Goal: Task Accomplishment & Management: Complete application form

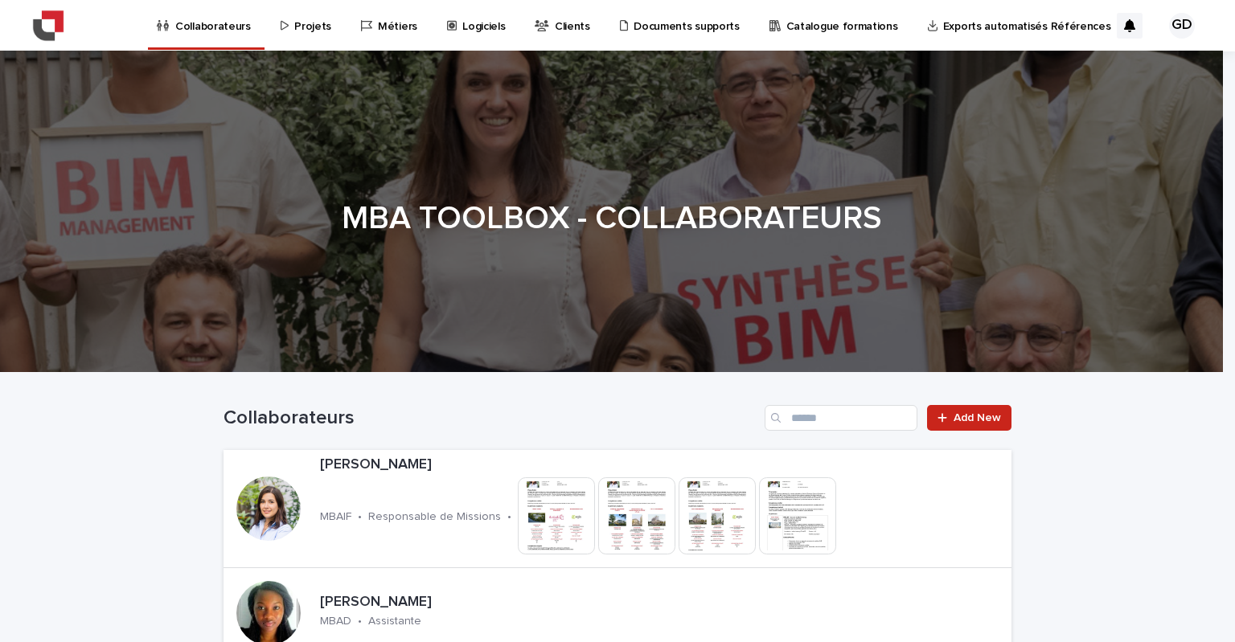
click at [294, 30] on p "Projets" at bounding box center [312, 17] width 37 height 34
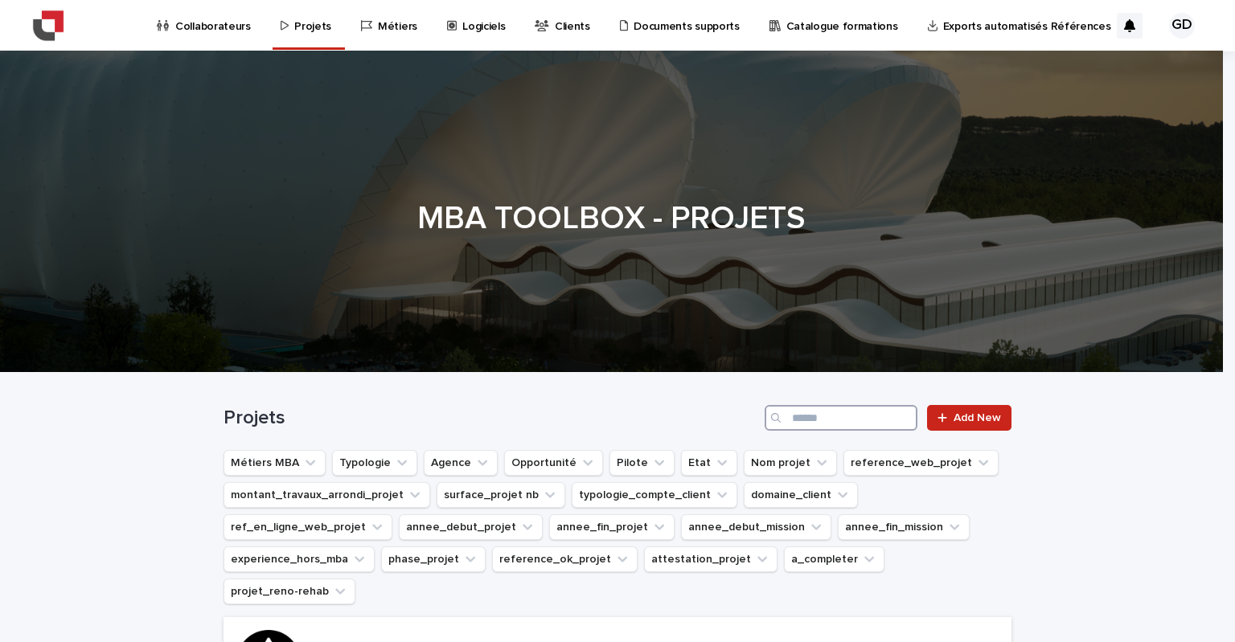
click at [839, 423] on input "Search" at bounding box center [841, 418] width 153 height 26
click at [788, 403] on div "Projets Add New" at bounding box center [617, 411] width 788 height 77
click at [796, 420] on input "Search" at bounding box center [841, 418] width 153 height 26
drag, startPoint x: 830, startPoint y: 412, endPoint x: 714, endPoint y: 403, distance: 116.2
click at [712, 404] on div "Projets **** Add New" at bounding box center [617, 411] width 788 height 77
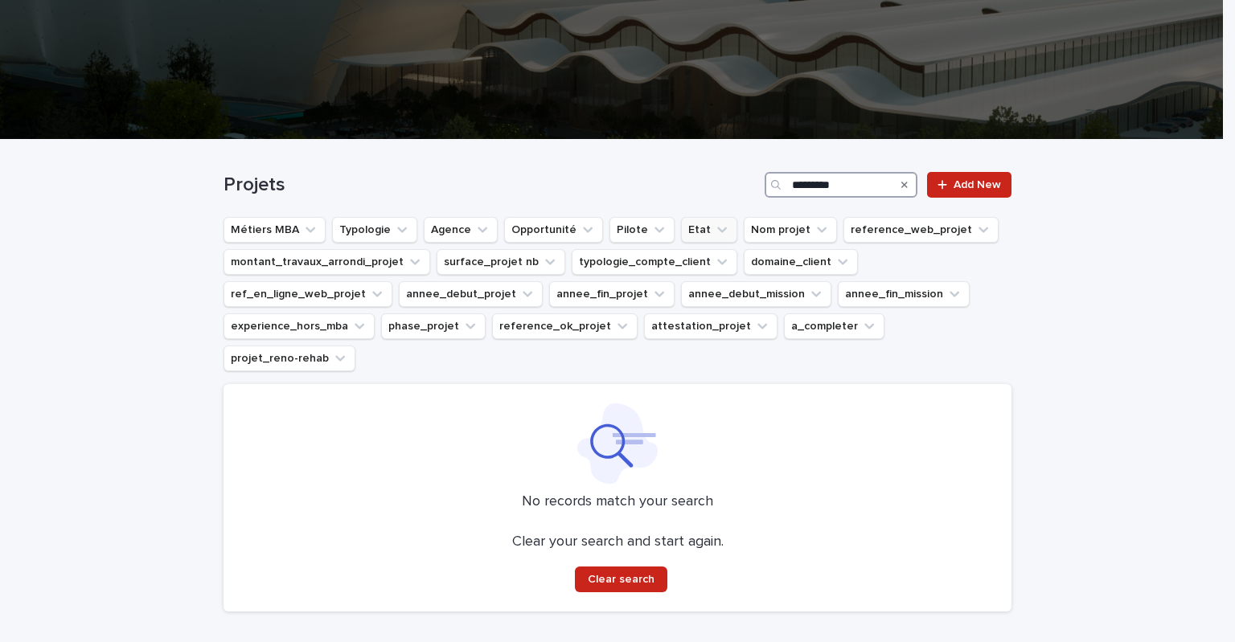
scroll to position [241, 0]
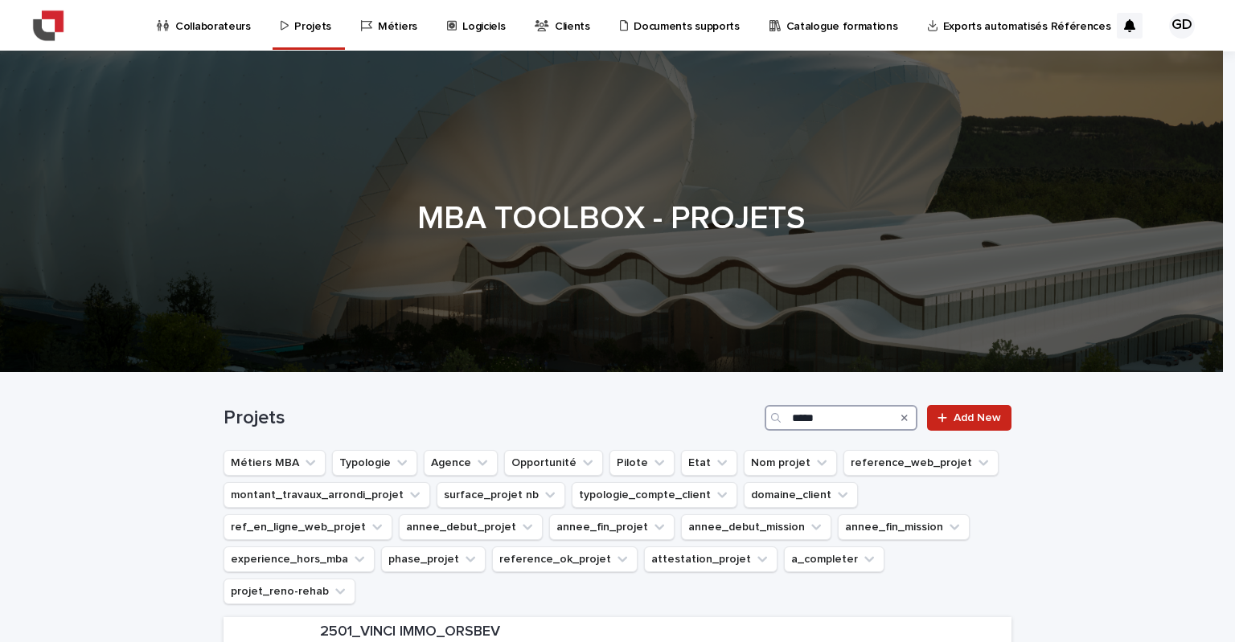
drag, startPoint x: 849, startPoint y: 417, endPoint x: 751, endPoint y: 415, distance: 98.1
click at [751, 415] on div "Projets ***** Add New" at bounding box center [617, 418] width 788 height 26
type input "*********"
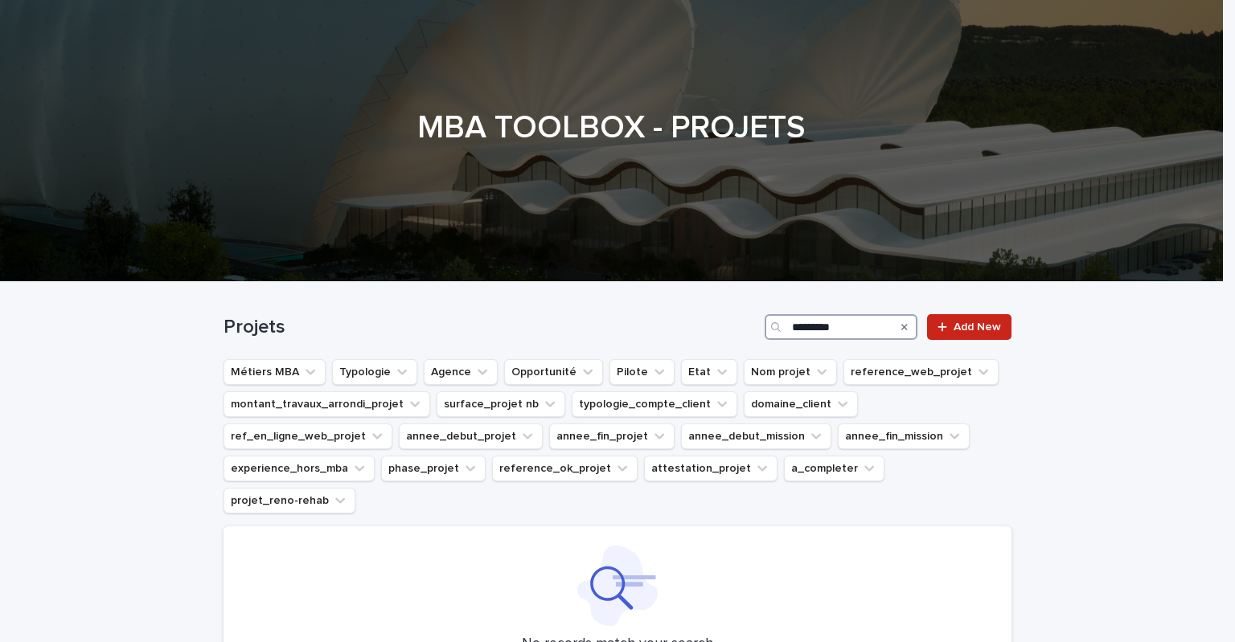
scroll to position [241, 0]
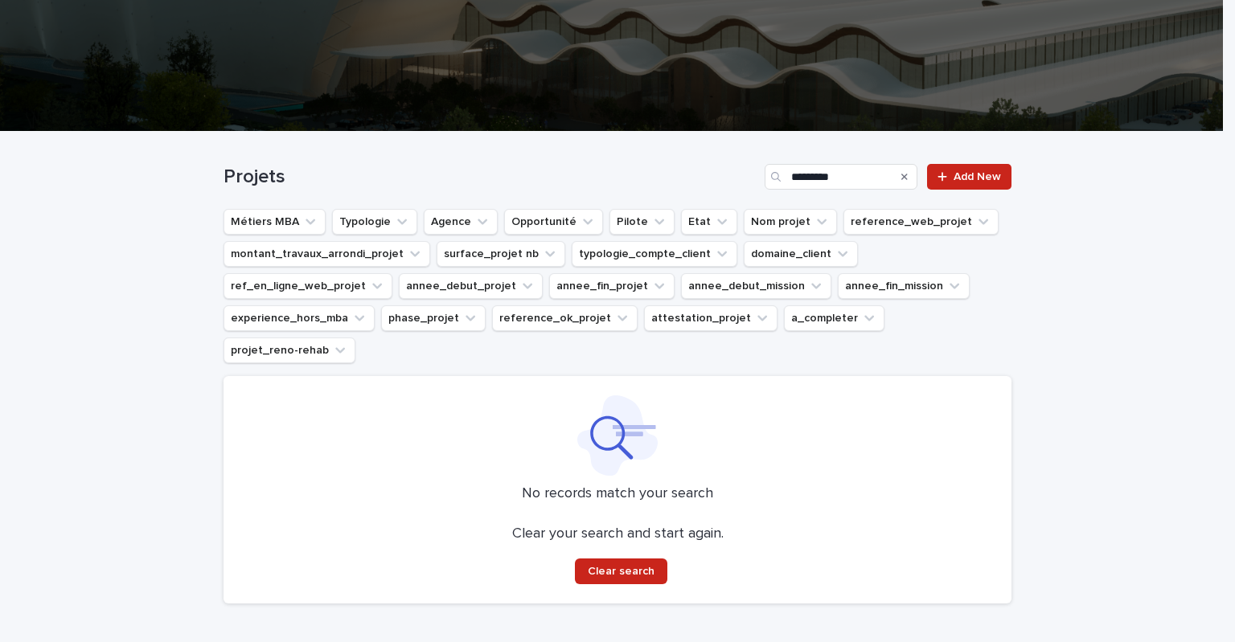
click at [1035, 416] on div "Loading... Saving… Loading... Saving… Projets ********* Add New Métiers MBA Typ…" at bounding box center [617, 414] width 1235 height 565
click at [1054, 430] on div "Loading... Saving… Loading... Saving… Projets ********* Add New Métiers MBA Typ…" at bounding box center [617, 414] width 1235 height 565
click at [901, 179] on icon "Search" at bounding box center [904, 177] width 6 height 10
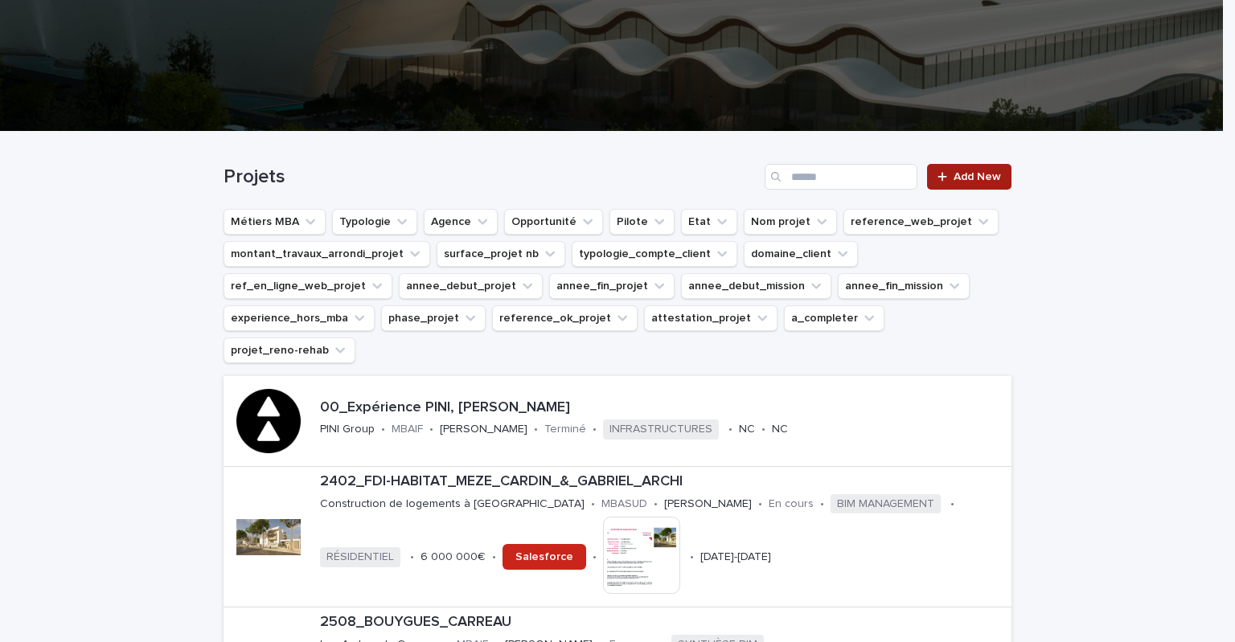
click at [953, 171] on span "Add New" at bounding box center [976, 176] width 47 height 11
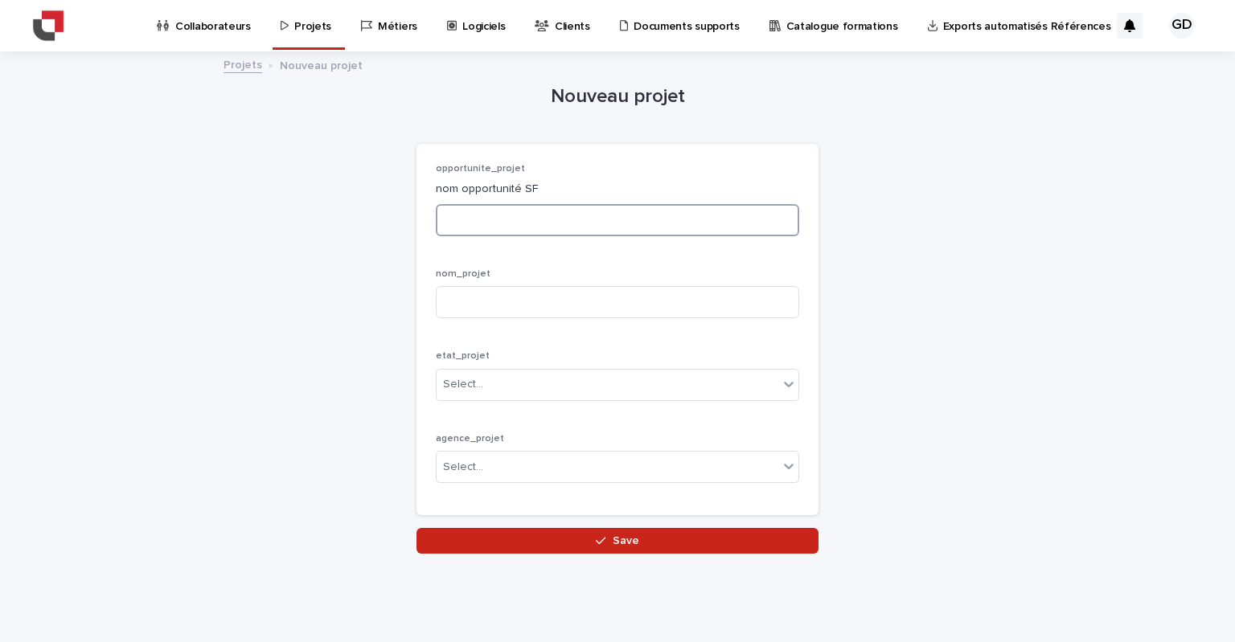
click at [501, 215] on input at bounding box center [617, 220] width 363 height 32
click at [472, 224] on input at bounding box center [617, 220] width 363 height 32
paste input "**********"
type input "**********"
click at [506, 282] on div "nom_projet" at bounding box center [617, 300] width 363 height 63
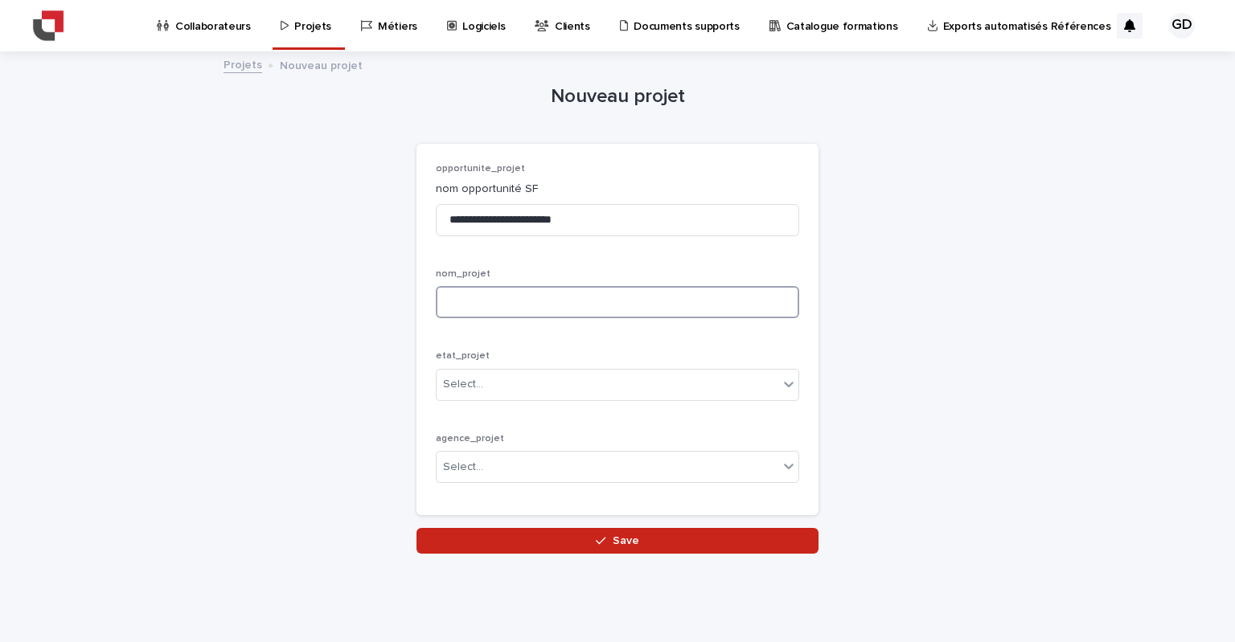
click at [508, 296] on input at bounding box center [617, 302] width 363 height 32
type input "*********"
click at [509, 388] on div "Select..." at bounding box center [608, 384] width 342 height 27
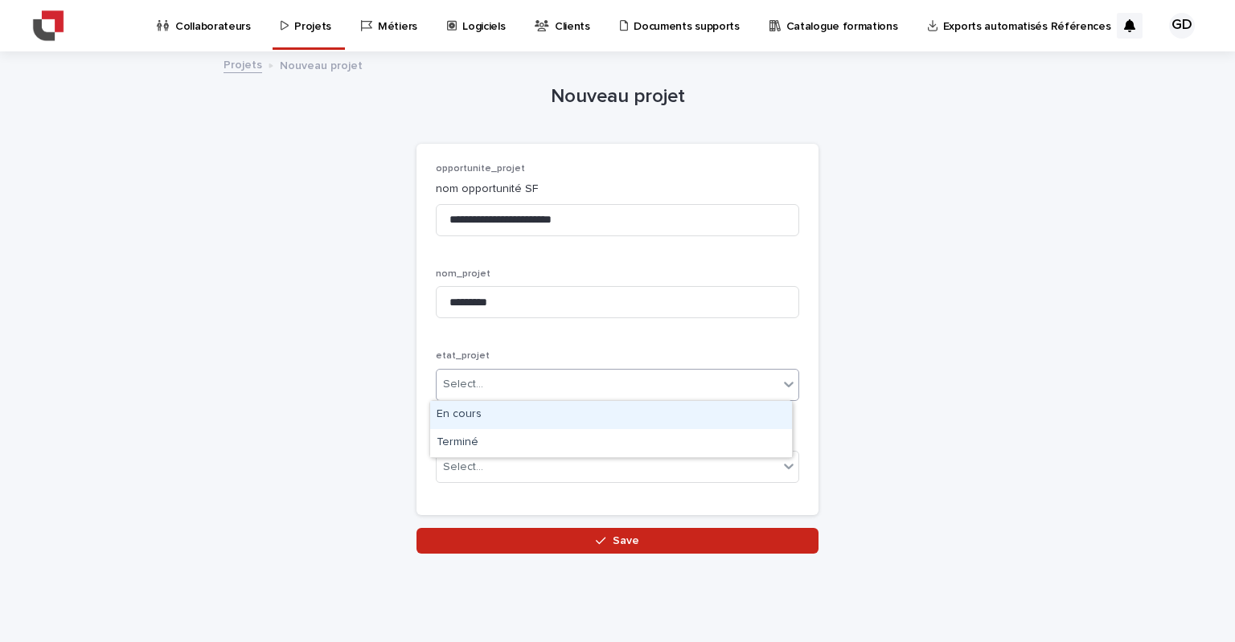
click at [479, 420] on div "En cours" at bounding box center [611, 415] width 362 height 28
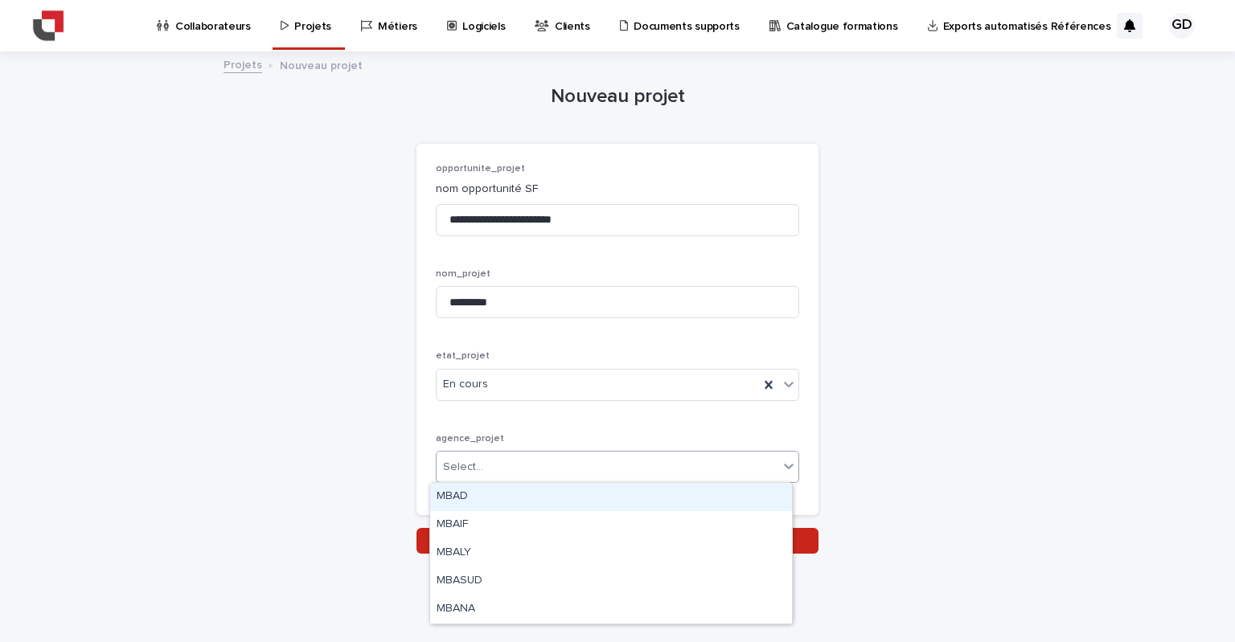
click at [531, 465] on div "Select..." at bounding box center [608, 467] width 342 height 27
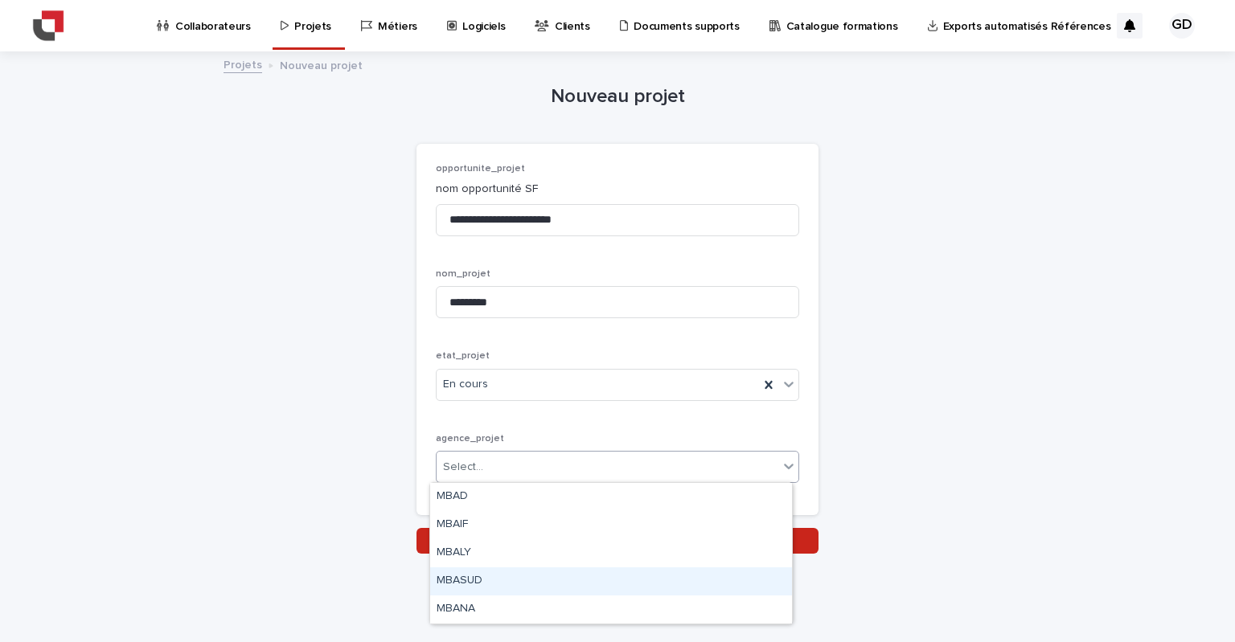
click at [490, 576] on div "MBASUD" at bounding box center [611, 582] width 362 height 28
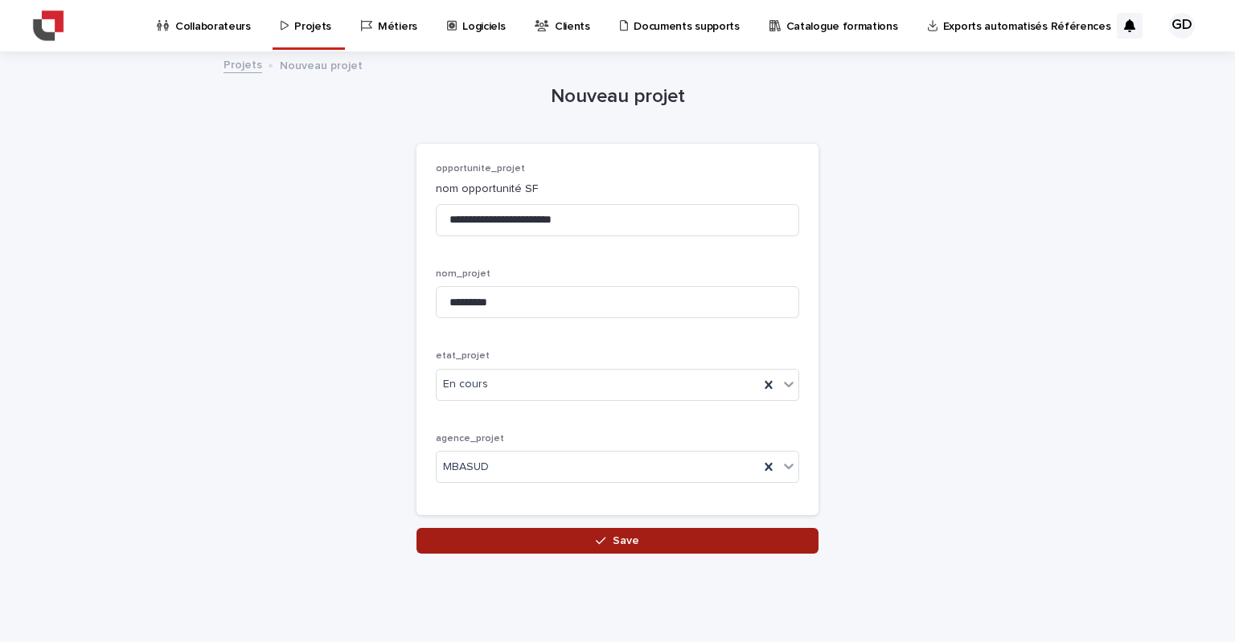
click at [707, 541] on button "Save" at bounding box center [617, 541] width 402 height 26
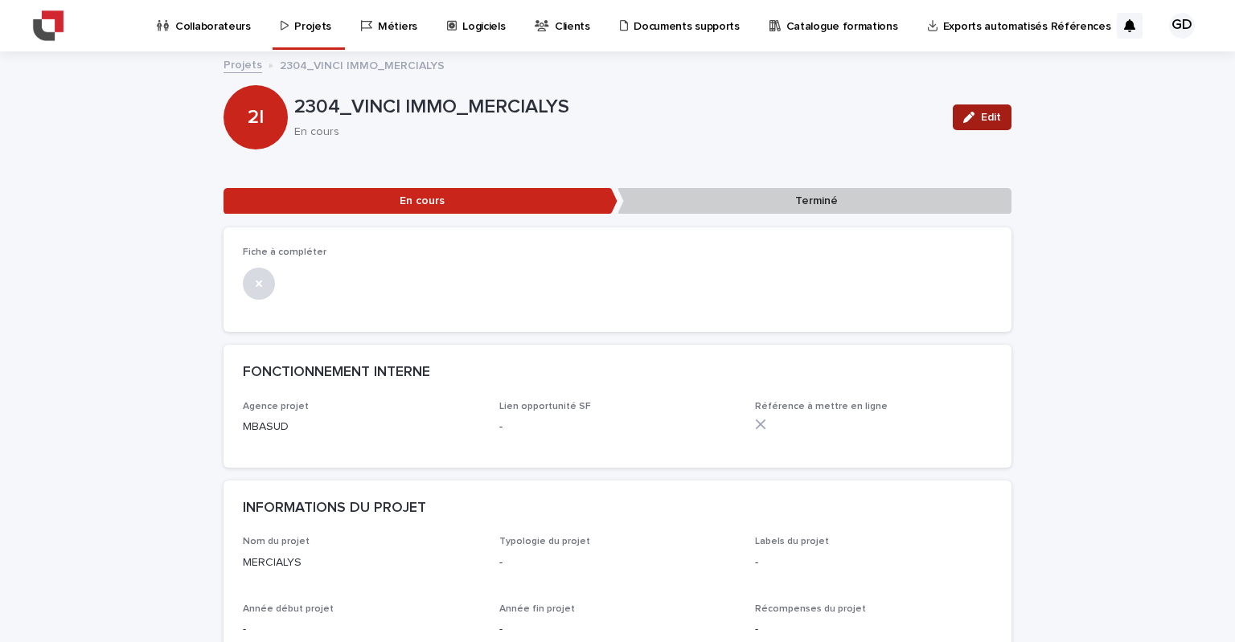
click at [973, 121] on div "button" at bounding box center [972, 117] width 18 height 11
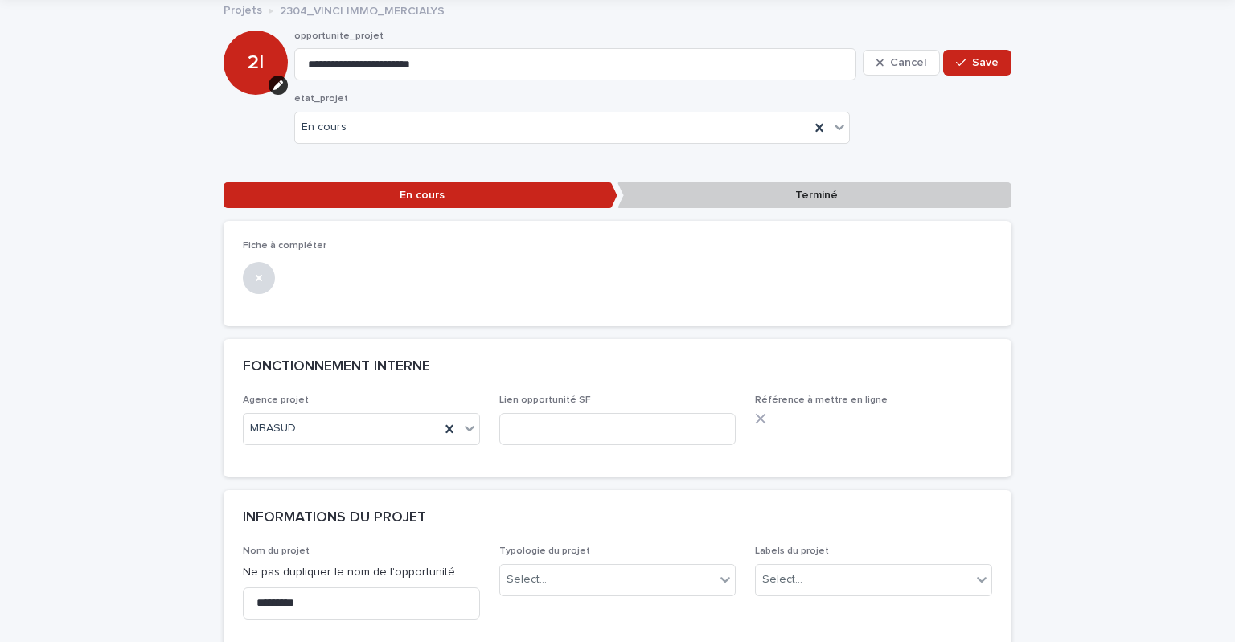
scroll to position [161, 0]
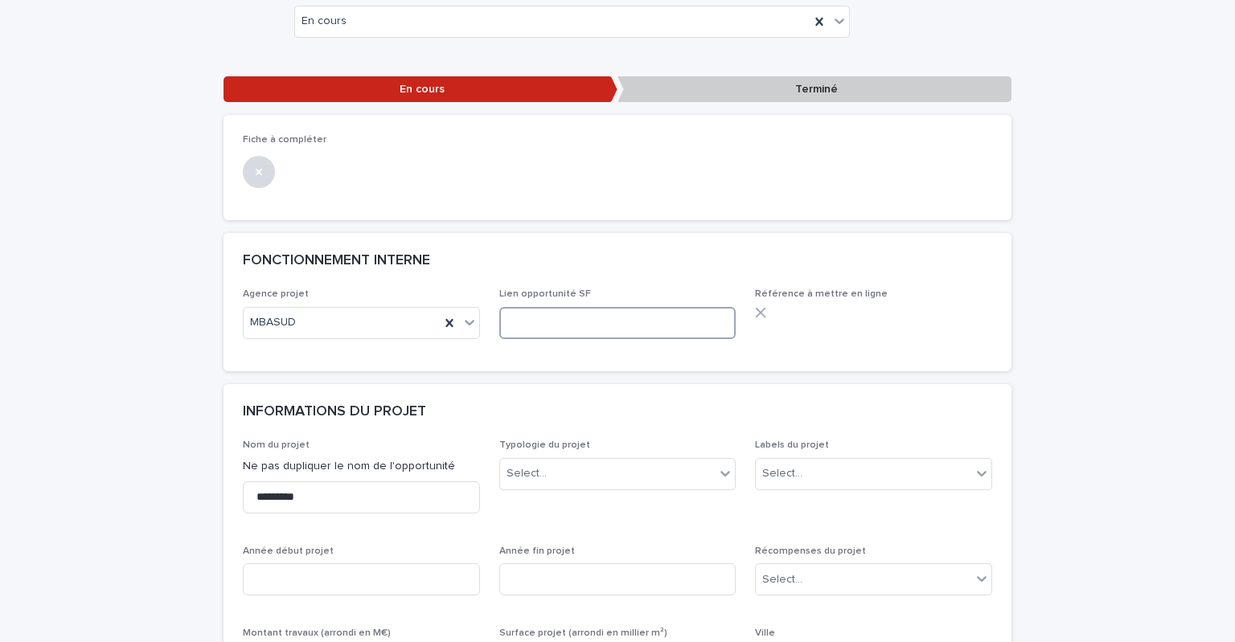
click at [528, 326] on input at bounding box center [617, 323] width 237 height 32
click at [557, 322] on input at bounding box center [617, 323] width 237 height 32
paste input "**********"
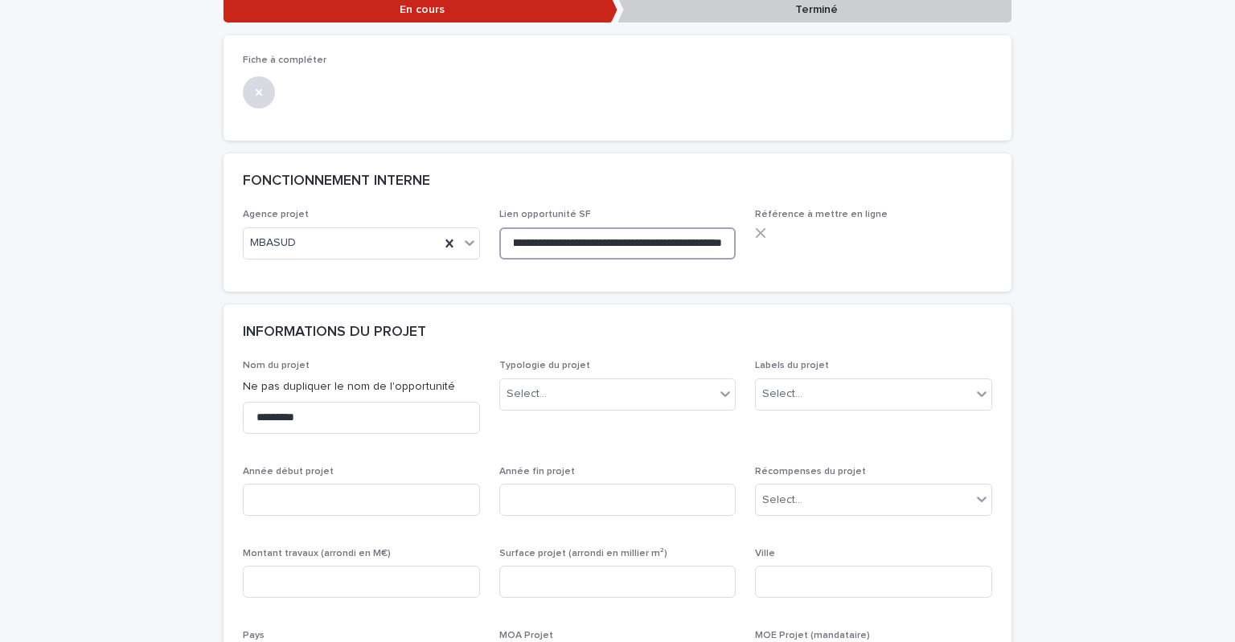
scroll to position [322, 0]
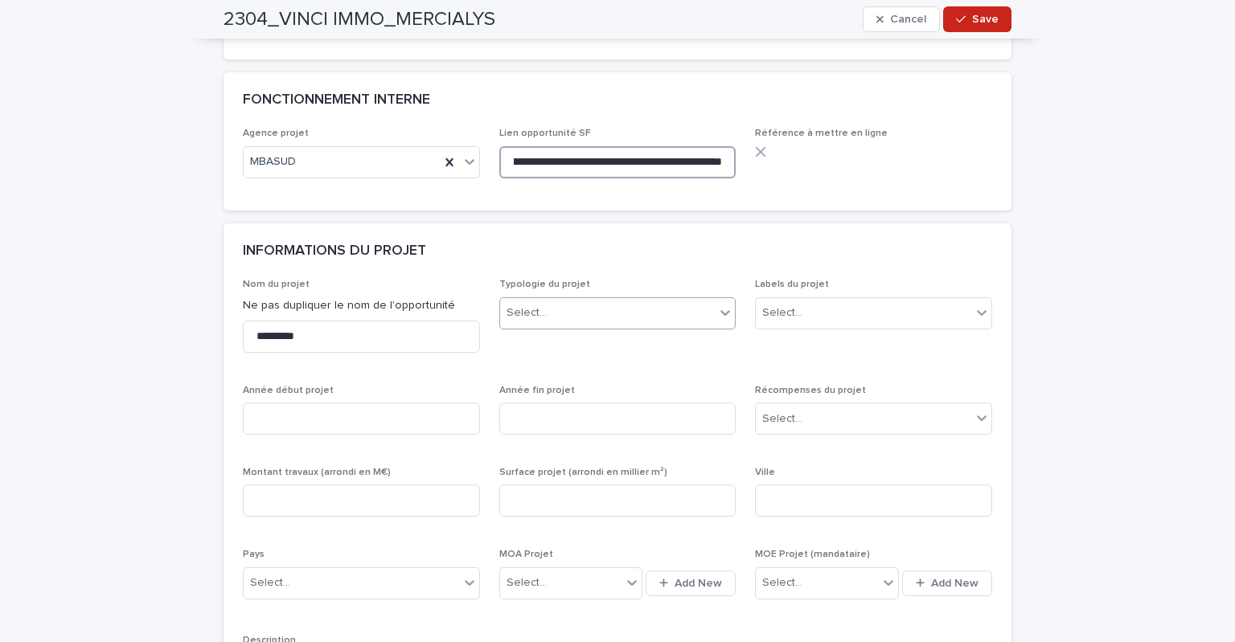
type input "**********"
click at [594, 323] on div "Select..." at bounding box center [607, 313] width 215 height 27
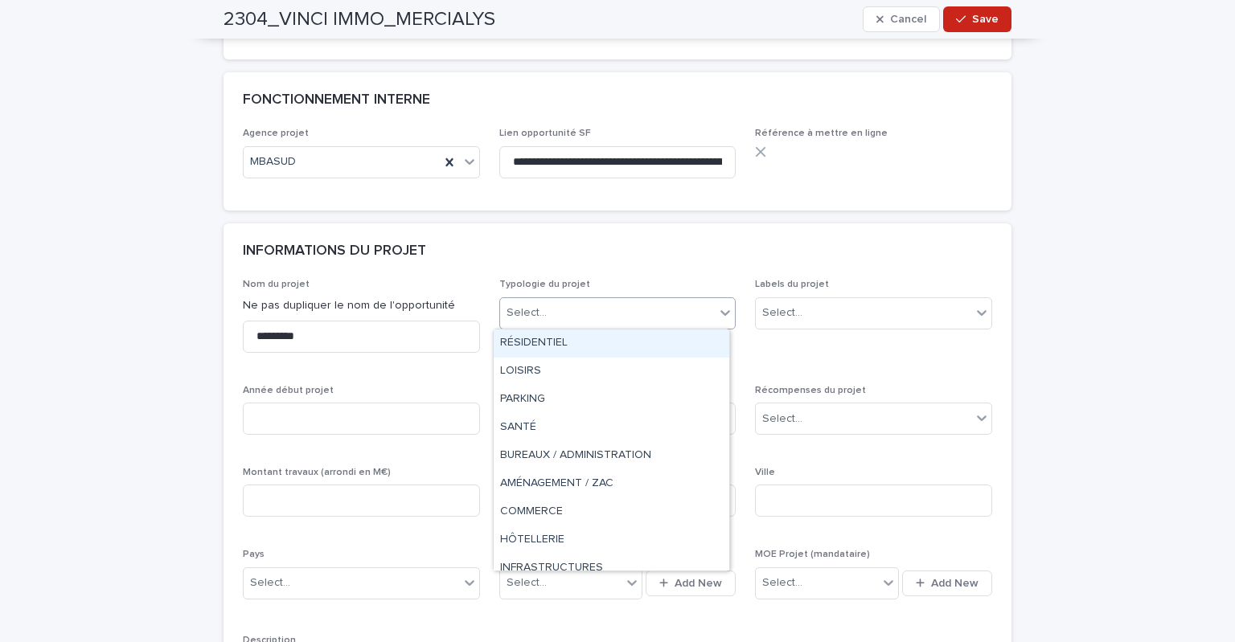
click at [585, 343] on div "RÉSIDENTIEL" at bounding box center [612, 344] width 236 height 28
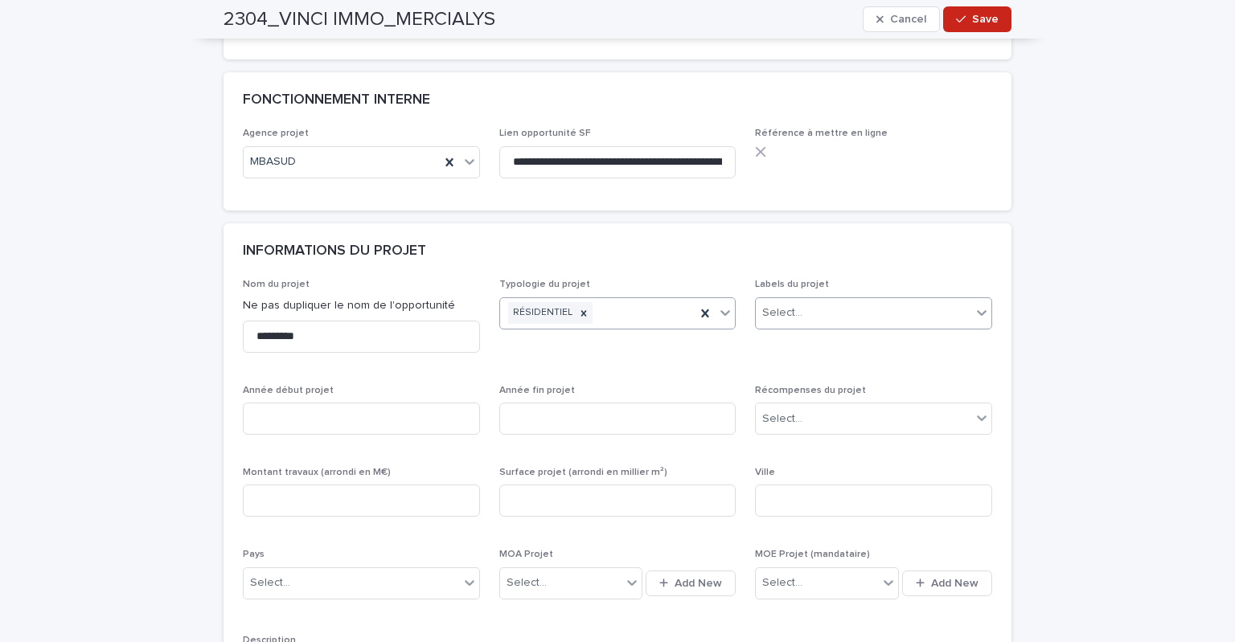
click at [801, 314] on div "Select..." at bounding box center [863, 313] width 215 height 27
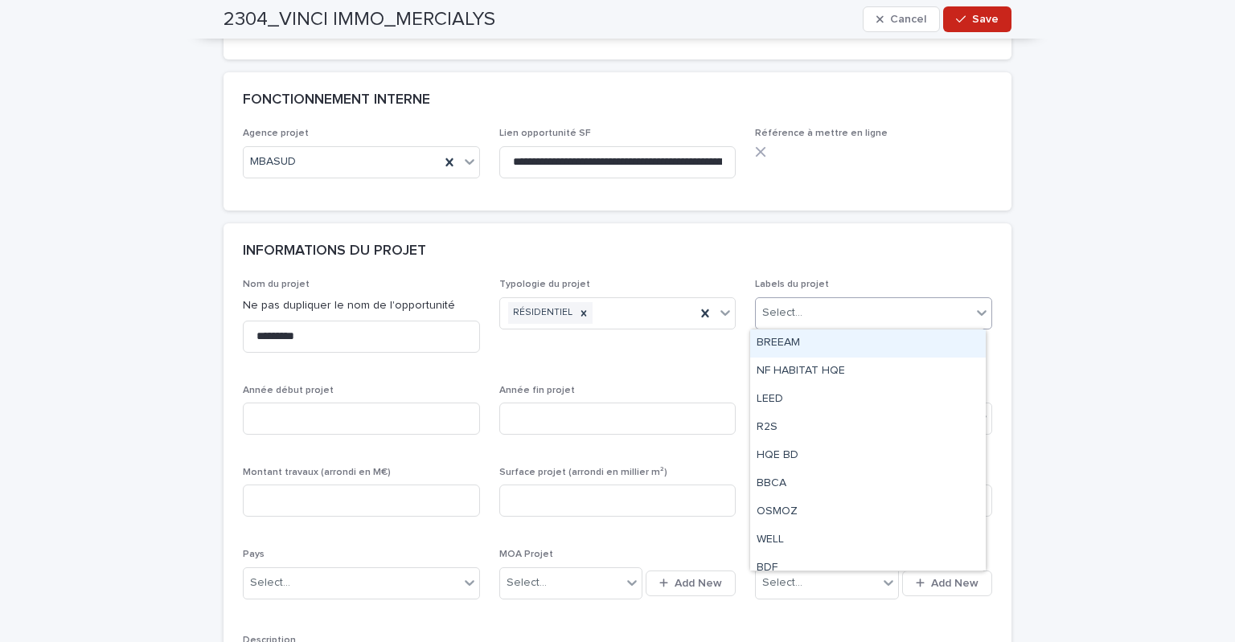
click at [619, 363] on span "Typologie du projet RÉSIDENTIEL" at bounding box center [617, 322] width 237 height 86
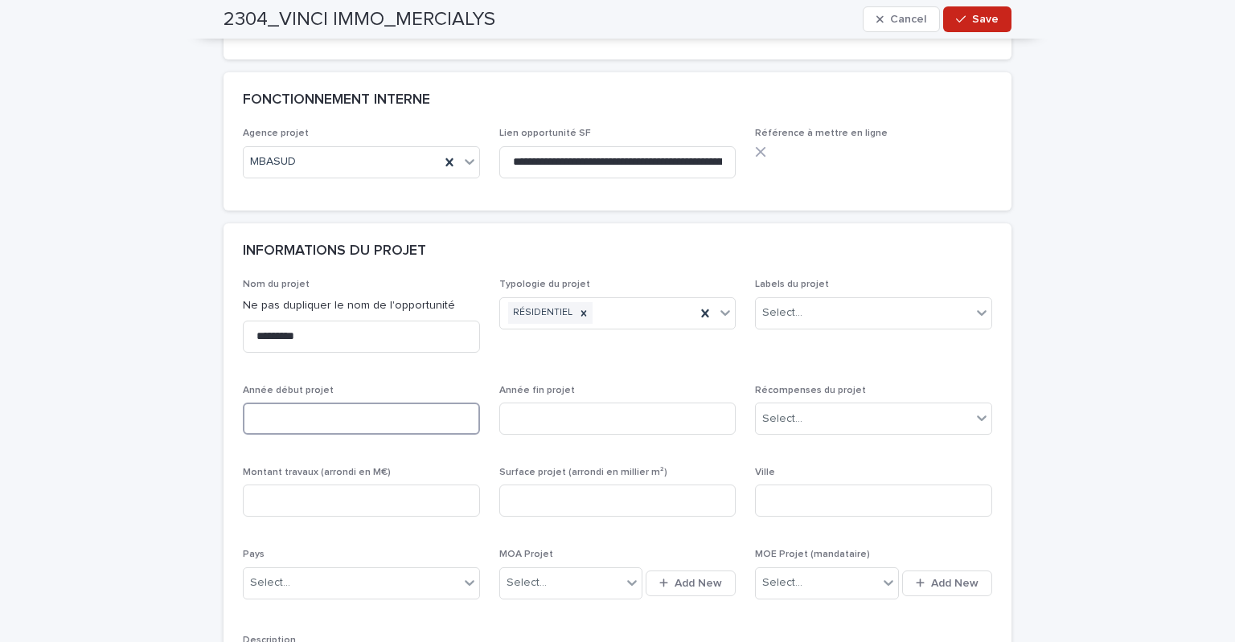
click at [367, 423] on input at bounding box center [361, 419] width 237 height 32
type input "****"
click at [560, 419] on input at bounding box center [617, 419] width 237 height 32
type input "****"
click at [286, 499] on input at bounding box center [361, 501] width 237 height 32
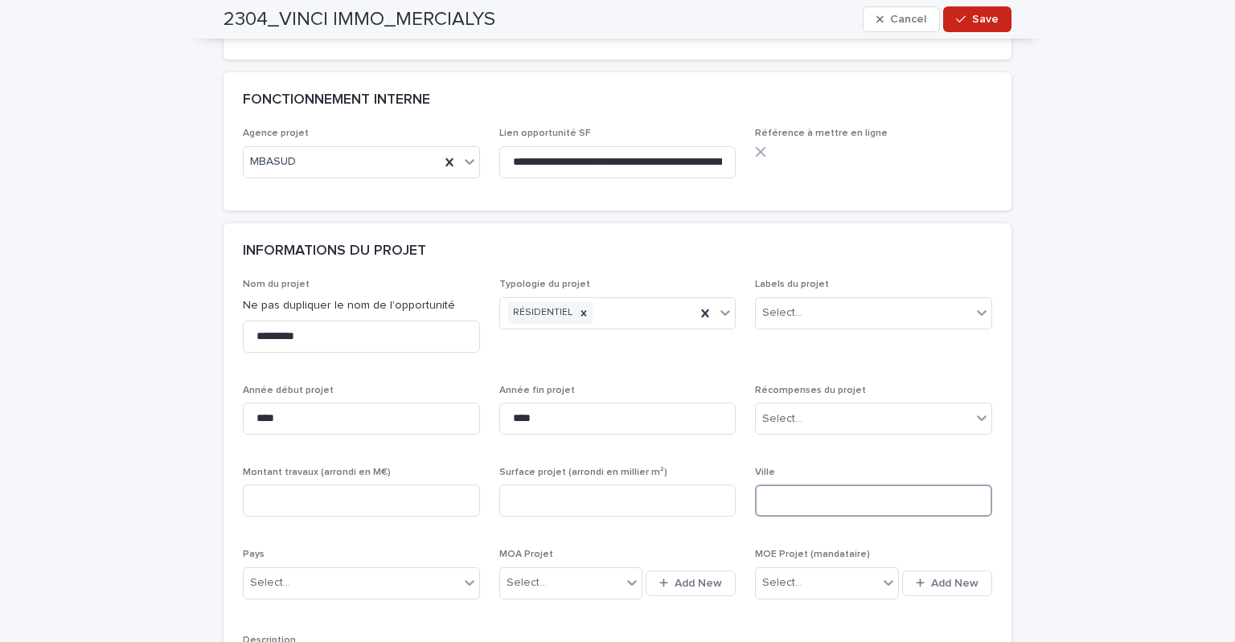
click at [823, 488] on input at bounding box center [873, 501] width 237 height 32
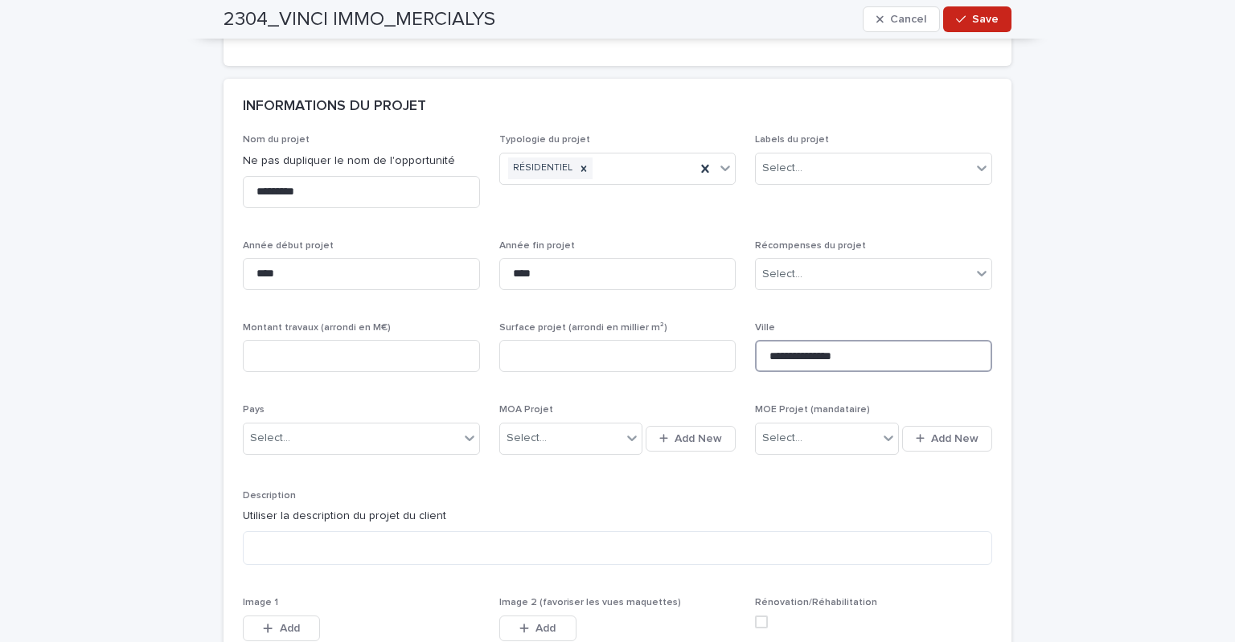
scroll to position [482, 0]
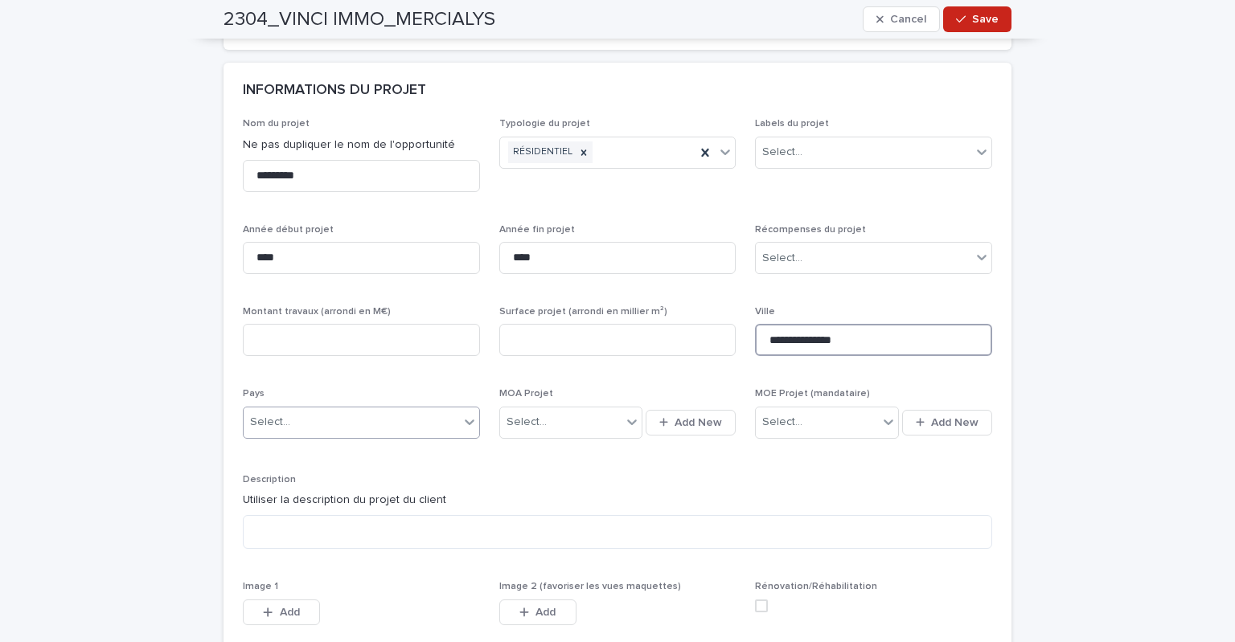
type input "**********"
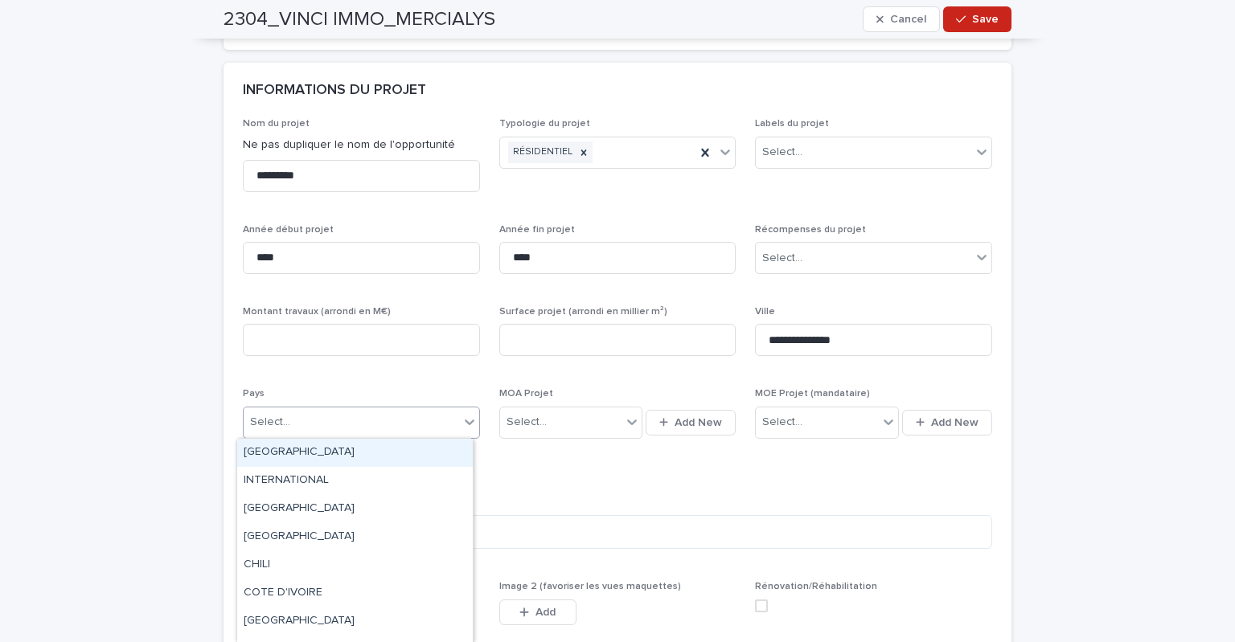
click at [392, 427] on div "Select..." at bounding box center [351, 422] width 215 height 27
click at [344, 440] on div "[GEOGRAPHIC_DATA]" at bounding box center [355, 453] width 236 height 28
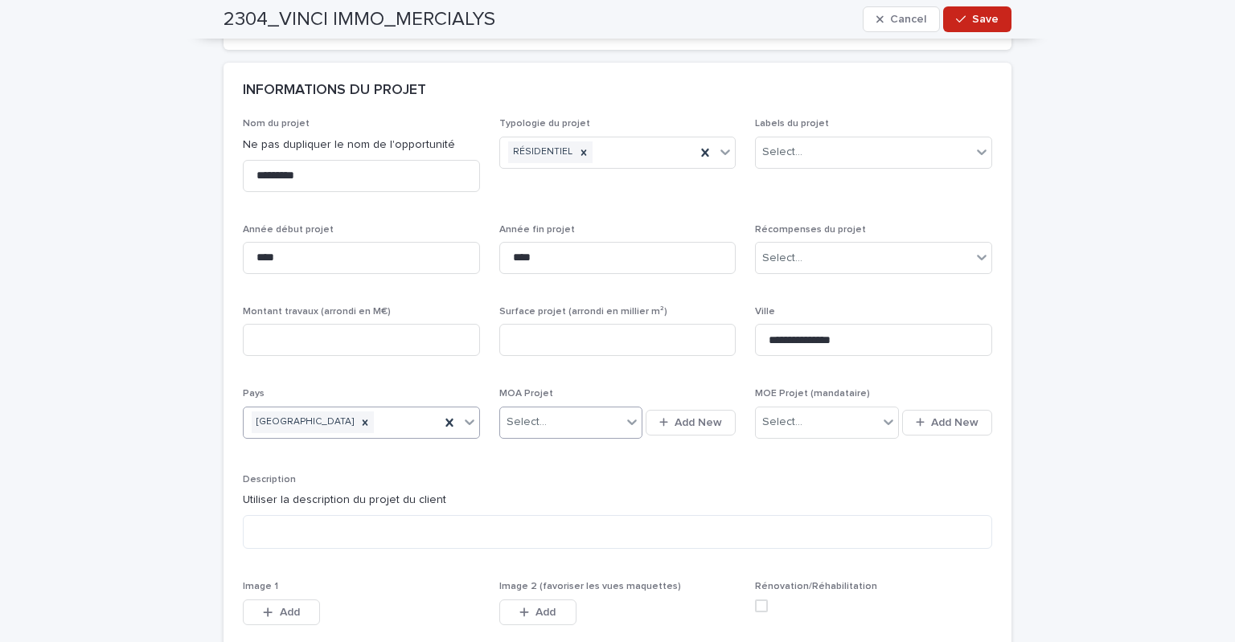
click at [563, 420] on div "Select..." at bounding box center [560, 422] width 121 height 27
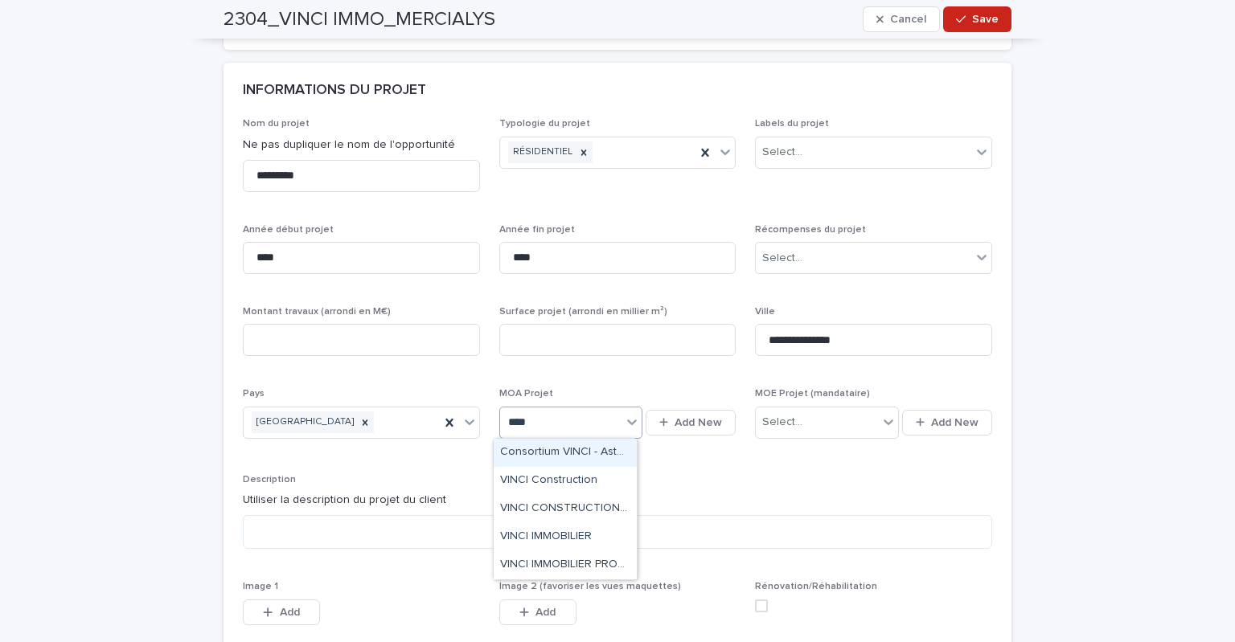
type input "*****"
click at [538, 530] on div "VINCI IMMOBILIER" at bounding box center [565, 537] width 143 height 28
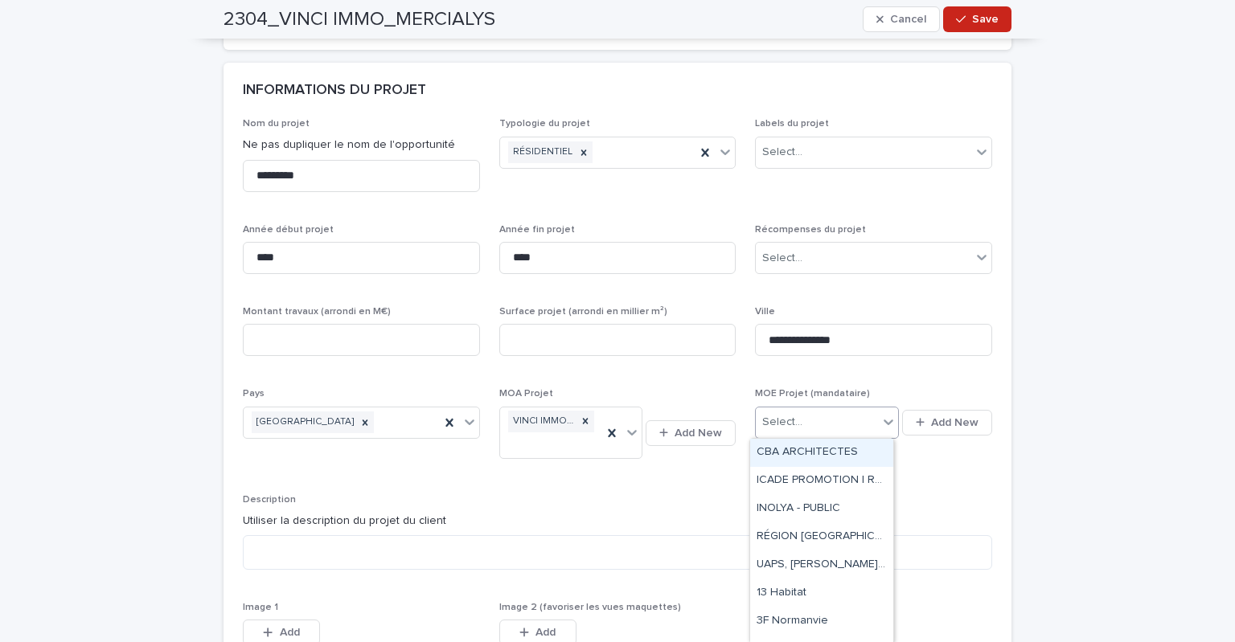
click at [831, 417] on div "Select..." at bounding box center [816, 422] width 121 height 27
click at [945, 500] on p "Description" at bounding box center [617, 499] width 749 height 11
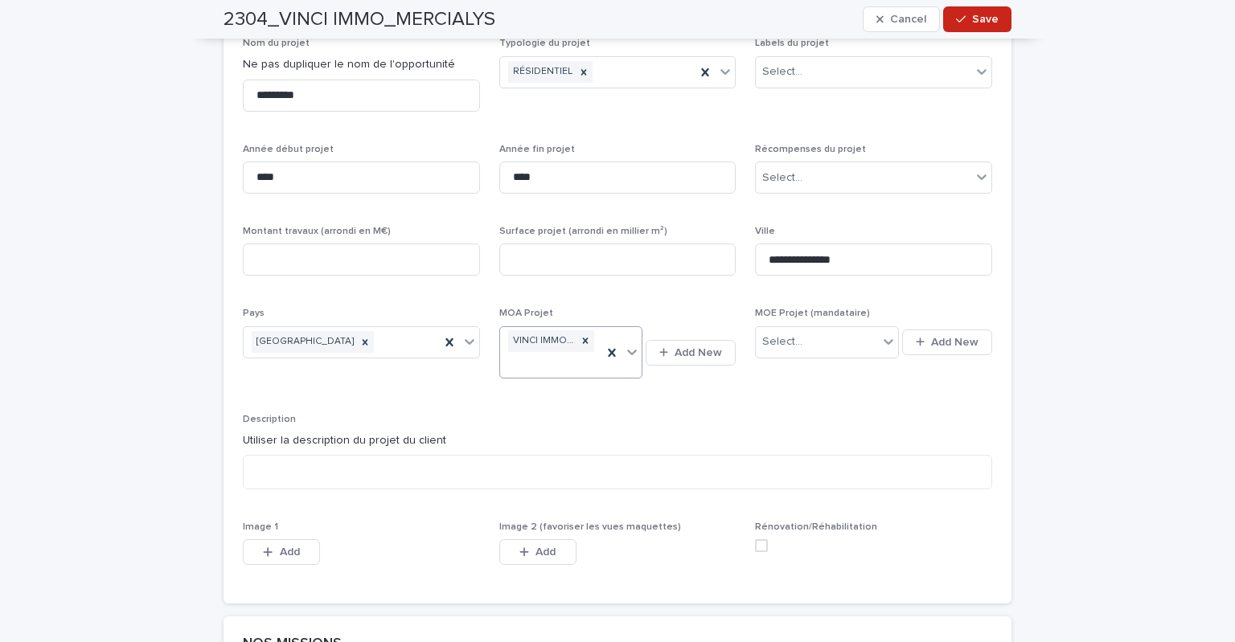
scroll to position [643, 0]
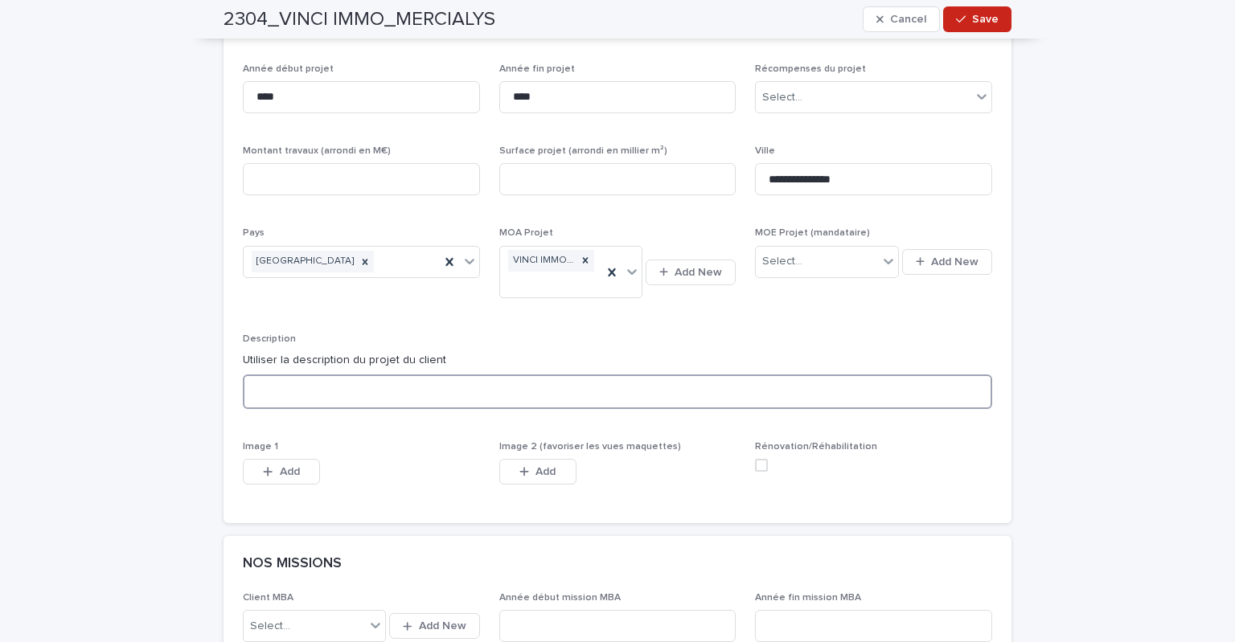
click at [306, 386] on textarea at bounding box center [617, 392] width 749 height 35
click at [328, 386] on textarea at bounding box center [617, 392] width 749 height 35
paste textarea "**********"
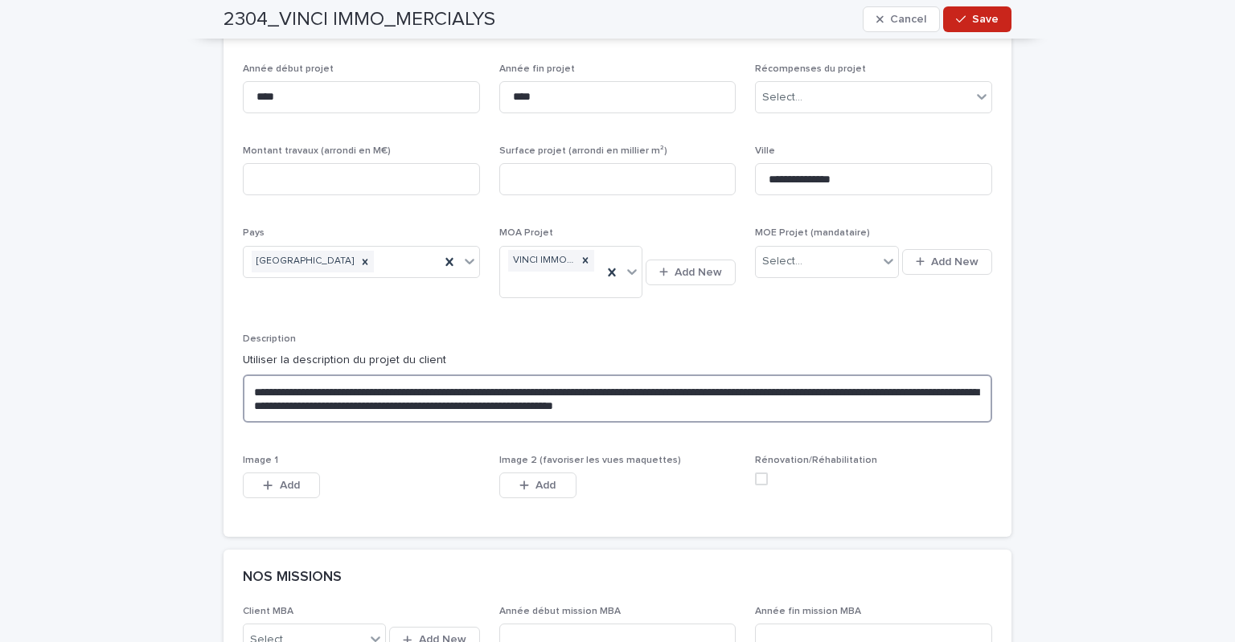
type textarea "**********"
click at [398, 464] on p "Image 1" at bounding box center [361, 460] width 237 height 11
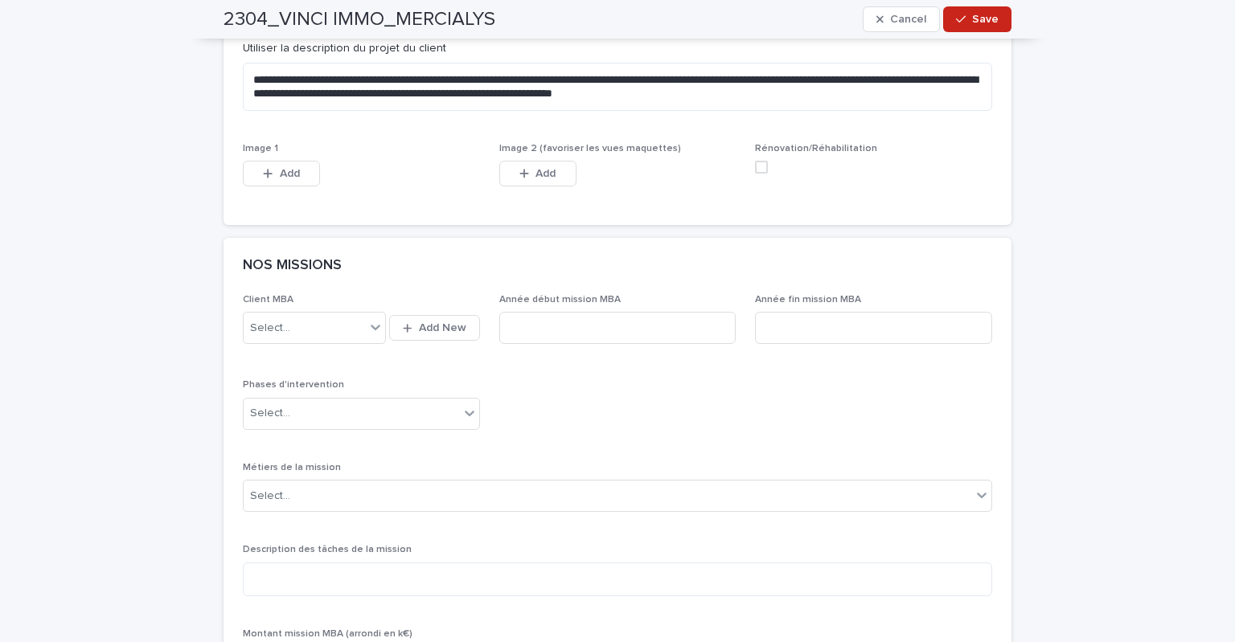
scroll to position [965, 0]
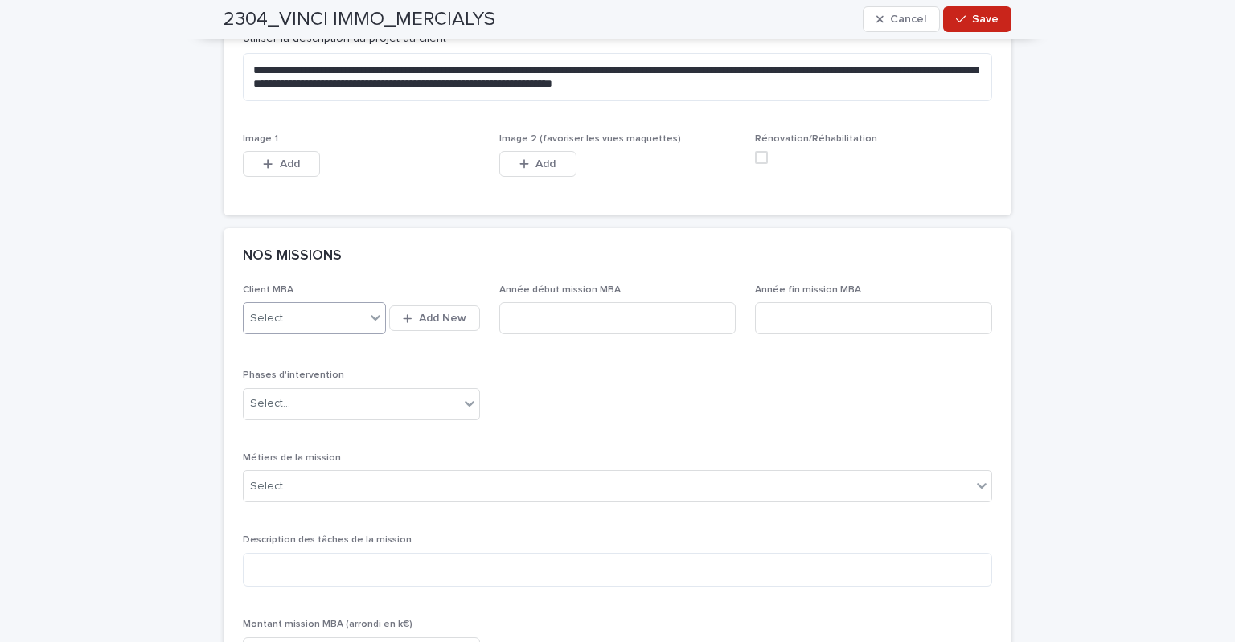
click at [328, 324] on div "Select..." at bounding box center [304, 319] width 121 height 27
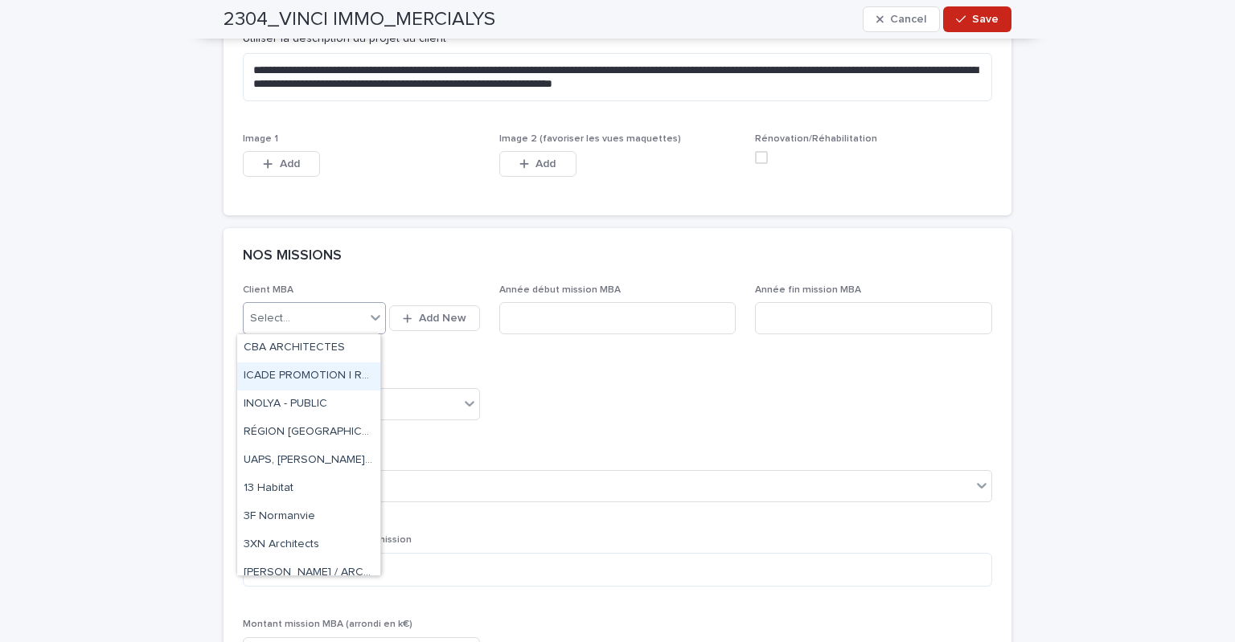
click at [634, 404] on div "Client MBA option ICADE PROMOTION | RESIDENTIELLES & TERTIAIRES IDF focused, 2 …" at bounding box center [617, 484] width 749 height 398
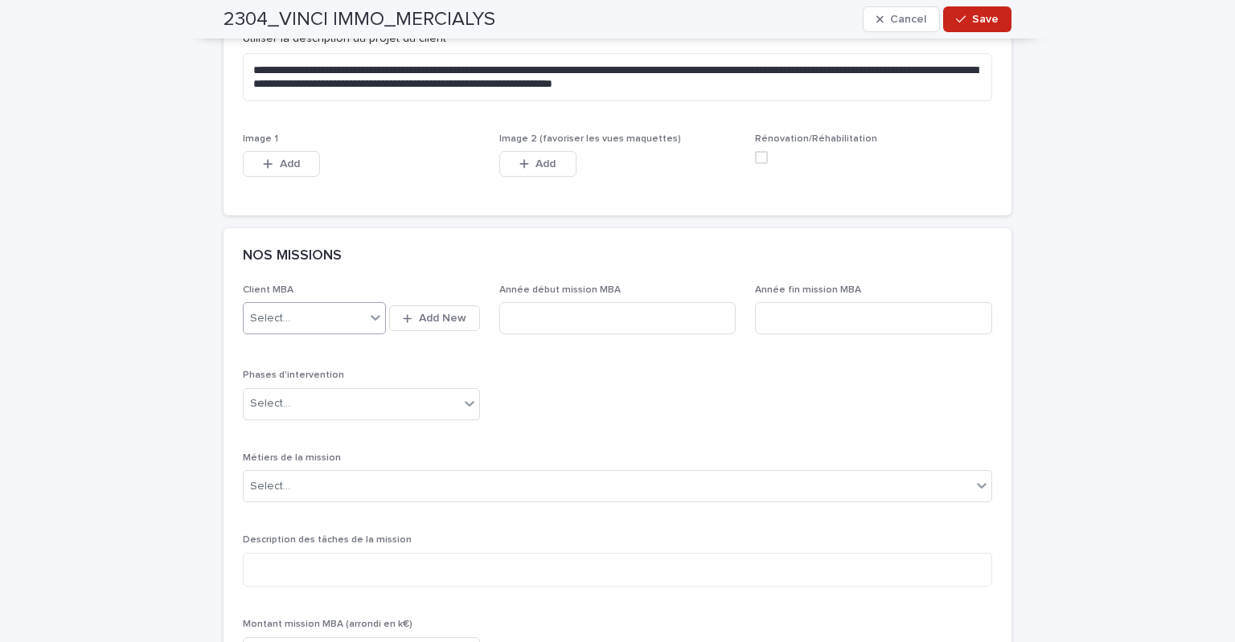
click at [358, 316] on div "Select..." at bounding box center [304, 319] width 121 height 27
type input "*****"
click at [328, 425] on div "VINCI IMMOBILIER" at bounding box center [308, 433] width 143 height 28
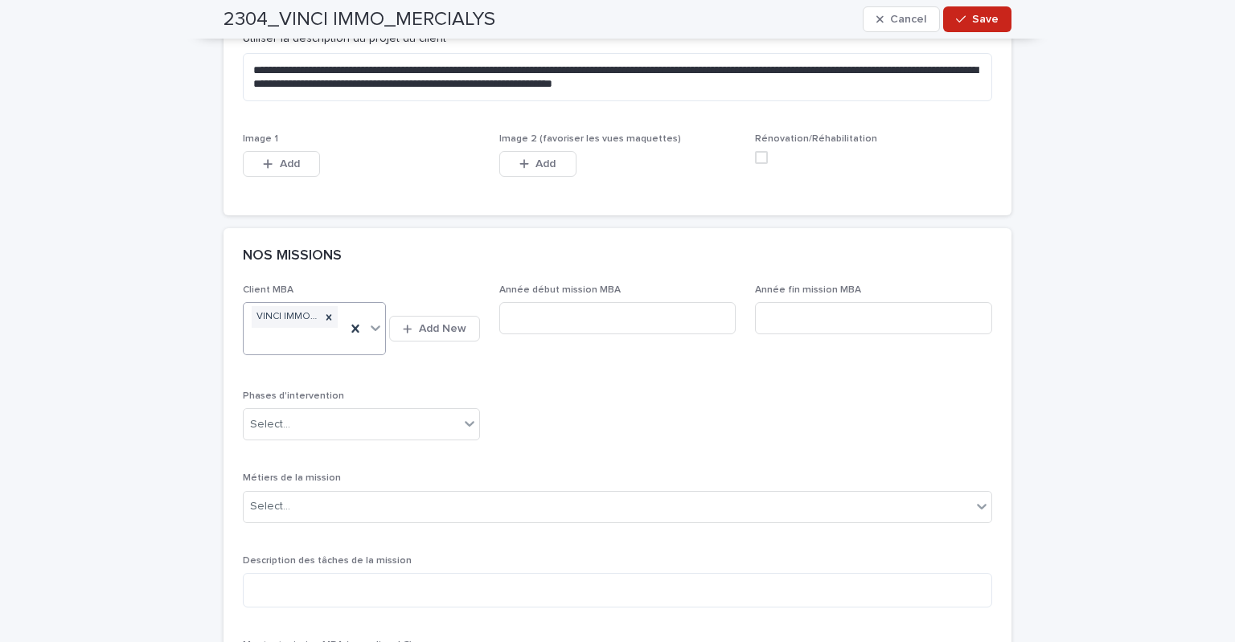
scroll to position [974, 0]
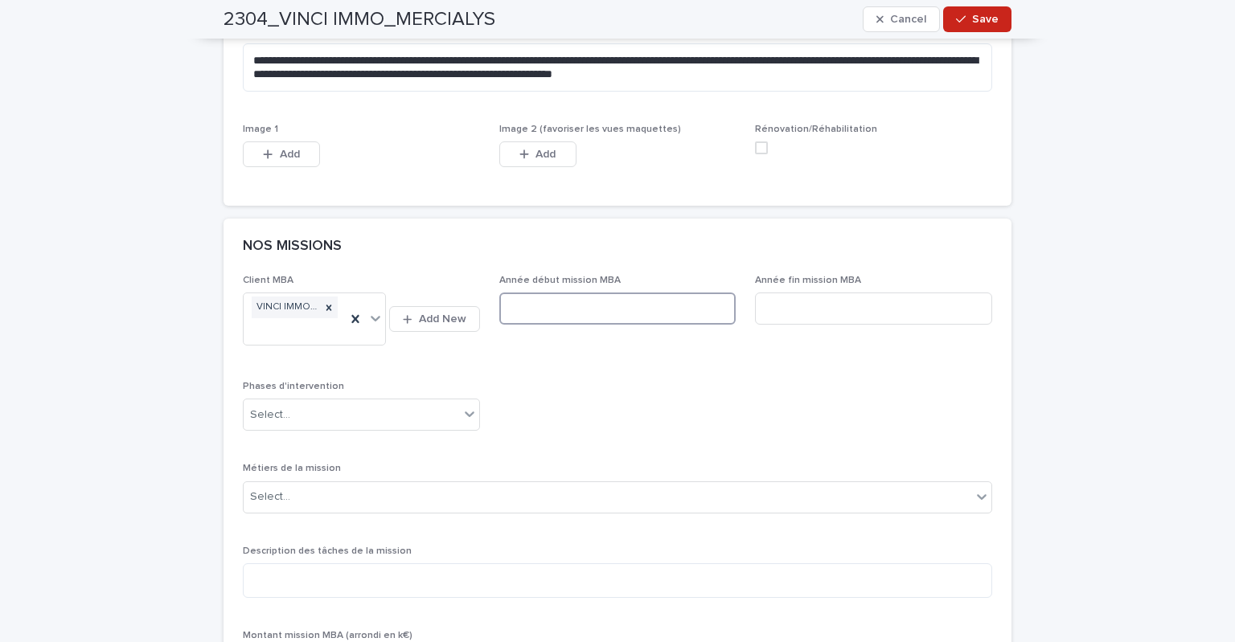
click at [633, 300] on input at bounding box center [617, 309] width 237 height 32
type input "****"
click at [778, 465] on p "Métiers de la mission" at bounding box center [617, 468] width 749 height 11
click at [850, 320] on input at bounding box center [873, 309] width 237 height 32
type input "****"
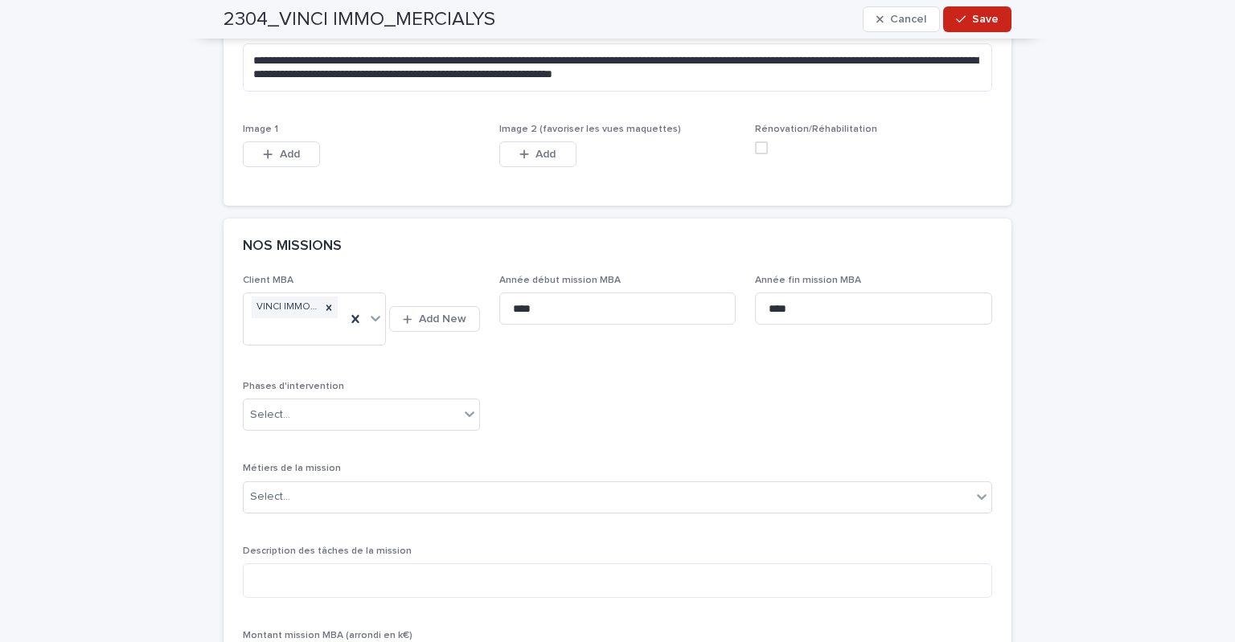
click at [726, 379] on div "Client MBA VINCI IMMOBILIER Add New Année début mission MBA **** Année fin miss…" at bounding box center [617, 484] width 749 height 418
click at [385, 421] on div "Select..." at bounding box center [351, 415] width 215 height 27
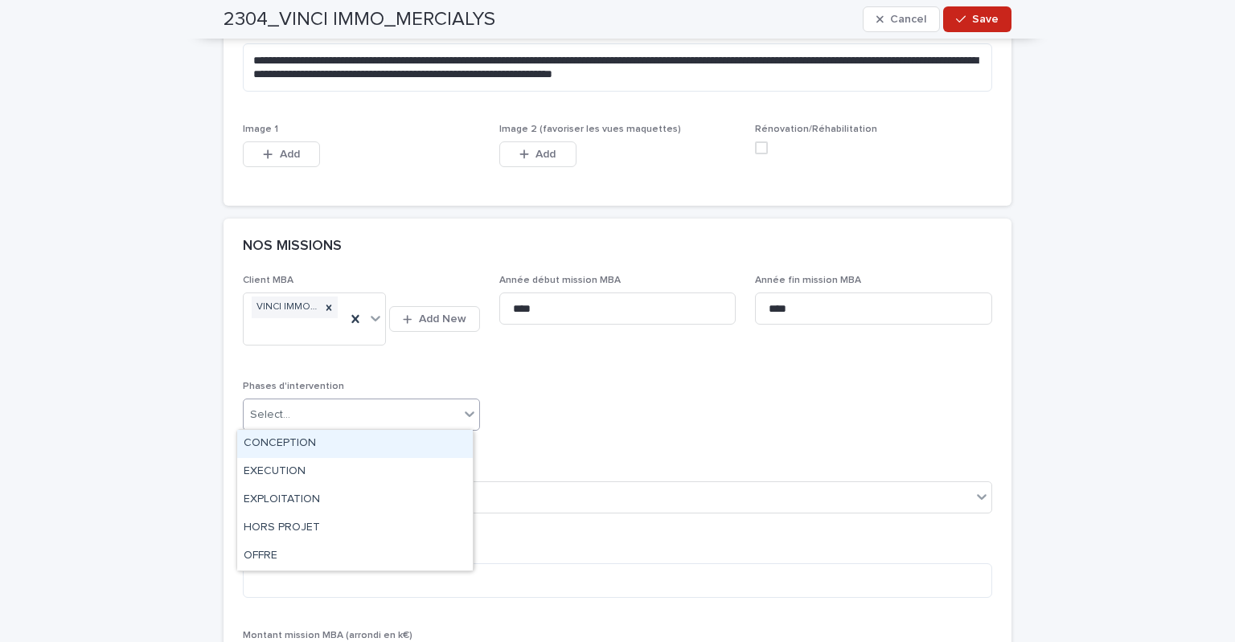
drag, startPoint x: 303, startPoint y: 446, endPoint x: 360, endPoint y: 446, distance: 57.1
click at [301, 446] on div "CONCEPTION" at bounding box center [355, 444] width 236 height 28
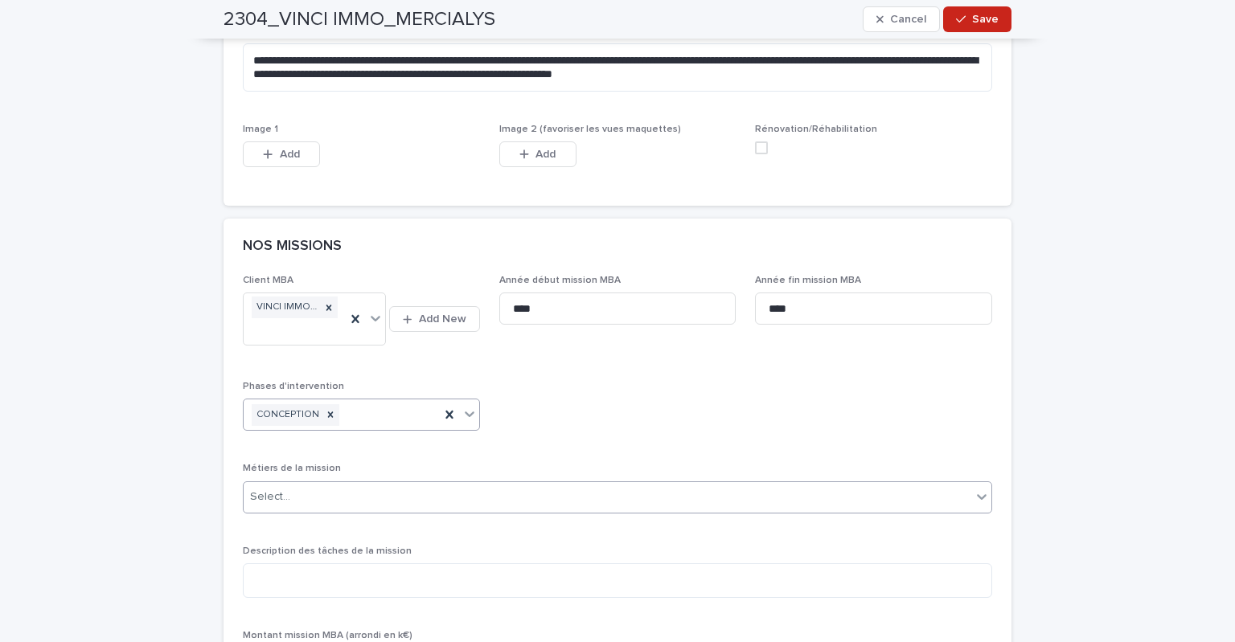
click at [438, 486] on div "Select..." at bounding box center [608, 497] width 728 height 27
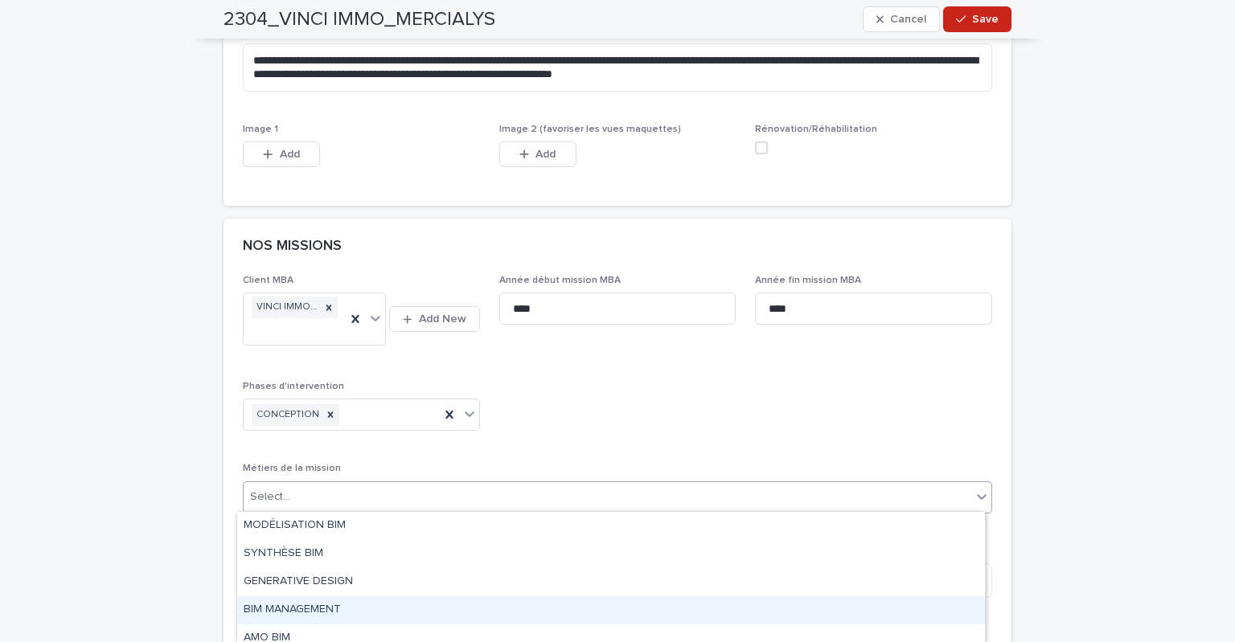
click at [379, 600] on div "BIM MANAGEMENT" at bounding box center [611, 611] width 748 height 28
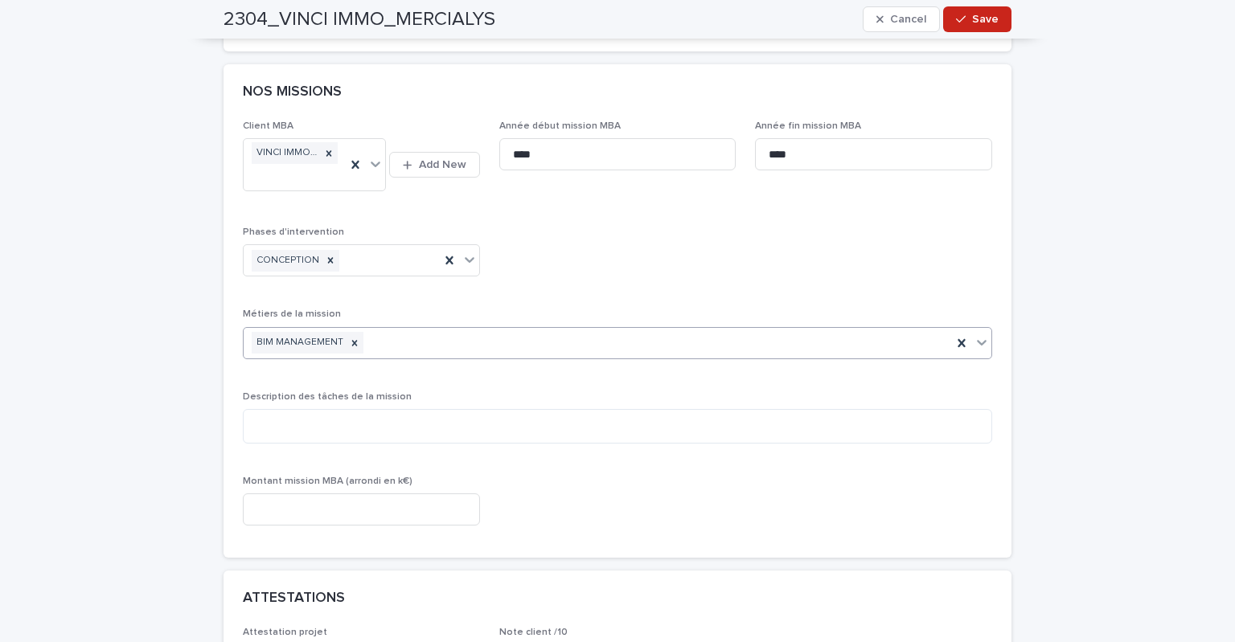
scroll to position [1135, 0]
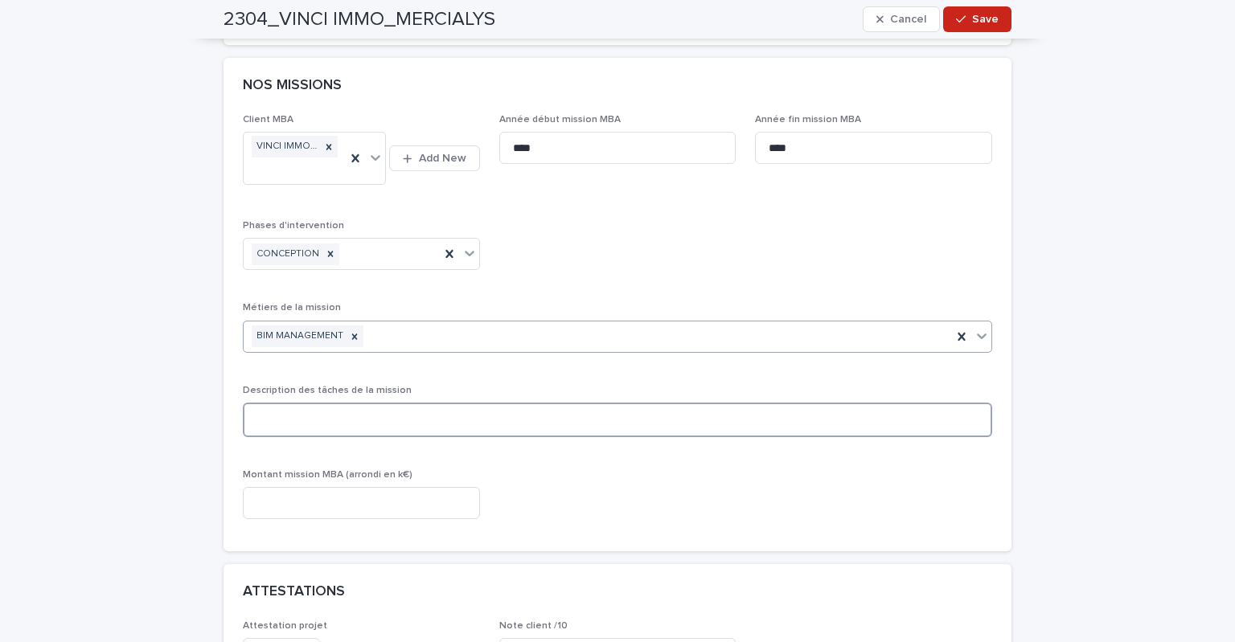
click at [315, 418] on textarea at bounding box center [617, 420] width 749 height 35
click at [334, 426] on textarea at bounding box center [617, 420] width 749 height 35
paste textarea "**********"
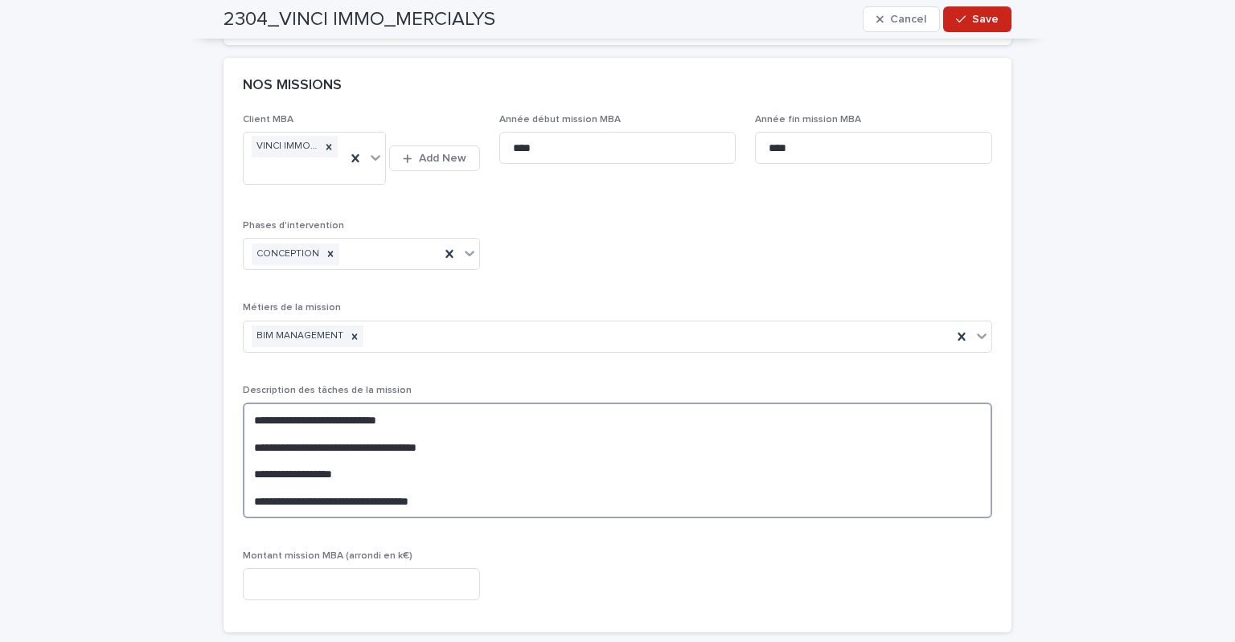
type textarea "**********"
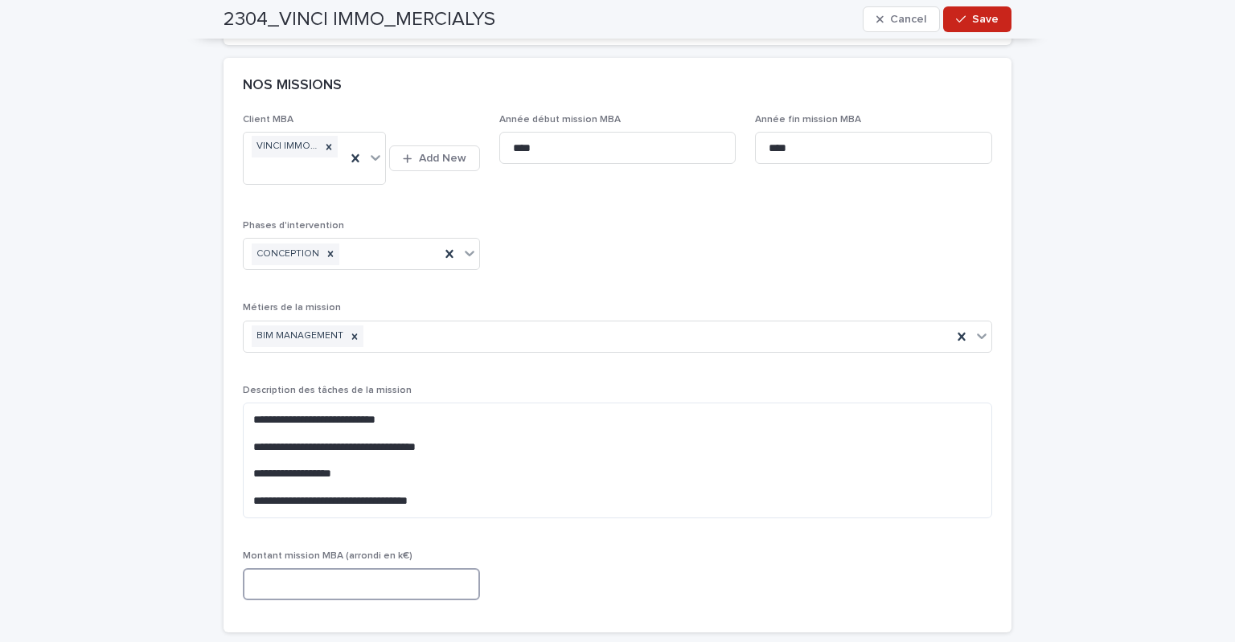
click at [363, 572] on input at bounding box center [361, 584] width 237 height 32
type input "**"
click at [549, 575] on div "**********" at bounding box center [617, 363] width 749 height 499
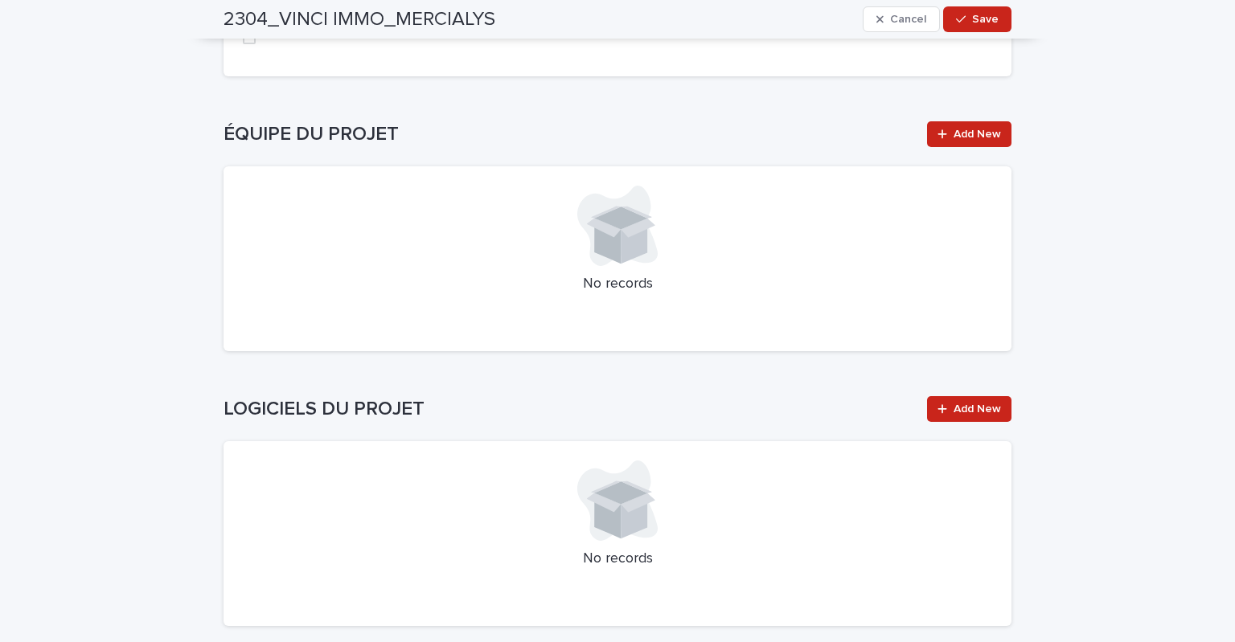
scroll to position [2010, 0]
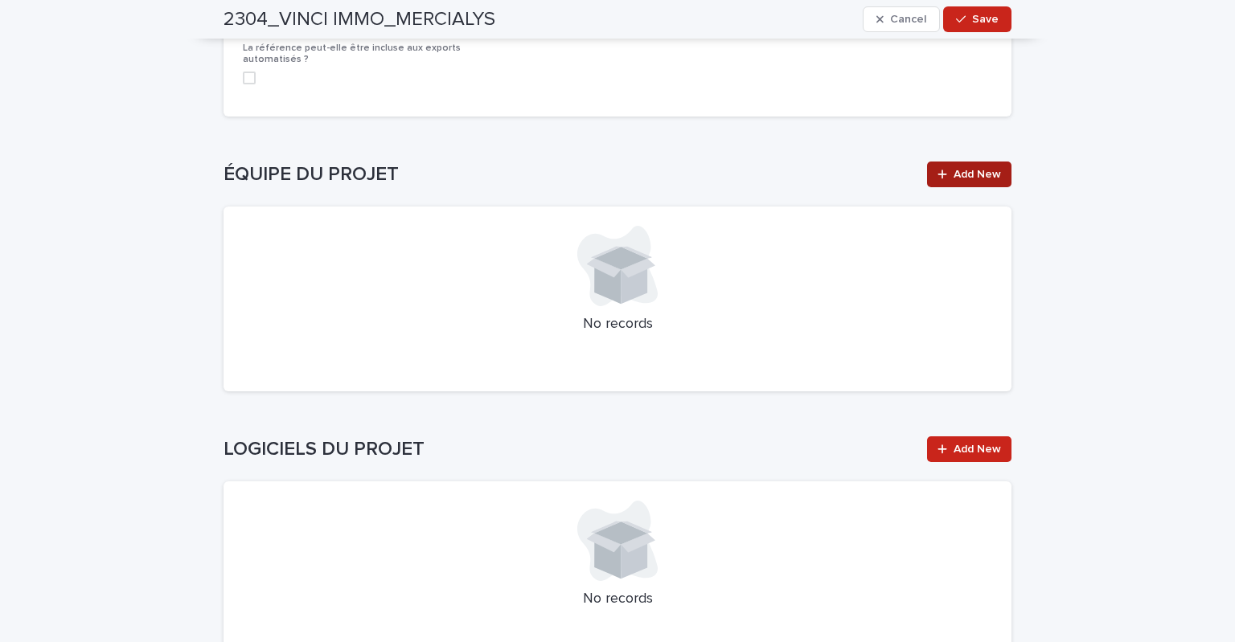
click at [953, 176] on span "Add New" at bounding box center [976, 174] width 47 height 11
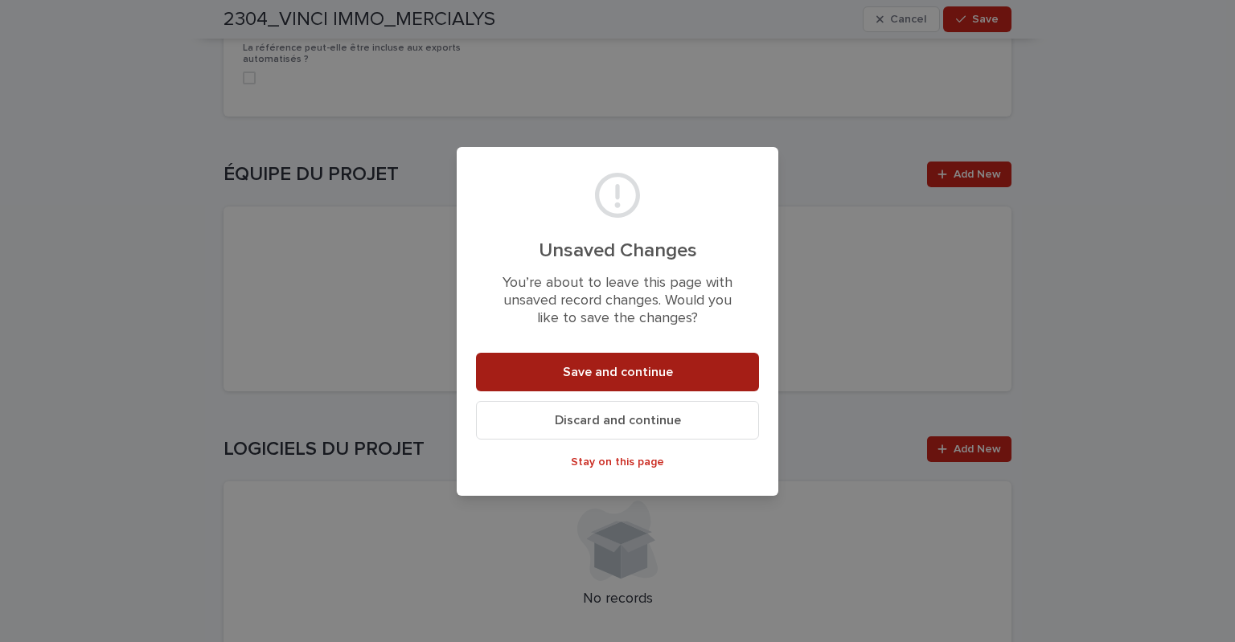
click at [606, 366] on span "Save and continue" at bounding box center [618, 372] width 110 height 13
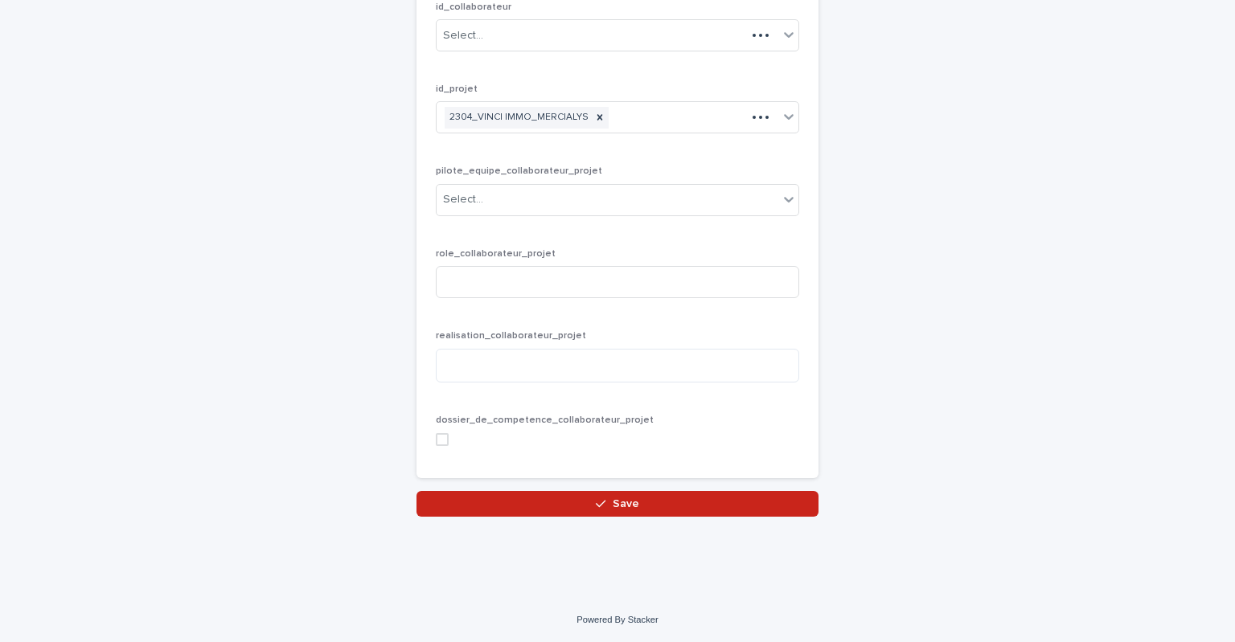
scroll to position [161, 0]
click at [486, 279] on input at bounding box center [617, 283] width 363 height 32
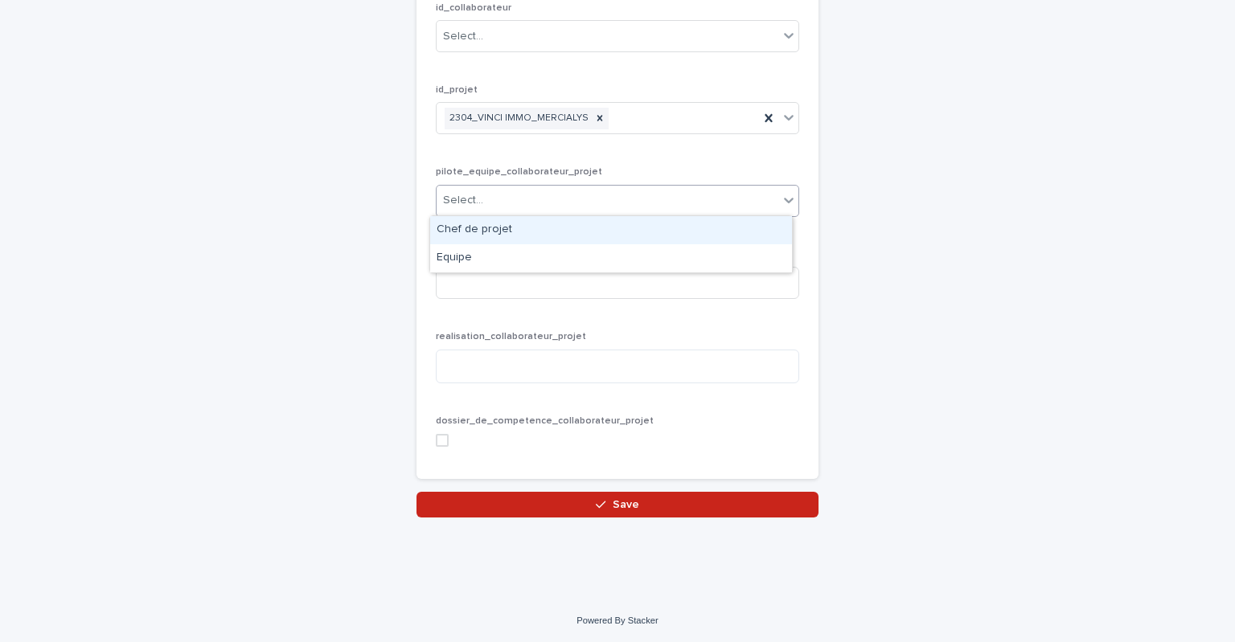
click at [566, 202] on div "Select..." at bounding box center [608, 200] width 342 height 27
click at [483, 236] on div "Chef de projet" at bounding box center [611, 230] width 362 height 28
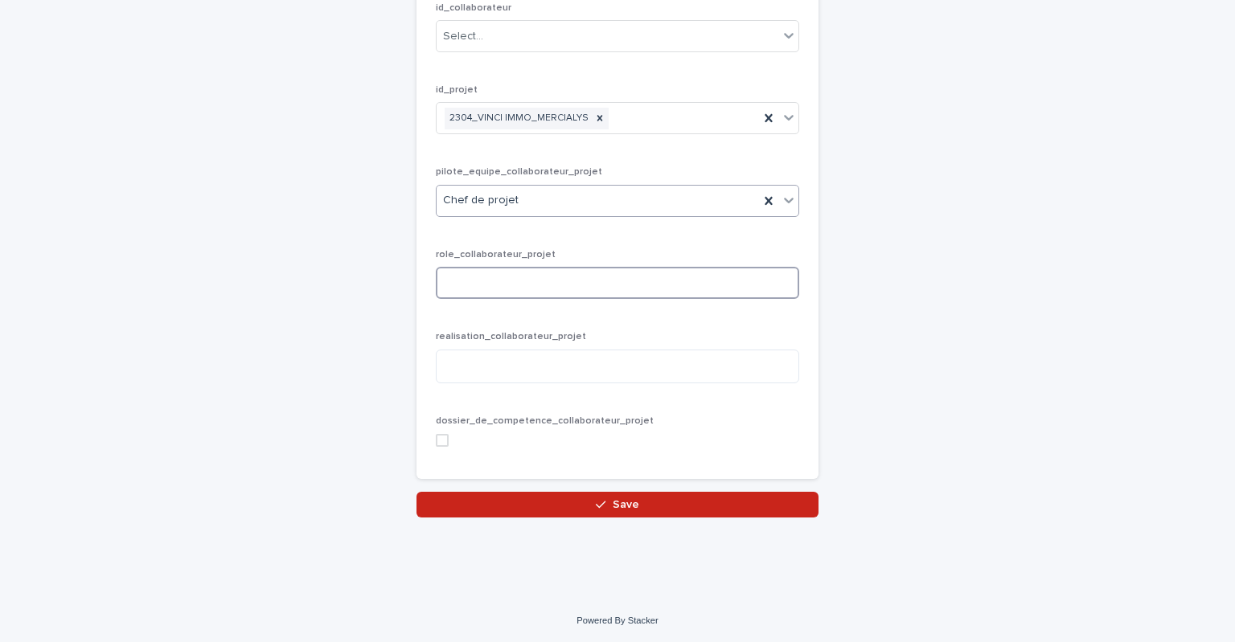
click at [486, 269] on input at bounding box center [617, 283] width 363 height 32
click at [478, 367] on textarea at bounding box center [617, 367] width 363 height 35
click at [436, 445] on span at bounding box center [442, 440] width 13 height 13
click at [465, 282] on input at bounding box center [617, 283] width 363 height 32
type input "**********"
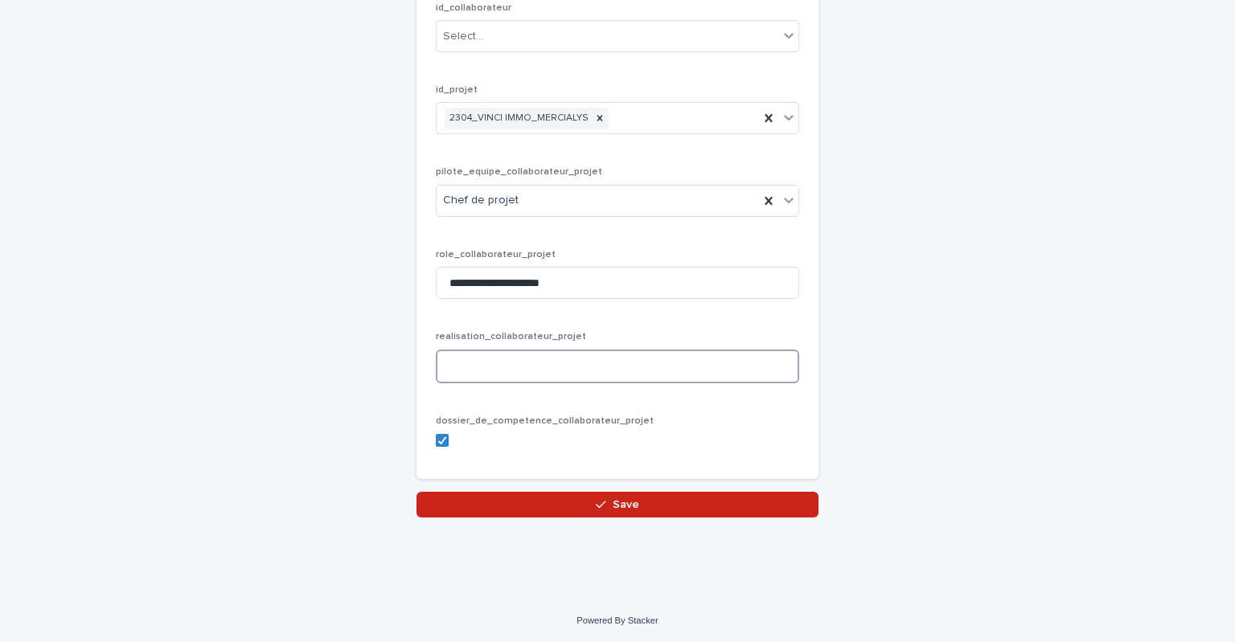
click at [468, 367] on textarea at bounding box center [617, 367] width 363 height 35
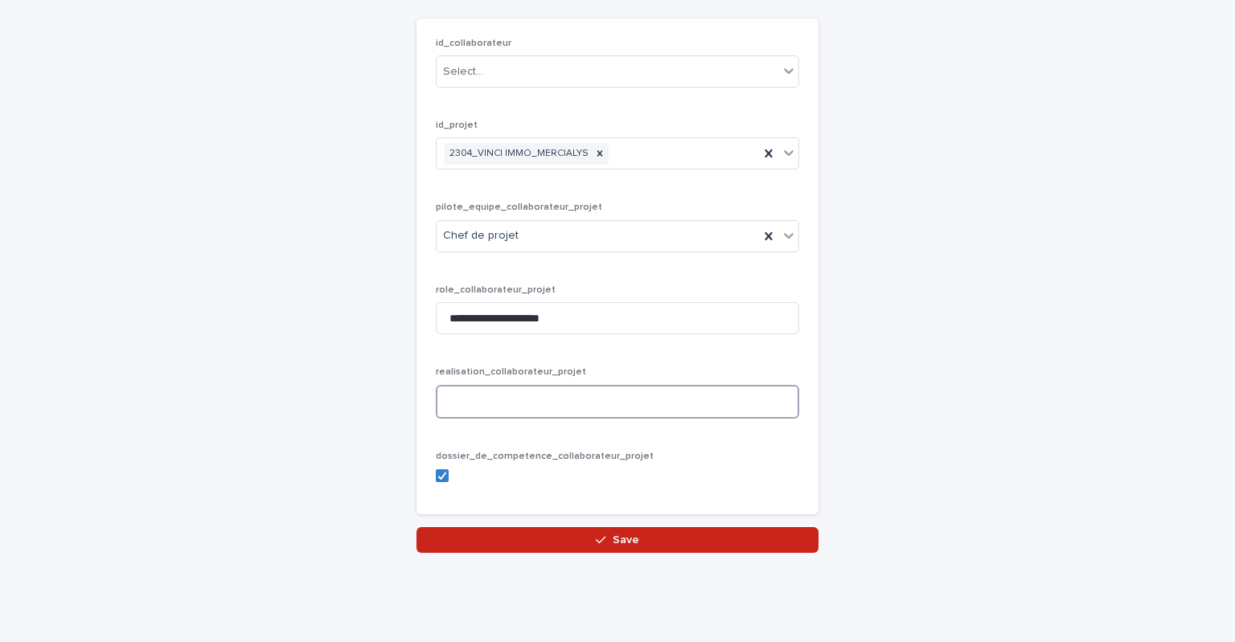
scroll to position [125, 0]
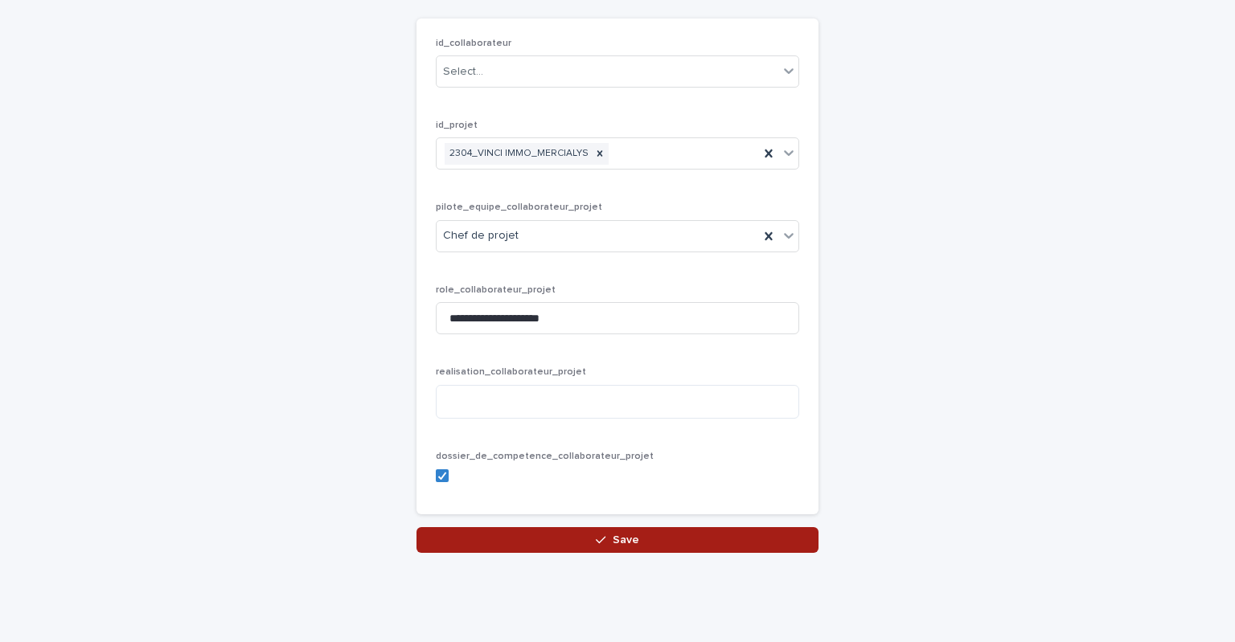
click at [570, 535] on button "Save" at bounding box center [617, 540] width 402 height 26
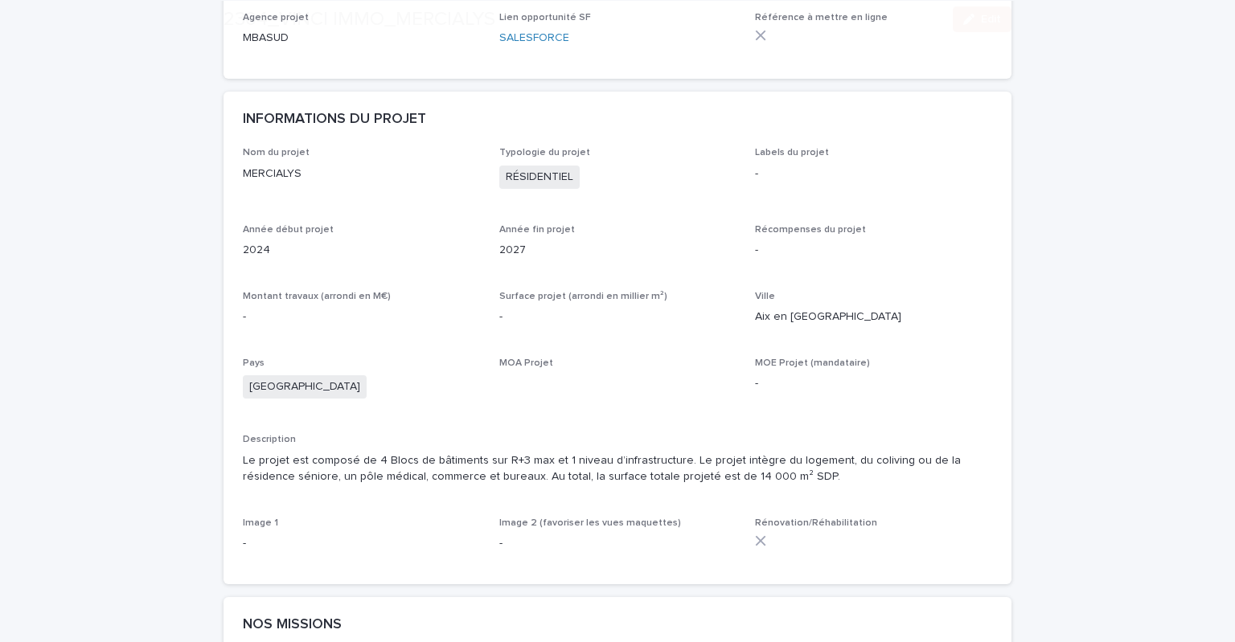
scroll to position [402, 0]
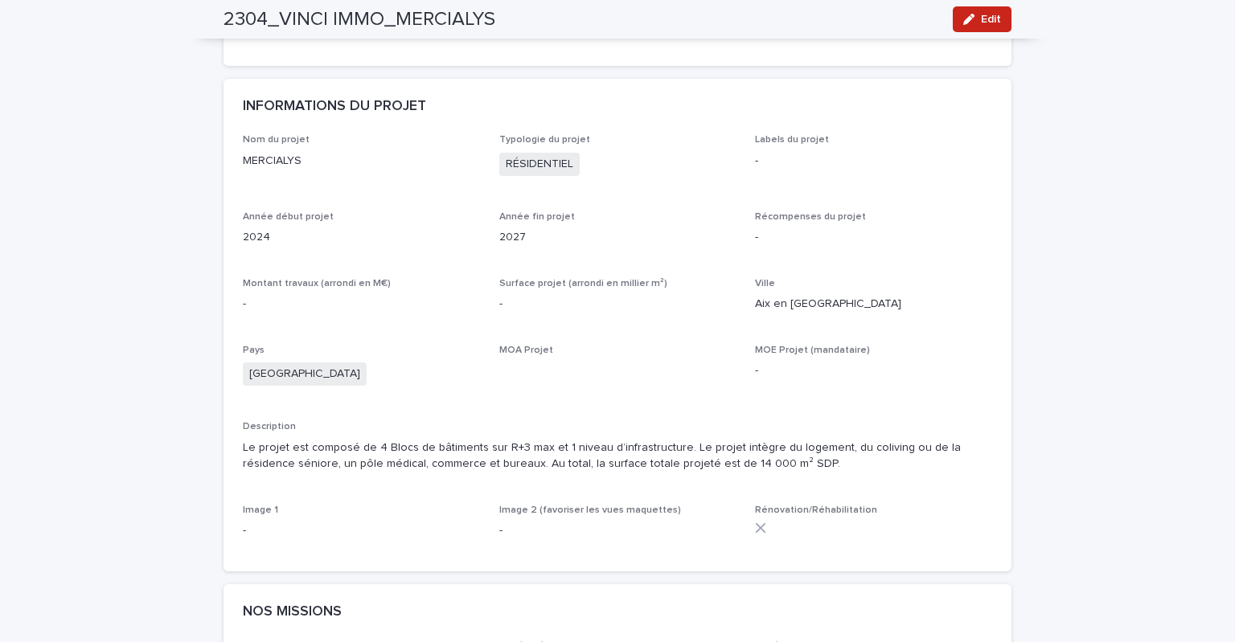
drag, startPoint x: 968, startPoint y: 21, endPoint x: 964, endPoint y: 68, distance: 46.8
click at [968, 21] on icon "button" at bounding box center [968, 19] width 11 height 11
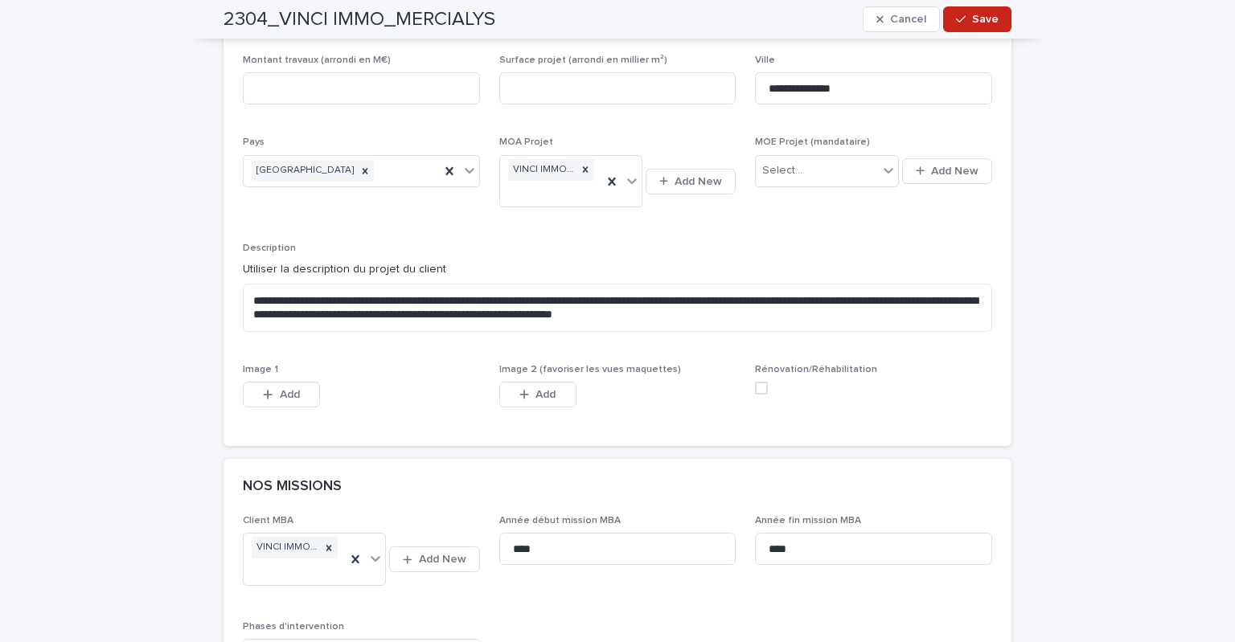
scroll to position [804, 0]
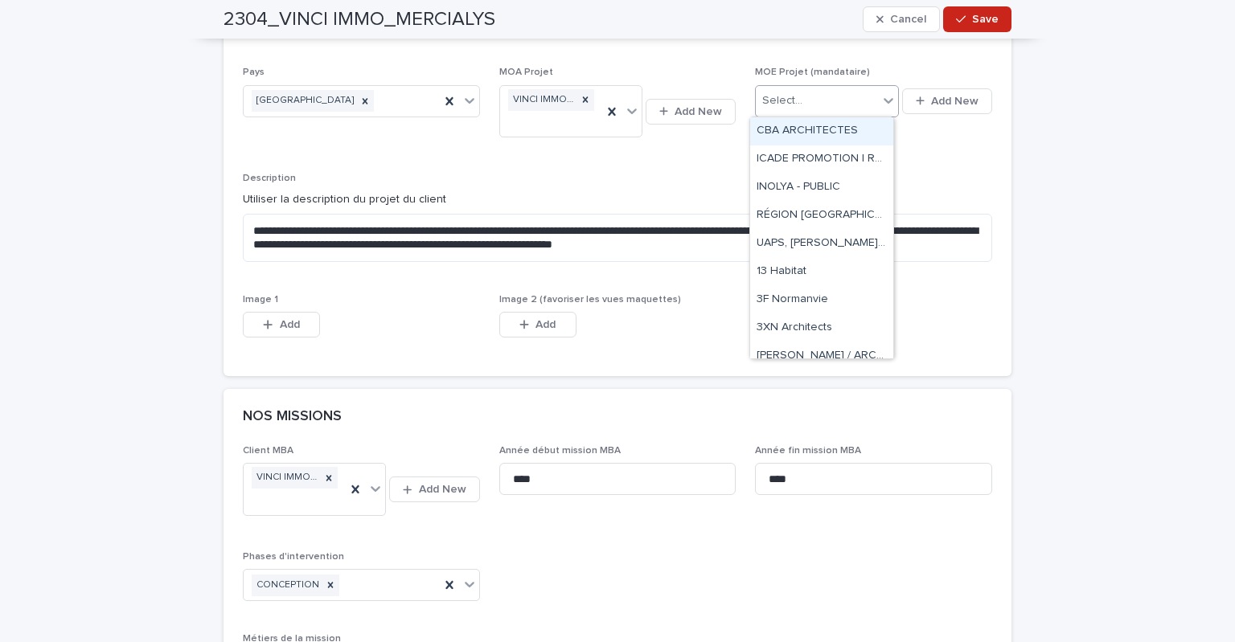
click at [810, 100] on div "Select..." at bounding box center [816, 101] width 121 height 27
type input "***"
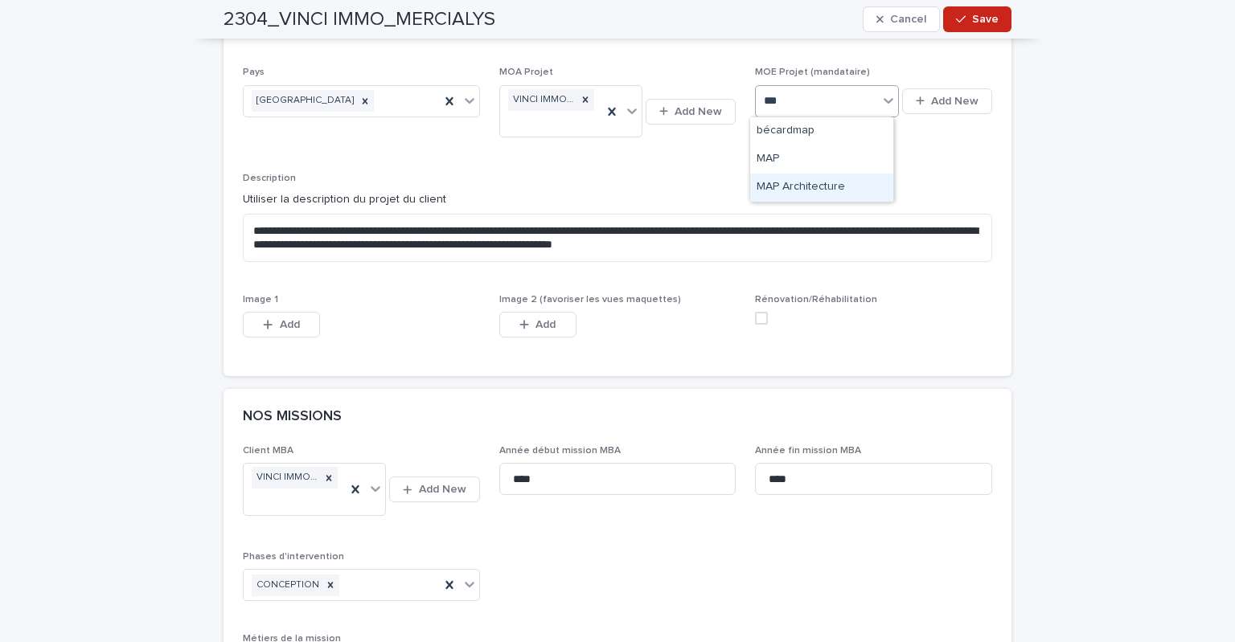
click at [802, 188] on div "MAP Architecture" at bounding box center [821, 188] width 143 height 28
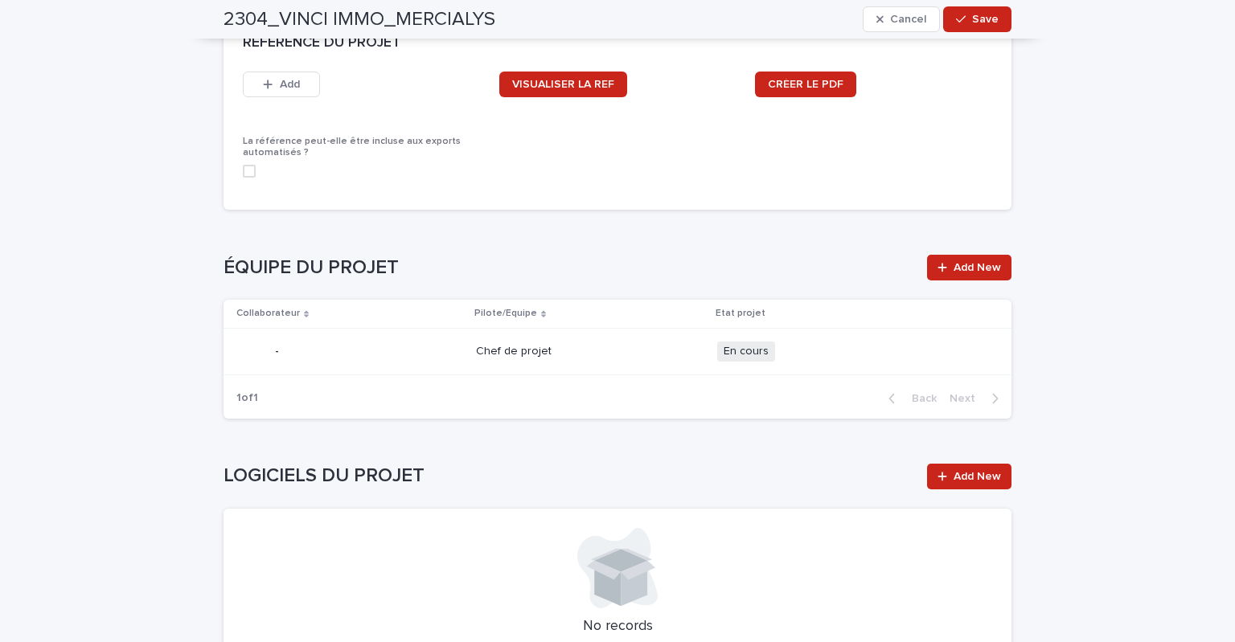
scroll to position [2117, 0]
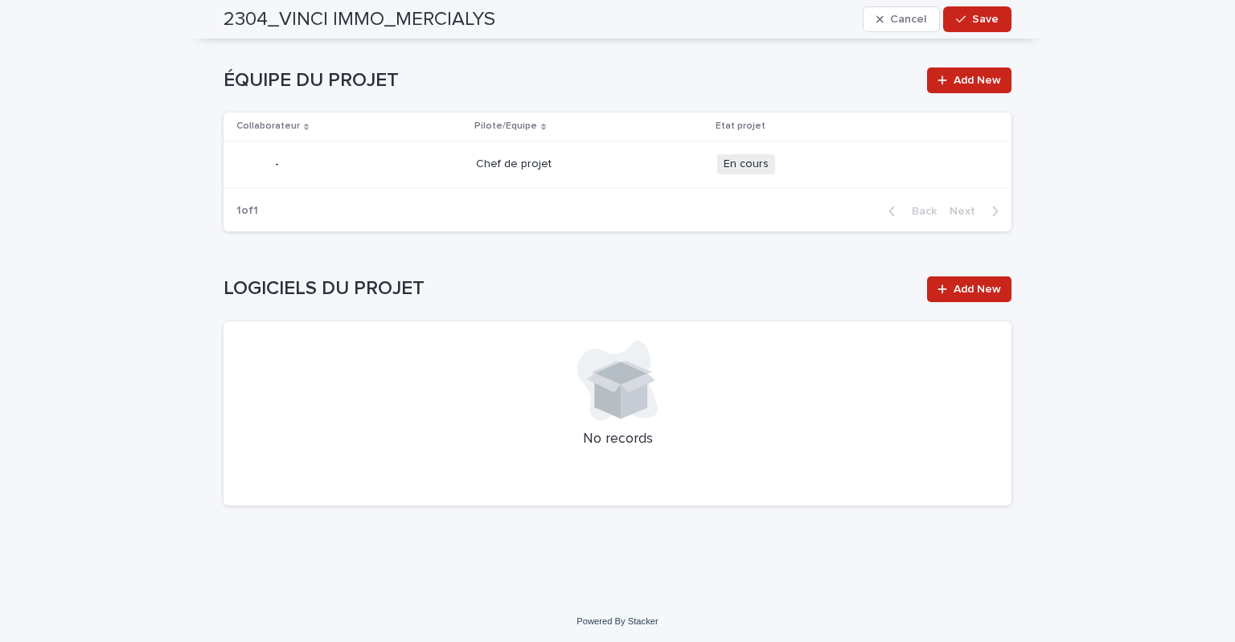
click at [506, 174] on div "Chef de projet" at bounding box center [590, 164] width 228 height 27
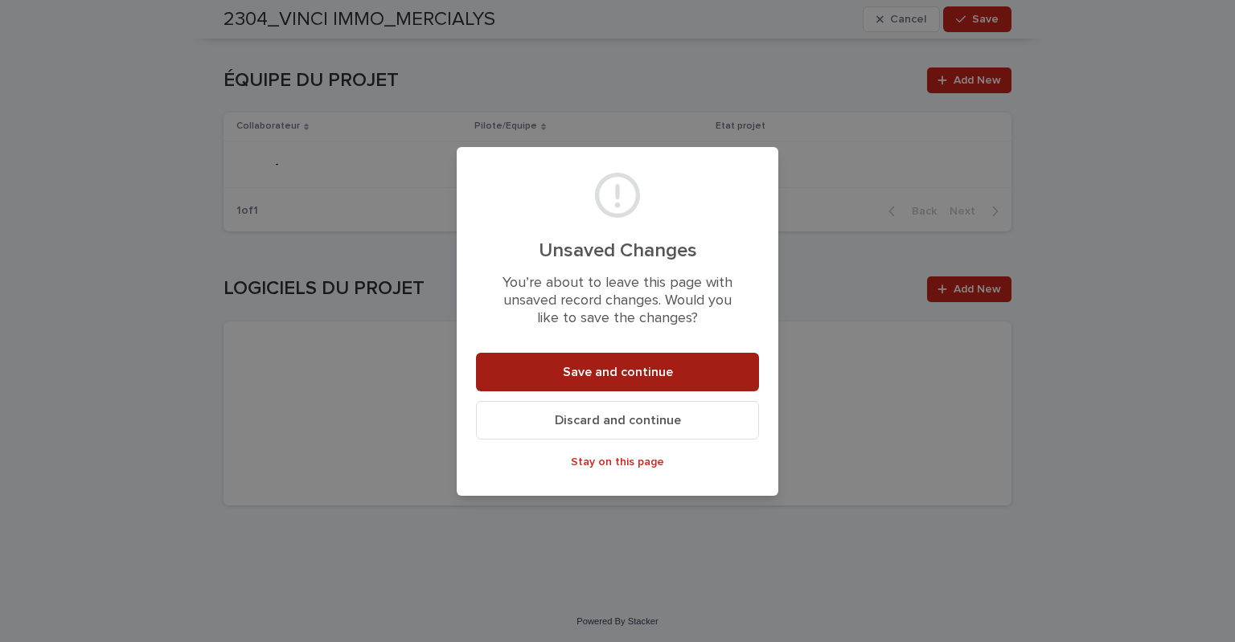
click at [646, 379] on span "Save and continue" at bounding box center [618, 372] width 110 height 13
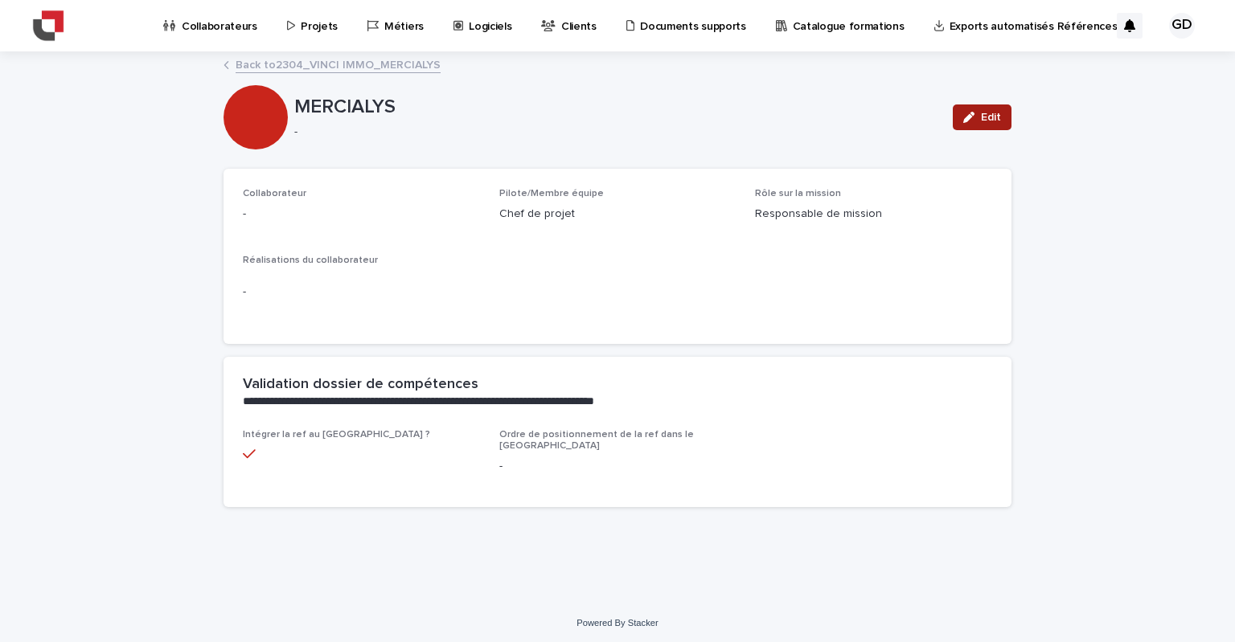
click at [996, 107] on button "Edit" at bounding box center [982, 118] width 59 height 26
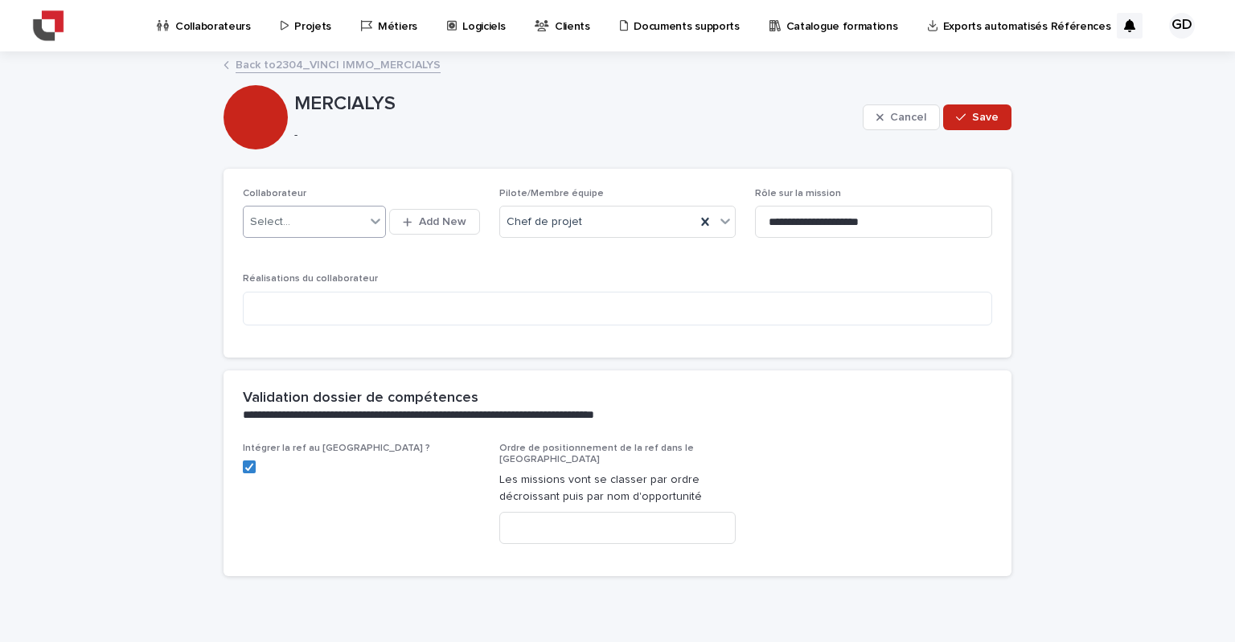
click at [342, 227] on div "Select..." at bounding box center [304, 222] width 121 height 27
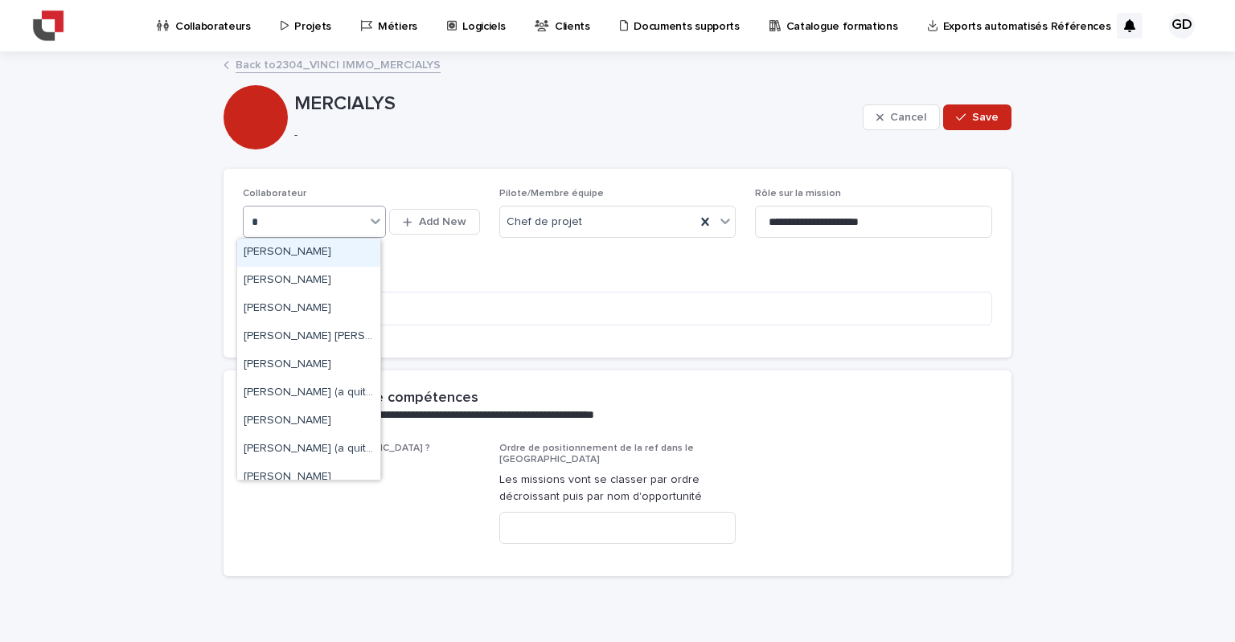
type input "**"
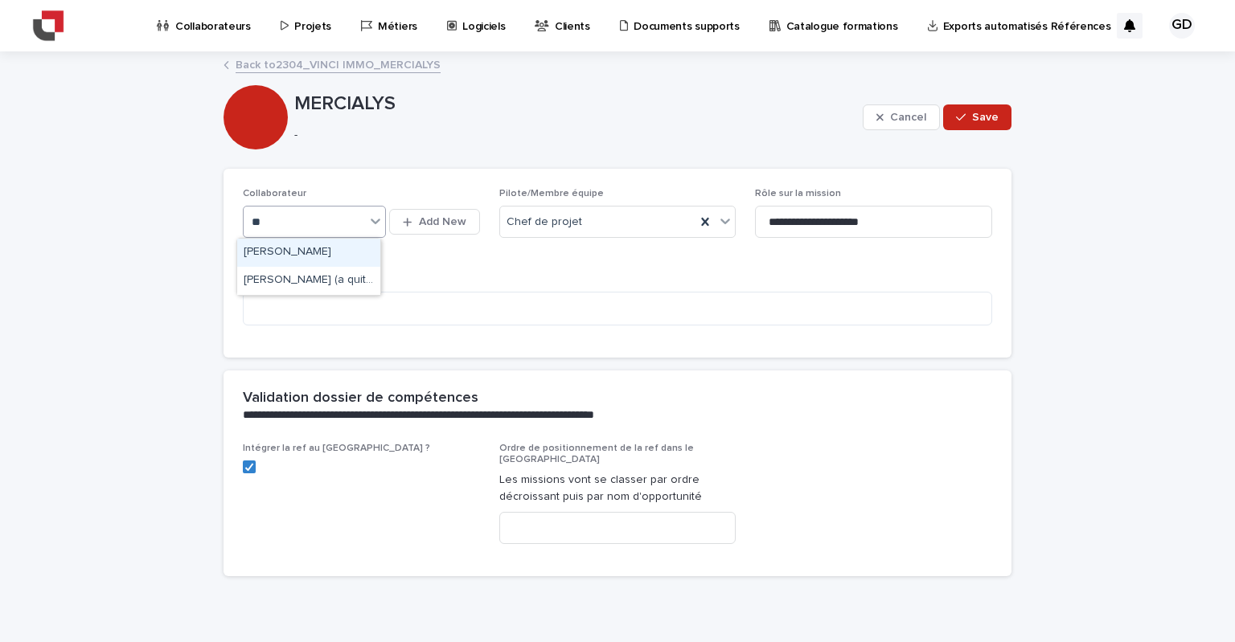
click at [338, 256] on div "[PERSON_NAME]" at bounding box center [308, 253] width 143 height 28
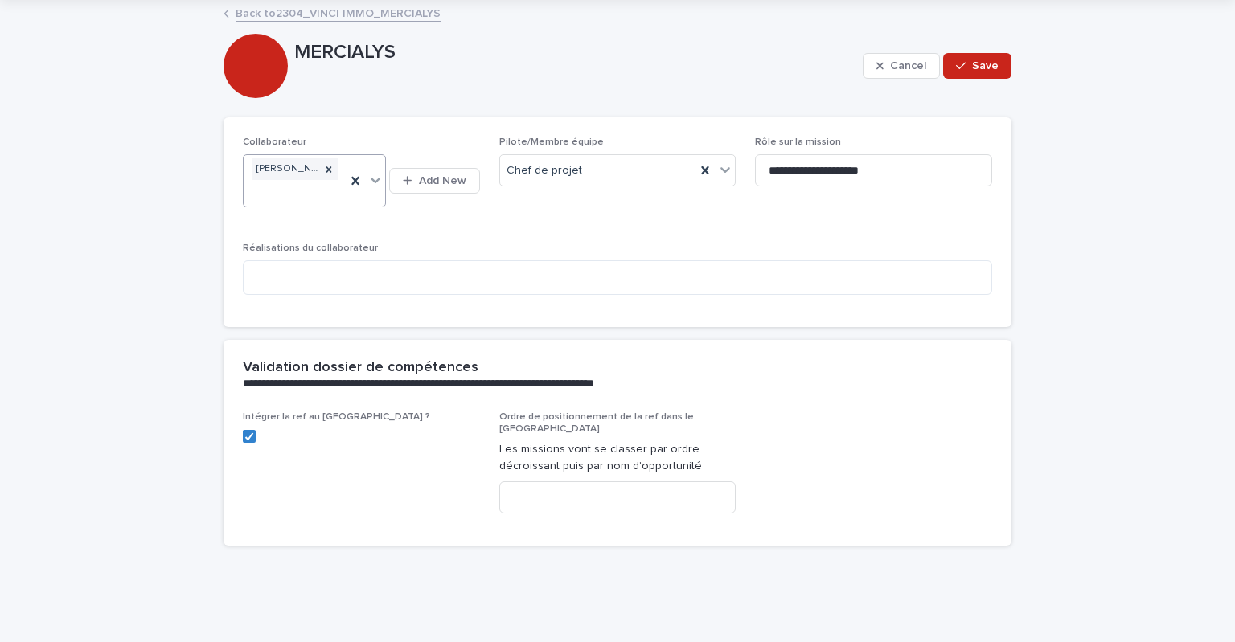
scroll to position [80, 0]
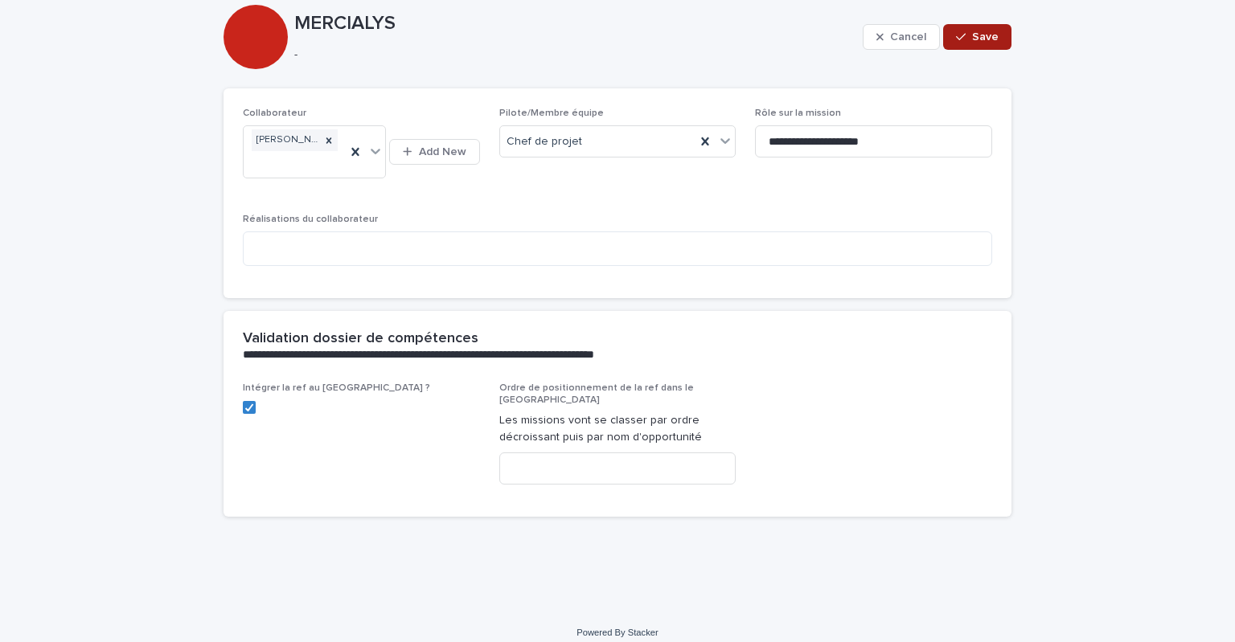
click at [970, 42] on button "Save" at bounding box center [977, 37] width 68 height 26
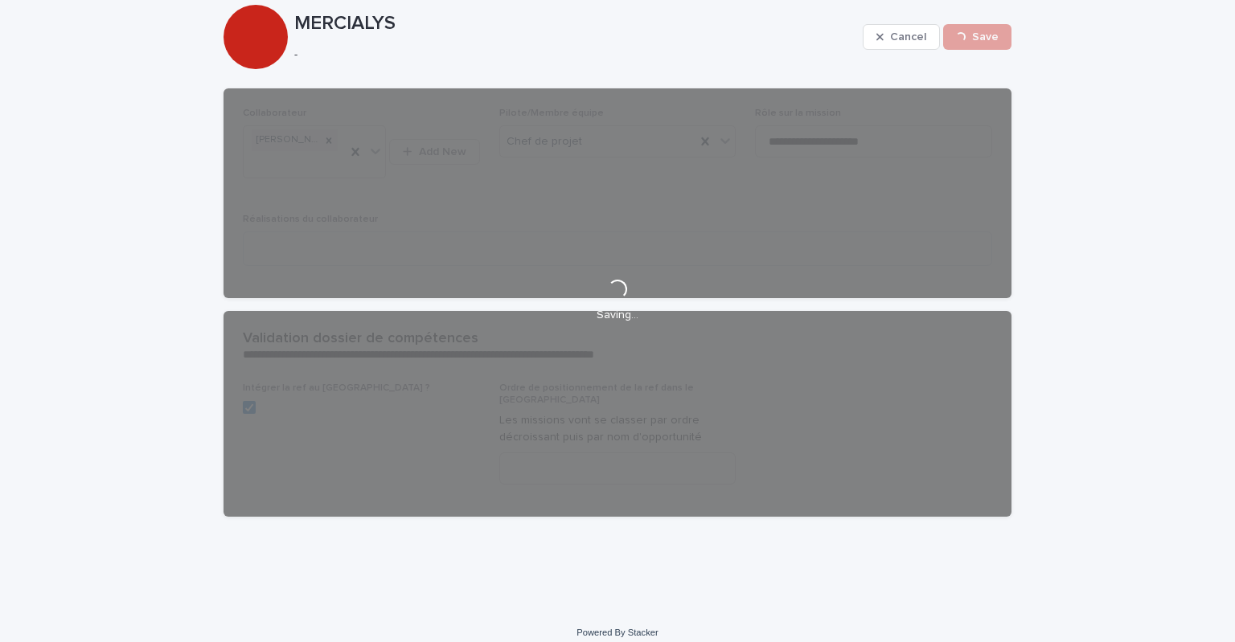
scroll to position [0, 0]
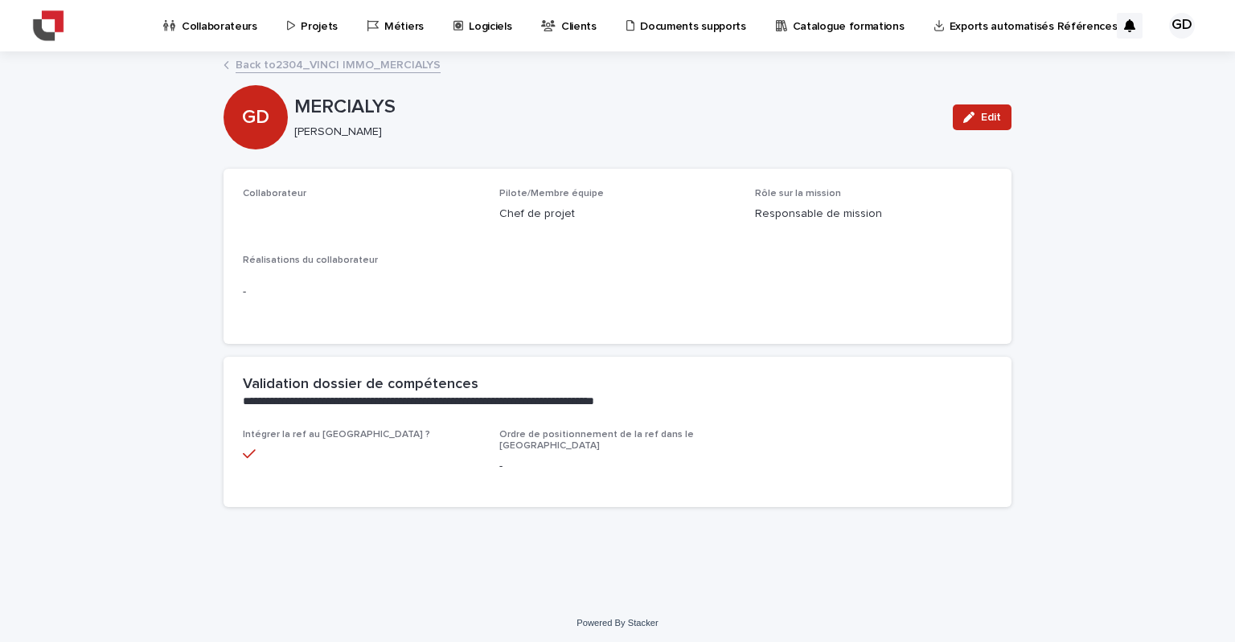
click at [322, 59] on link "Back to 2304_VINCI IMMO_MERCIALYS" at bounding box center [338, 64] width 205 height 18
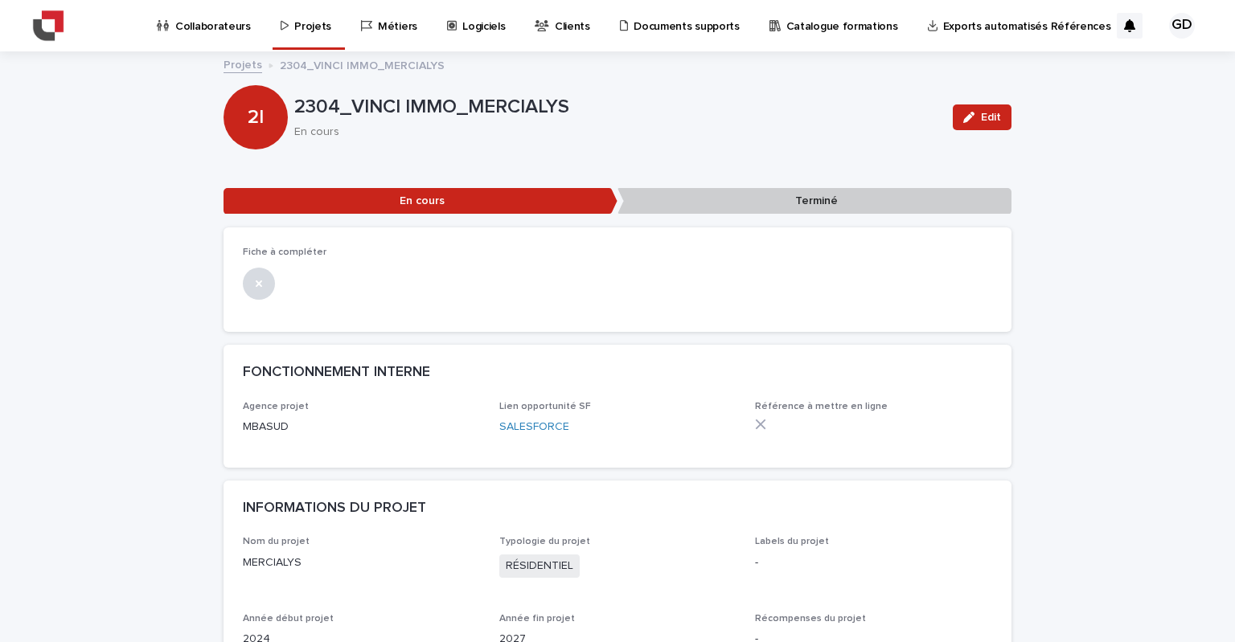
click at [392, 287] on div at bounding box center [617, 281] width 749 height 35
click at [981, 121] on span "Edit" at bounding box center [991, 117] width 20 height 11
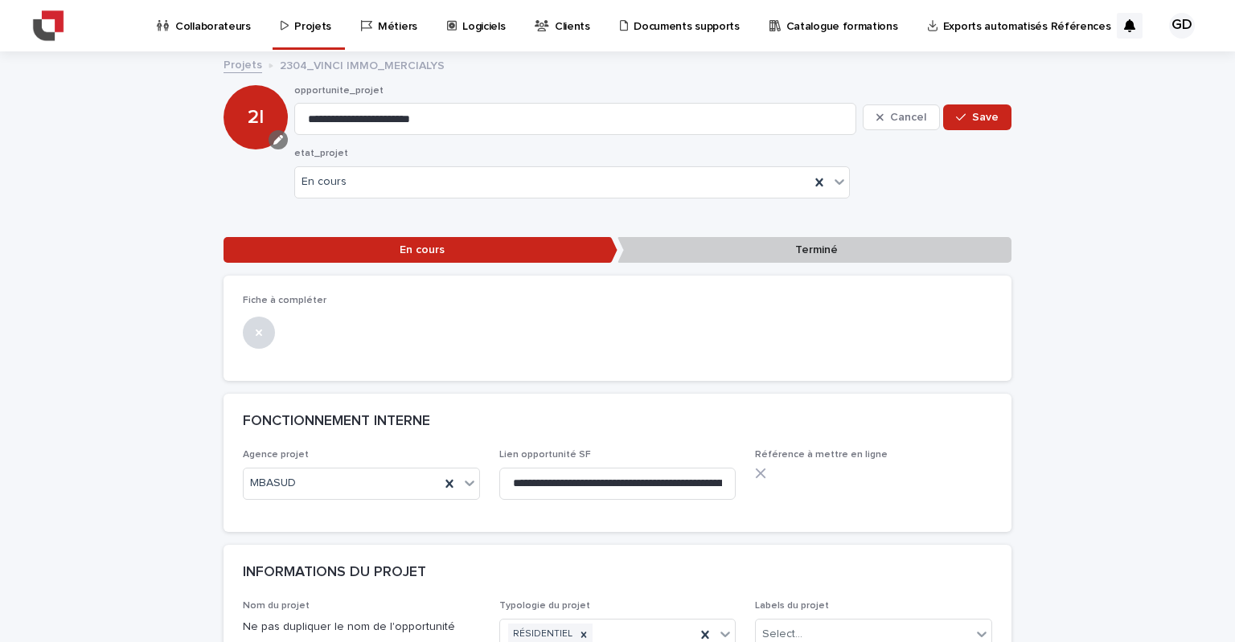
click at [273, 138] on icon "button" at bounding box center [278, 140] width 10 height 10
click at [269, 192] on div "button" at bounding box center [262, 192] width 16 height 11
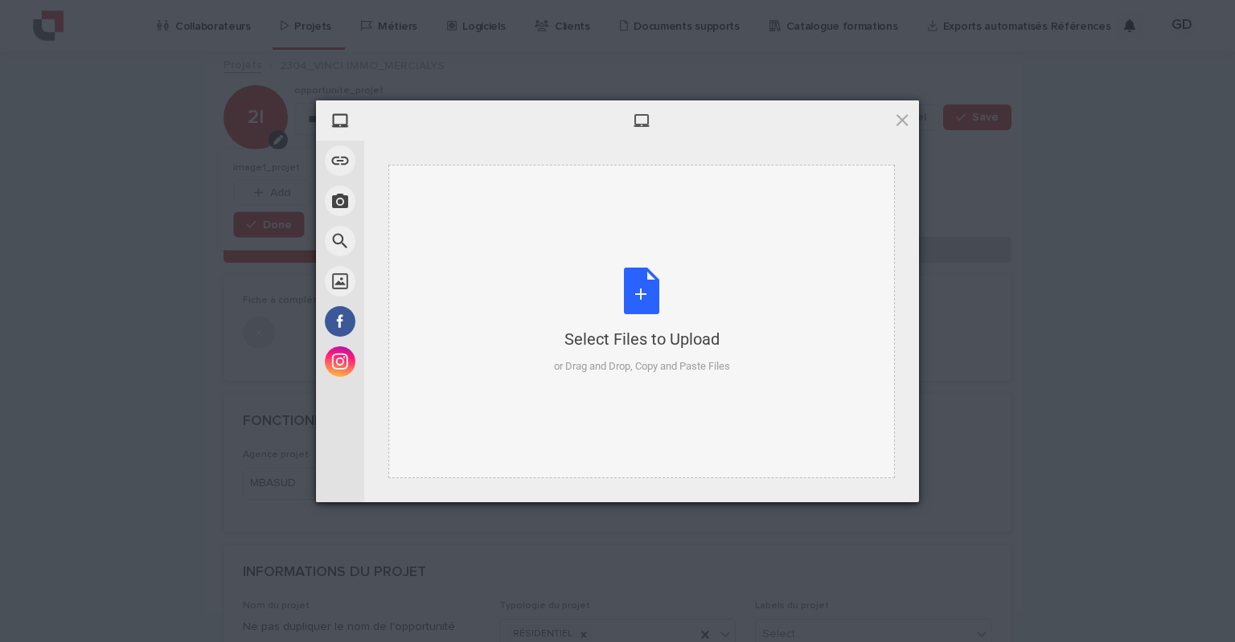
click at [511, 253] on div "Select Files to Upload or Drag and Drop, Copy and Paste Files" at bounding box center [641, 322] width 506 height 314
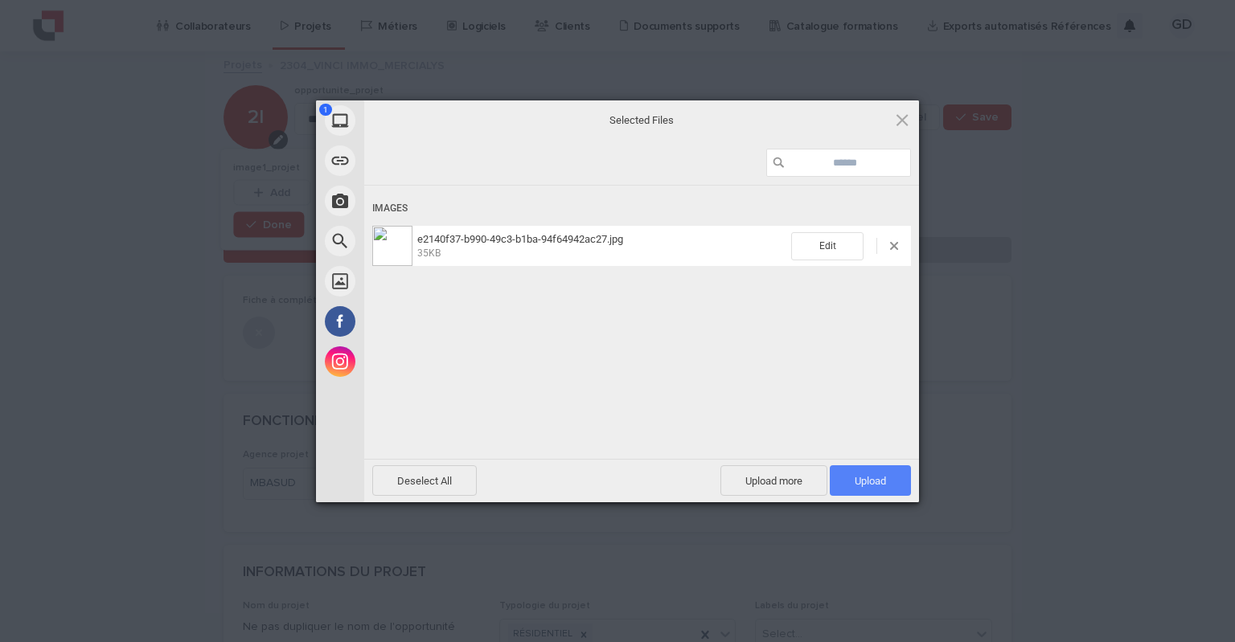
click at [871, 478] on span "Upload 1" at bounding box center [870, 481] width 31 height 12
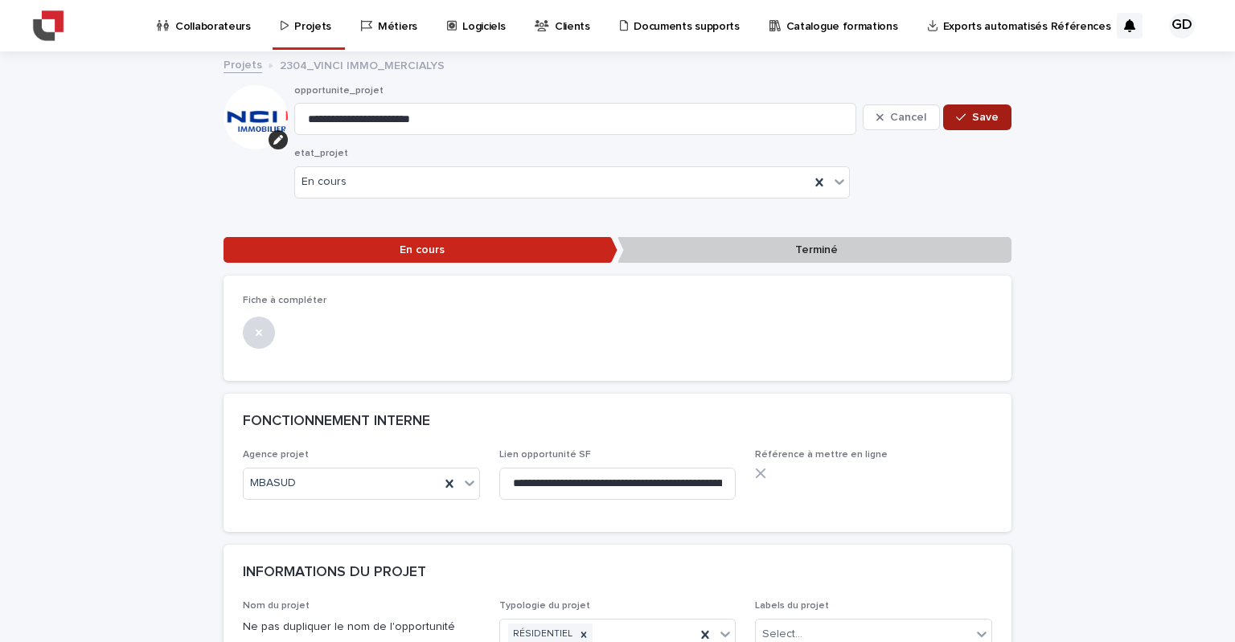
click at [962, 109] on button "Save" at bounding box center [977, 118] width 68 height 26
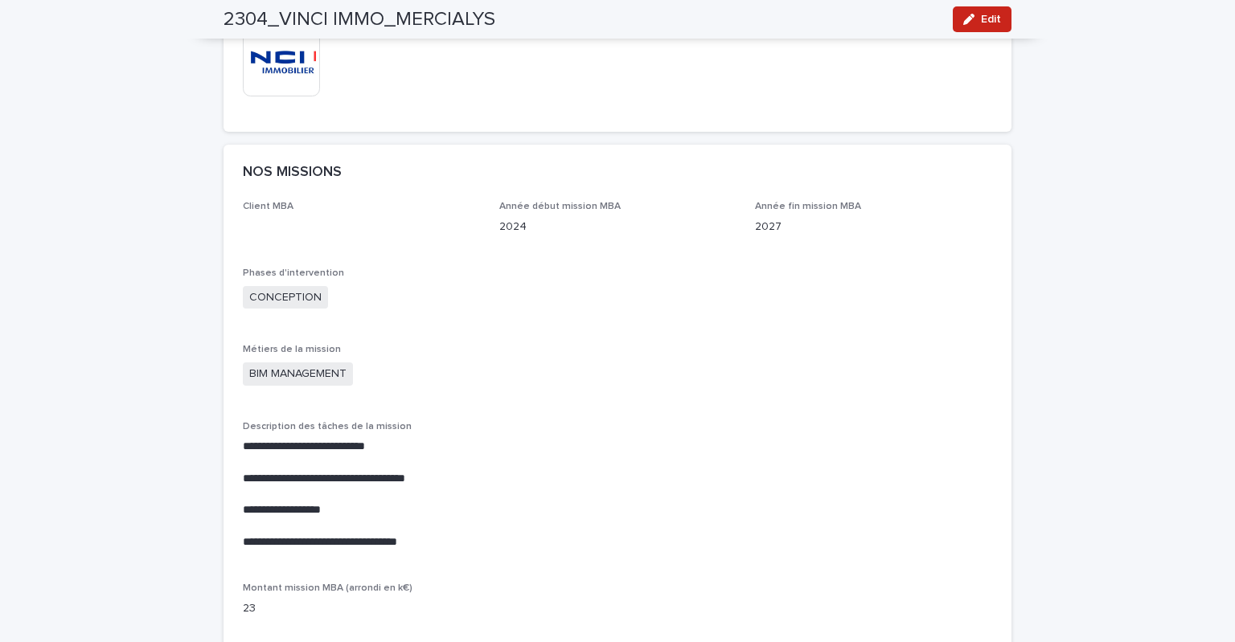
scroll to position [884, 0]
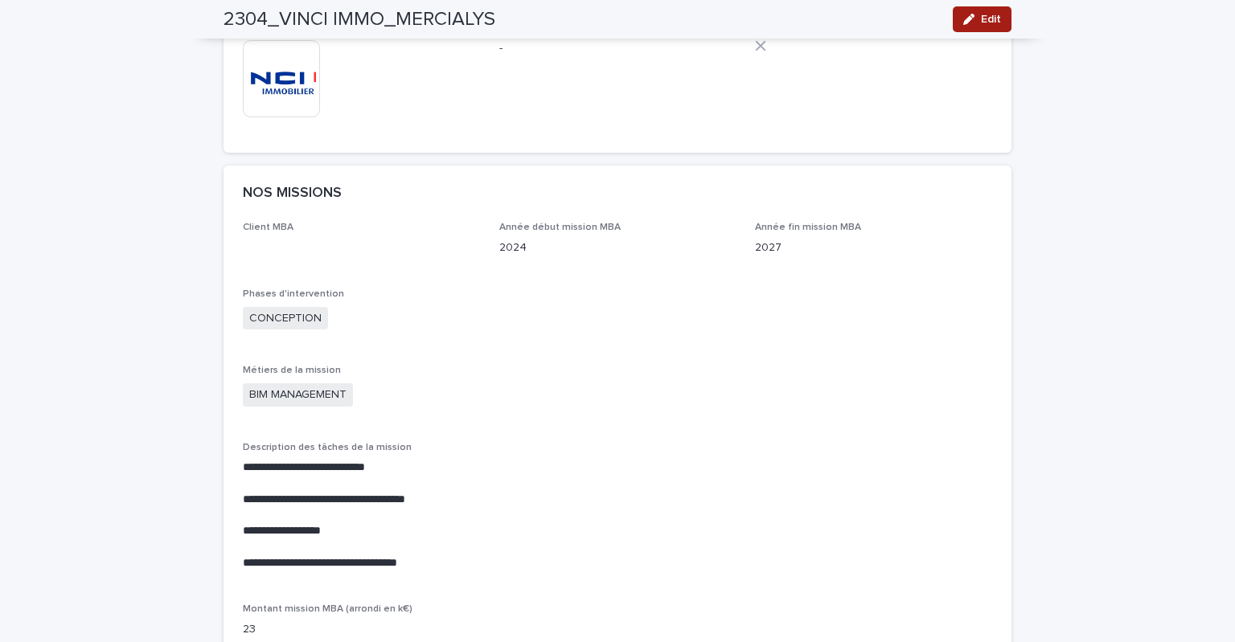
click at [981, 18] on span "Edit" at bounding box center [991, 19] width 20 height 11
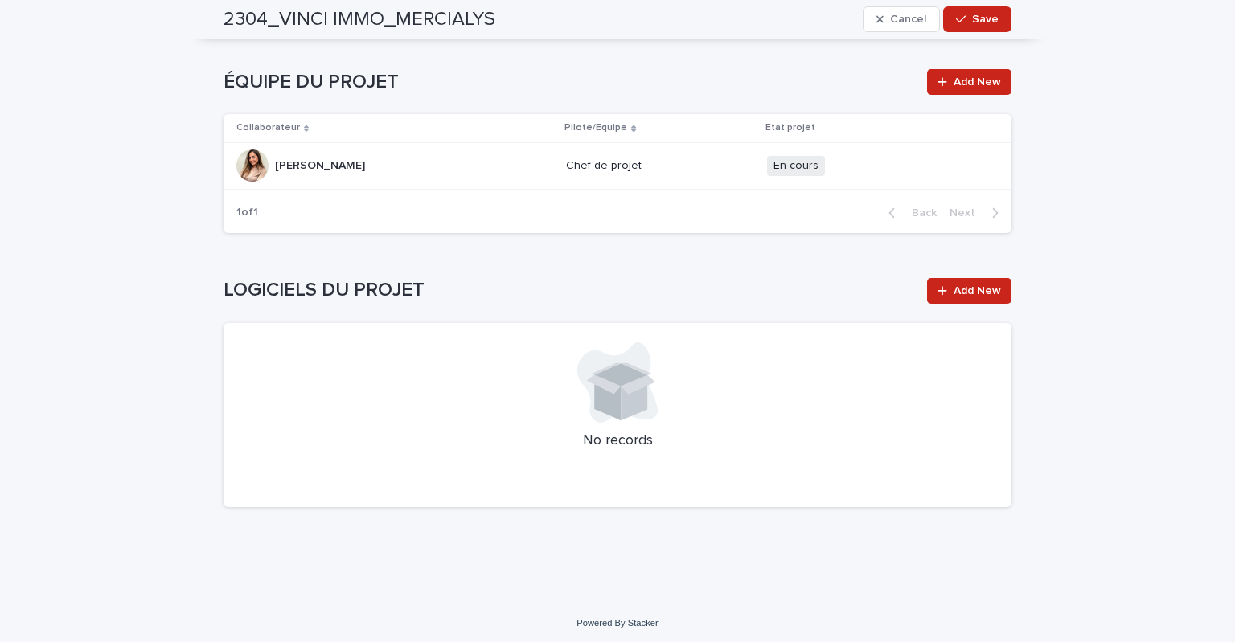
scroll to position [2175, 0]
click at [953, 288] on span "Add New" at bounding box center [976, 289] width 47 height 11
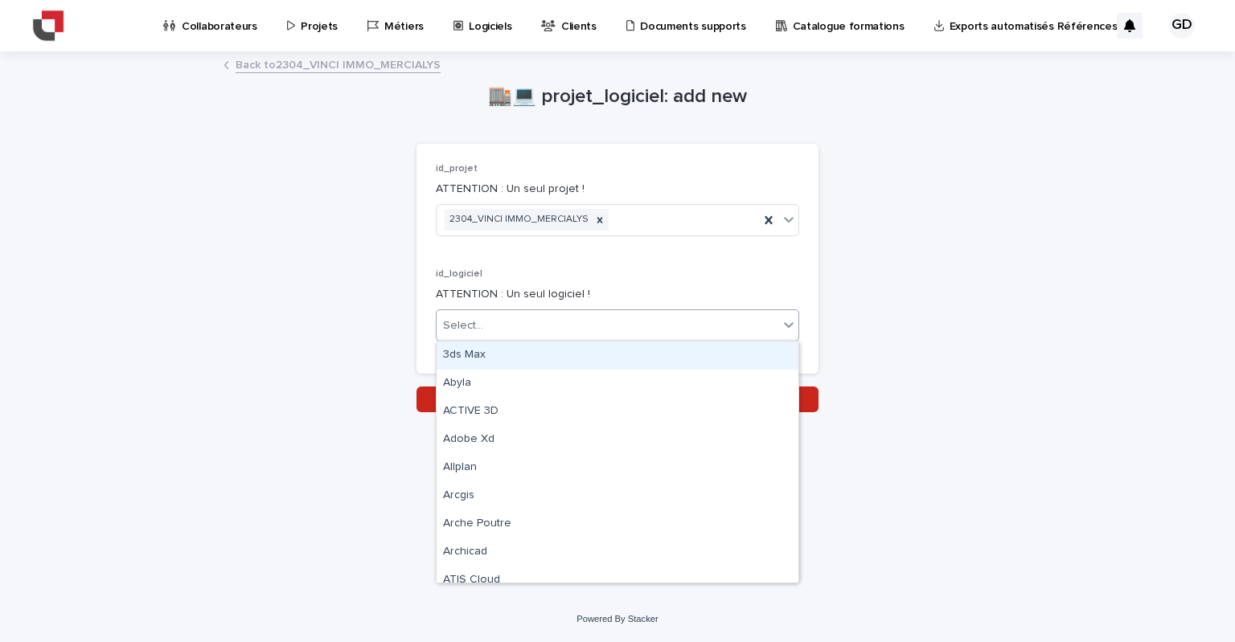
click at [473, 320] on div "Select..." at bounding box center [463, 326] width 40 height 17
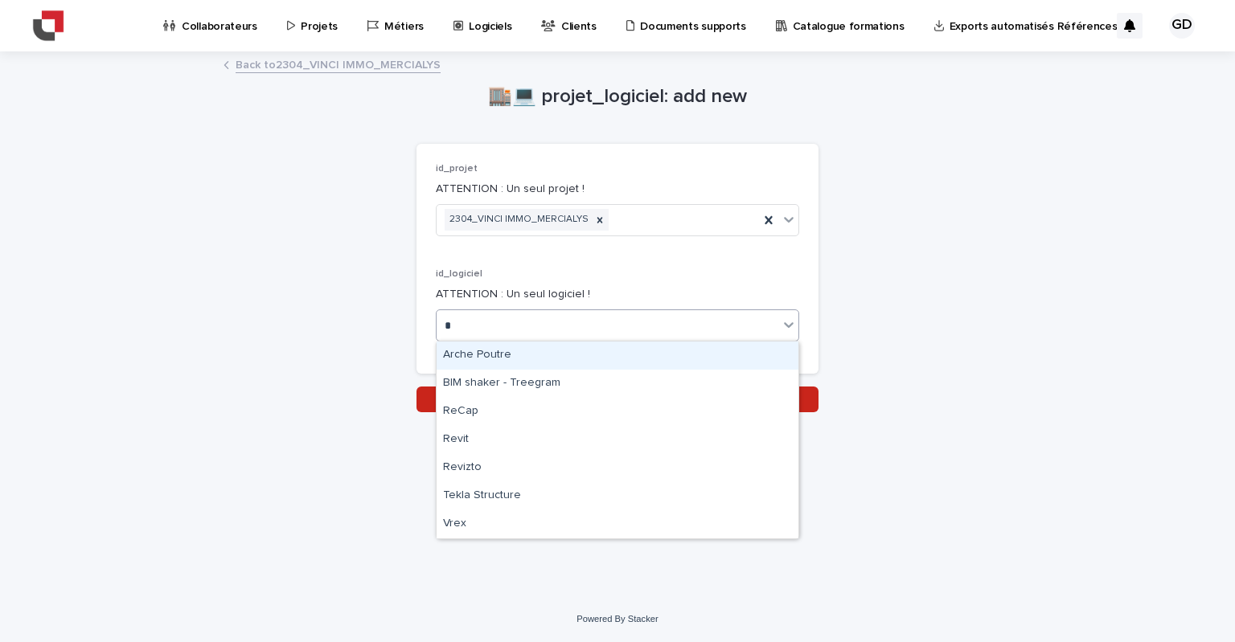
type input "**"
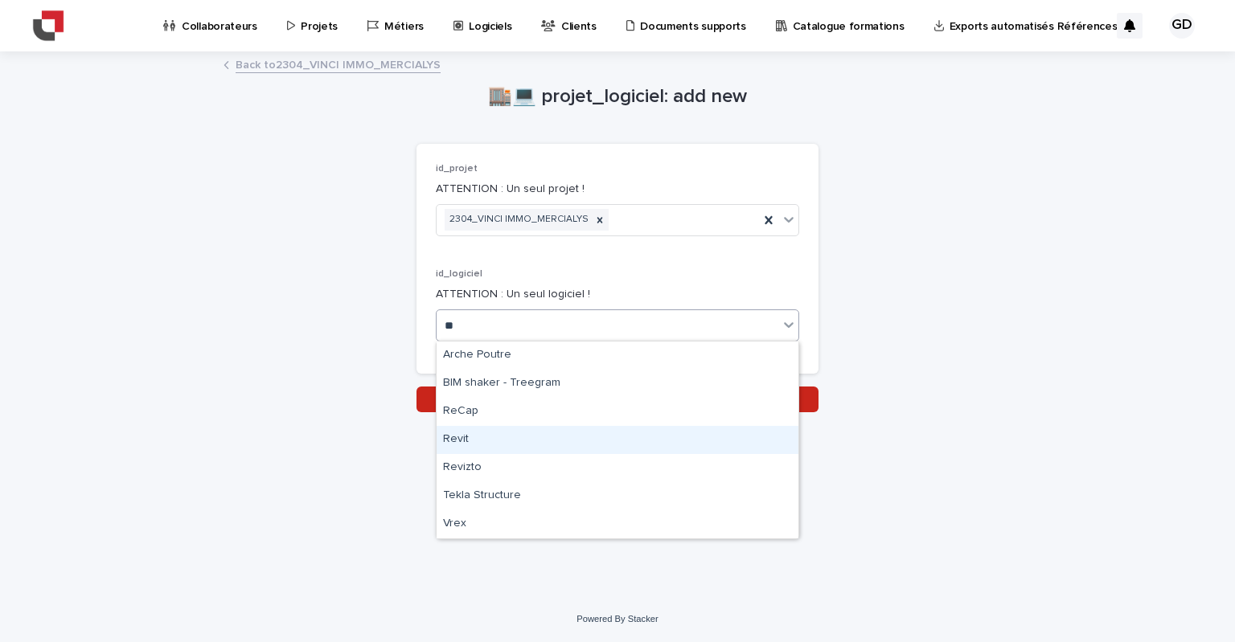
click at [482, 443] on div "Revit" at bounding box center [618, 440] width 362 height 28
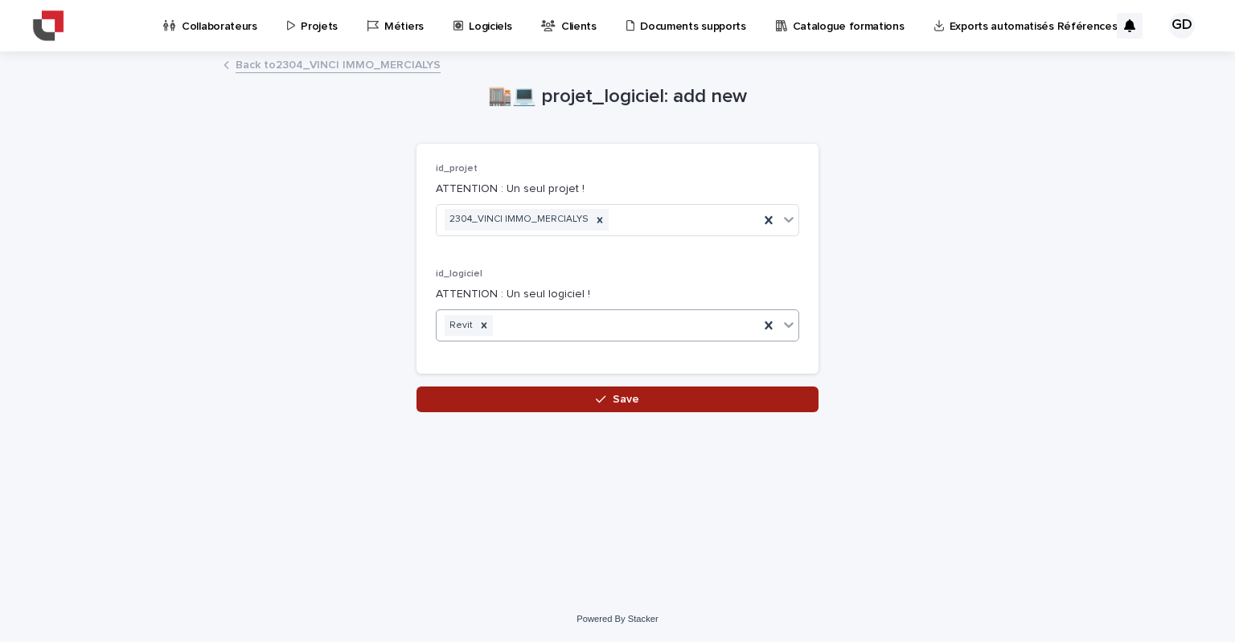
click at [625, 403] on span "Save" at bounding box center [626, 399] width 27 height 11
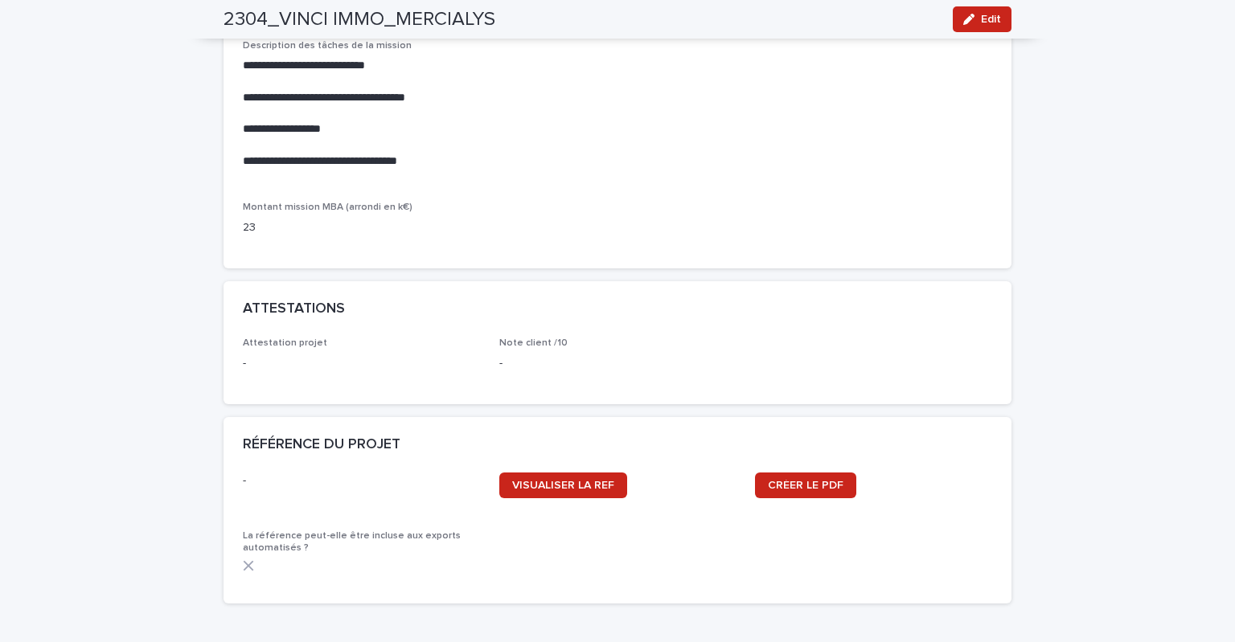
scroll to position [1367, 0]
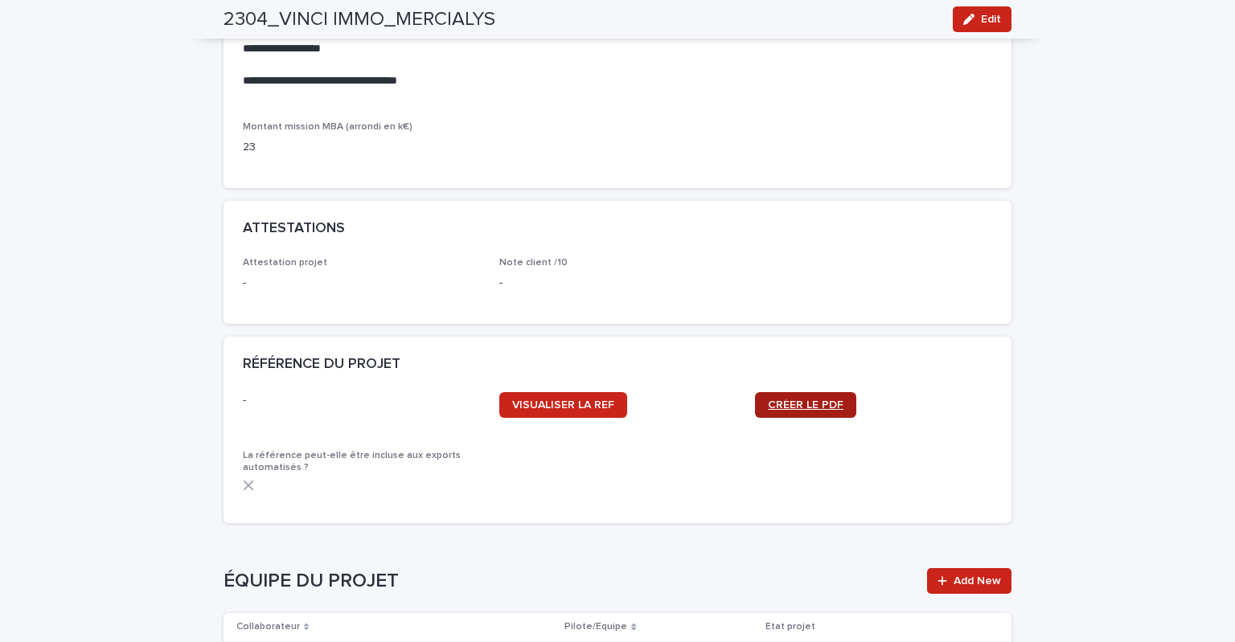
click at [809, 404] on span "CRÉER LE PDF" at bounding box center [806, 405] width 76 height 11
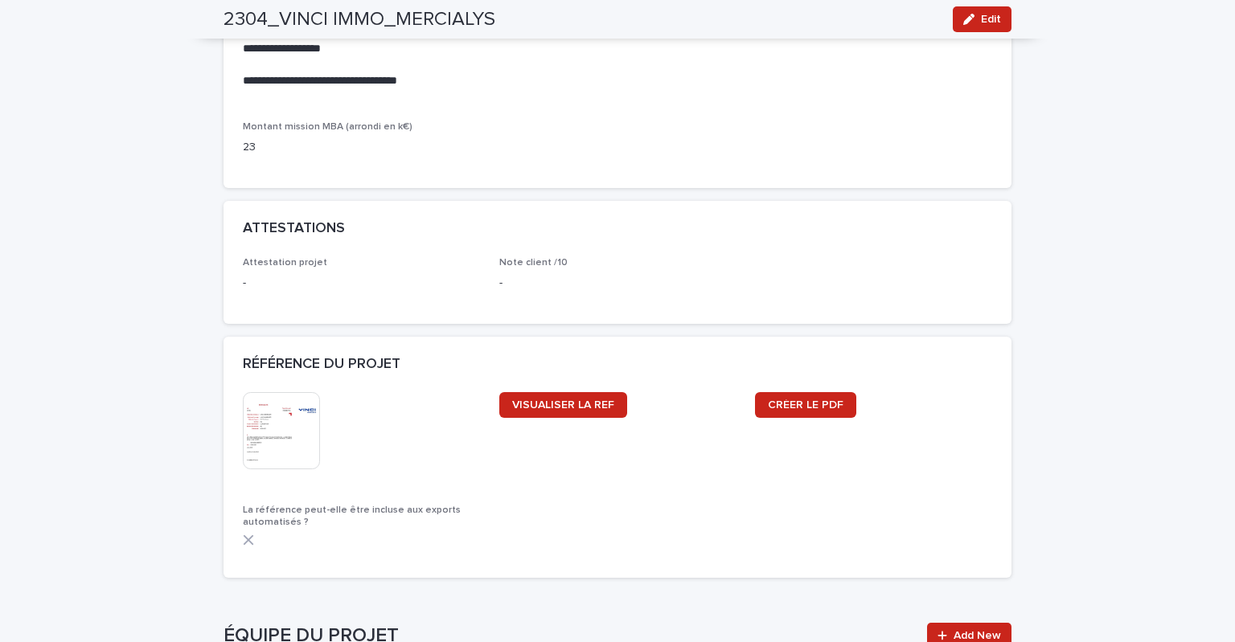
click at [281, 418] on img at bounding box center [281, 430] width 77 height 77
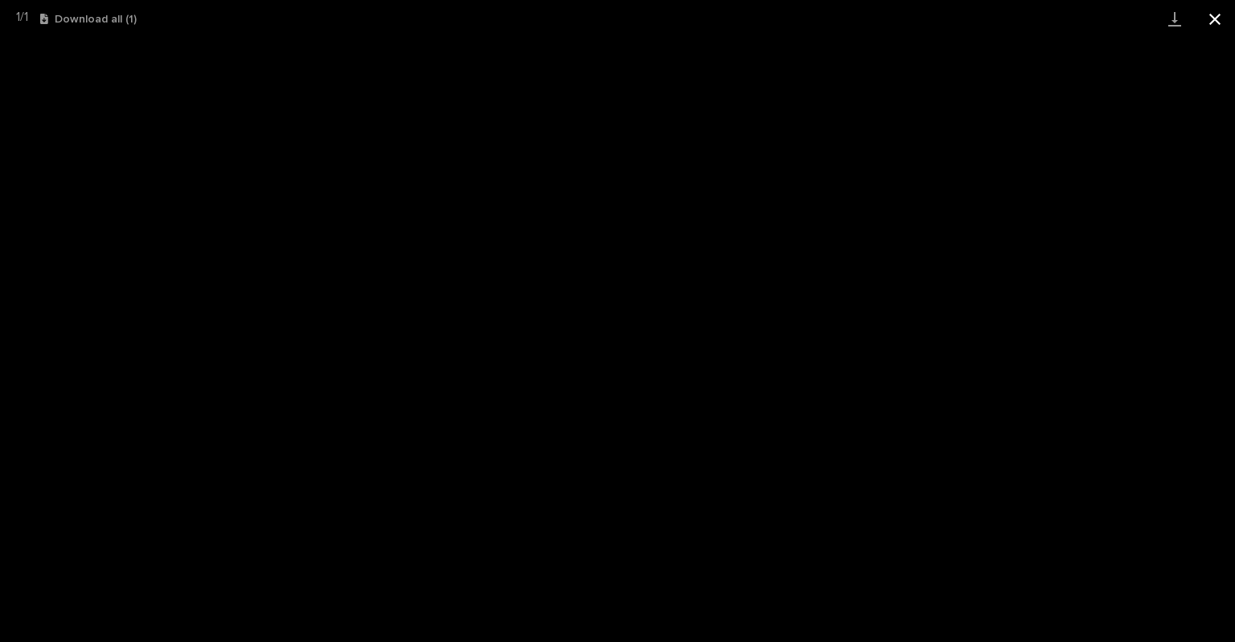
click at [1216, 13] on button "Close gallery" at bounding box center [1215, 19] width 40 height 38
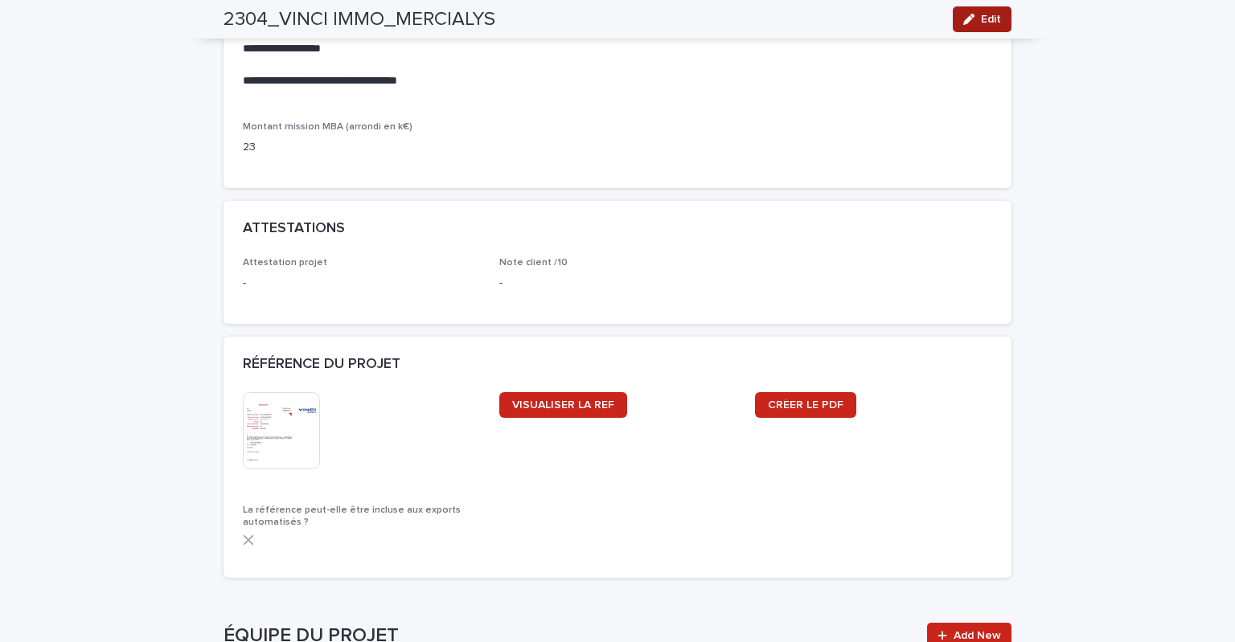
click at [965, 21] on icon "button" at bounding box center [968, 19] width 11 height 11
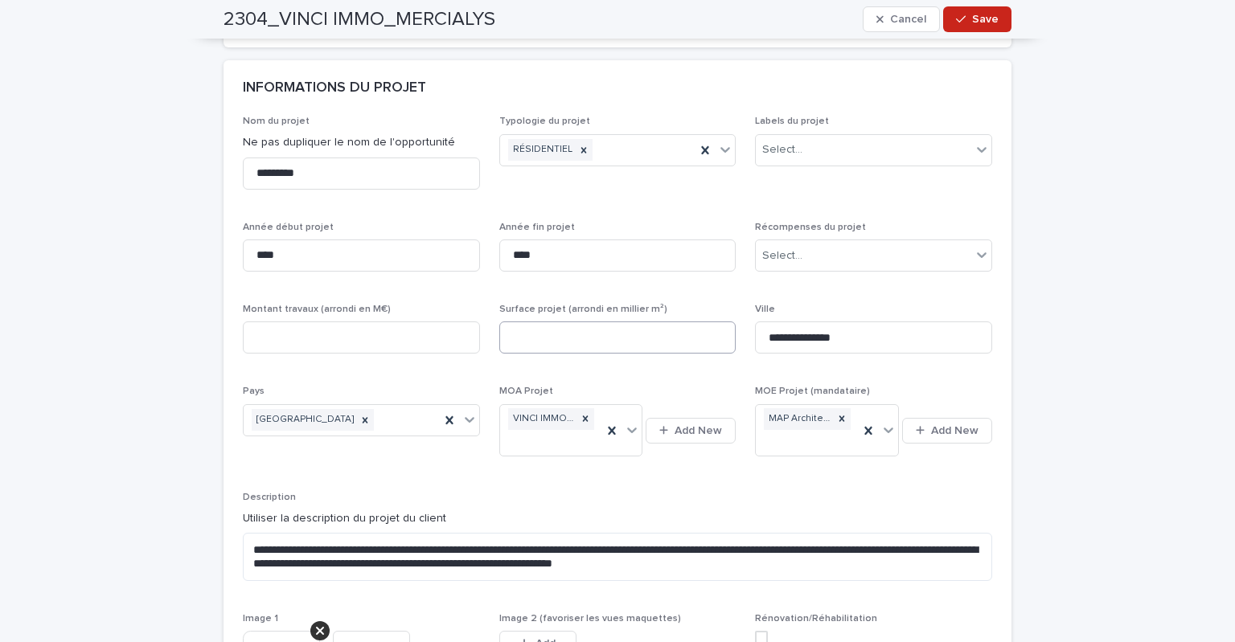
scroll to position [482, 0]
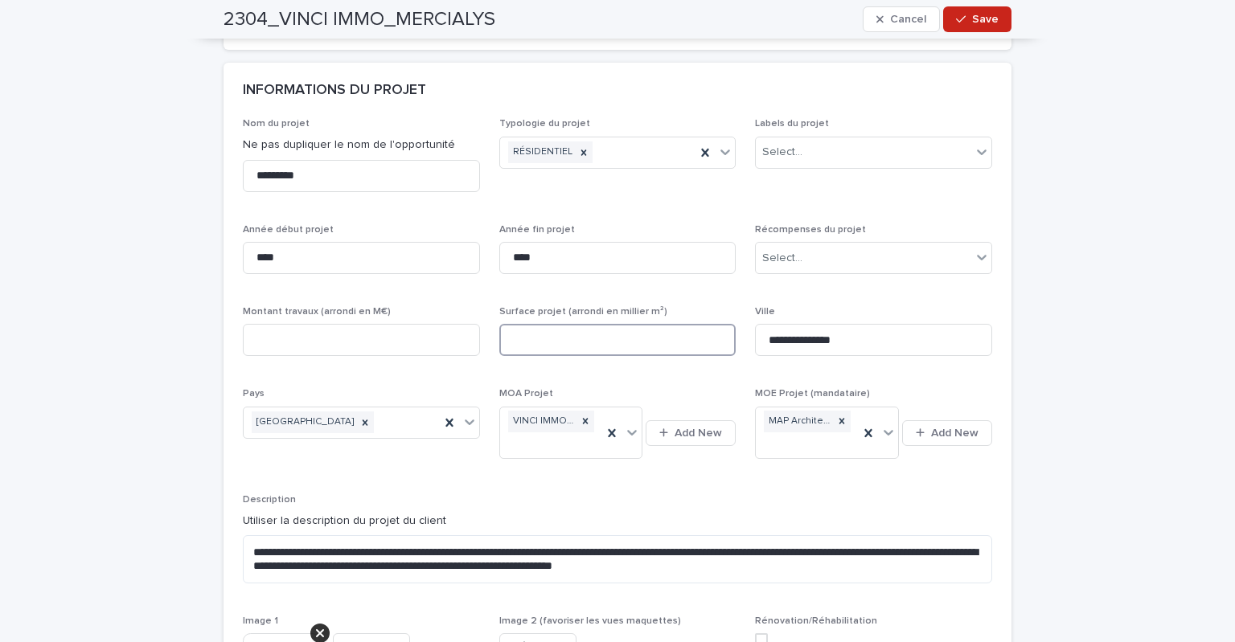
click at [549, 337] on input at bounding box center [617, 340] width 237 height 32
type input "**"
click at [607, 380] on div "**********" at bounding box center [617, 427] width 749 height 618
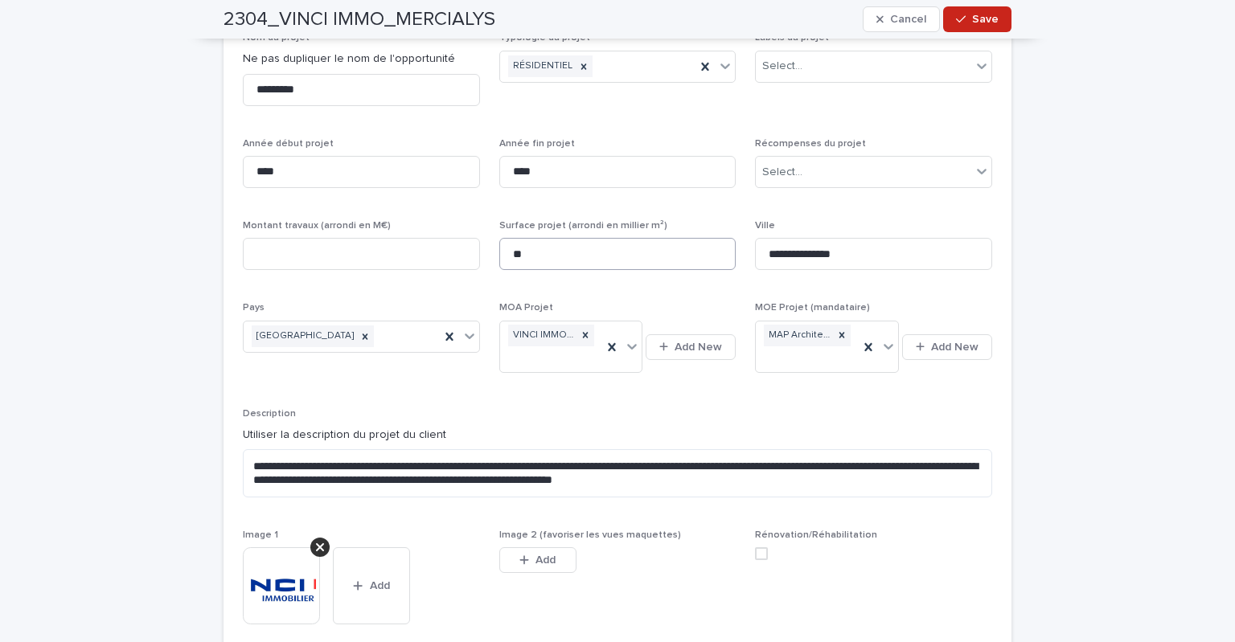
scroll to position [563, 0]
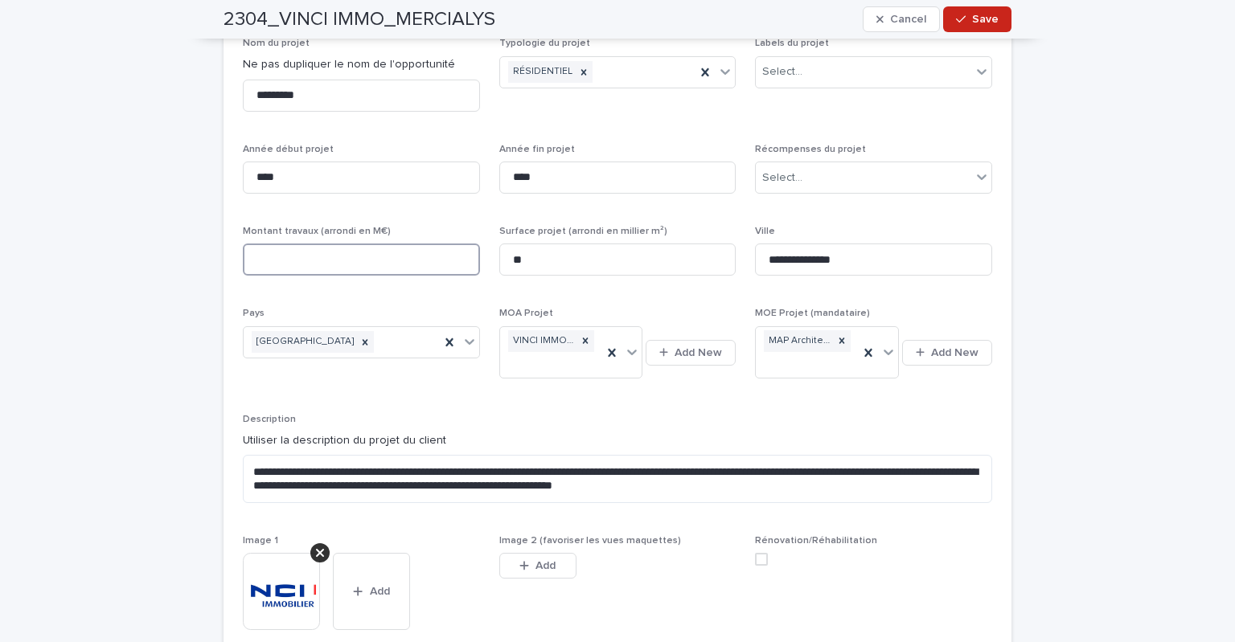
click at [312, 253] on input at bounding box center [361, 260] width 237 height 32
type input "*"
click at [334, 290] on div "**********" at bounding box center [617, 347] width 749 height 618
click at [972, 15] on span "Save" at bounding box center [985, 19] width 27 height 11
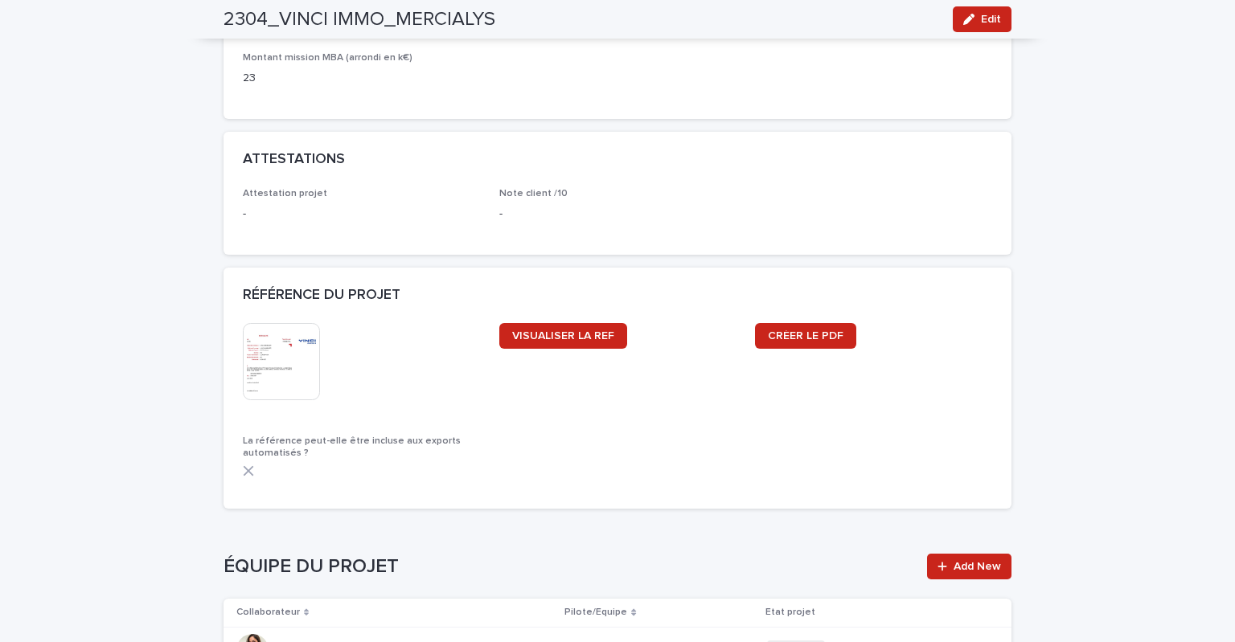
scroll to position [1528, 0]
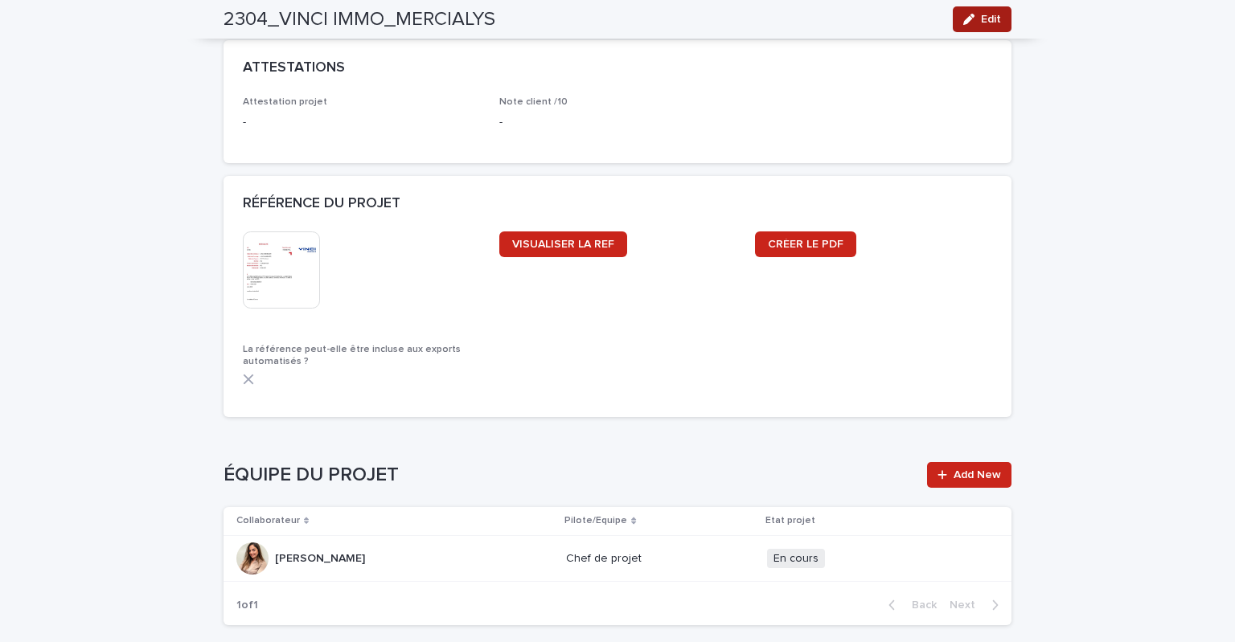
click at [996, 18] on button "Edit" at bounding box center [982, 19] width 59 height 26
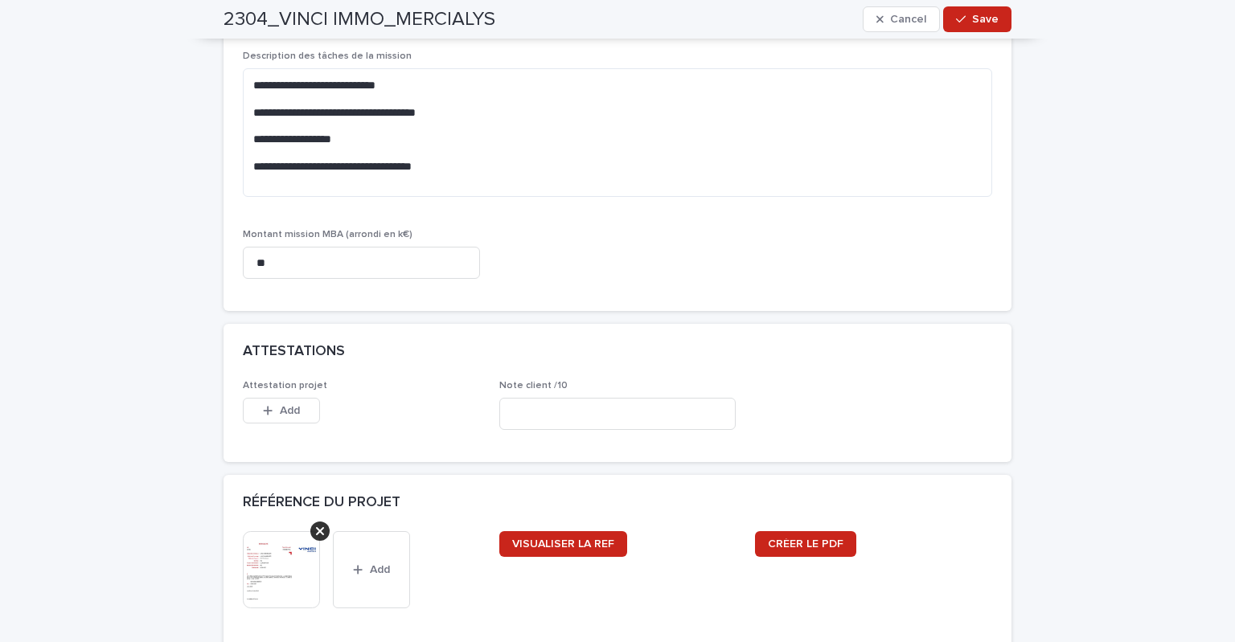
scroll to position [1608, 0]
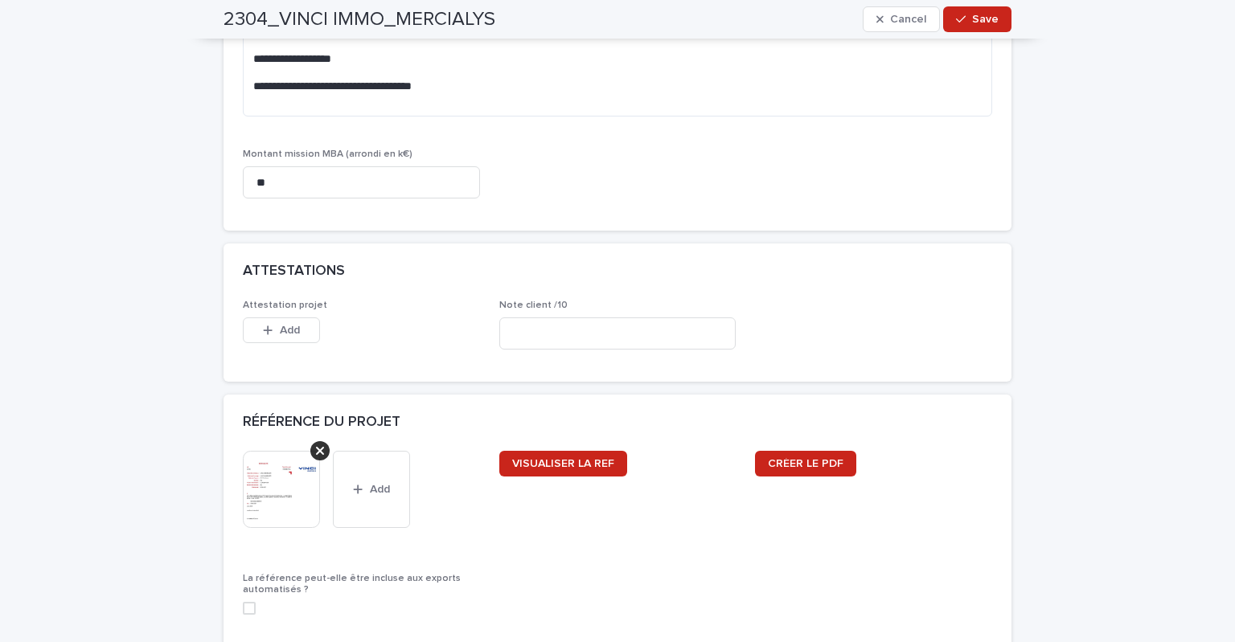
click at [316, 448] on icon at bounding box center [320, 451] width 8 height 13
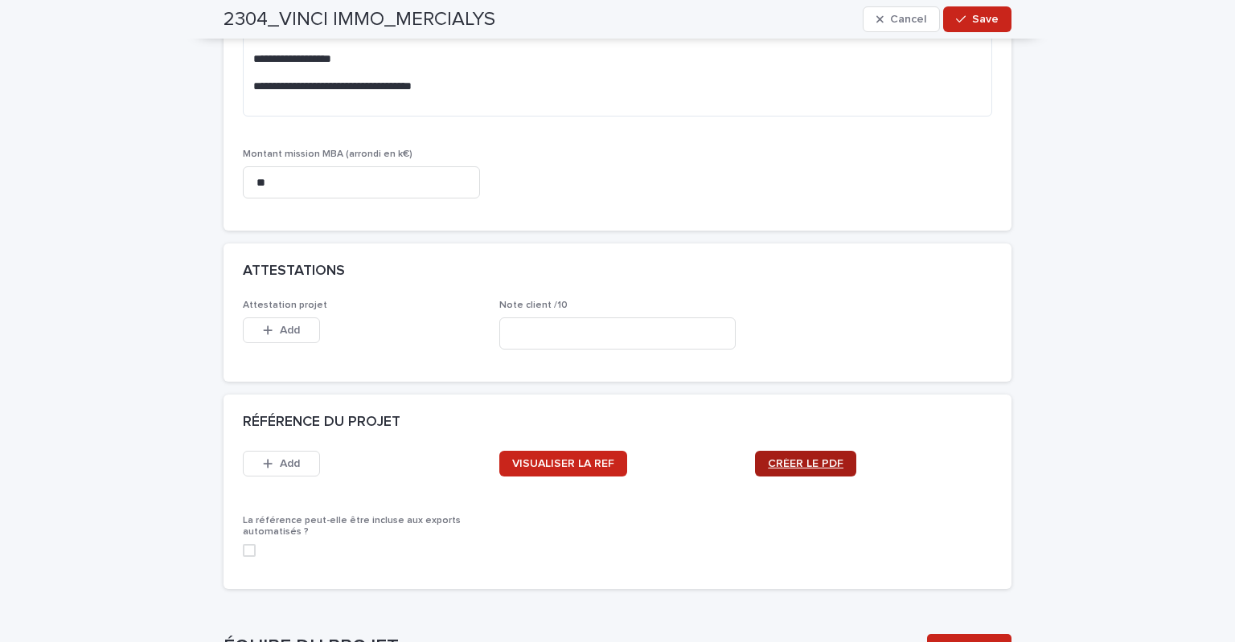
click at [791, 466] on span "CRÉER LE PDF" at bounding box center [806, 463] width 76 height 11
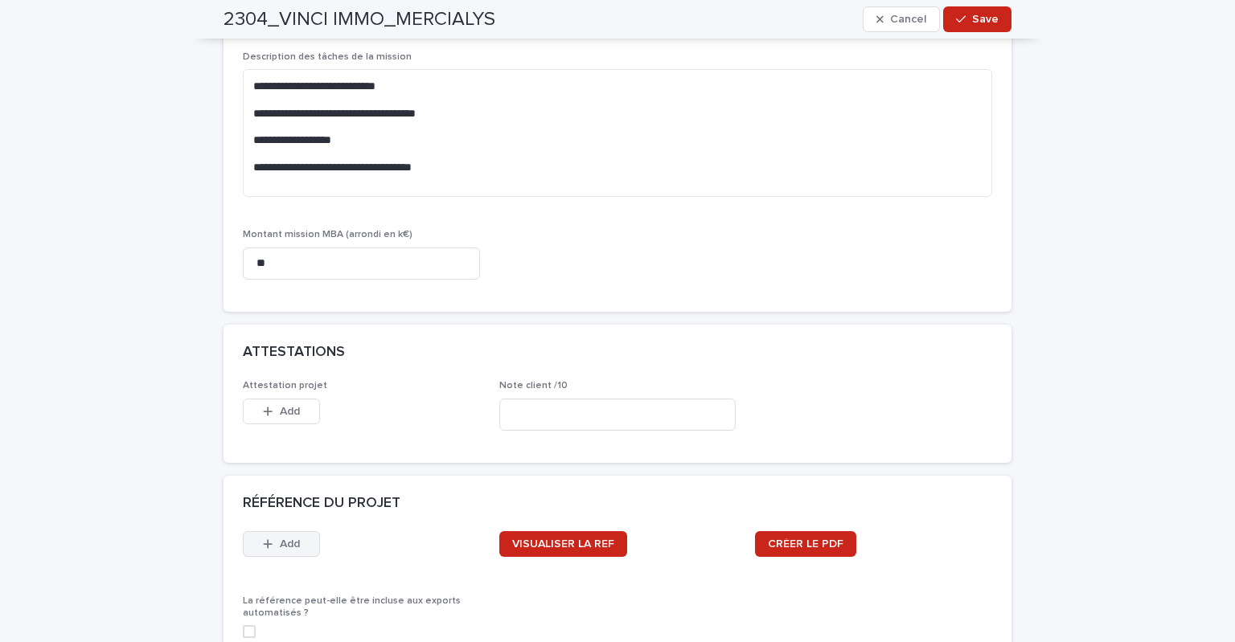
scroll to position [1688, 0]
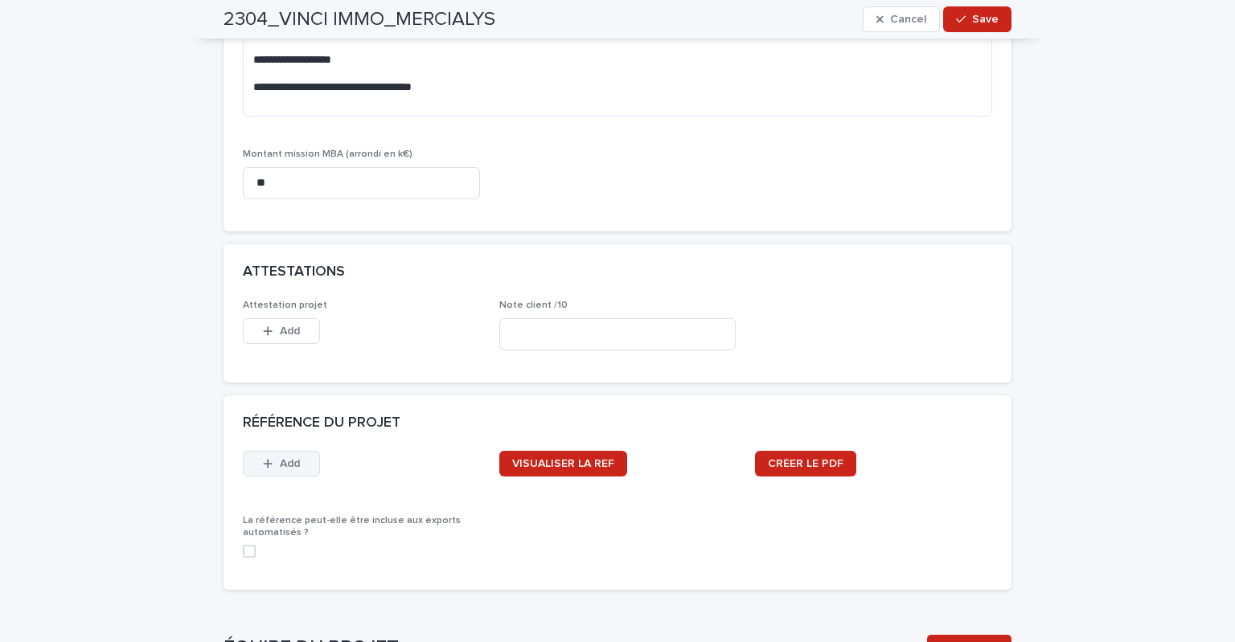
click at [264, 464] on icon "button" at bounding box center [268, 463] width 10 height 11
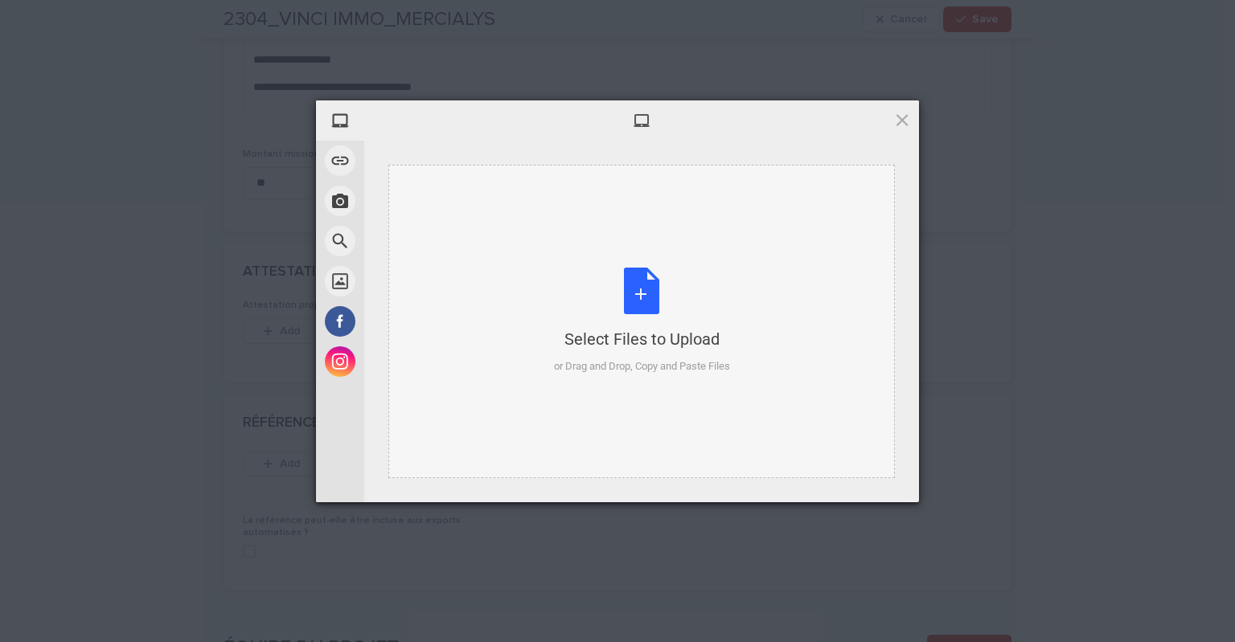
click at [557, 317] on div "Select Files to Upload or Drag and Drop, Copy and Paste Files" at bounding box center [642, 321] width 176 height 107
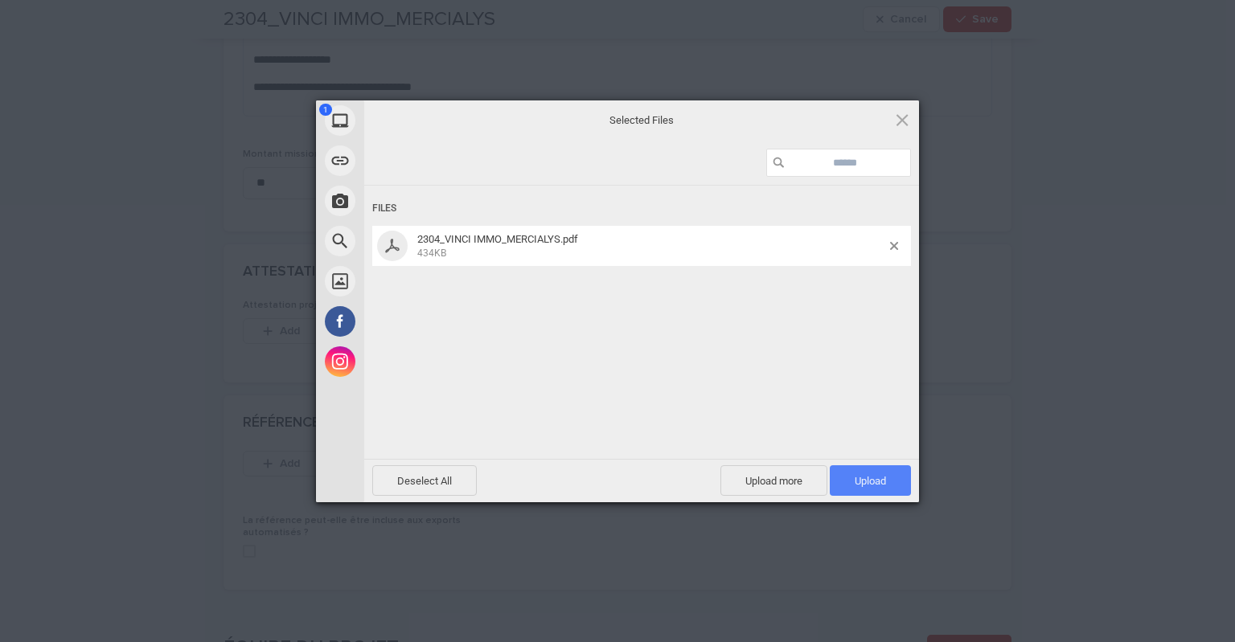
drag, startPoint x: 855, startPoint y: 485, endPoint x: 876, endPoint y: 549, distance: 67.9
click at [855, 485] on span "Upload 1" at bounding box center [870, 481] width 31 height 12
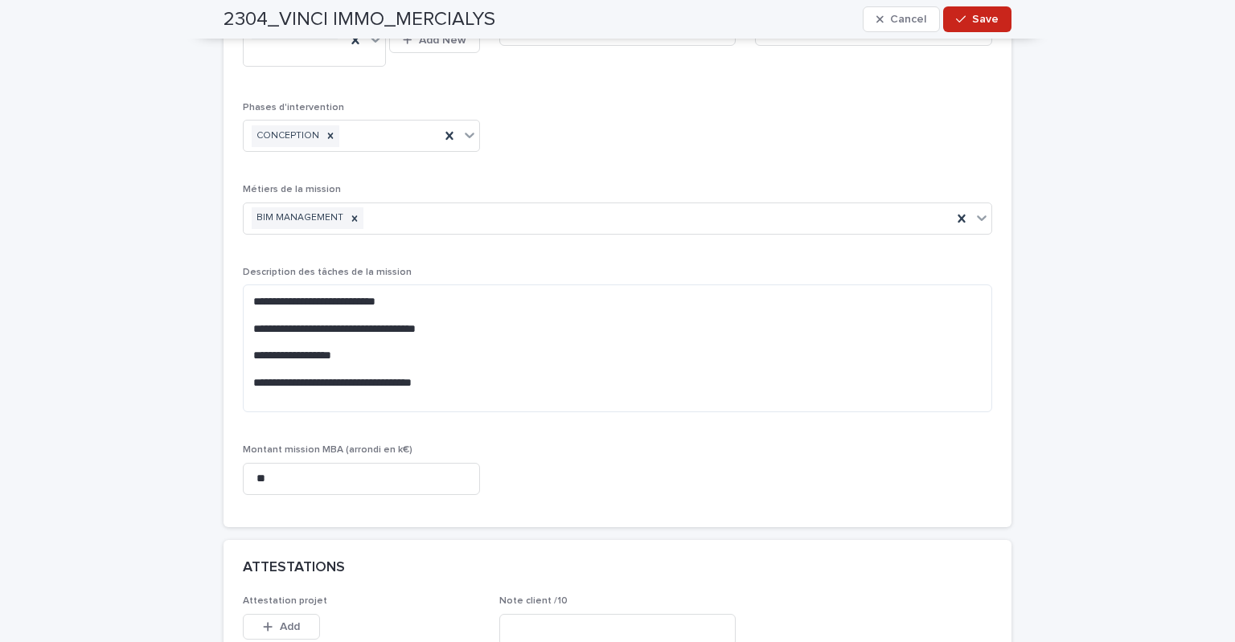
scroll to position [910, 0]
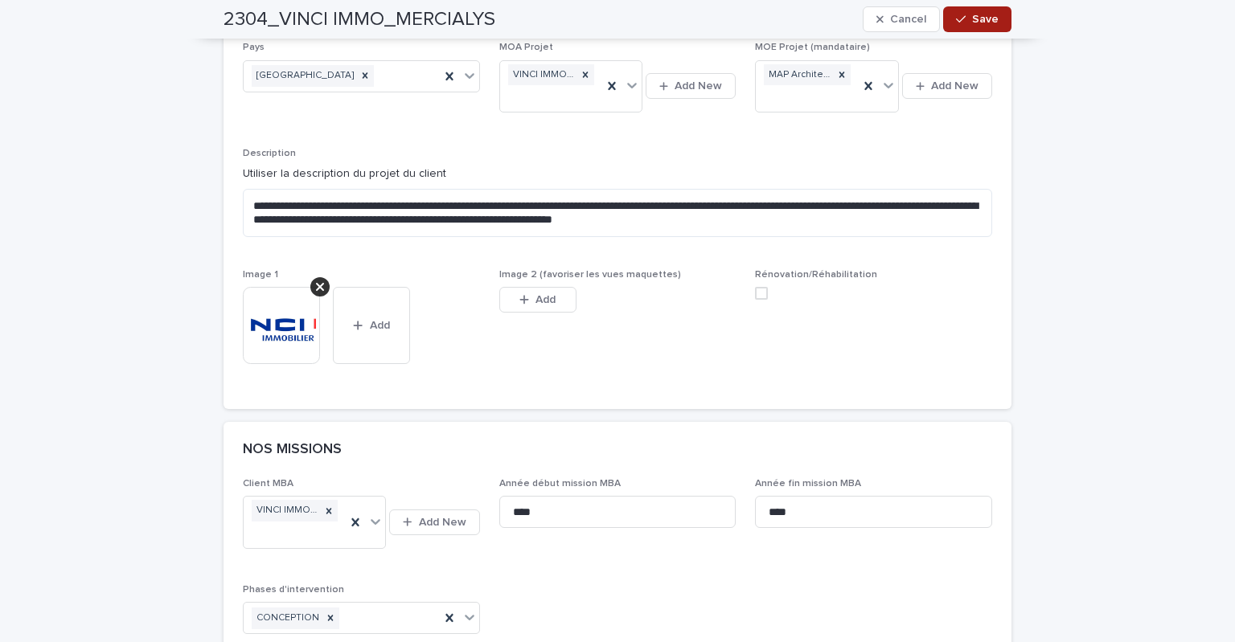
click at [968, 27] on button "Save" at bounding box center [977, 19] width 68 height 26
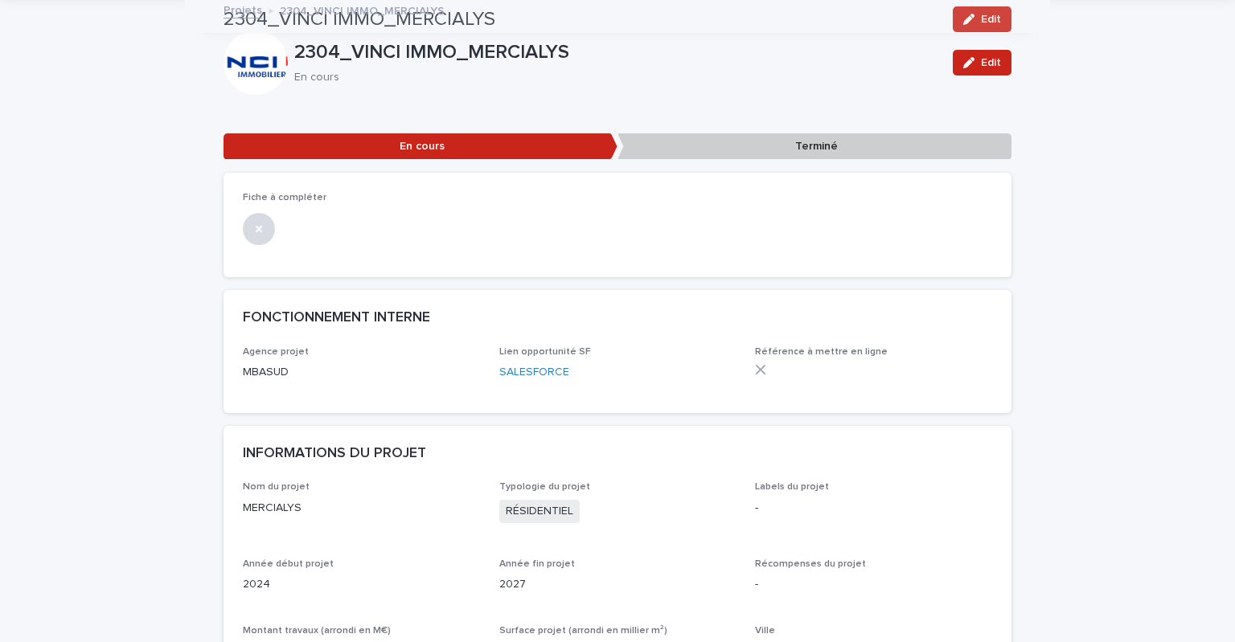
scroll to position [0, 0]
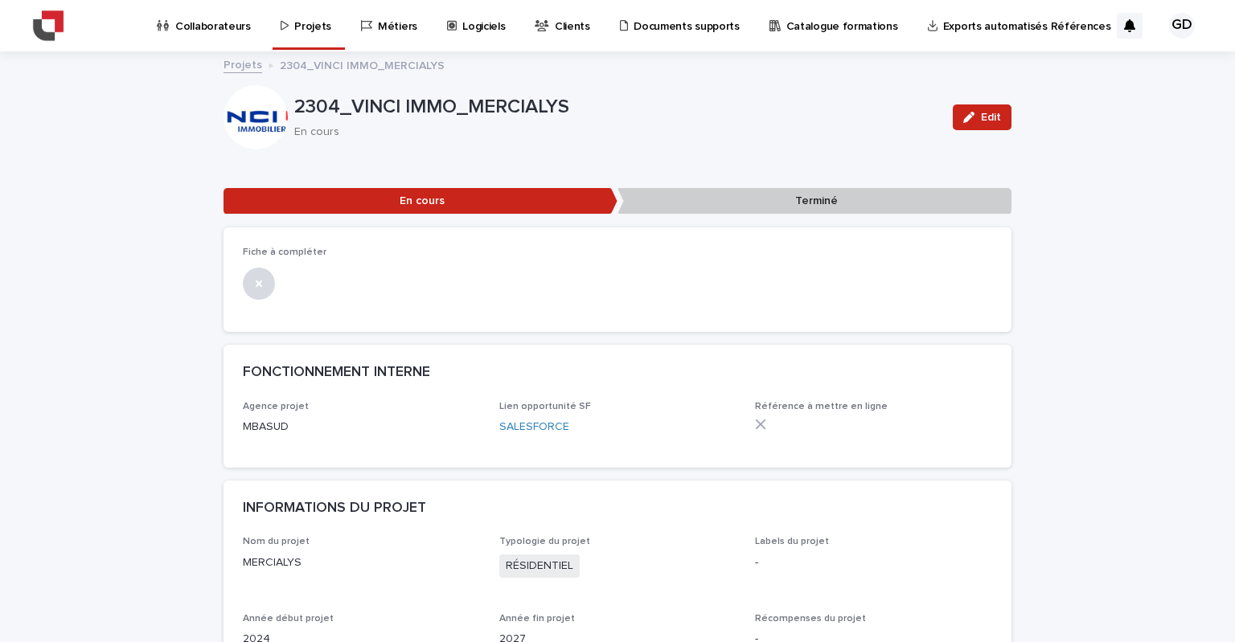
click at [301, 22] on p "Projets" at bounding box center [312, 17] width 37 height 34
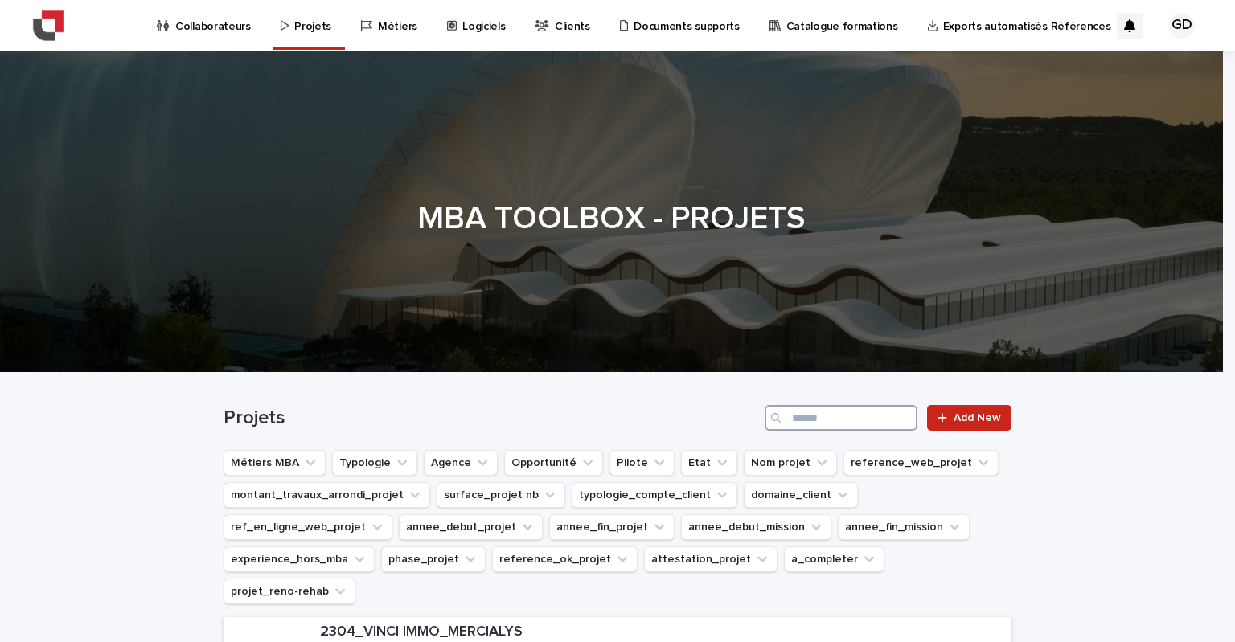
click at [820, 422] on input "Search" at bounding box center [841, 418] width 153 height 26
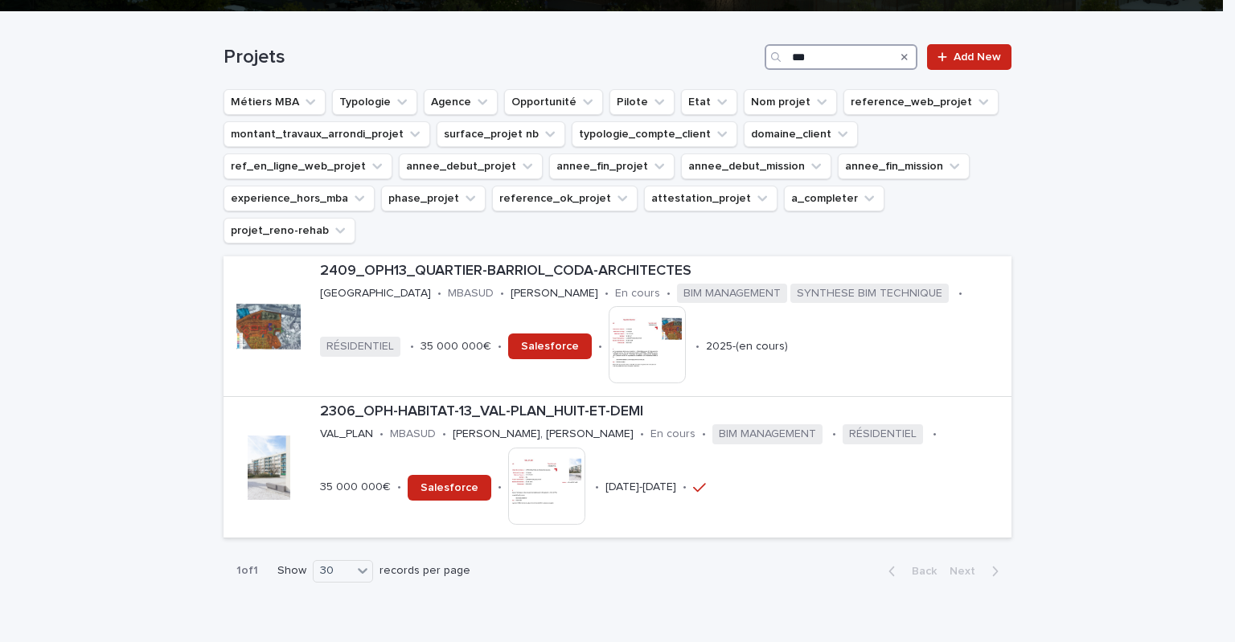
scroll to position [402, 0]
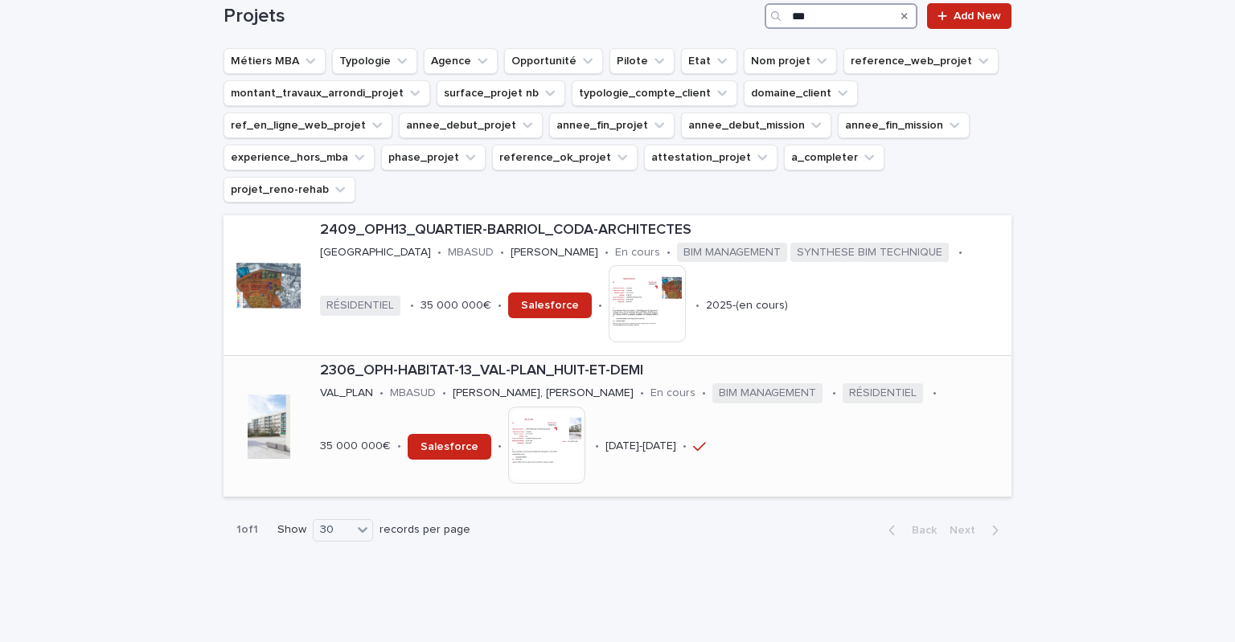
type input "***"
click at [486, 363] on p "2306_OPH-HABITAT-13_VAL-PLAN_HUIT-ET-DEMI" at bounding box center [662, 372] width 685 height 18
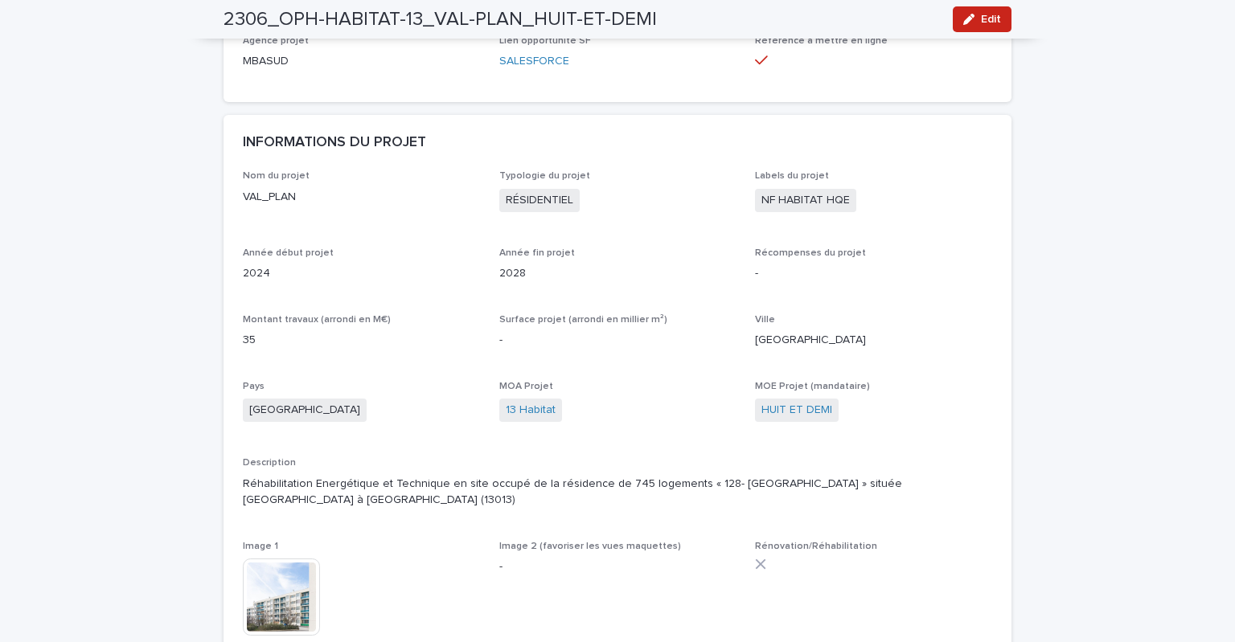
scroll to position [402, 0]
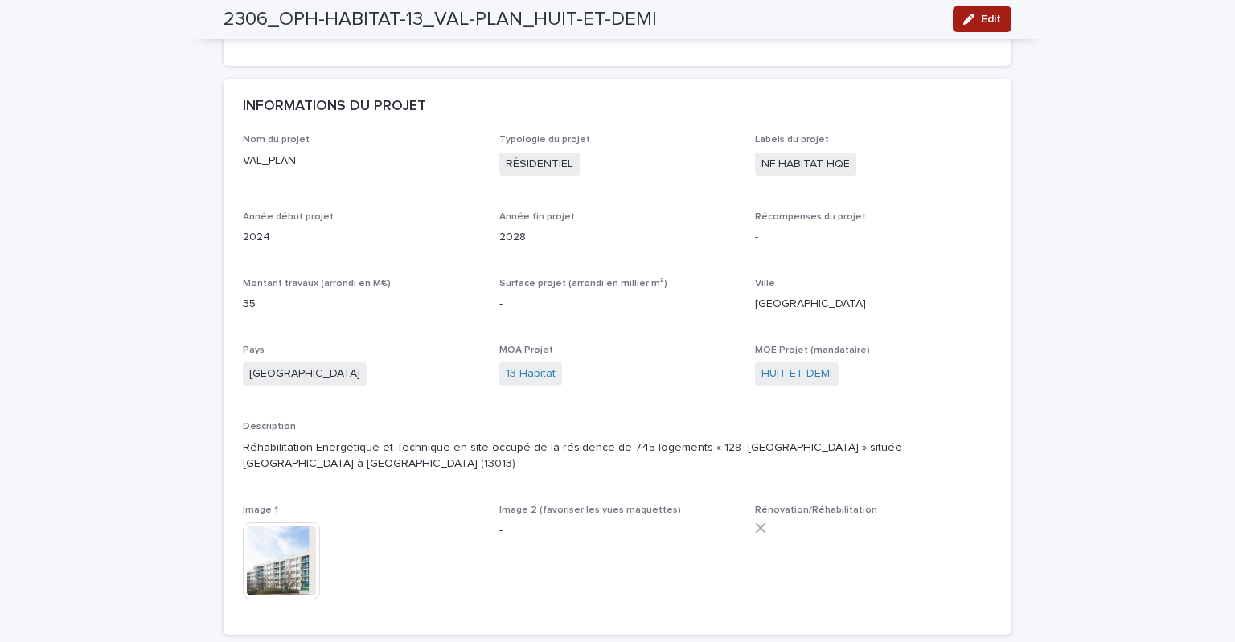
click at [974, 23] on button "Edit" at bounding box center [982, 19] width 59 height 26
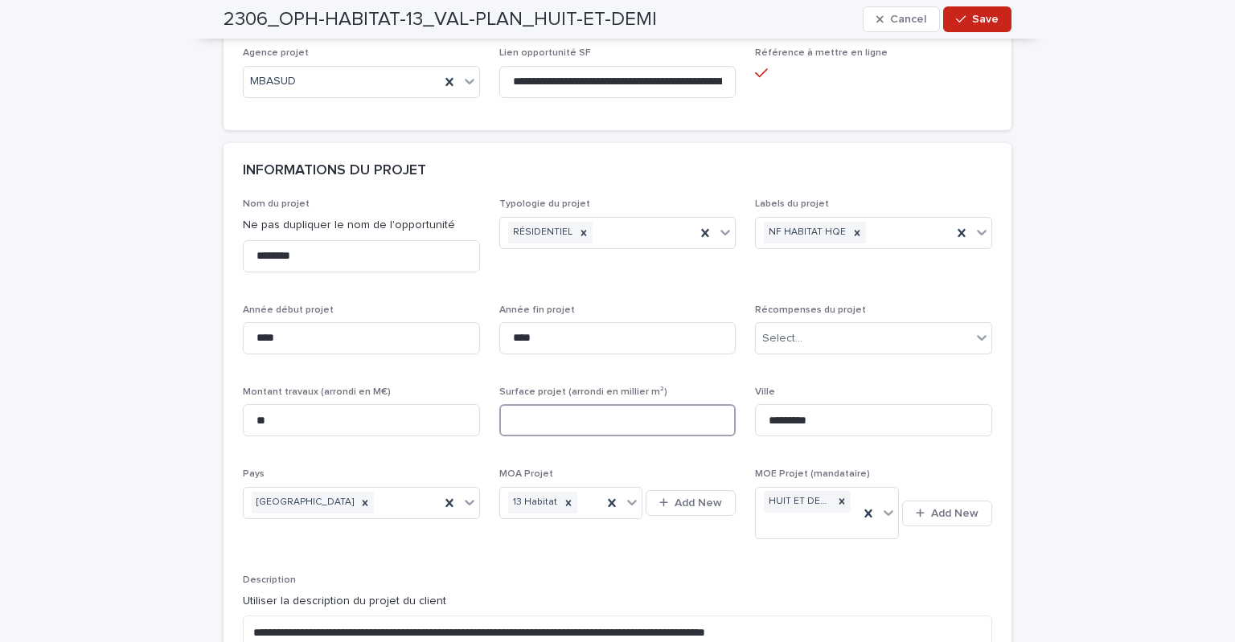
click at [565, 411] on input at bounding box center [617, 420] width 237 height 32
type input "**"
click at [639, 450] on div "**********" at bounding box center [617, 508] width 749 height 618
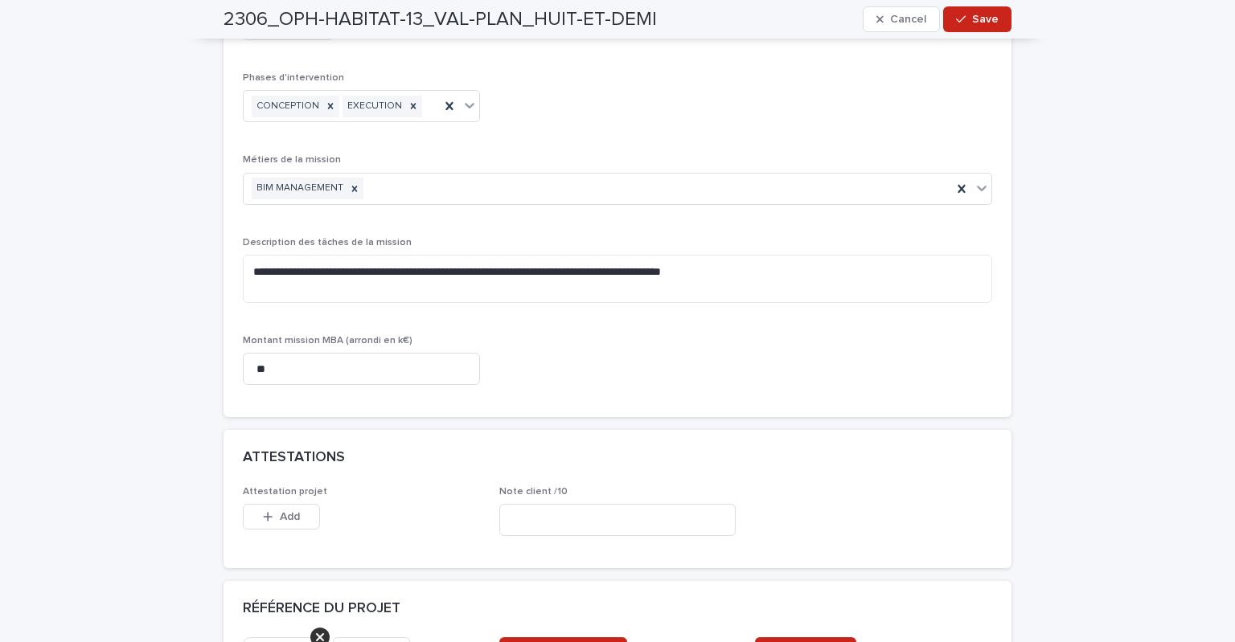
scroll to position [1447, 0]
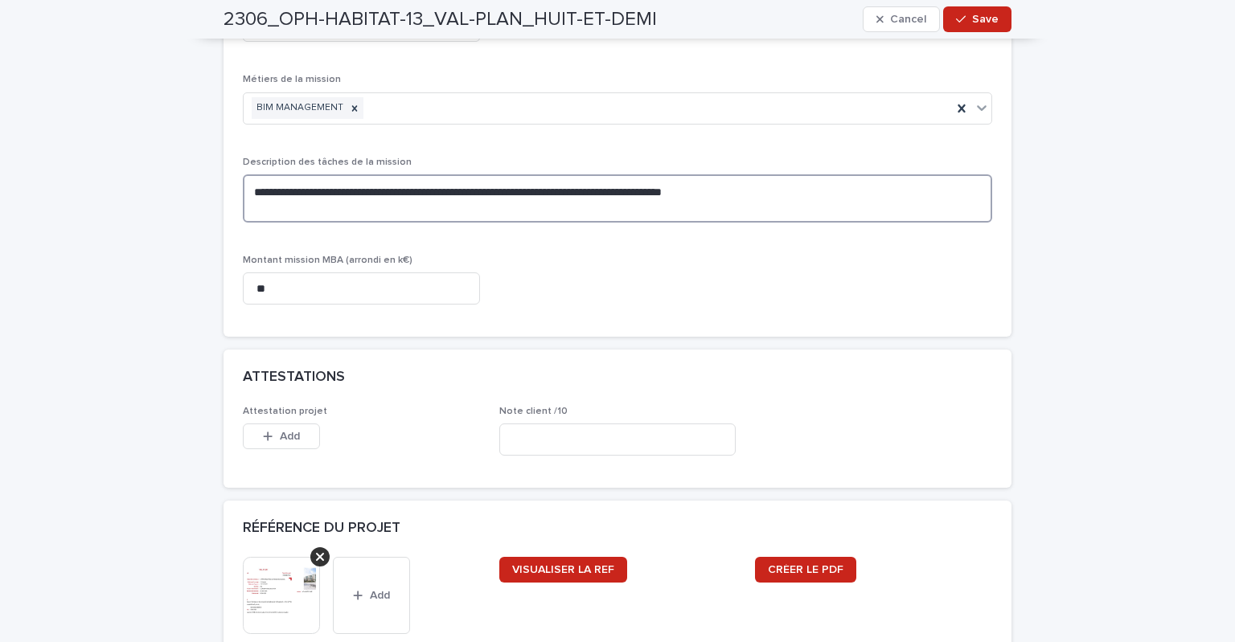
click at [788, 192] on textarea "**********" at bounding box center [617, 198] width 749 height 48
paste textarea "**********"
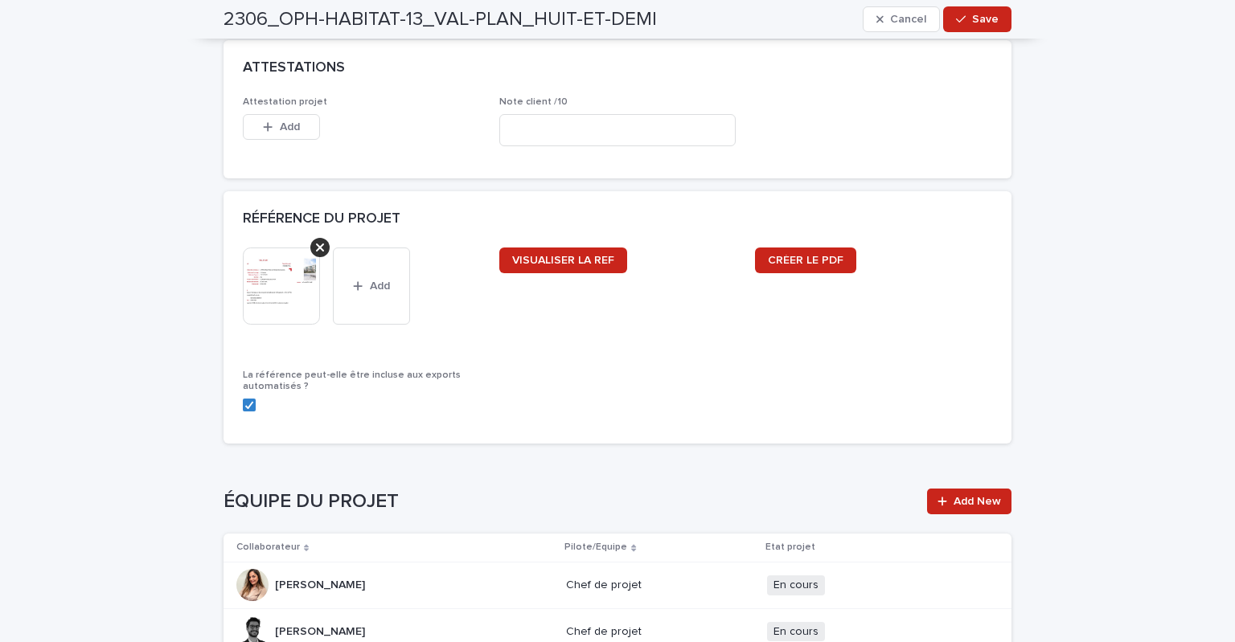
scroll to position [1769, 0]
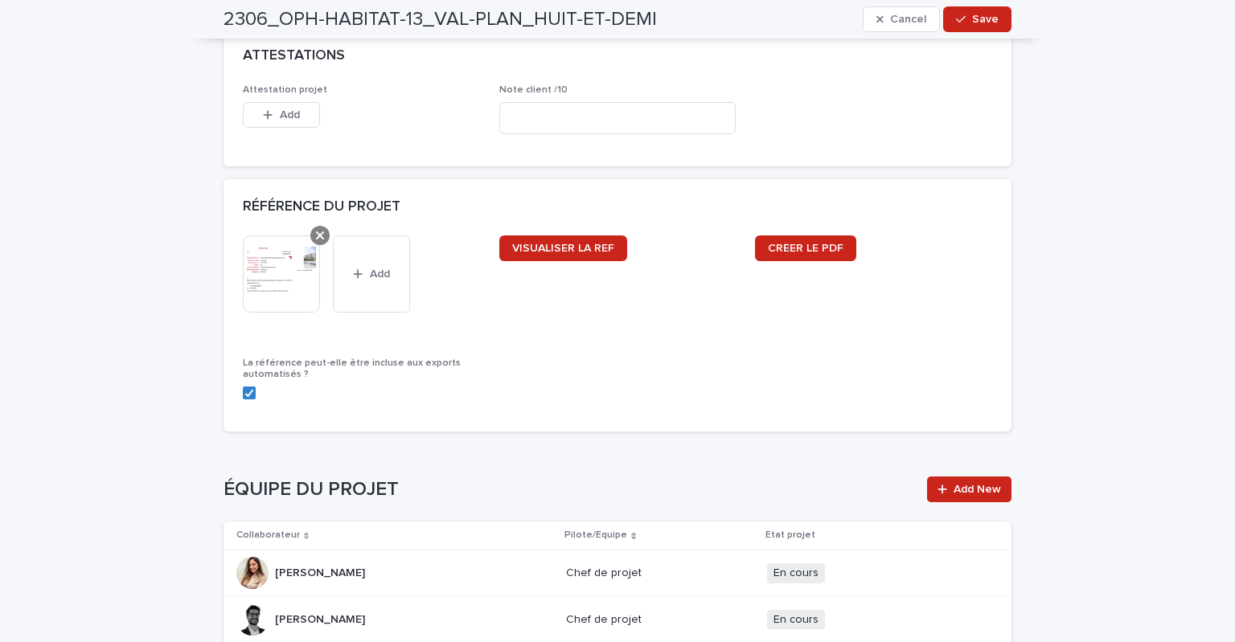
click at [310, 228] on div at bounding box center [319, 235] width 19 height 19
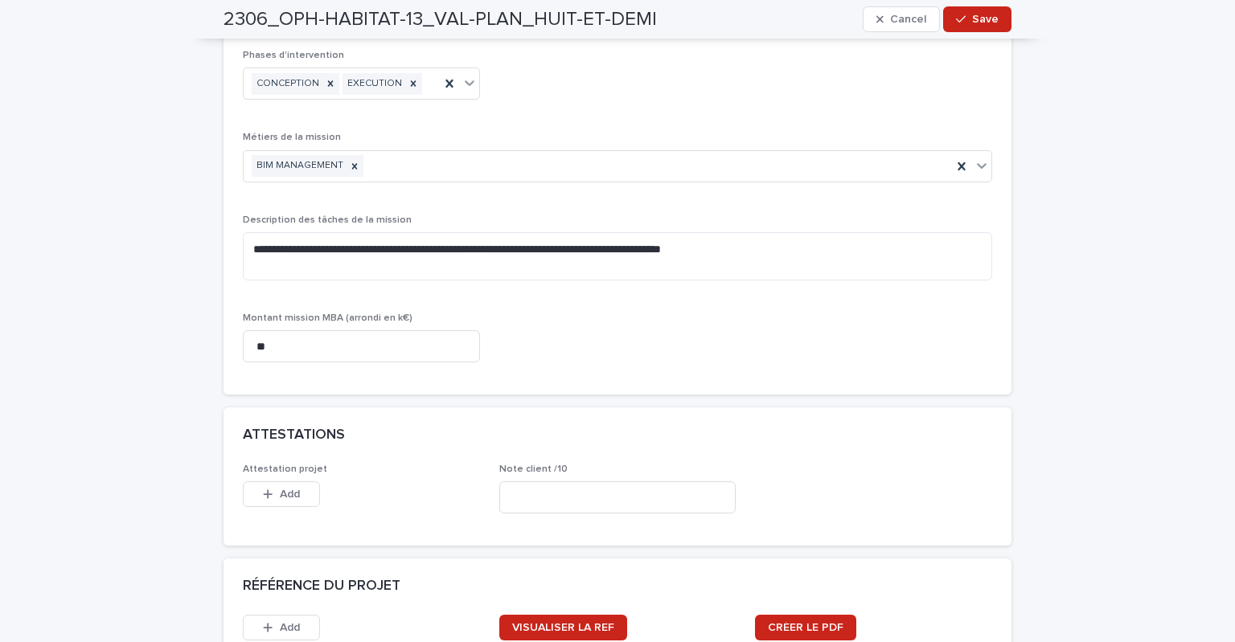
scroll to position [1202, 0]
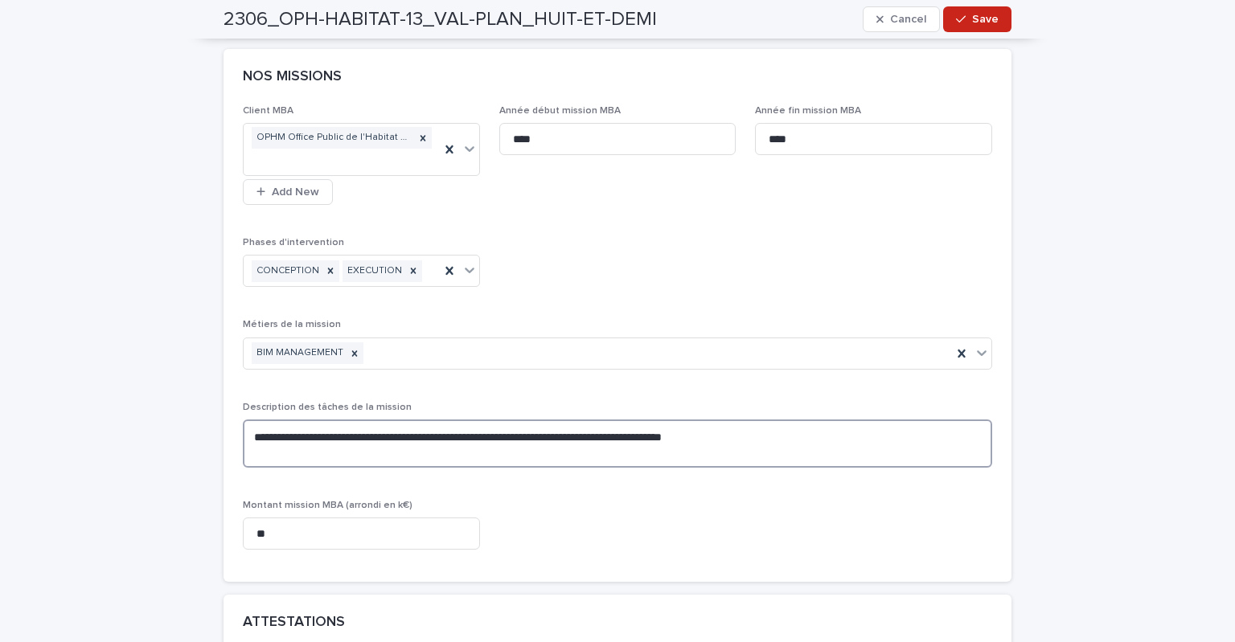
click at [335, 454] on textarea "**********" at bounding box center [617, 444] width 749 height 48
paste textarea "**********"
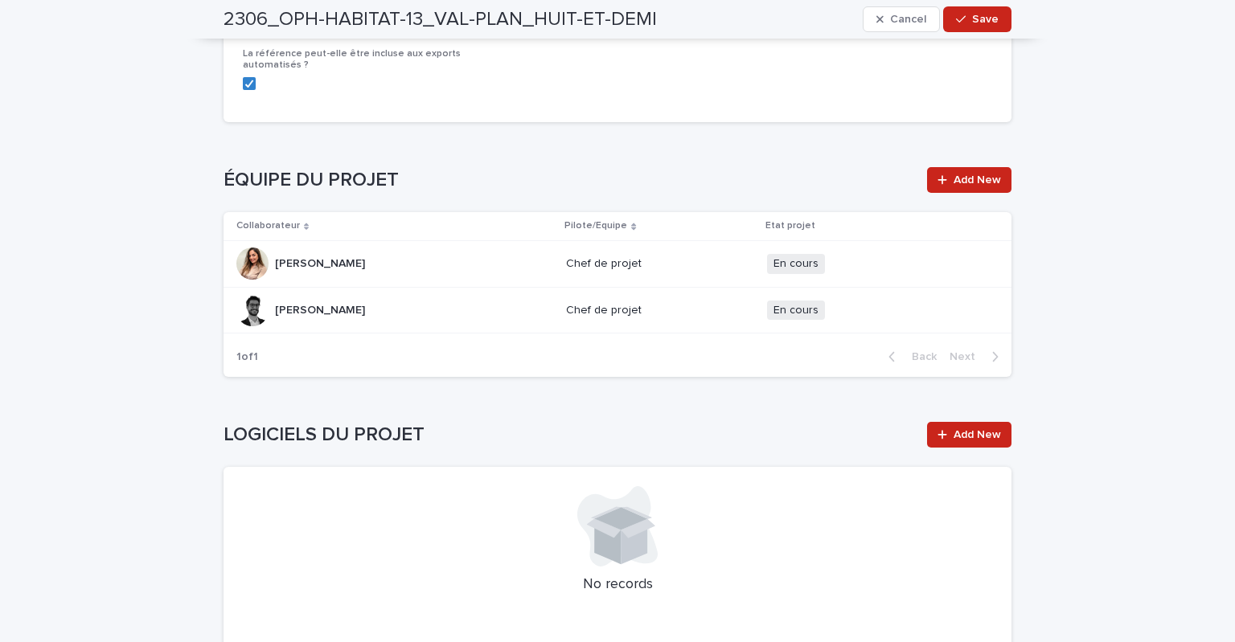
scroll to position [2167, 0]
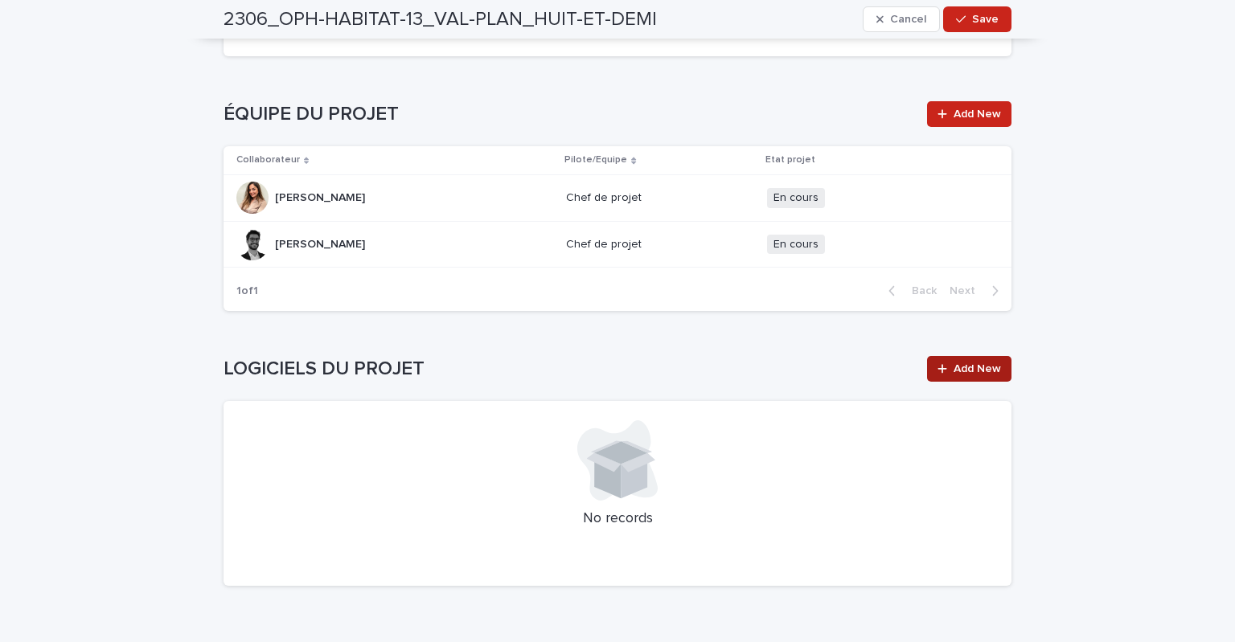
type textarea "**********"
click at [959, 370] on span "Add New" at bounding box center [976, 368] width 47 height 11
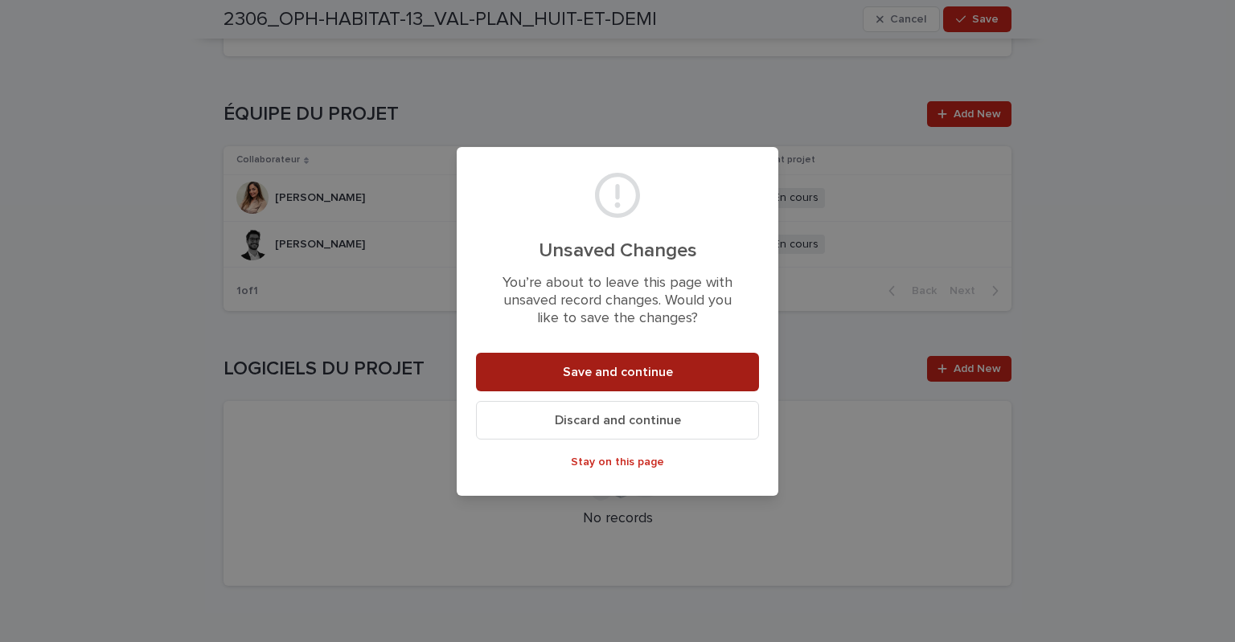
click at [630, 371] on span "Save and continue" at bounding box center [618, 372] width 110 height 13
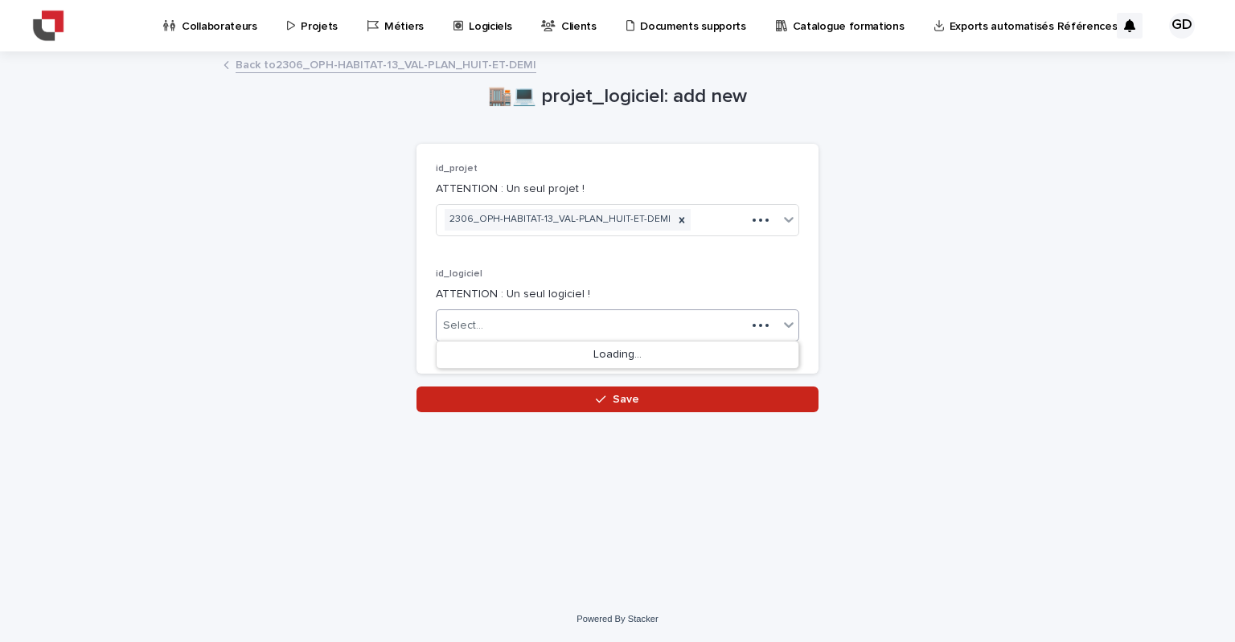
click at [476, 325] on div "Select..." at bounding box center [463, 326] width 40 height 17
drag, startPoint x: 500, startPoint y: 321, endPoint x: 414, endPoint y: 319, distance: 86.0
click at [414, 319] on div "🏬💻 projet_logiciel: add new Loading... Saving… Loading... Saving… Loading... Sa…" at bounding box center [617, 232] width 788 height 359
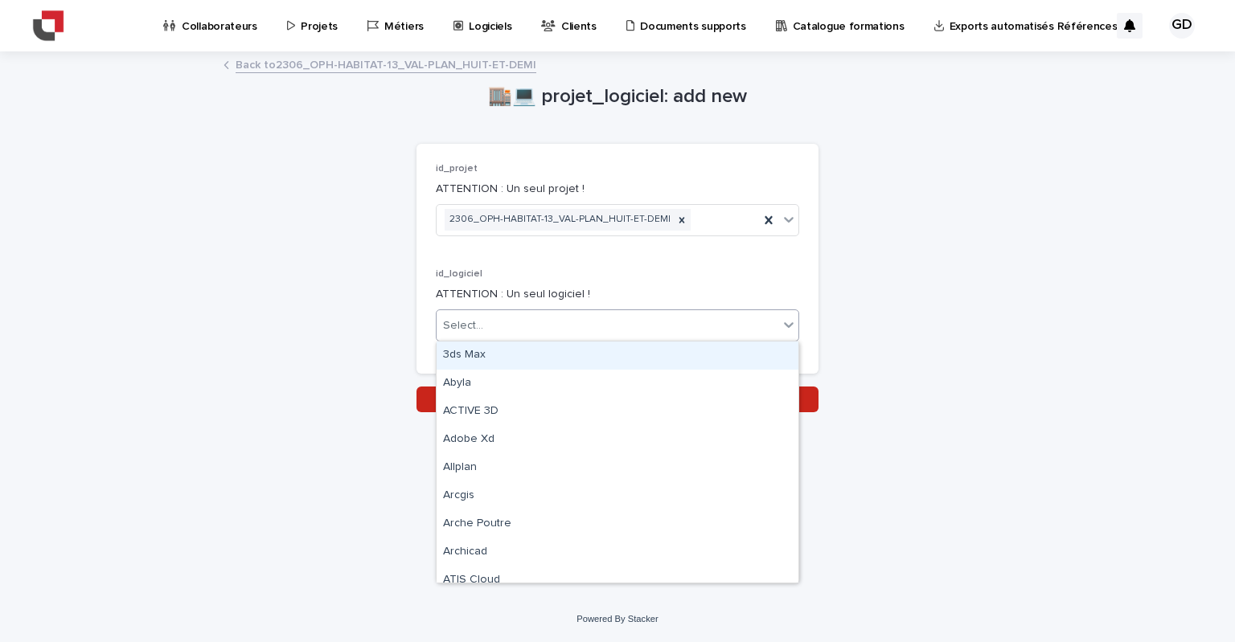
click at [470, 325] on div "Select..." at bounding box center [463, 326] width 40 height 17
type input "**"
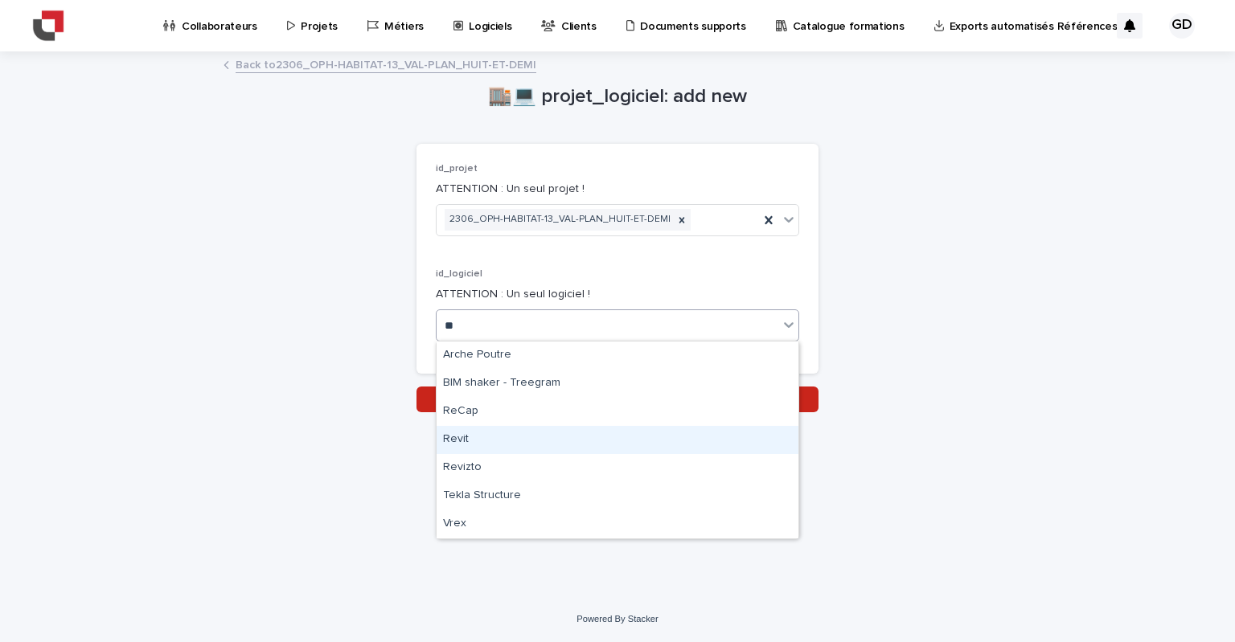
click at [480, 445] on div "Revit" at bounding box center [618, 440] width 362 height 28
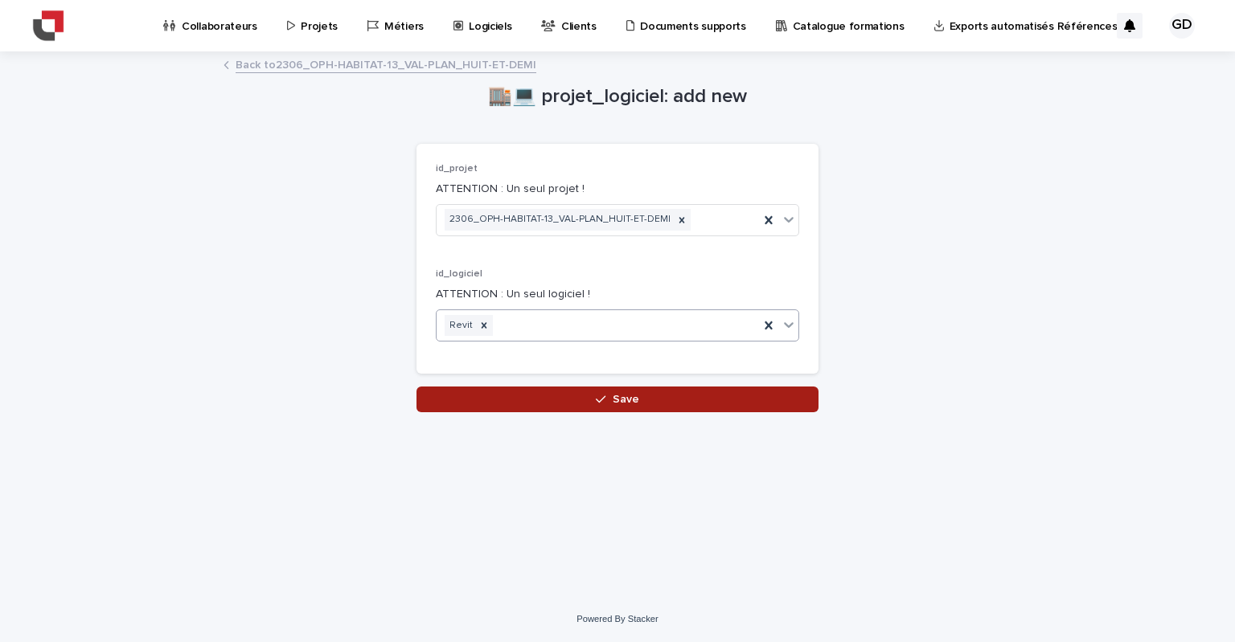
click at [568, 406] on button "Save" at bounding box center [617, 400] width 402 height 26
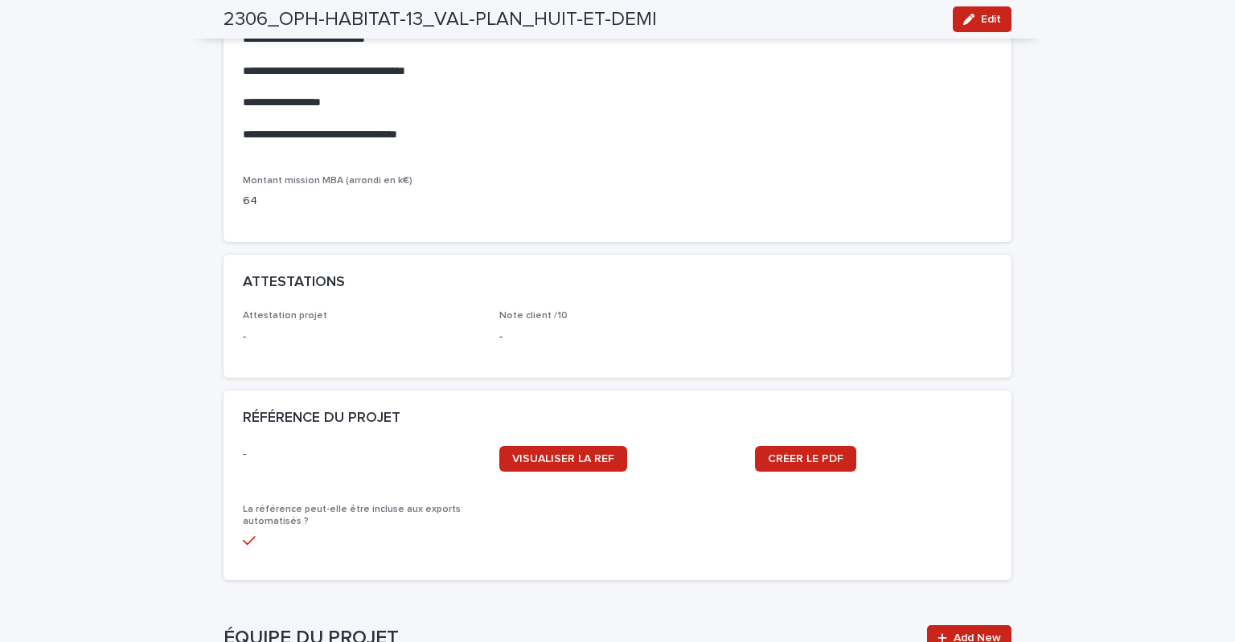
scroll to position [1367, 0]
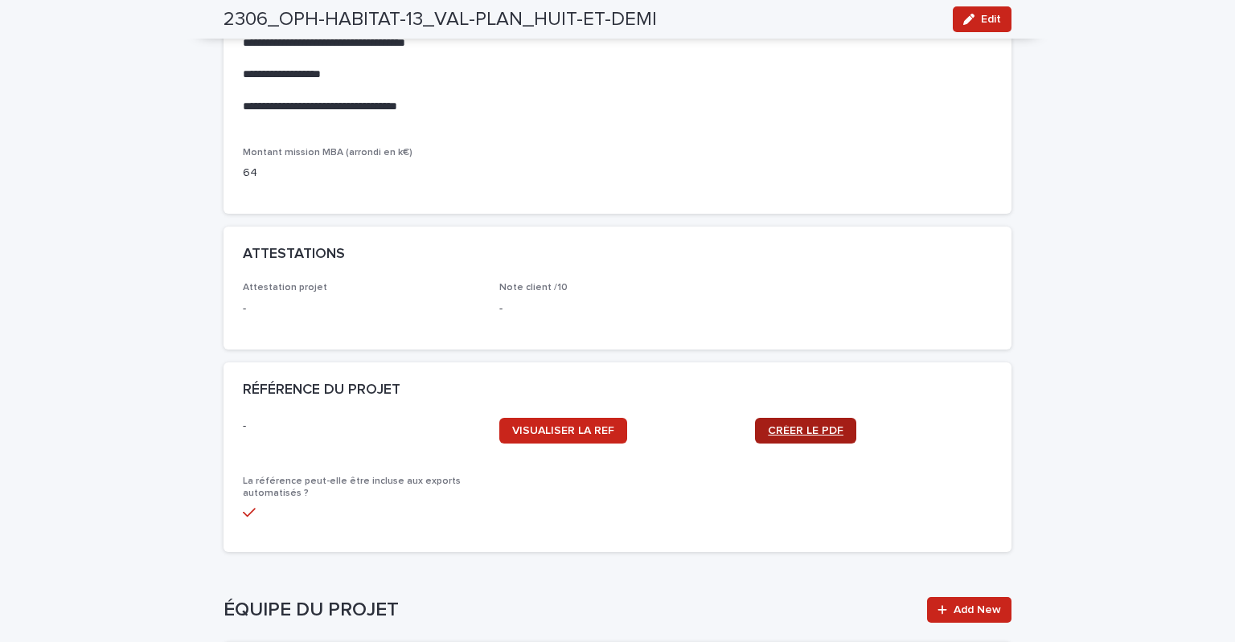
click at [817, 426] on span "CRÉER LE PDF" at bounding box center [806, 430] width 76 height 11
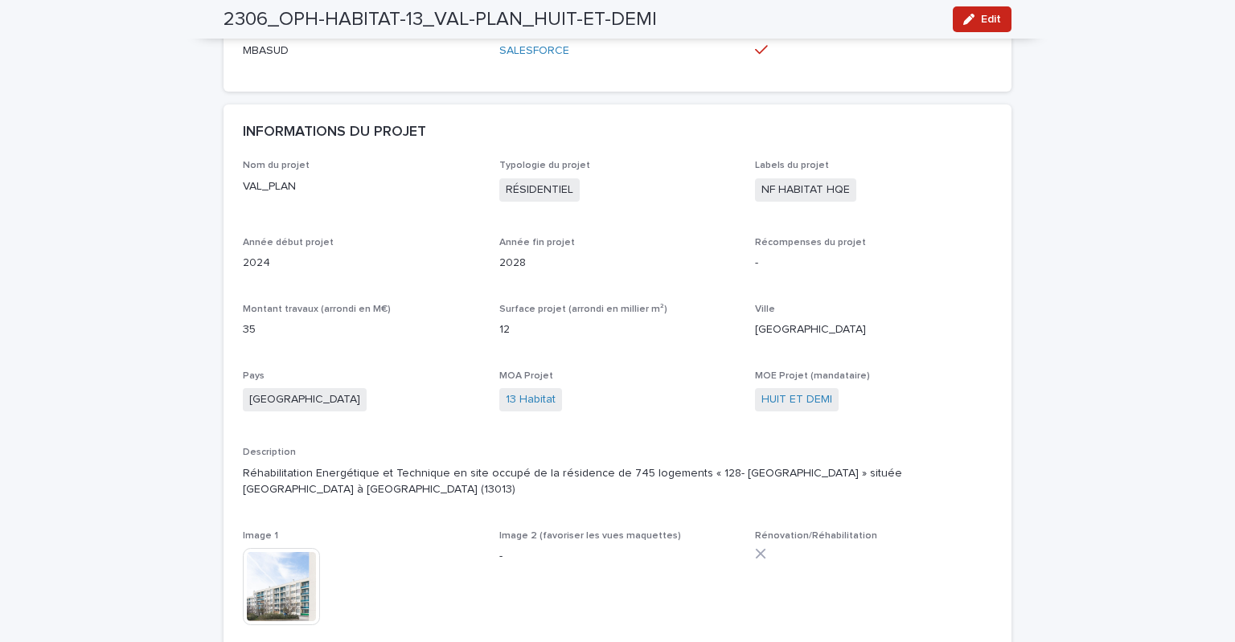
scroll to position [482, 0]
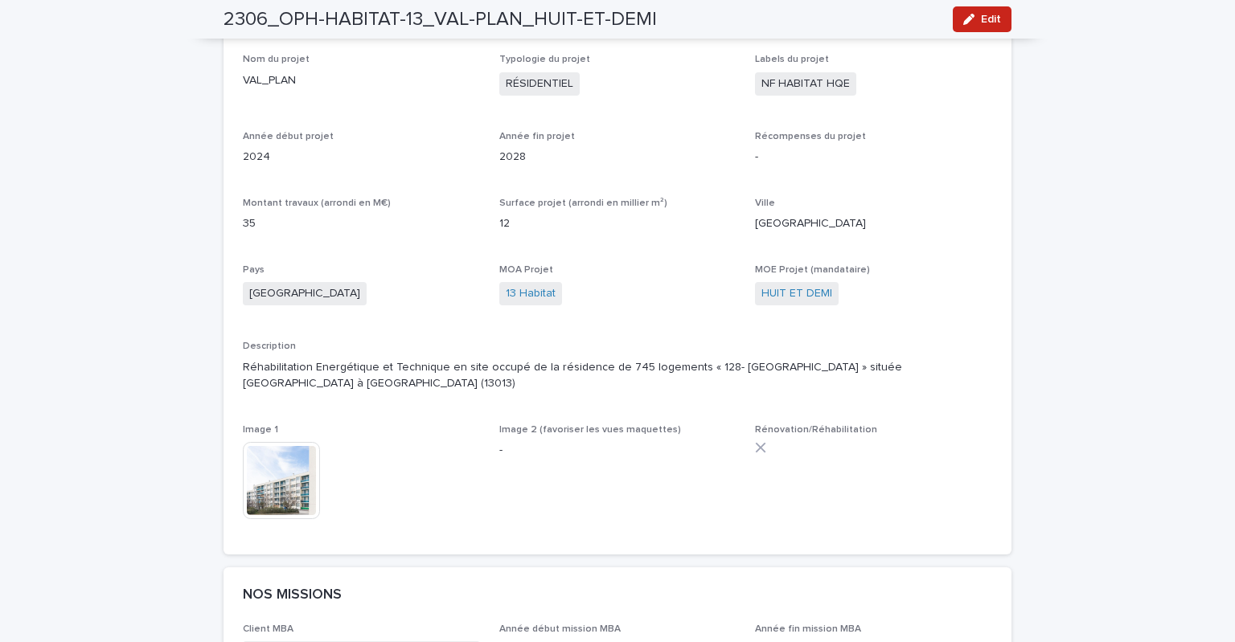
drag, startPoint x: 984, startPoint y: 18, endPoint x: 959, endPoint y: 198, distance: 181.0
click at [984, 18] on span "Edit" at bounding box center [991, 19] width 20 height 11
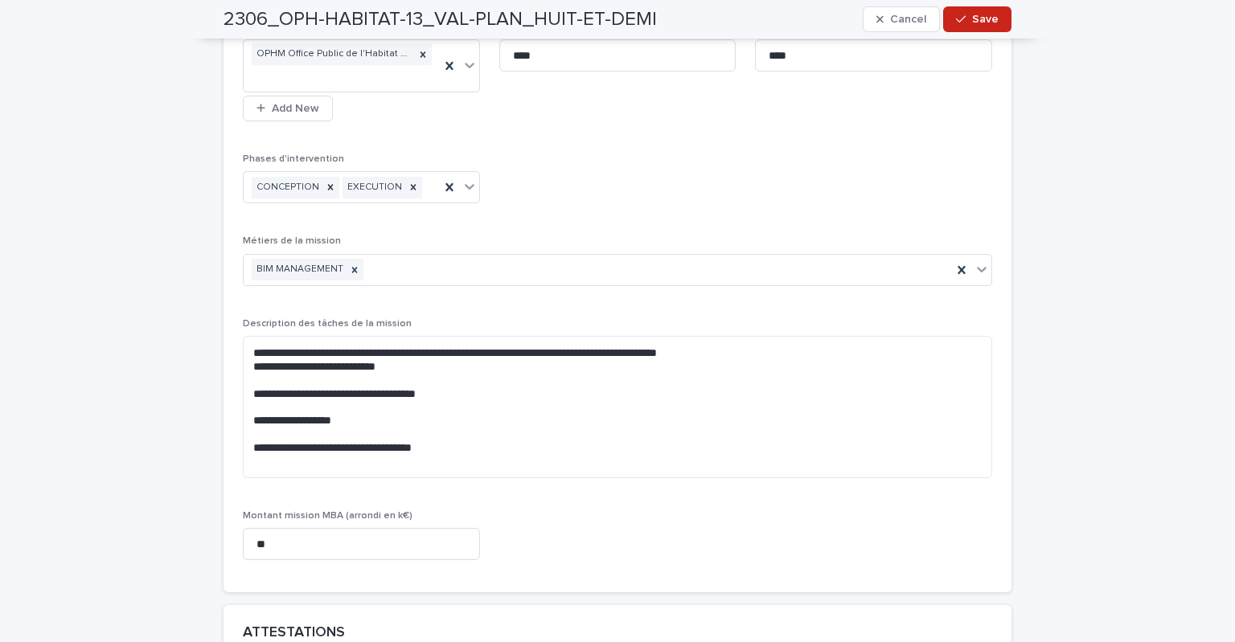
scroll to position [1286, 0]
click at [258, 427] on textarea "**********" at bounding box center [617, 406] width 749 height 142
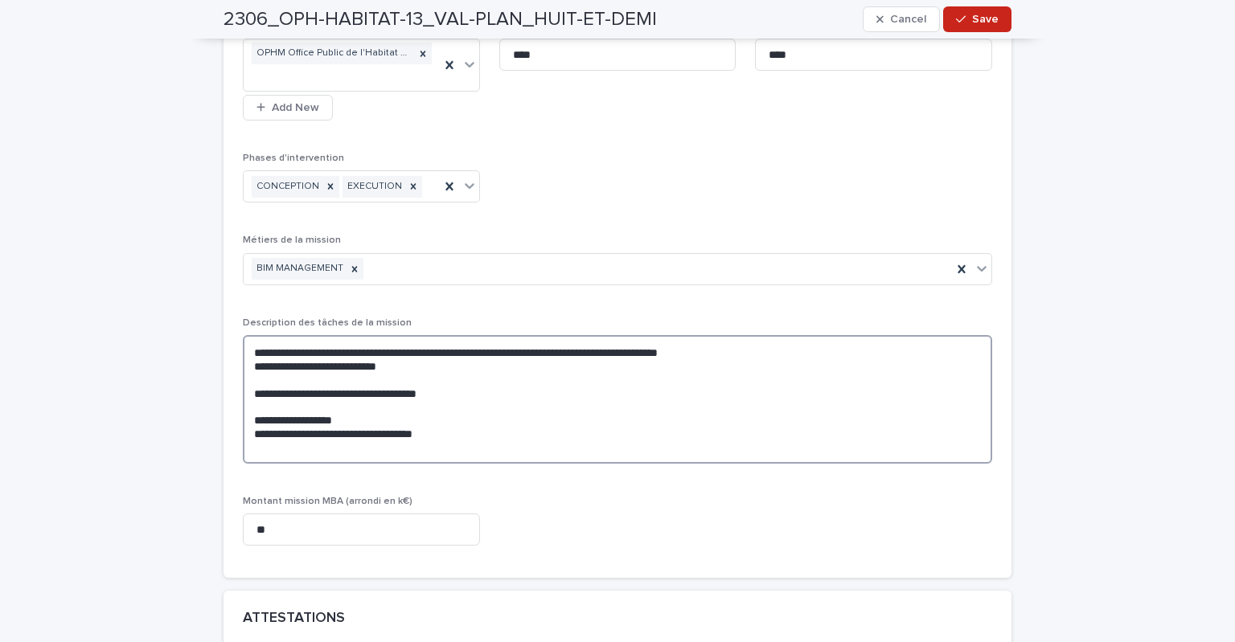
click at [248, 403] on textarea "**********" at bounding box center [617, 399] width 749 height 129
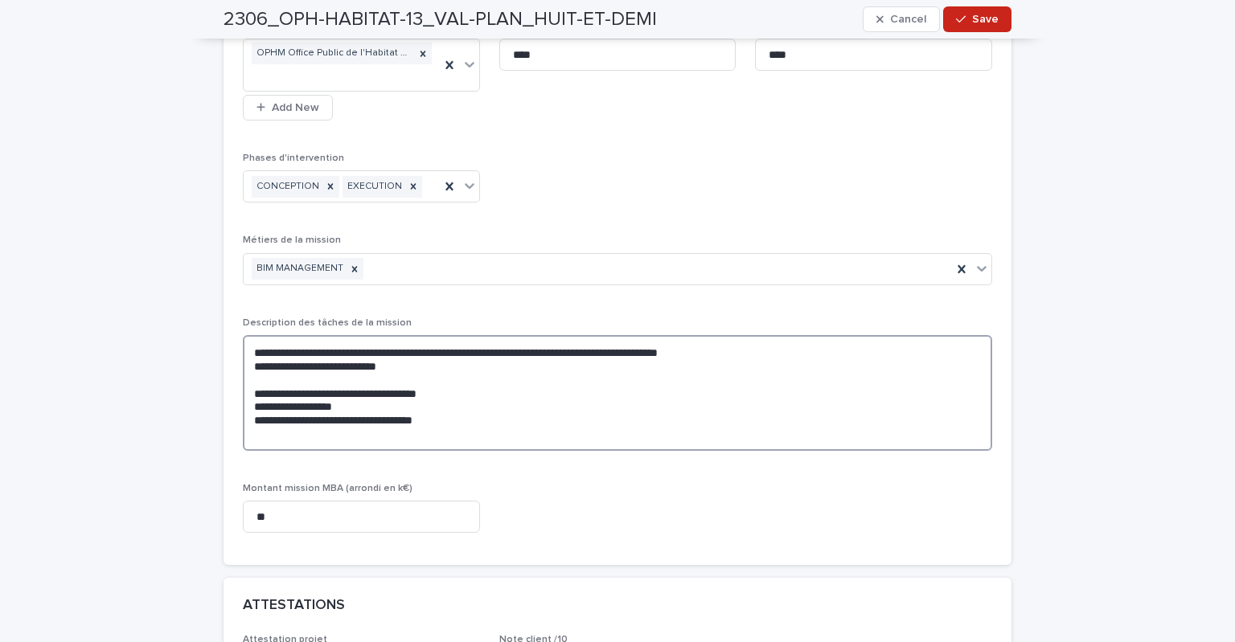
click at [260, 375] on textarea "**********" at bounding box center [617, 393] width 749 height 116
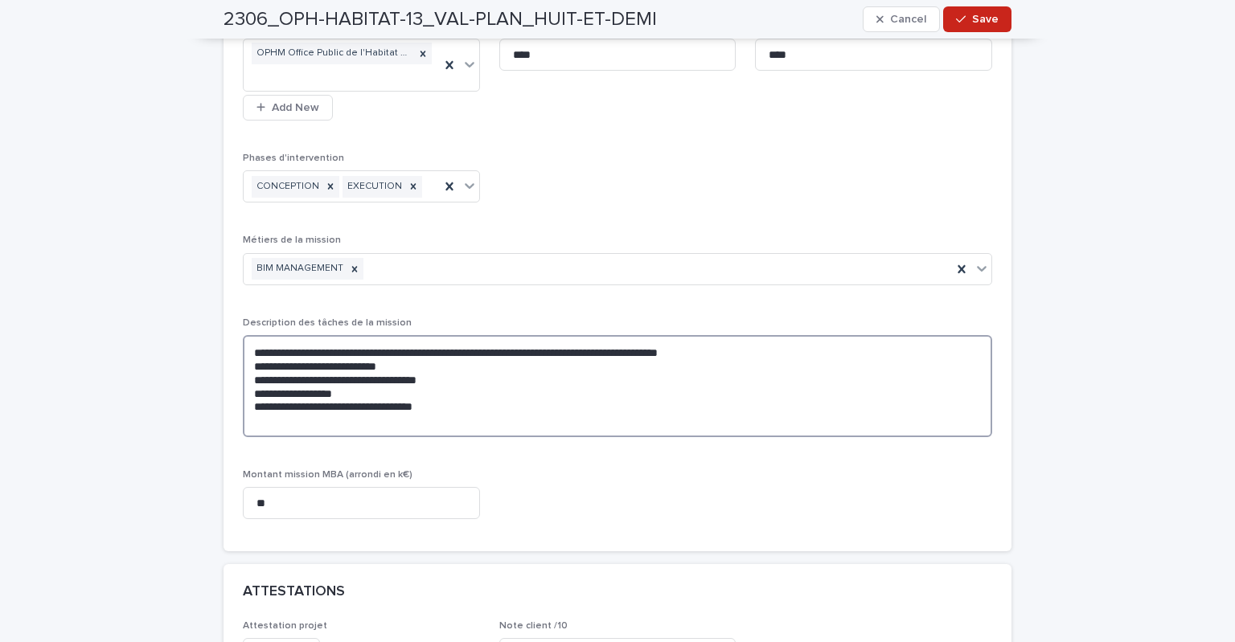
click at [521, 388] on textarea "**********" at bounding box center [617, 386] width 749 height 102
type textarea "**********"
click at [972, 18] on span "Save" at bounding box center [985, 19] width 27 height 11
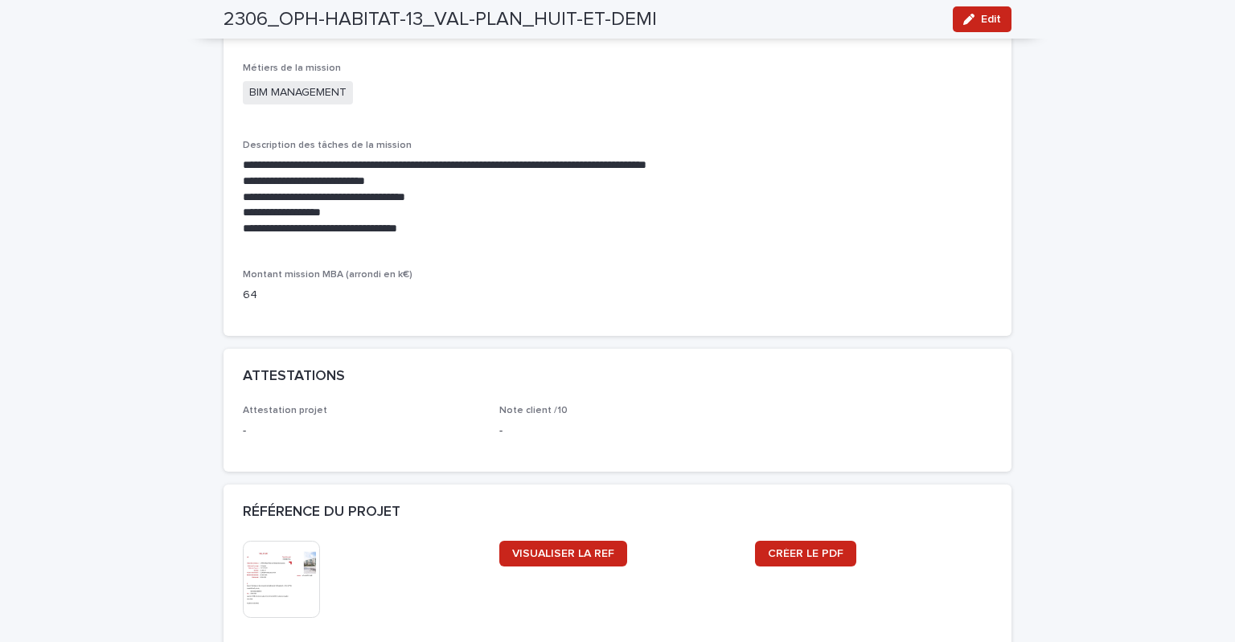
scroll to position [1444, 0]
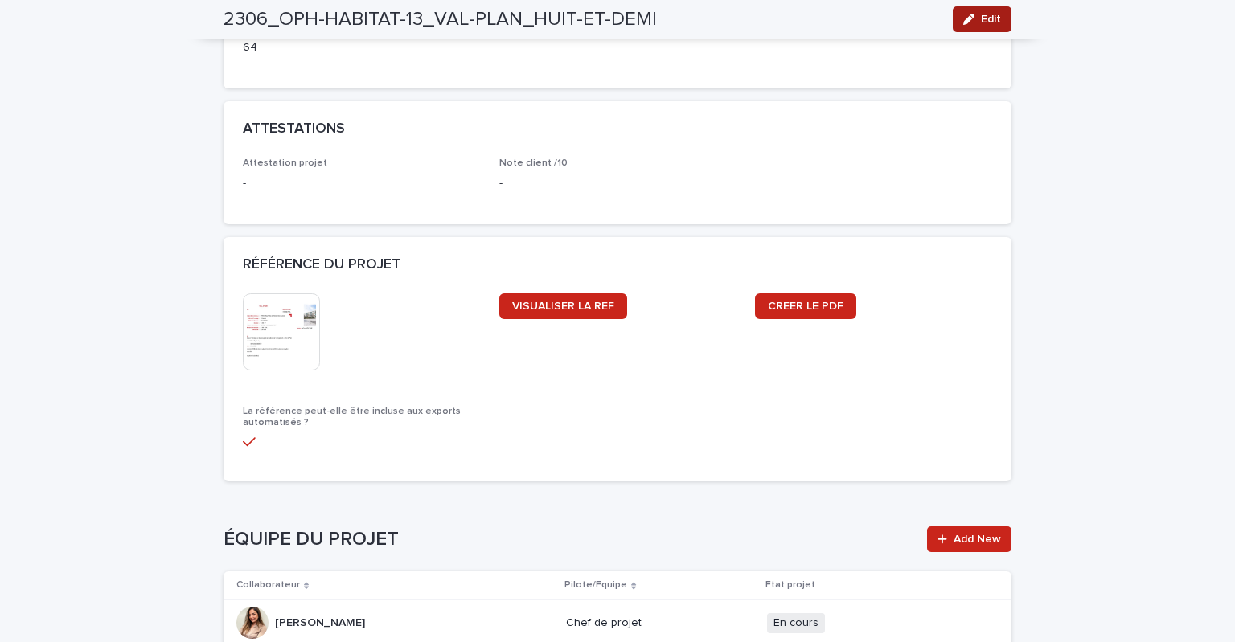
click at [974, 18] on div "button" at bounding box center [972, 19] width 18 height 11
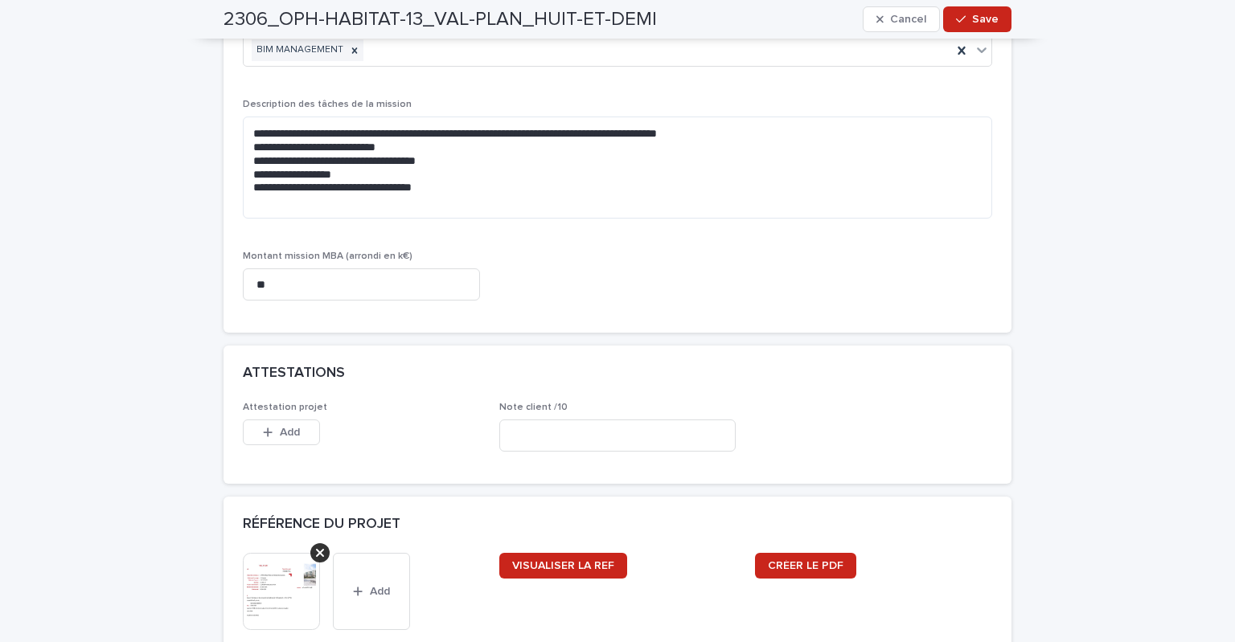
scroll to position [1605, 0]
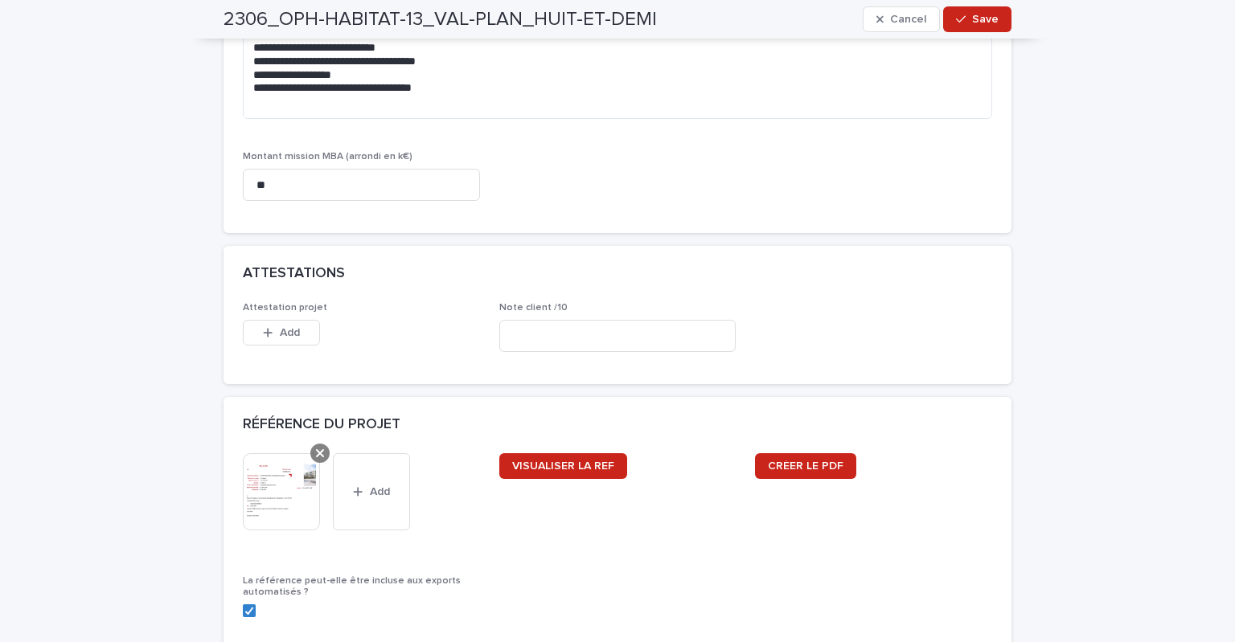
click at [316, 453] on icon at bounding box center [320, 453] width 8 height 13
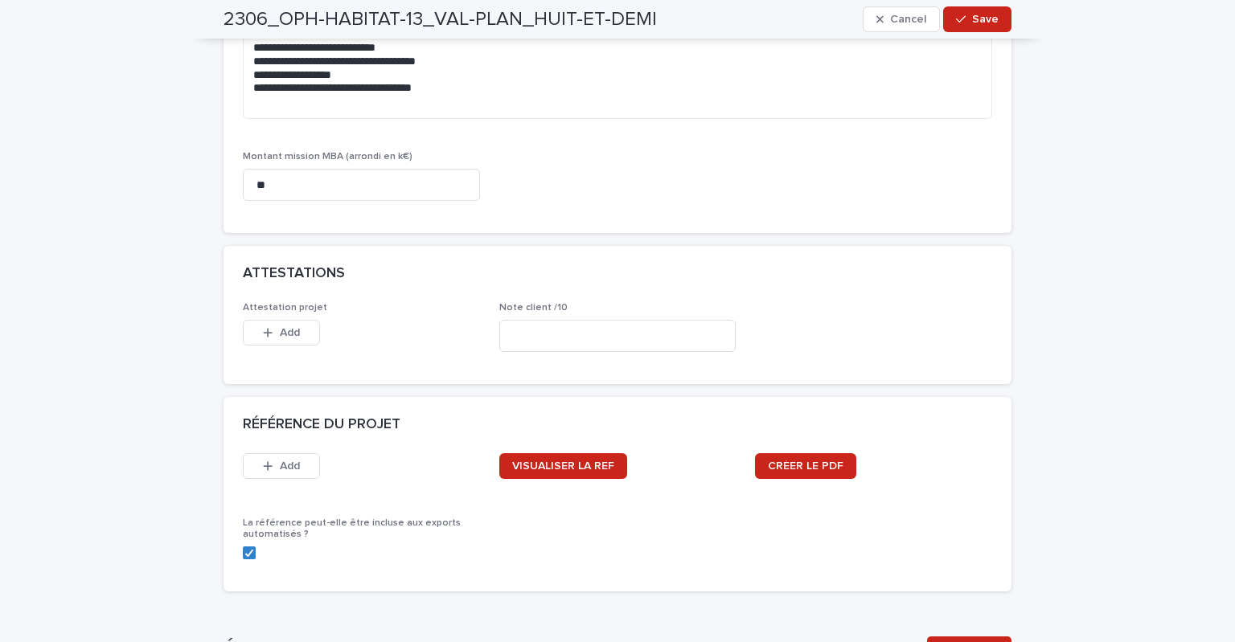
click at [396, 476] on div "This file cannot be opened Download File Add" at bounding box center [361, 469] width 237 height 32
click at [813, 470] on link "CRÉER LE PDF" at bounding box center [805, 466] width 101 height 26
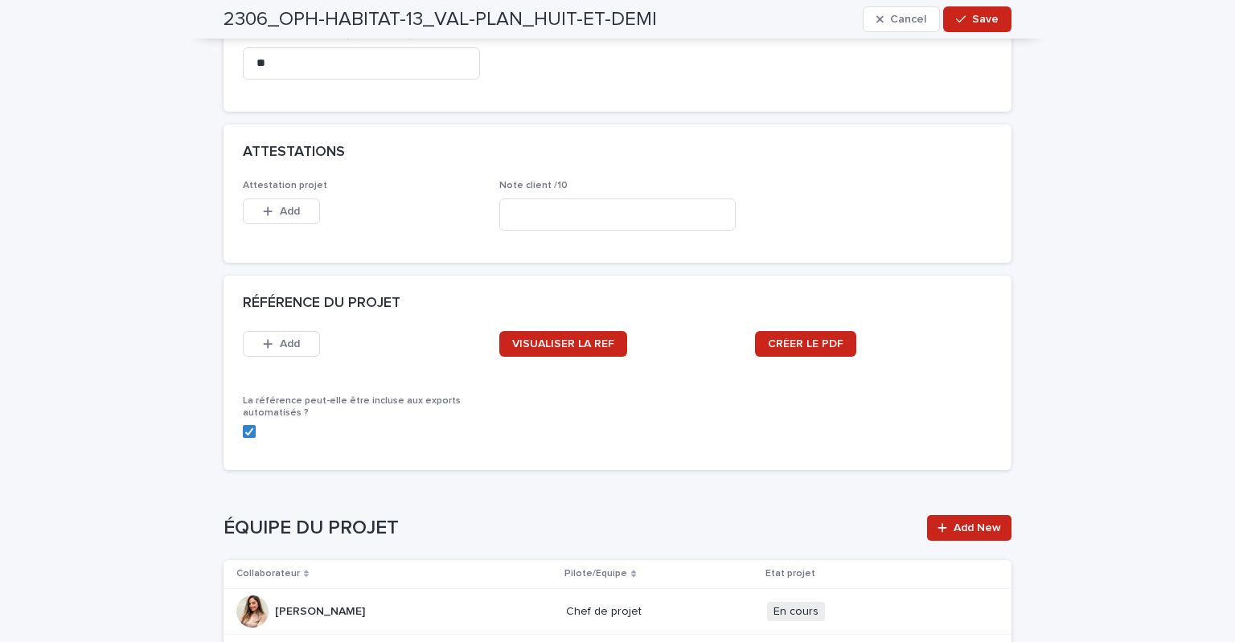
scroll to position [1846, 0]
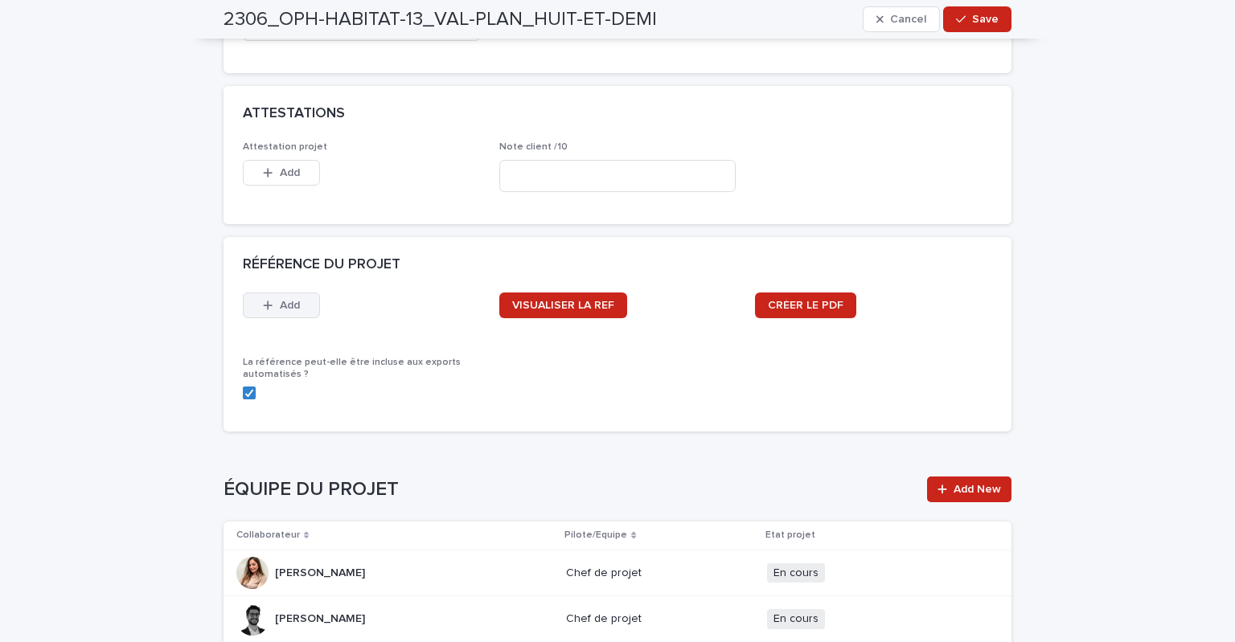
click at [293, 306] on button "Add" at bounding box center [281, 306] width 77 height 26
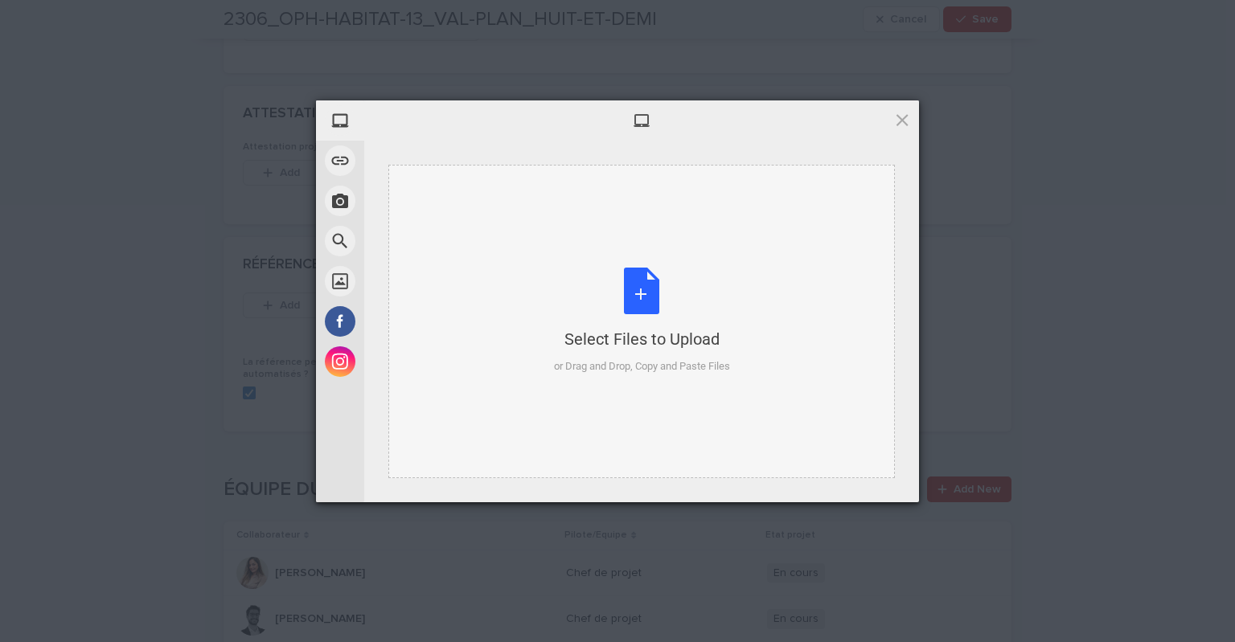
click at [642, 295] on div "Select Files to Upload or Drag and Drop, Copy and Paste Files" at bounding box center [642, 321] width 176 height 107
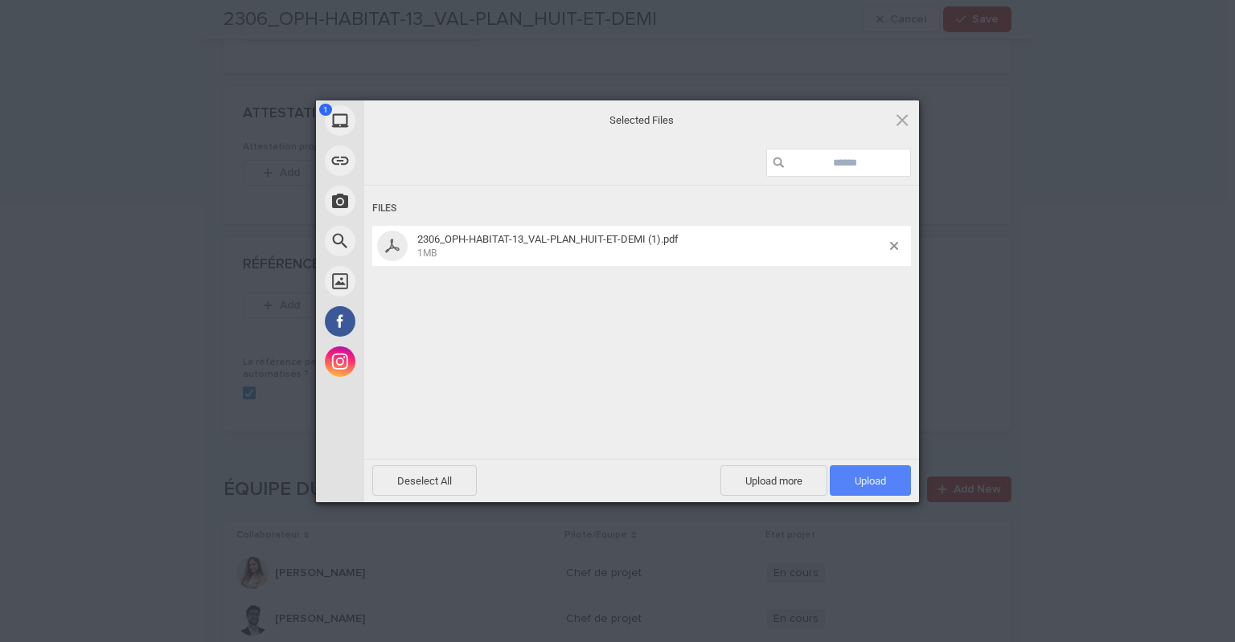
click at [846, 482] on span "Upload 1" at bounding box center [870, 480] width 81 height 31
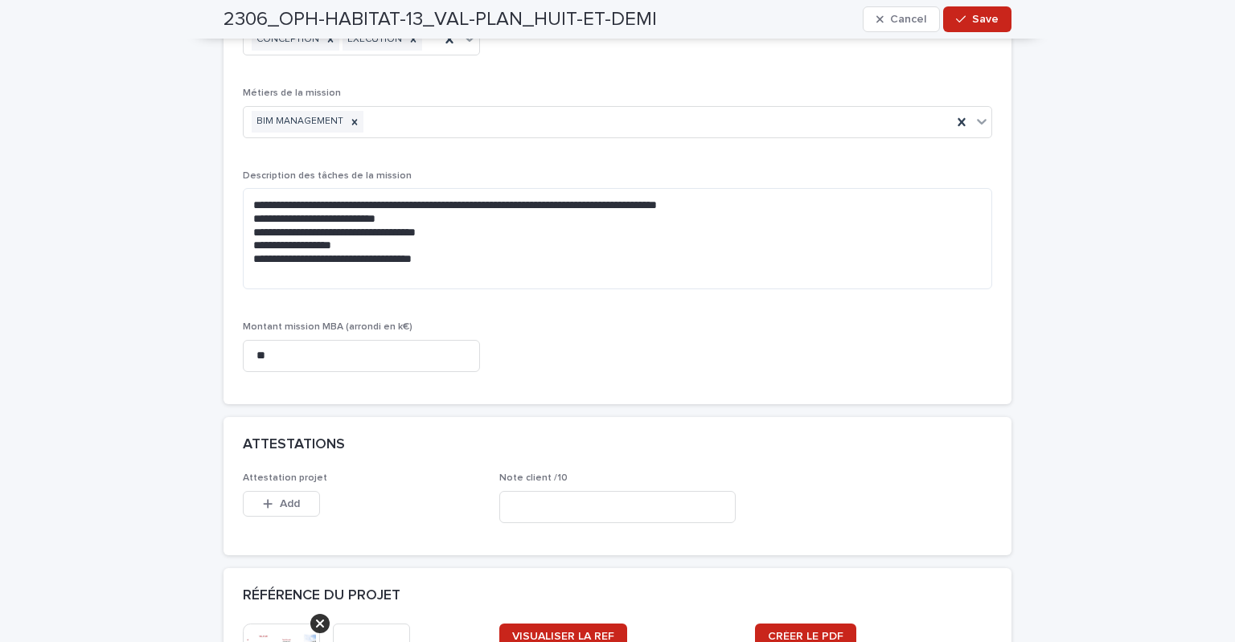
scroll to position [1605, 0]
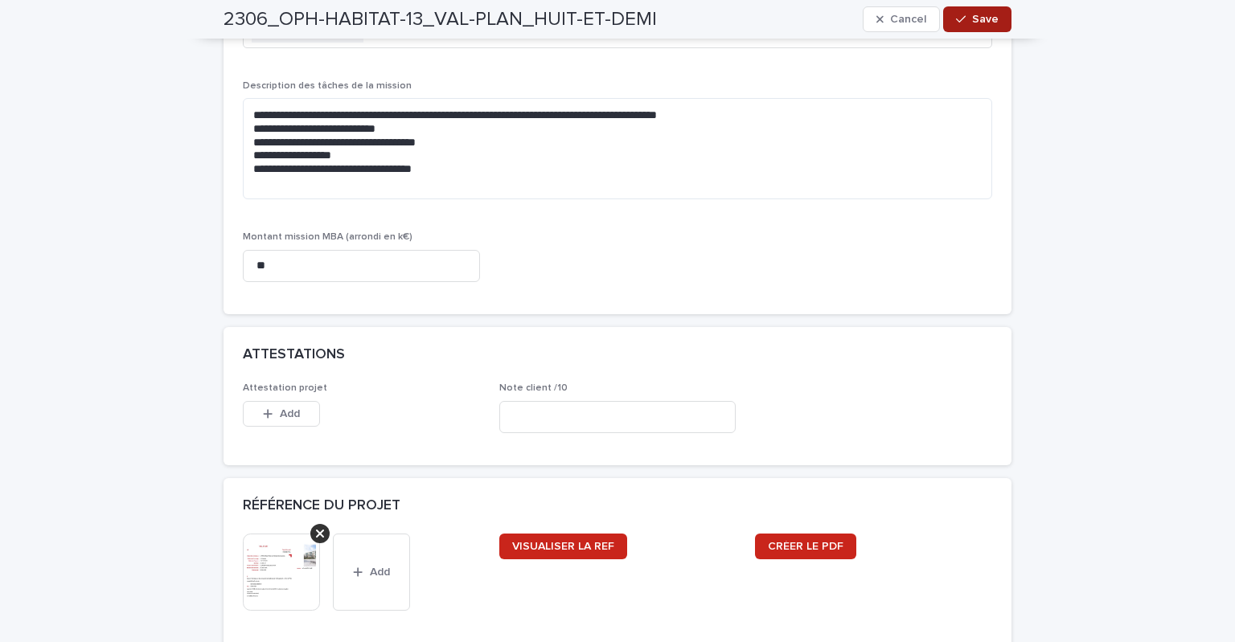
click at [994, 18] on button "Save" at bounding box center [977, 19] width 68 height 26
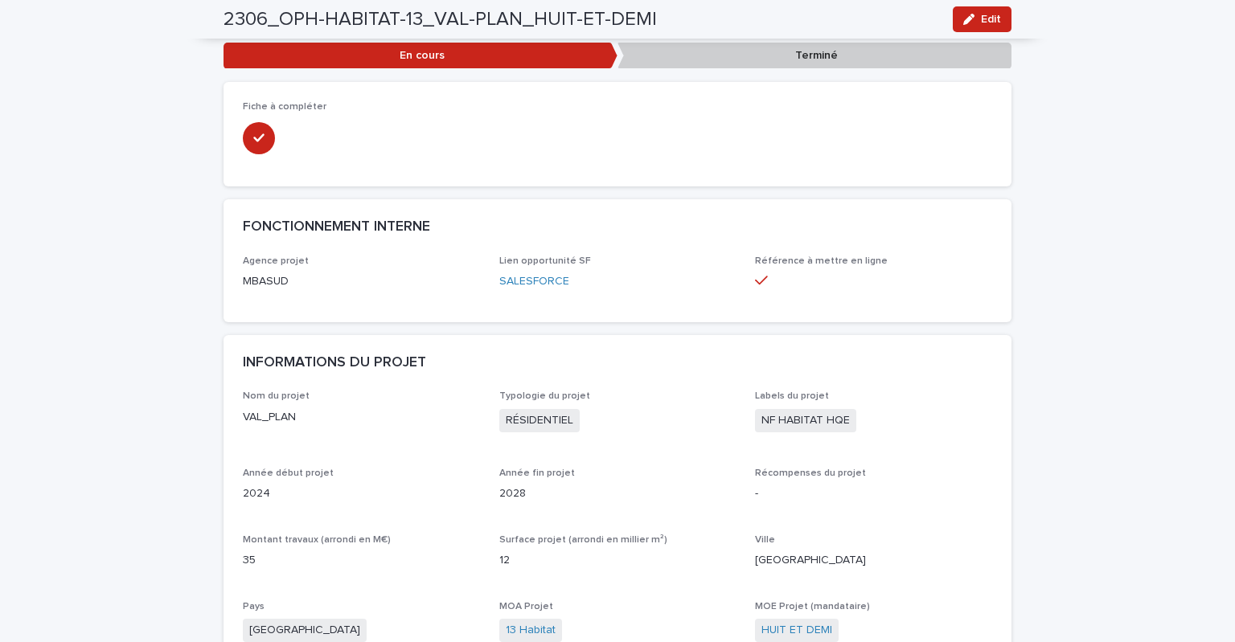
scroll to position [0, 0]
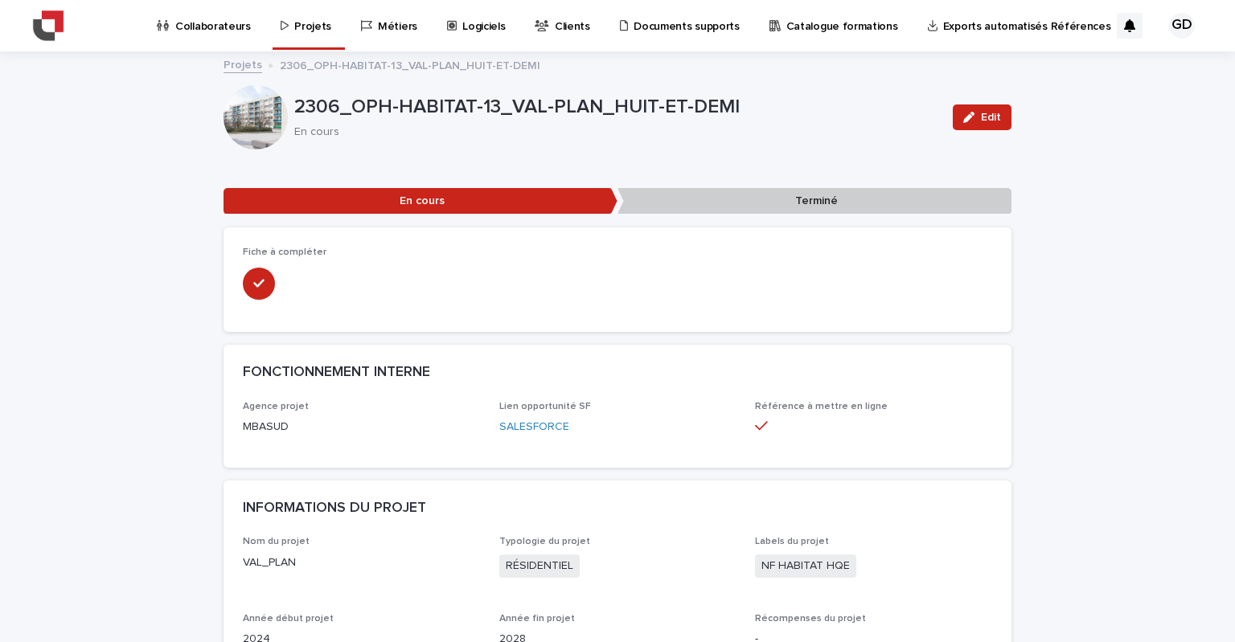
click at [301, 29] on p "Projets" at bounding box center [312, 17] width 37 height 34
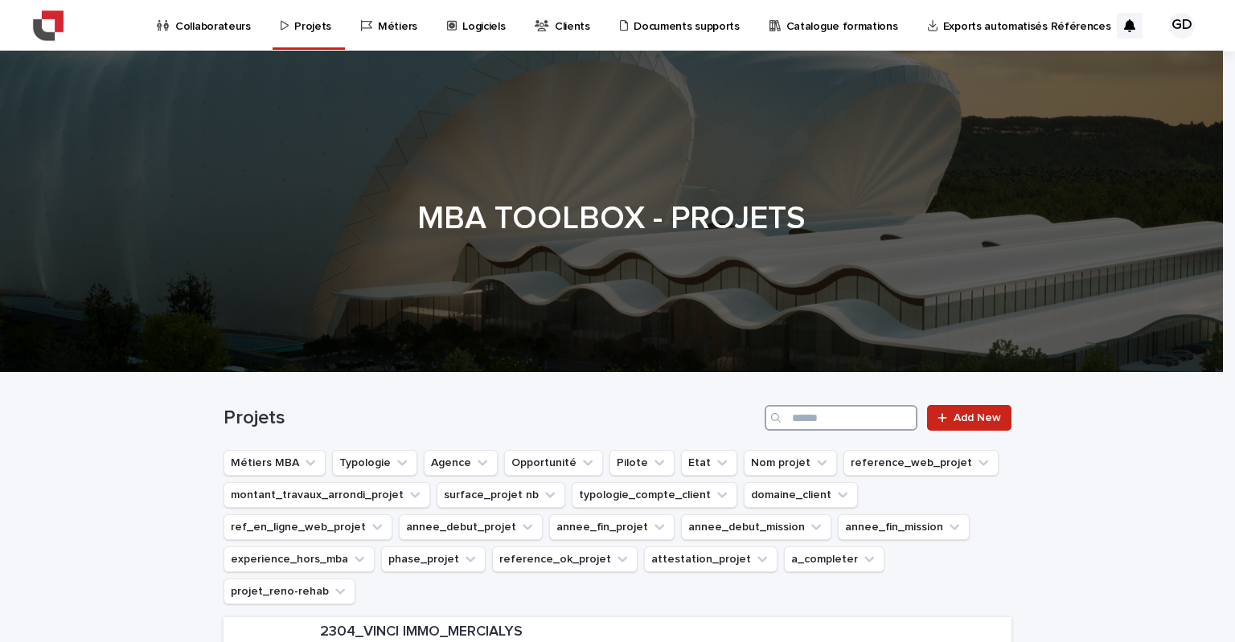
click at [851, 420] on input "Search" at bounding box center [841, 418] width 153 height 26
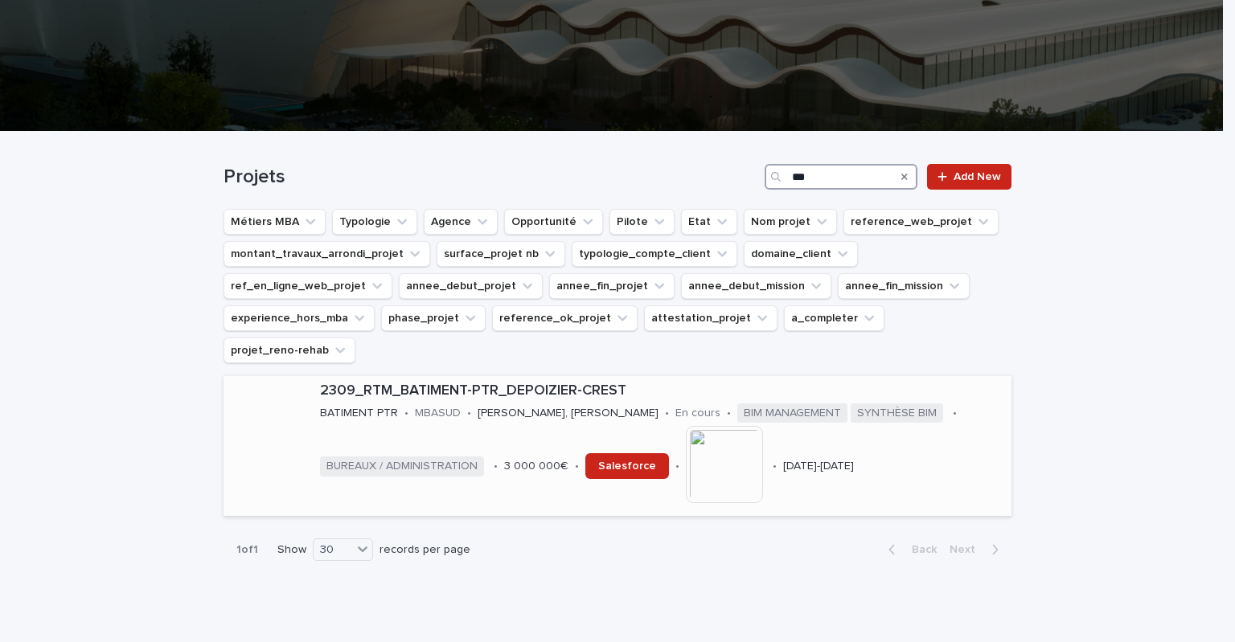
type input "***"
click at [522, 379] on div "2309_RTM_BATIMENT-PTR_DEPOIZIER-CREST" at bounding box center [662, 389] width 685 height 21
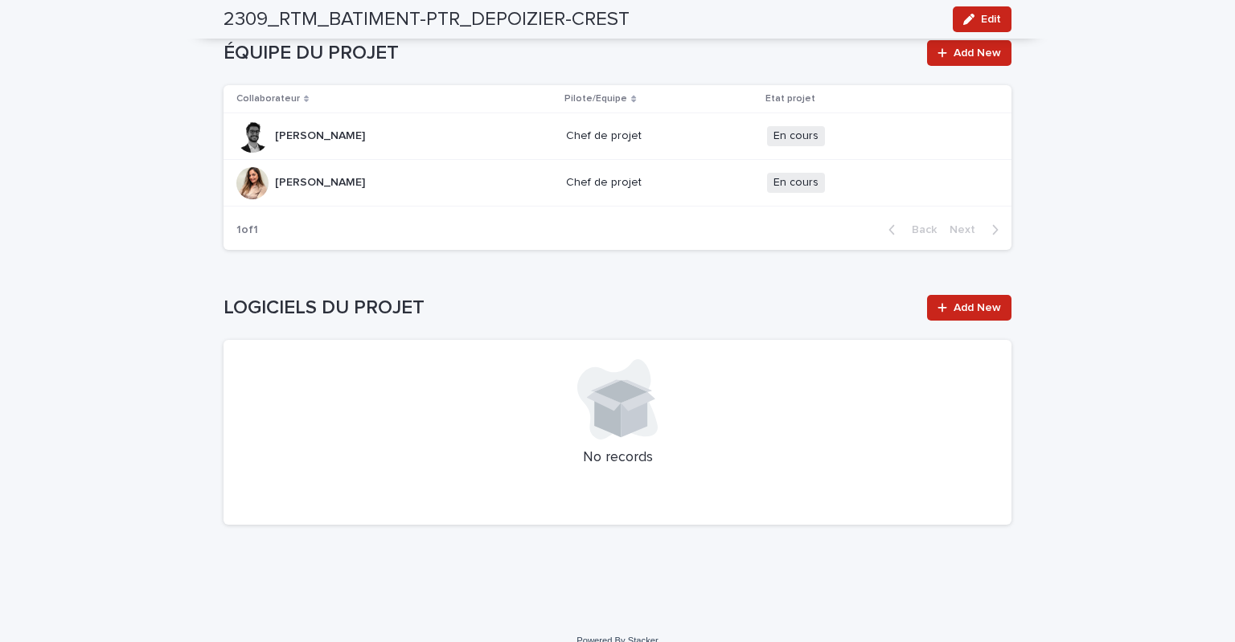
scroll to position [1927, 0]
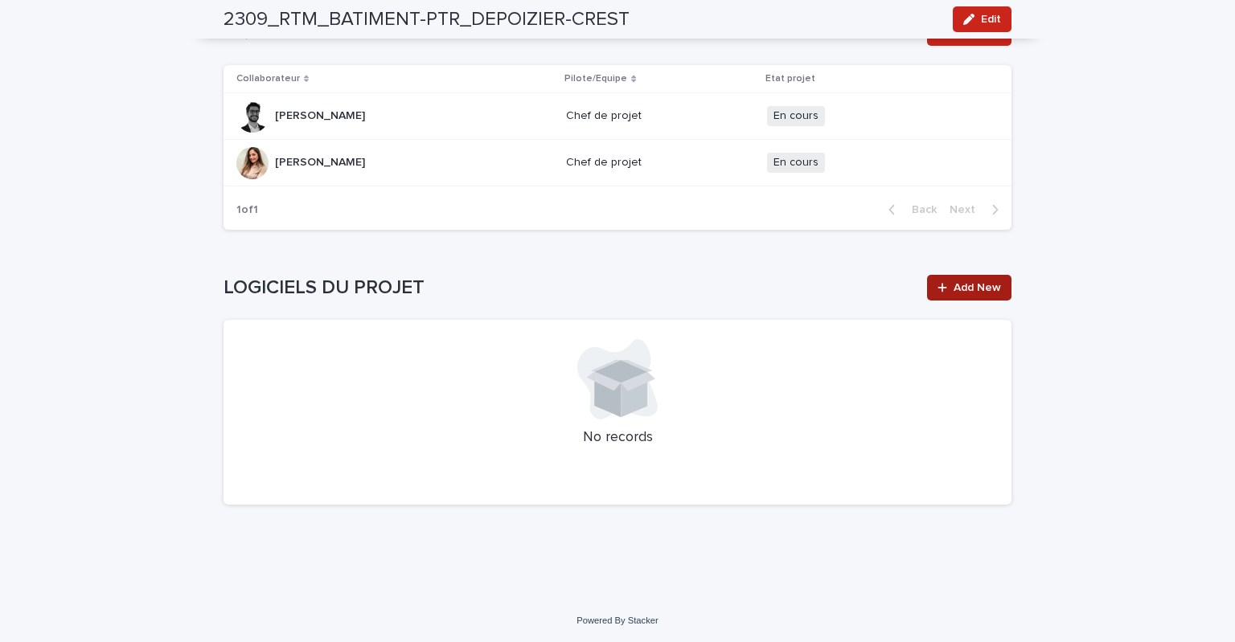
click at [970, 293] on link "Add New" at bounding box center [969, 288] width 84 height 26
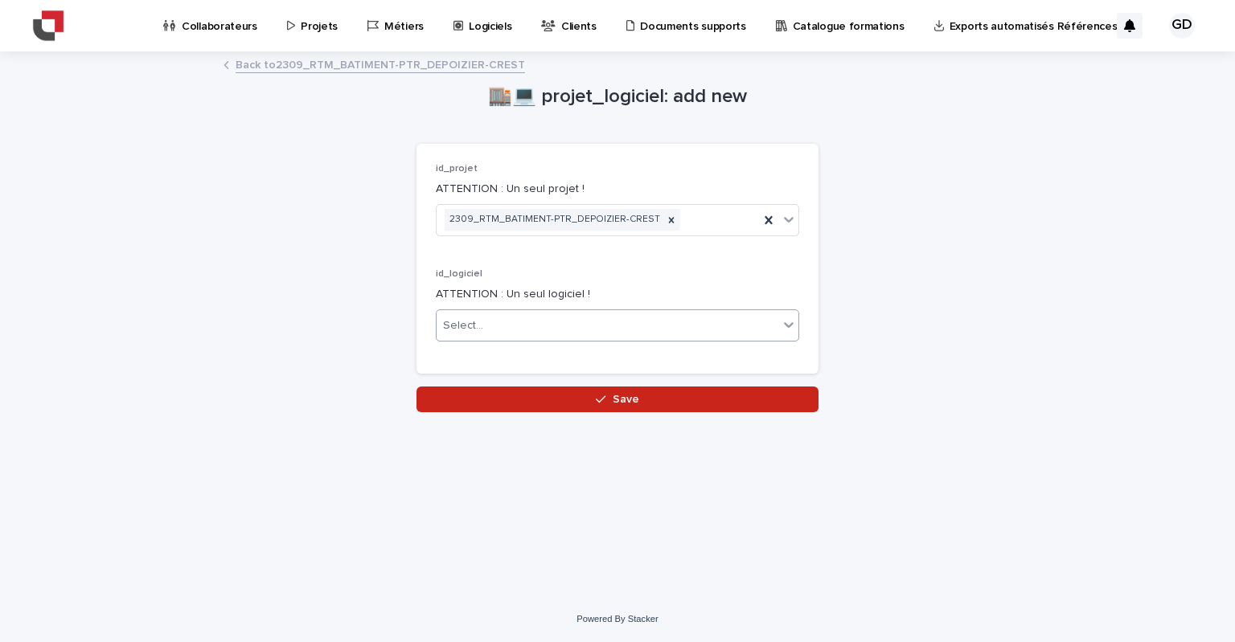
click at [493, 316] on div "Select..." at bounding box center [608, 326] width 342 height 27
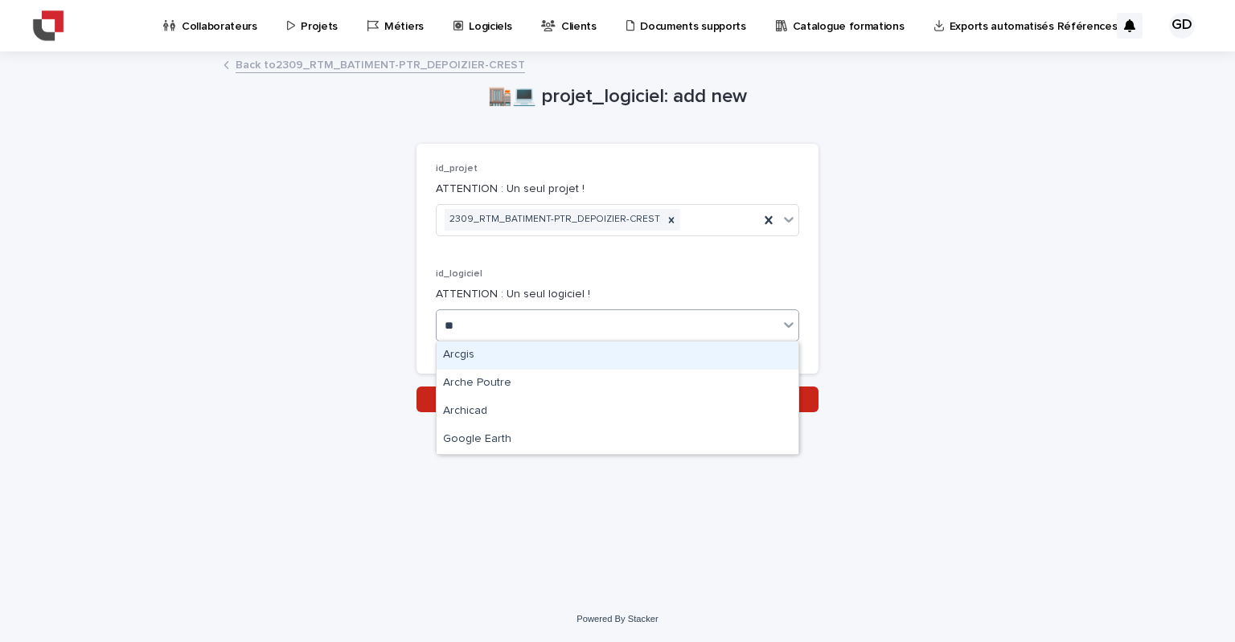
type input "***"
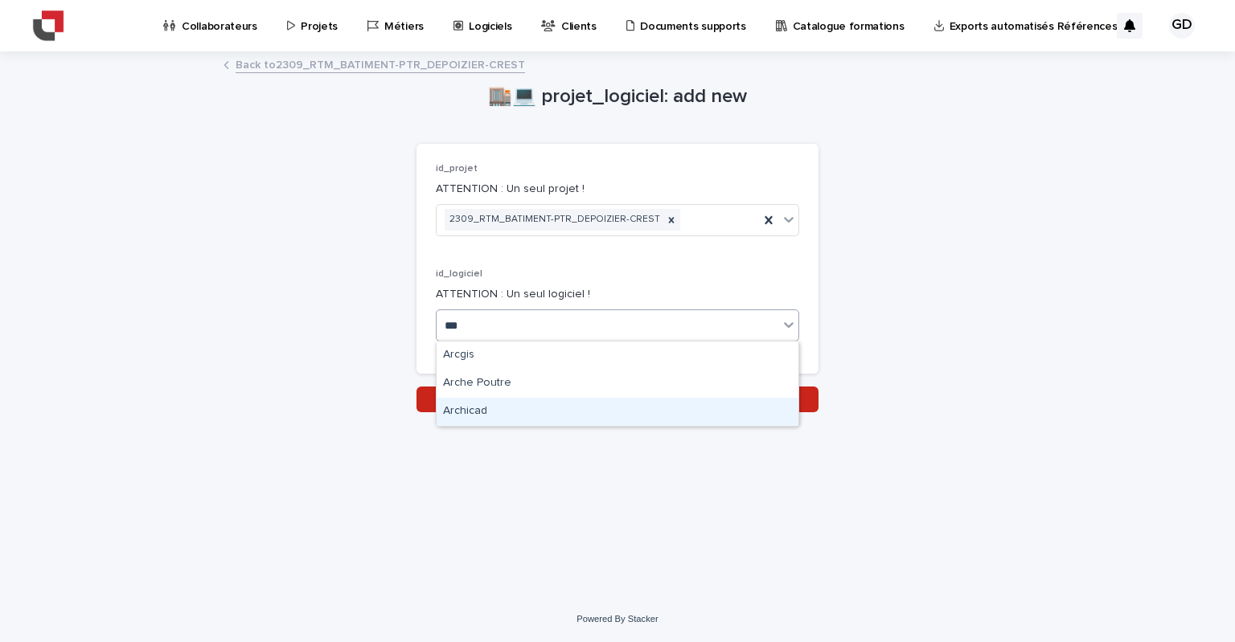
click at [511, 412] on div "Archicad" at bounding box center [618, 412] width 362 height 28
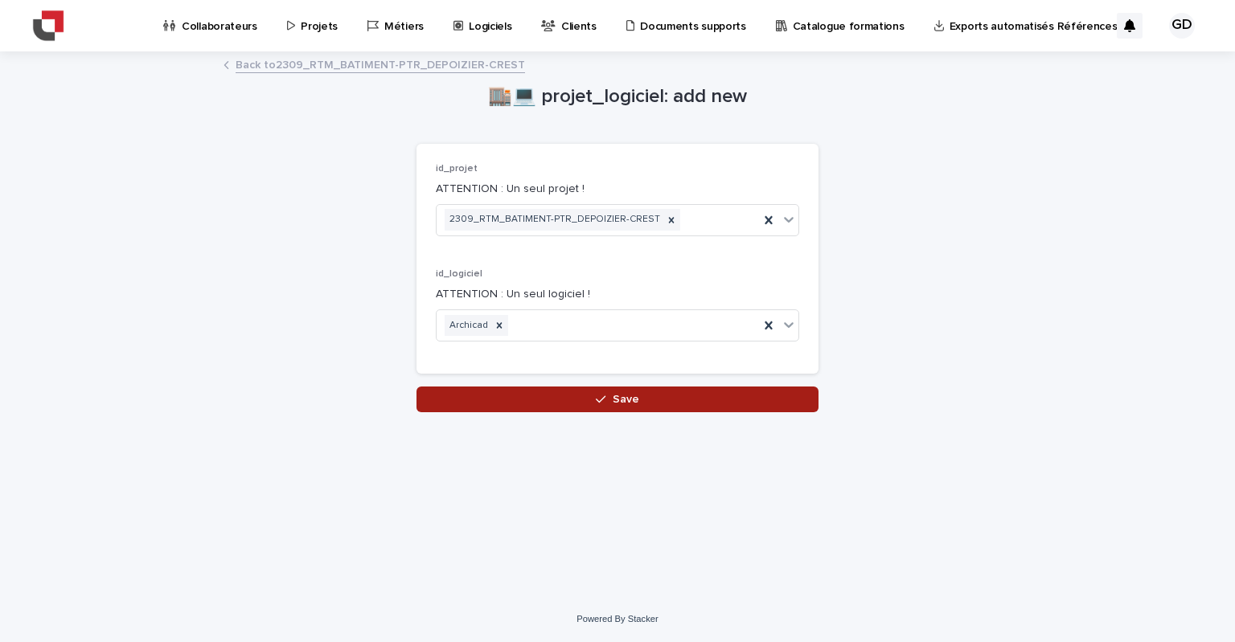
click at [663, 399] on button "Save" at bounding box center [617, 400] width 402 height 26
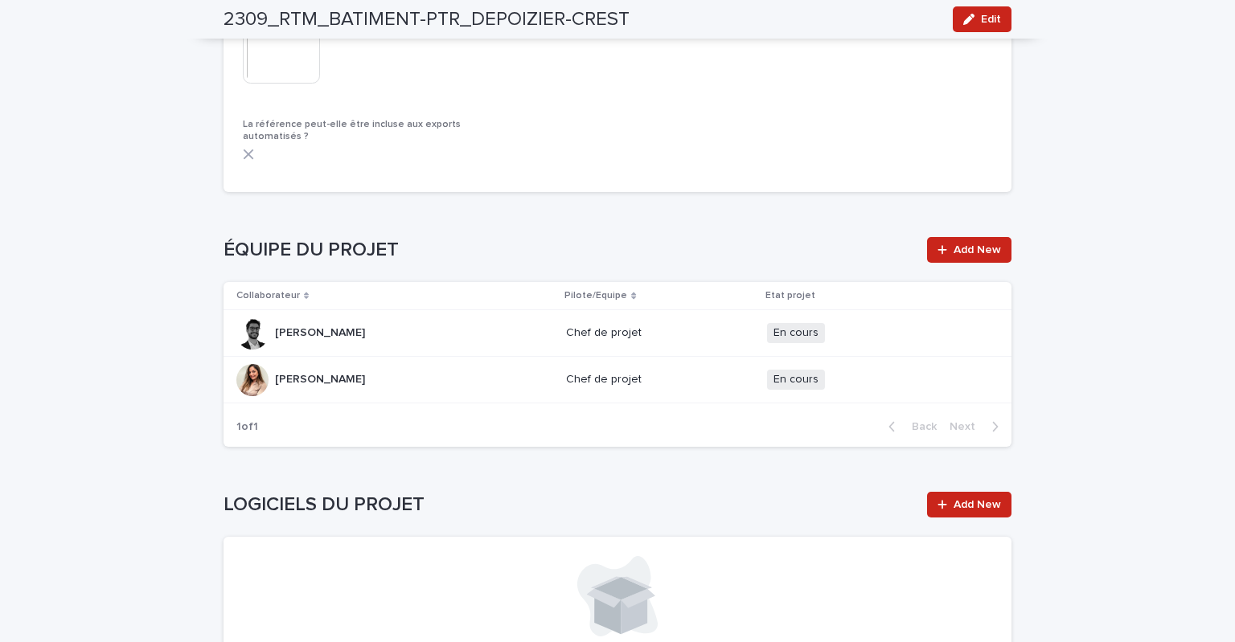
scroll to position [1927, 0]
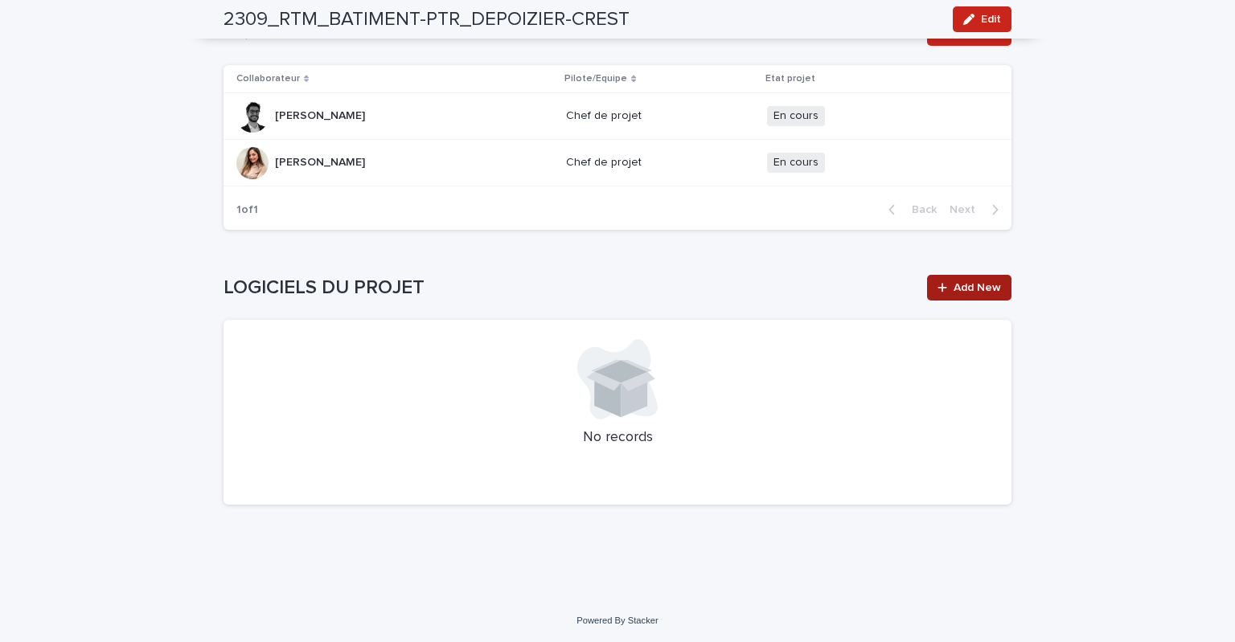
click at [940, 295] on link "Add New" at bounding box center [969, 288] width 84 height 26
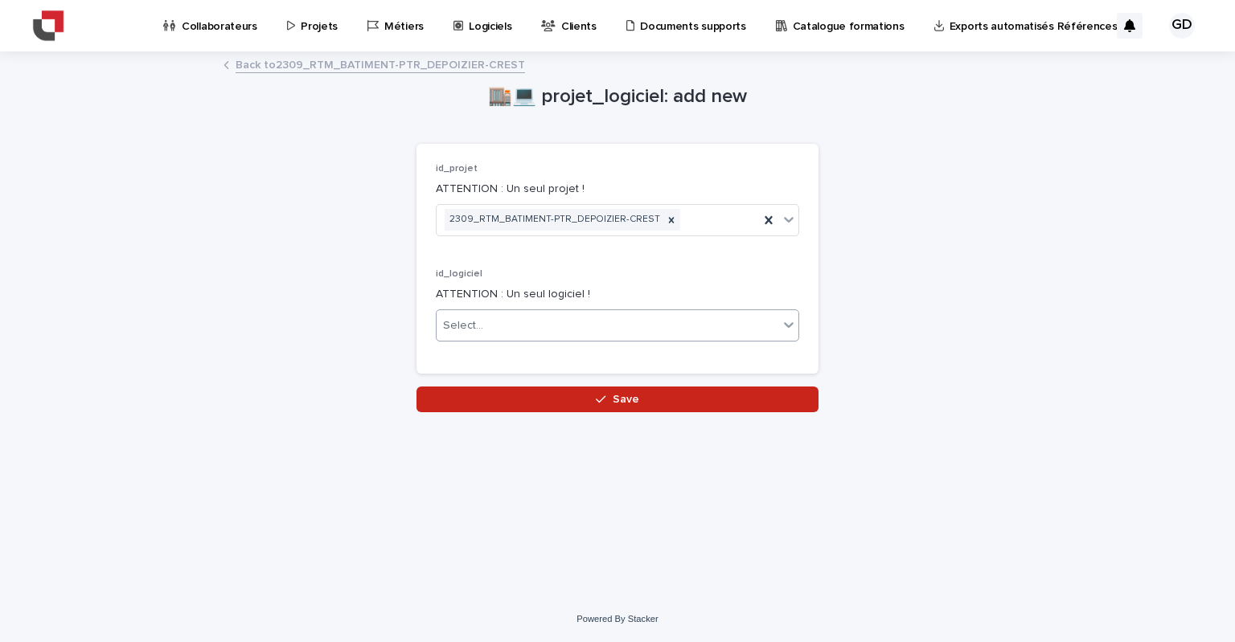
click at [548, 324] on div "Select..." at bounding box center [608, 326] width 342 height 27
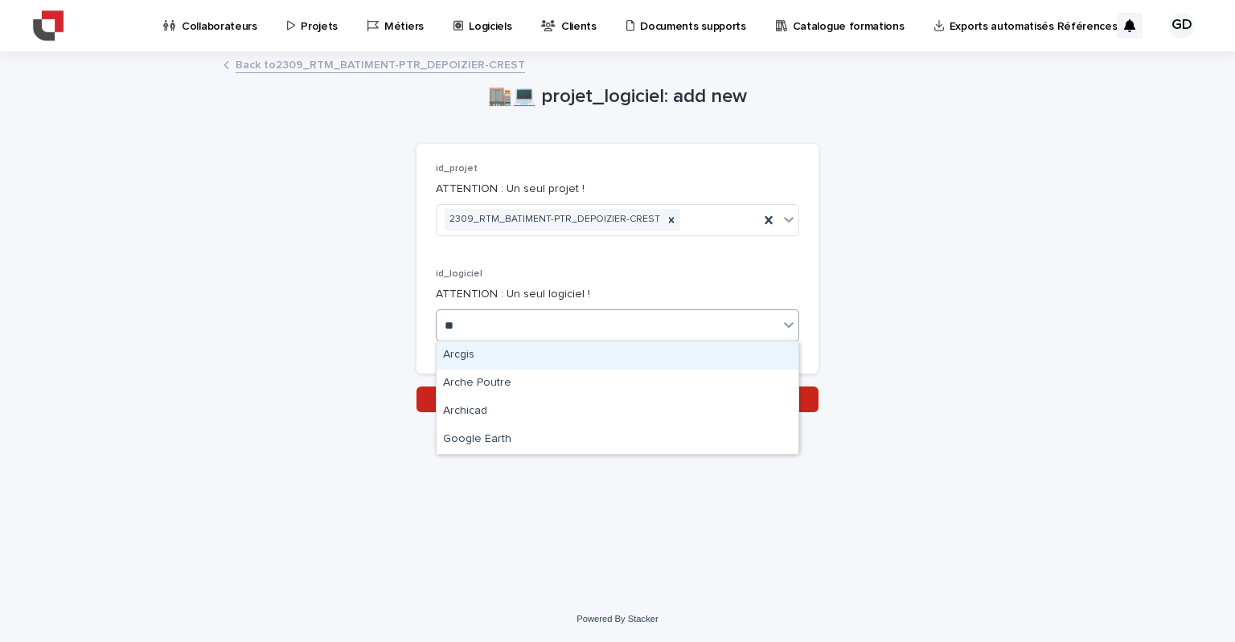
type input "***"
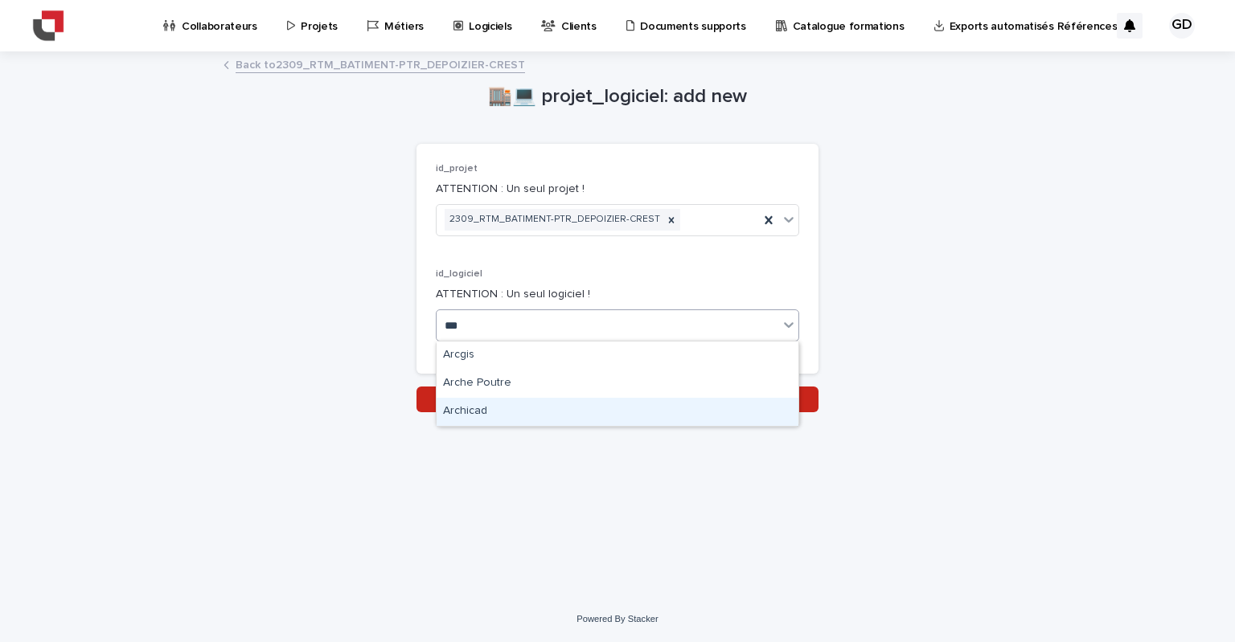
click at [479, 408] on div "Archicad" at bounding box center [618, 412] width 362 height 28
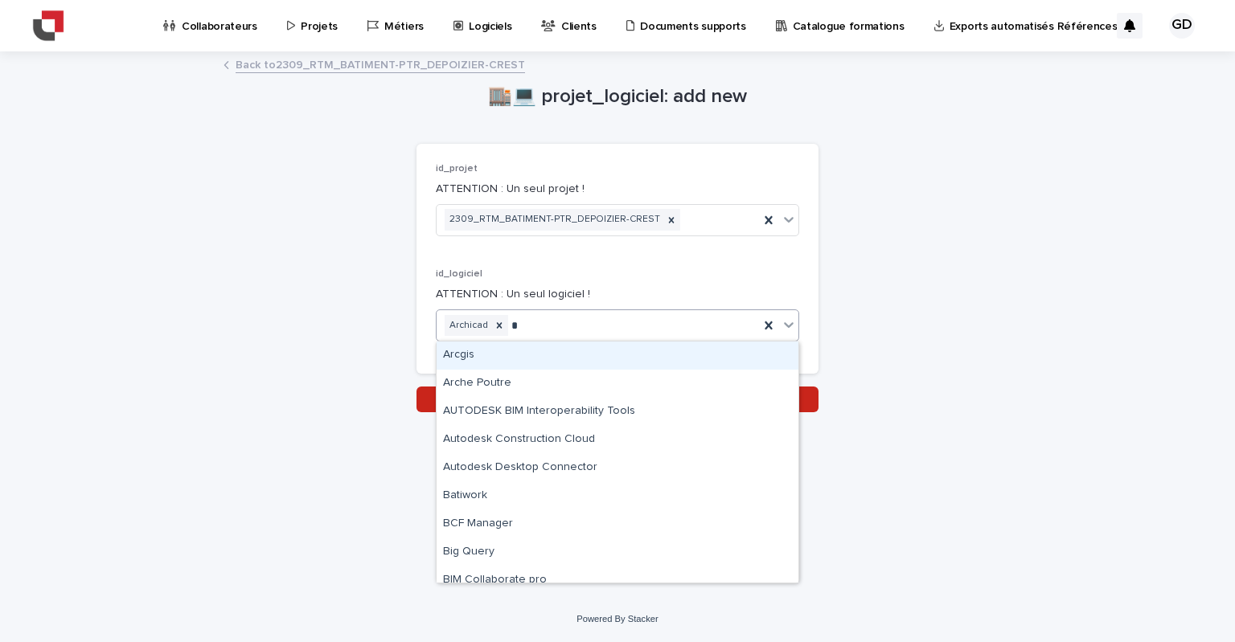
type input "**"
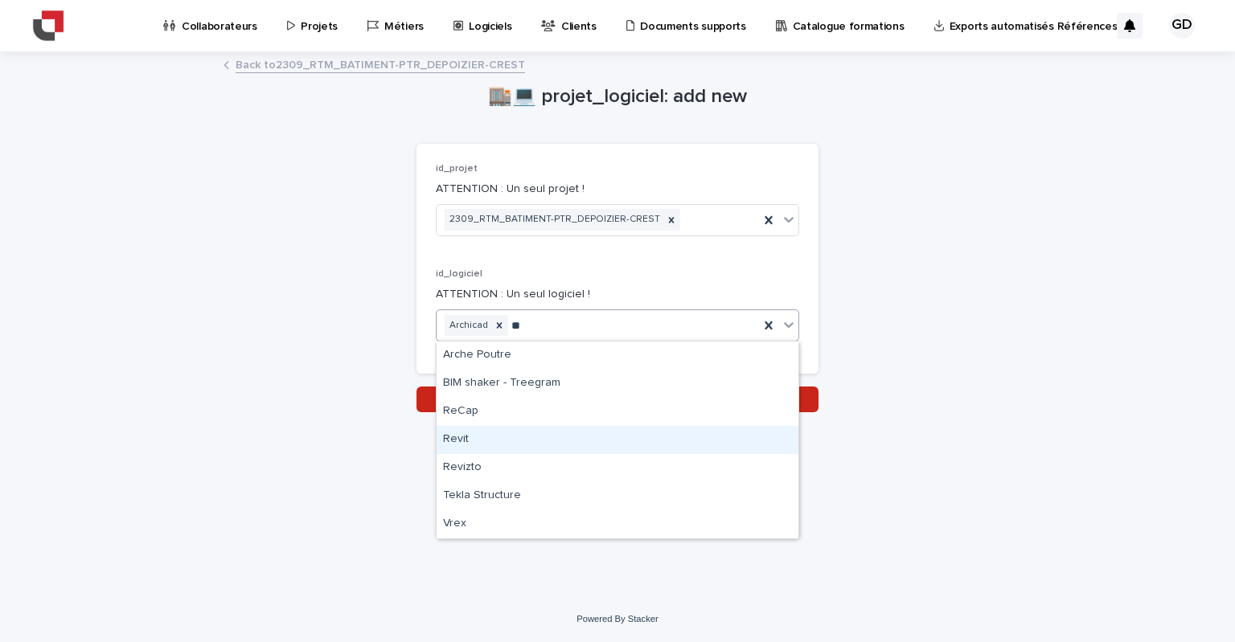
click at [490, 438] on div "Revit" at bounding box center [618, 440] width 362 height 28
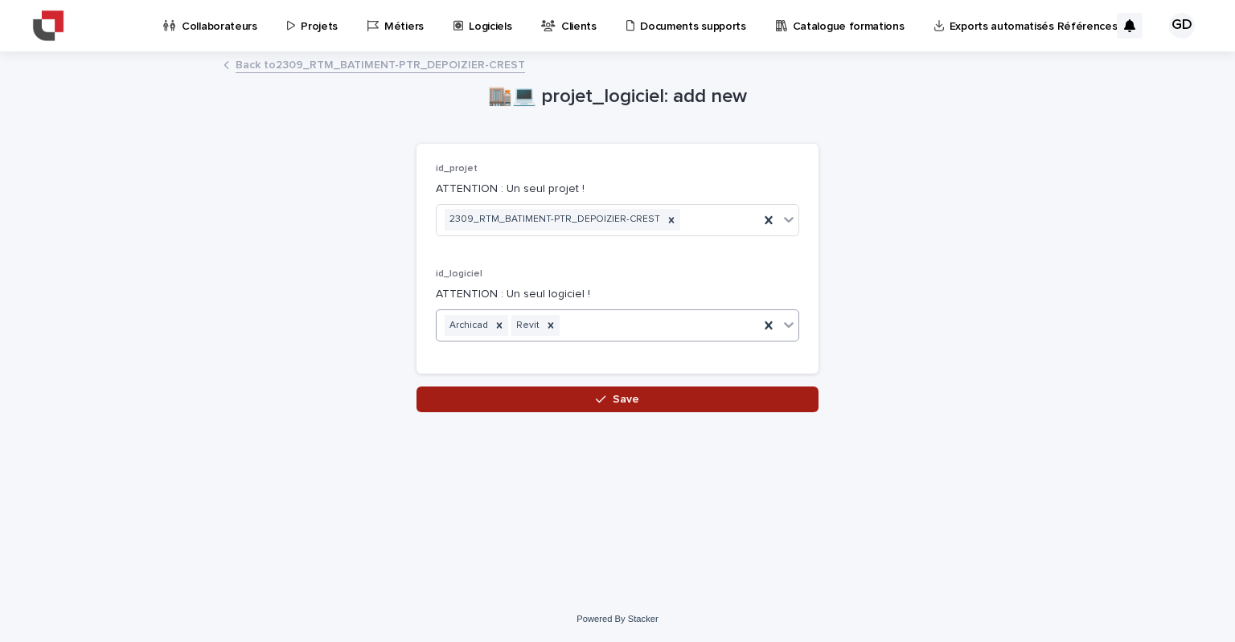
click at [653, 404] on button "Save" at bounding box center [617, 400] width 402 height 26
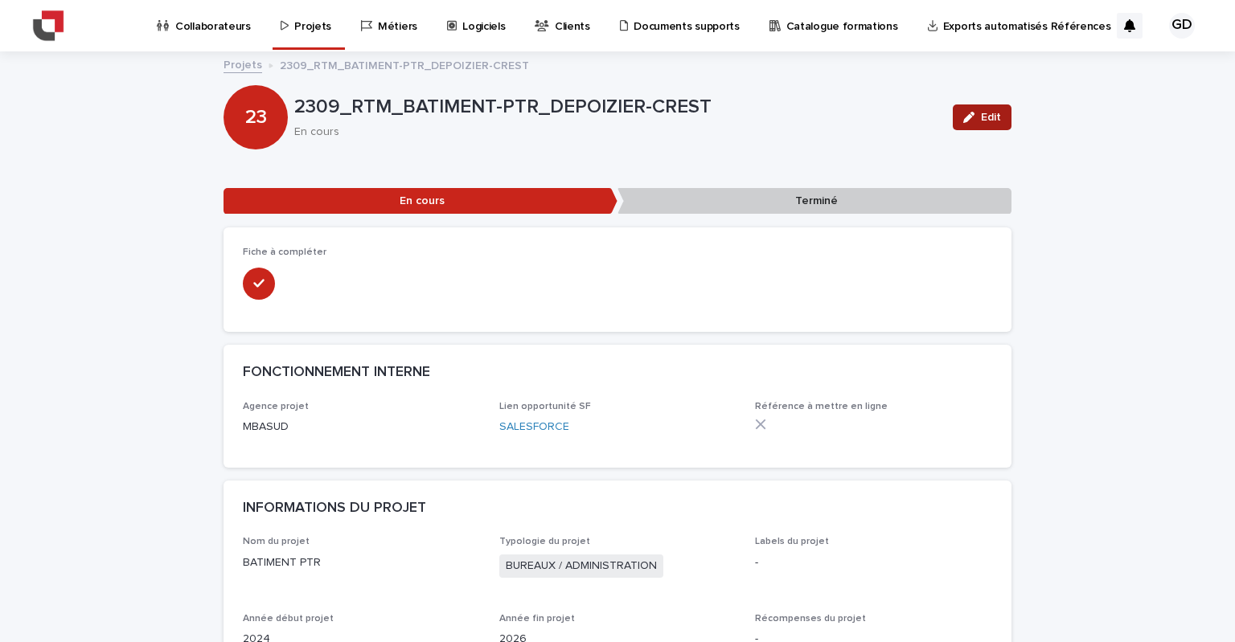
click at [990, 119] on span "Edit" at bounding box center [991, 117] width 20 height 11
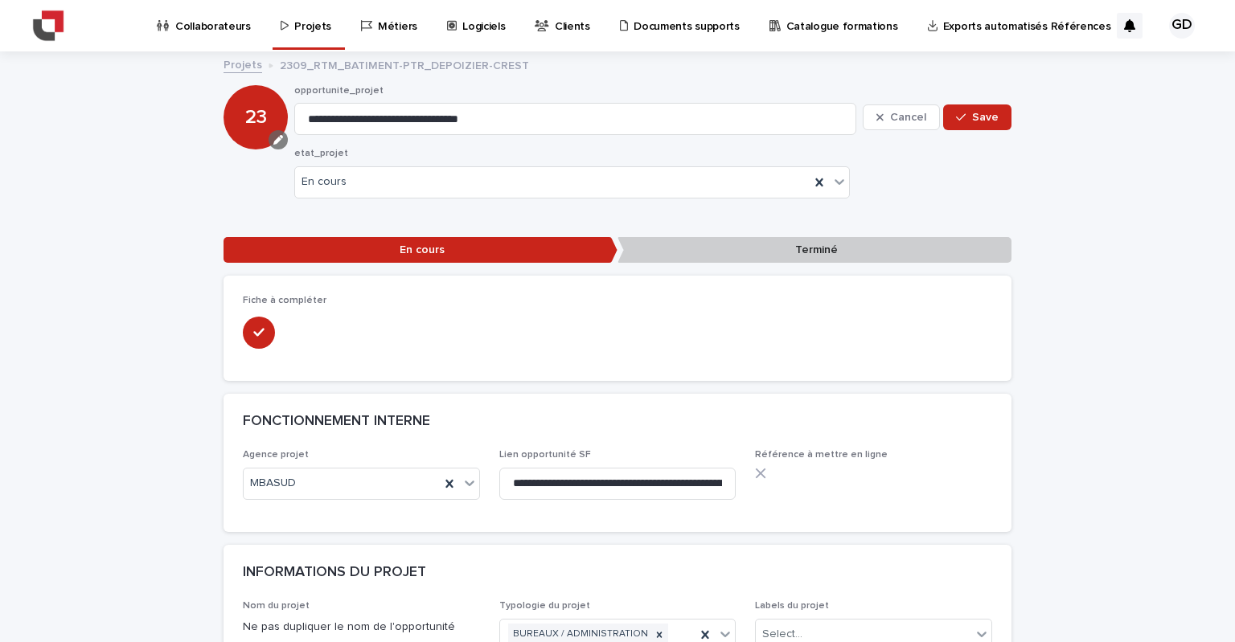
click at [273, 139] on icon "button" at bounding box center [278, 140] width 10 height 10
click at [274, 187] on span "Add" at bounding box center [280, 192] width 20 height 11
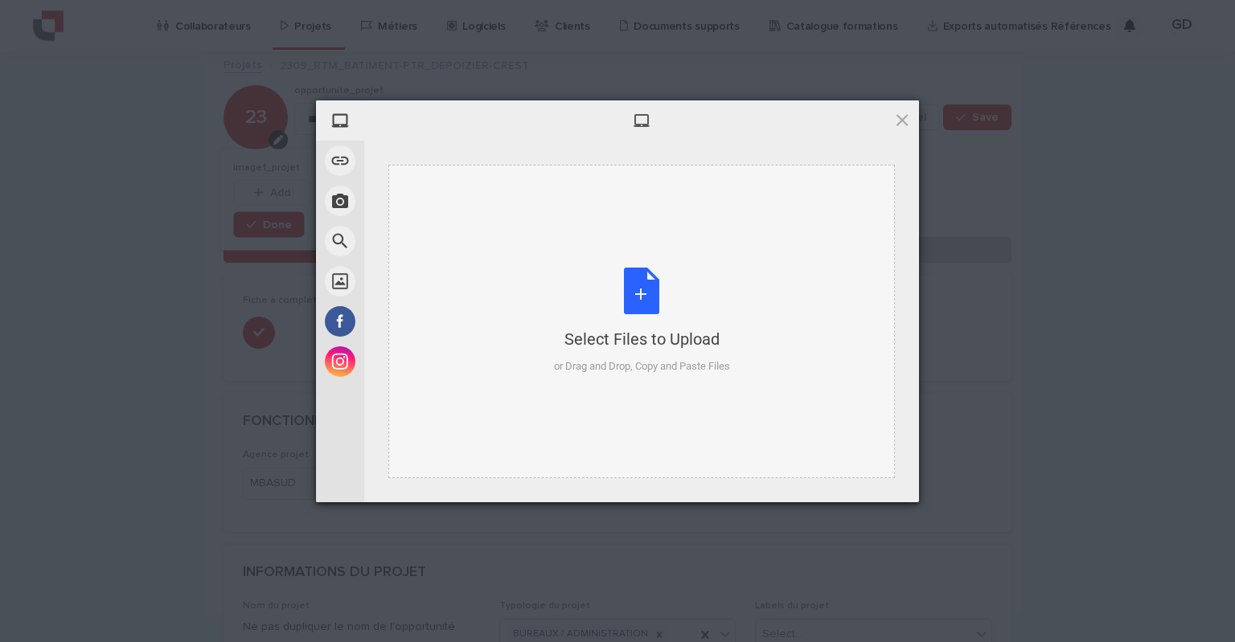
click at [647, 298] on div "Select Files to Upload or Drag and Drop, Copy and Paste Files" at bounding box center [642, 321] width 176 height 107
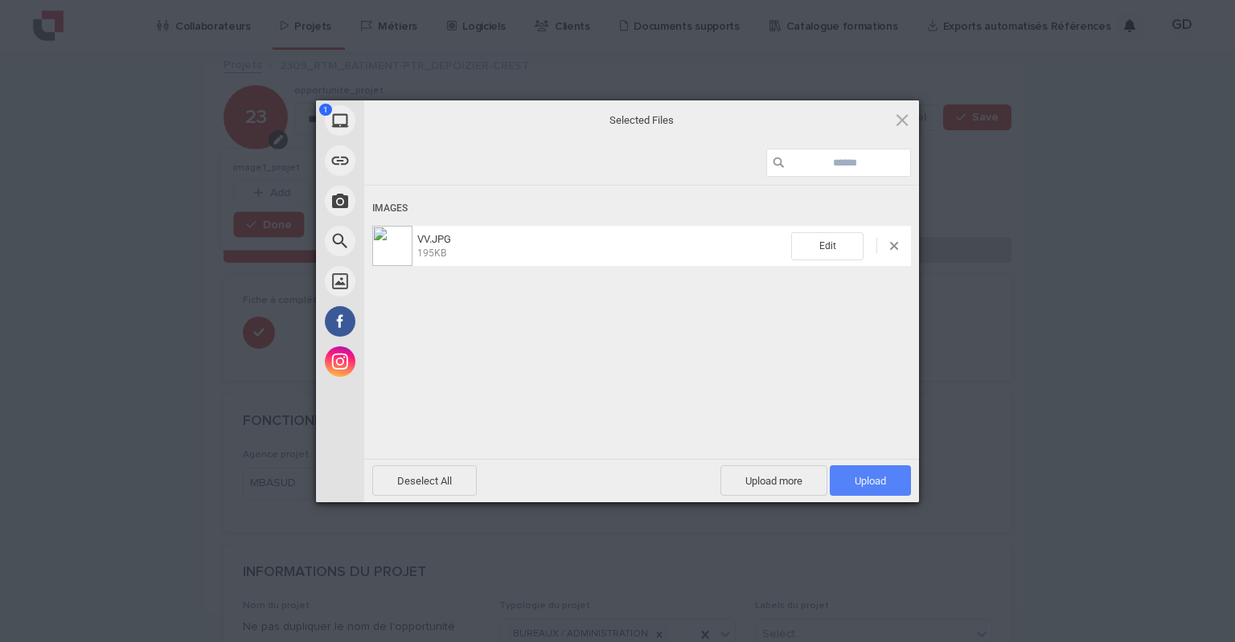
click at [877, 478] on span "Upload 1" at bounding box center [870, 481] width 31 height 12
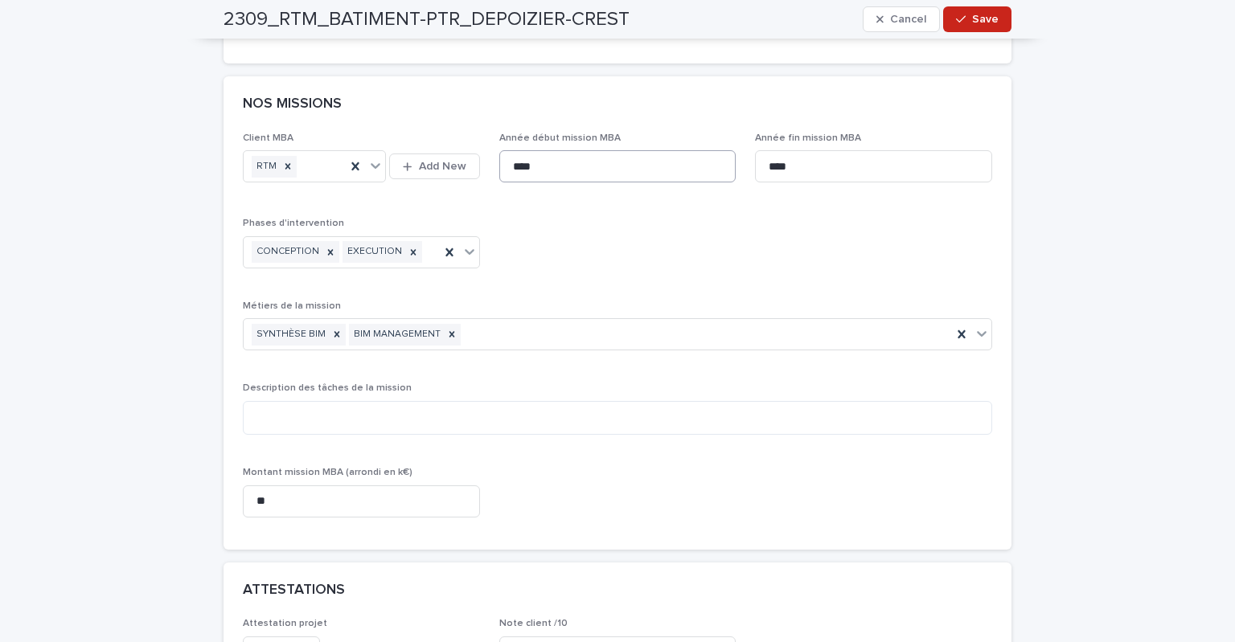
scroll to position [1286, 0]
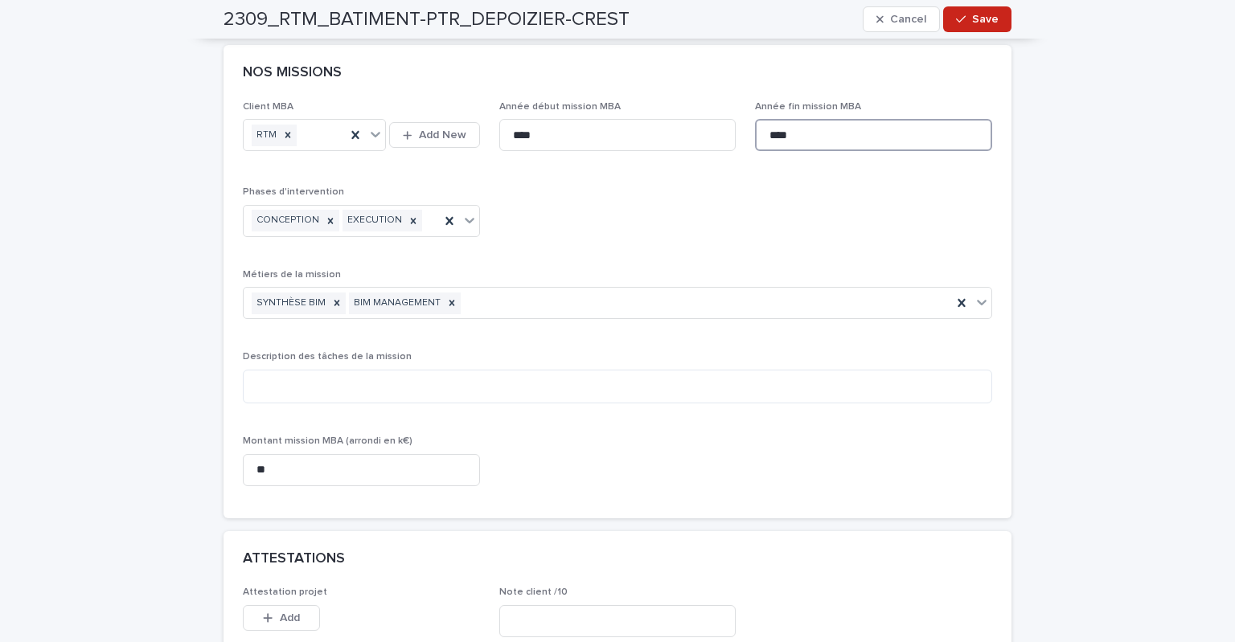
click at [813, 137] on input "****" at bounding box center [873, 135] width 237 height 32
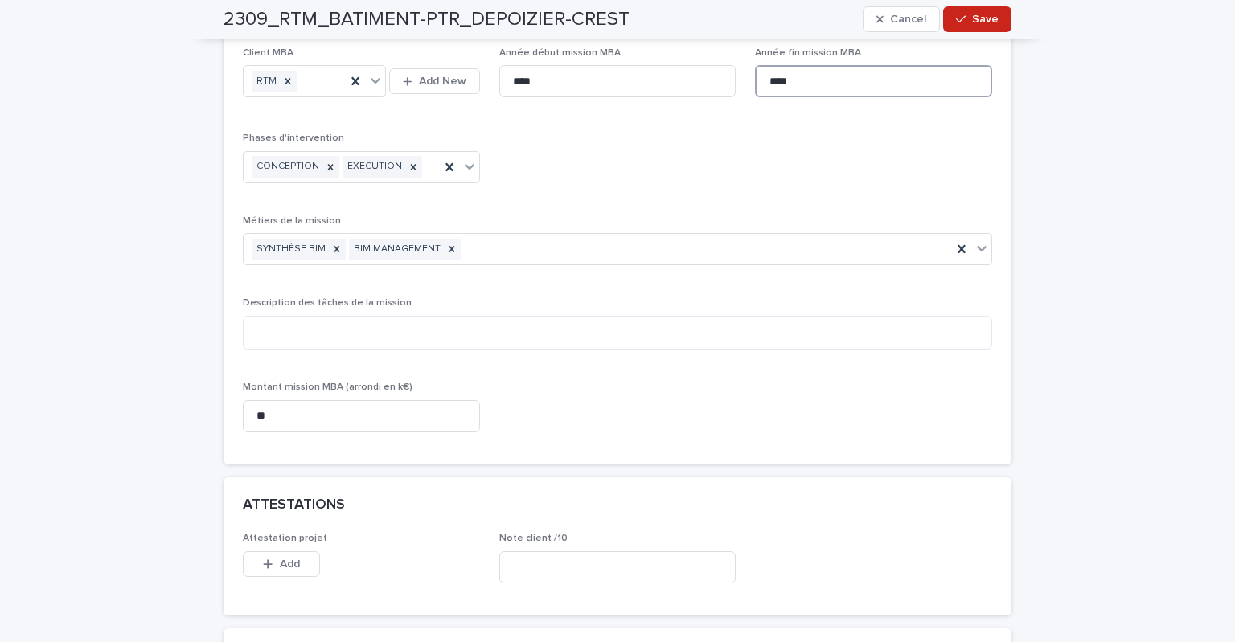
scroll to position [1367, 0]
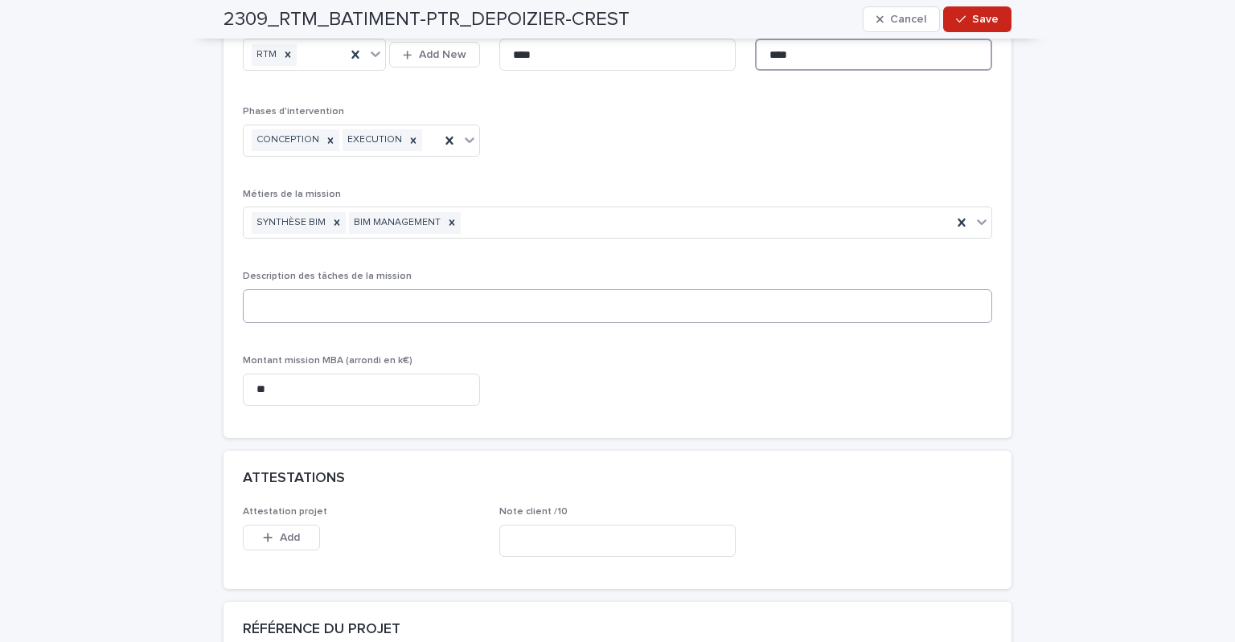
type input "****"
click at [285, 298] on textarea at bounding box center [617, 306] width 749 height 35
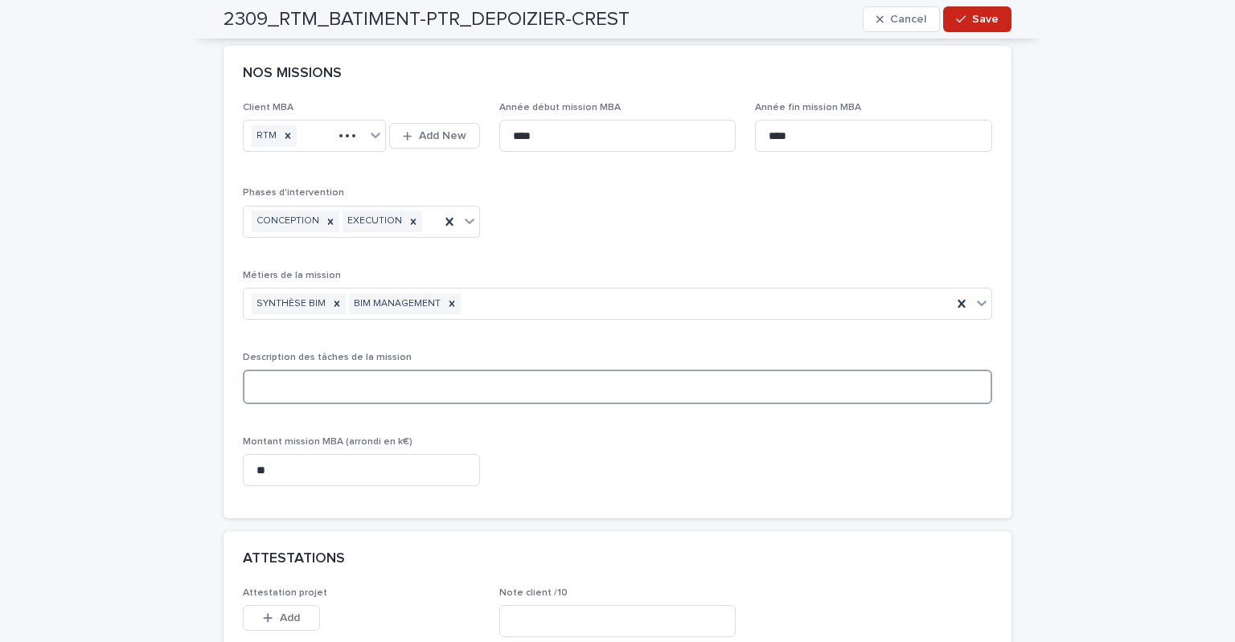
scroll to position [1407, 0]
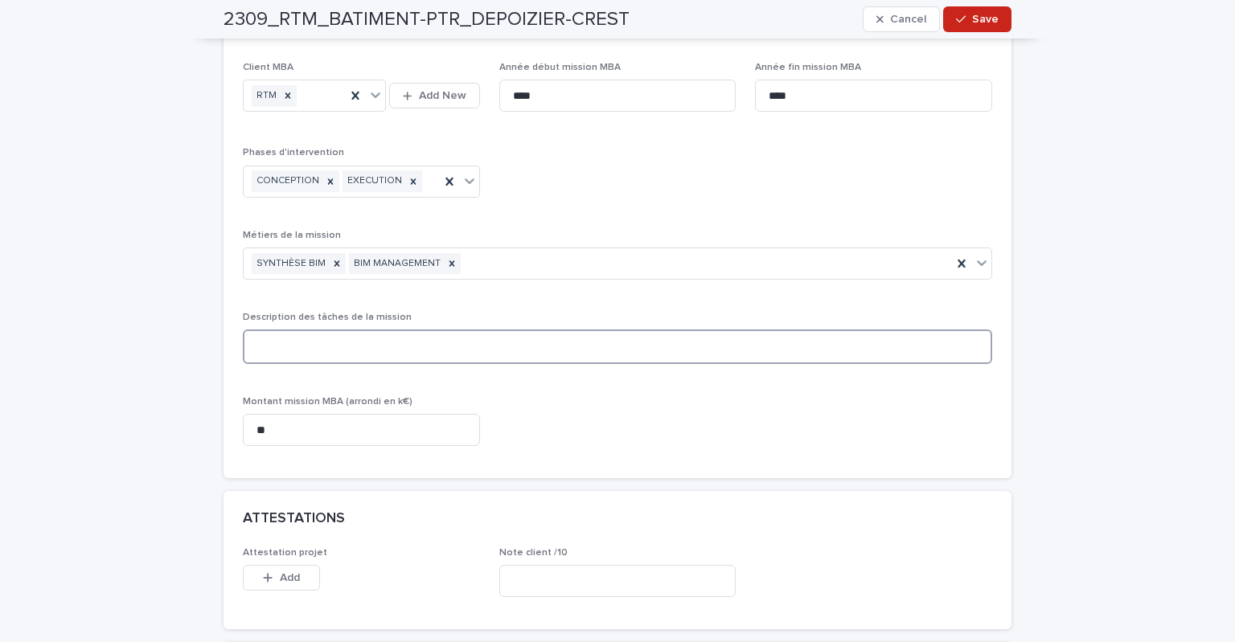
click at [399, 347] on textarea at bounding box center [617, 347] width 749 height 35
click at [315, 347] on textarea at bounding box center [617, 347] width 749 height 35
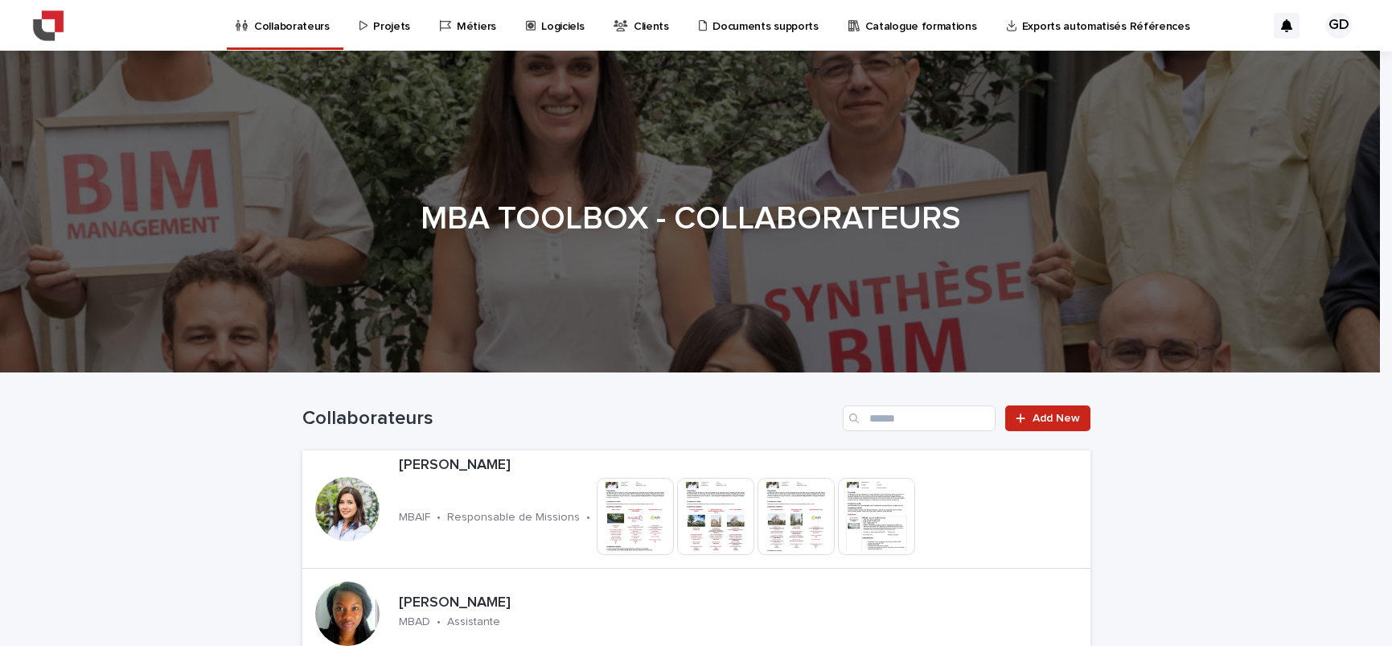
click at [392, 27] on p "Projets" at bounding box center [391, 17] width 37 height 34
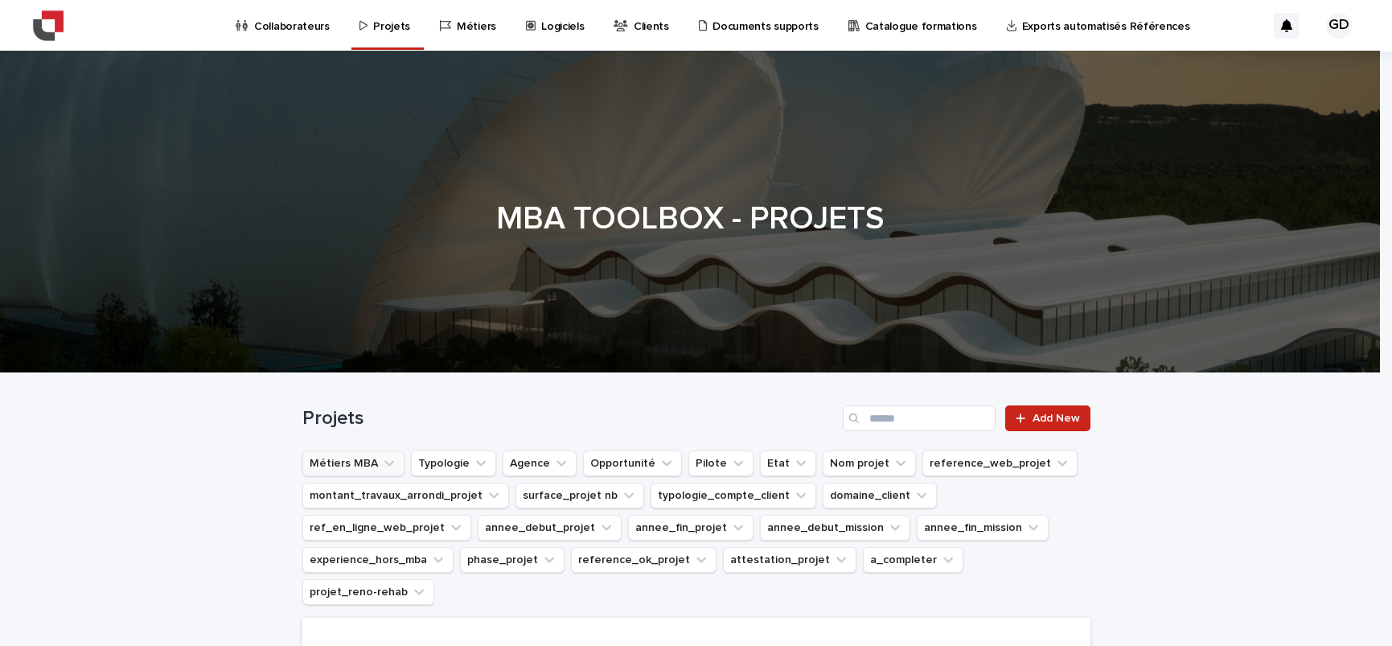
click at [364, 453] on button "Métiers MBA" at bounding box center [353, 463] width 102 height 26
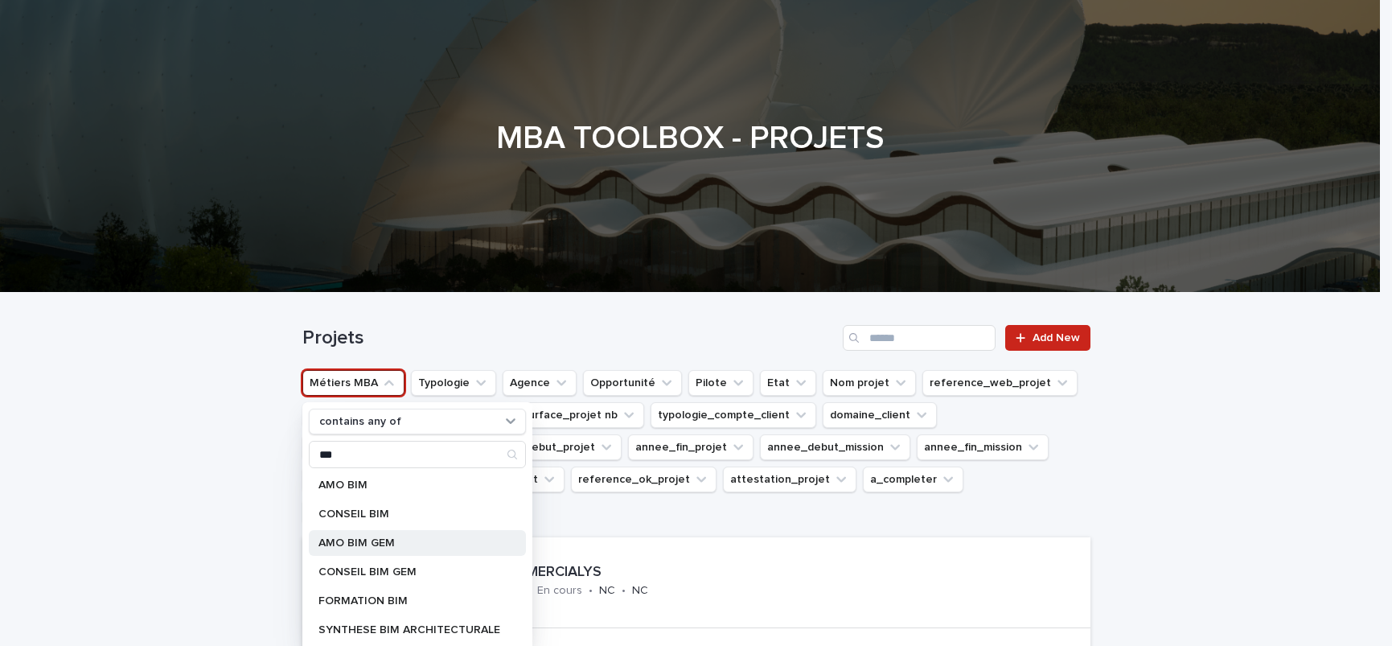
scroll to position [61, 0]
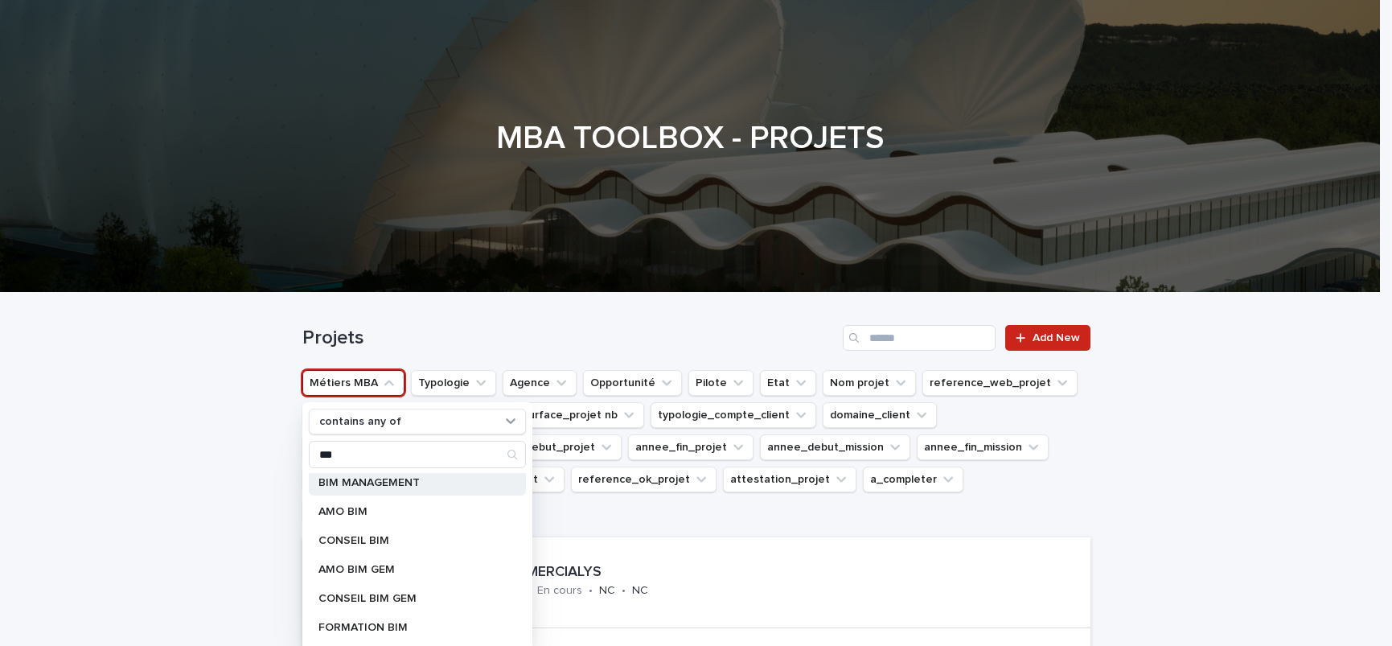
type input "***"
click at [360, 484] on p "BIM MANAGEMENT" at bounding box center [409, 482] width 182 height 11
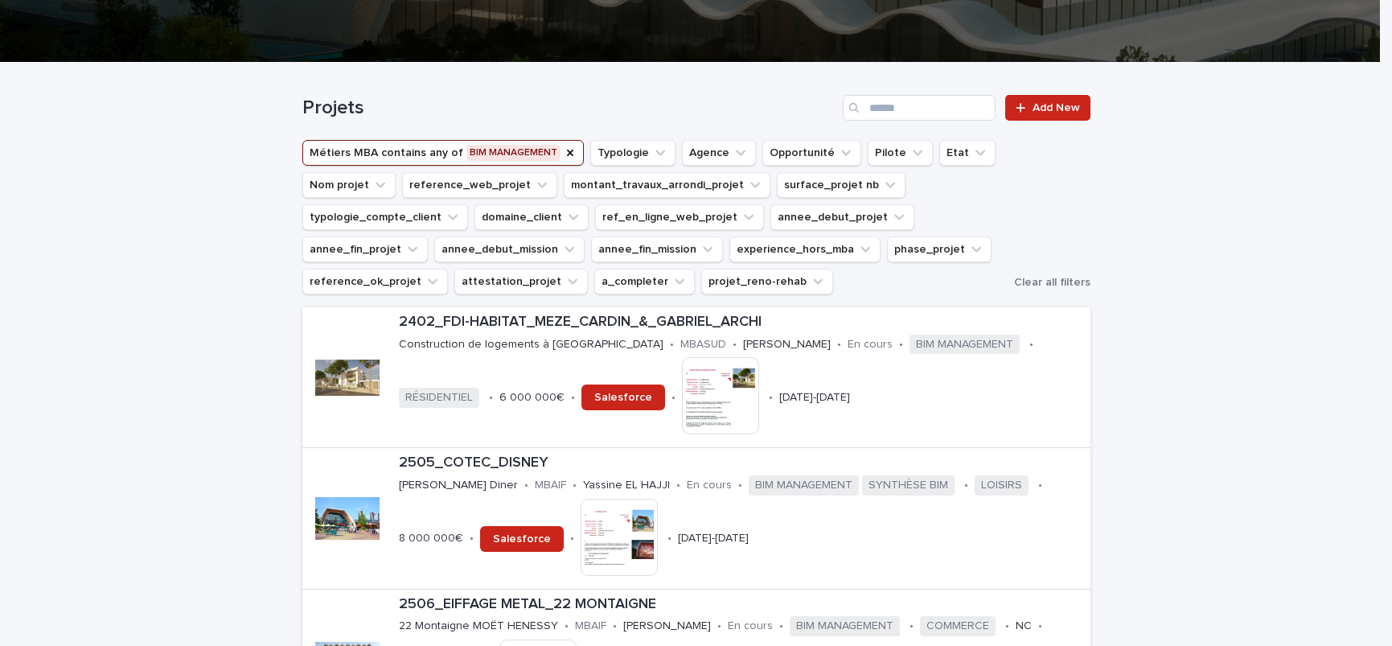
scroll to position [402, 0]
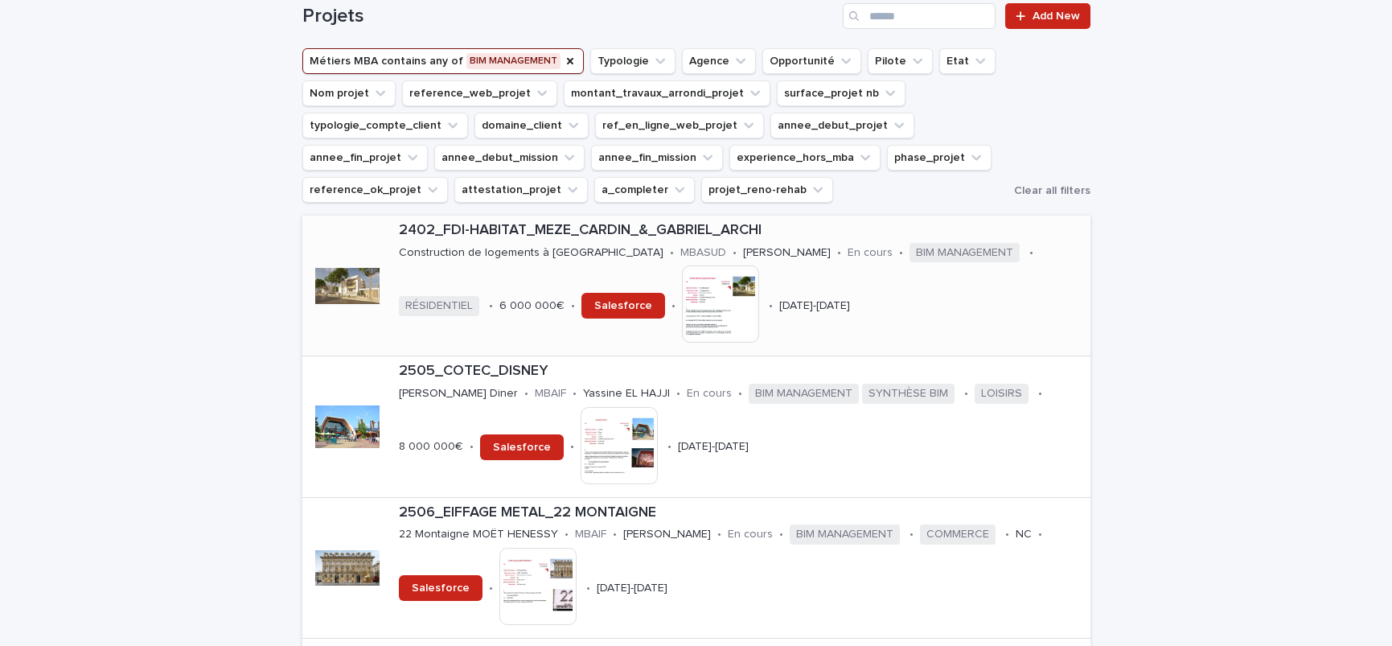
click at [538, 227] on p "2402_FDI-HABITAT_MEZE_CARDIN_&_GABRIEL_ARCHI" at bounding box center [741, 231] width 685 height 18
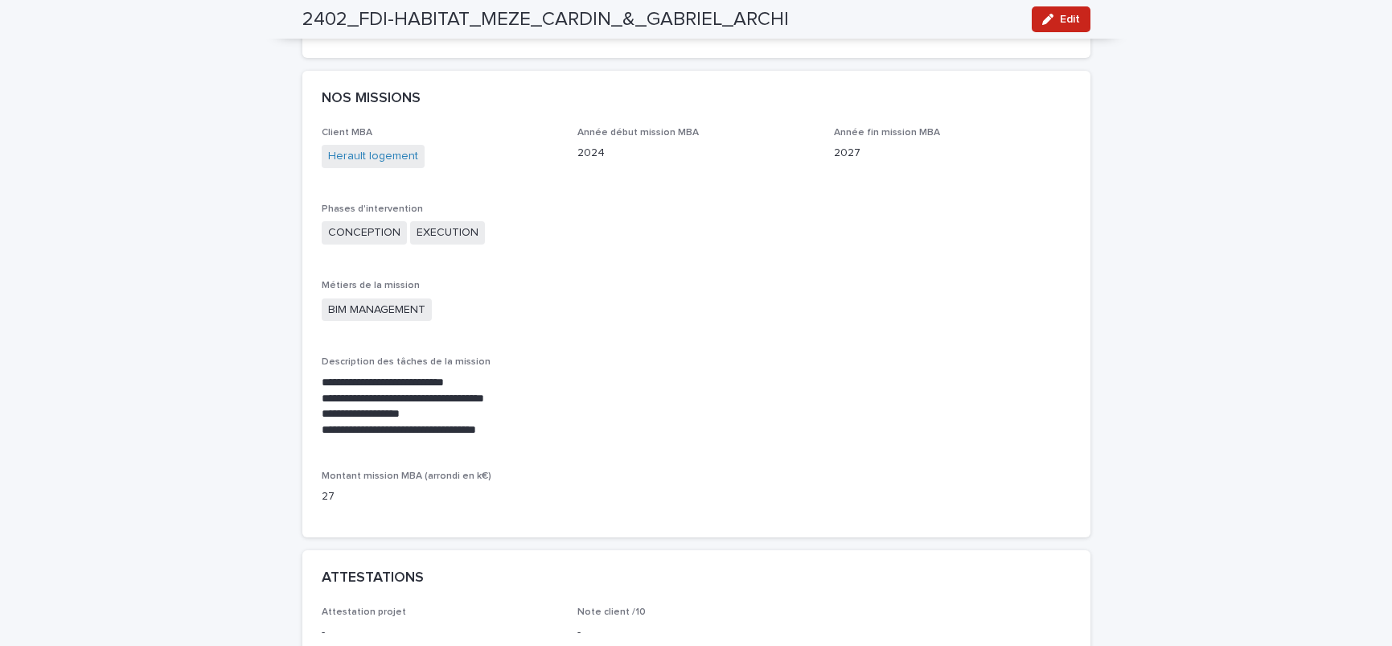
scroll to position [1286, 0]
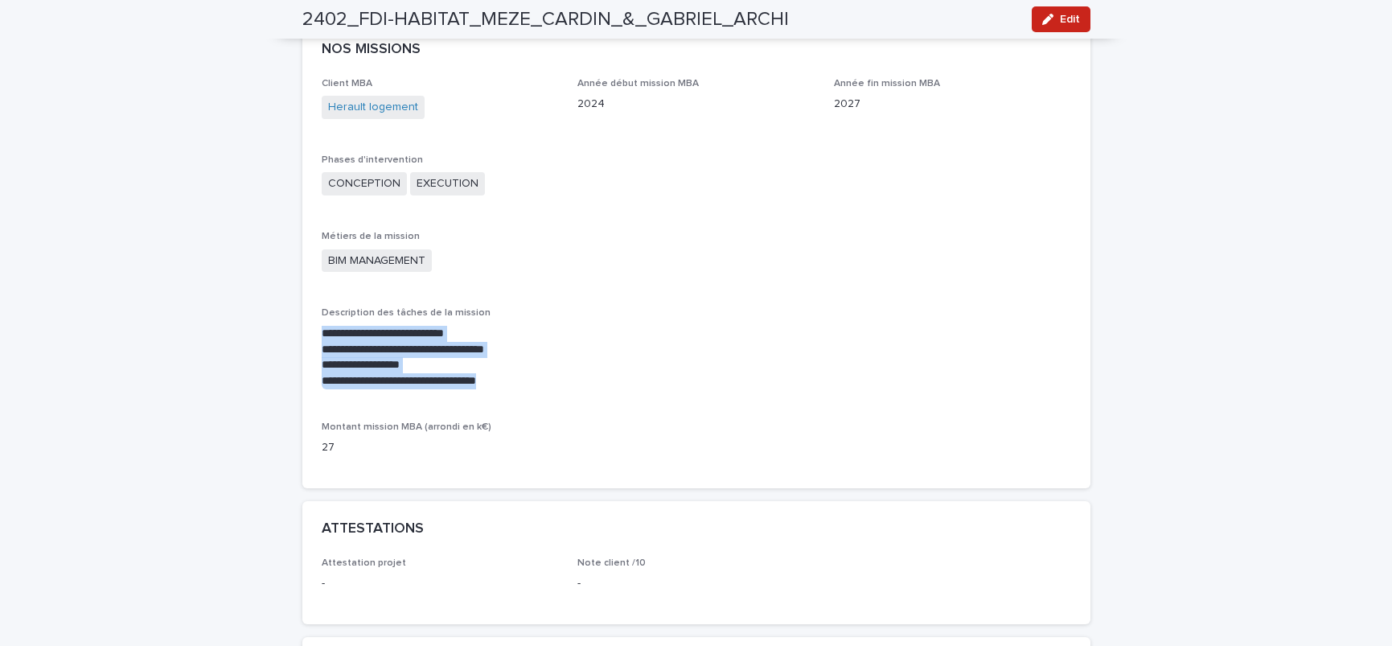
drag, startPoint x: 314, startPoint y: 323, endPoint x: 544, endPoint y: 387, distance: 238.5
click at [544, 387] on div "**********" at bounding box center [696, 283] width 788 height 410
copy div "**********"
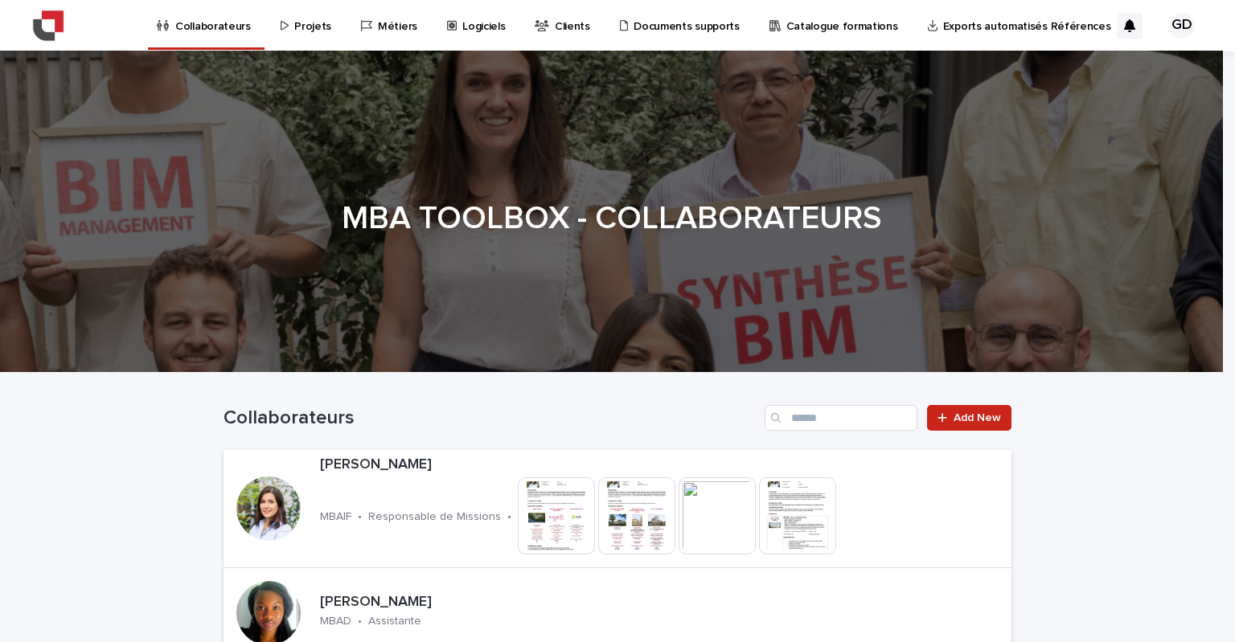
click at [306, 24] on p "Projets" at bounding box center [312, 17] width 37 height 34
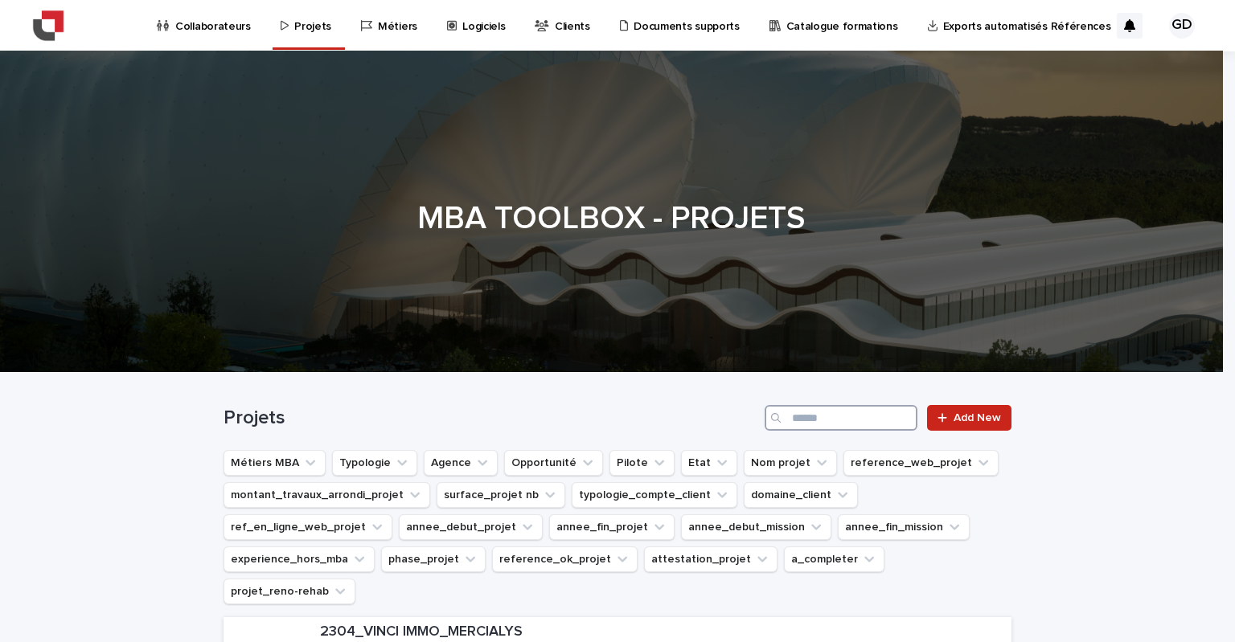
click at [849, 417] on input "Search" at bounding box center [841, 418] width 153 height 26
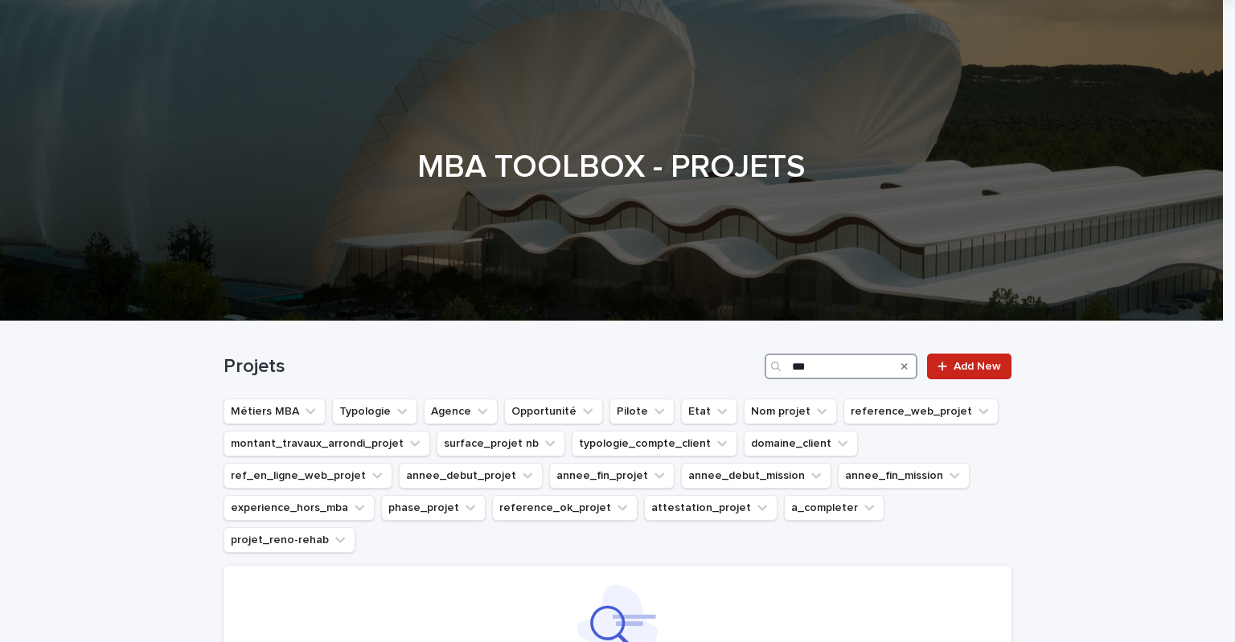
scroll to position [241, 0]
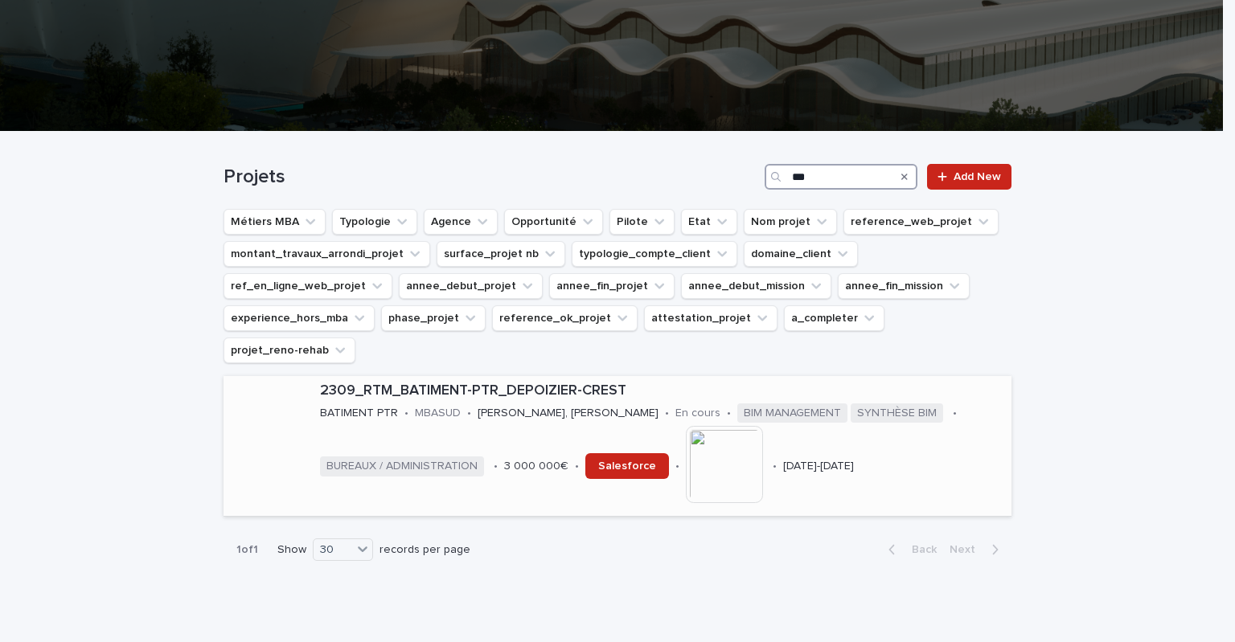
type input "***"
click at [552, 383] on p "2309_RTM_BATIMENT-PTR_DEPOIZIER-CREST" at bounding box center [662, 392] width 685 height 18
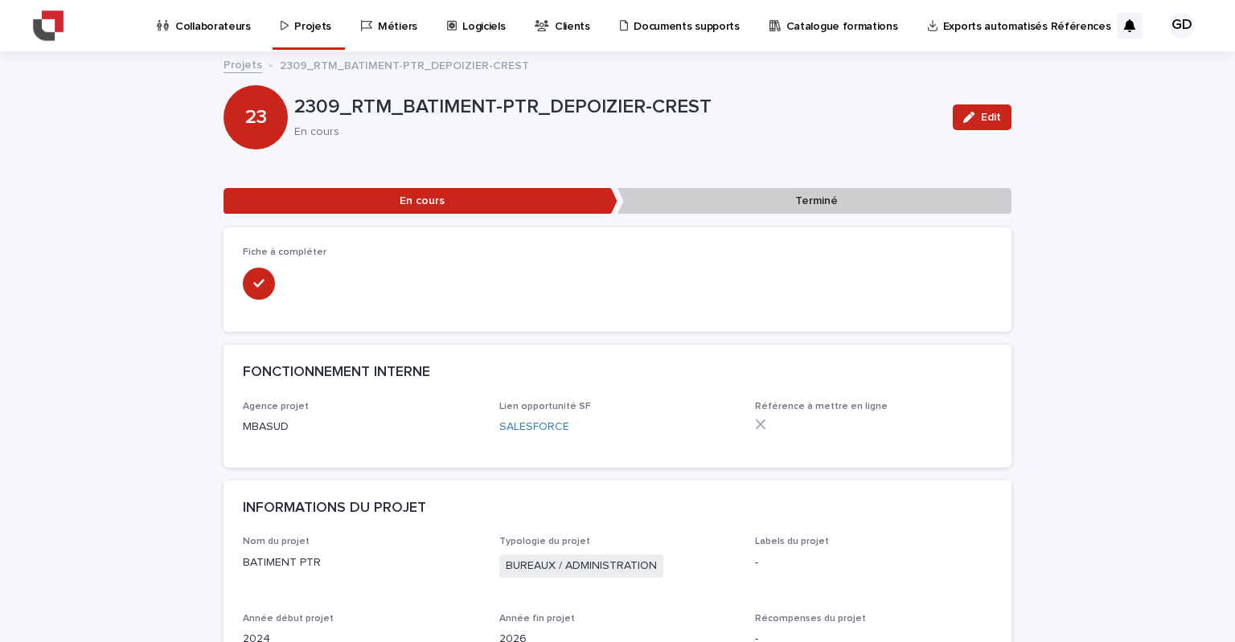
click at [478, 143] on div "23 2309_RTM_BATIMENT-PTR_DEPOIZIER-CREST En cours Edit" at bounding box center [617, 117] width 788 height 64
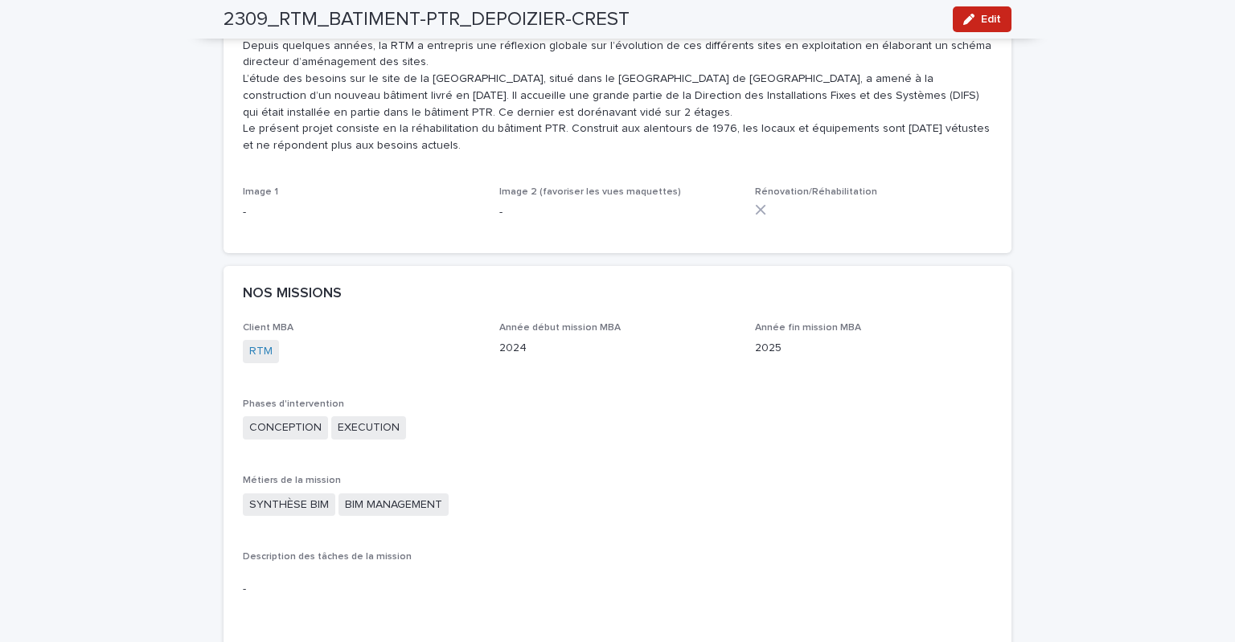
scroll to position [1045, 0]
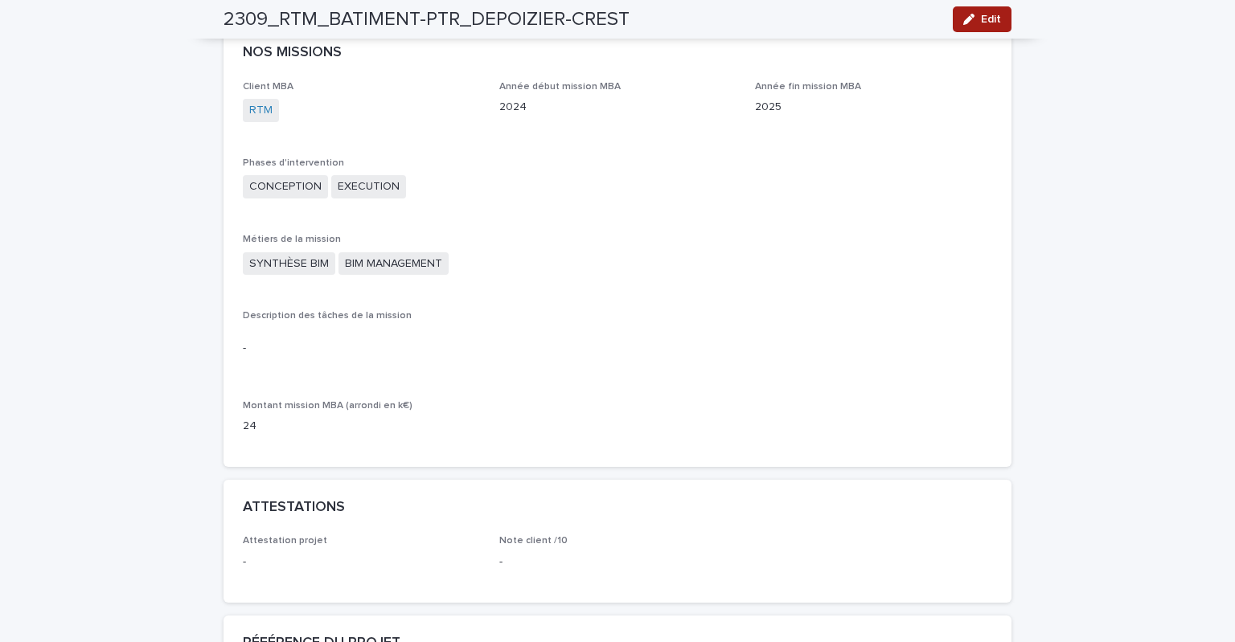
drag, startPoint x: 971, startPoint y: 19, endPoint x: 668, endPoint y: 285, distance: 402.8
click at [971, 20] on div "button" at bounding box center [972, 19] width 18 height 11
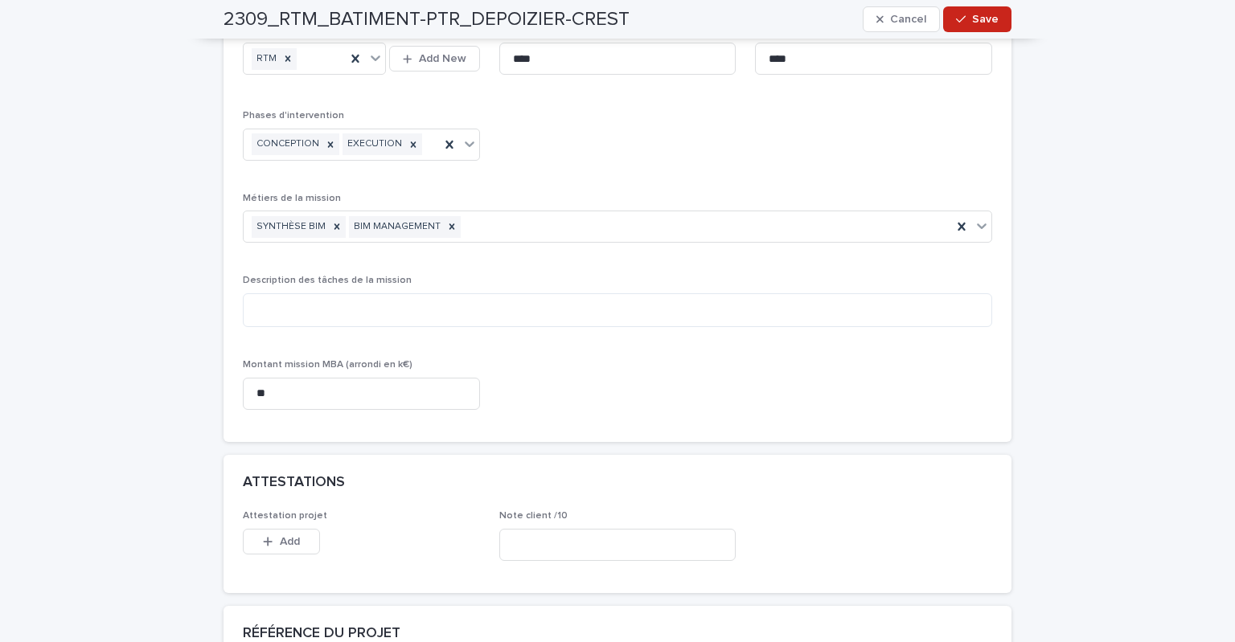
scroll to position [1368, 0]
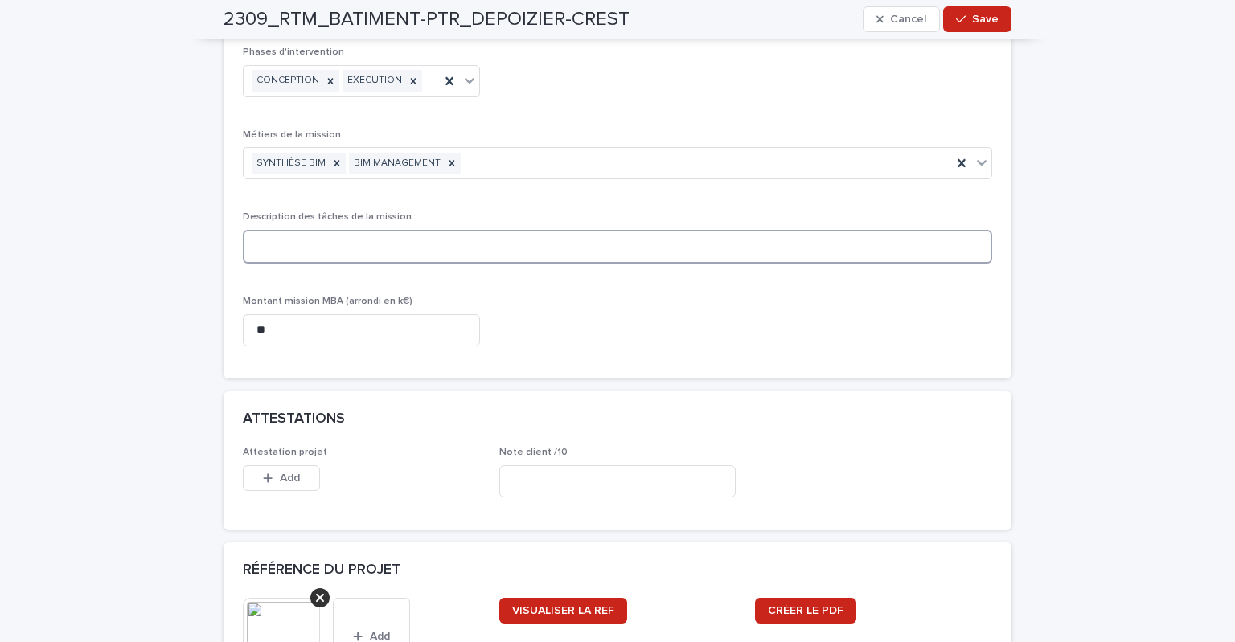
click at [376, 253] on textarea at bounding box center [617, 247] width 749 height 35
paste textarea "**********"
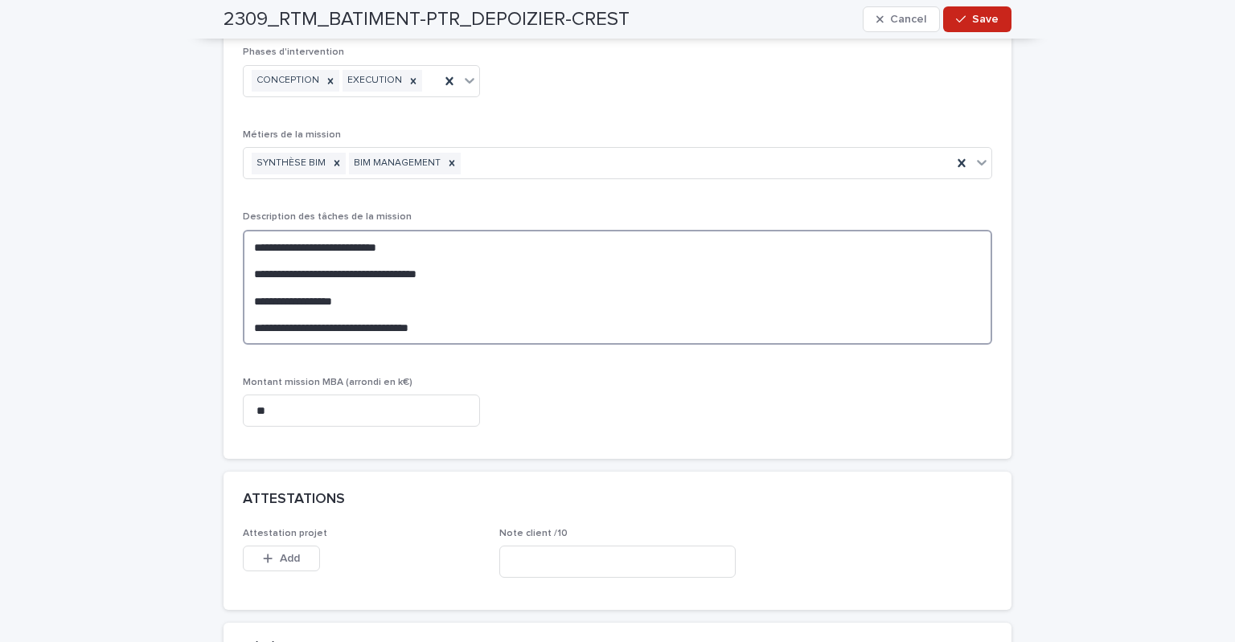
click at [291, 307] on textarea "**********" at bounding box center [617, 288] width 749 height 116
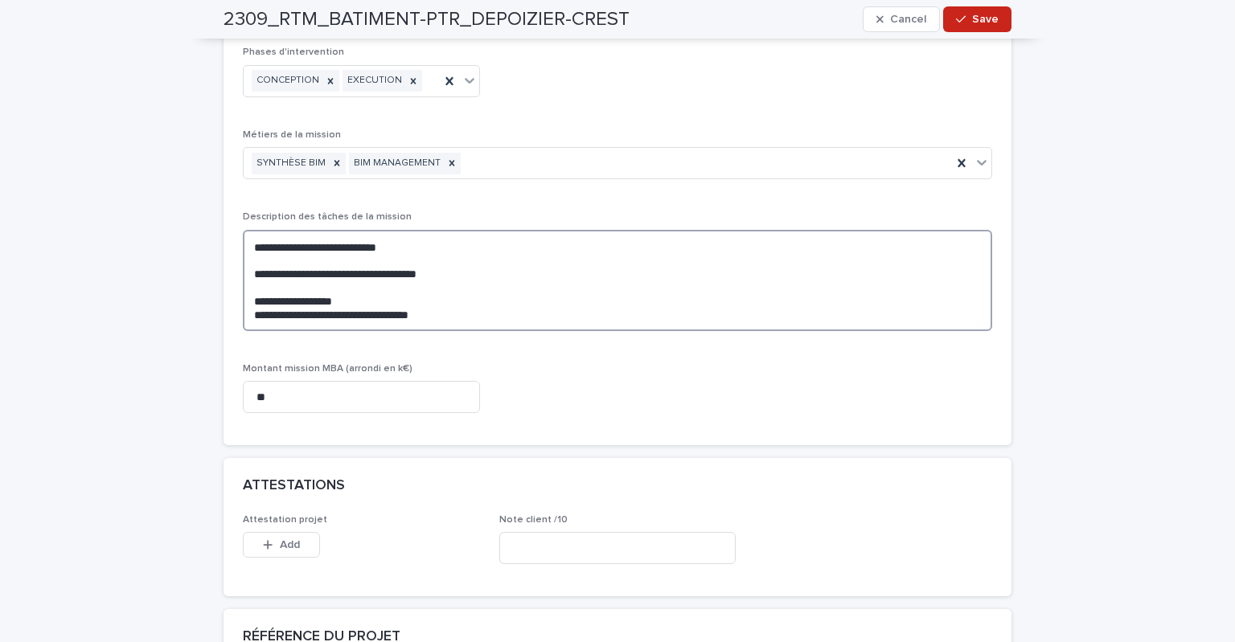
click at [257, 285] on textarea "**********" at bounding box center [617, 281] width 749 height 102
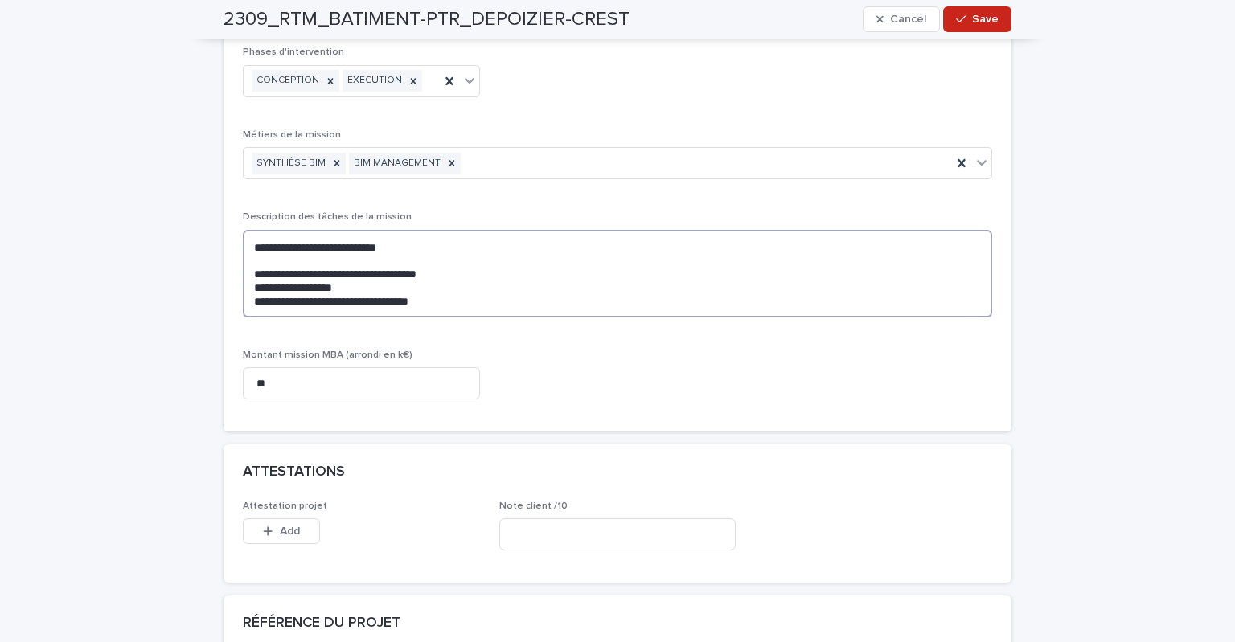
click at [257, 259] on textarea "**********" at bounding box center [617, 274] width 749 height 88
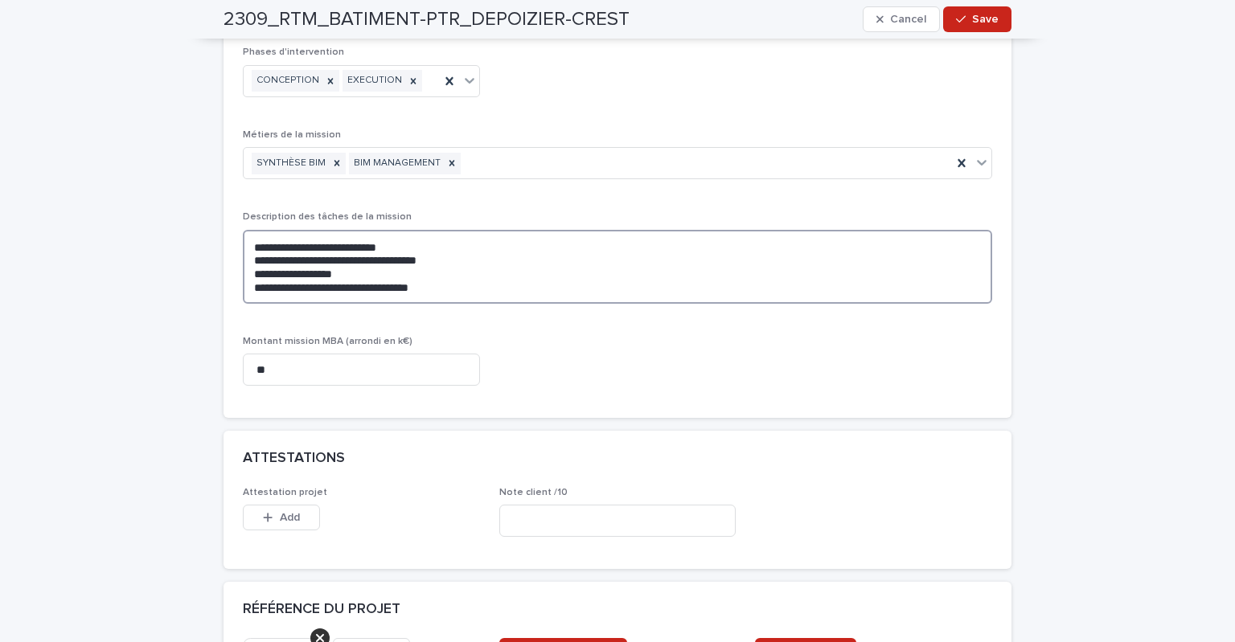
click at [460, 289] on textarea "**********" at bounding box center [617, 267] width 749 height 75
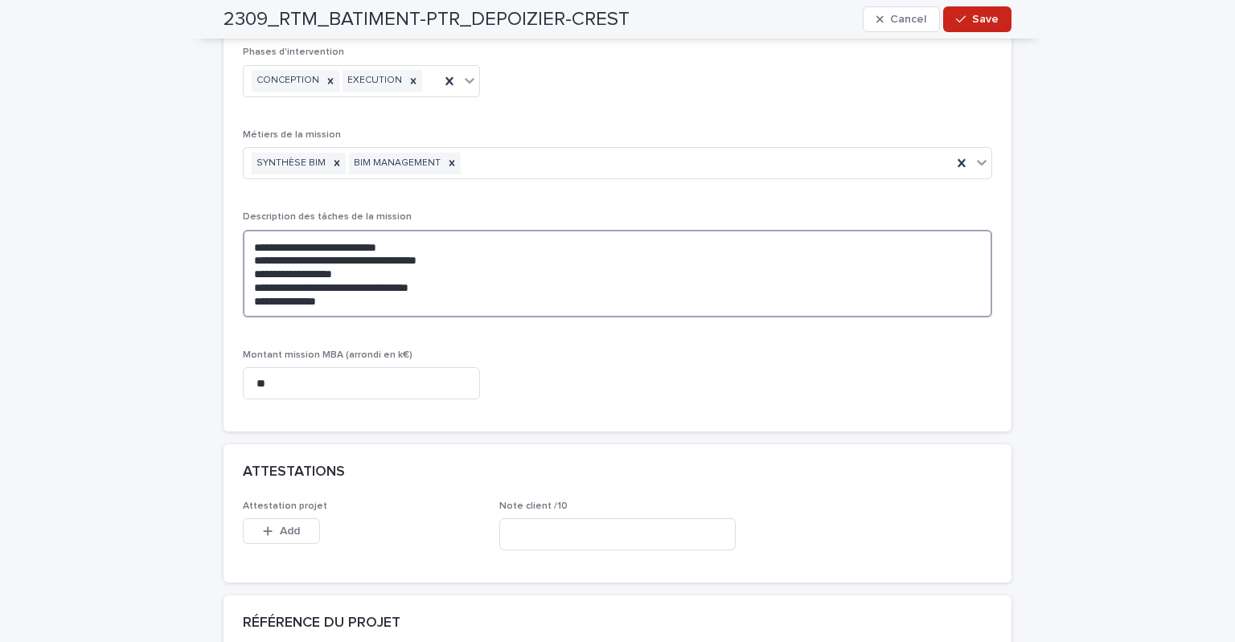
type textarea "**********"
click at [572, 374] on div "**********" at bounding box center [617, 186] width 749 height 451
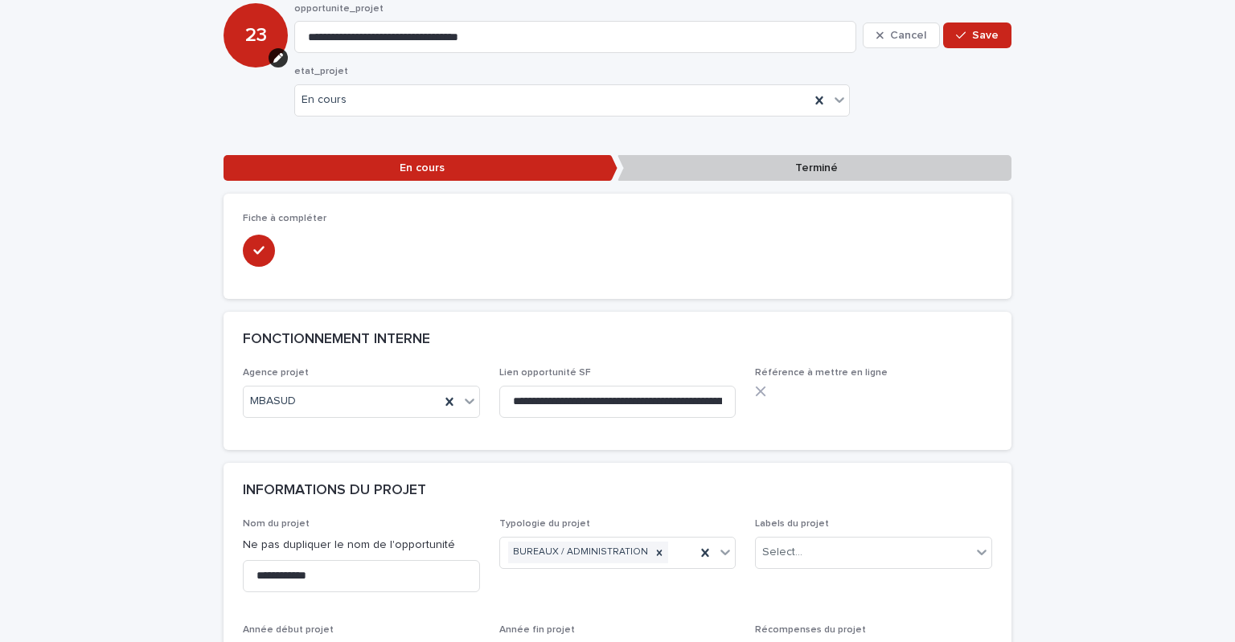
scroll to position [0, 0]
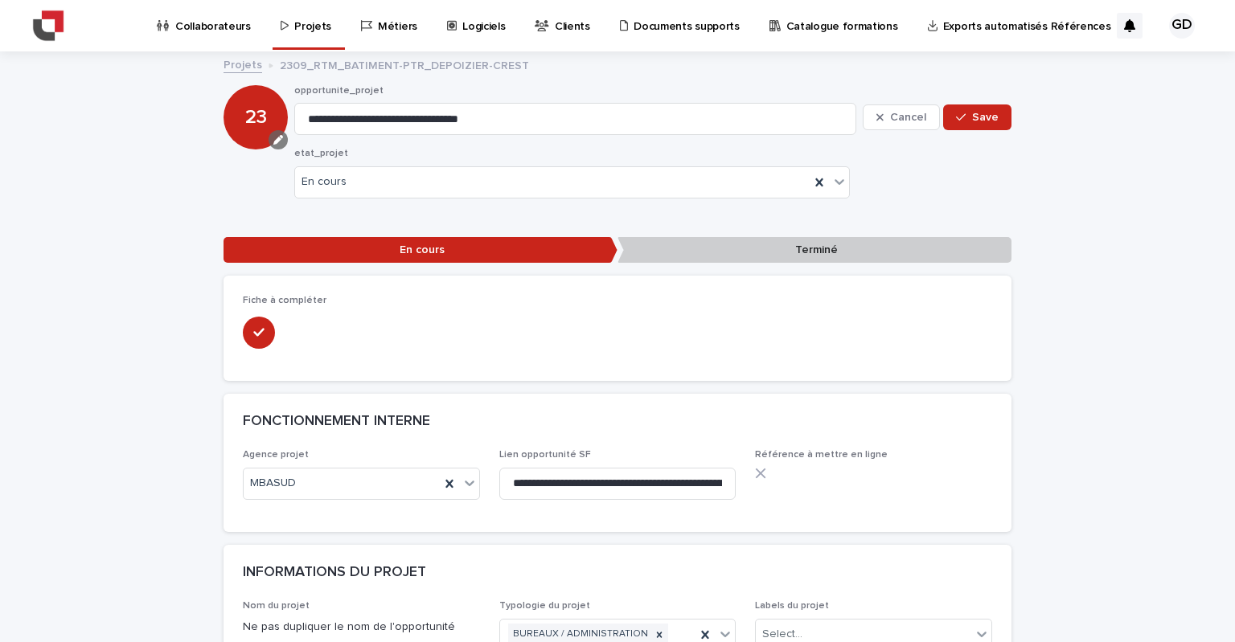
click at [274, 136] on icon "button" at bounding box center [278, 140] width 10 height 10
click at [274, 197] on span "Add" at bounding box center [280, 192] width 20 height 11
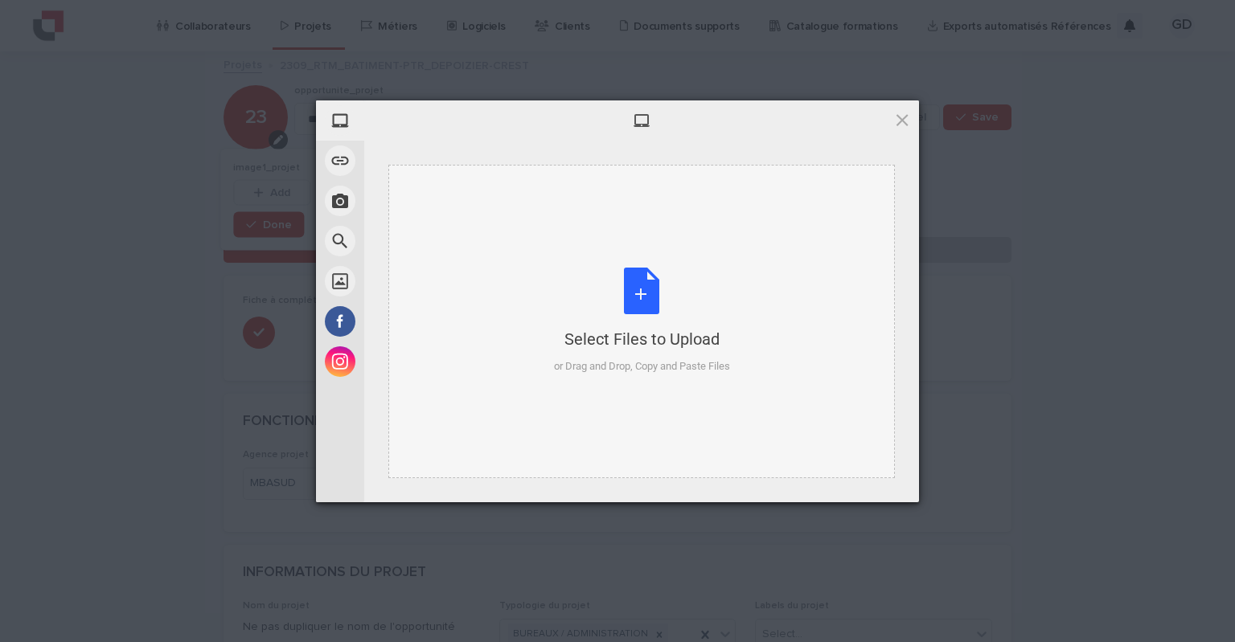
click at [637, 301] on div "Select Files to Upload or Drag and Drop, Copy and Paste Files" at bounding box center [642, 321] width 176 height 107
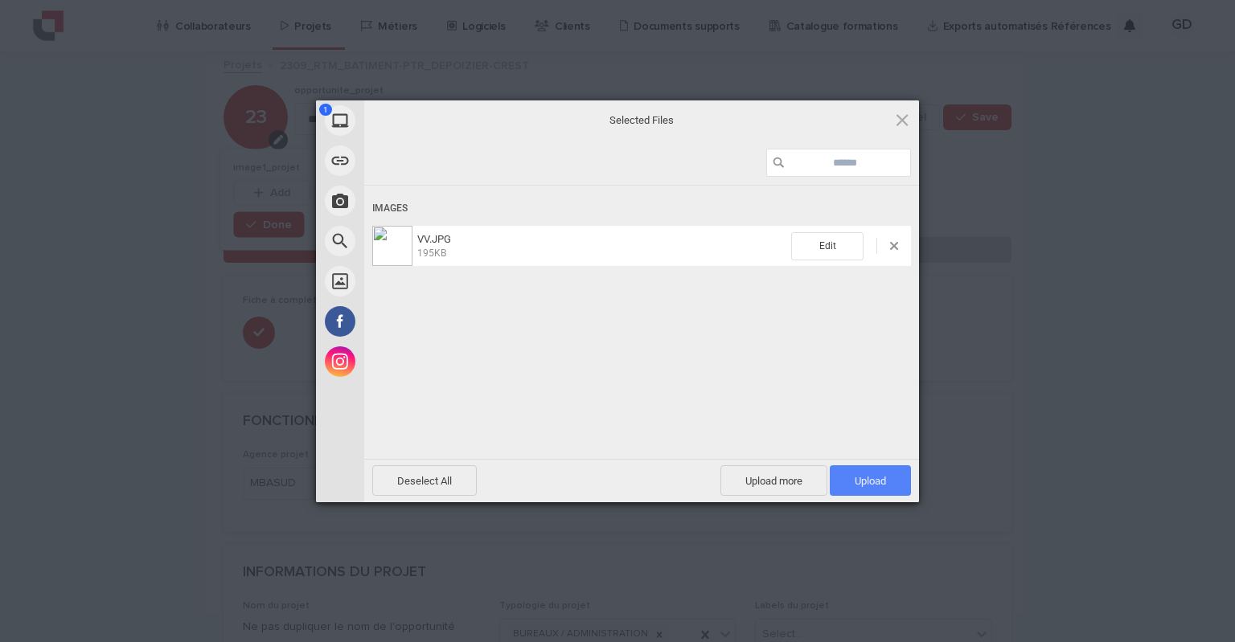
click at [846, 478] on span "Upload 1" at bounding box center [870, 480] width 81 height 31
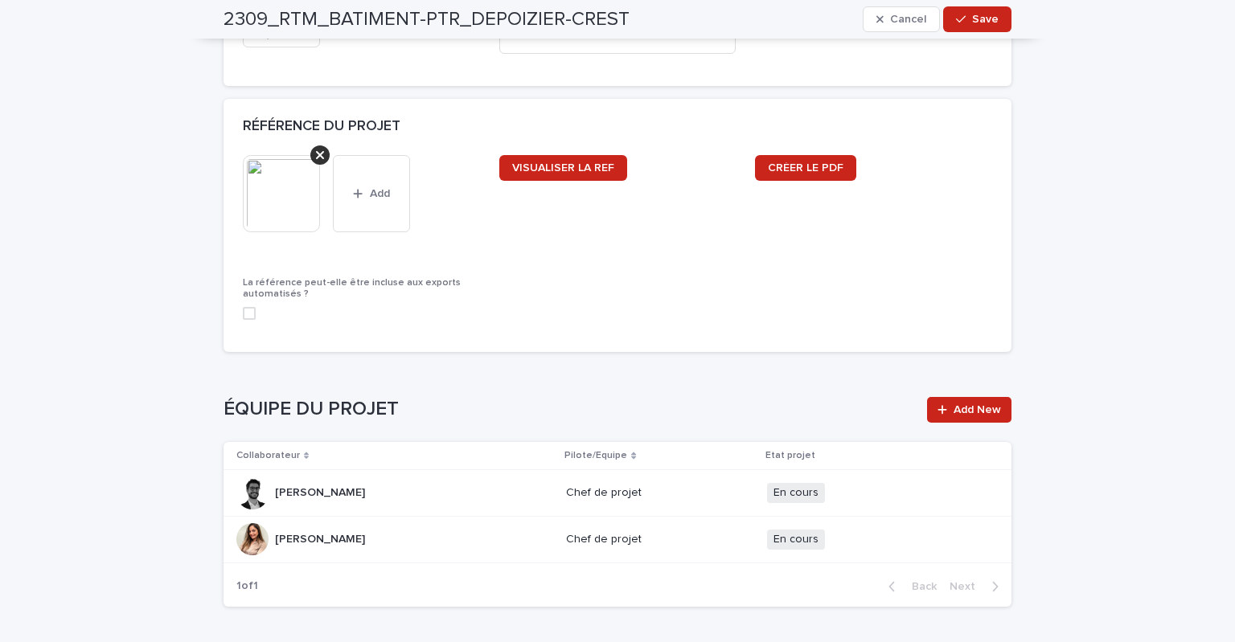
scroll to position [1929, 0]
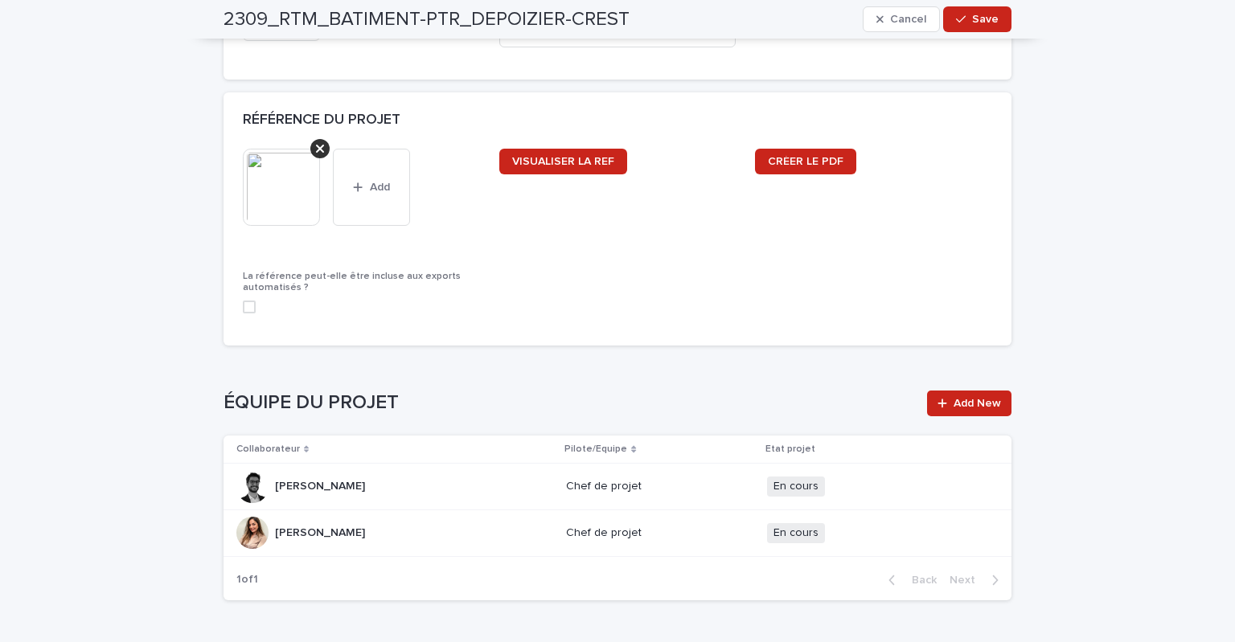
click at [318, 150] on div at bounding box center [319, 148] width 19 height 19
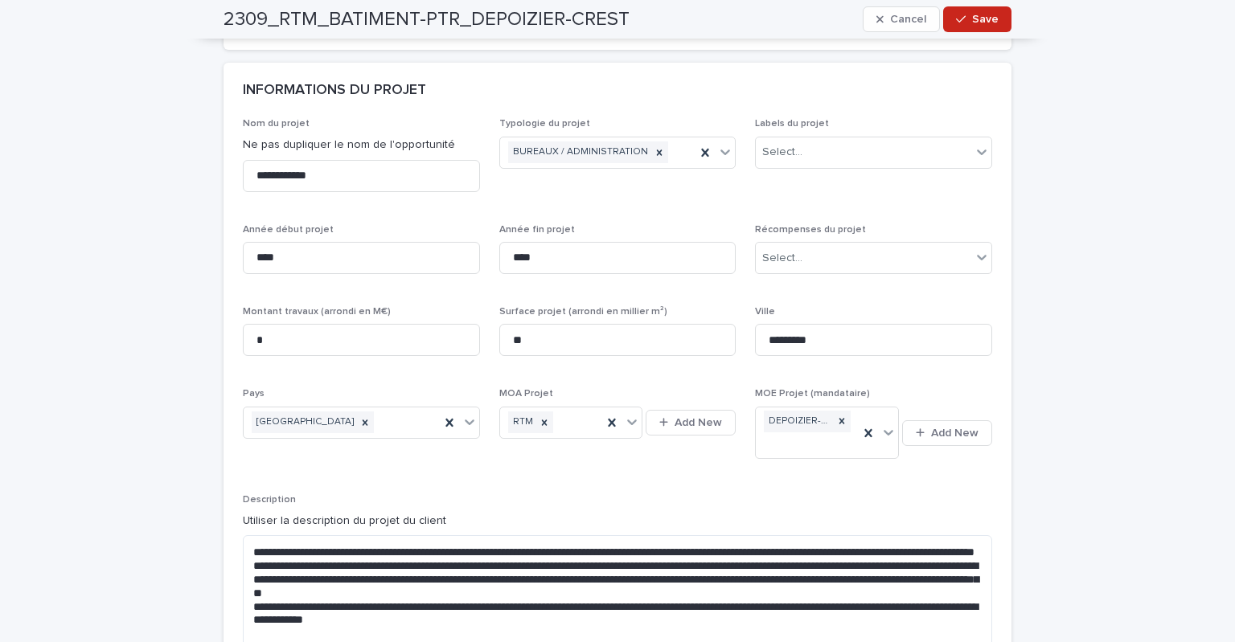
scroll to position [804, 0]
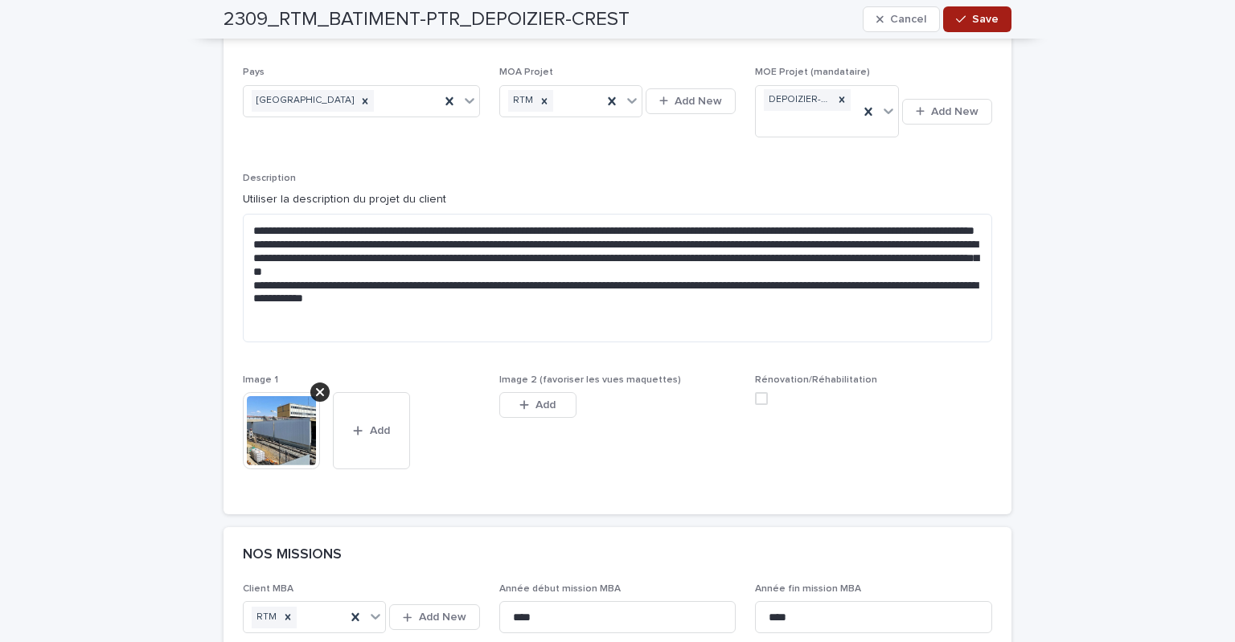
click at [965, 22] on div "button" at bounding box center [964, 19] width 16 height 11
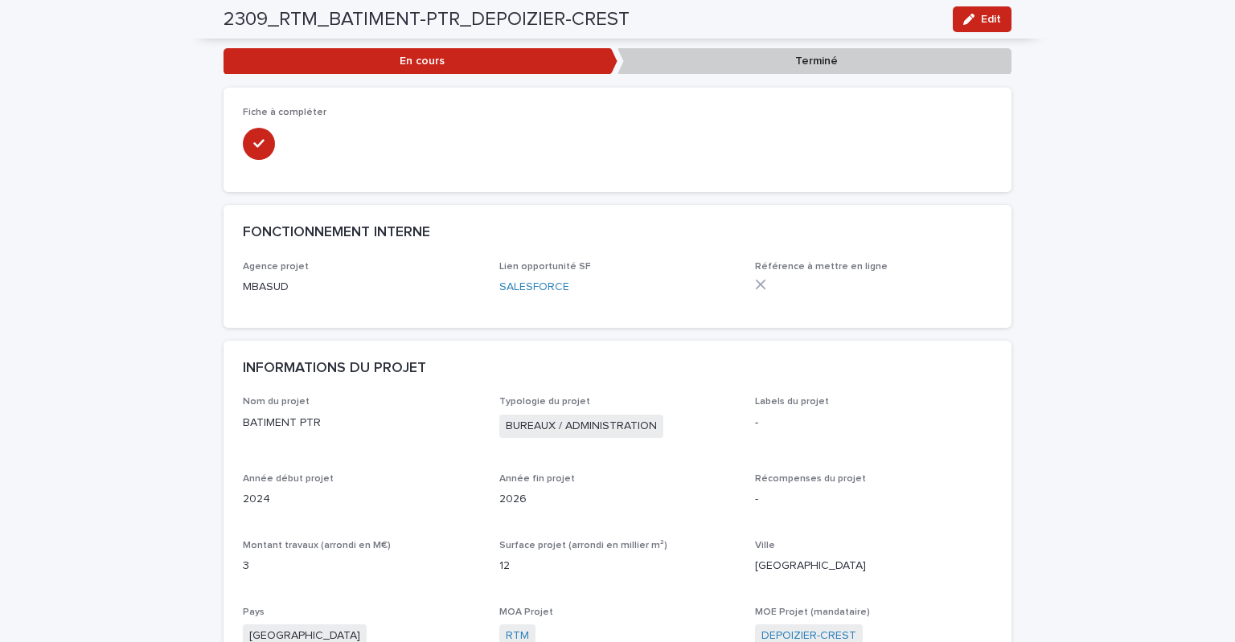
scroll to position [0, 0]
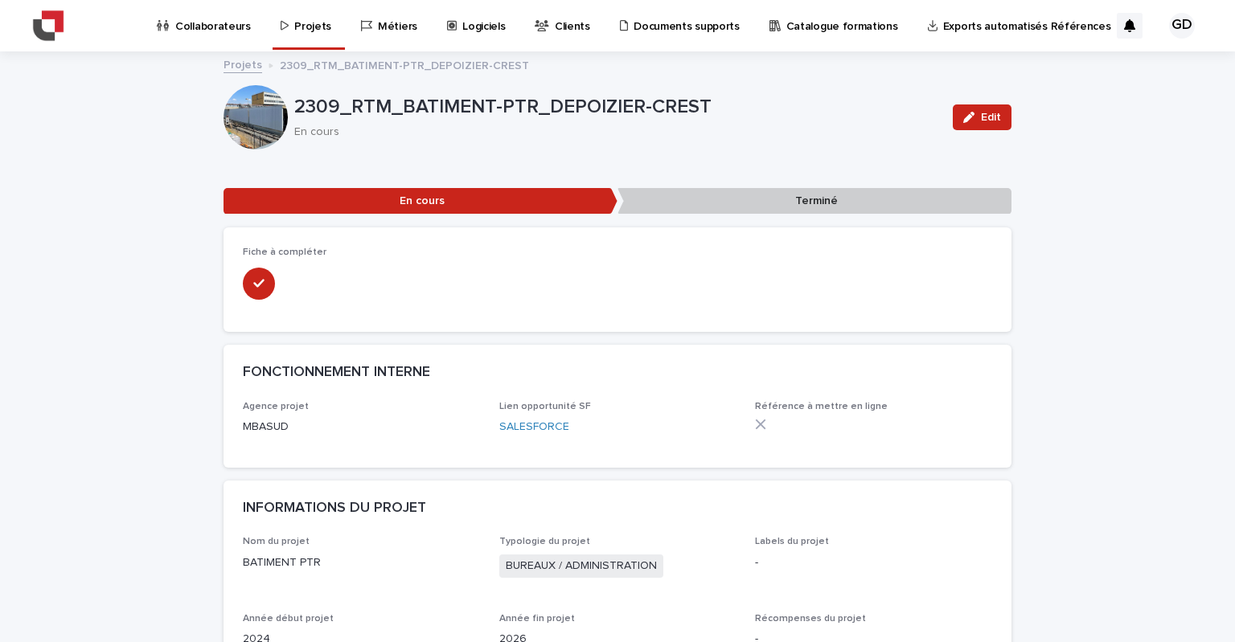
click at [299, 23] on p "Projets" at bounding box center [312, 17] width 37 height 34
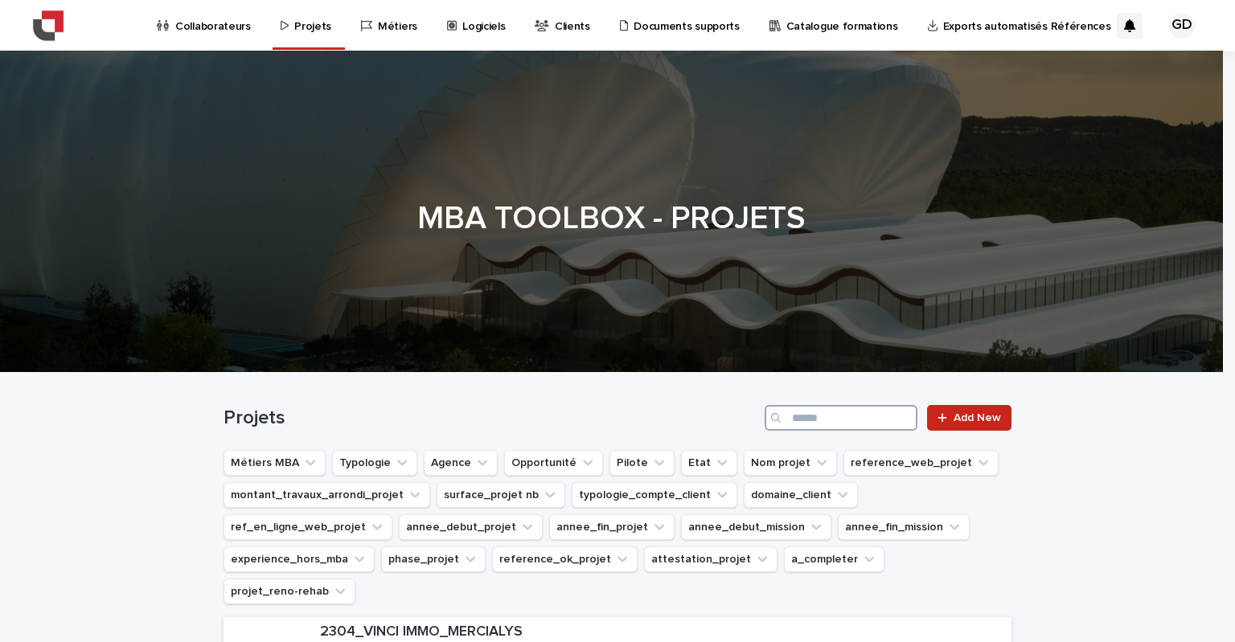
click at [826, 414] on input "Search" at bounding box center [841, 418] width 153 height 26
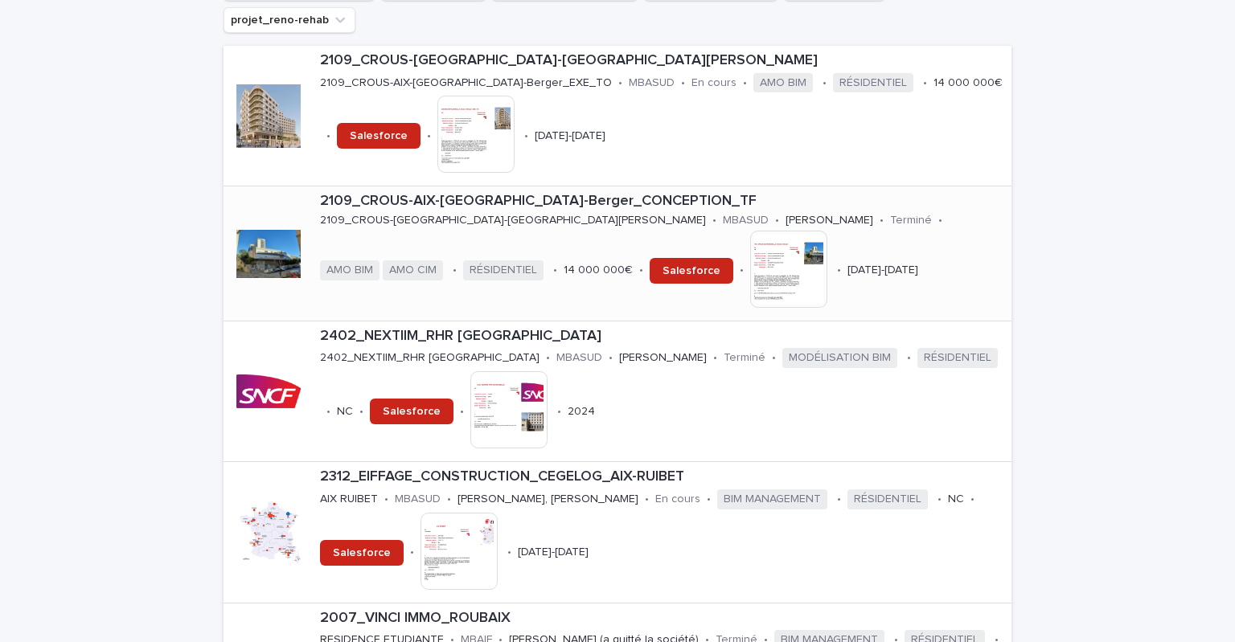
scroll to position [724, 0]
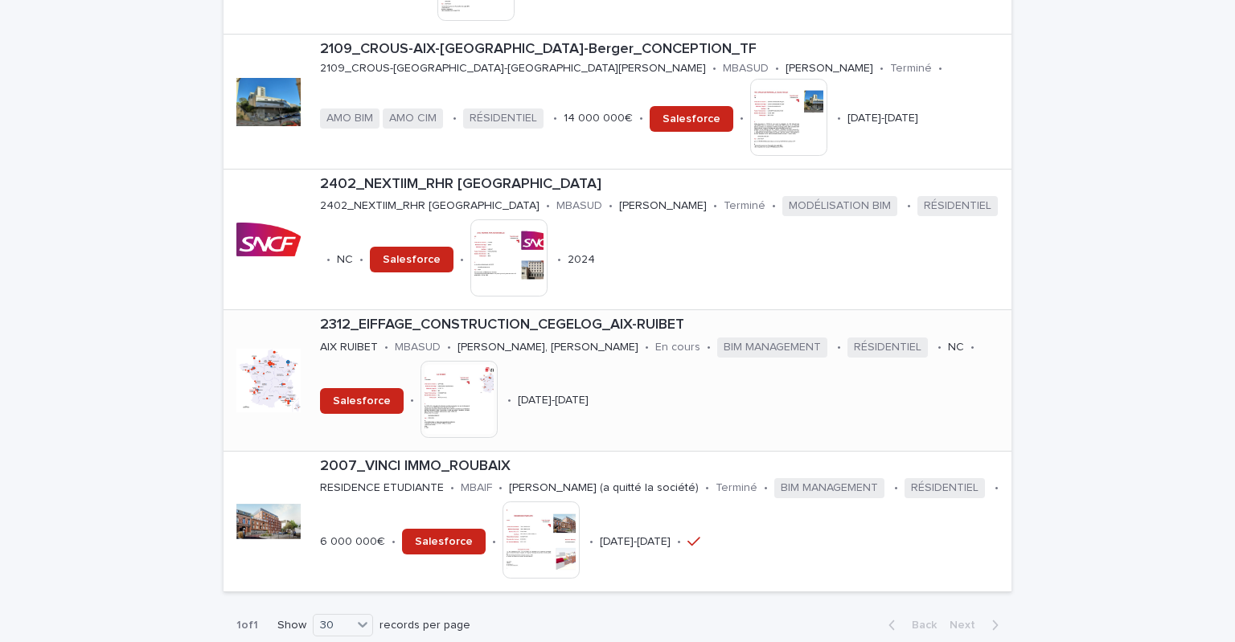
type input "***"
click at [540, 317] on p "2312_EIFFAGE_CONSTRUCTION_CEGELOG_AIX-RUIBET" at bounding box center [662, 326] width 685 height 18
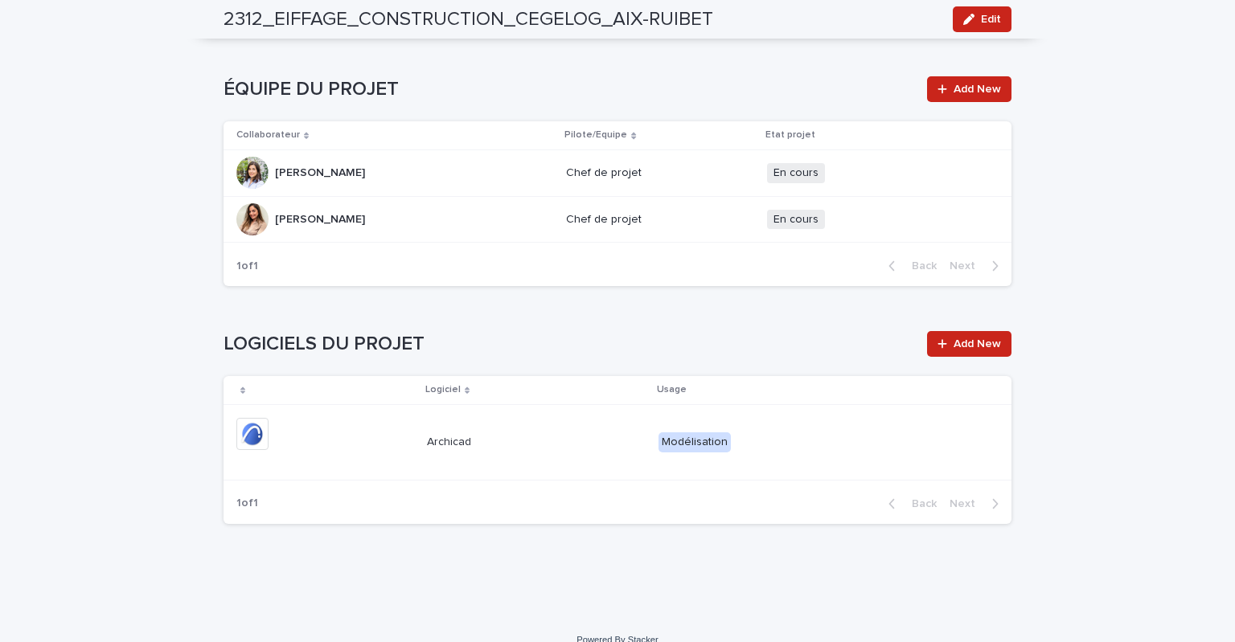
scroll to position [1977, 0]
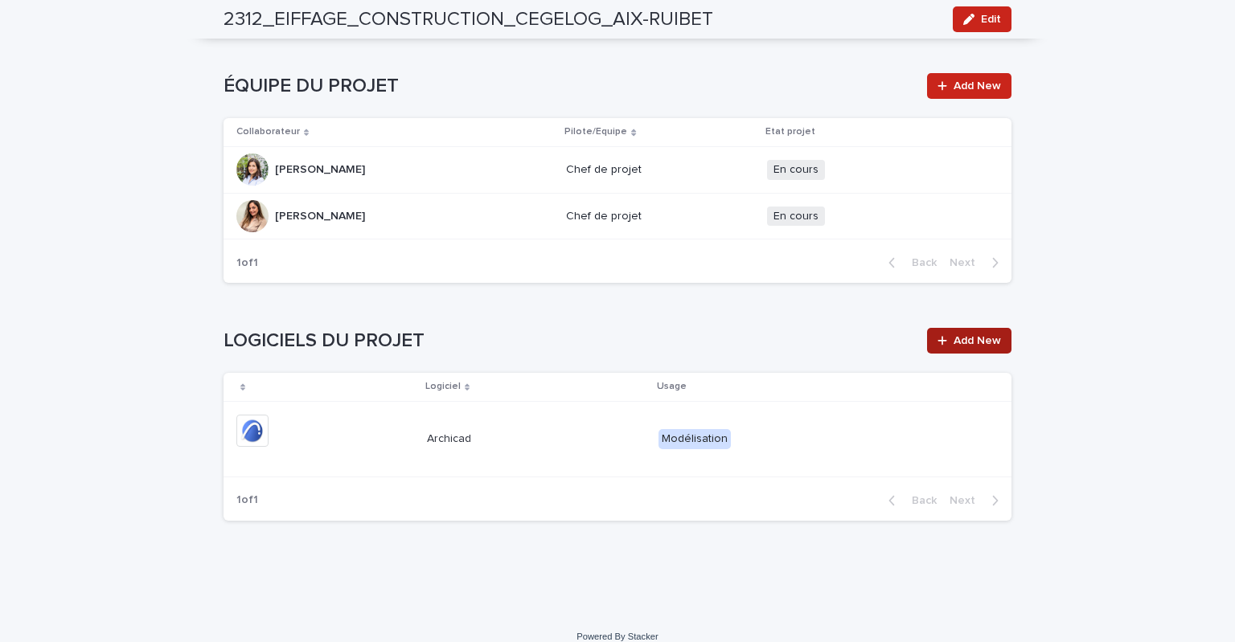
click at [979, 335] on link "Add New" at bounding box center [969, 341] width 84 height 26
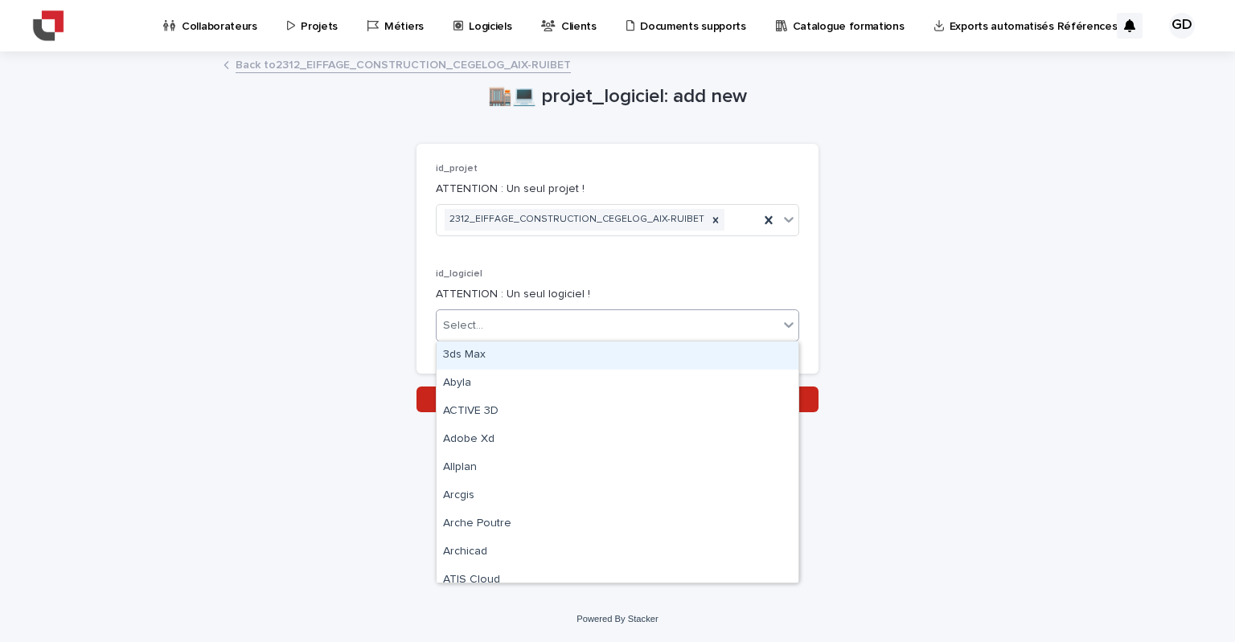
click at [563, 321] on div "Select..." at bounding box center [608, 326] width 342 height 27
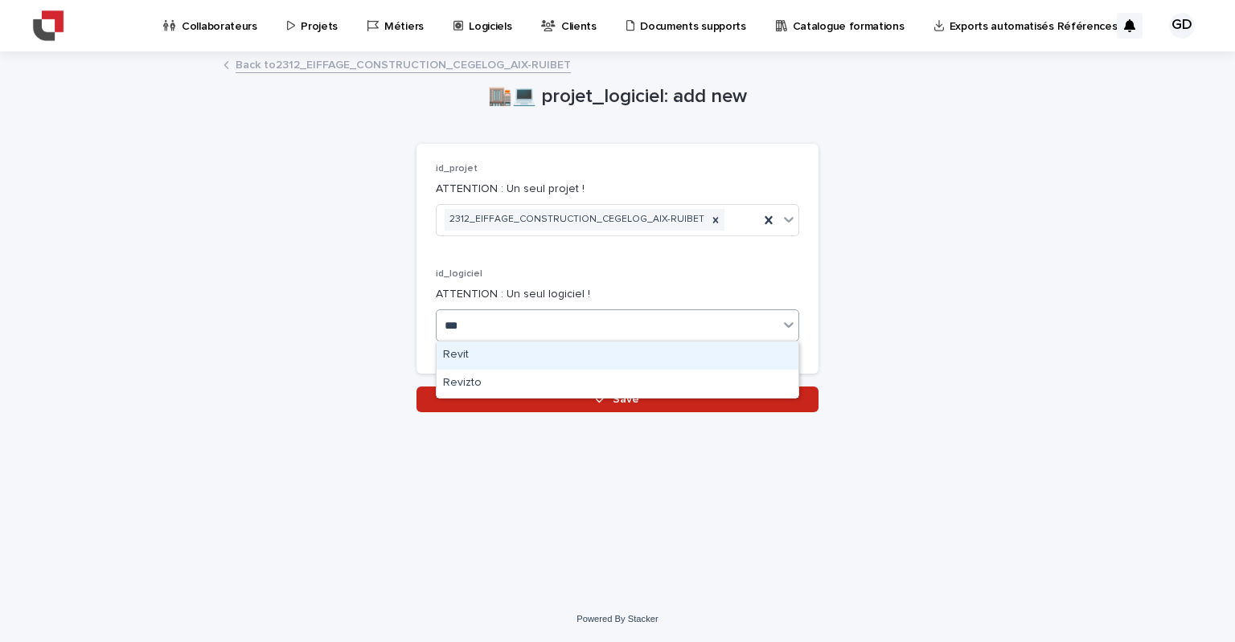
type input "****"
click at [498, 356] on div "Revit" at bounding box center [618, 356] width 362 height 28
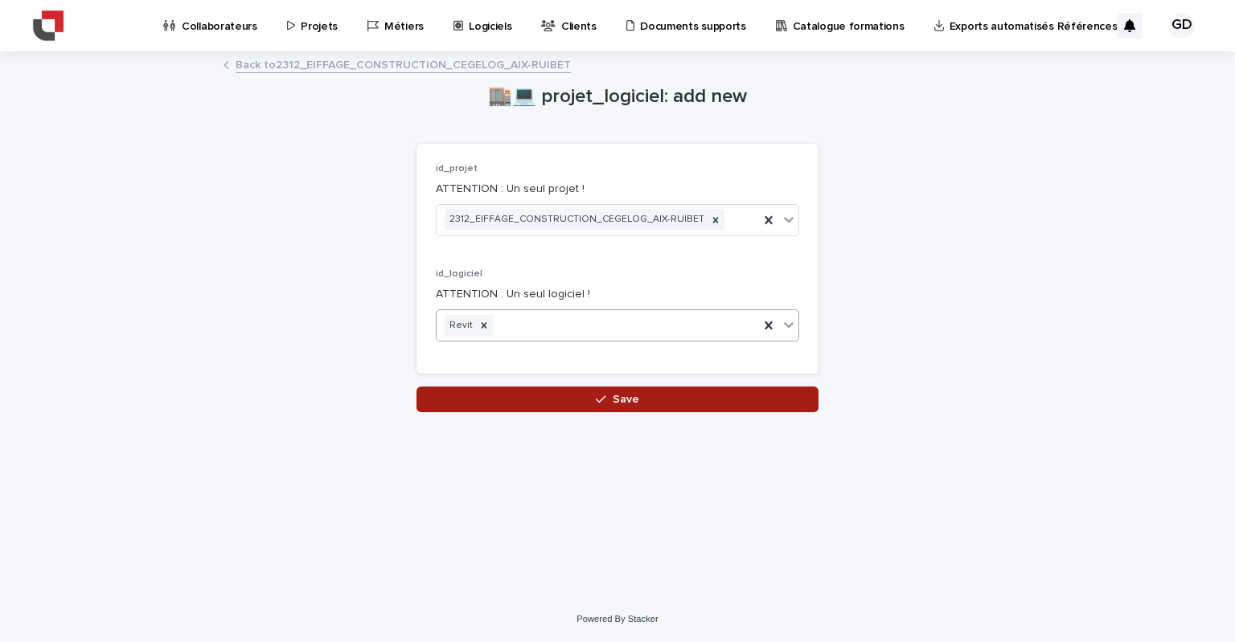
click at [588, 396] on button "Save" at bounding box center [617, 400] width 402 height 26
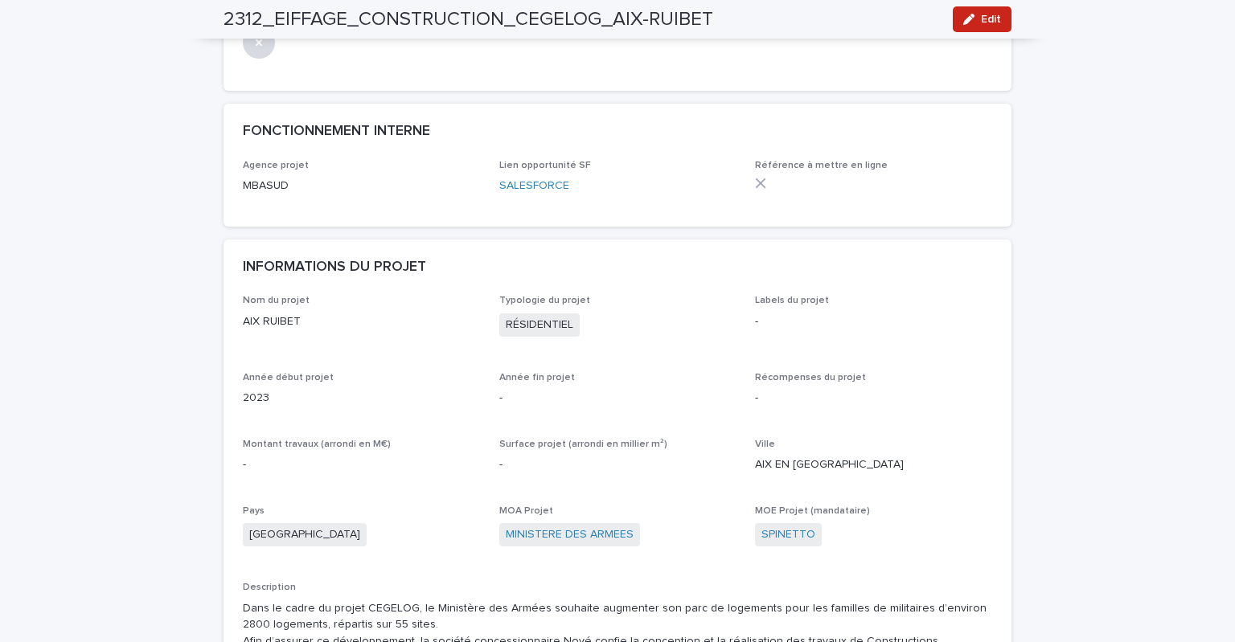
scroll to position [161, 0]
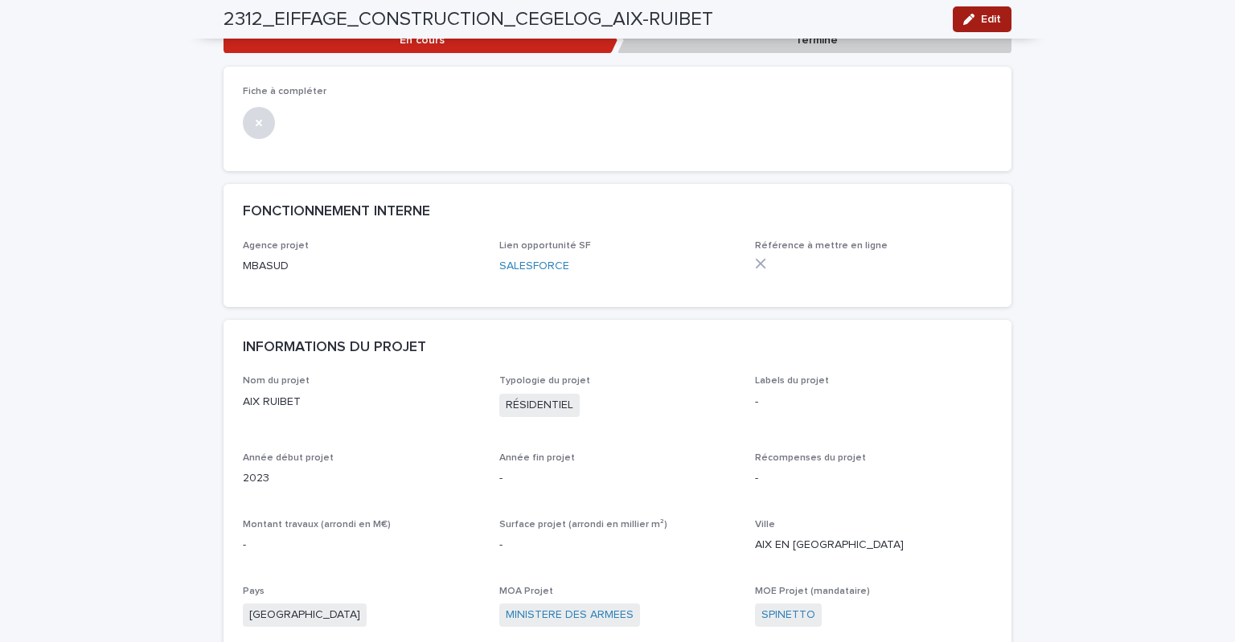
click at [981, 18] on span "Edit" at bounding box center [991, 19] width 20 height 11
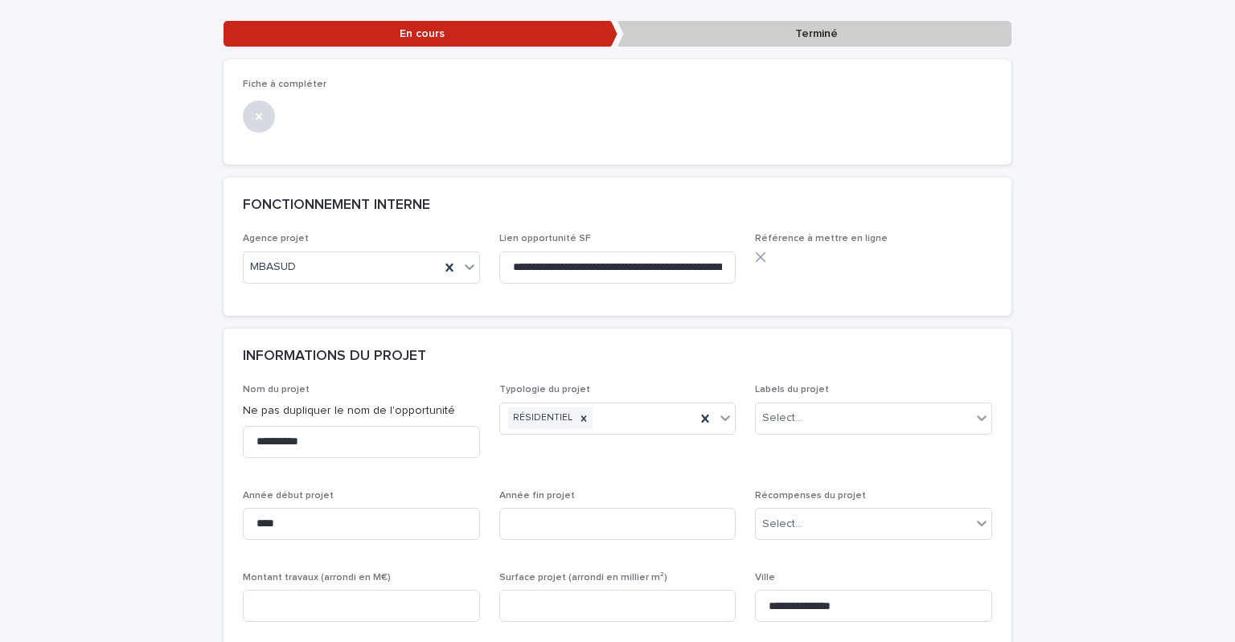
scroll to position [322, 0]
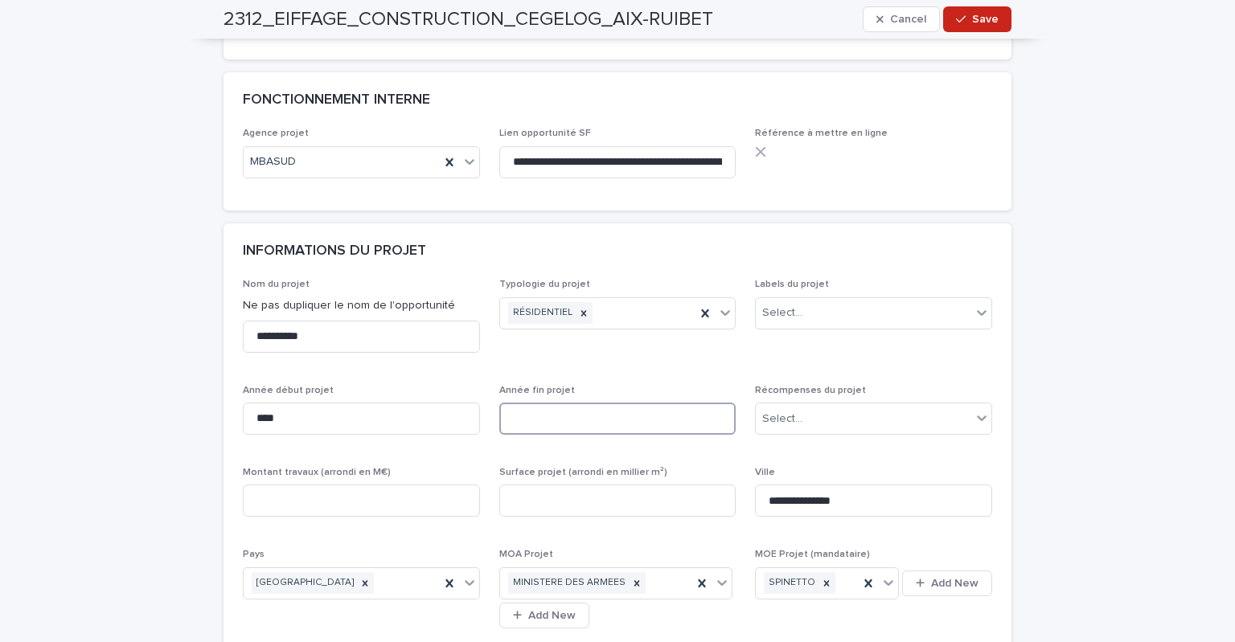
click at [540, 411] on input at bounding box center [617, 419] width 237 height 32
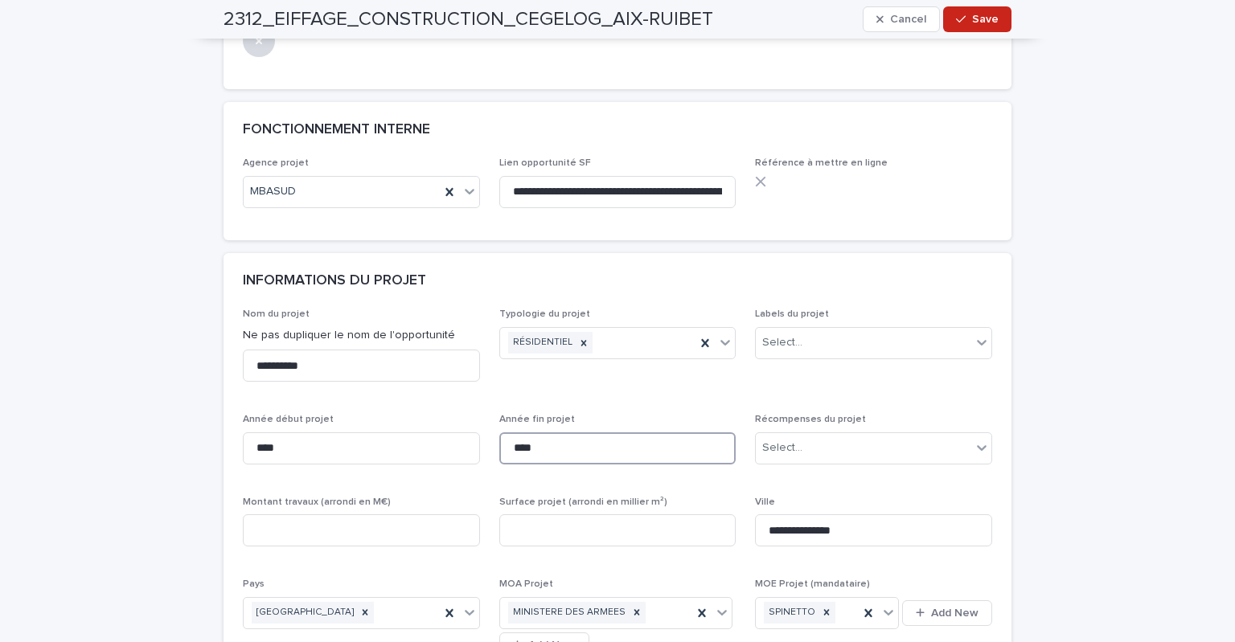
scroll to position [402, 0]
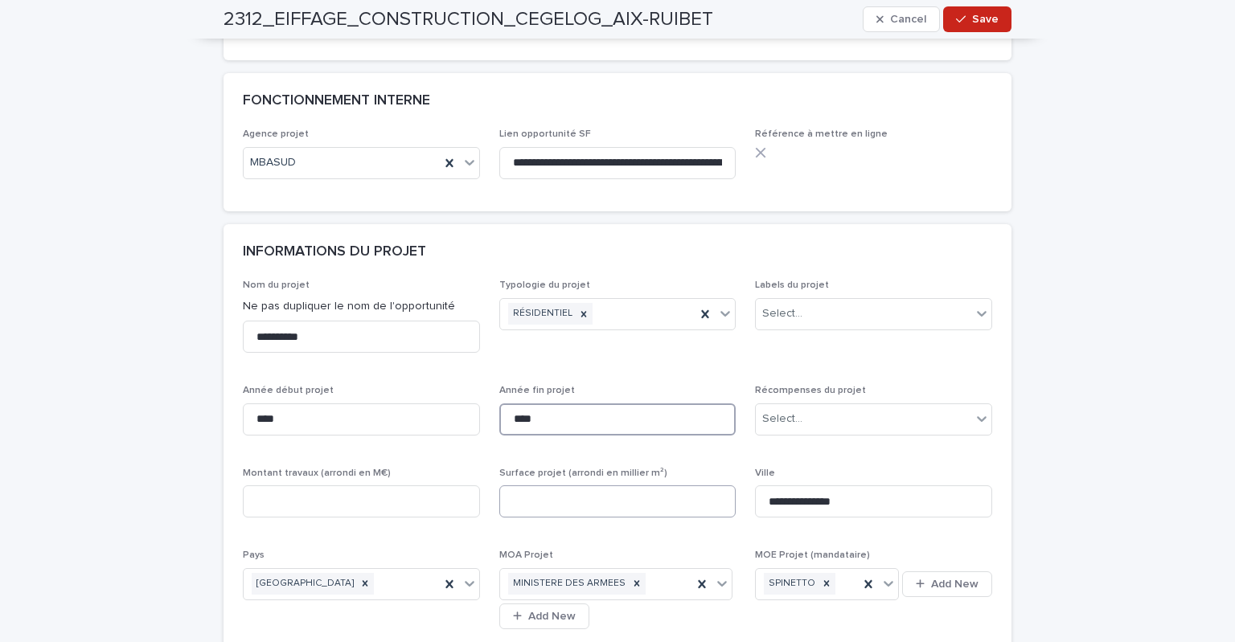
type input "****"
click at [547, 505] on input at bounding box center [617, 502] width 237 height 32
click at [400, 502] on input at bounding box center [361, 502] width 237 height 32
click at [537, 499] on input at bounding box center [617, 502] width 237 height 32
drag, startPoint x: 306, startPoint y: 502, endPoint x: 244, endPoint y: 503, distance: 61.1
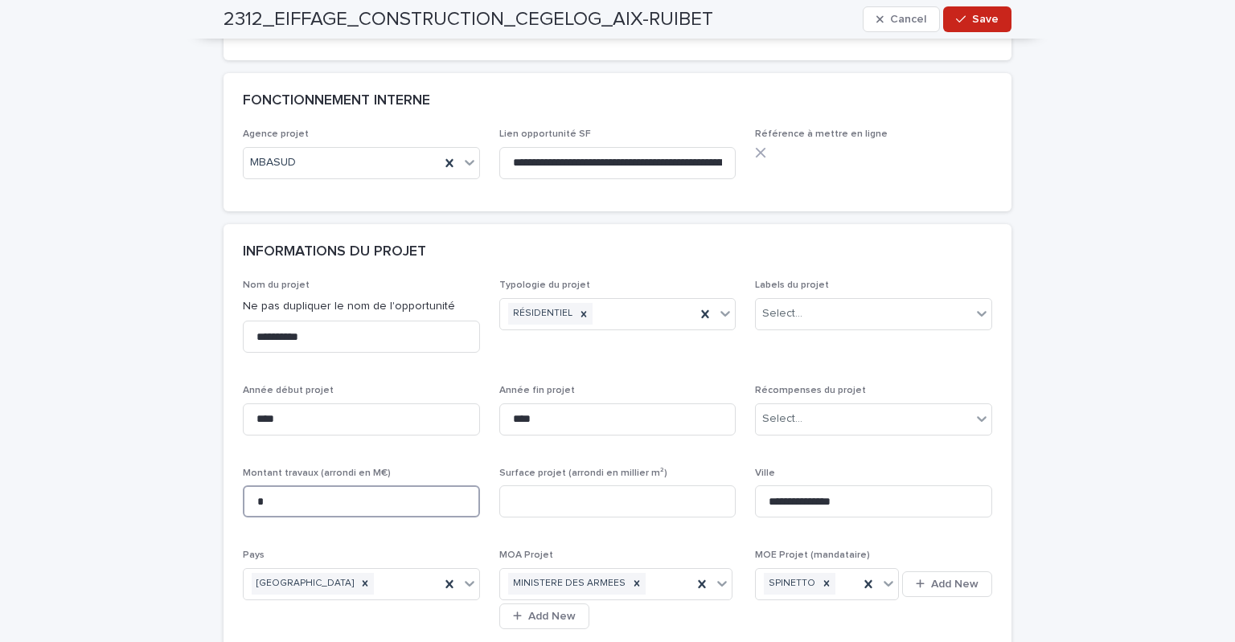
click at [244, 503] on input "*" at bounding box center [361, 502] width 237 height 32
type input "*"
click at [519, 492] on input at bounding box center [617, 502] width 237 height 32
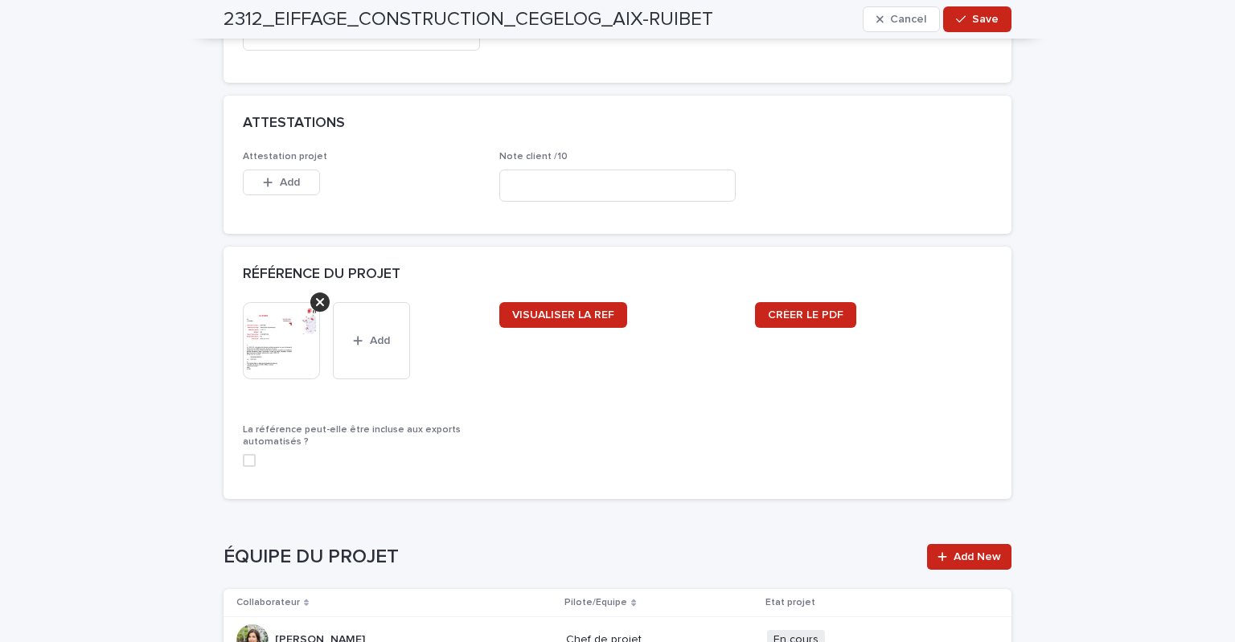
scroll to position [1929, 0]
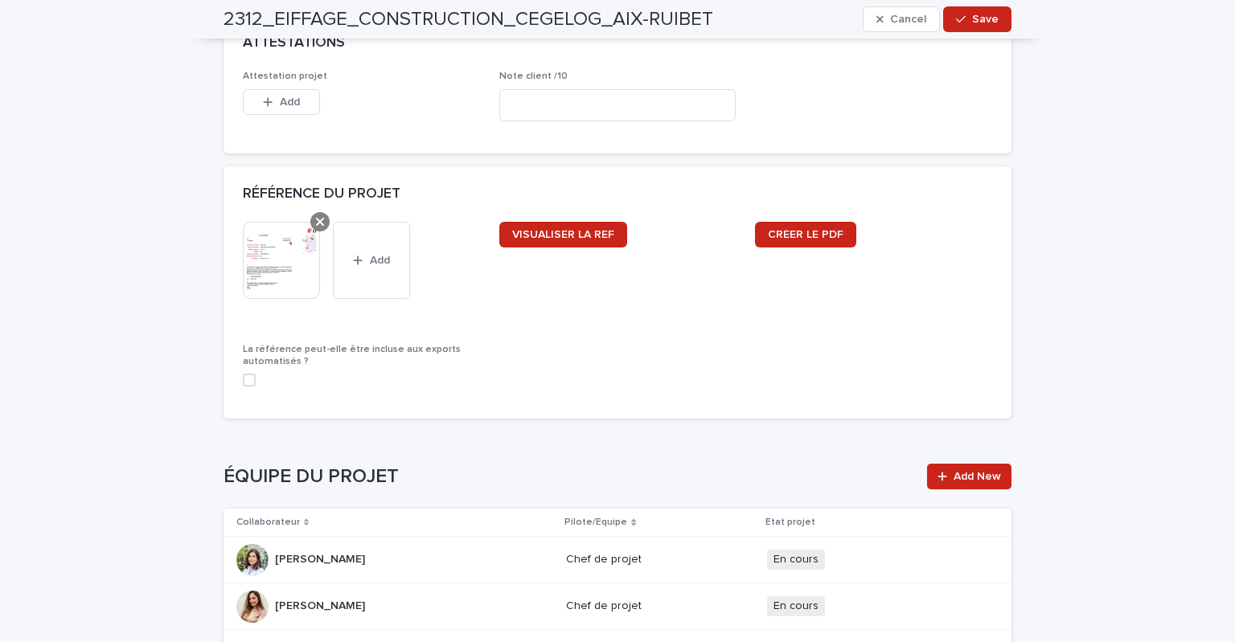
type input "*"
click at [316, 224] on icon at bounding box center [320, 221] width 8 height 13
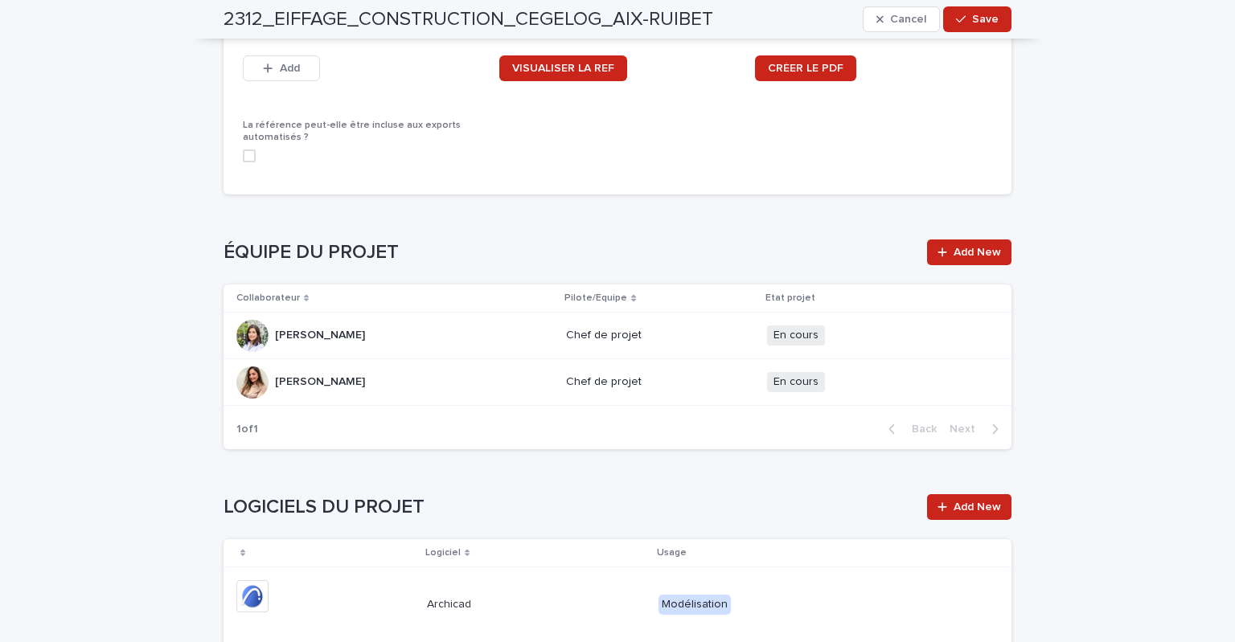
scroll to position [2171, 0]
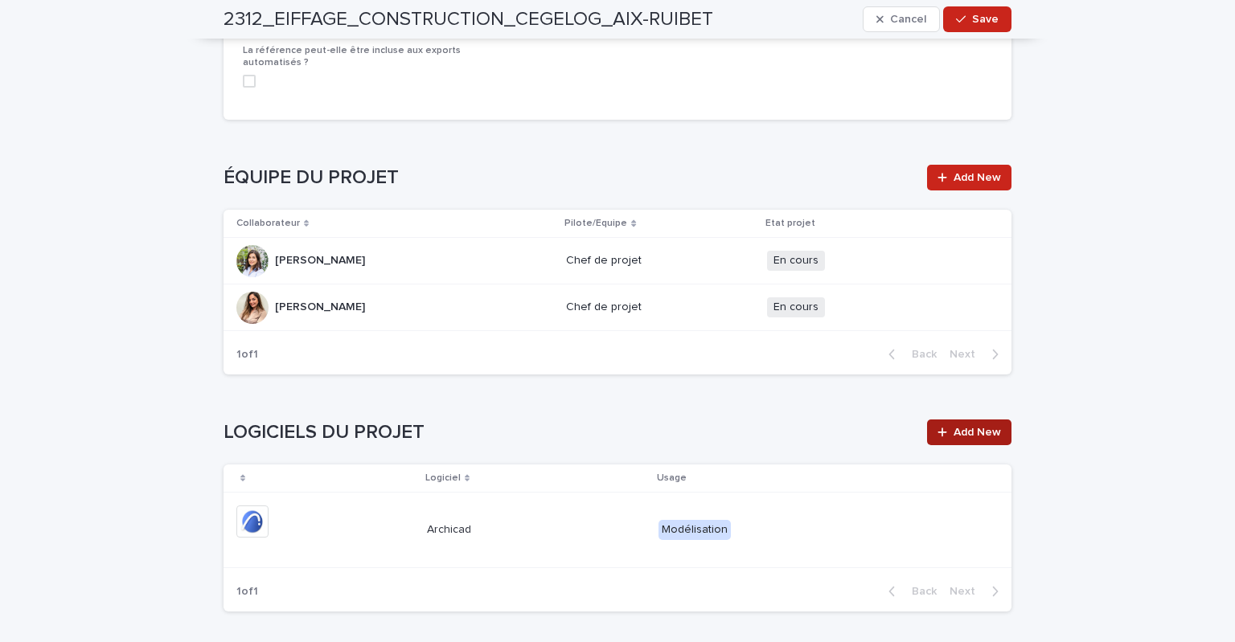
click at [944, 427] on div at bounding box center [945, 432] width 16 height 11
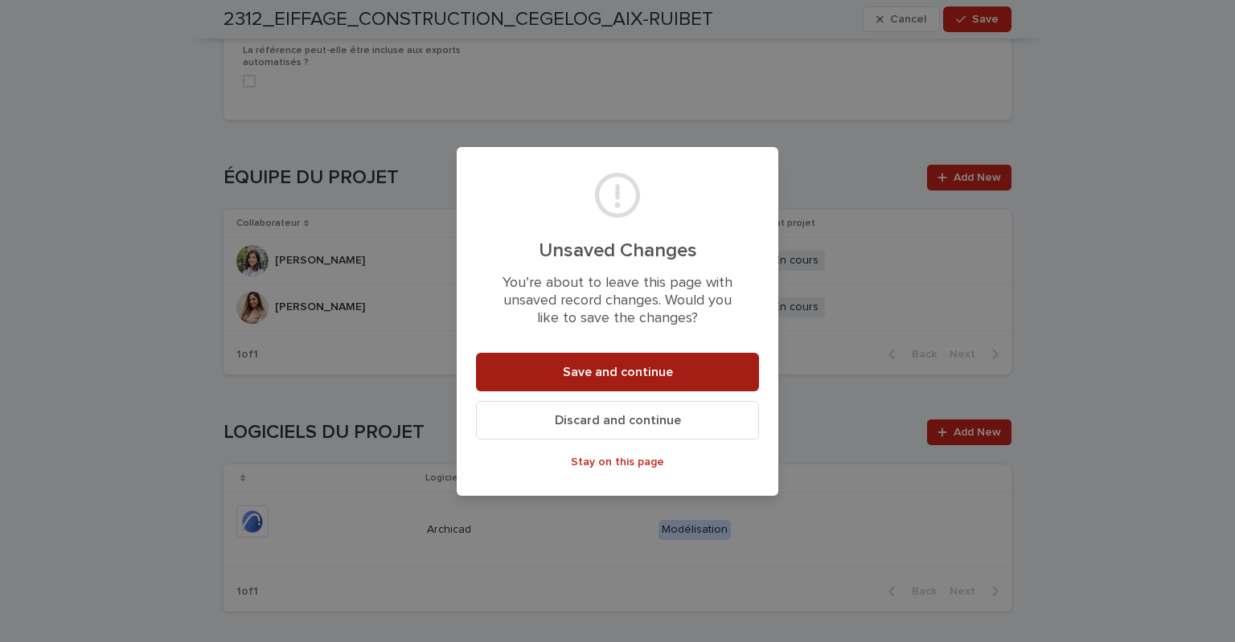
click at [662, 363] on button "Save and continue" at bounding box center [617, 372] width 283 height 39
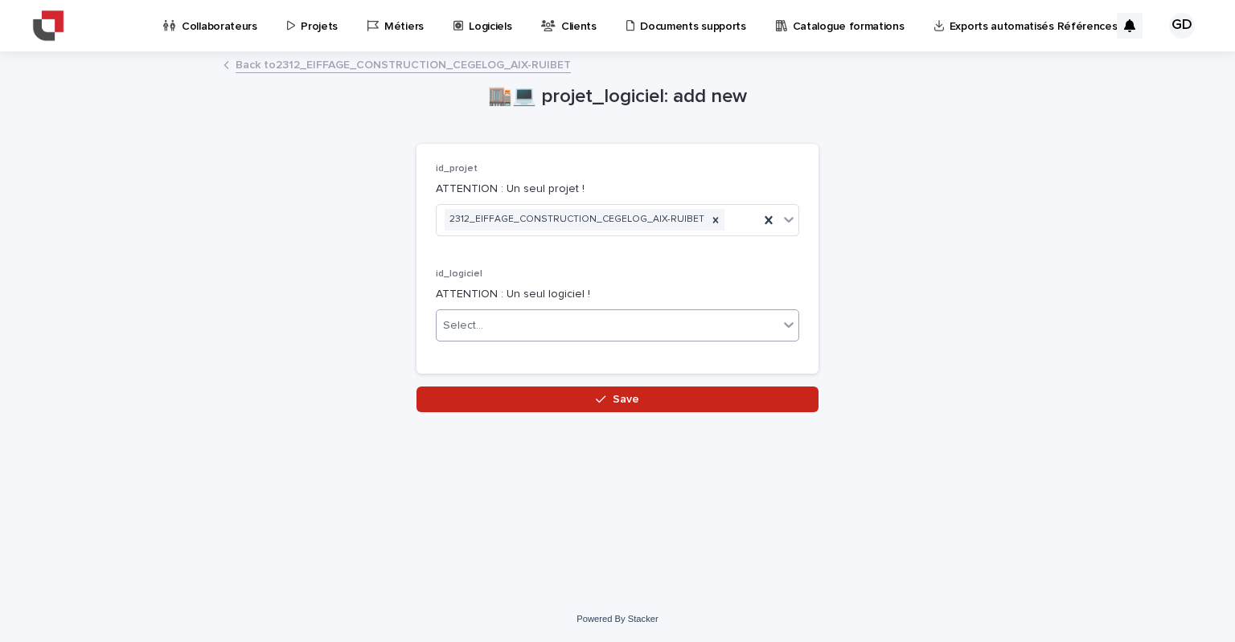
click at [543, 313] on div "Select..." at bounding box center [608, 326] width 342 height 27
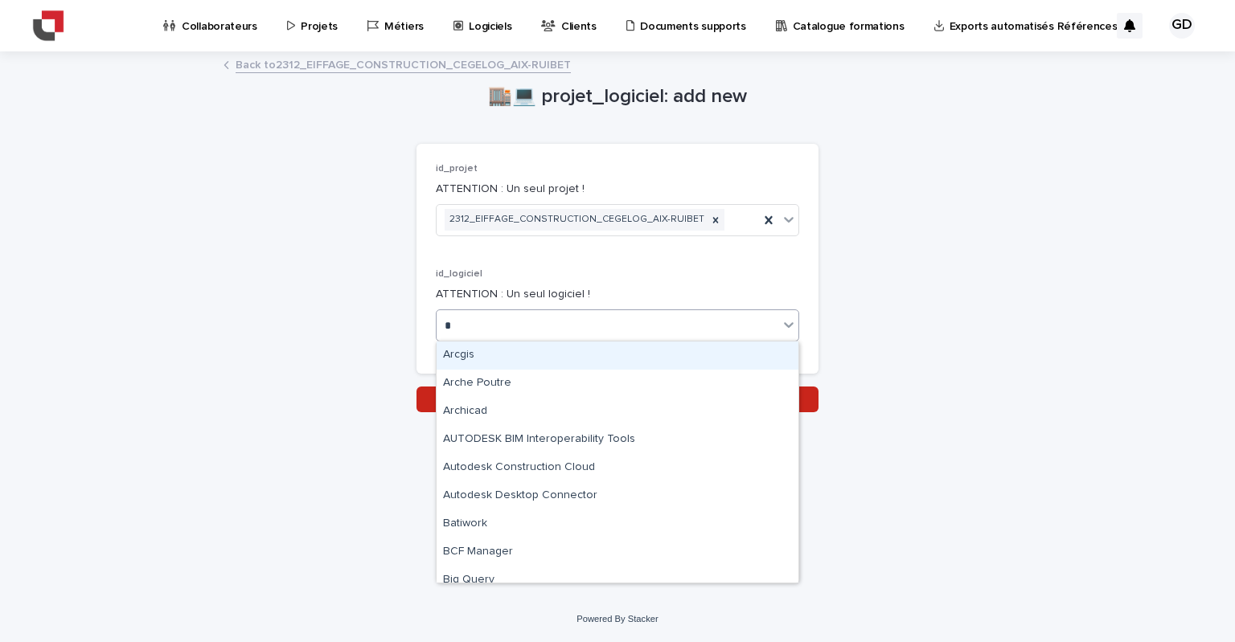
type input "**"
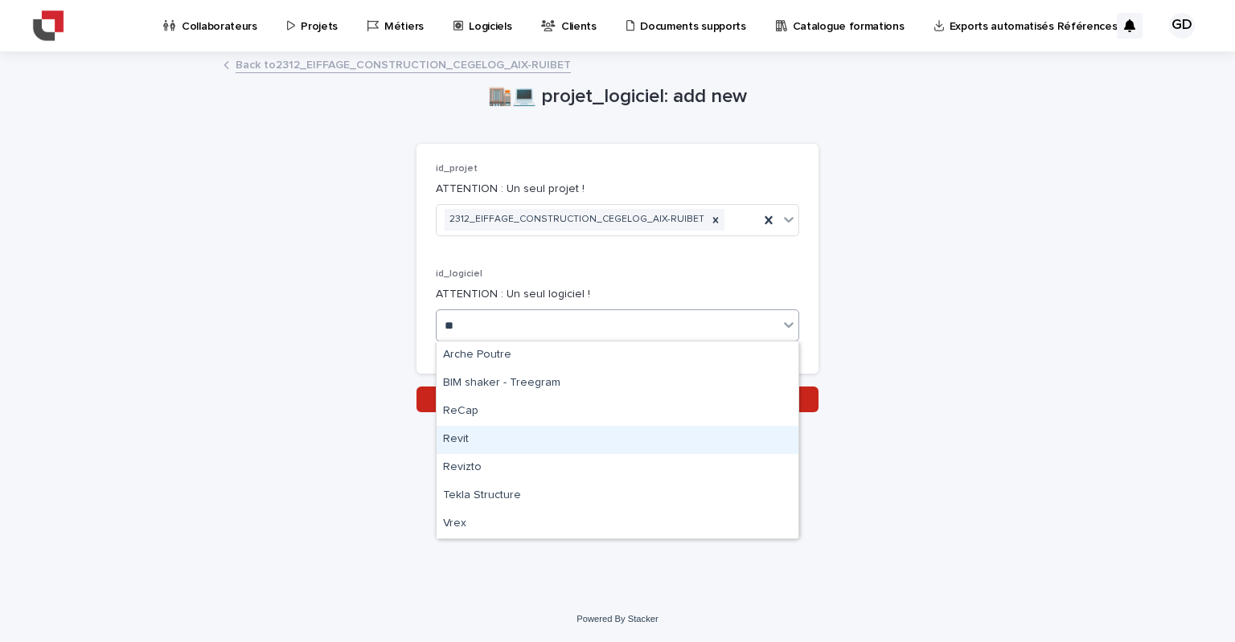
click at [453, 446] on div "Revit" at bounding box center [618, 440] width 362 height 28
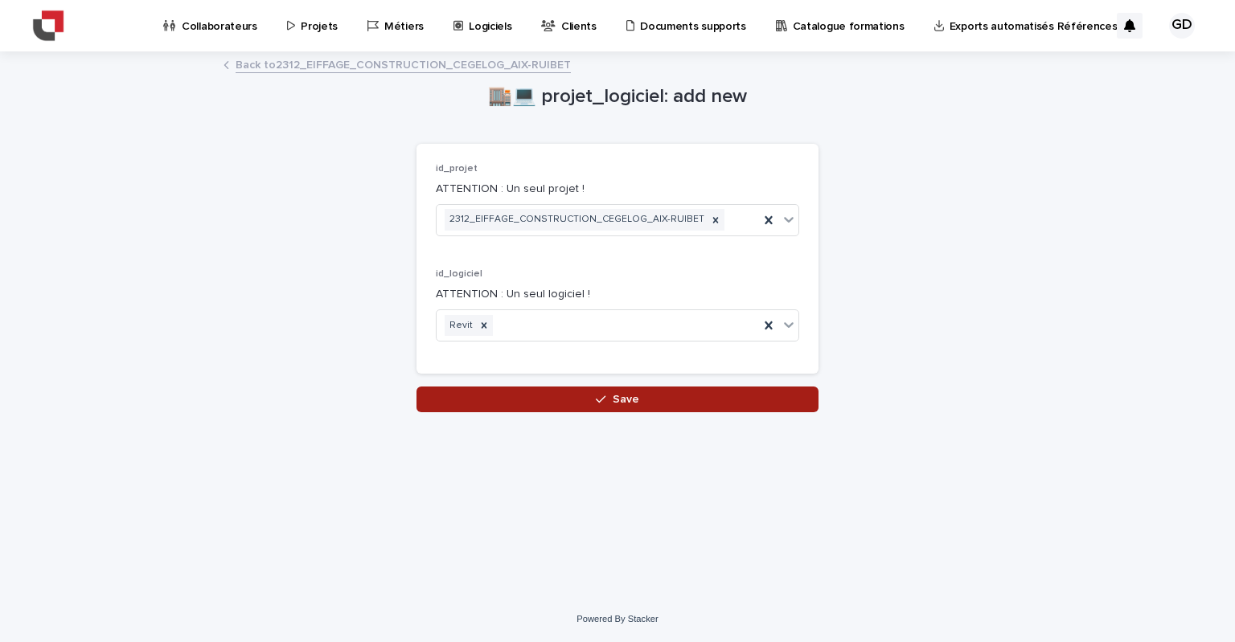
click at [666, 398] on button "Save" at bounding box center [617, 400] width 402 height 26
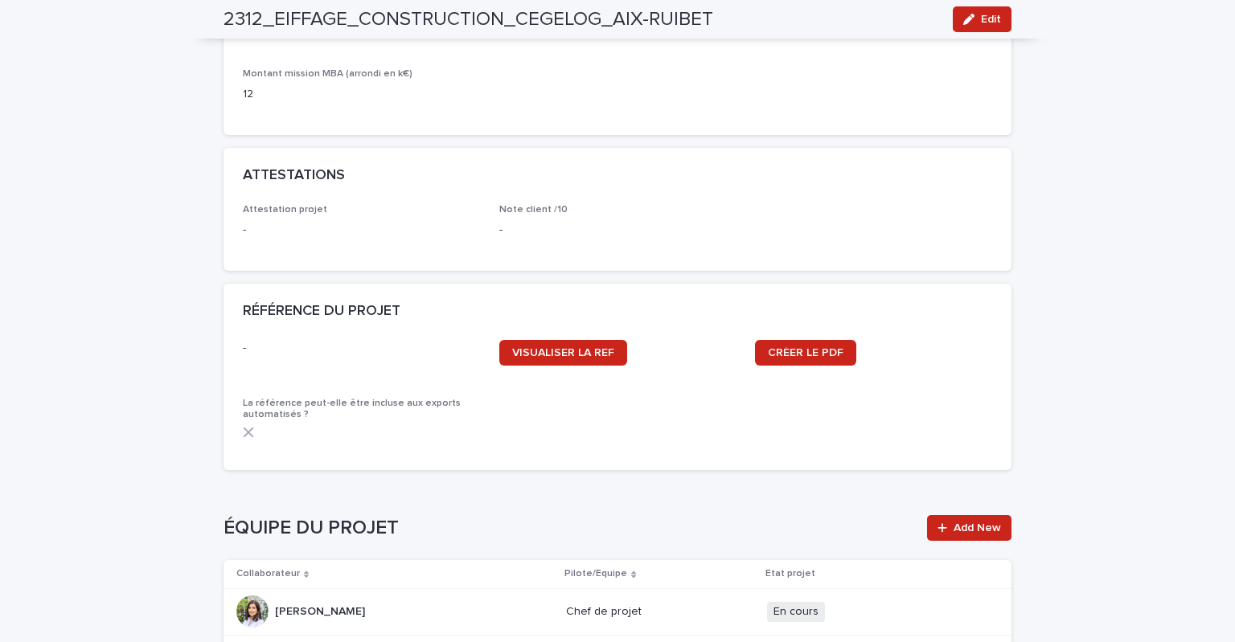
scroll to position [1645, 0]
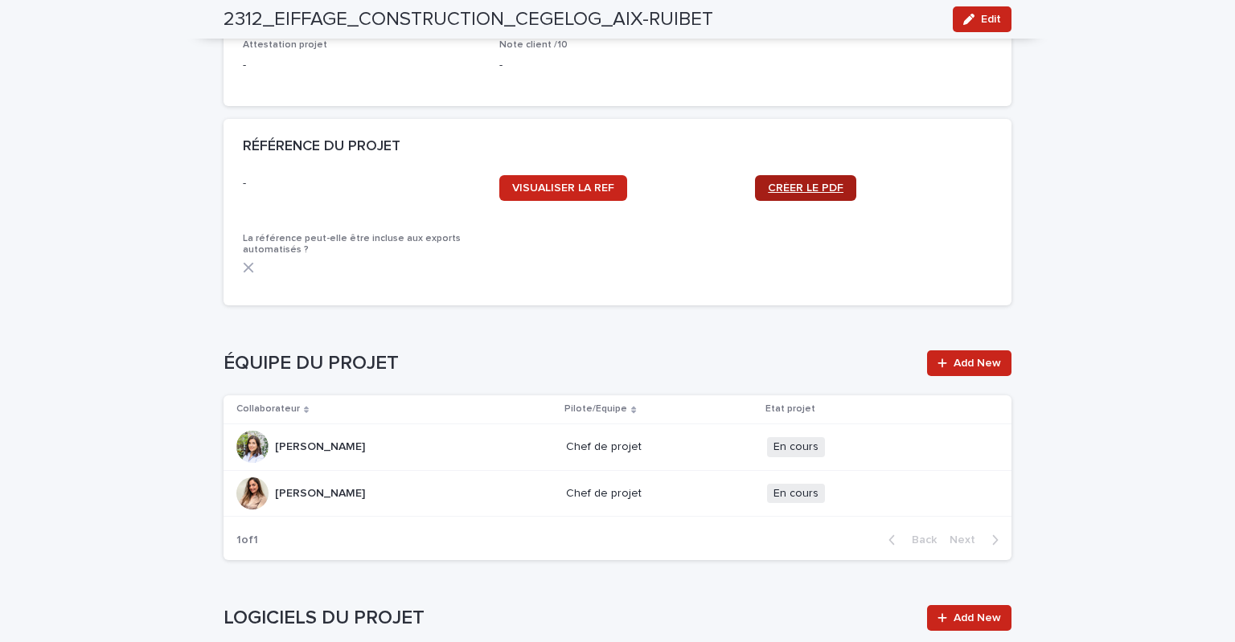
click at [808, 182] on span "CRÉER LE PDF" at bounding box center [806, 187] width 76 height 11
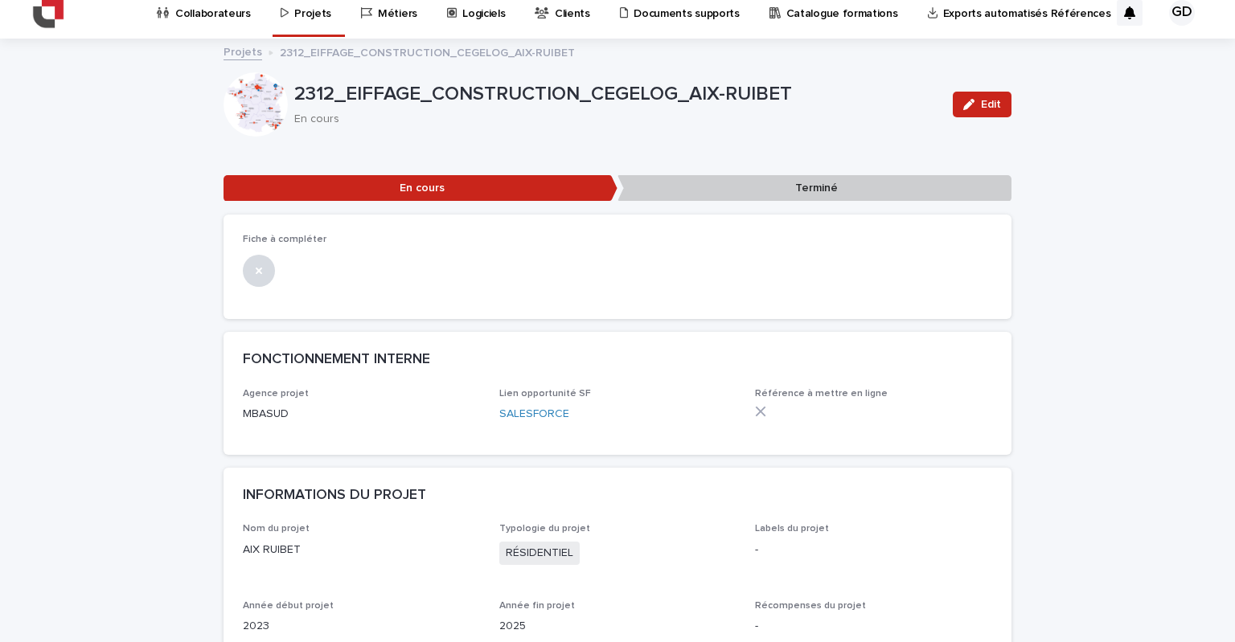
scroll to position [0, 0]
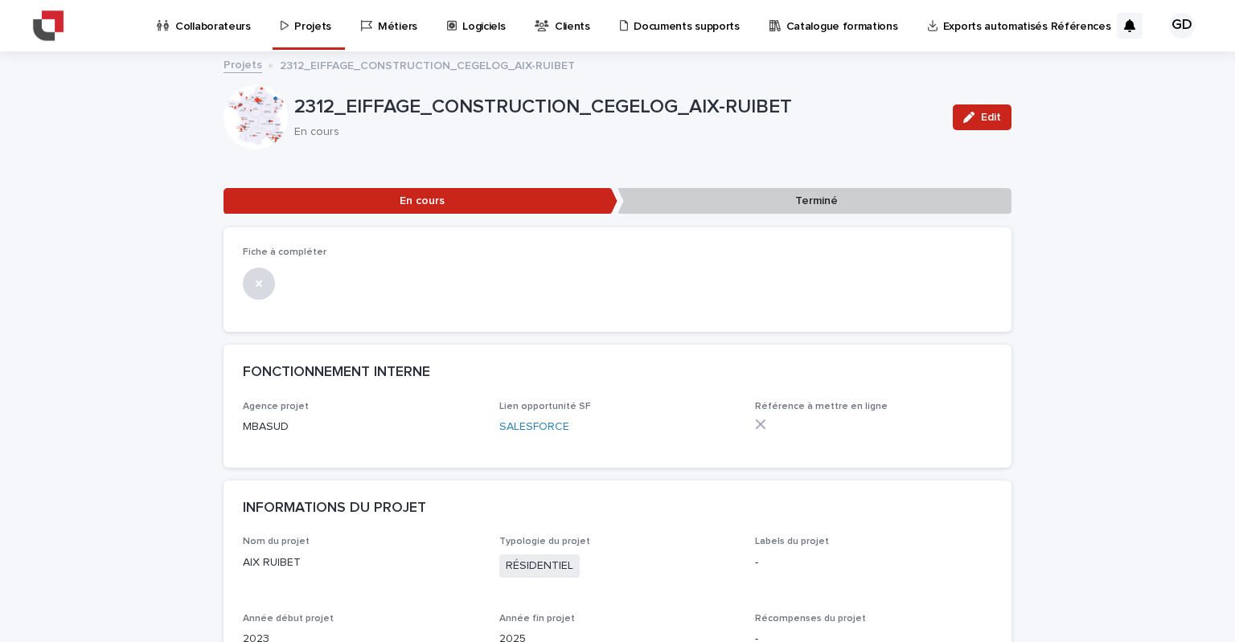
click at [867, 201] on p "Terminé" at bounding box center [814, 201] width 394 height 27
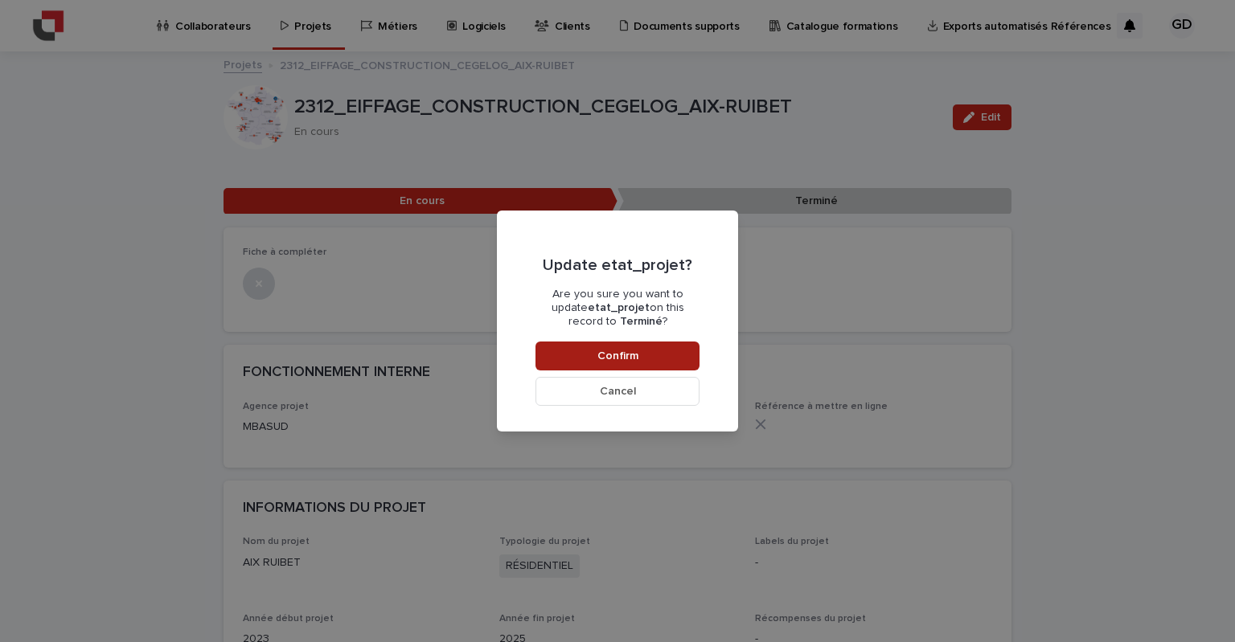
click at [649, 350] on button "Confirm" at bounding box center [617, 356] width 164 height 29
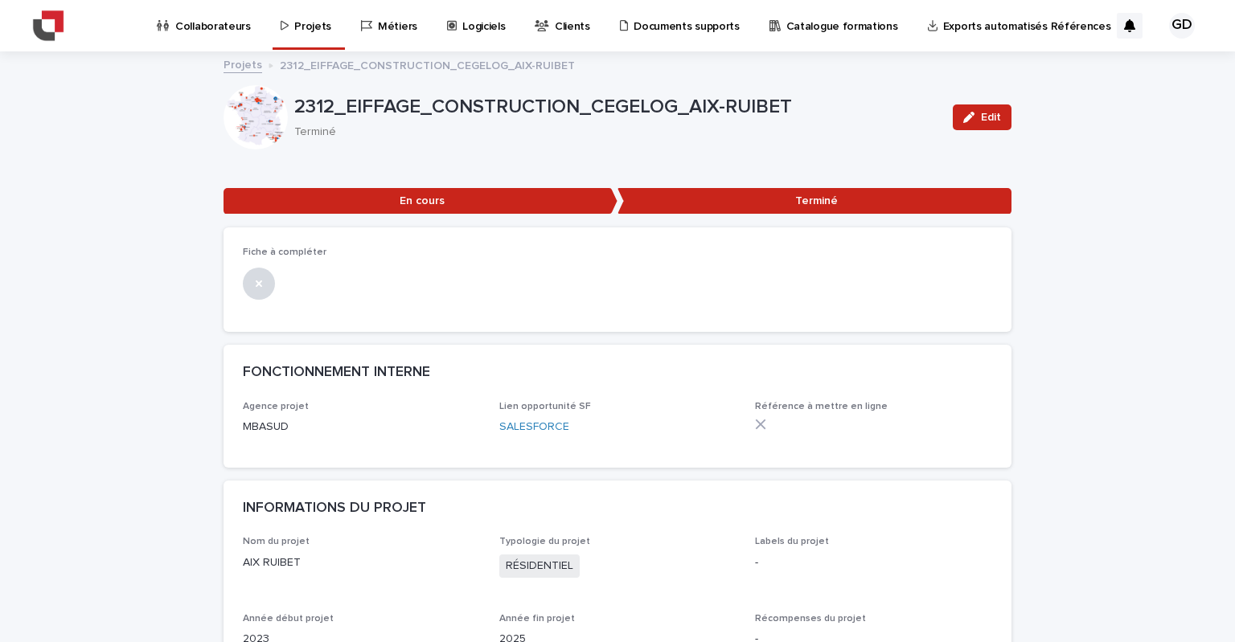
click at [286, 31] on div "Projets" at bounding box center [308, 17] width 59 height 34
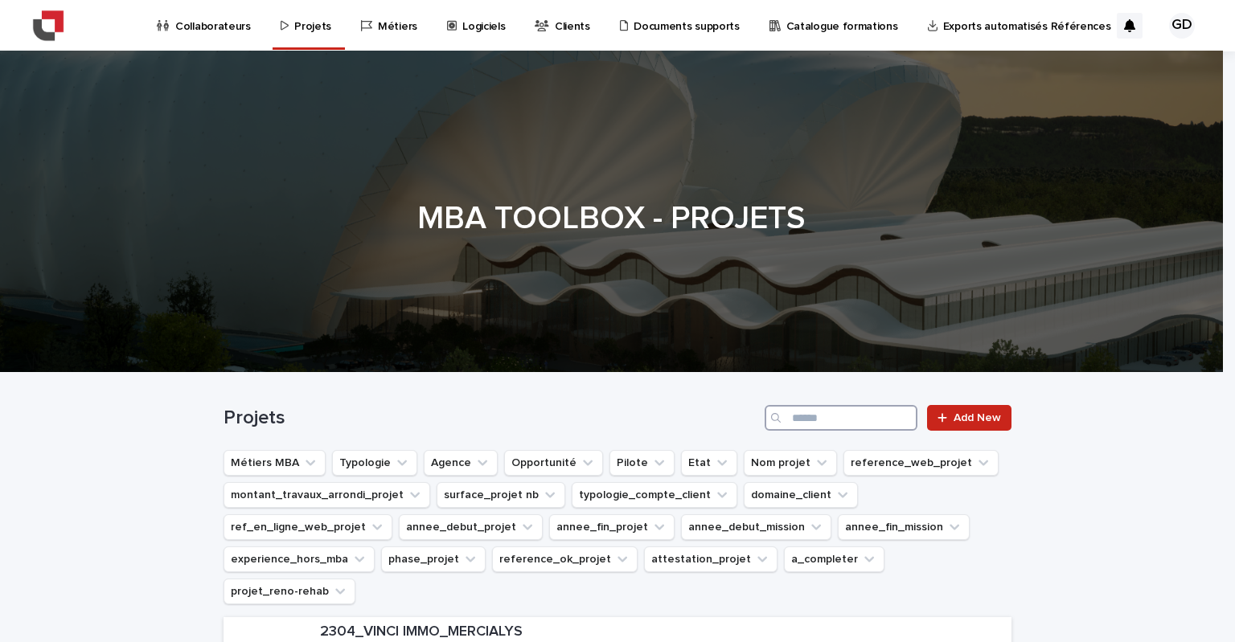
click at [871, 420] on input "Search" at bounding box center [841, 418] width 153 height 26
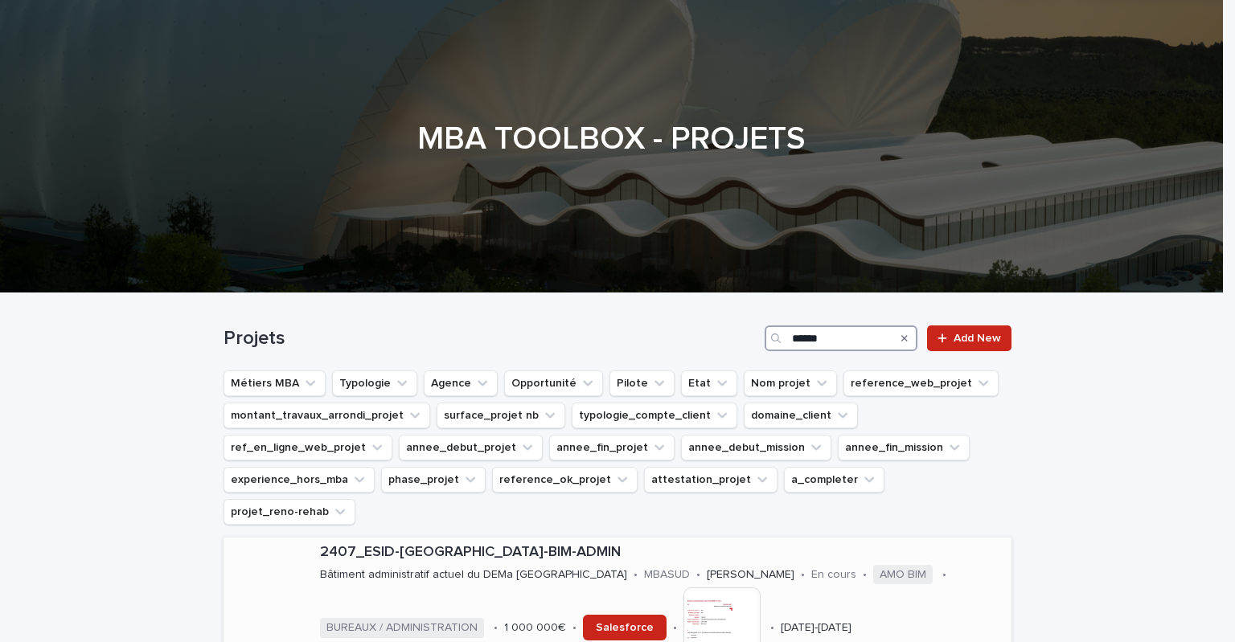
scroll to position [402, 0]
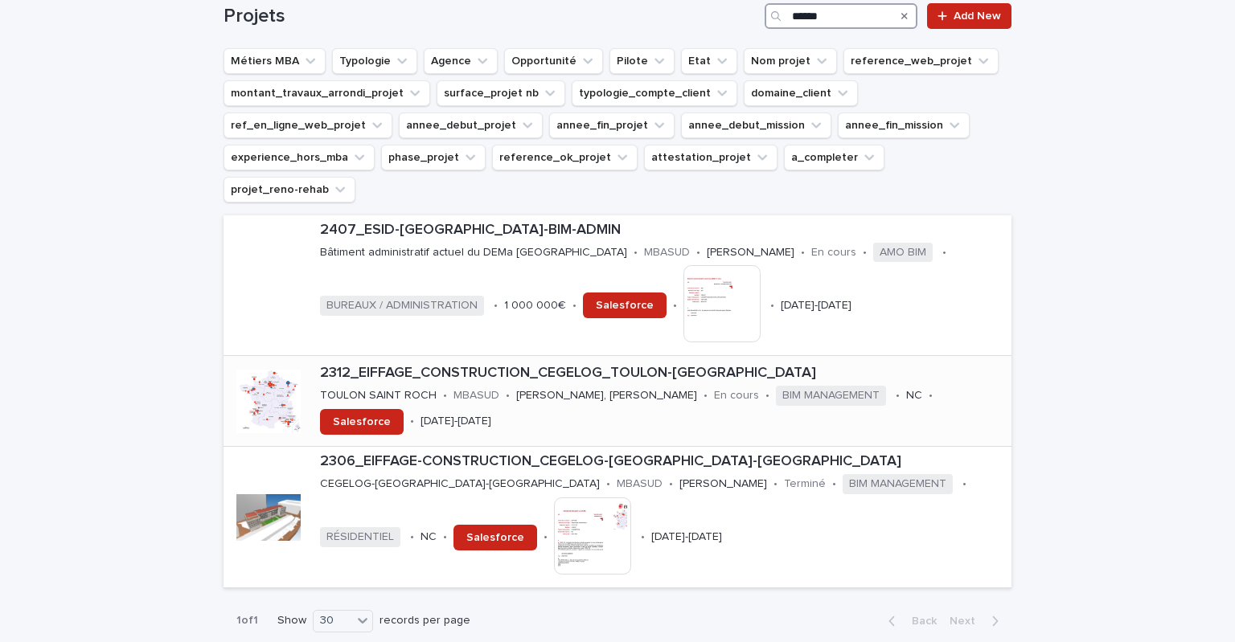
type input "******"
click at [560, 365] on p "2312_EIFFAGE_CONSTRUCTION_CEGELOG_TOULON-ST-ROCH" at bounding box center [662, 374] width 685 height 18
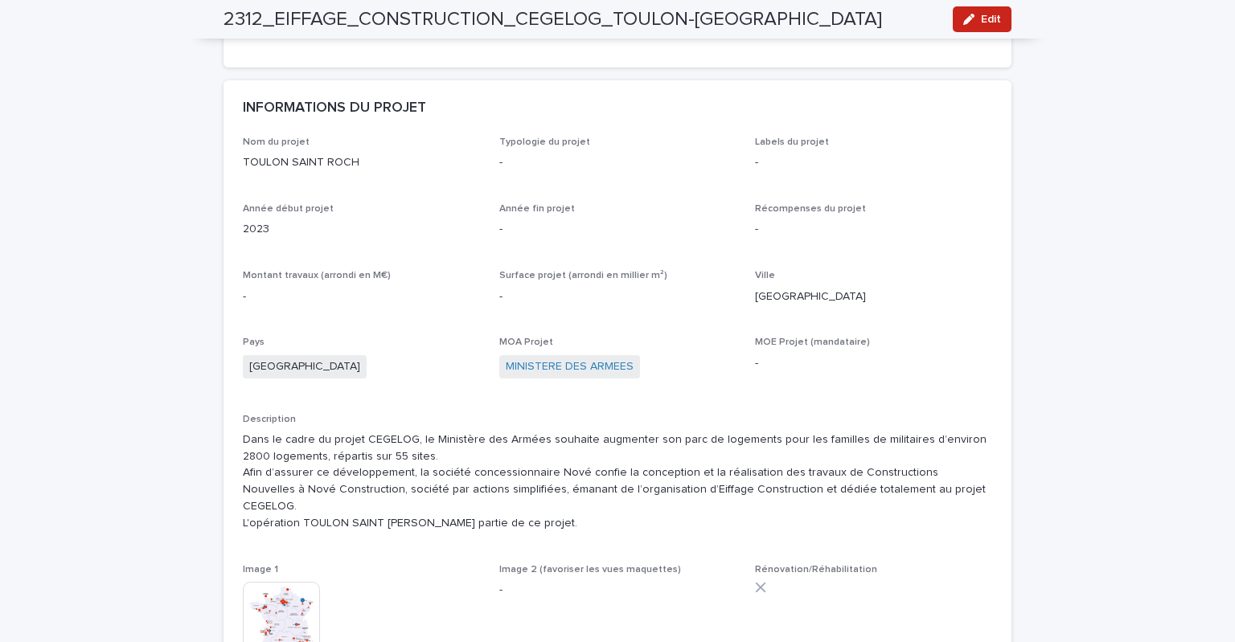
scroll to position [402, 0]
click at [984, 25] on button "Edit" at bounding box center [982, 19] width 59 height 26
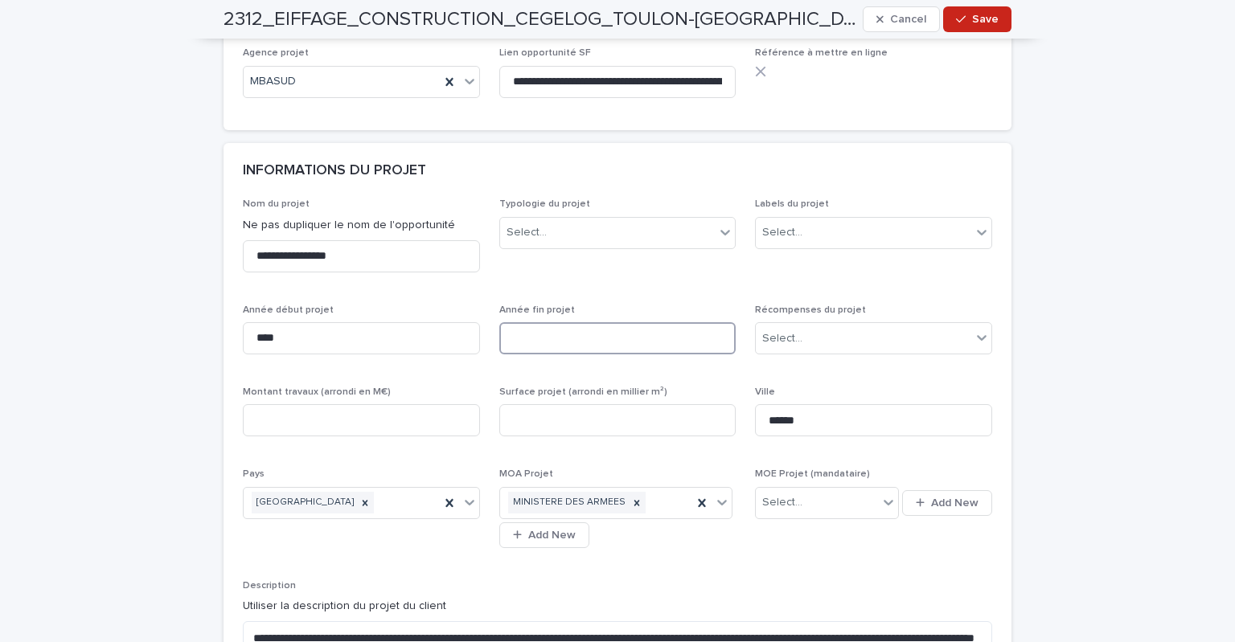
click at [553, 343] on input at bounding box center [617, 338] width 237 height 32
type input "****"
click at [378, 416] on input at bounding box center [361, 420] width 237 height 32
type input "*"
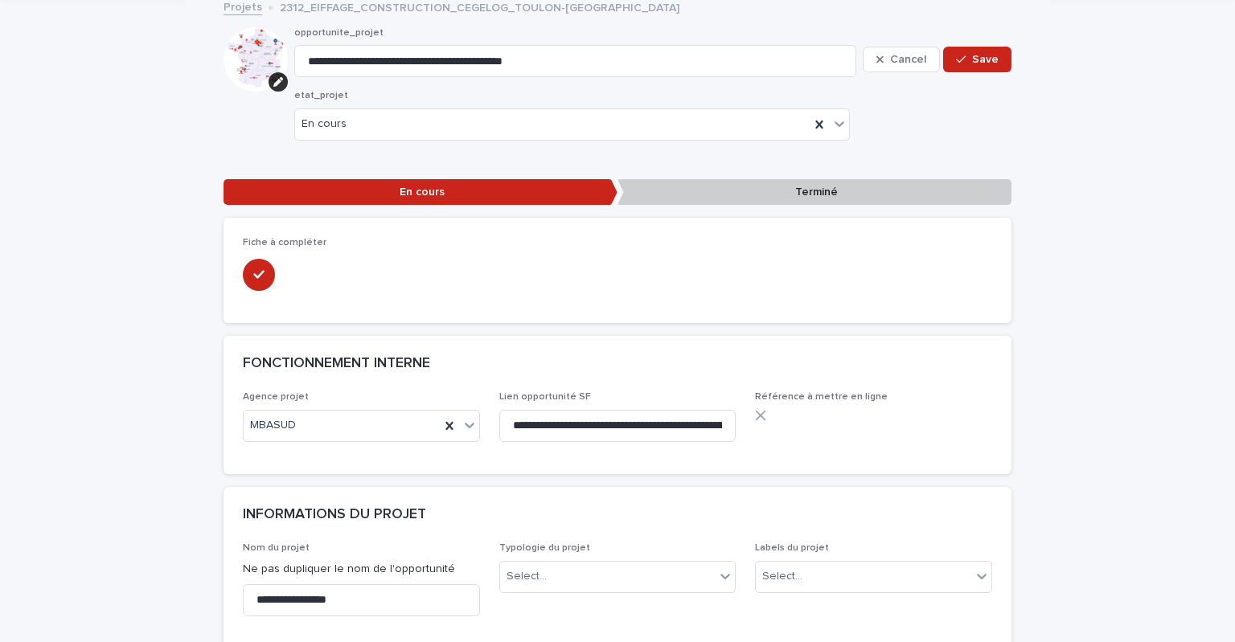
scroll to position [0, 0]
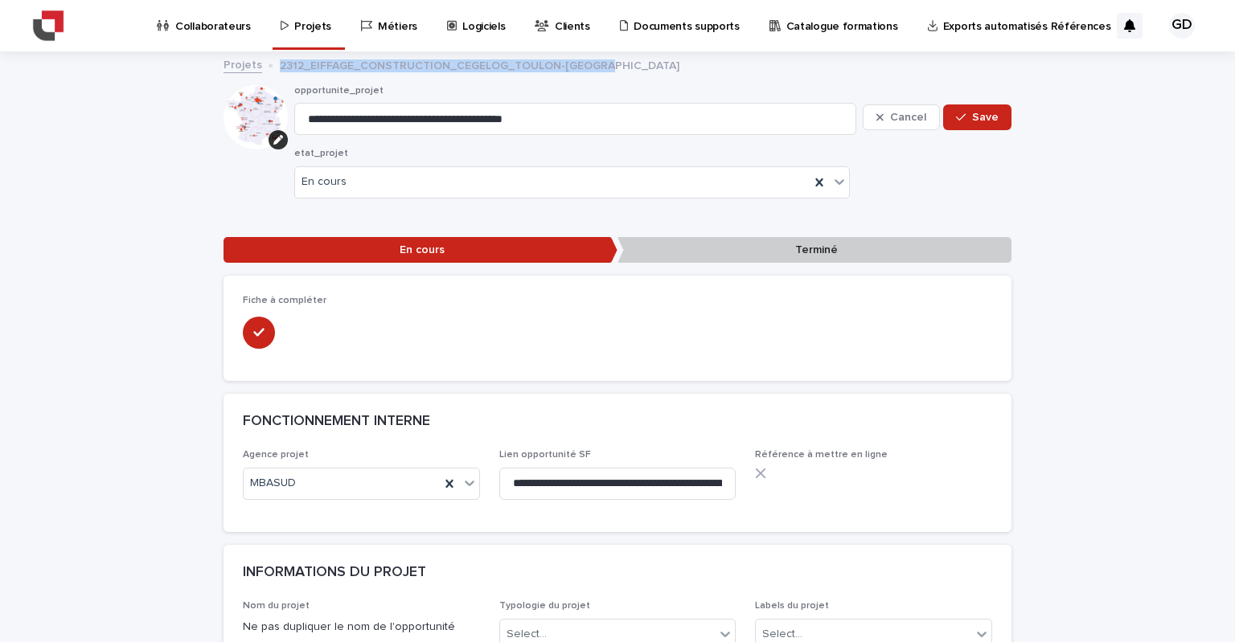
drag, startPoint x: 599, startPoint y: 64, endPoint x: 264, endPoint y: 69, distance: 334.5
click at [264, 69] on div "Projets 2312_EIFFAGE_CONSTRUCTION_CEGELOG_TOULON-ST-ROCH" at bounding box center [617, 66] width 804 height 23
copy p "2312_EIFFAGE_CONSTRUCTION_CEGELOG_TOULON-ST-ROCH"
click at [532, 337] on div at bounding box center [617, 331] width 749 height 35
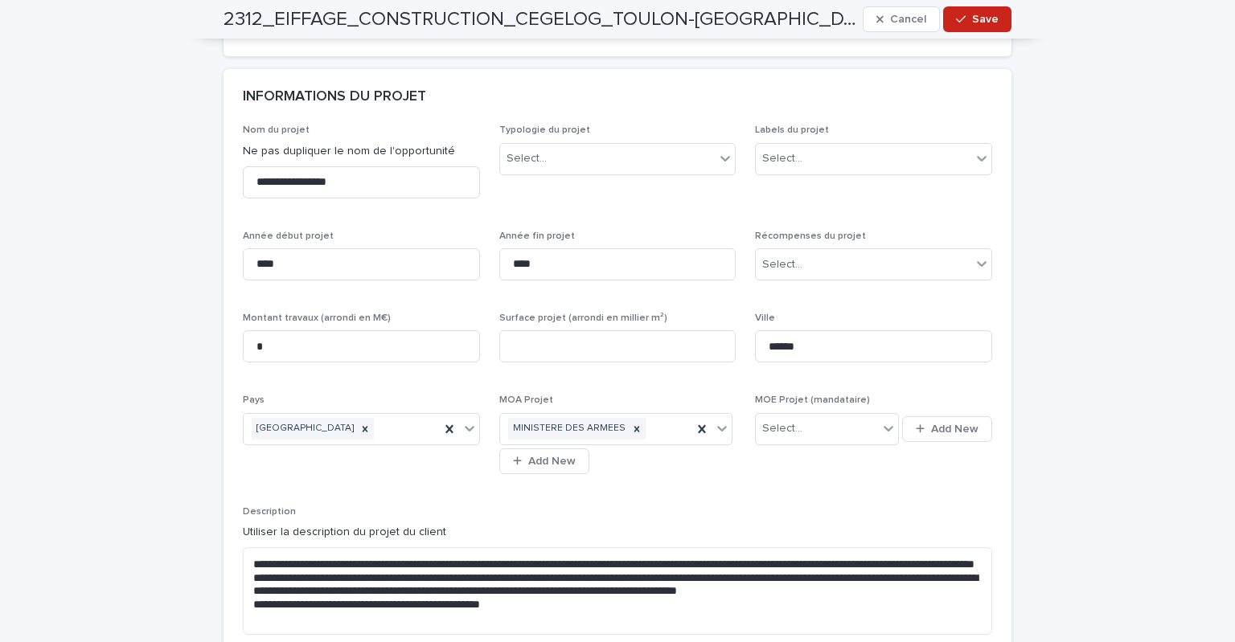
scroll to position [482, 0]
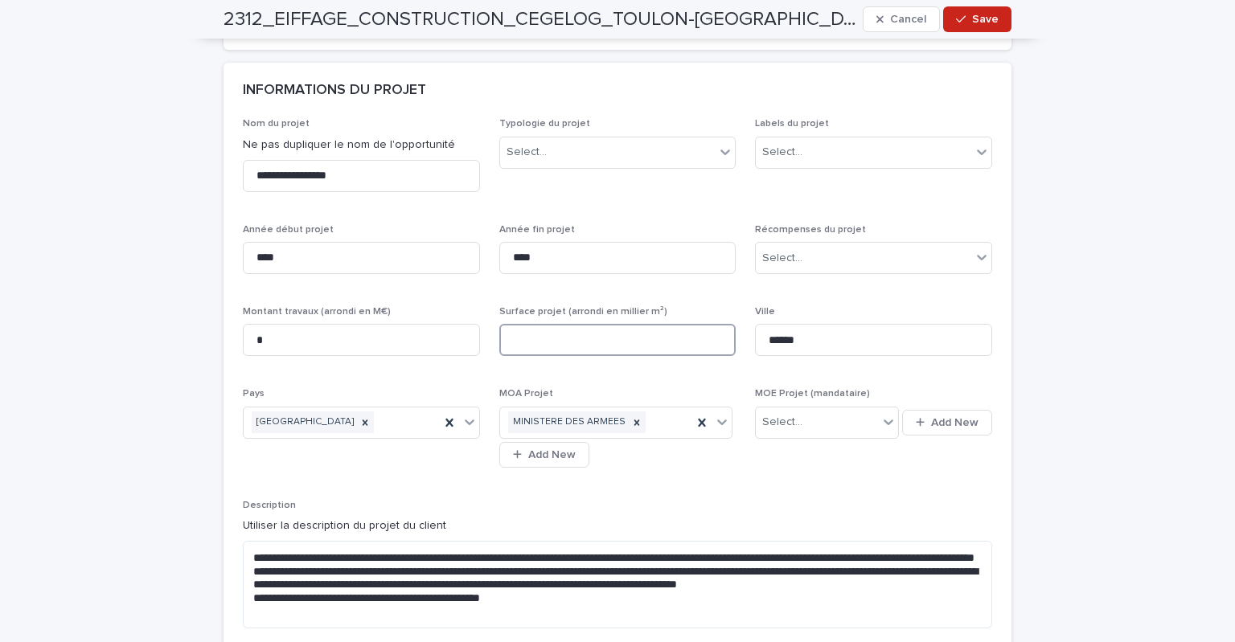
click at [542, 334] on input at bounding box center [617, 340] width 237 height 32
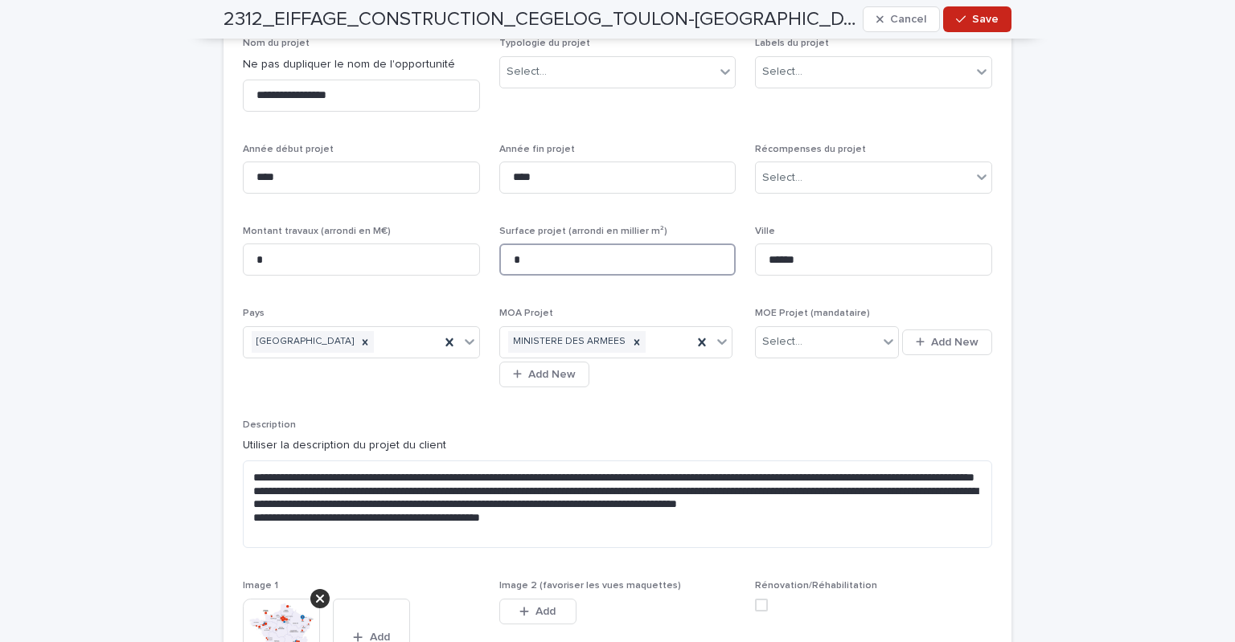
drag, startPoint x: 513, startPoint y: 251, endPoint x: 492, endPoint y: 253, distance: 21.0
click at [499, 253] on input "*" at bounding box center [617, 260] width 237 height 32
type input "*"
click at [801, 339] on div "Select..." at bounding box center [816, 342] width 121 height 27
type input "***"
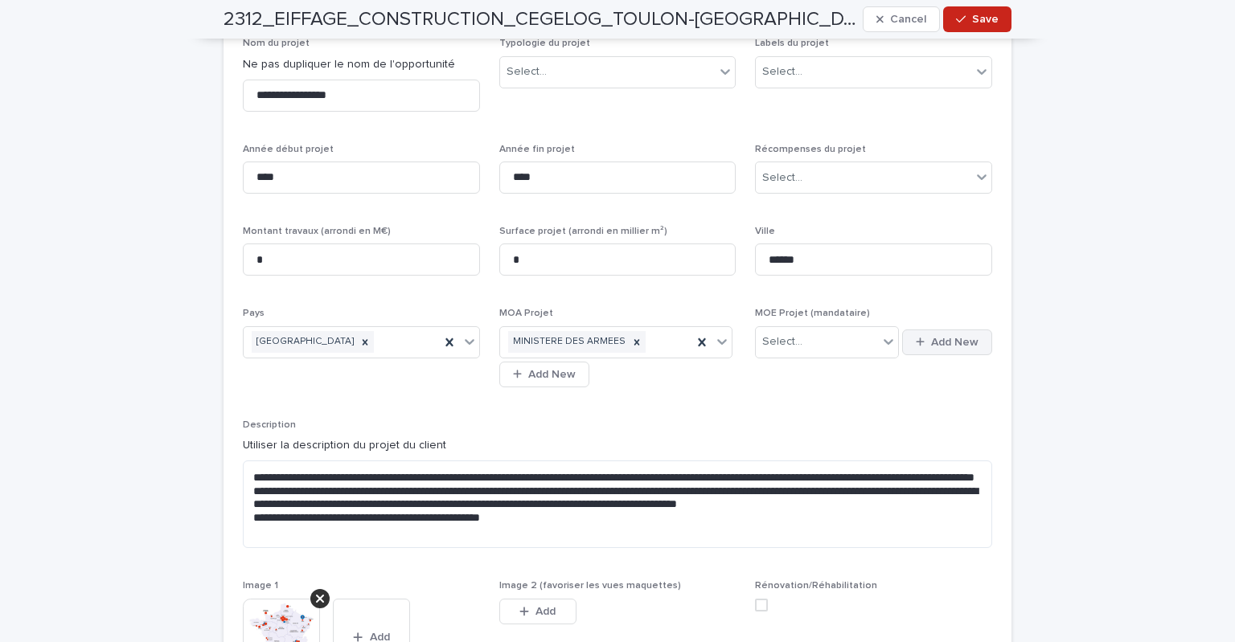
click at [917, 347] on button "Add New" at bounding box center [947, 343] width 90 height 26
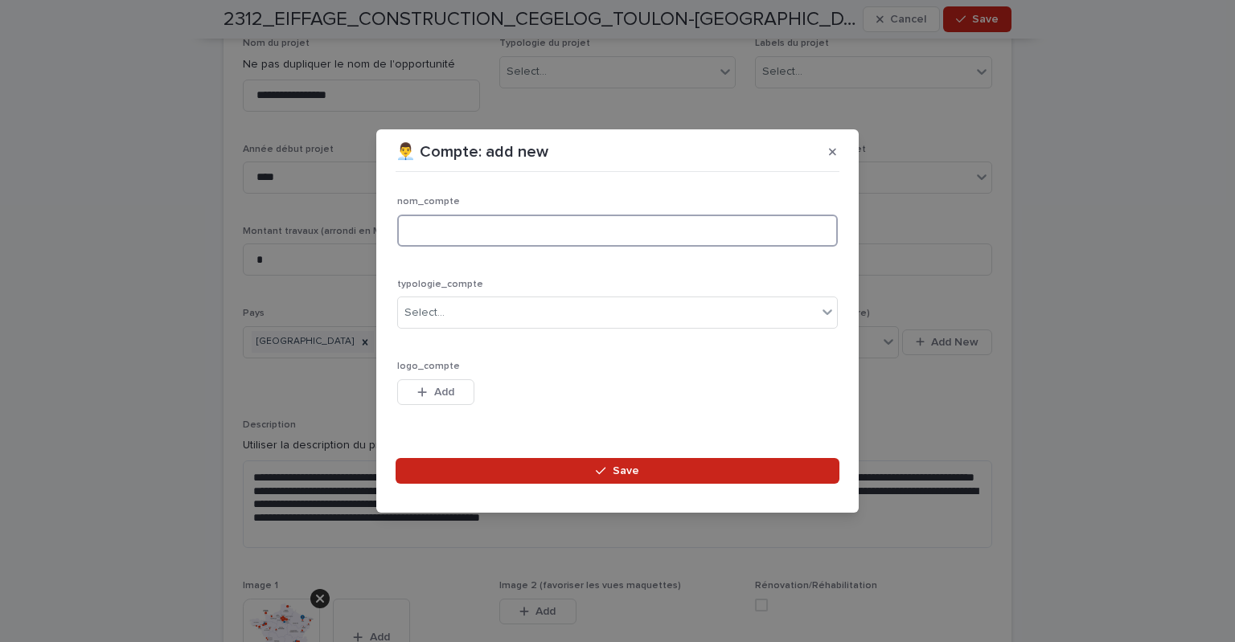
click at [540, 232] on input at bounding box center [617, 231] width 441 height 32
type input "********"
click at [535, 319] on div "Select..." at bounding box center [607, 313] width 419 height 27
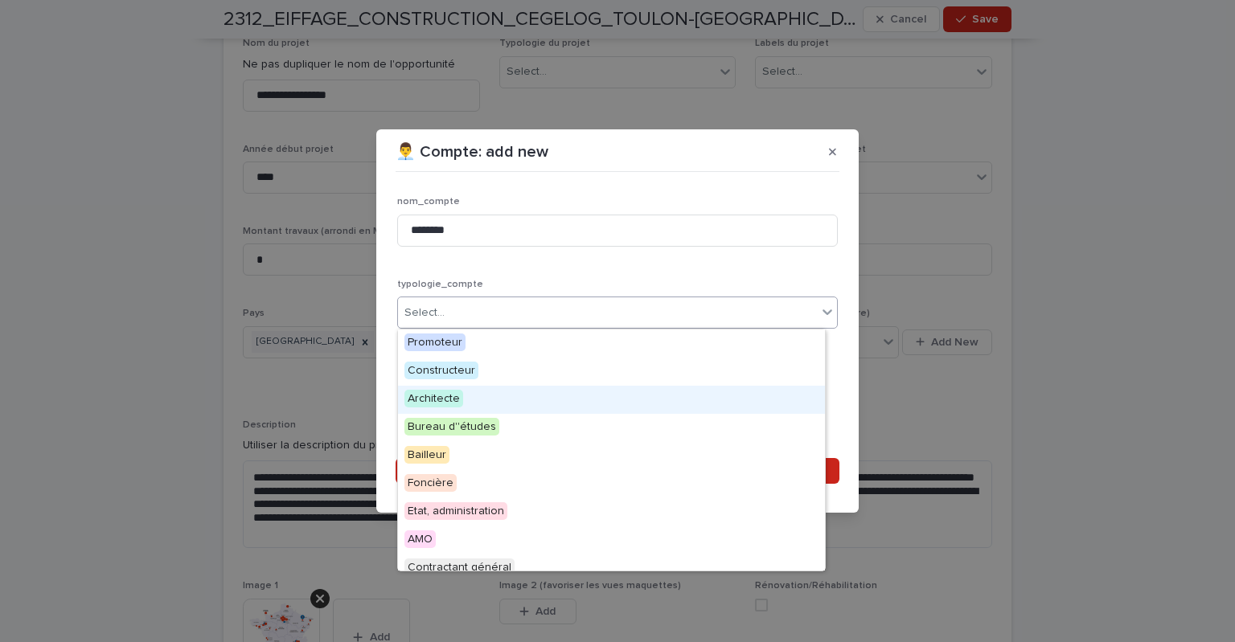
click at [537, 404] on div "Architecte" at bounding box center [611, 400] width 427 height 28
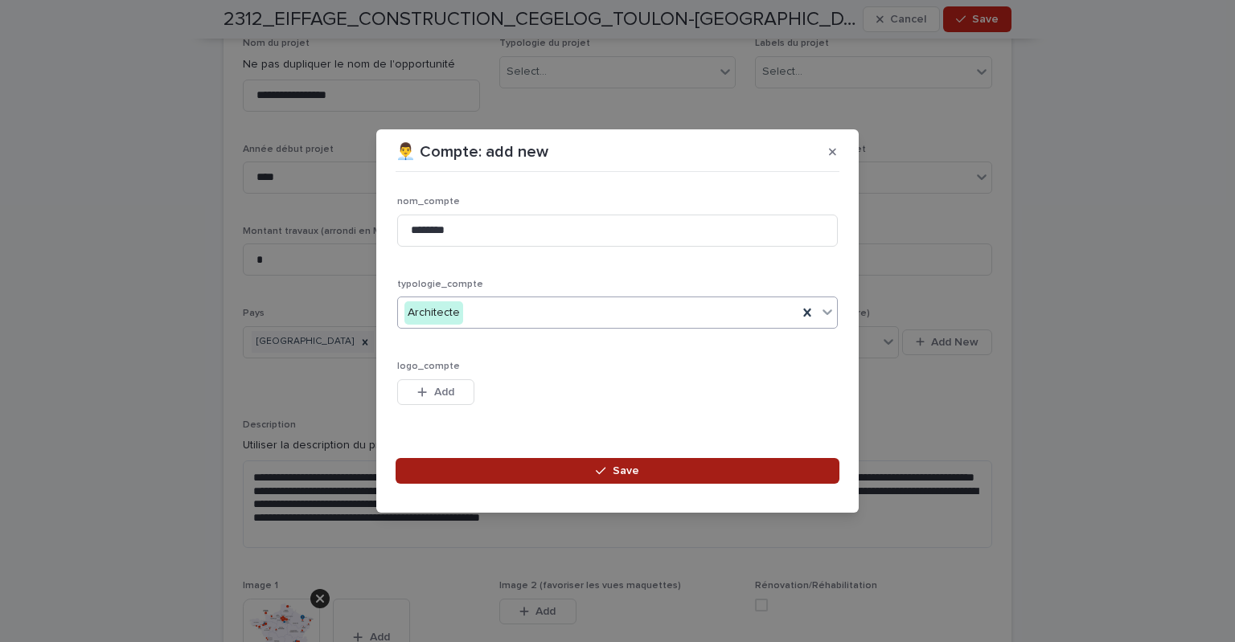
click at [580, 465] on button "Save" at bounding box center [618, 471] width 444 height 26
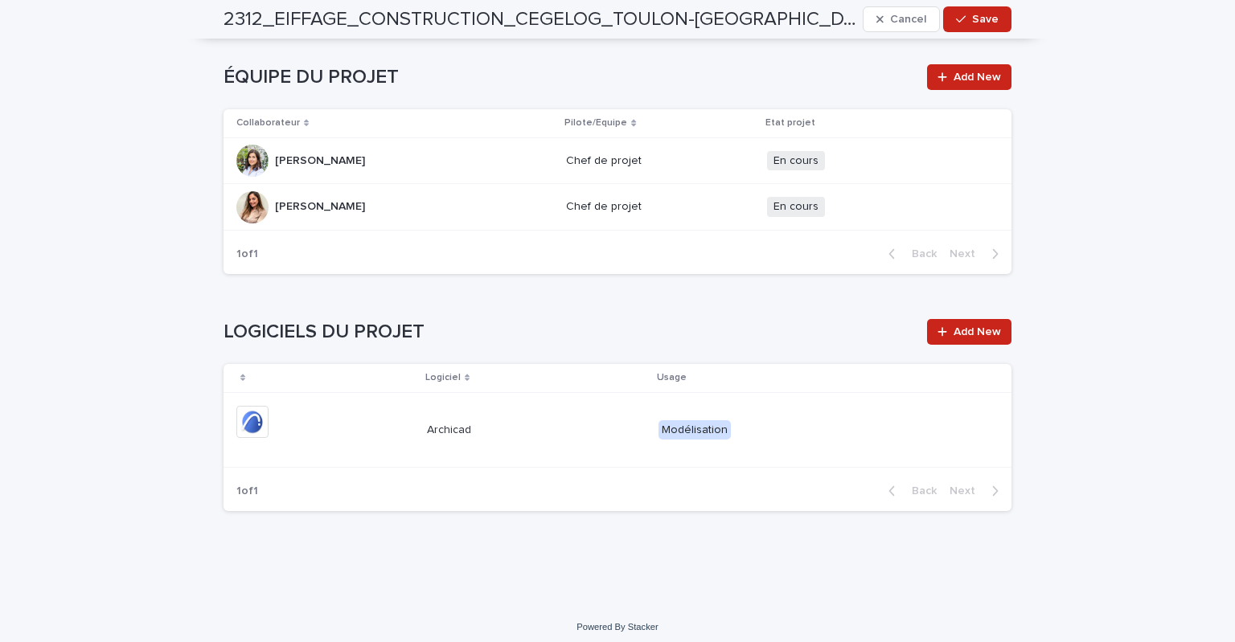
scroll to position [2196, 0]
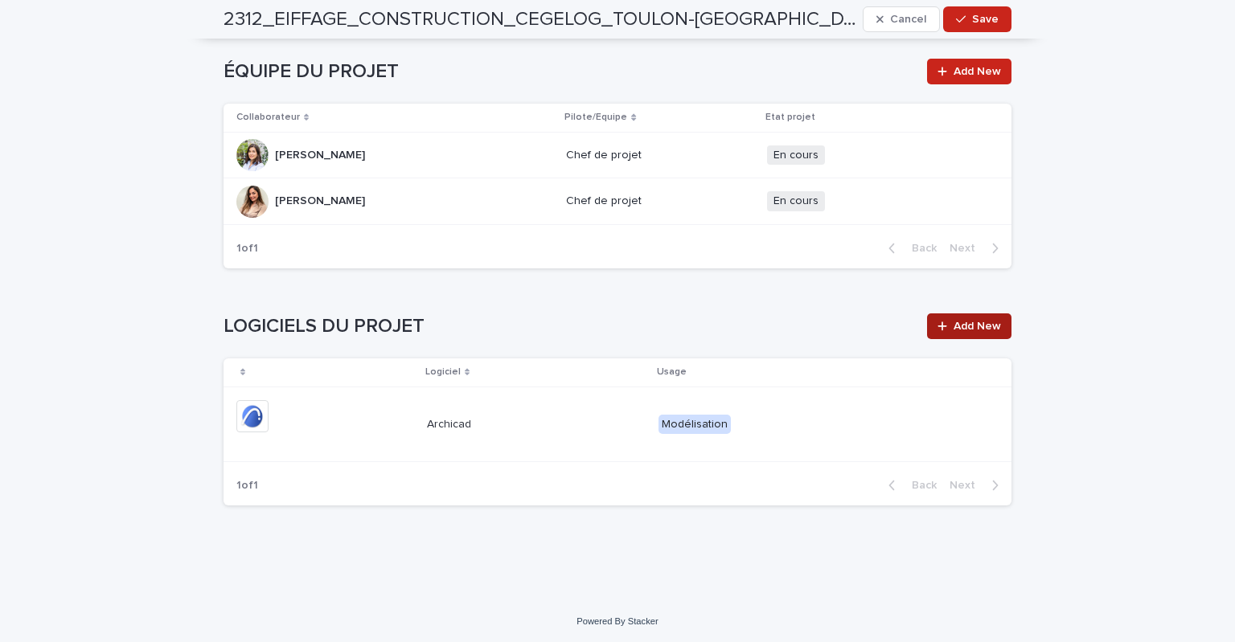
click at [968, 321] on span "Add New" at bounding box center [976, 326] width 47 height 11
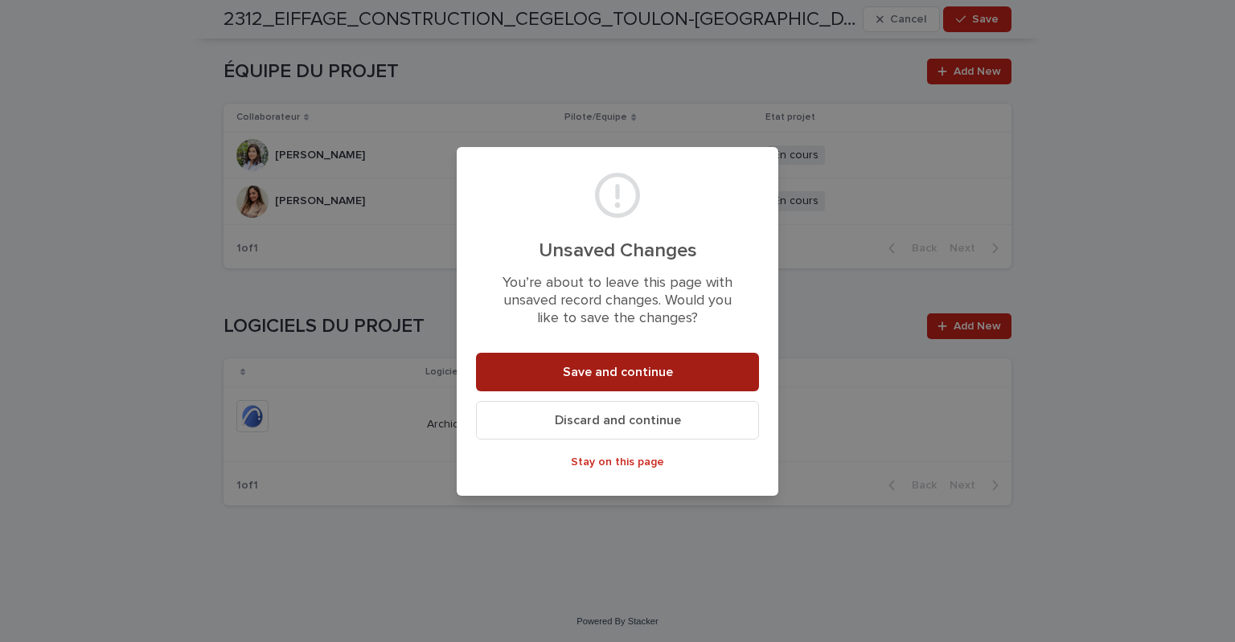
click at [646, 367] on span "Save and continue" at bounding box center [618, 372] width 110 height 13
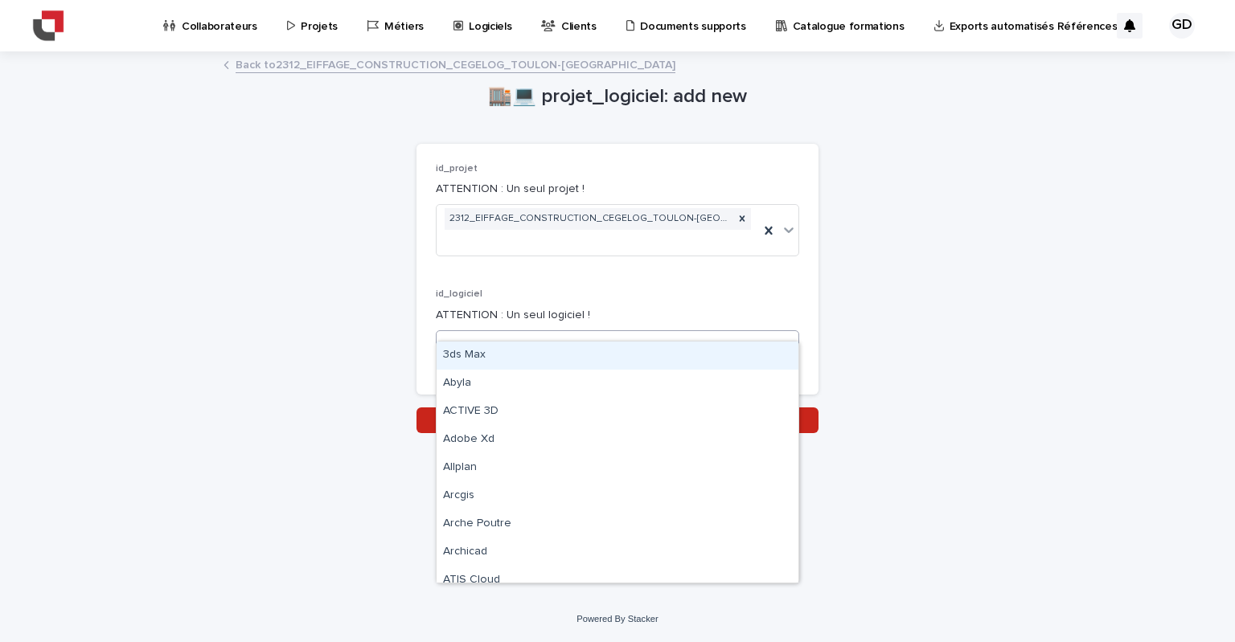
click at [543, 333] on div "Select..." at bounding box center [608, 346] width 342 height 27
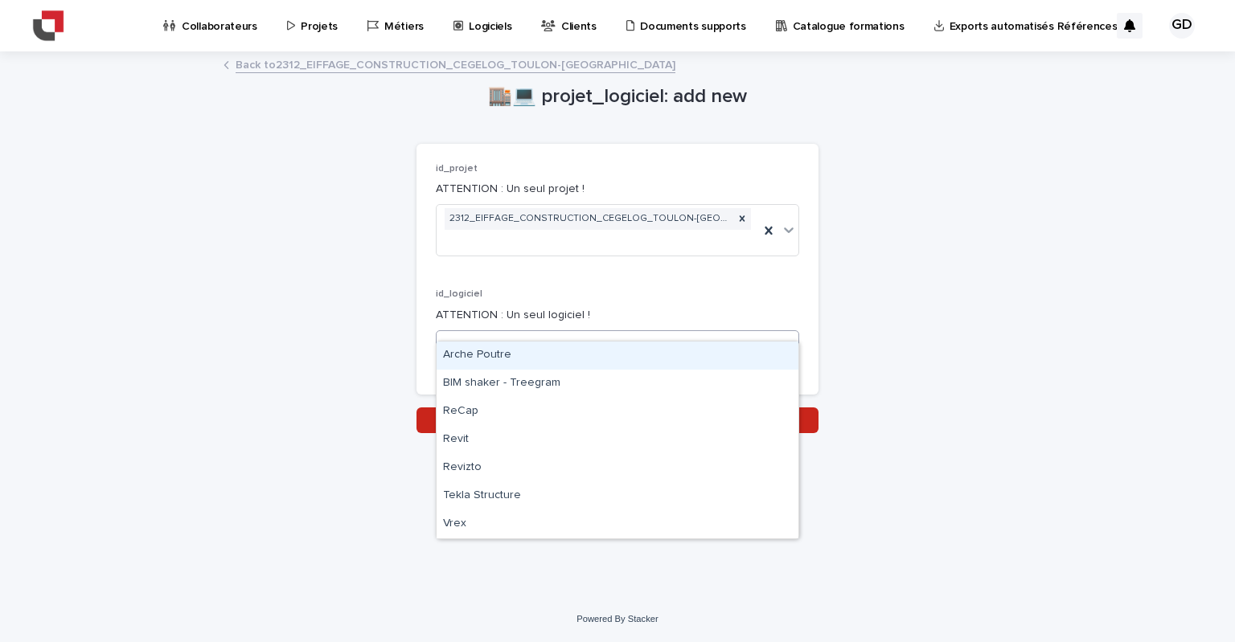
type input "***"
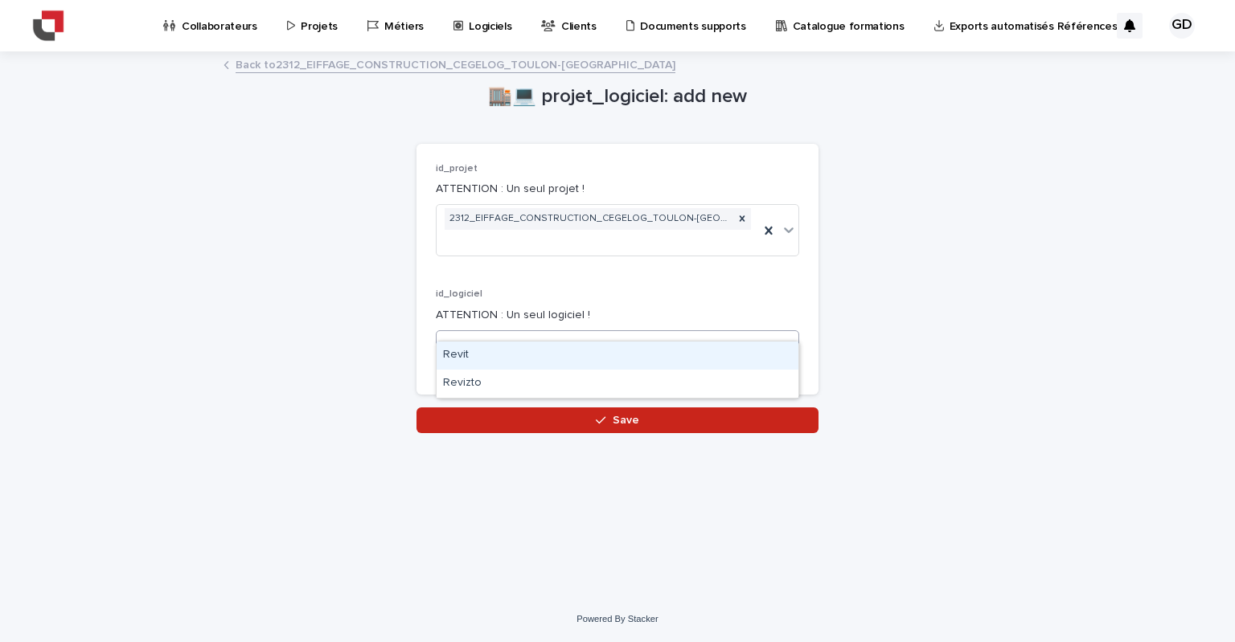
click at [502, 358] on div "Revit" at bounding box center [618, 356] width 362 height 28
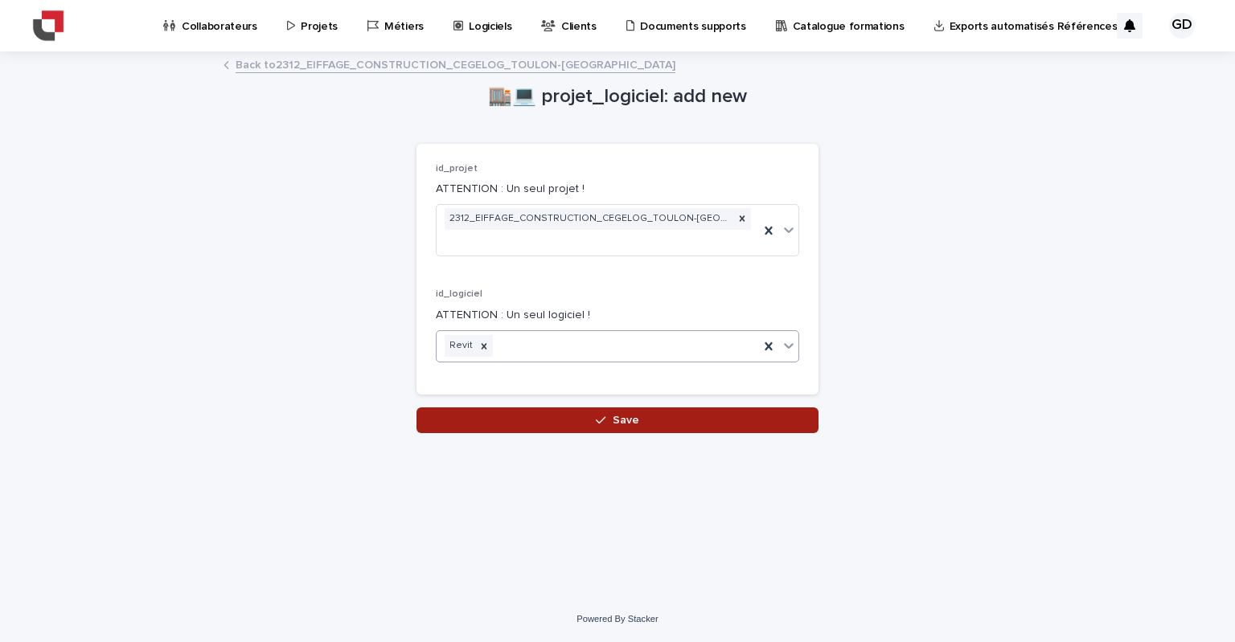
click at [605, 416] on icon "button" at bounding box center [601, 419] width 10 height 7
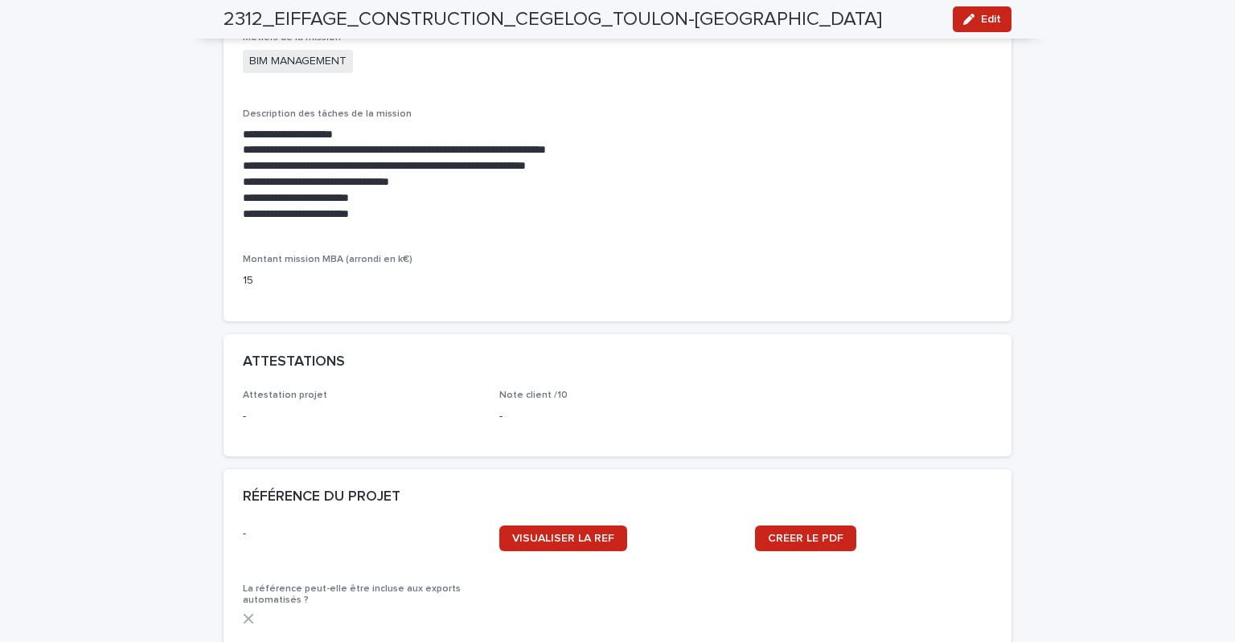
scroll to position [1447, 0]
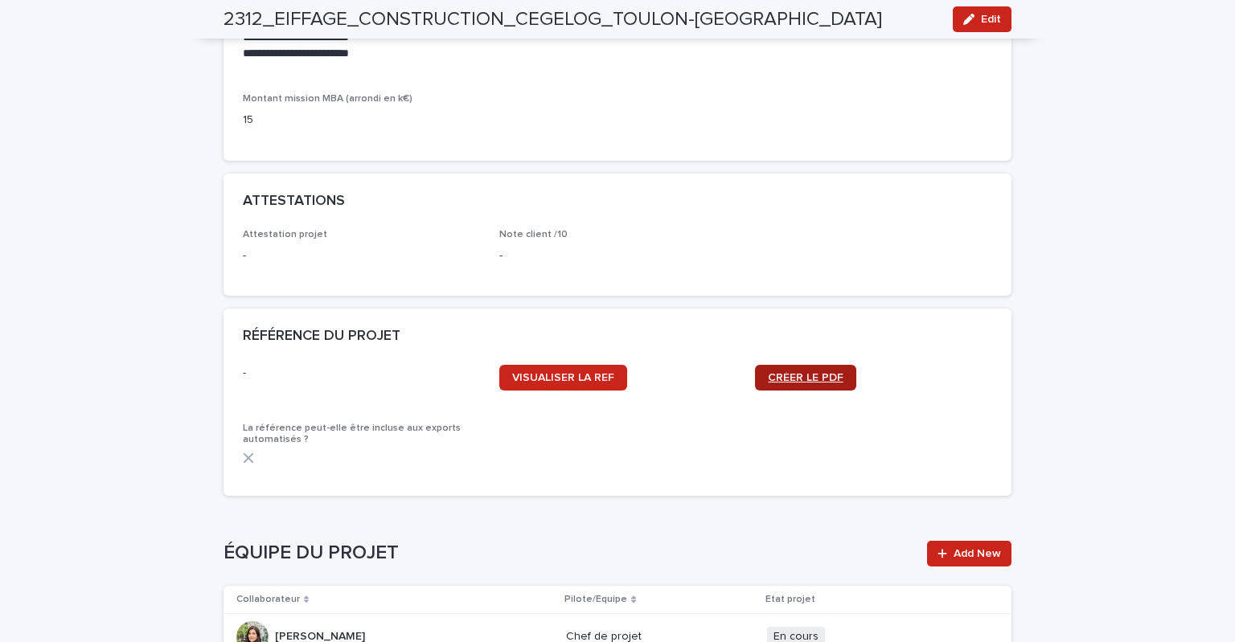
click at [810, 372] on span "CRÉER LE PDF" at bounding box center [806, 377] width 76 height 11
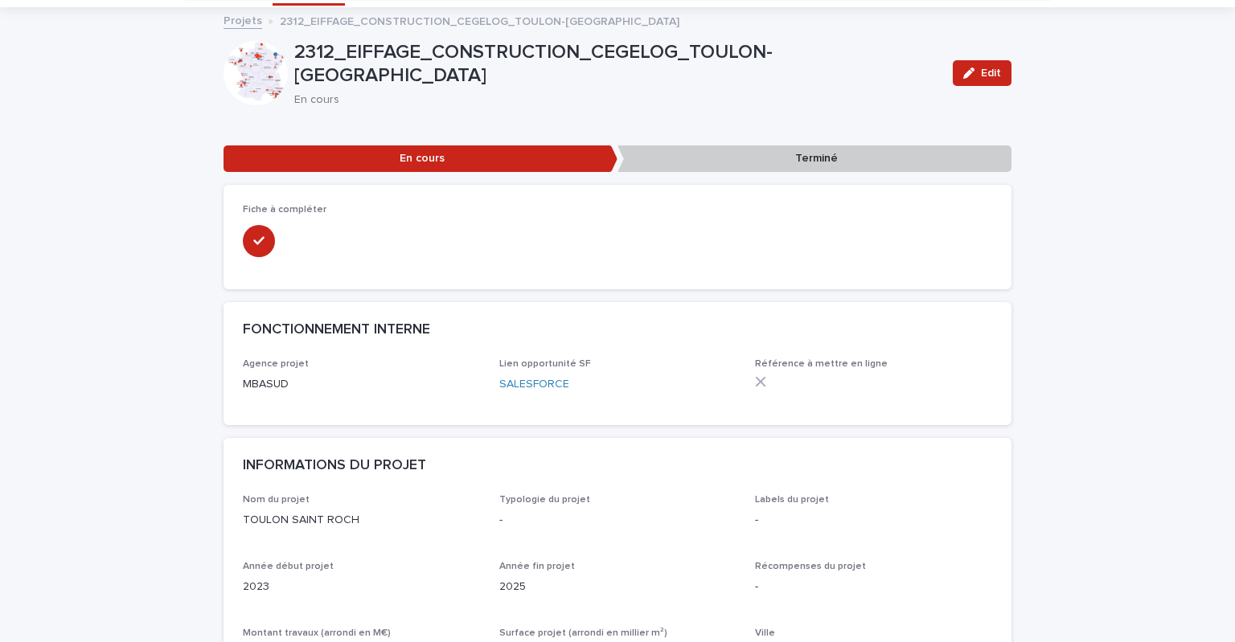
scroll to position [0, 0]
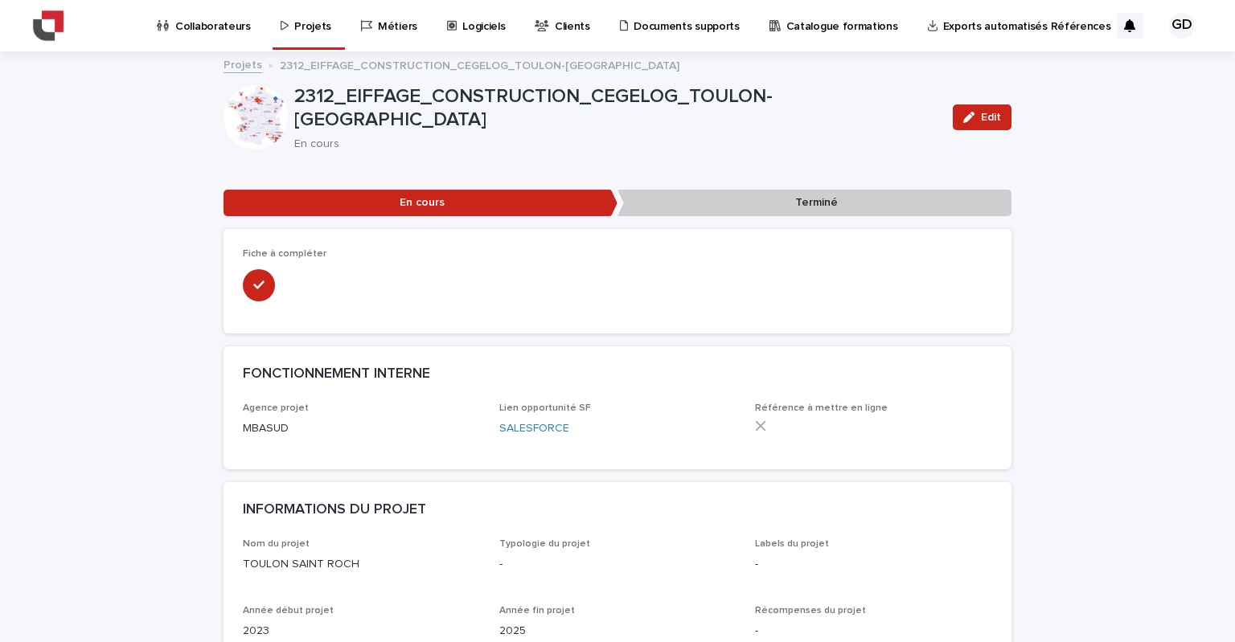
click at [771, 204] on p "Terminé" at bounding box center [814, 203] width 394 height 27
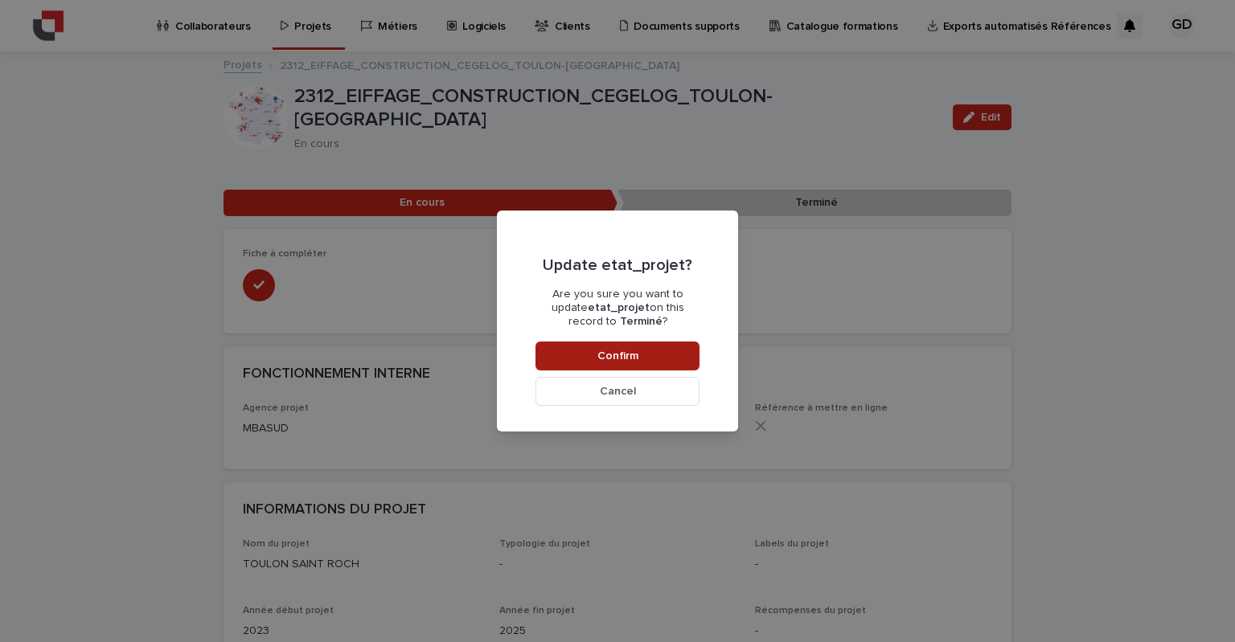
click at [610, 355] on span "Confirm" at bounding box center [617, 356] width 41 height 11
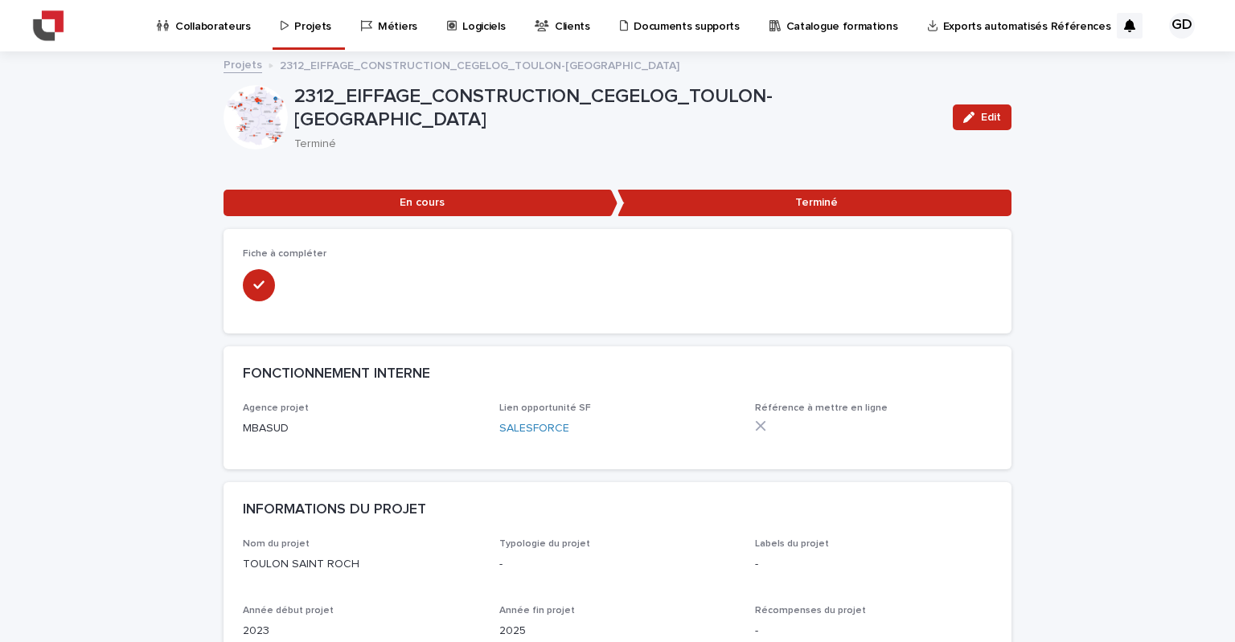
click at [295, 25] on p "Projets" at bounding box center [312, 17] width 37 height 34
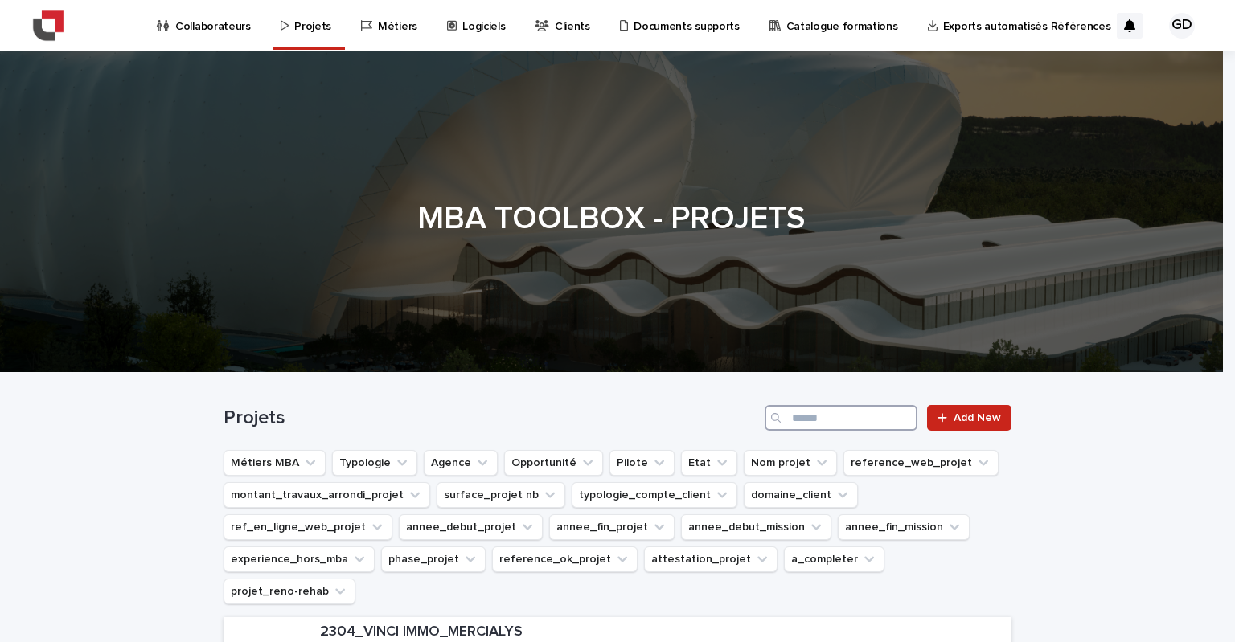
click at [836, 416] on input "Search" at bounding box center [841, 418] width 153 height 26
type input "*****"
click at [698, 624] on p "2311_EIFFAGE-CONSTRUCTION_CEGELOG-MARSEILLE-SCHLOESING" at bounding box center [662, 633] width 685 height 18
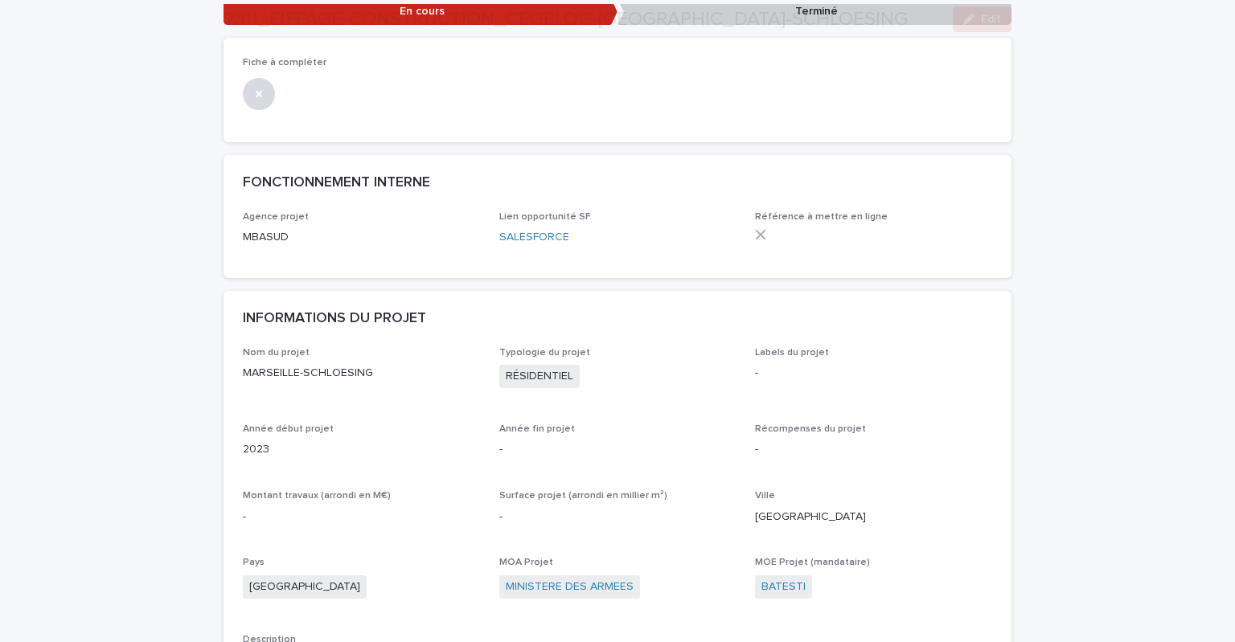
scroll to position [402, 0]
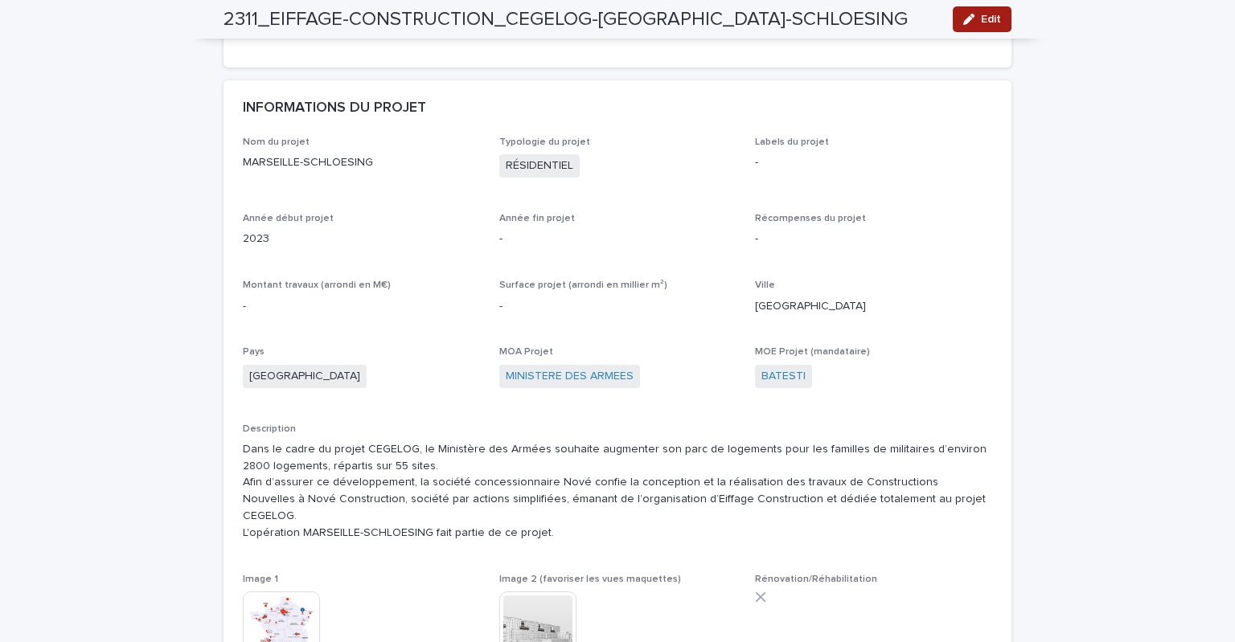
click at [981, 17] on span "Edit" at bounding box center [991, 19] width 20 height 11
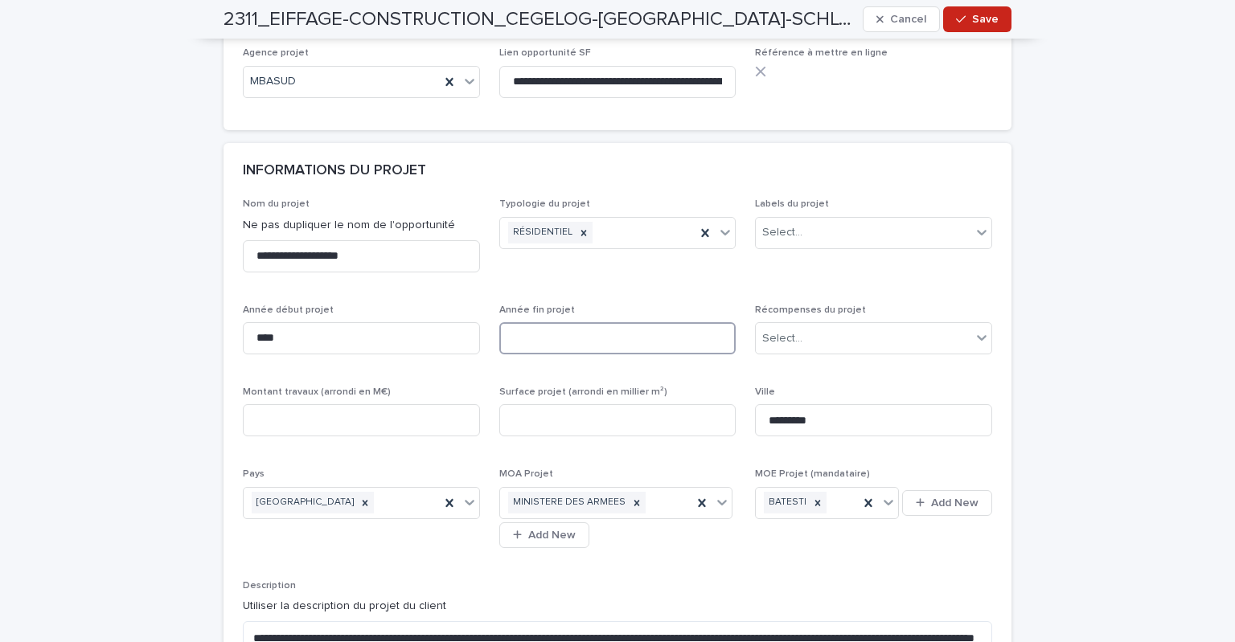
click at [554, 340] on input at bounding box center [617, 338] width 237 height 32
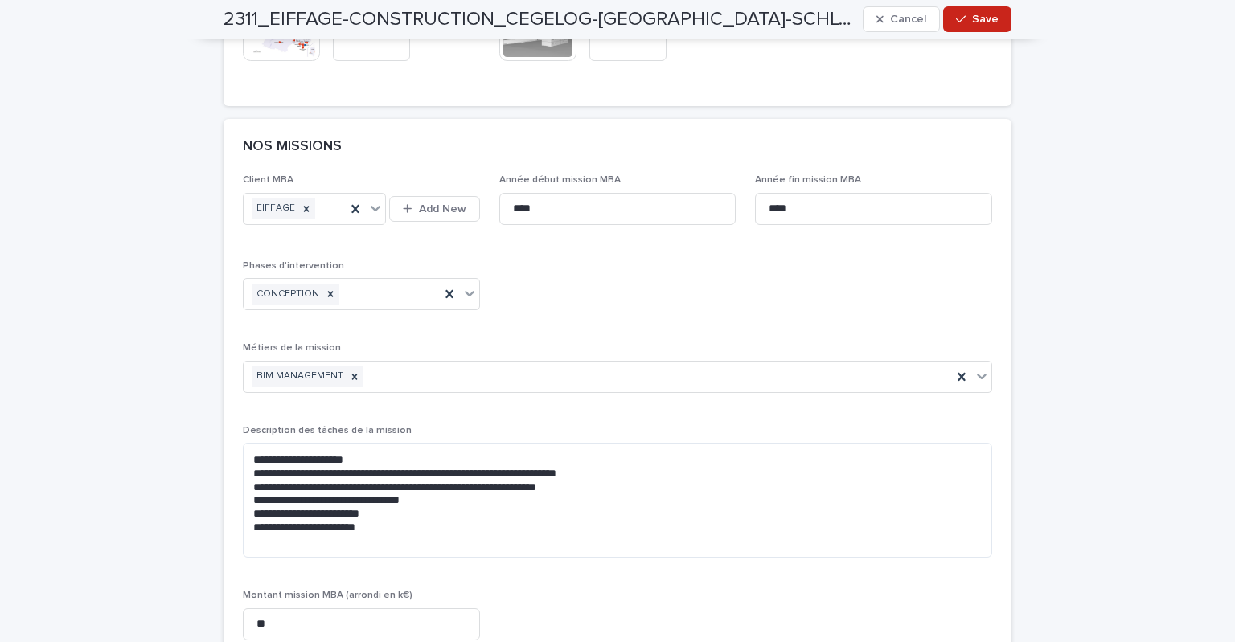
scroll to position [1206, 0]
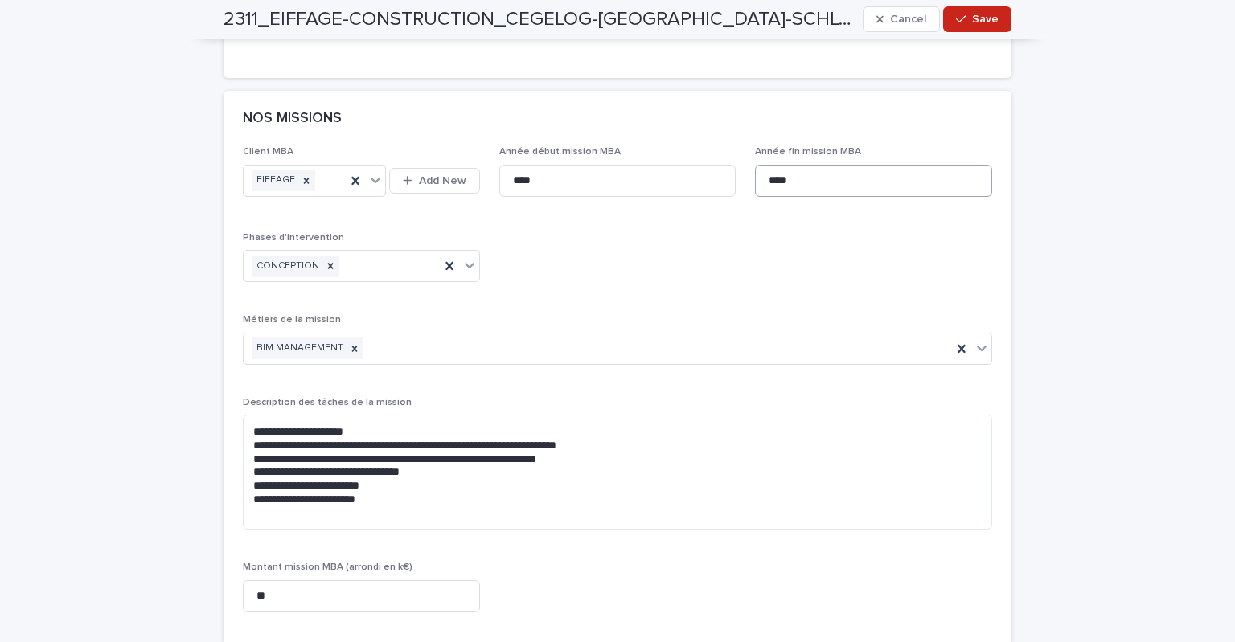
type input "****"
click at [853, 189] on input "****" at bounding box center [873, 181] width 237 height 32
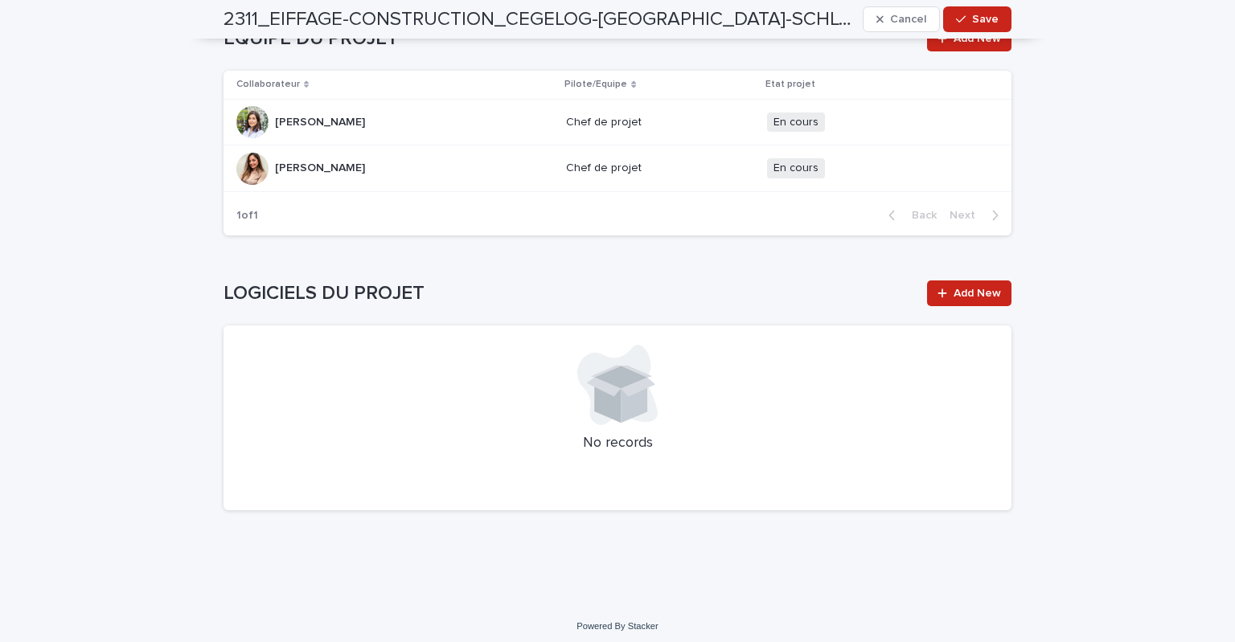
scroll to position [2291, 0]
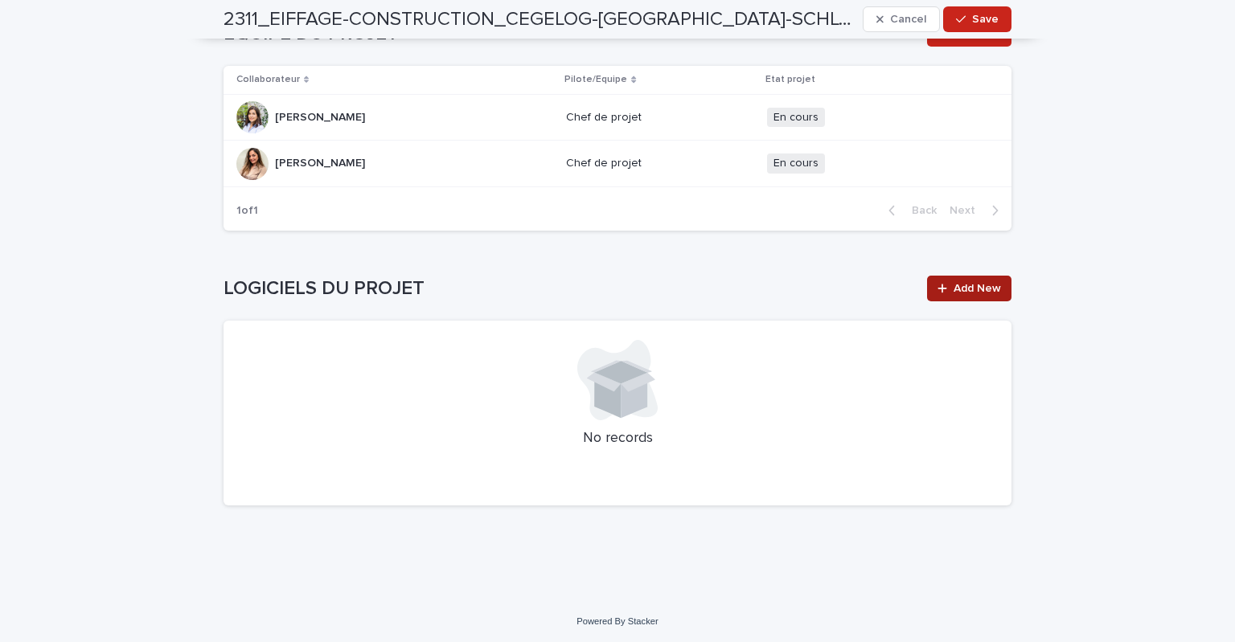
type input "****"
click at [984, 289] on span "Add New" at bounding box center [976, 288] width 47 height 11
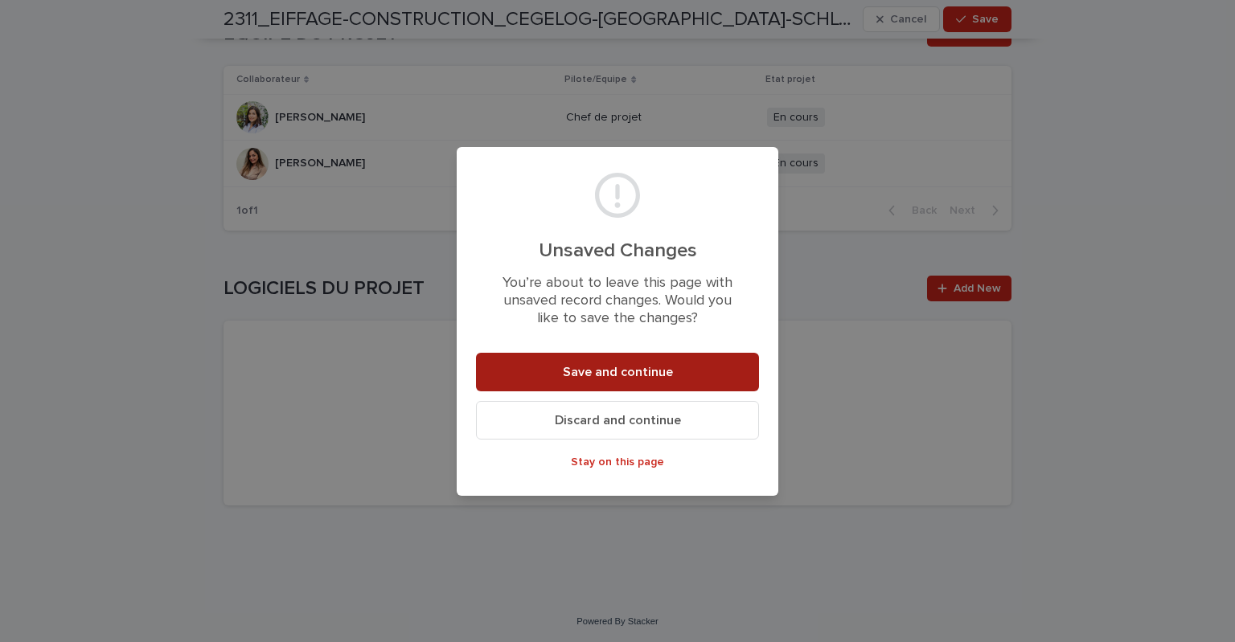
click at [582, 368] on span "Save and continue" at bounding box center [618, 372] width 110 height 13
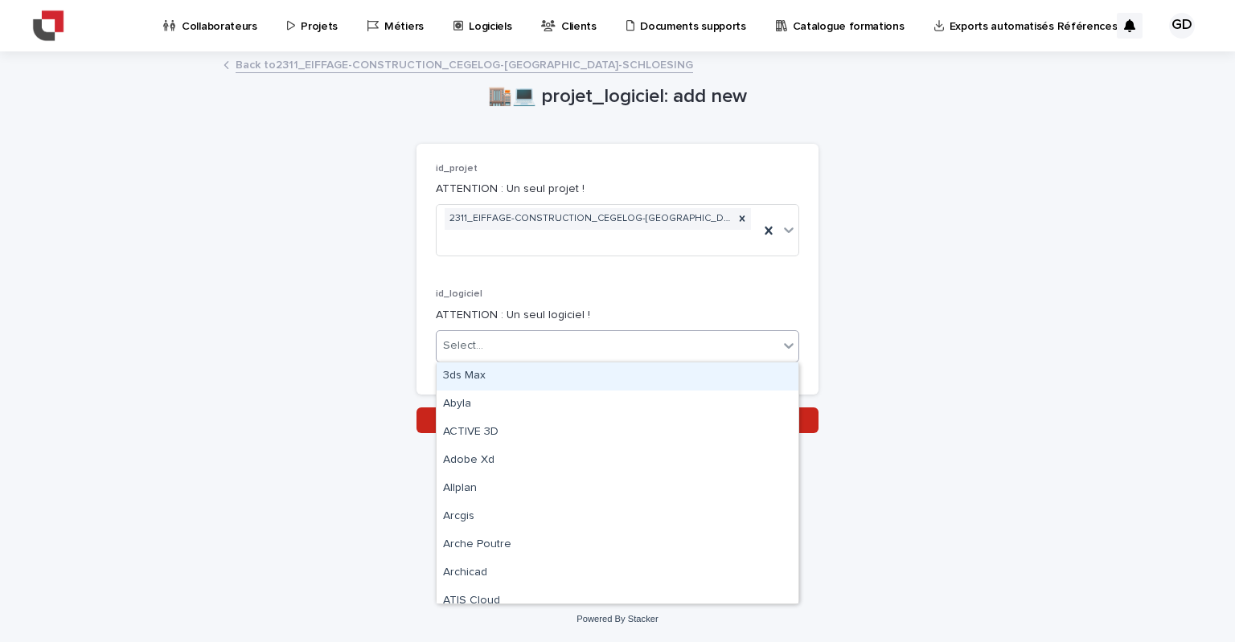
click at [489, 352] on div "Select..." at bounding box center [608, 346] width 342 height 27
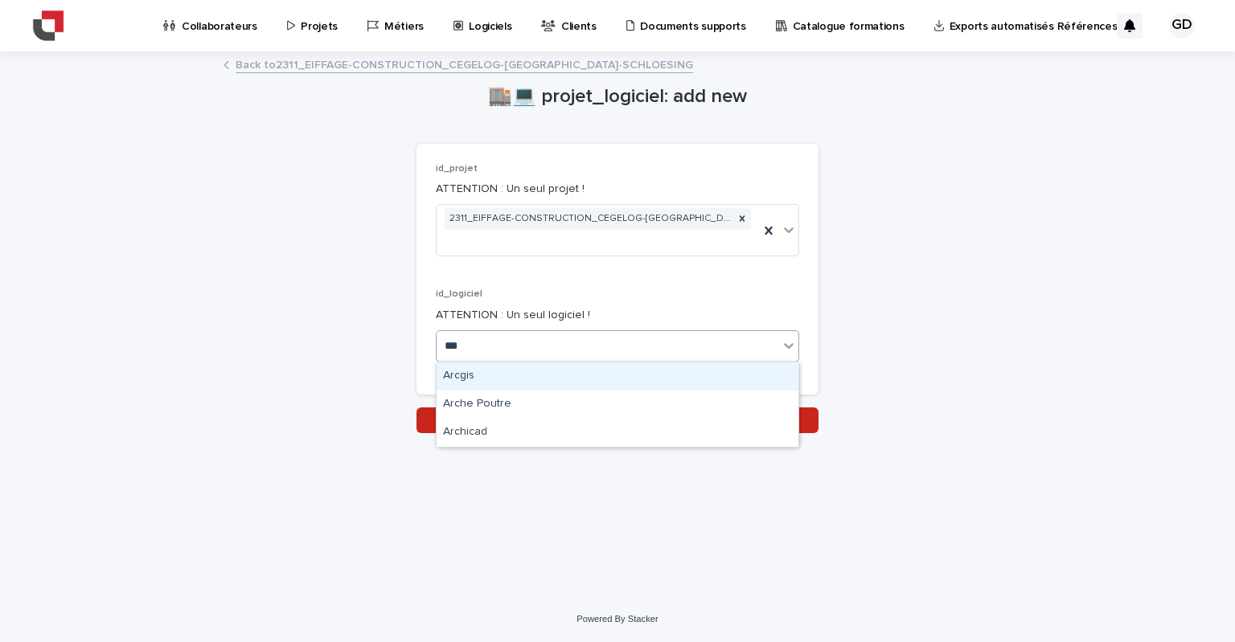
type input "****"
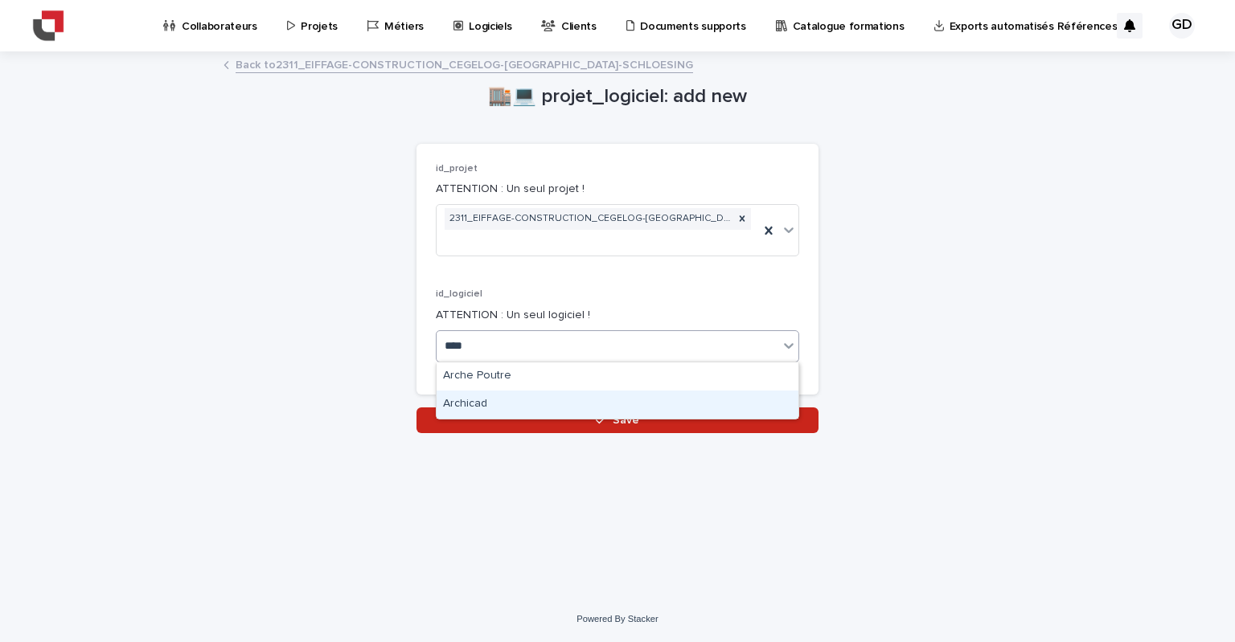
click at [481, 403] on div "Archicad" at bounding box center [618, 405] width 362 height 28
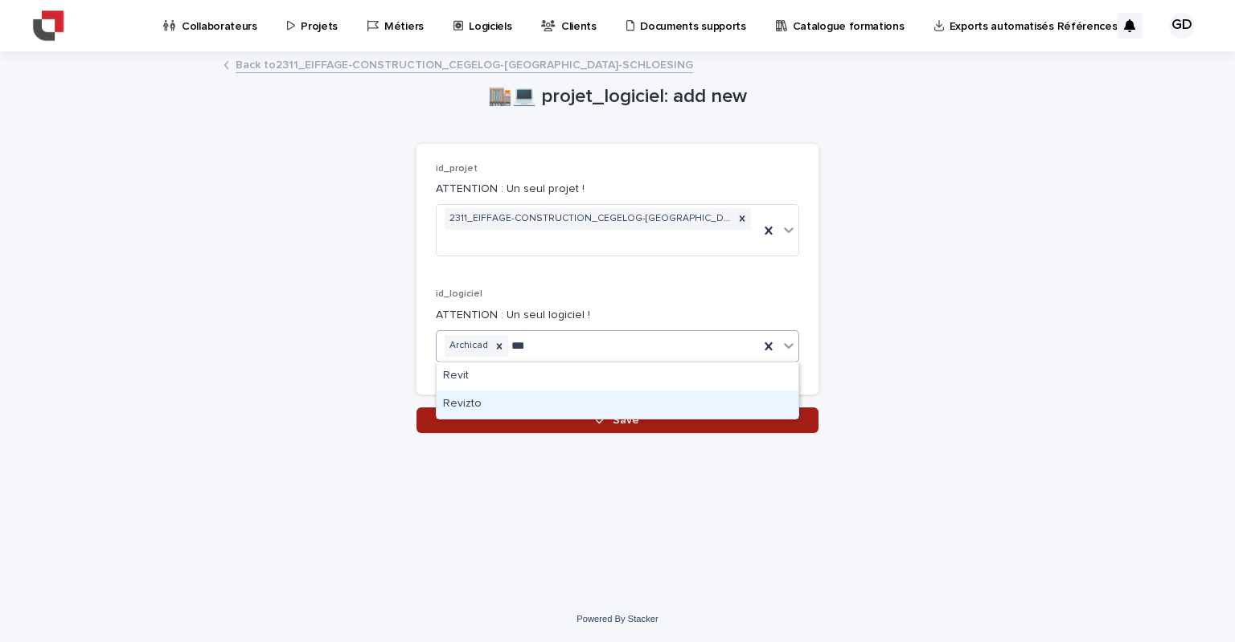
type input "****"
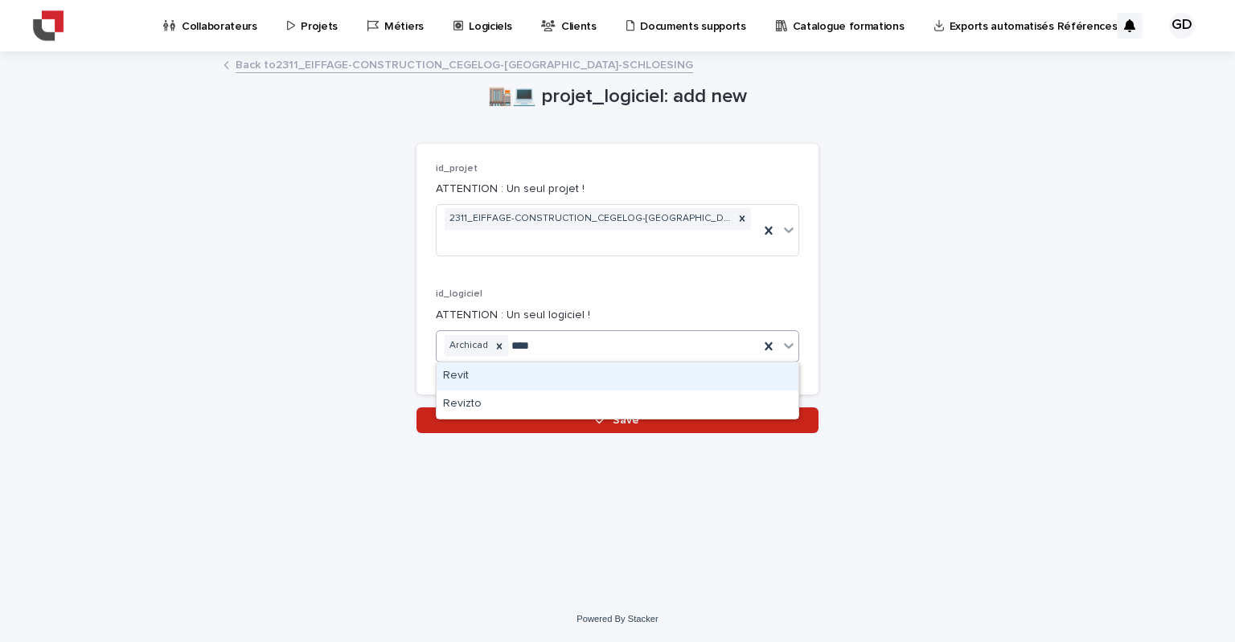
click at [502, 379] on div "Revit" at bounding box center [618, 377] width 362 height 28
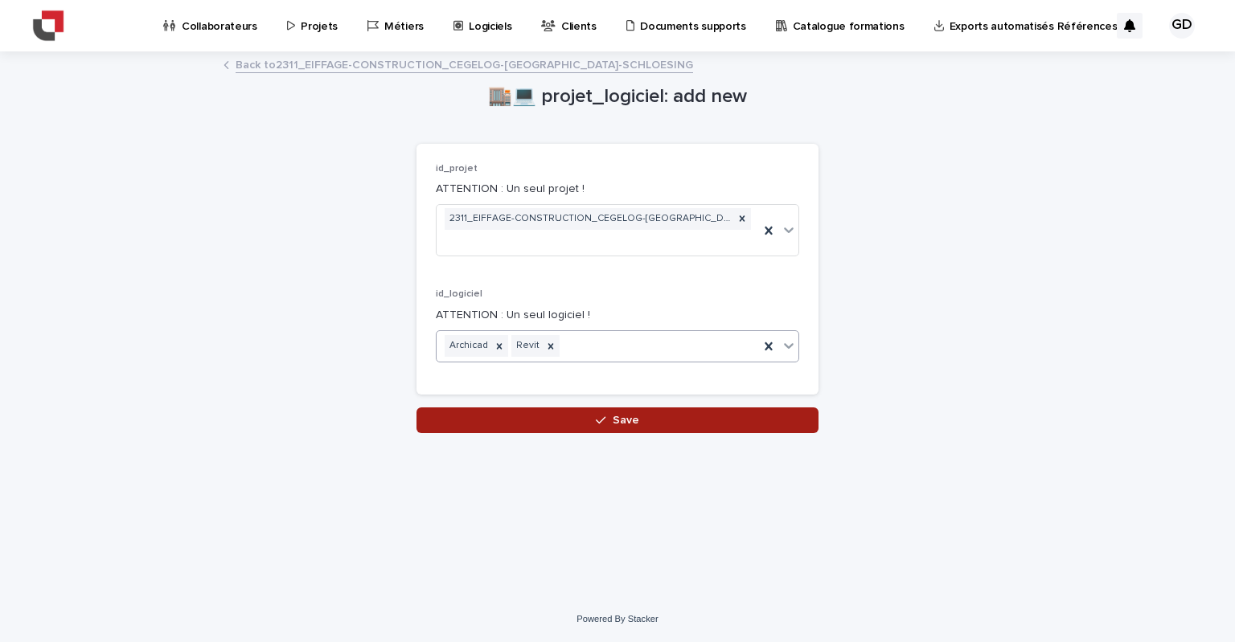
click at [568, 417] on button "Save" at bounding box center [617, 421] width 402 height 26
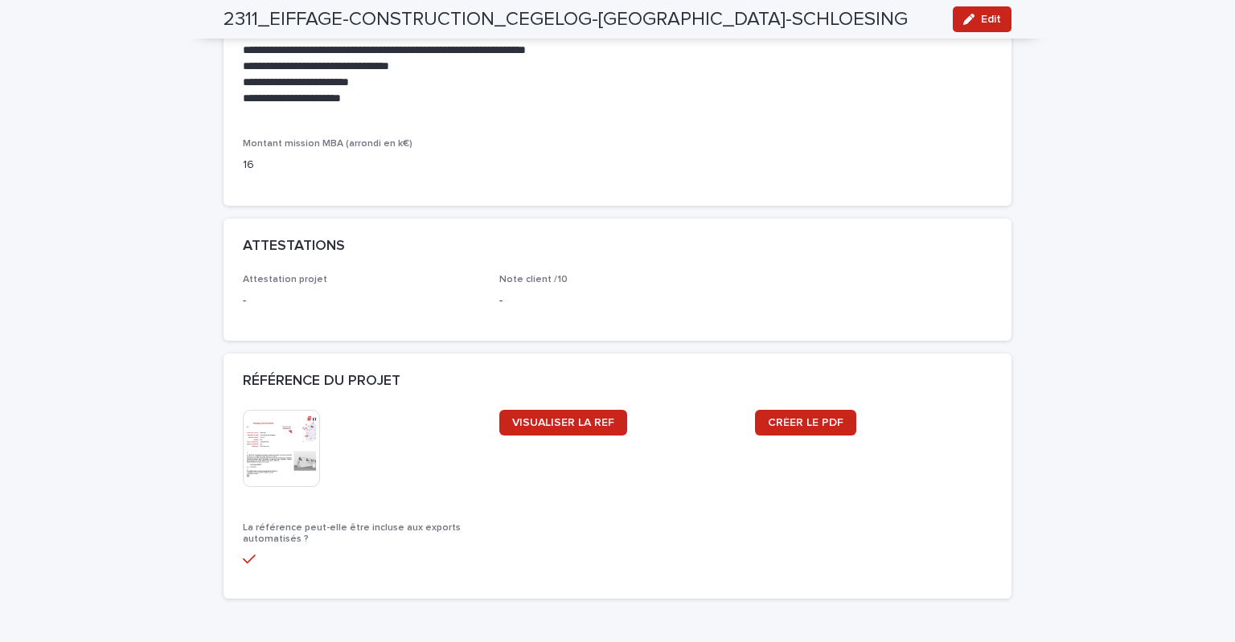
scroll to position [1447, 0]
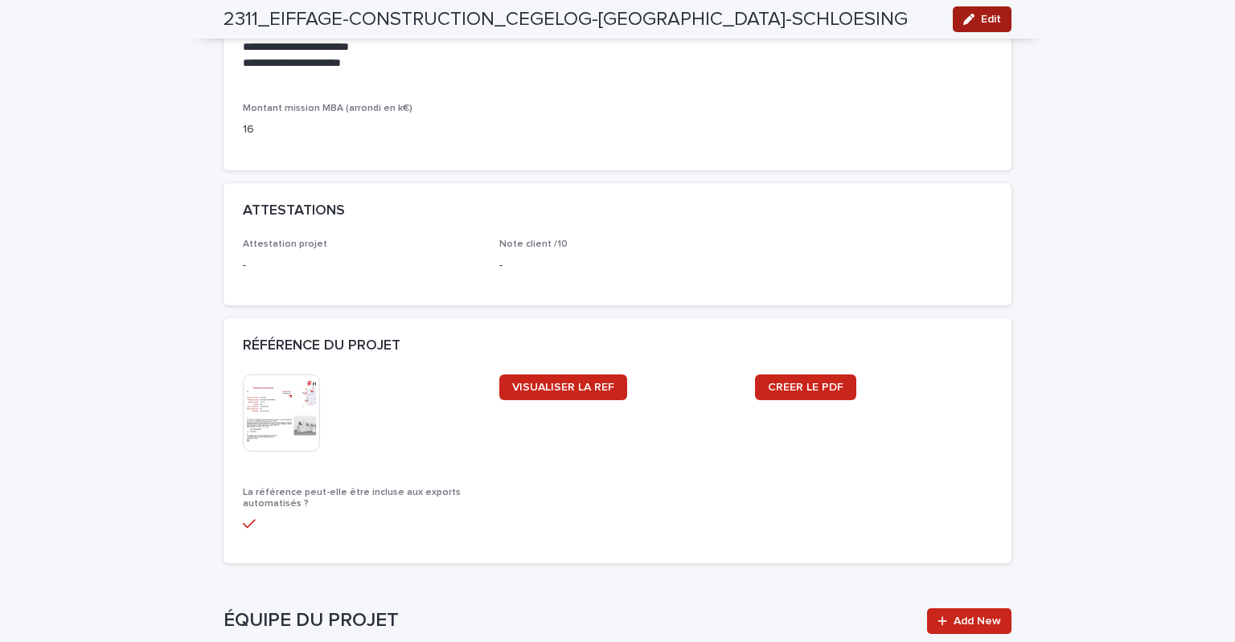
click at [974, 23] on button "Edit" at bounding box center [982, 19] width 59 height 26
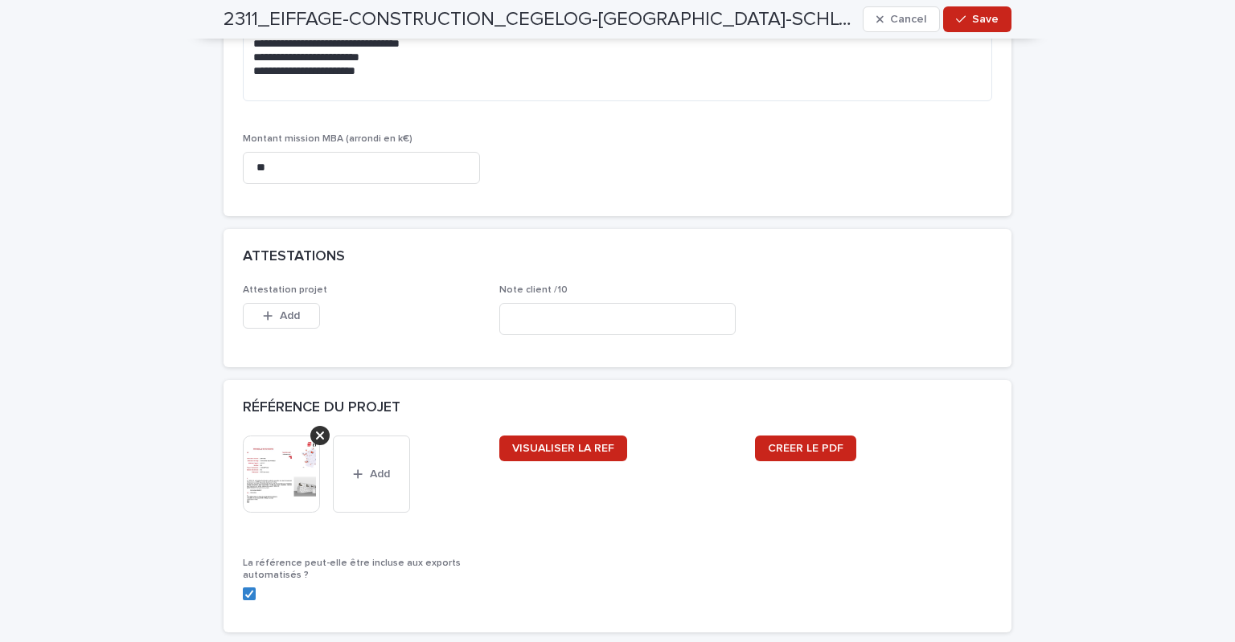
scroll to position [1849, 0]
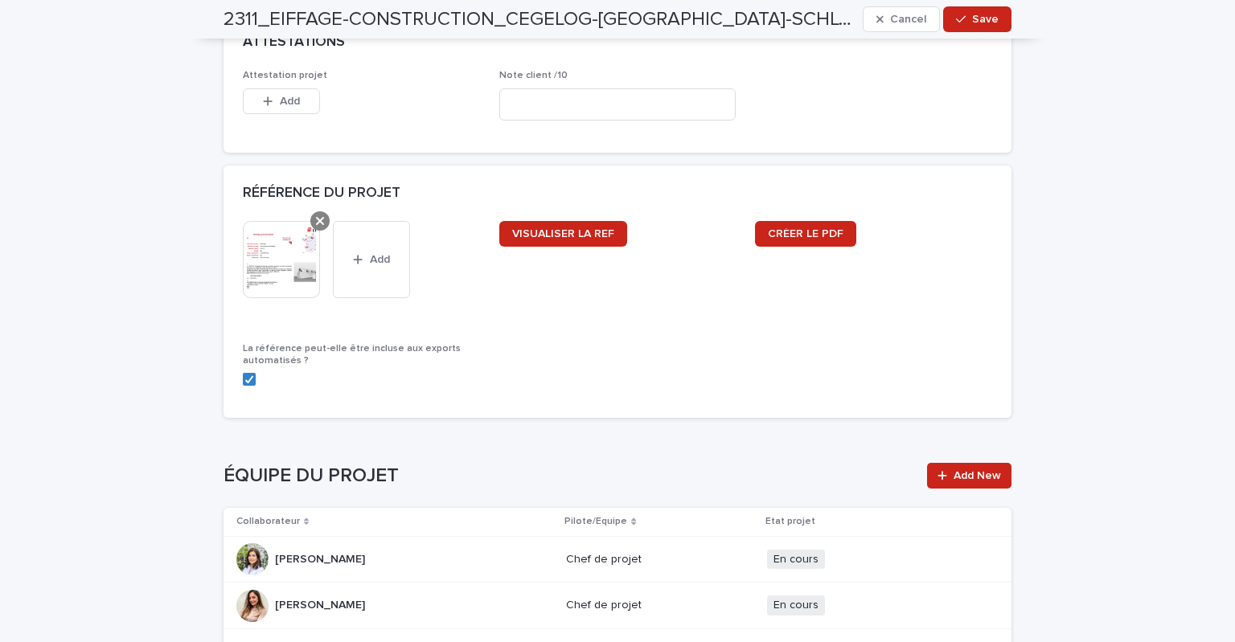
click at [316, 219] on icon at bounding box center [320, 221] width 8 height 13
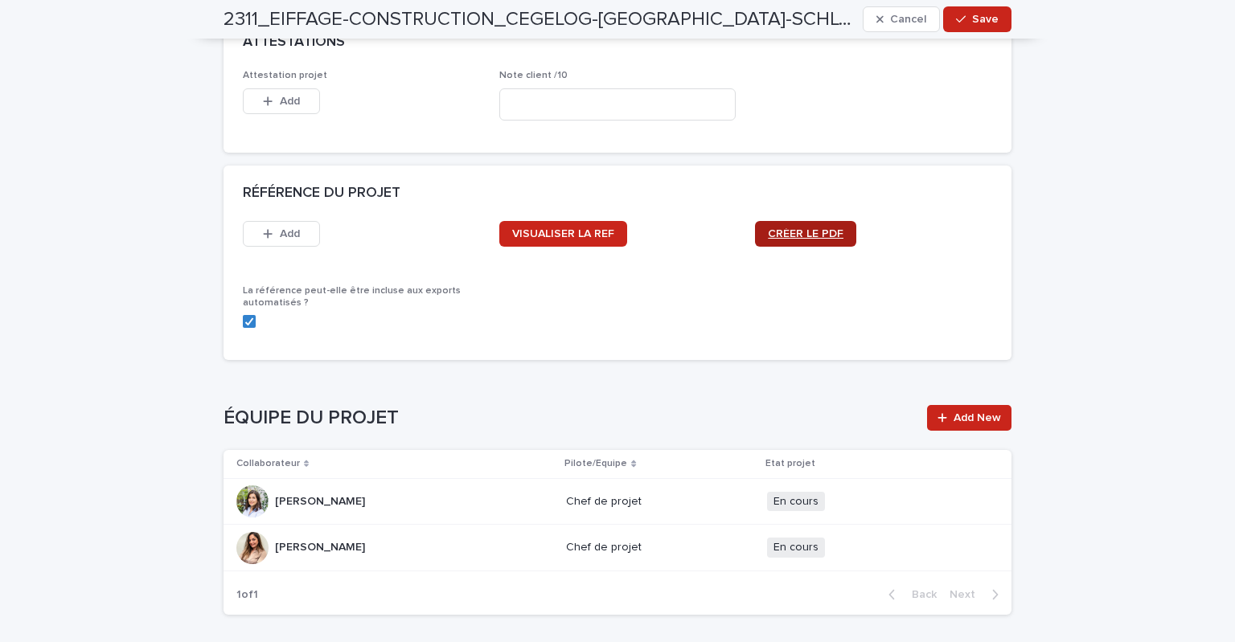
click at [794, 234] on span "CRÉER LE PDF" at bounding box center [806, 233] width 76 height 11
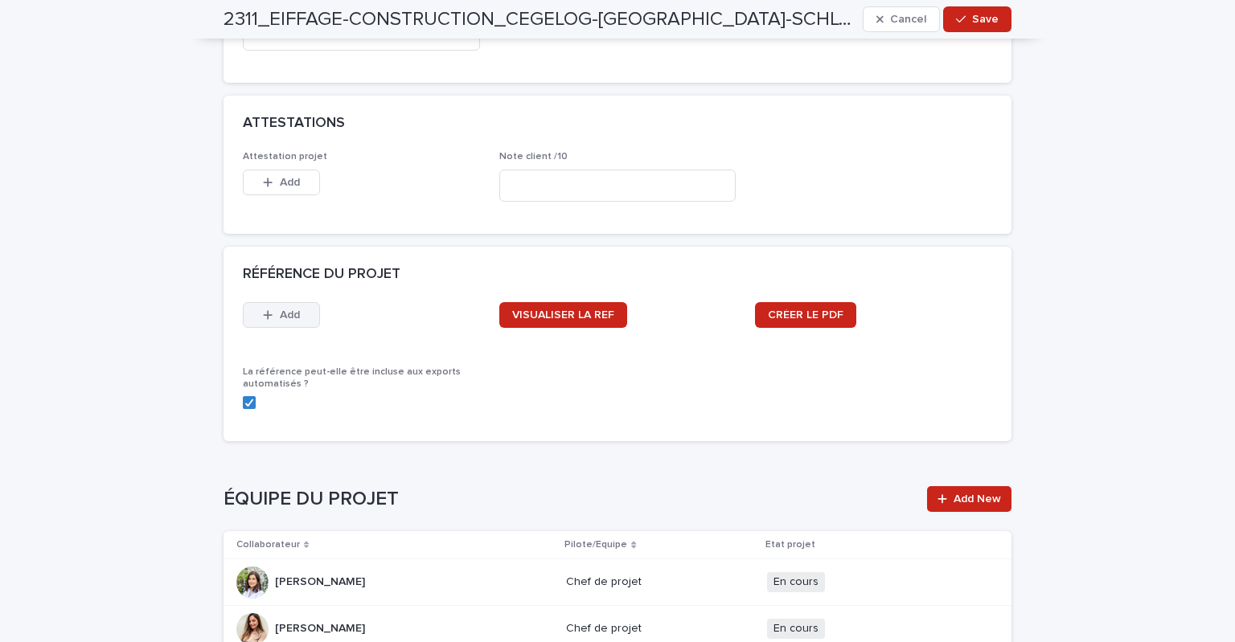
click at [292, 325] on button "Add" at bounding box center [281, 315] width 77 height 26
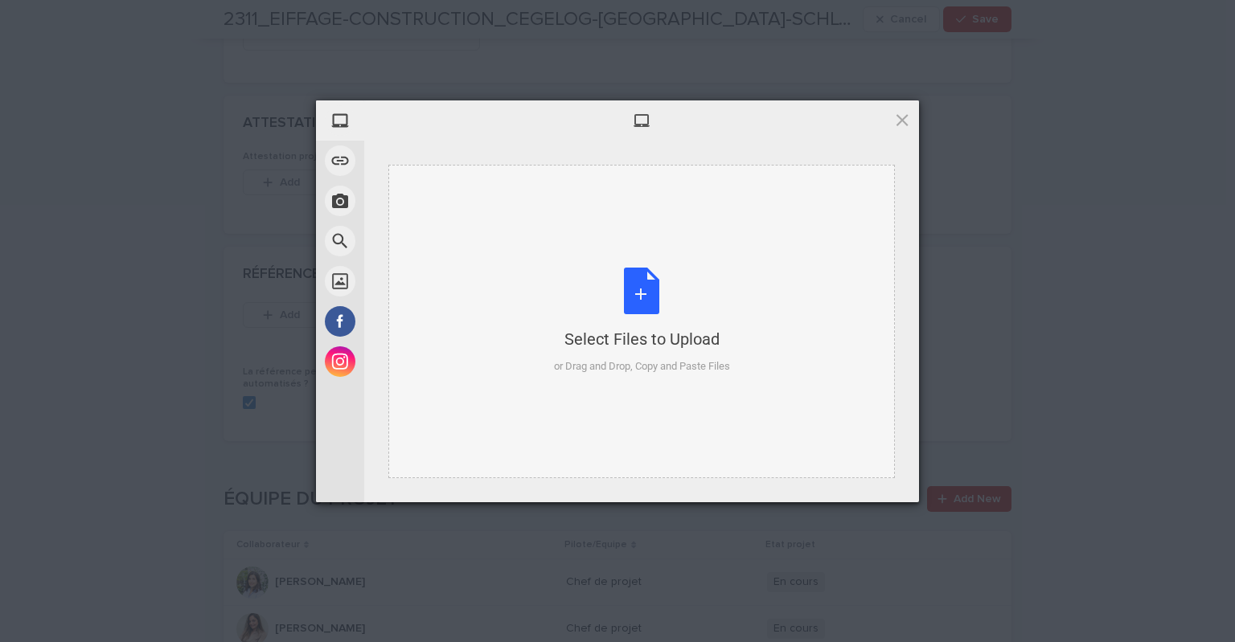
click at [662, 305] on div "Select Files to Upload or Drag and Drop, Copy and Paste Files" at bounding box center [642, 321] width 176 height 107
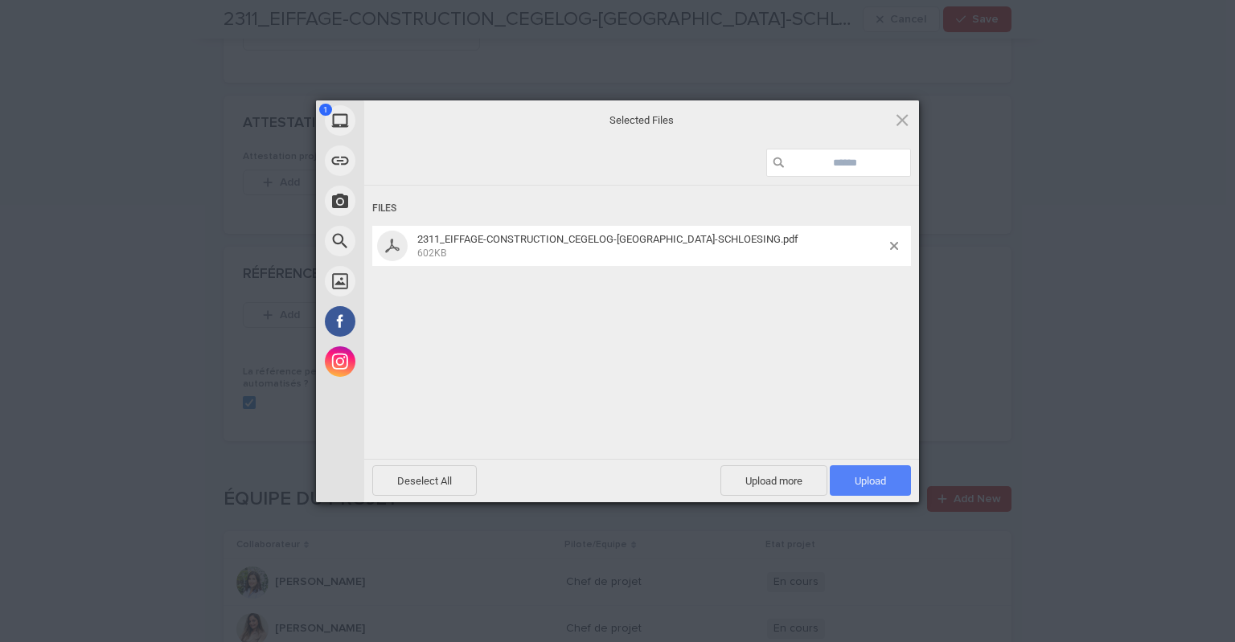
click at [847, 478] on span "Upload 1" at bounding box center [870, 480] width 81 height 31
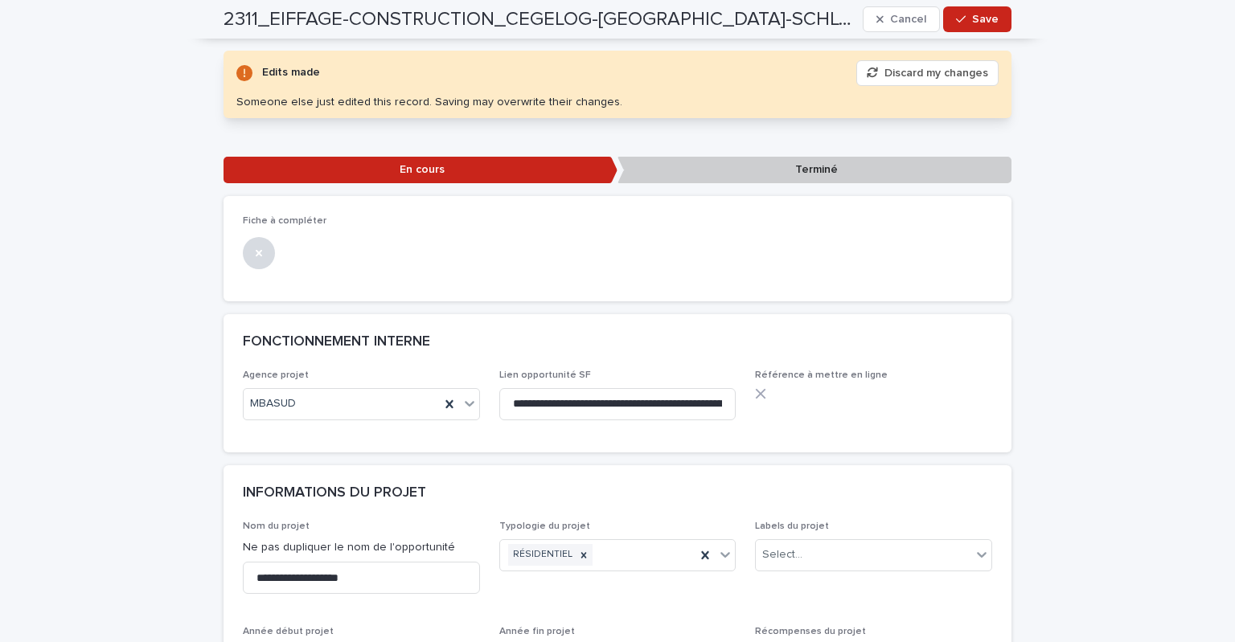
scroll to position [0, 0]
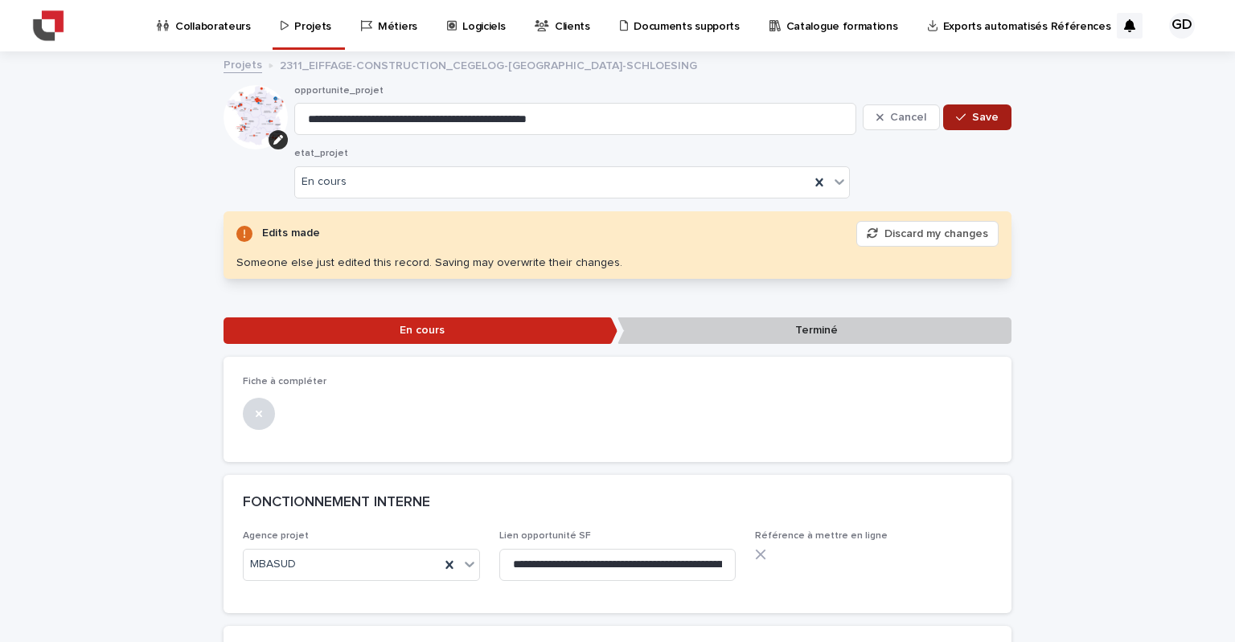
click at [962, 119] on div "button" at bounding box center [964, 117] width 16 height 11
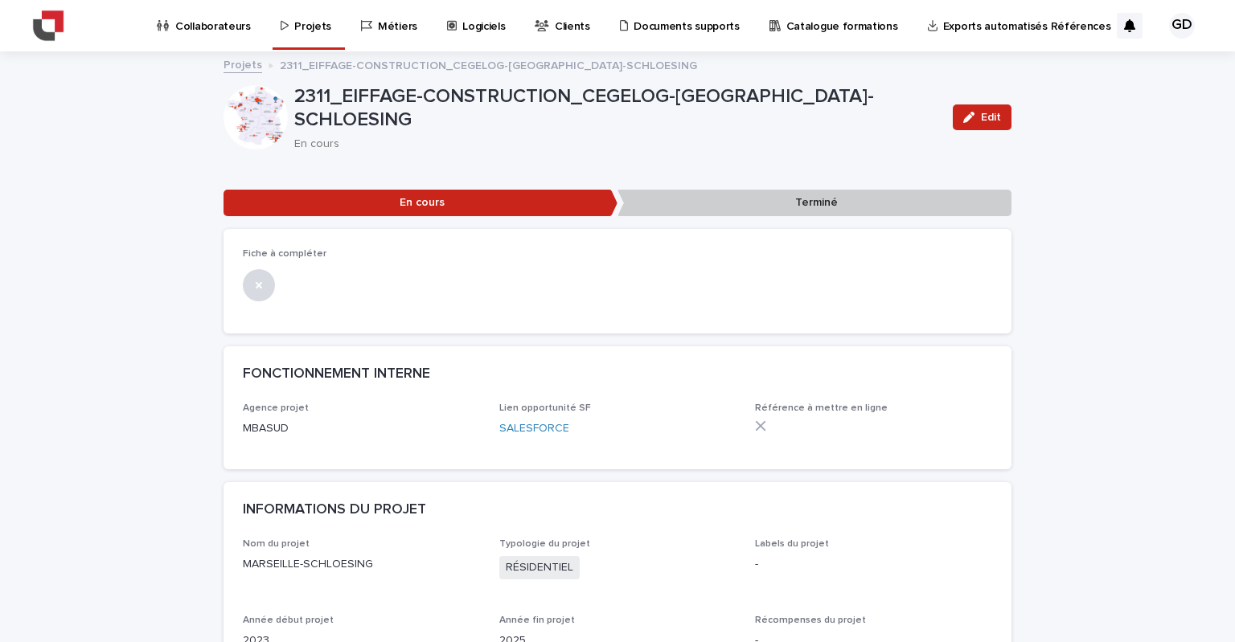
click at [761, 205] on p "Terminé" at bounding box center [814, 203] width 394 height 27
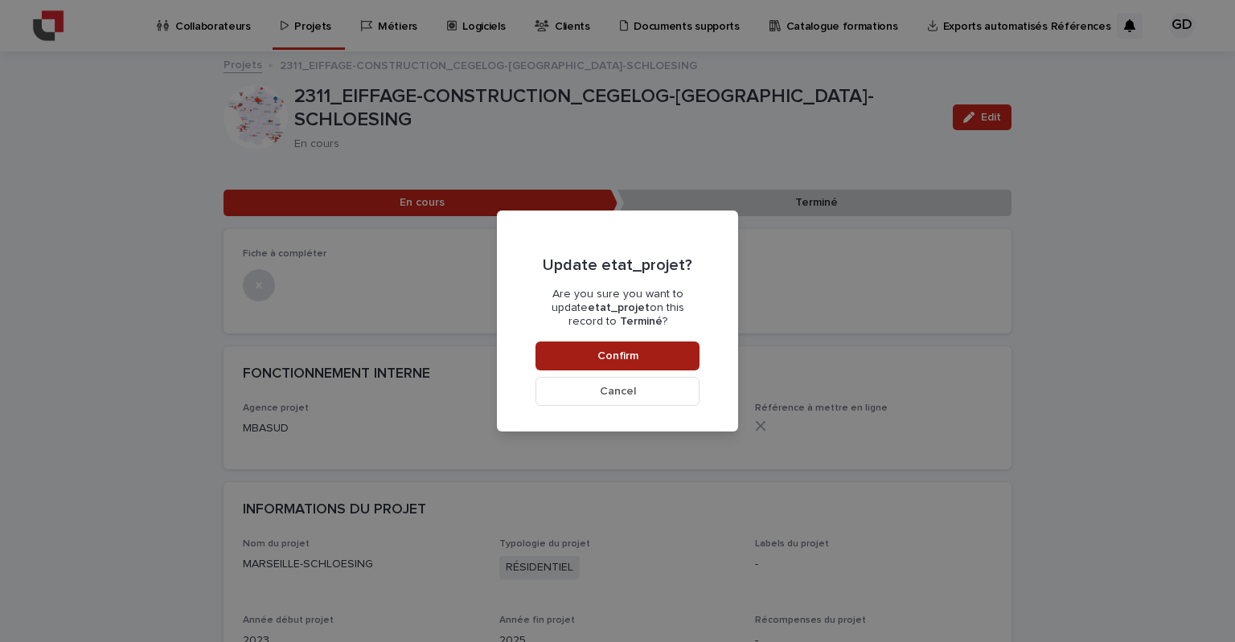
click at [675, 351] on button "Confirm" at bounding box center [617, 356] width 164 height 29
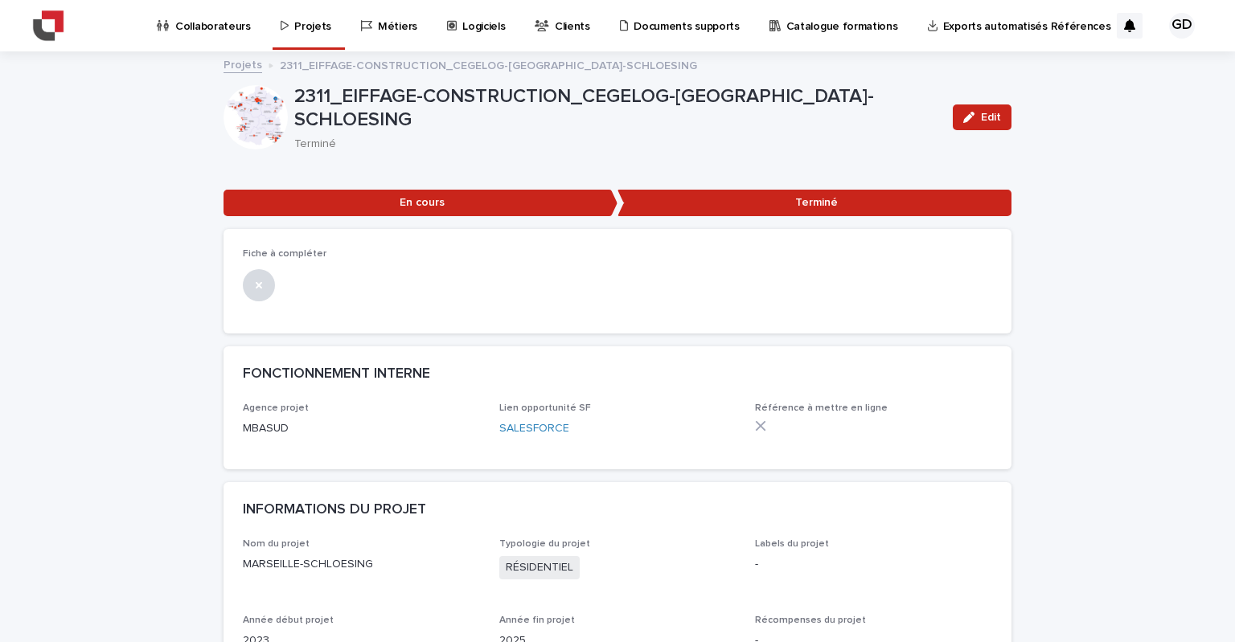
click at [300, 24] on p "Projets" at bounding box center [312, 17] width 37 height 34
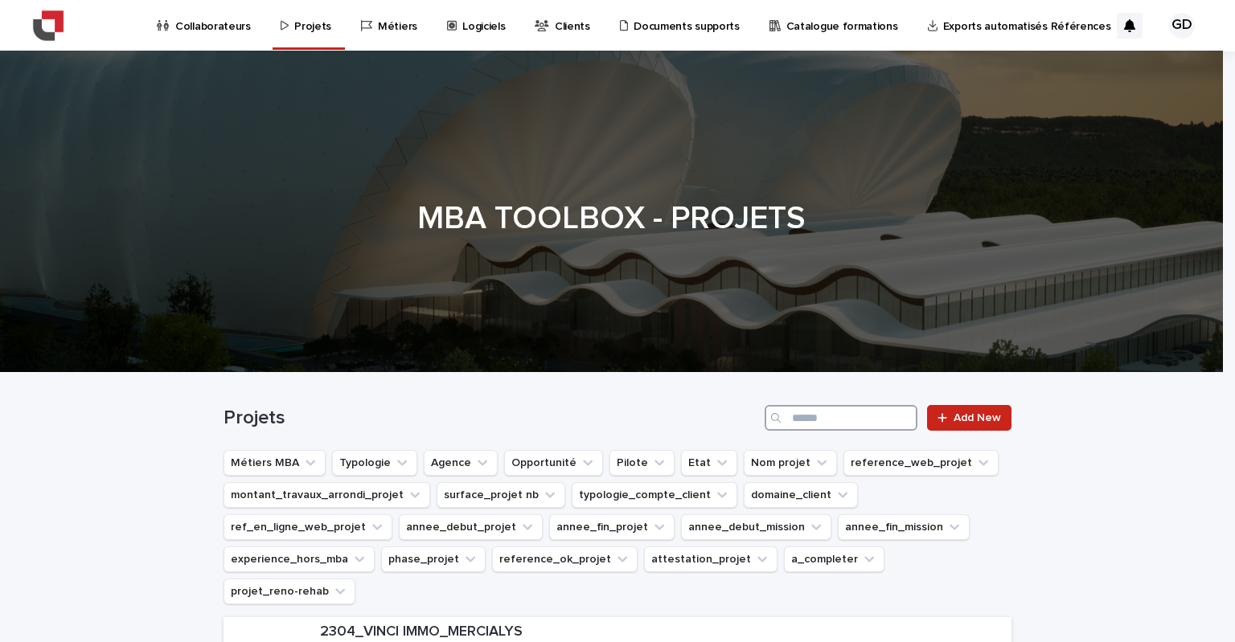
click at [810, 417] on input "Search" at bounding box center [841, 418] width 153 height 26
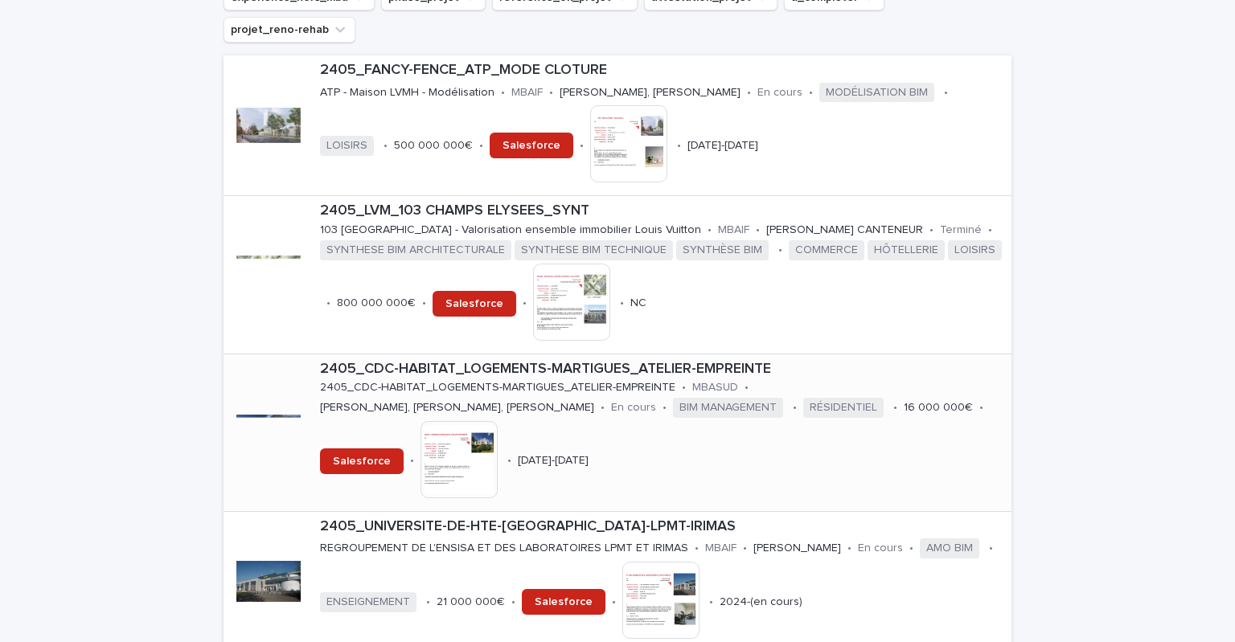
scroll to position [563, 0]
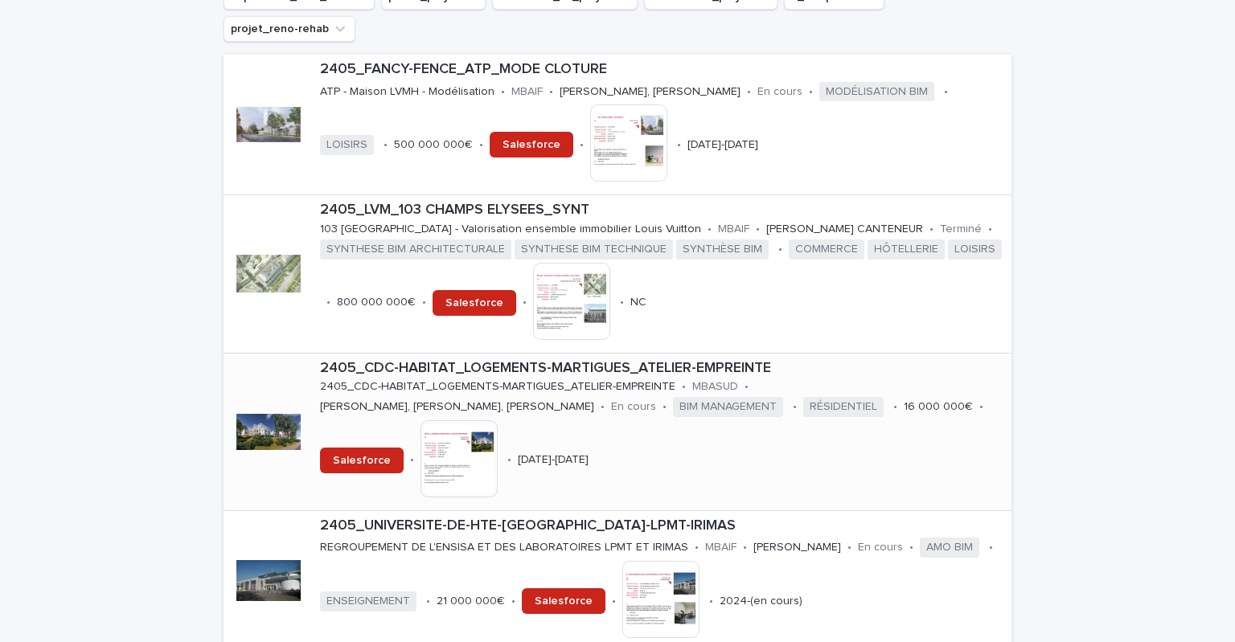
type input "****"
click at [570, 360] on p "2405_CDC-HABITAT_LOGEMENTS-MARTIGUES_ATELIER-EMPREINTE" at bounding box center [662, 369] width 685 height 18
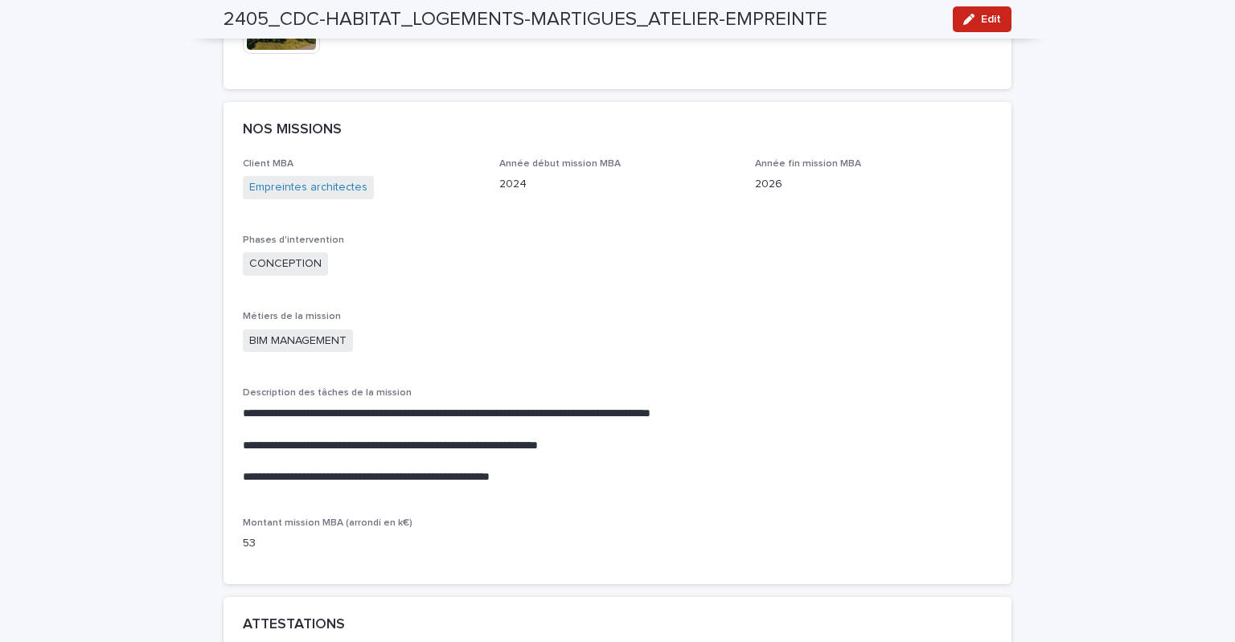
scroll to position [965, 0]
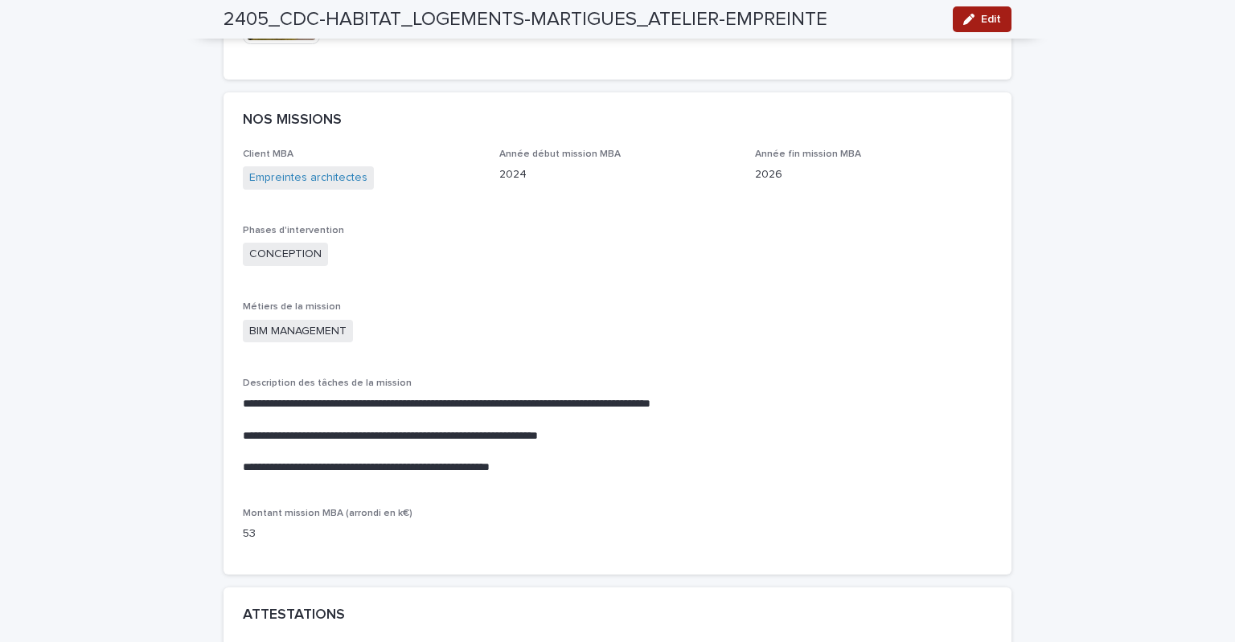
click at [981, 22] on span "Edit" at bounding box center [991, 19] width 20 height 11
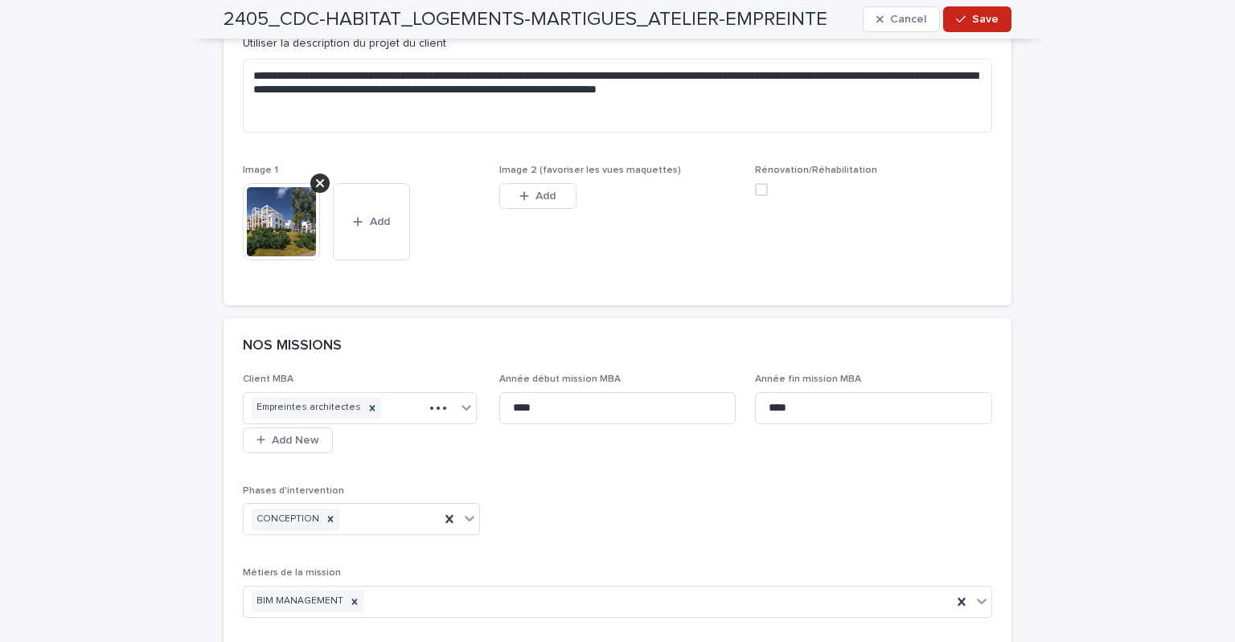
scroll to position [1064, 0]
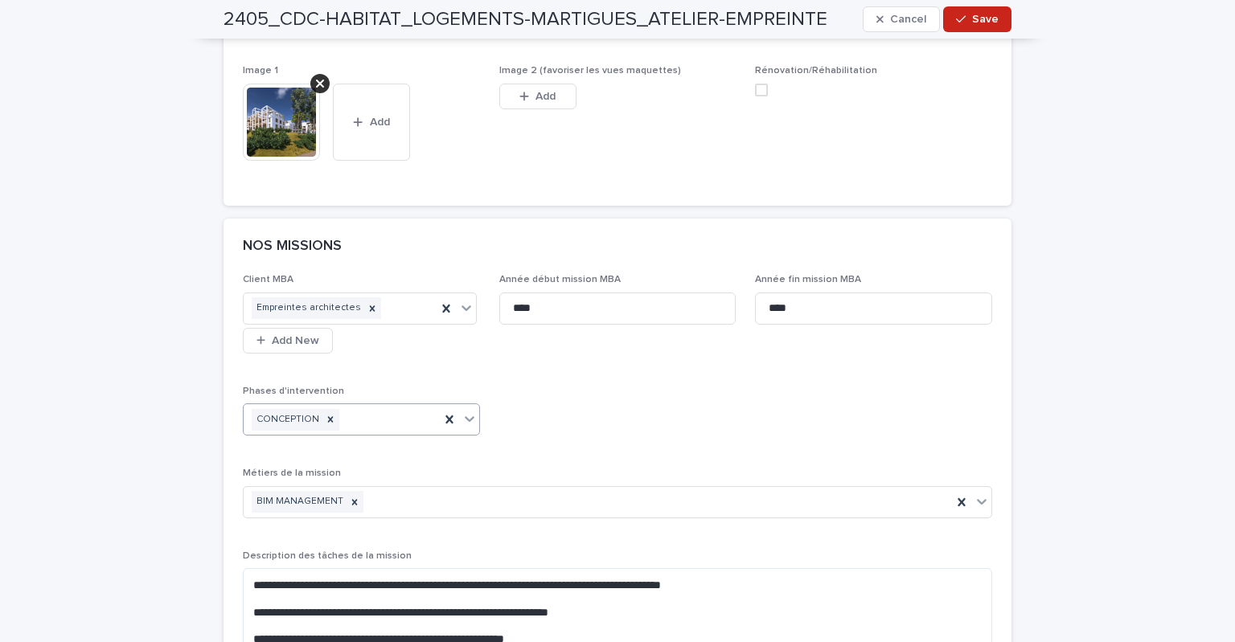
click at [363, 410] on div "CONCEPTION" at bounding box center [342, 420] width 196 height 28
type input "*"
click at [297, 439] on div "EXECUTION" at bounding box center [355, 439] width 236 height 28
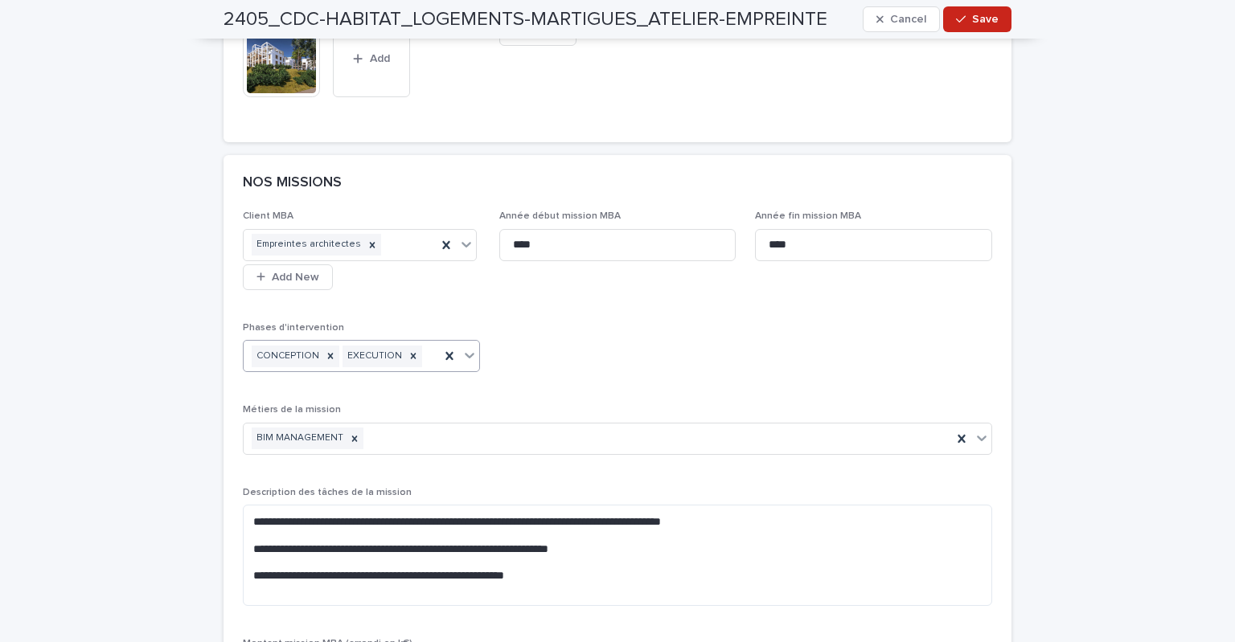
scroll to position [1225, 0]
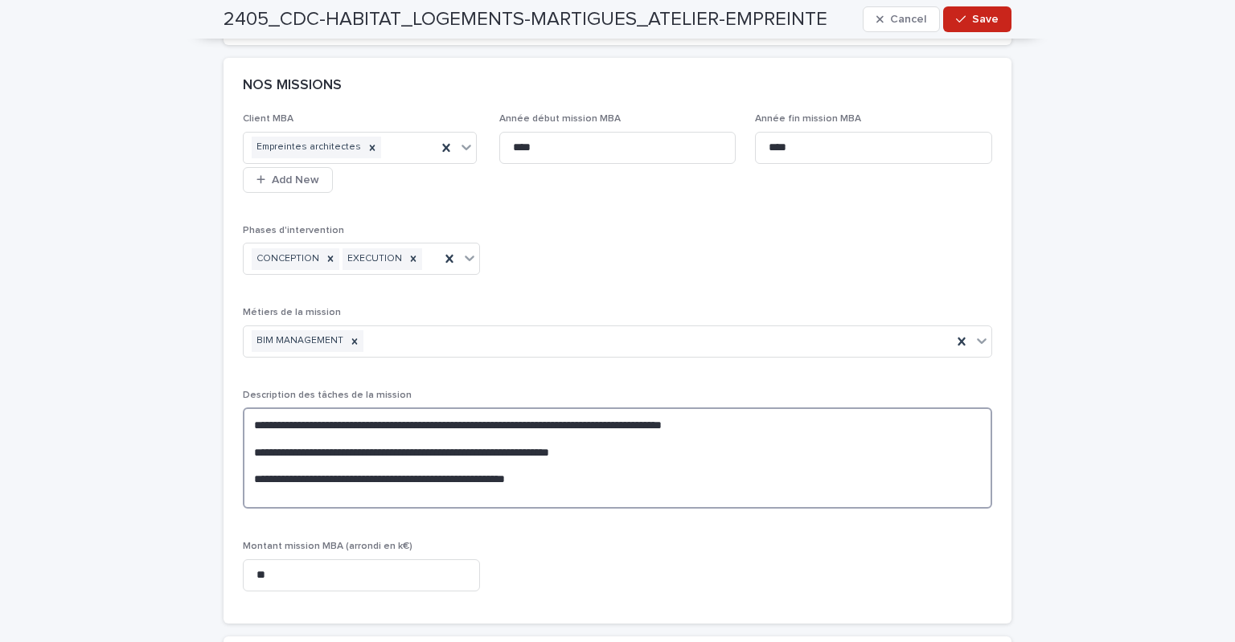
click at [277, 447] on textarea "**********" at bounding box center [617, 459] width 749 height 102
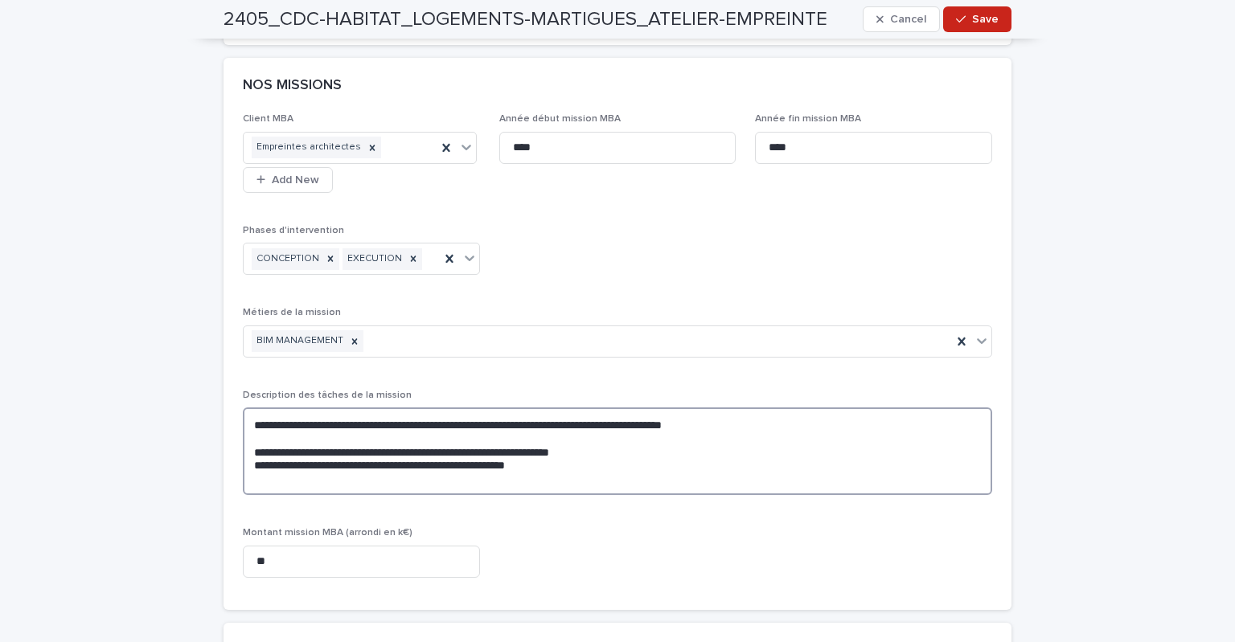
click at [260, 426] on textarea "**********" at bounding box center [617, 452] width 749 height 88
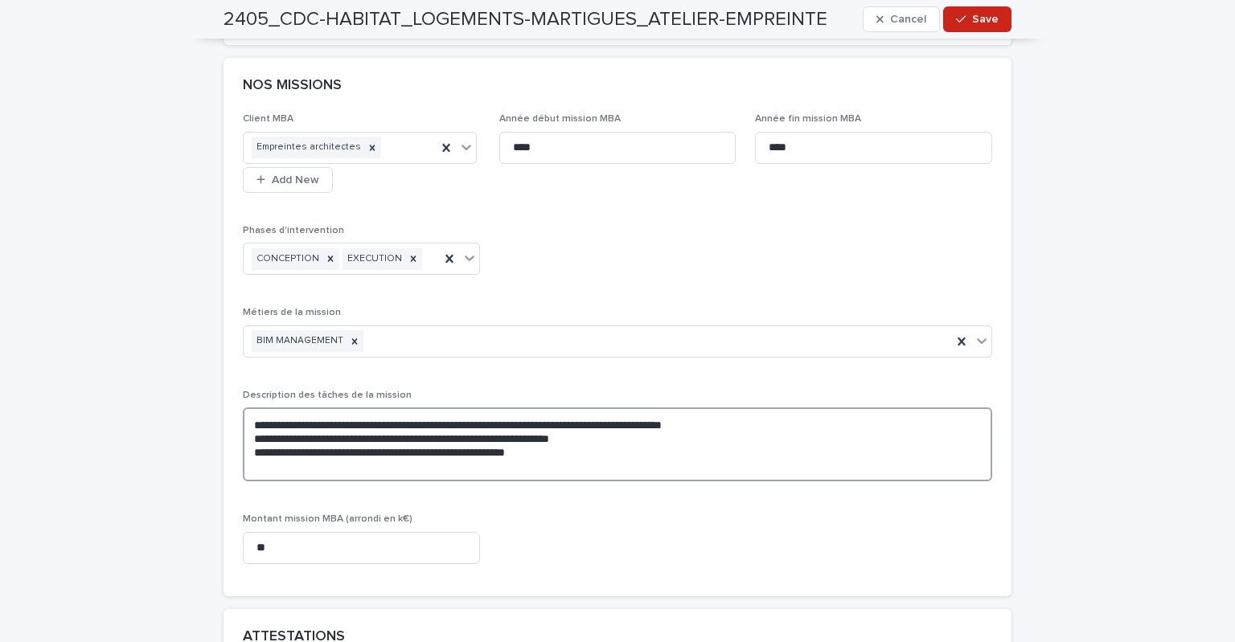
click at [602, 444] on textarea "**********" at bounding box center [617, 445] width 749 height 75
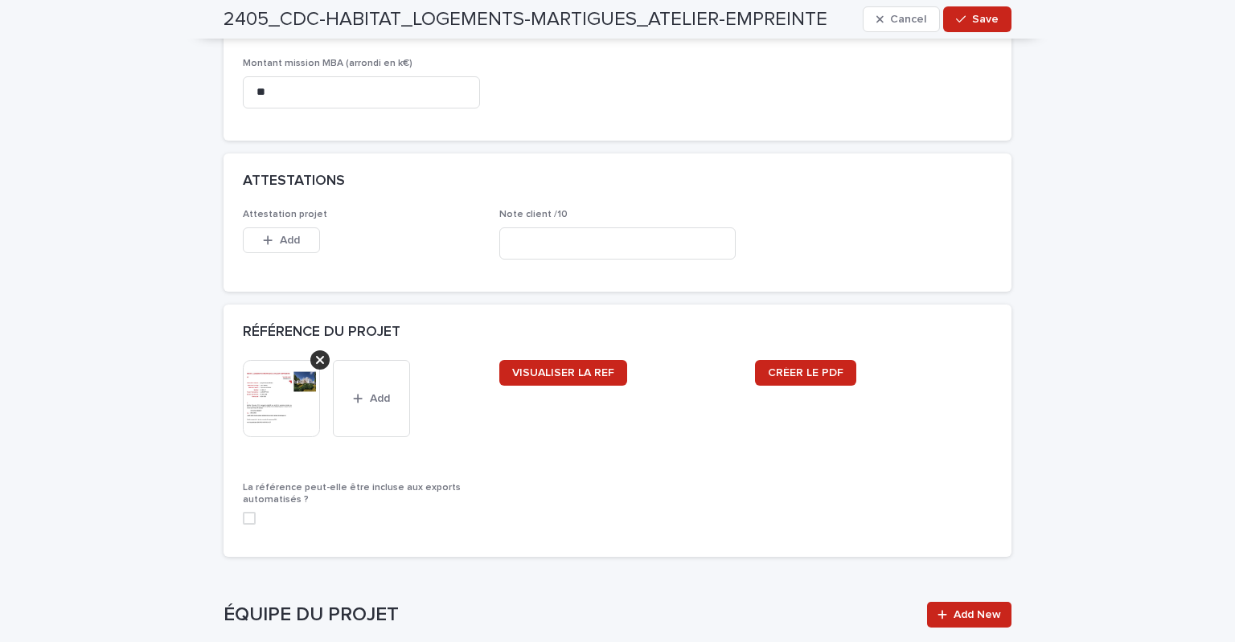
scroll to position [1708, 0]
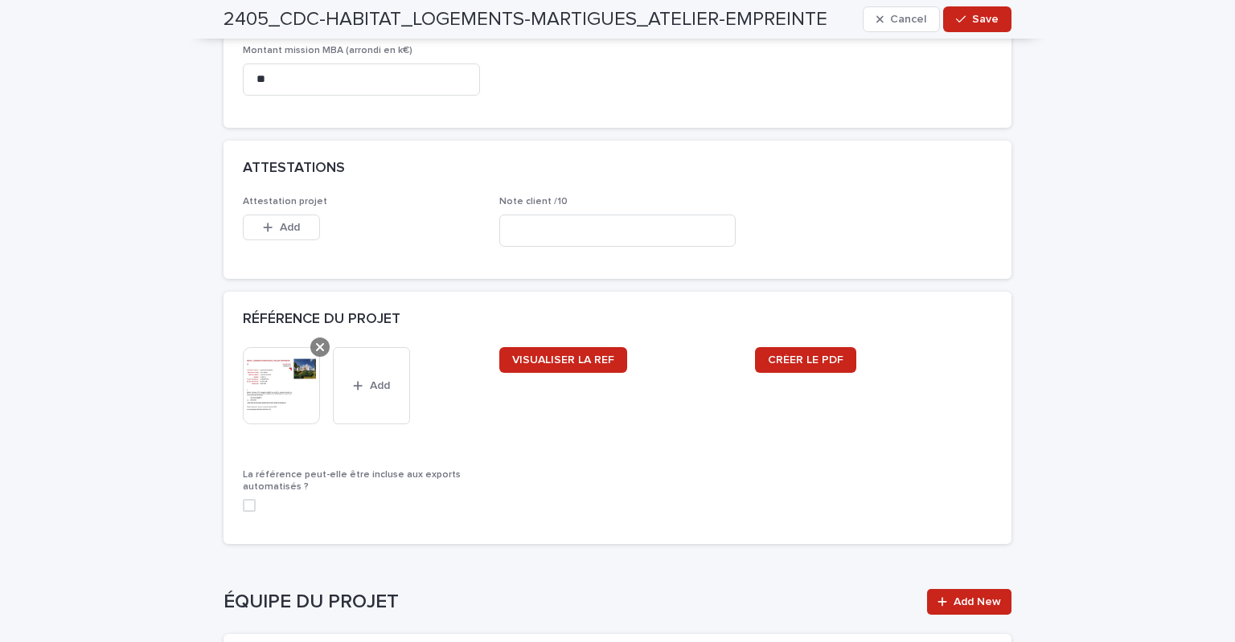
type textarea "**********"
click at [316, 343] on icon at bounding box center [320, 347] width 8 height 8
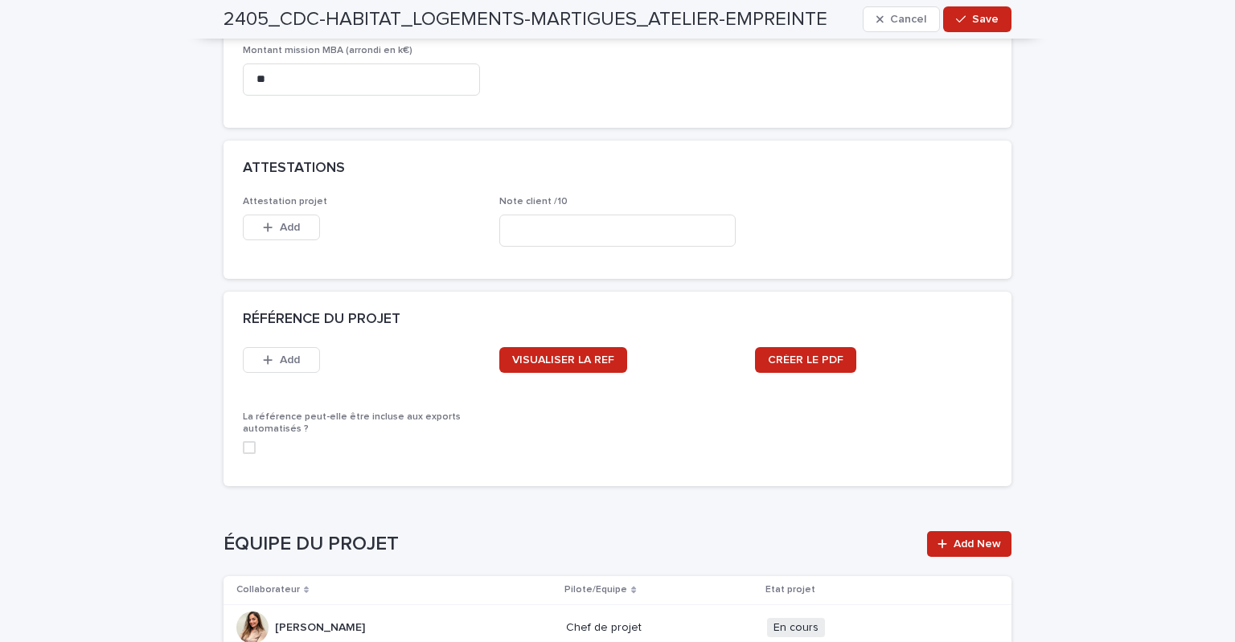
click at [246, 441] on span at bounding box center [249, 447] width 13 height 13
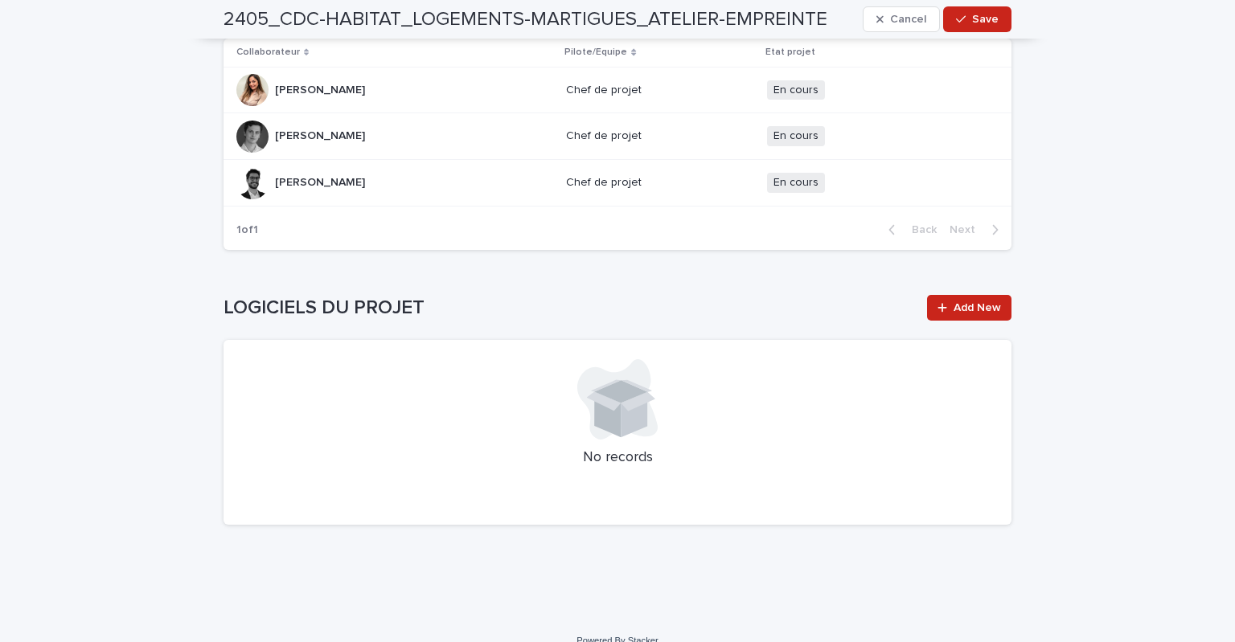
scroll to position [2254, 0]
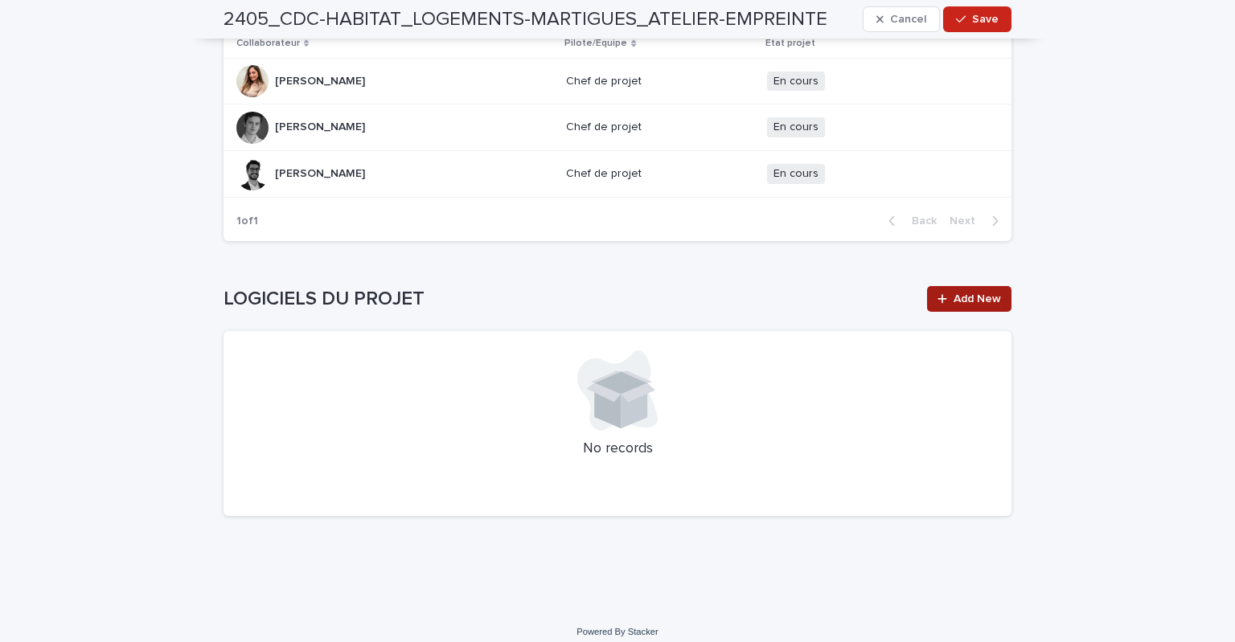
click at [986, 293] on span "Add New" at bounding box center [976, 298] width 47 height 11
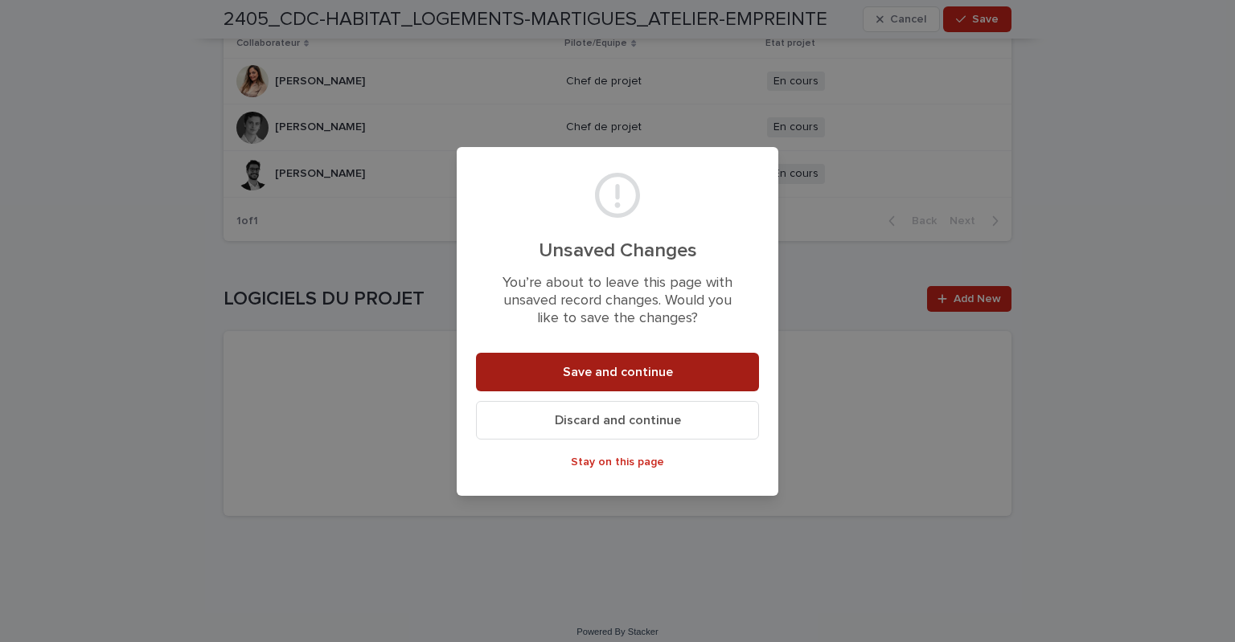
click at [588, 388] on button "Save and continue" at bounding box center [617, 372] width 283 height 39
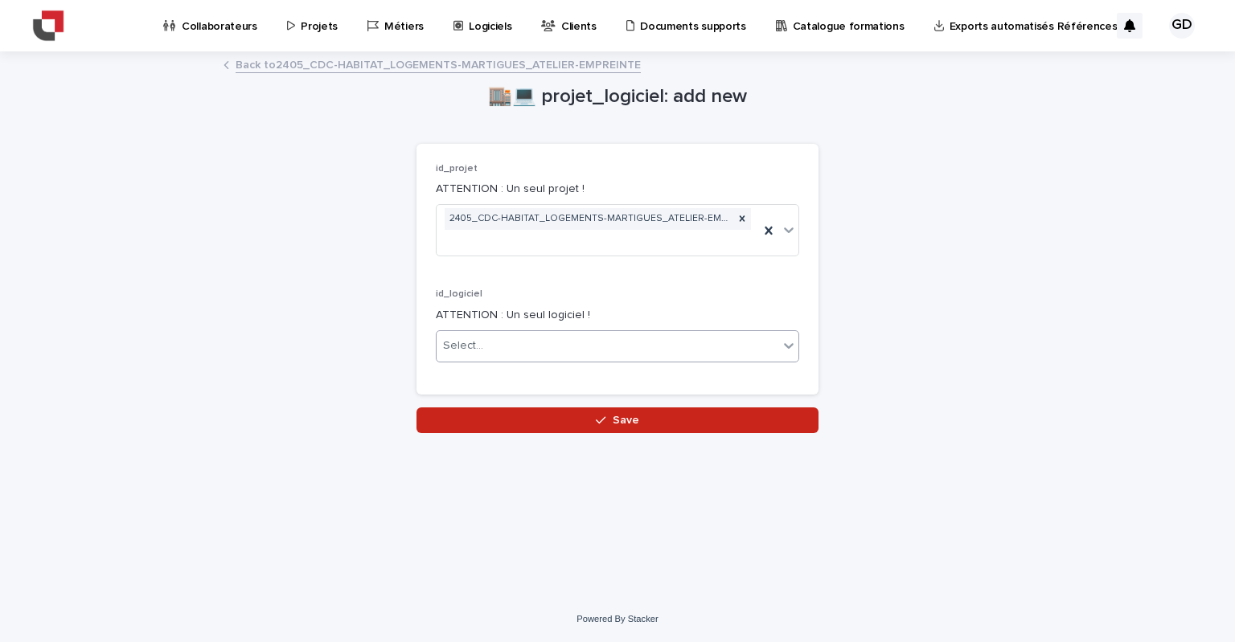
click at [516, 343] on div "Select..." at bounding box center [608, 346] width 342 height 27
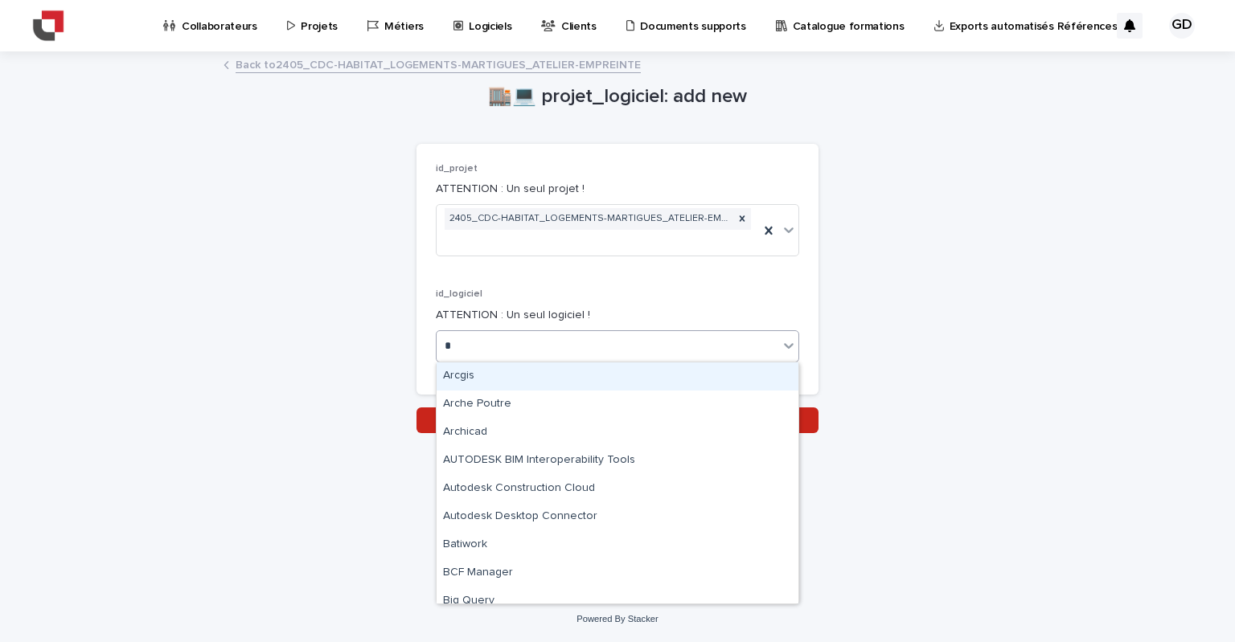
type input "**"
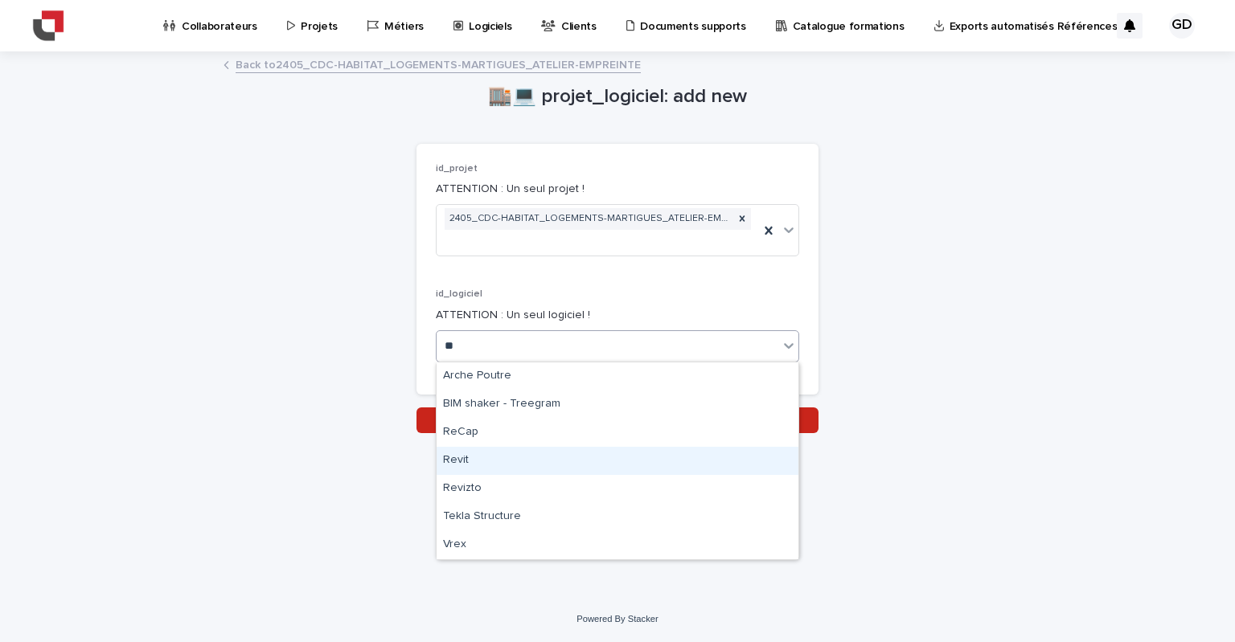
click at [486, 457] on div "Revit" at bounding box center [618, 461] width 362 height 28
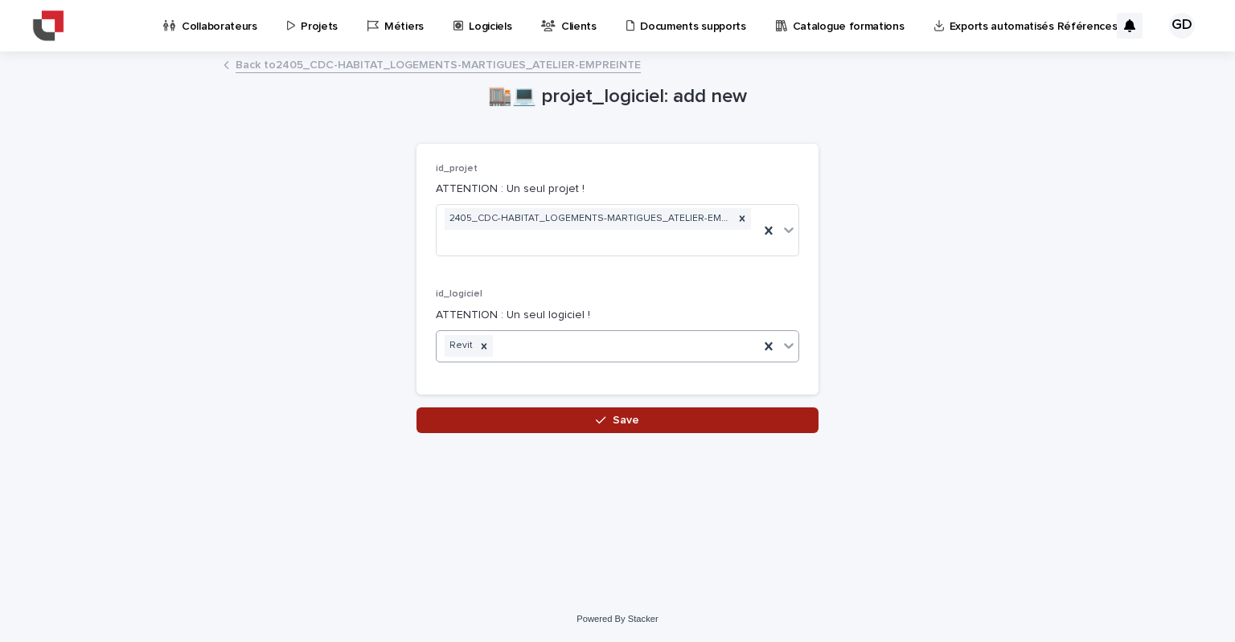
click at [582, 420] on button "Save" at bounding box center [617, 421] width 402 height 26
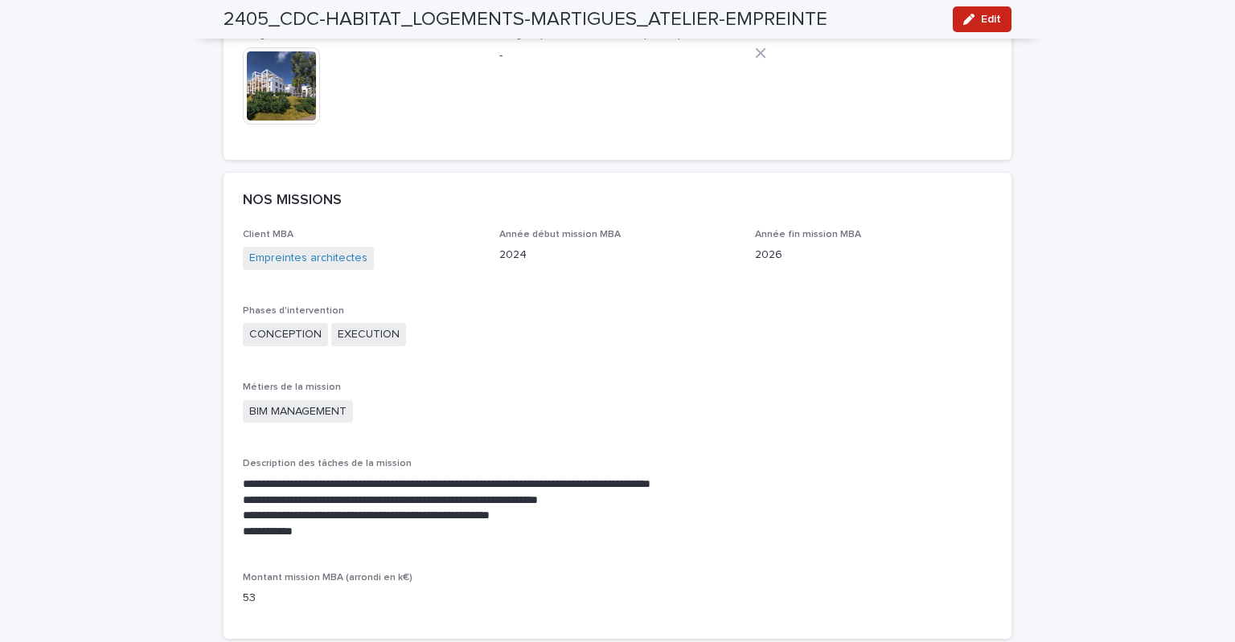
scroll to position [965, 0]
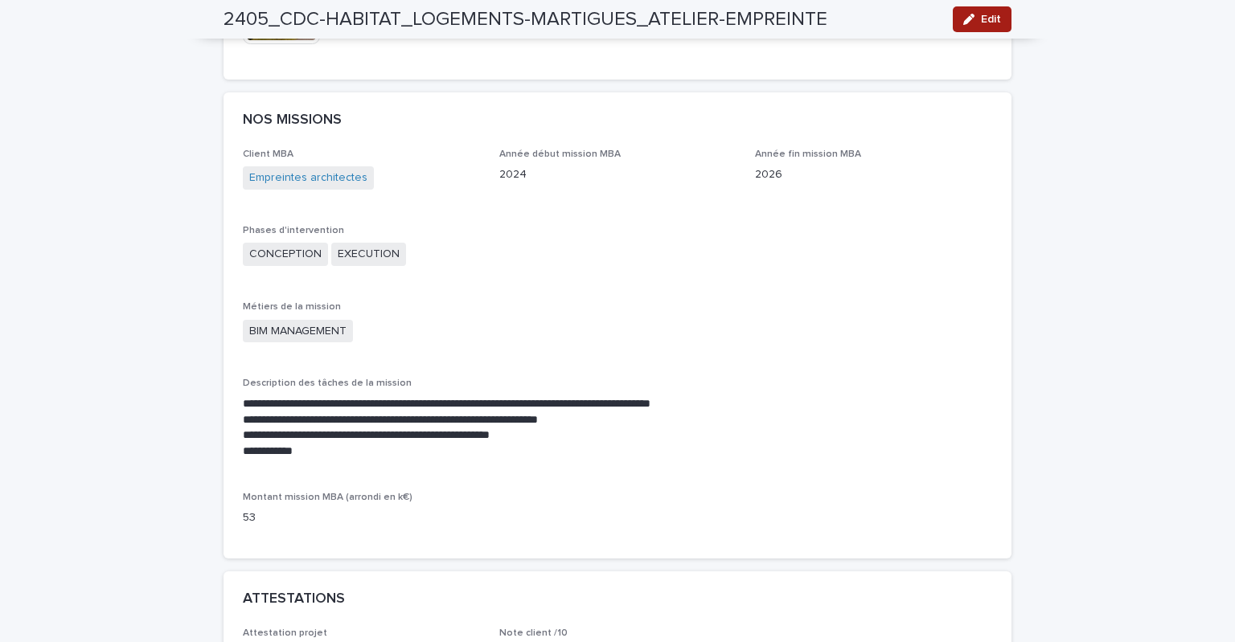
click at [981, 18] on span "Edit" at bounding box center [991, 19] width 20 height 11
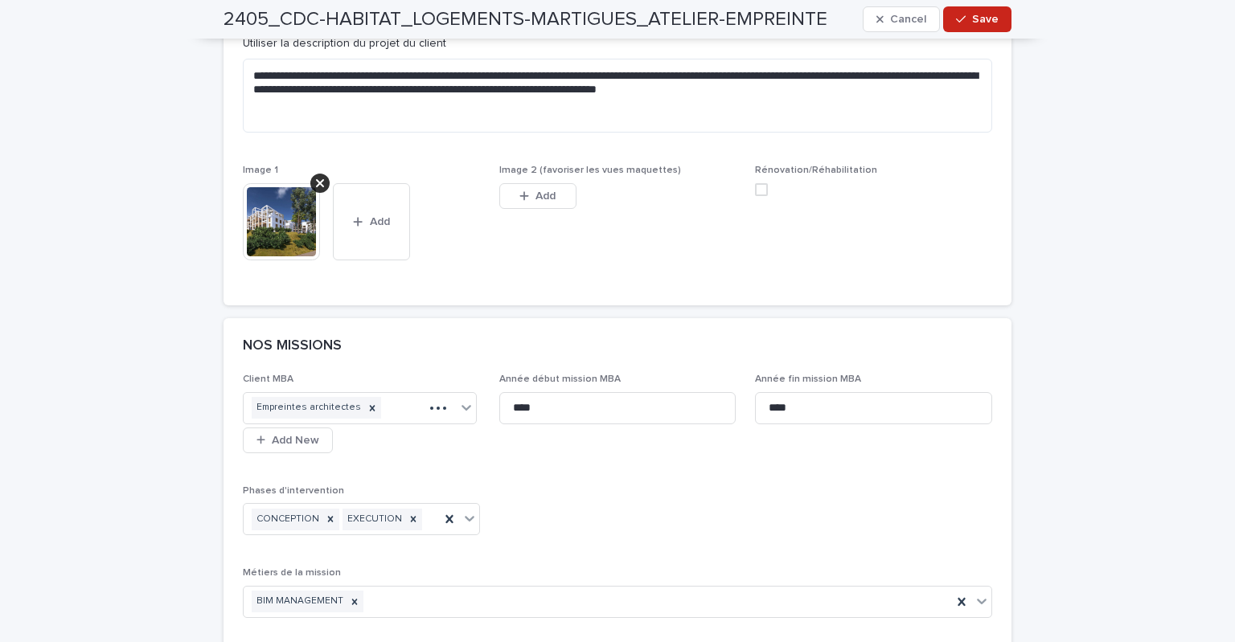
scroll to position [1069, 0]
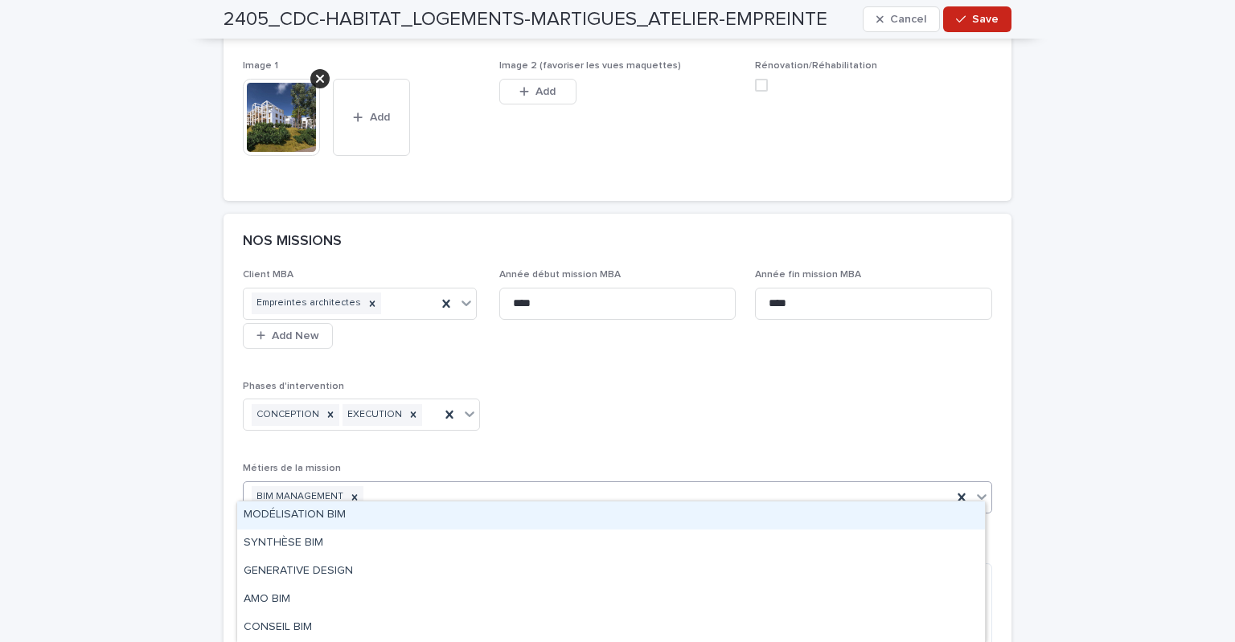
click at [377, 483] on div "BIM MANAGEMENT" at bounding box center [598, 497] width 708 height 28
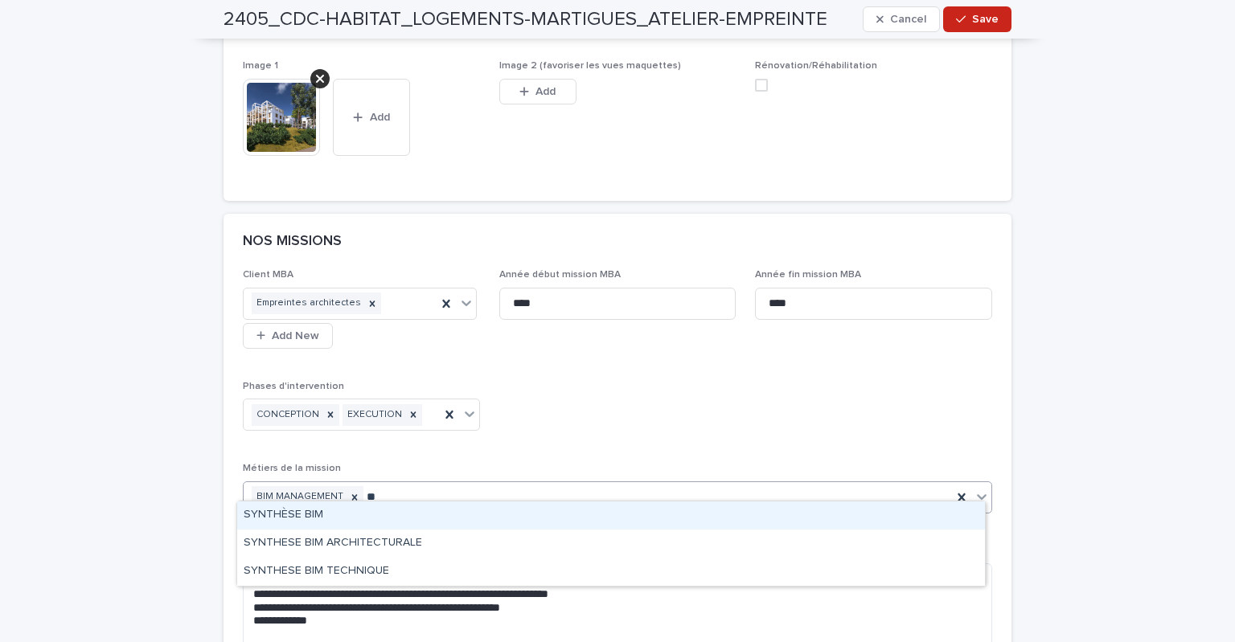
type input "***"
click at [318, 520] on div "SYNTHÈSE BIM" at bounding box center [611, 516] width 748 height 28
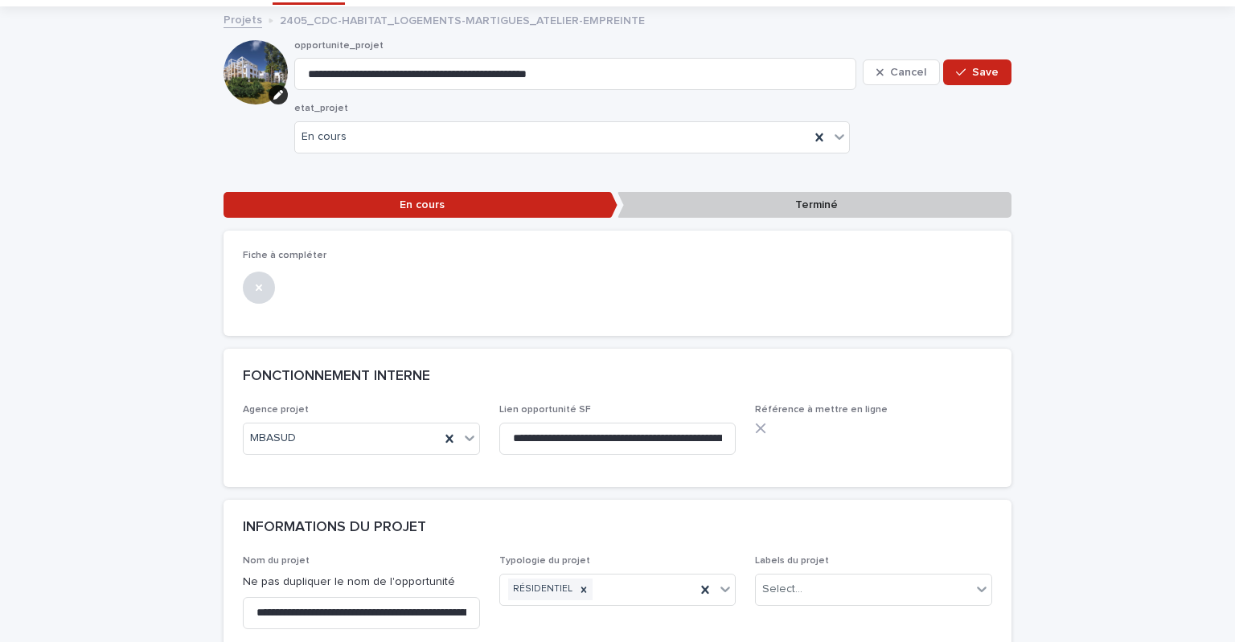
scroll to position [0, 0]
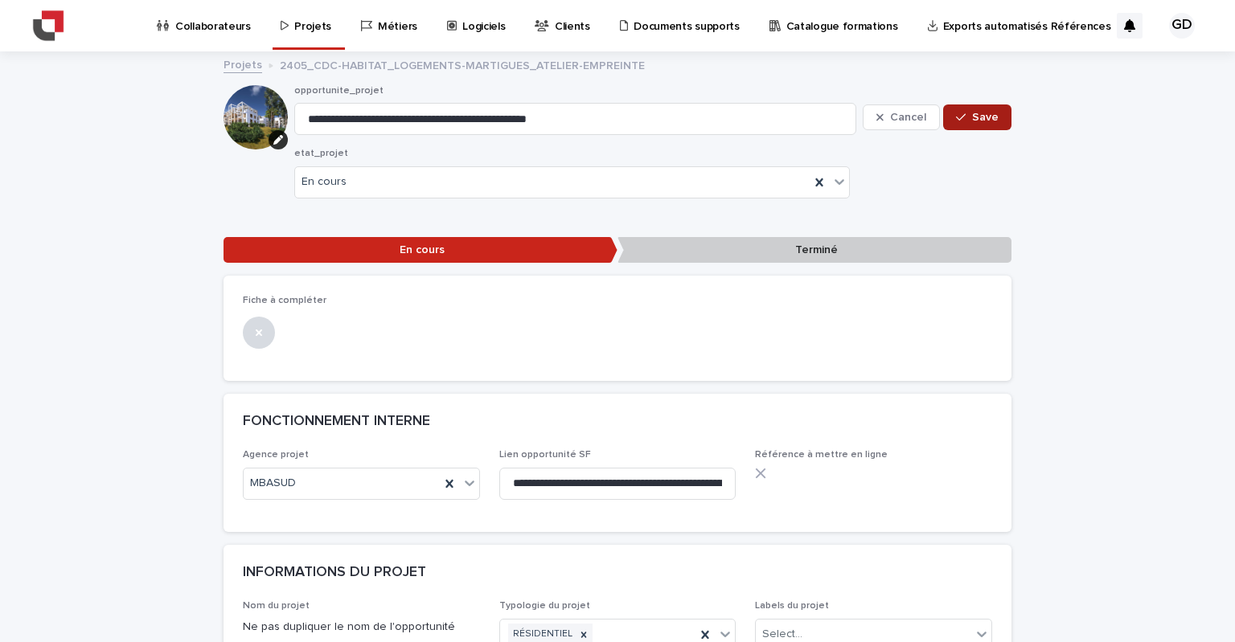
click at [985, 112] on span "Save" at bounding box center [985, 117] width 27 height 11
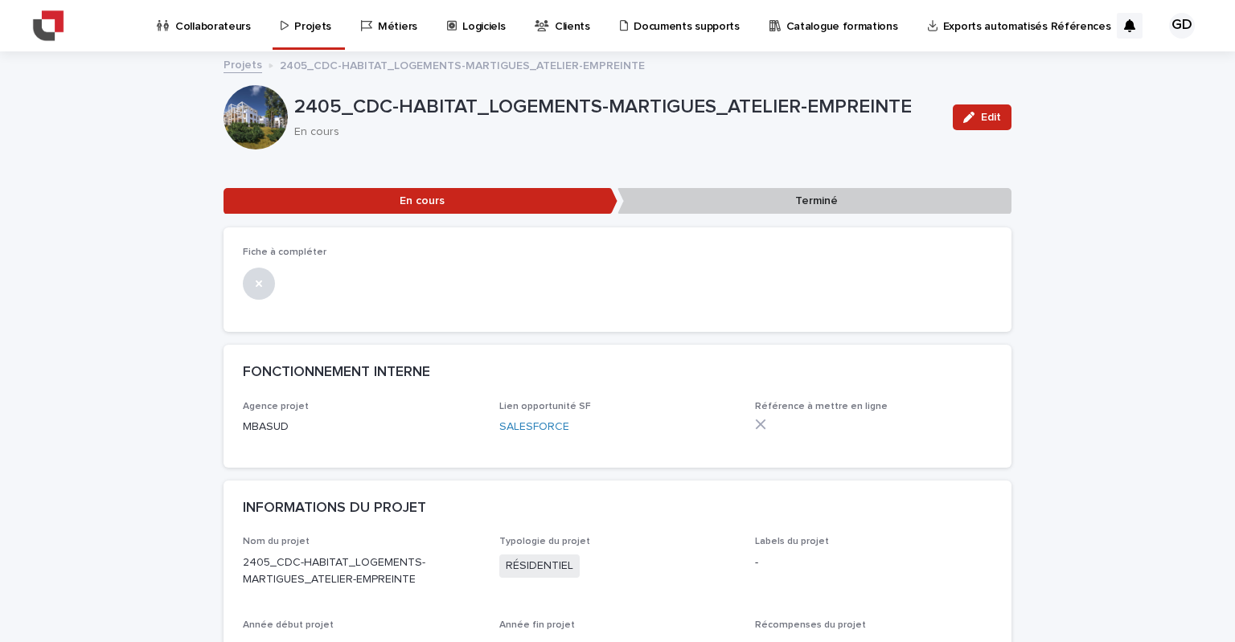
click at [310, 29] on p "Projets" at bounding box center [312, 17] width 37 height 34
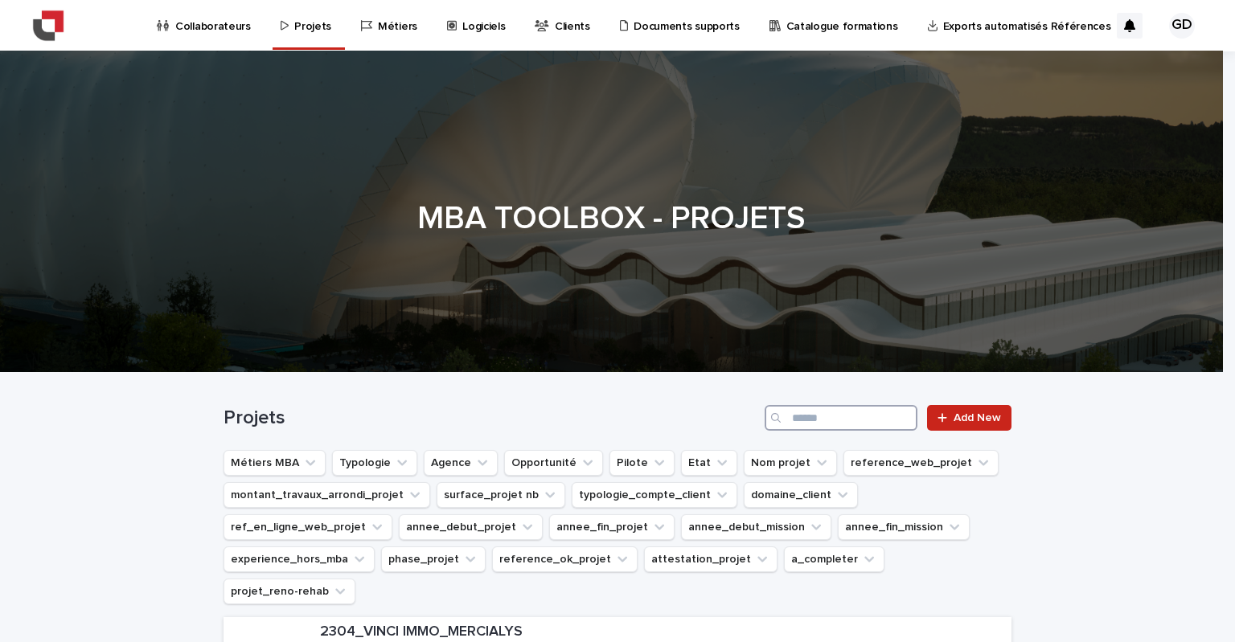
click at [877, 419] on input "Search" at bounding box center [841, 418] width 153 height 26
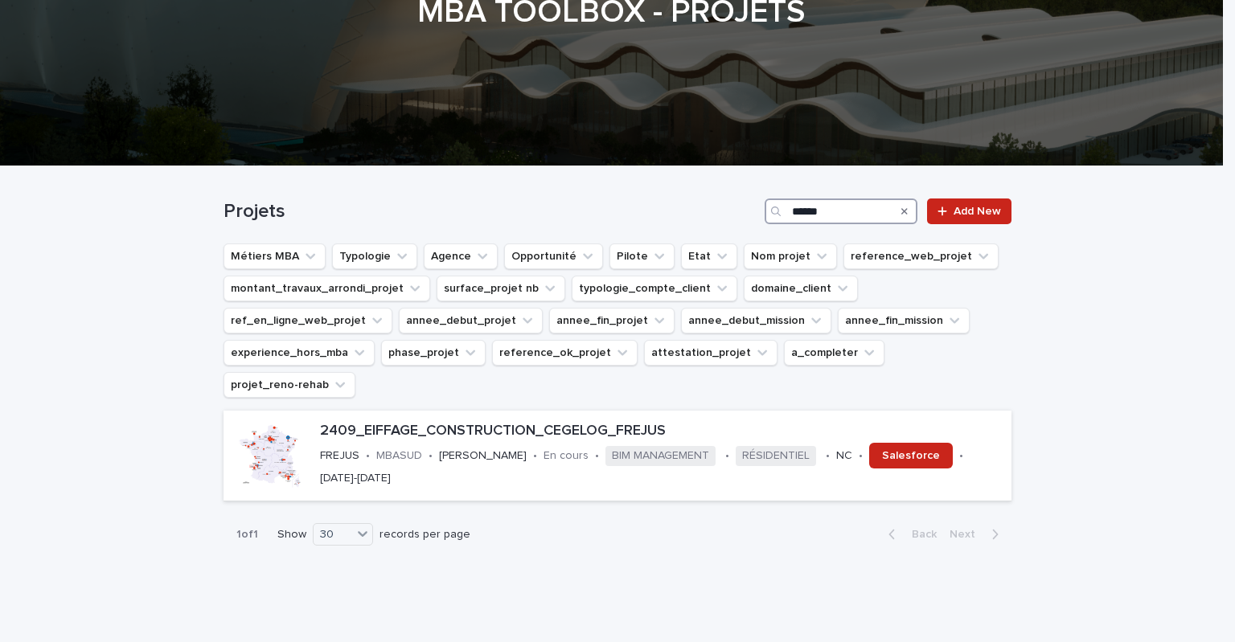
scroll to position [211, 0]
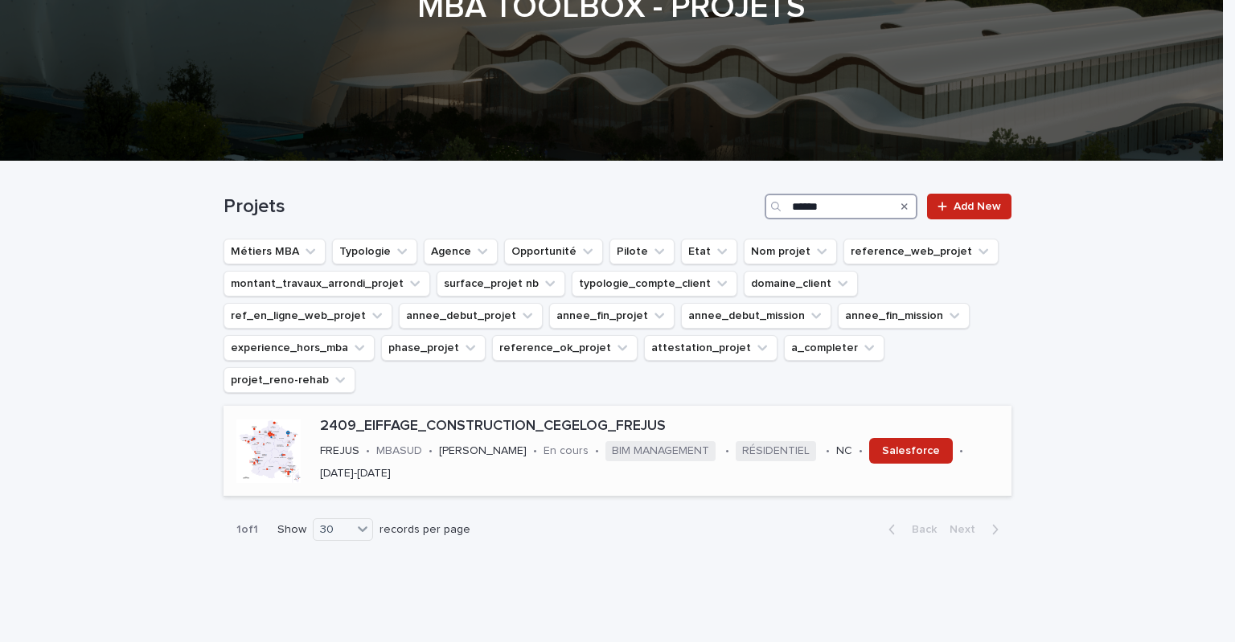
type input "******"
click at [549, 418] on p "2409_EIFFAGE_CONSTRUCTION_CEGELOG_FREJUS" at bounding box center [662, 427] width 685 height 18
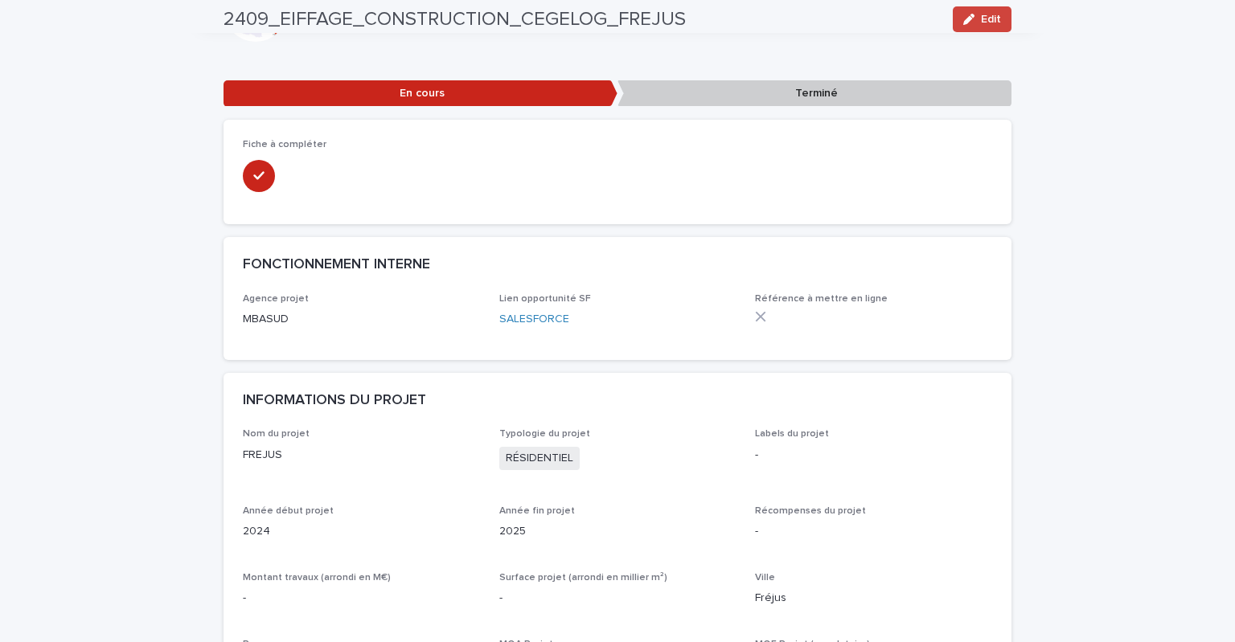
scroll to position [80, 0]
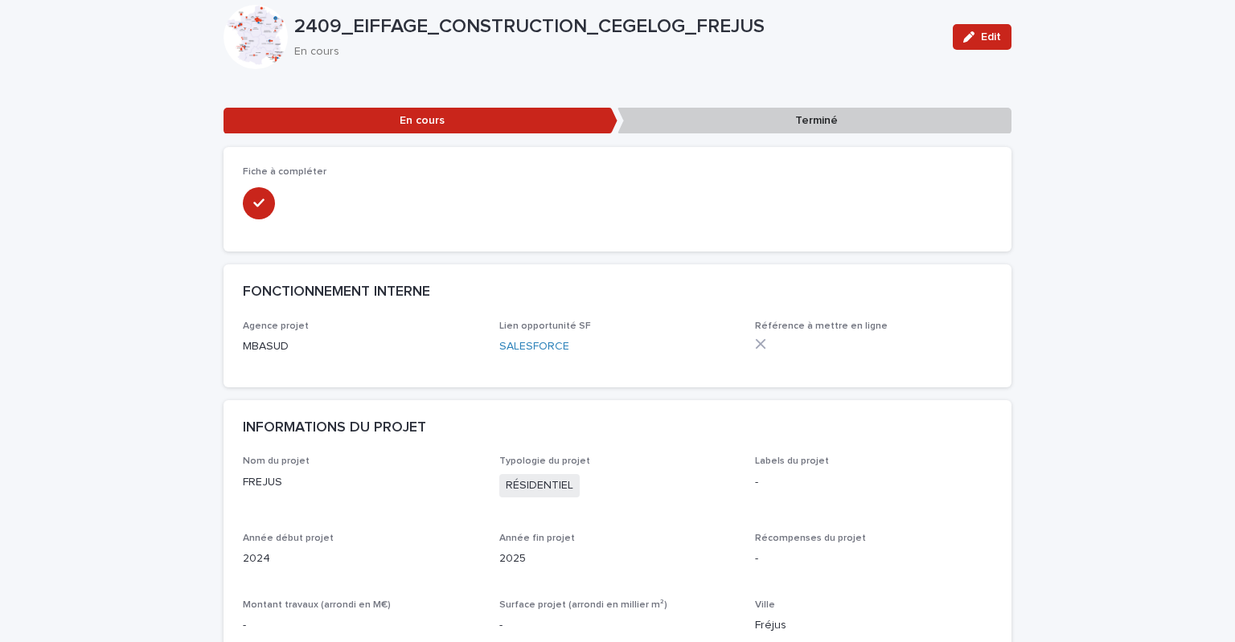
drag, startPoint x: 968, startPoint y: 34, endPoint x: 966, endPoint y: 55, distance: 21.0
click at [968, 35] on icon "button" at bounding box center [968, 36] width 11 height 11
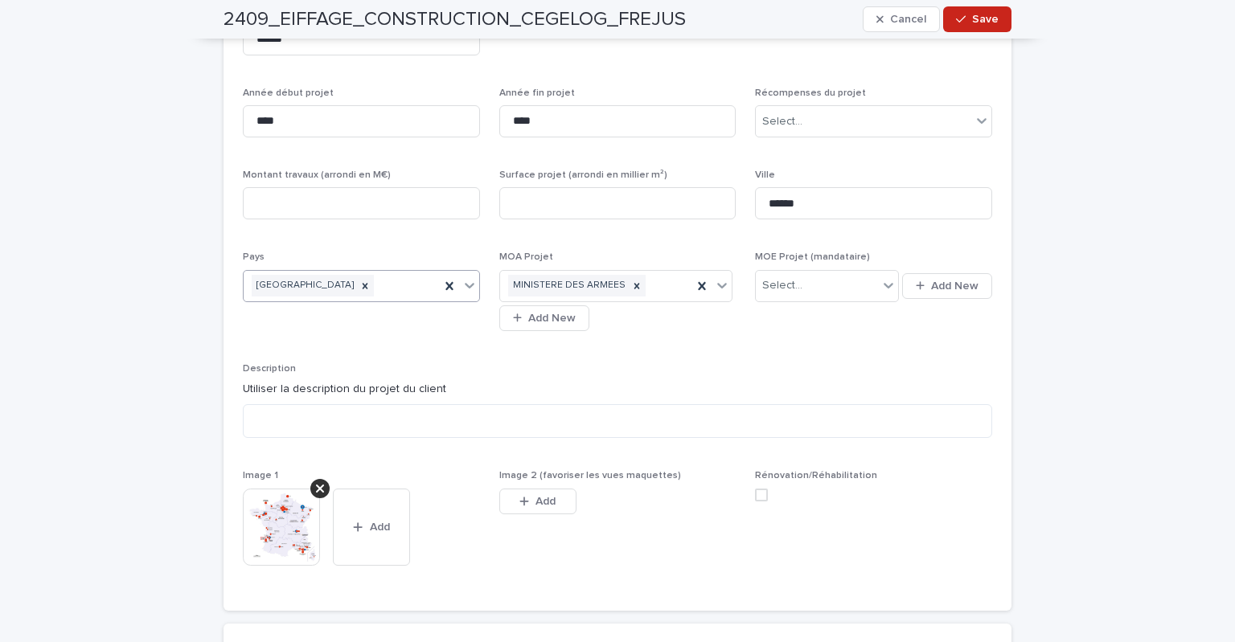
scroll to position [643, 0]
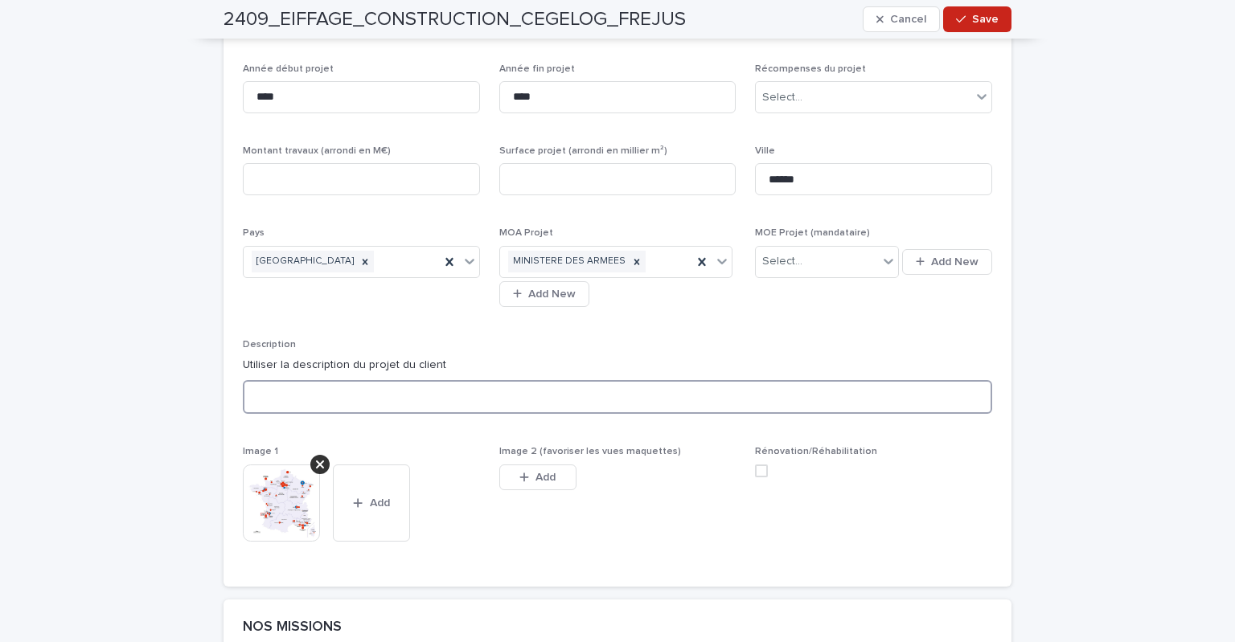
click at [315, 389] on textarea at bounding box center [617, 397] width 749 height 35
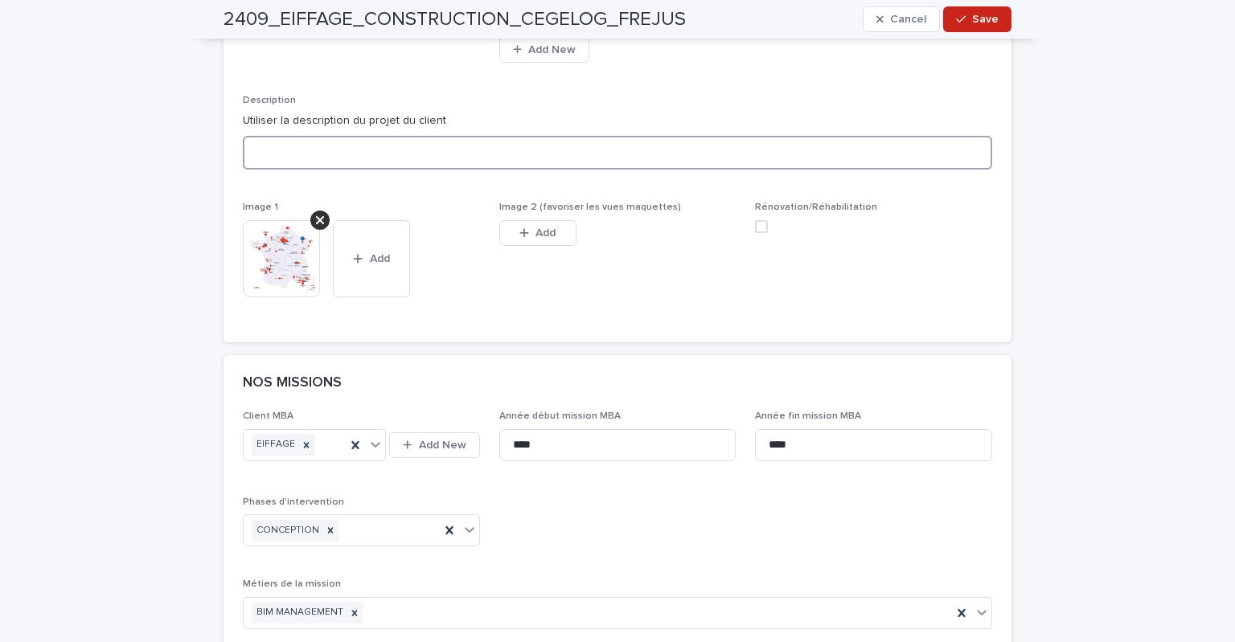
scroll to position [884, 0]
click at [370, 151] on textarea at bounding box center [617, 156] width 749 height 35
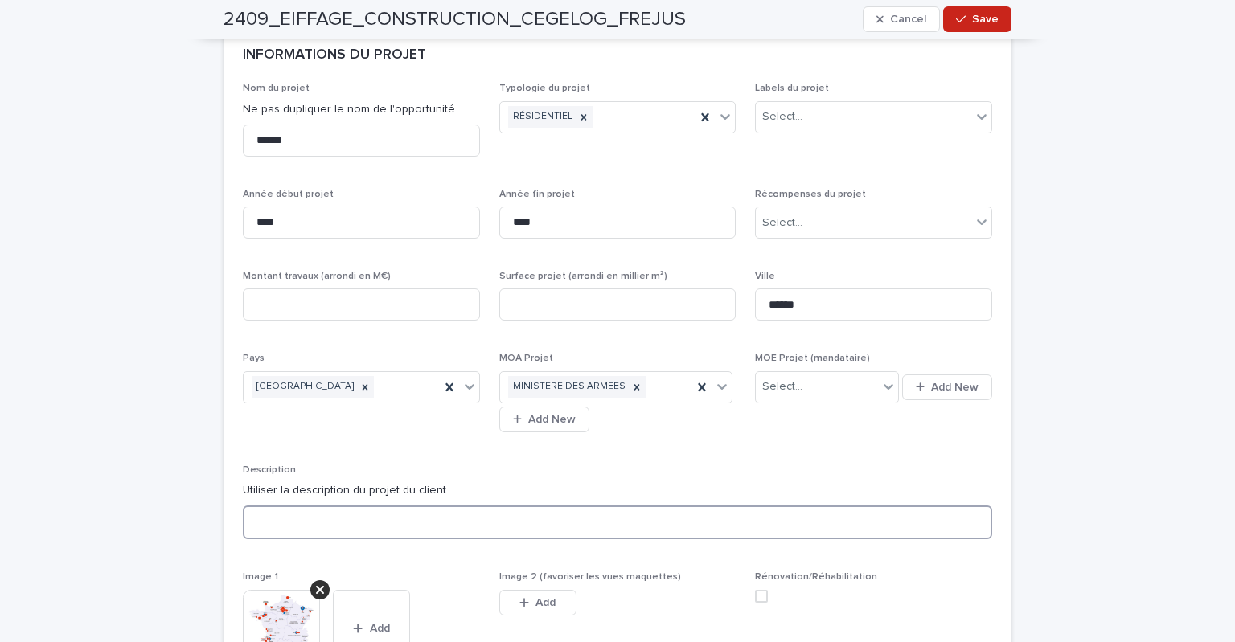
scroll to position [482, 0]
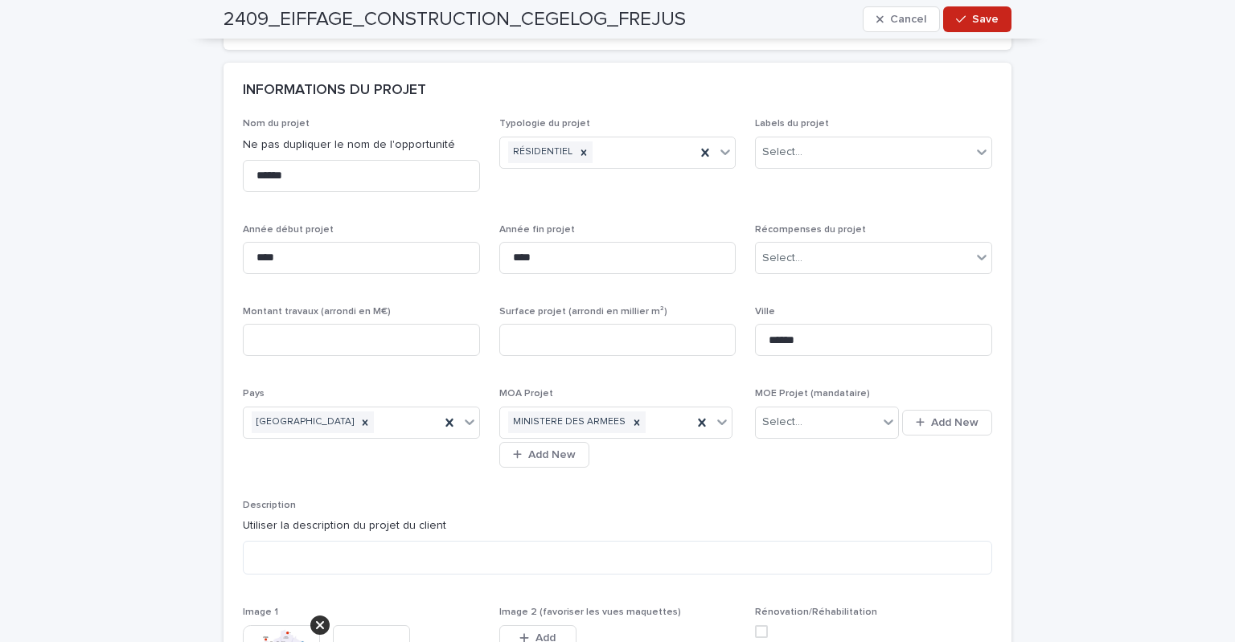
click at [524, 508] on p "Description" at bounding box center [617, 505] width 749 height 11
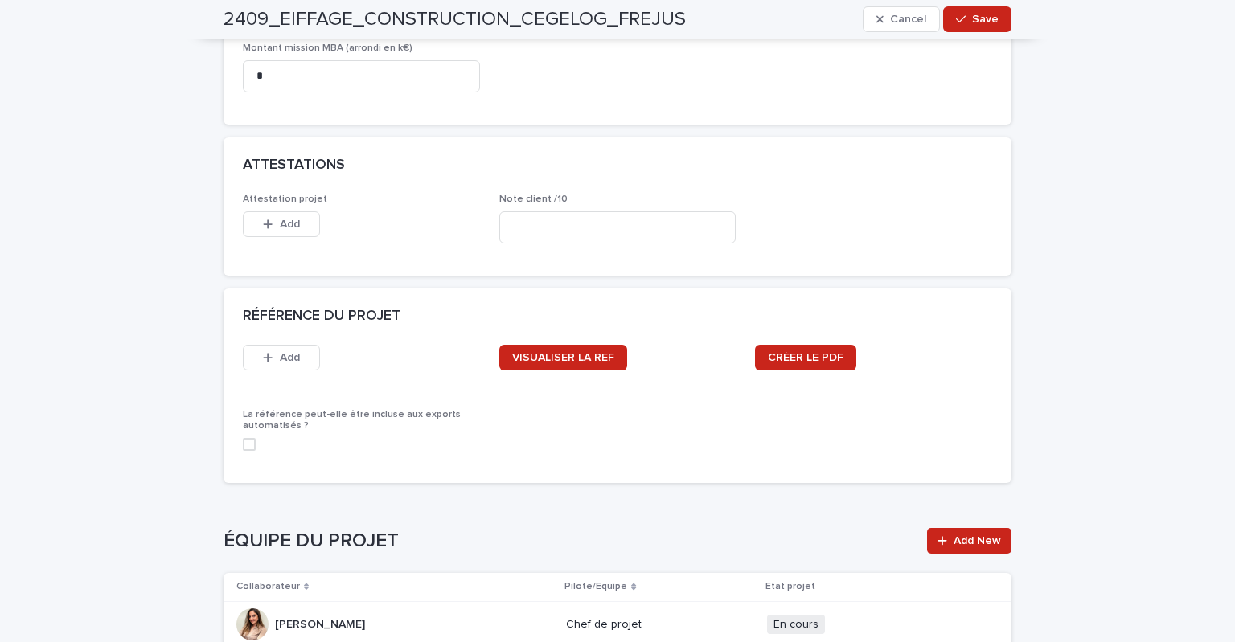
scroll to position [1688, 0]
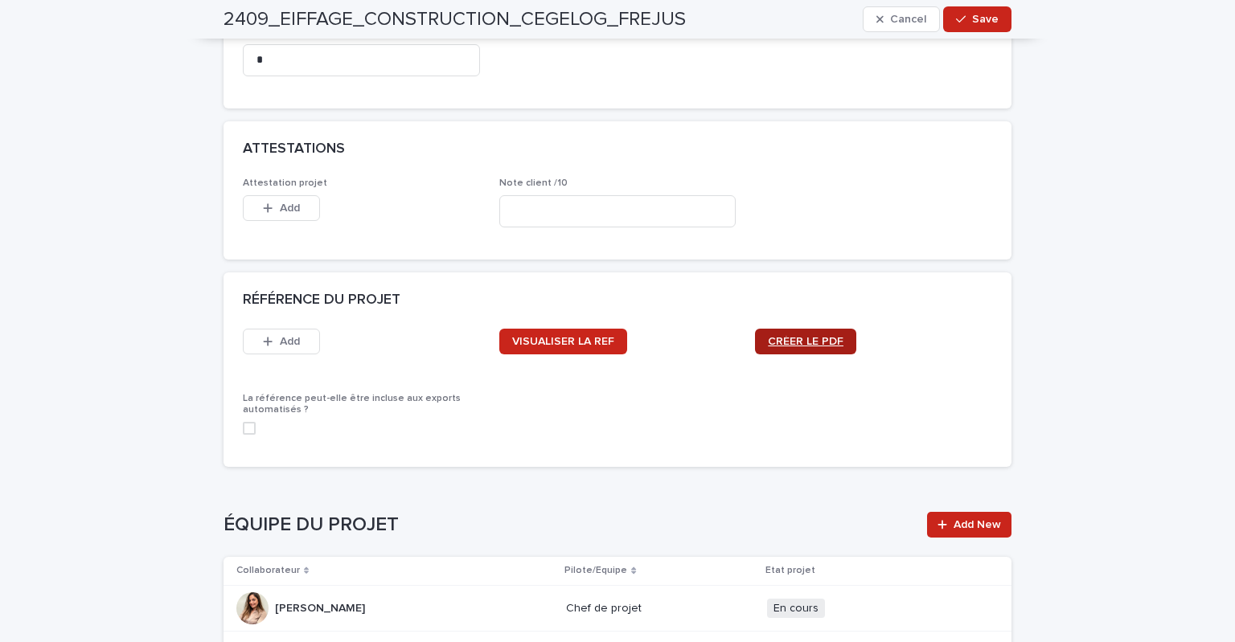
click at [822, 343] on span "CRÉER LE PDF" at bounding box center [806, 341] width 76 height 11
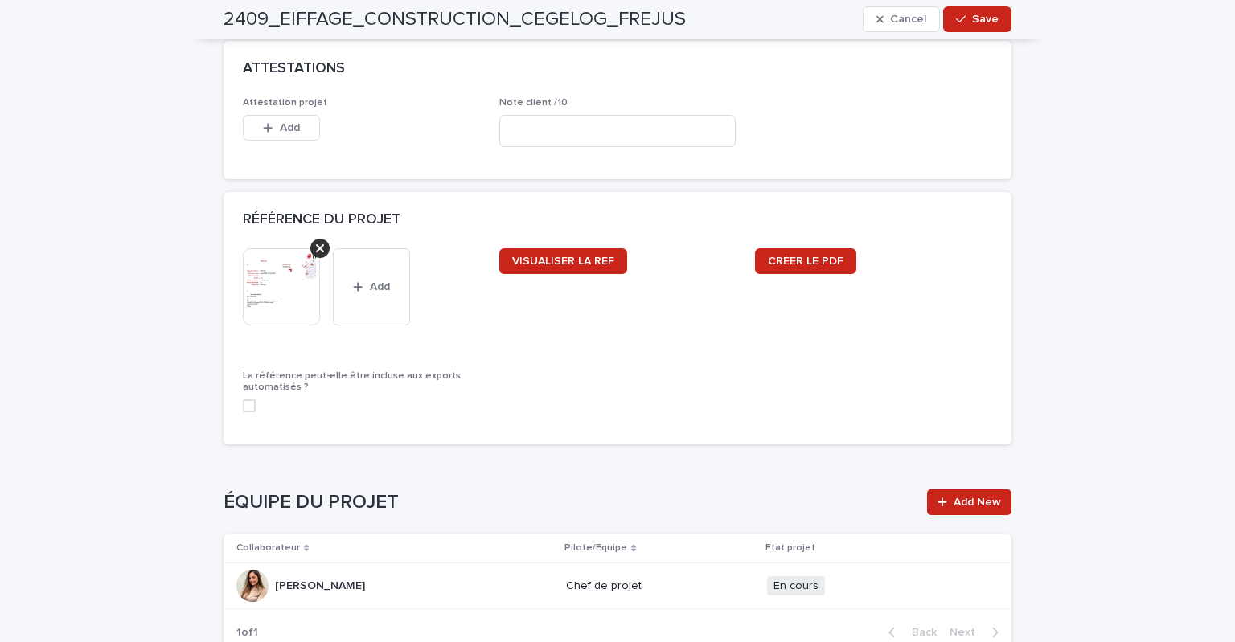
scroll to position [2171, 0]
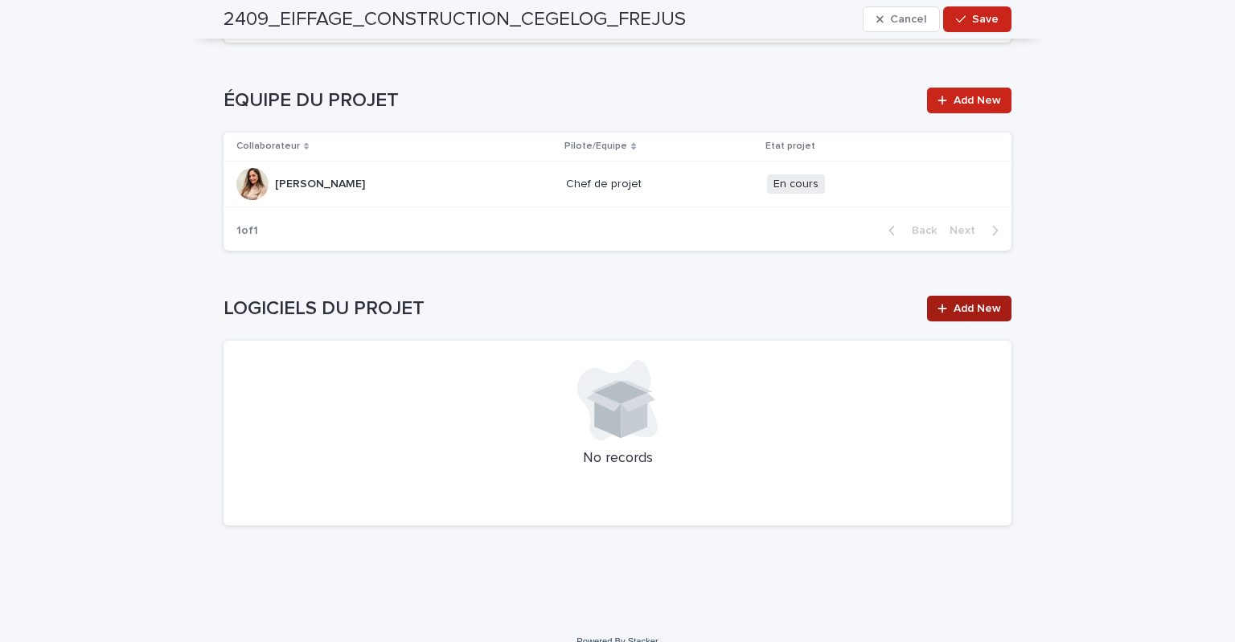
click at [955, 297] on link "Add New" at bounding box center [969, 309] width 84 height 26
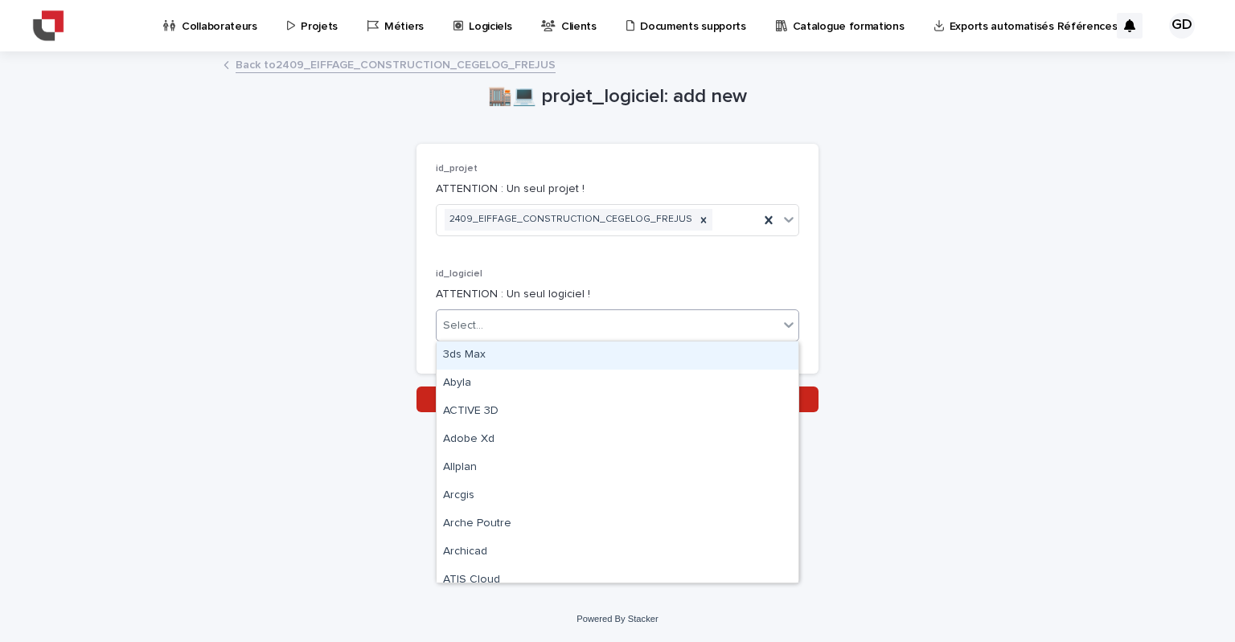
click at [612, 318] on div "Select..." at bounding box center [608, 326] width 342 height 27
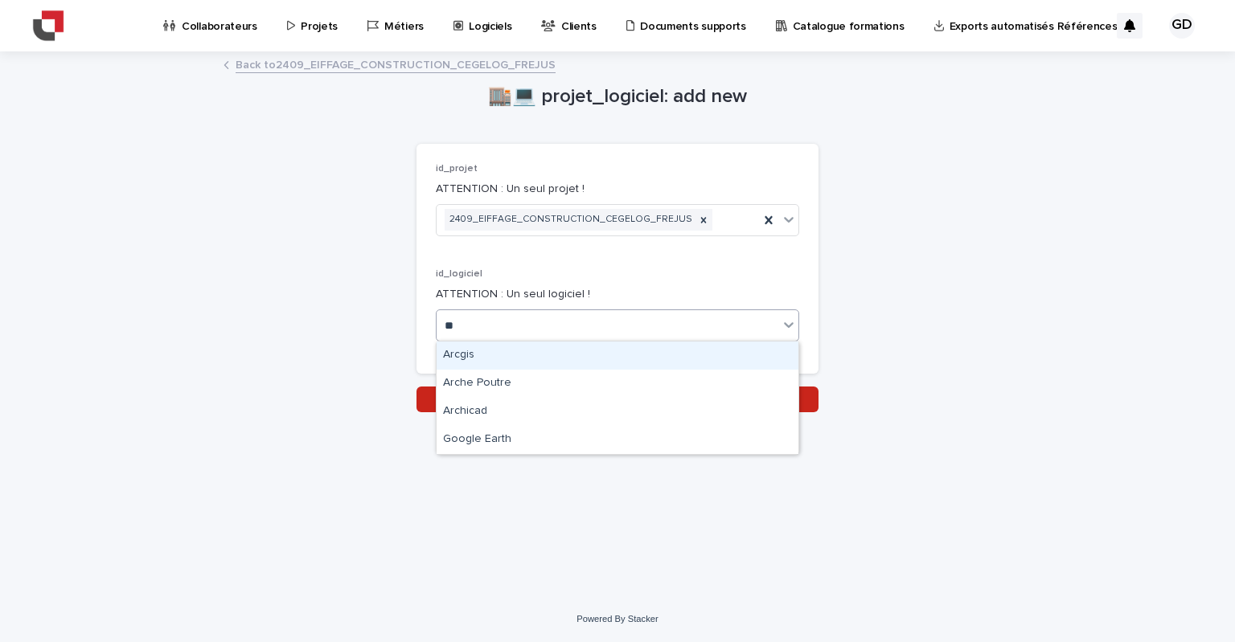
type input "***"
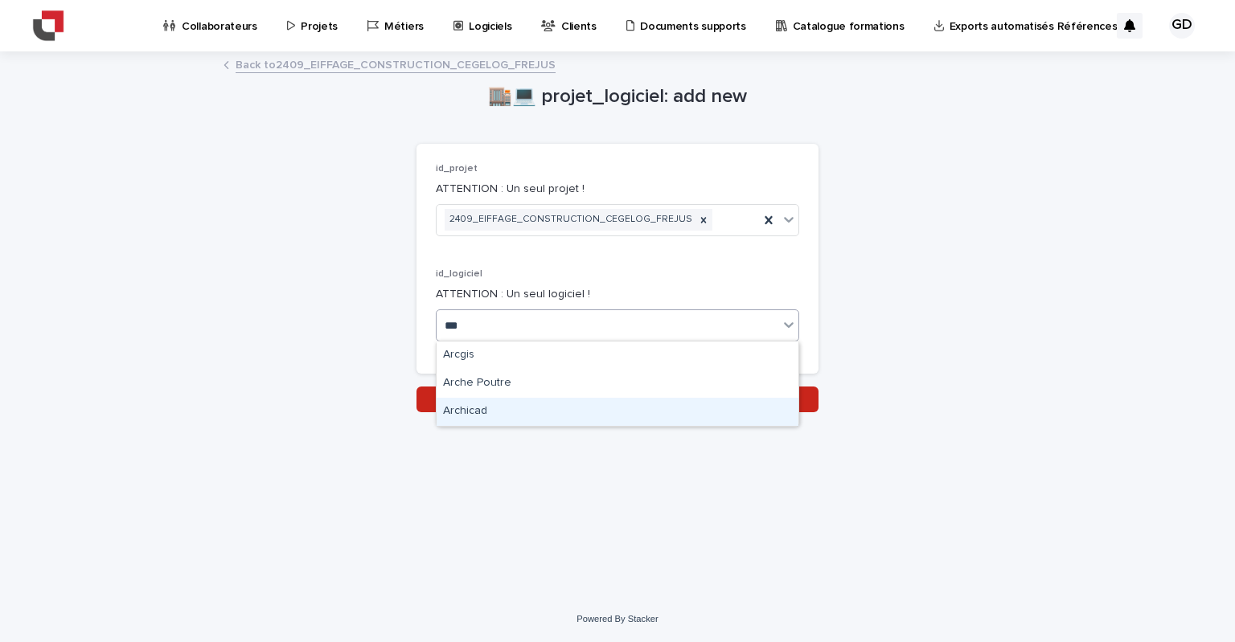
click at [547, 402] on div "Archicad" at bounding box center [618, 412] width 362 height 28
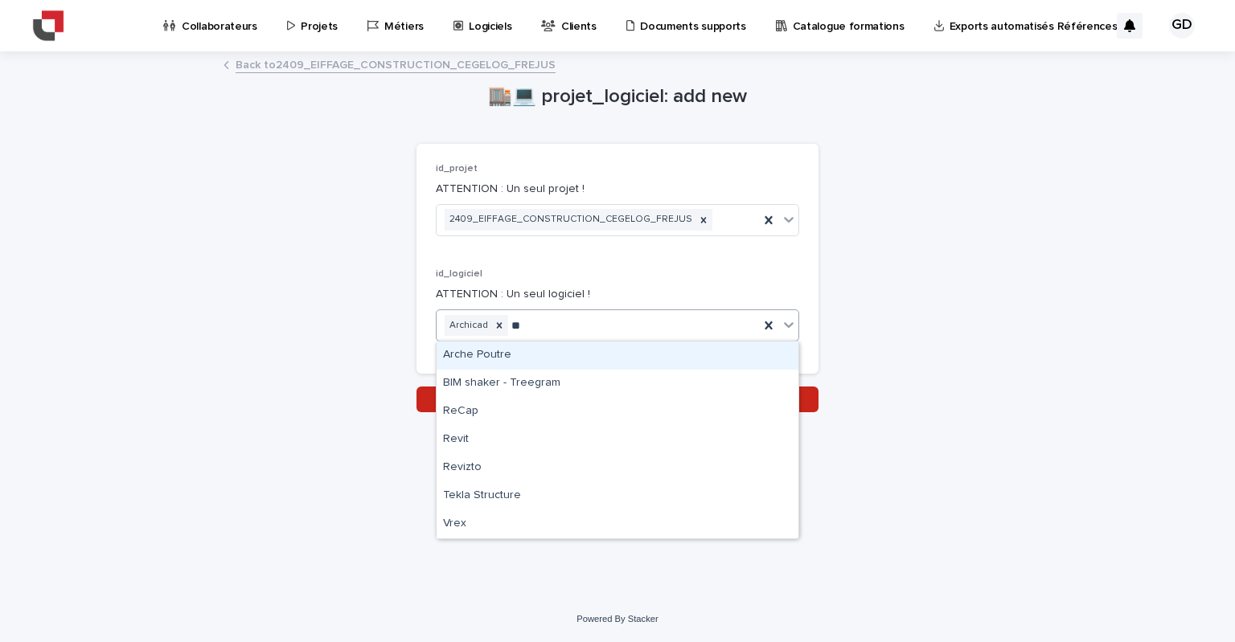
type input "***"
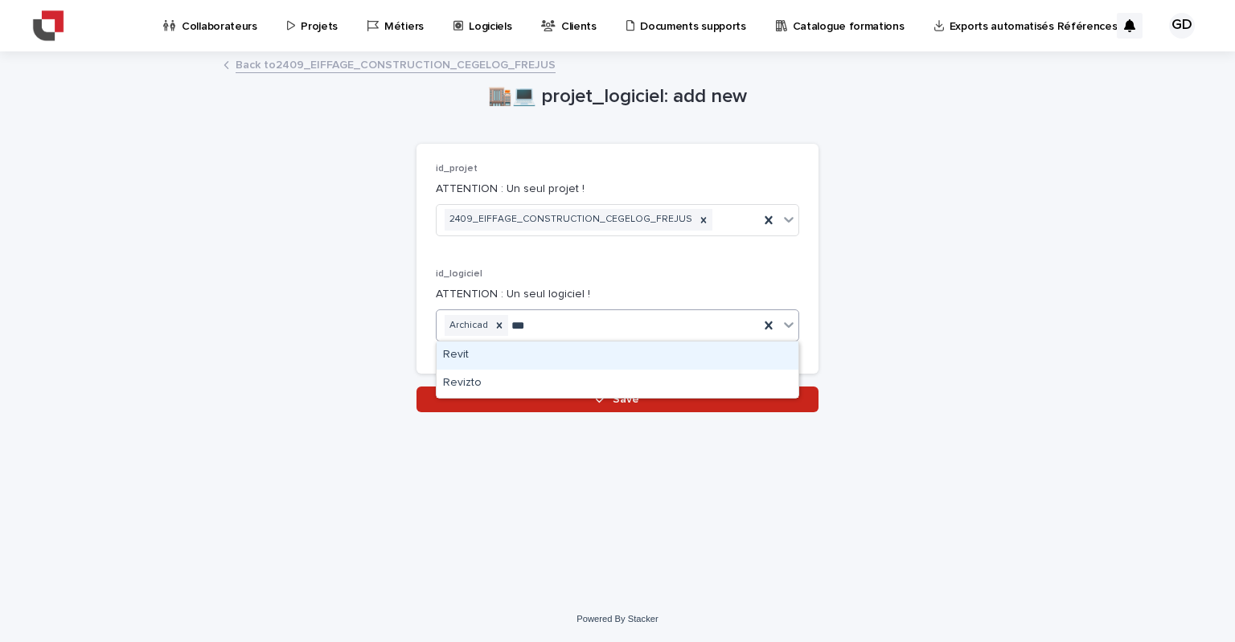
click at [502, 359] on div "Revit" at bounding box center [618, 356] width 362 height 28
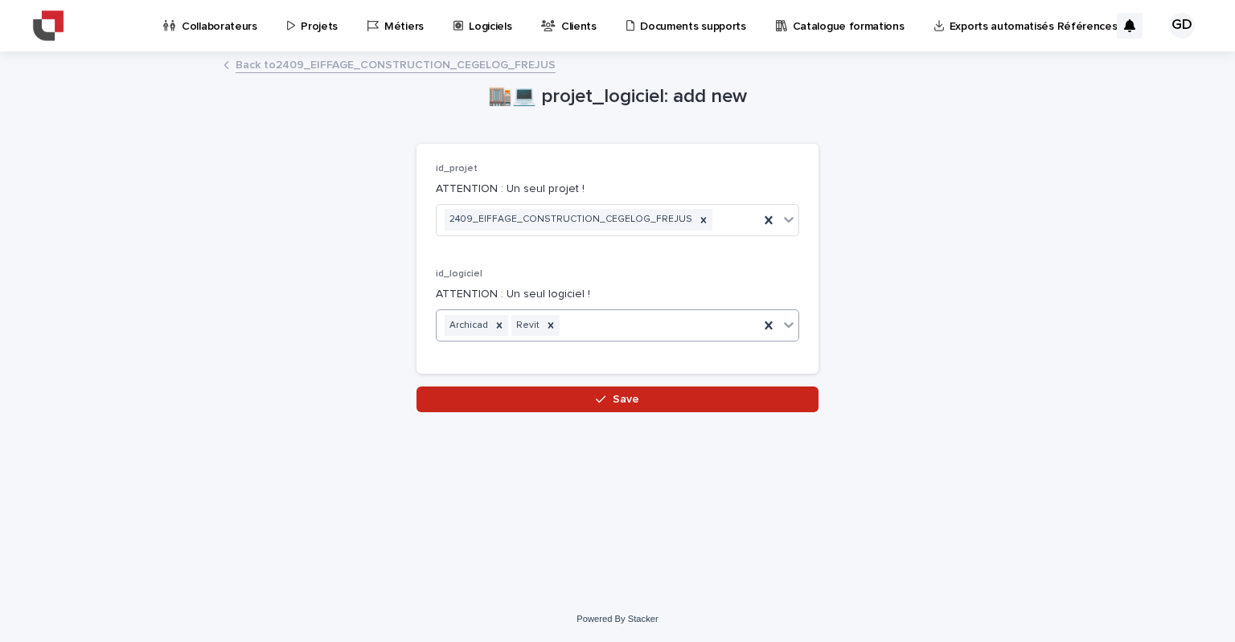
click at [636, 400] on span "Save" at bounding box center [626, 399] width 27 height 11
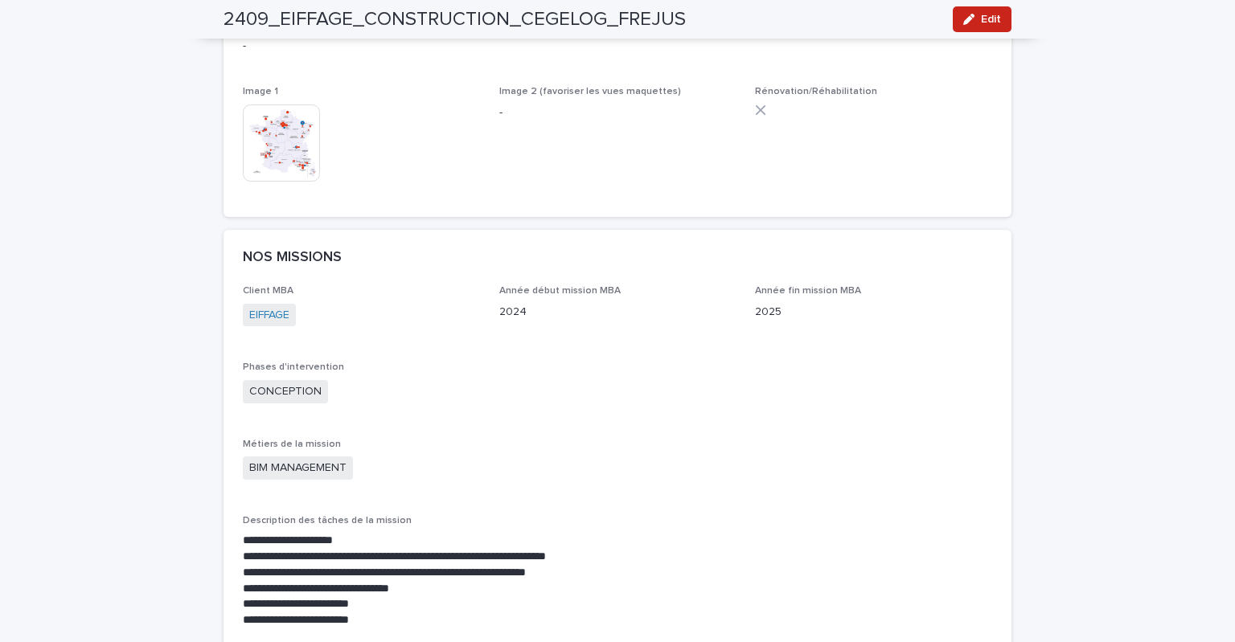
scroll to position [482, 0]
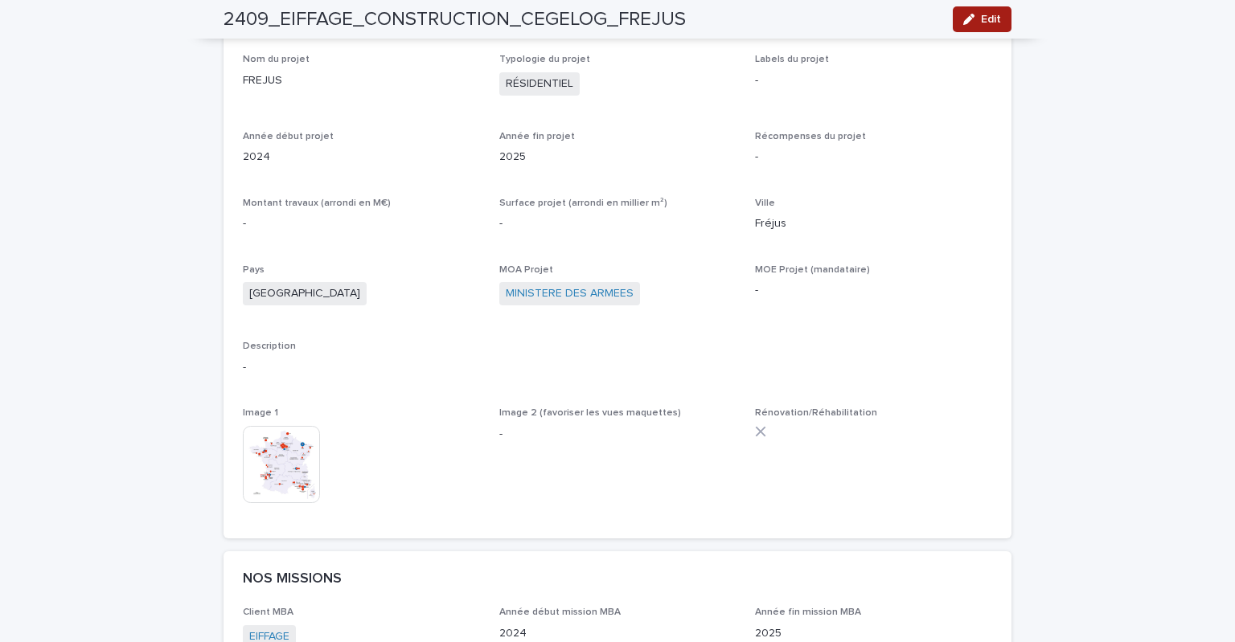
click at [963, 17] on icon "button" at bounding box center [968, 19] width 11 height 11
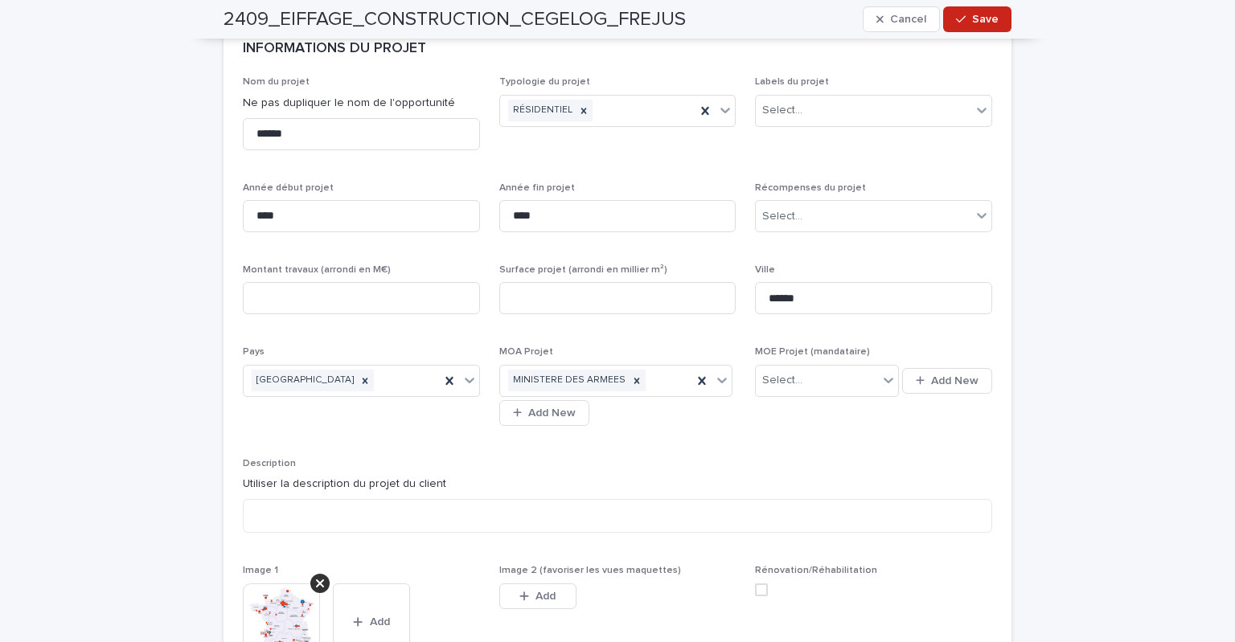
scroll to position [563, 0]
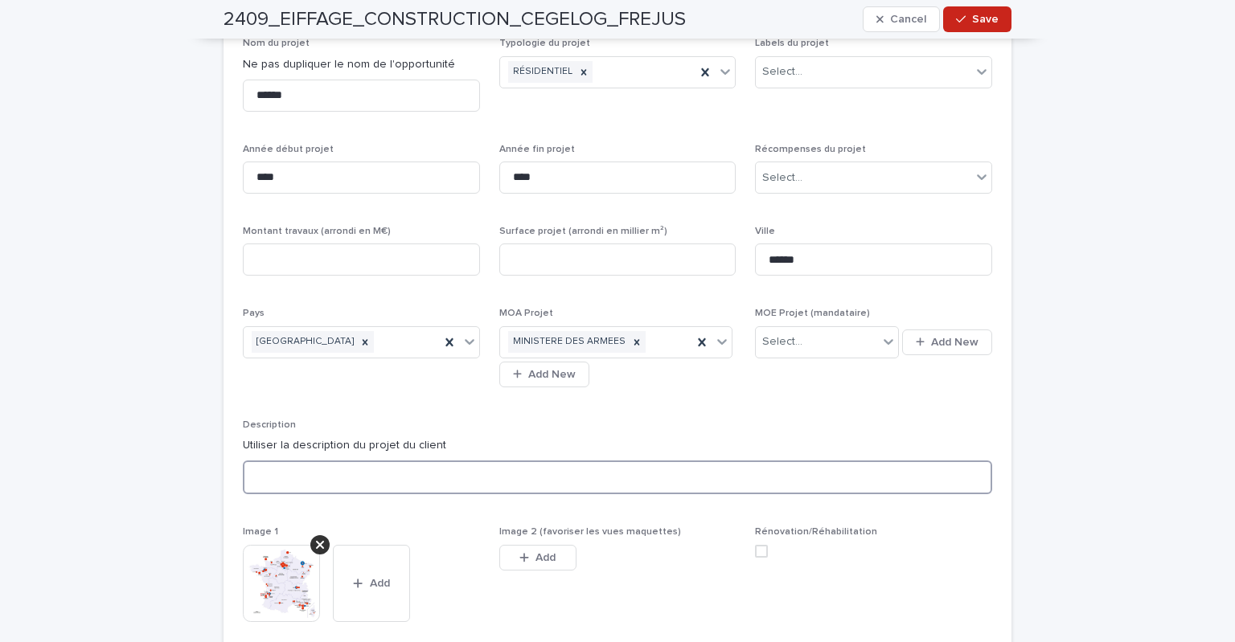
click at [269, 474] on textarea at bounding box center [617, 478] width 749 height 35
paste textarea "**********"
type textarea "**********"
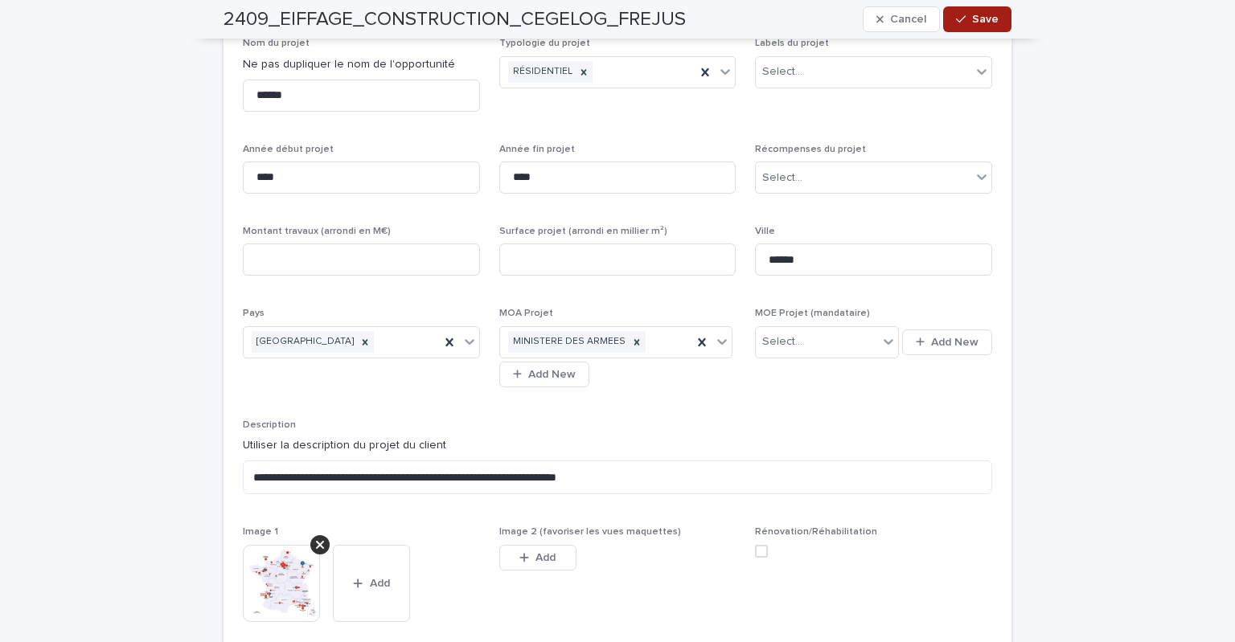
click at [972, 22] on span "Save" at bounding box center [985, 19] width 27 height 11
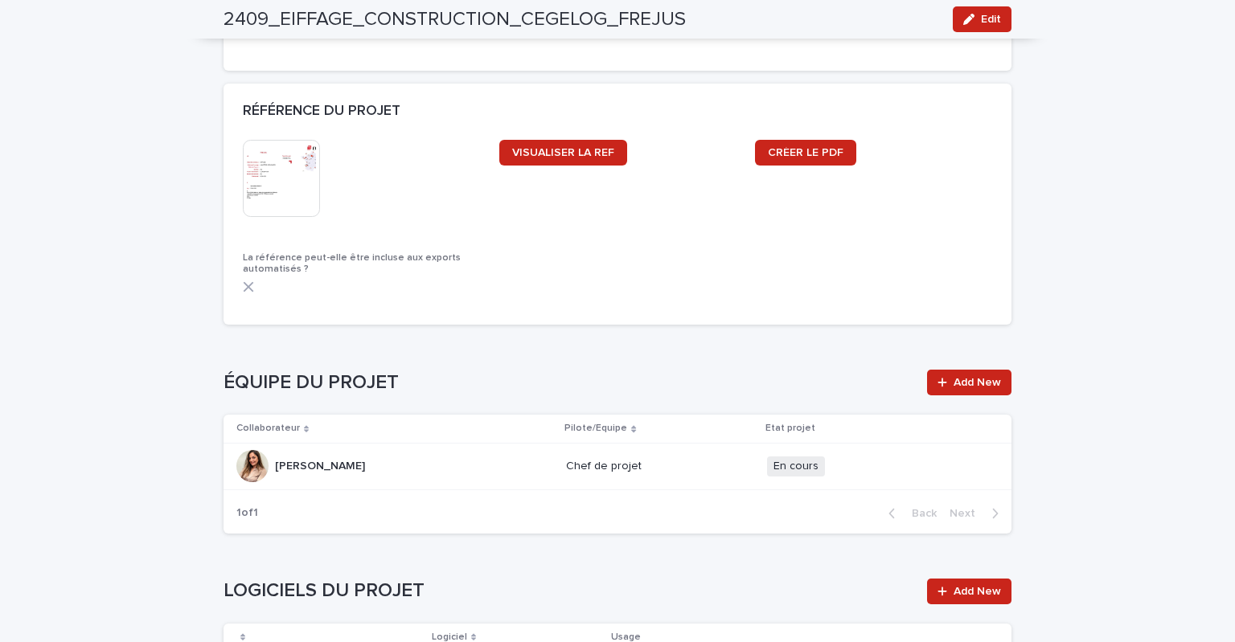
scroll to position [1528, 0]
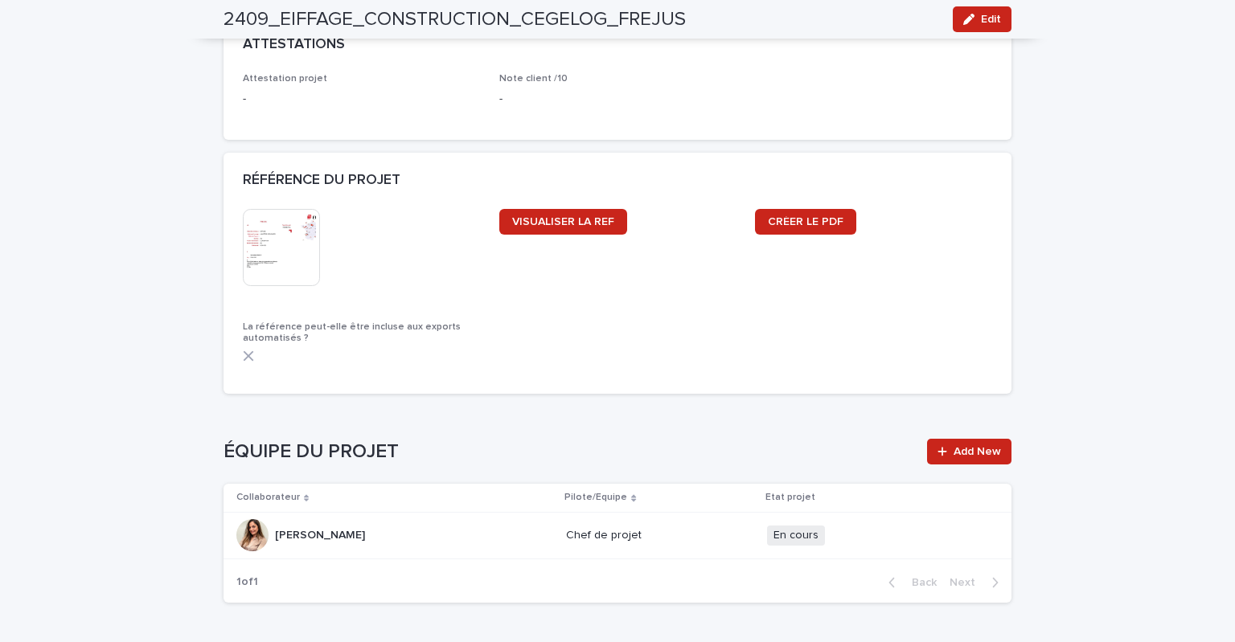
click at [963, 23] on icon "button" at bounding box center [968, 19] width 11 height 11
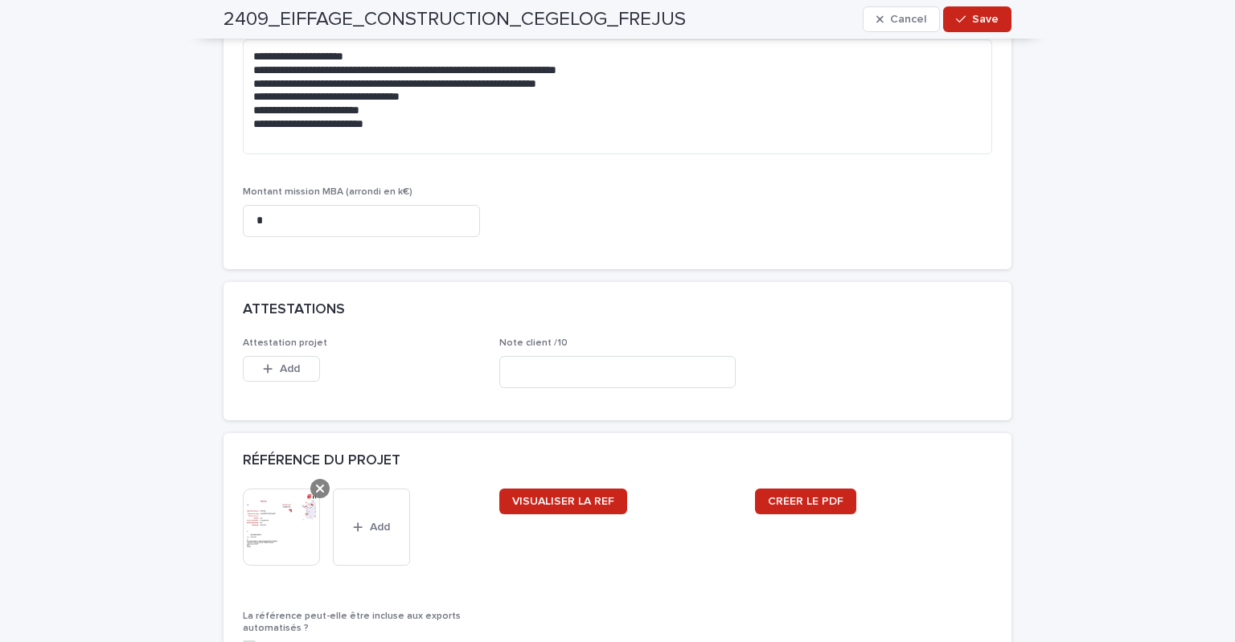
click at [310, 485] on div at bounding box center [319, 488] width 19 height 19
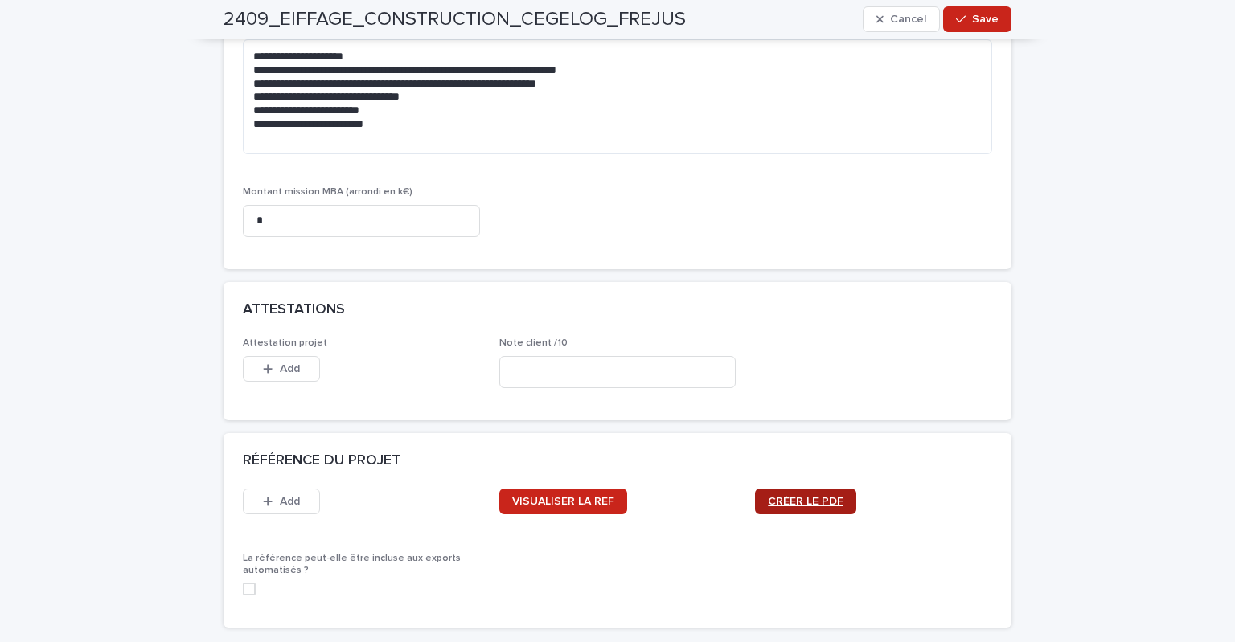
click at [780, 496] on span "CRÉER LE PDF" at bounding box center [806, 501] width 76 height 11
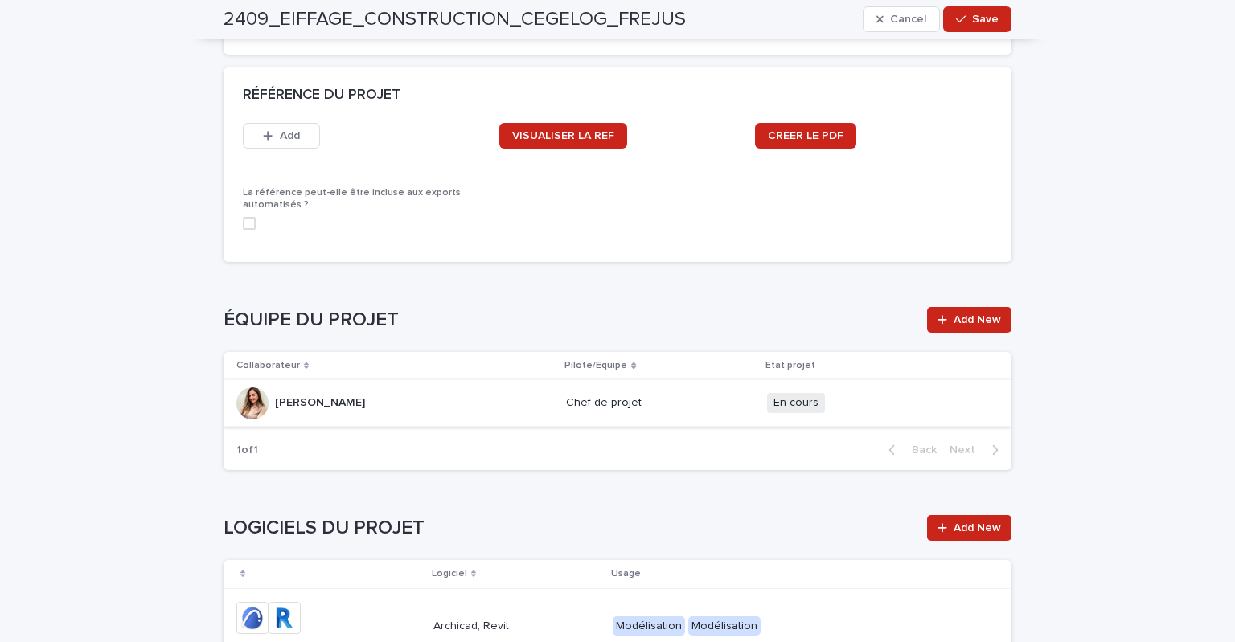
scroll to position [2010, 0]
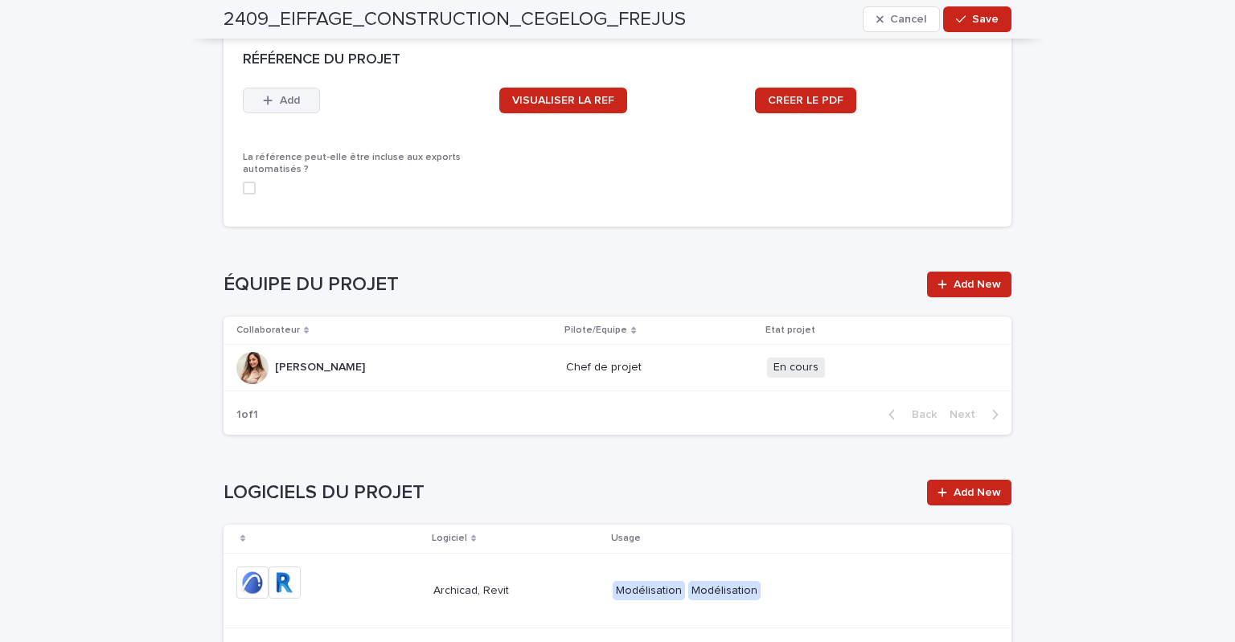
click at [298, 108] on button "Add" at bounding box center [281, 101] width 77 height 26
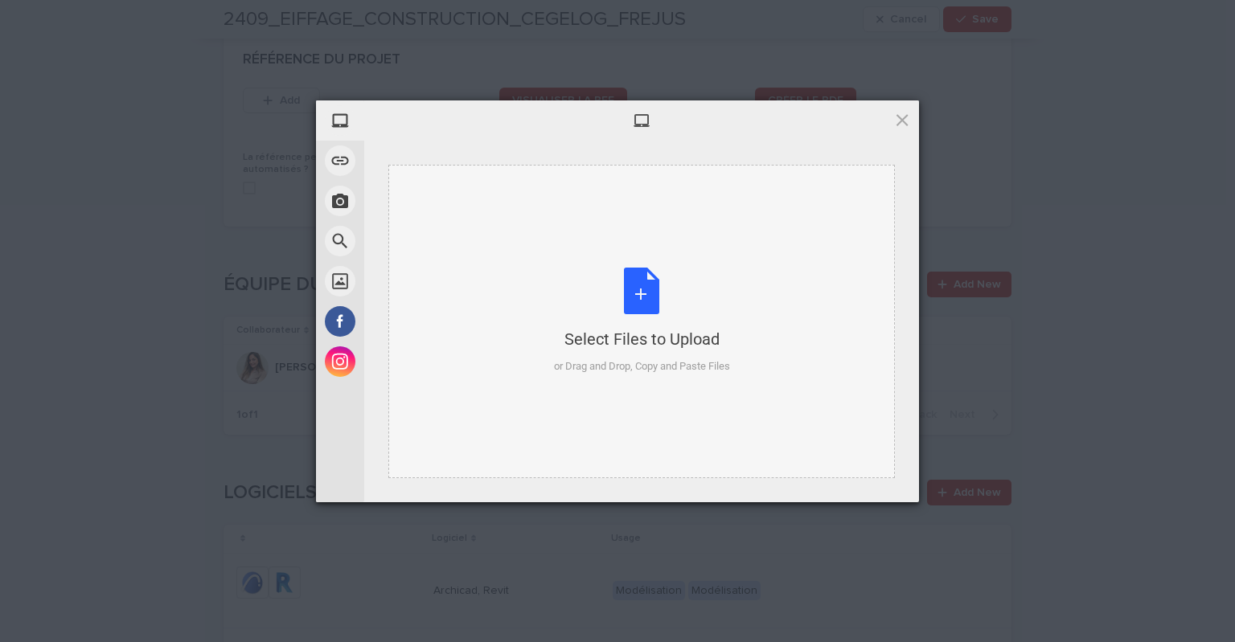
click at [634, 301] on div "Select Files to Upload or Drag and Drop, Copy and Paste Files" at bounding box center [642, 321] width 176 height 107
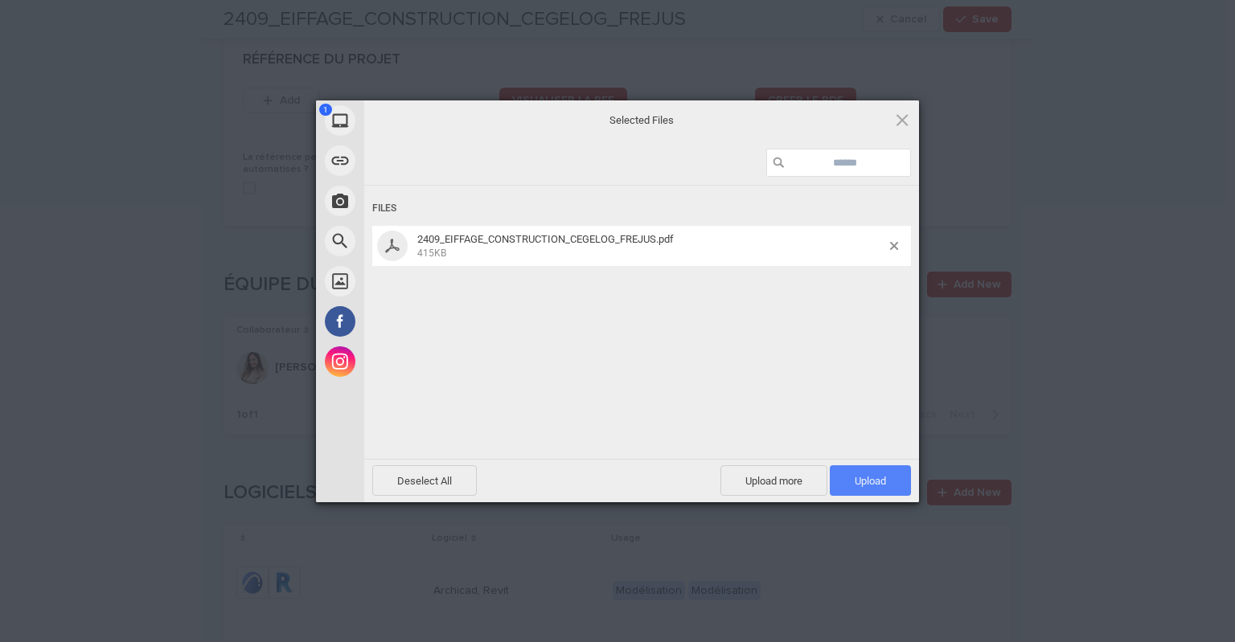
click at [843, 480] on span "Upload 1" at bounding box center [870, 480] width 81 height 31
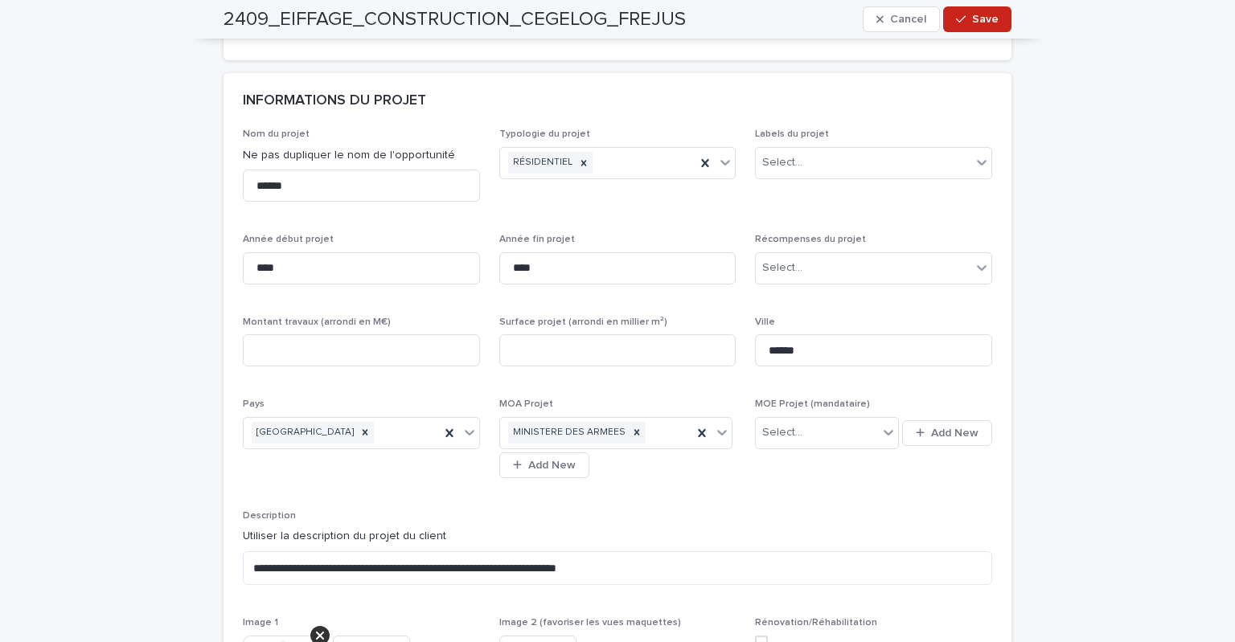
scroll to position [322, 0]
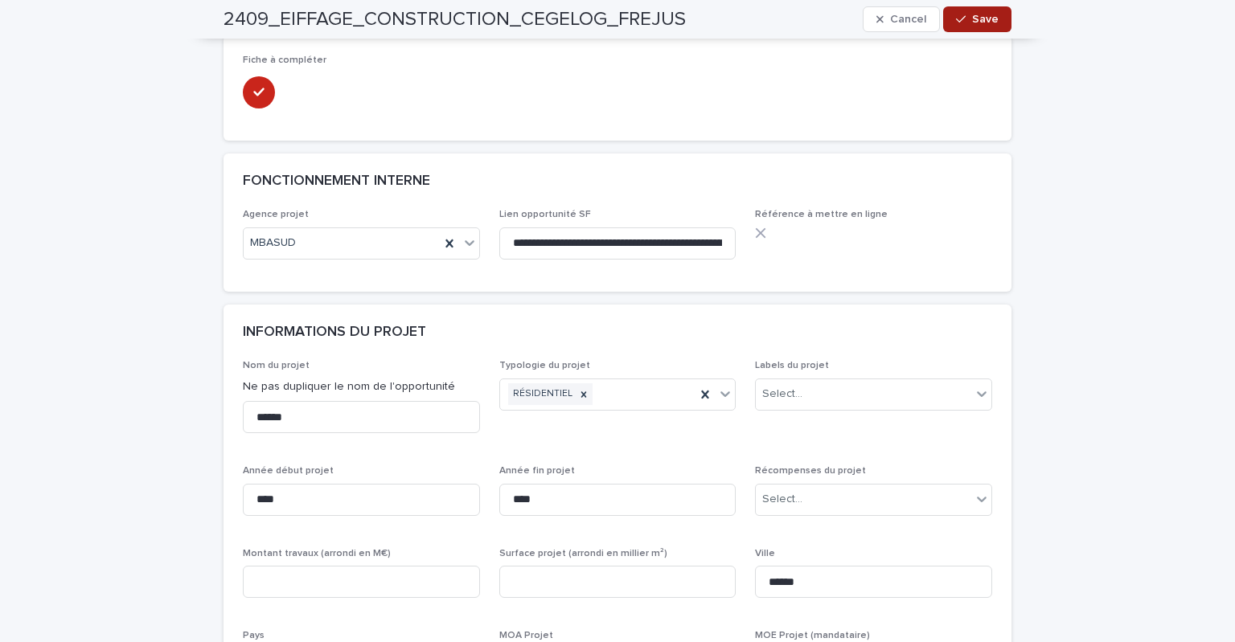
click at [991, 14] on span "Save" at bounding box center [985, 19] width 27 height 11
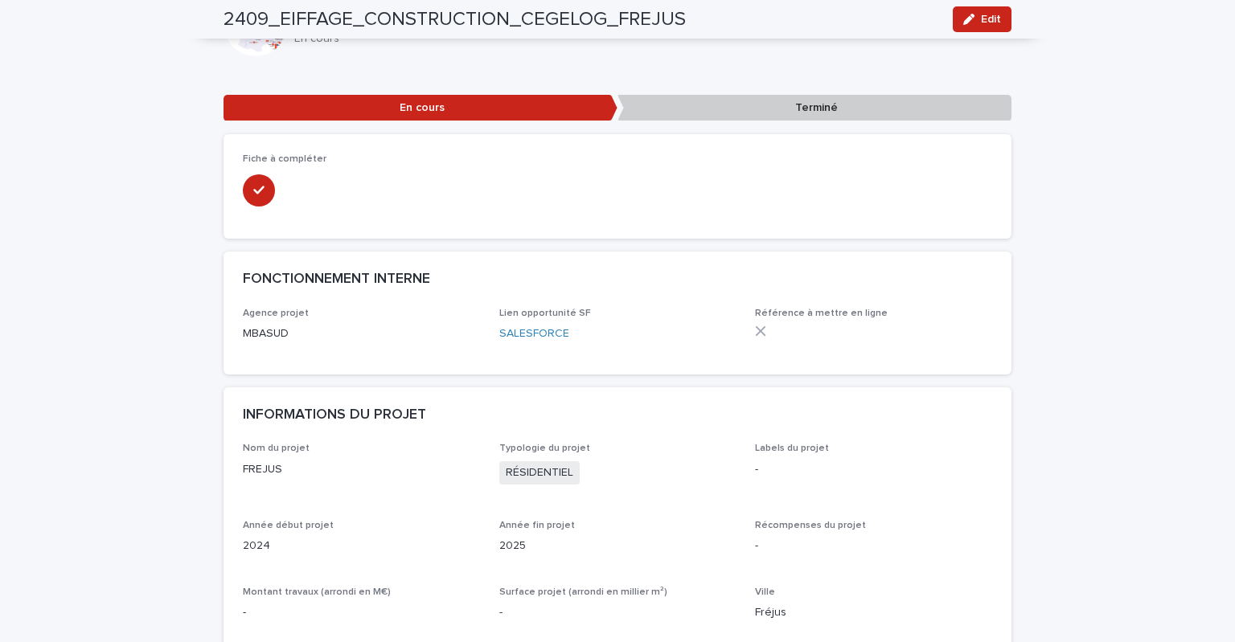
scroll to position [0, 0]
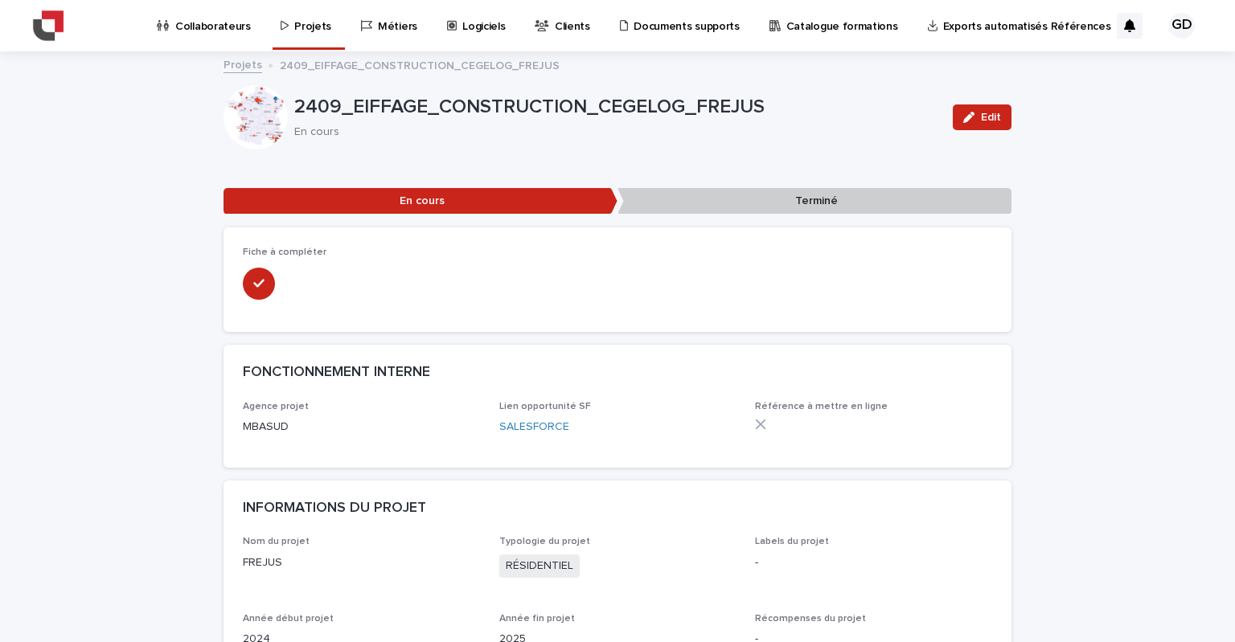
click at [296, 25] on p "Projets" at bounding box center [312, 17] width 37 height 34
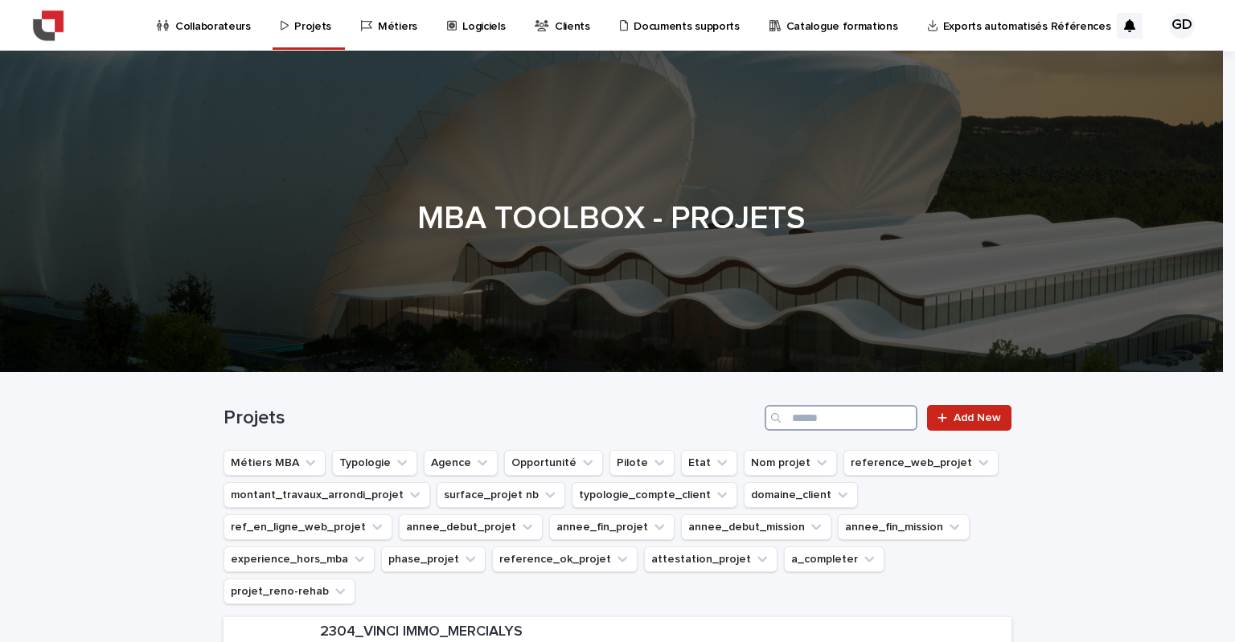
click at [798, 420] on input "Search" at bounding box center [841, 418] width 153 height 26
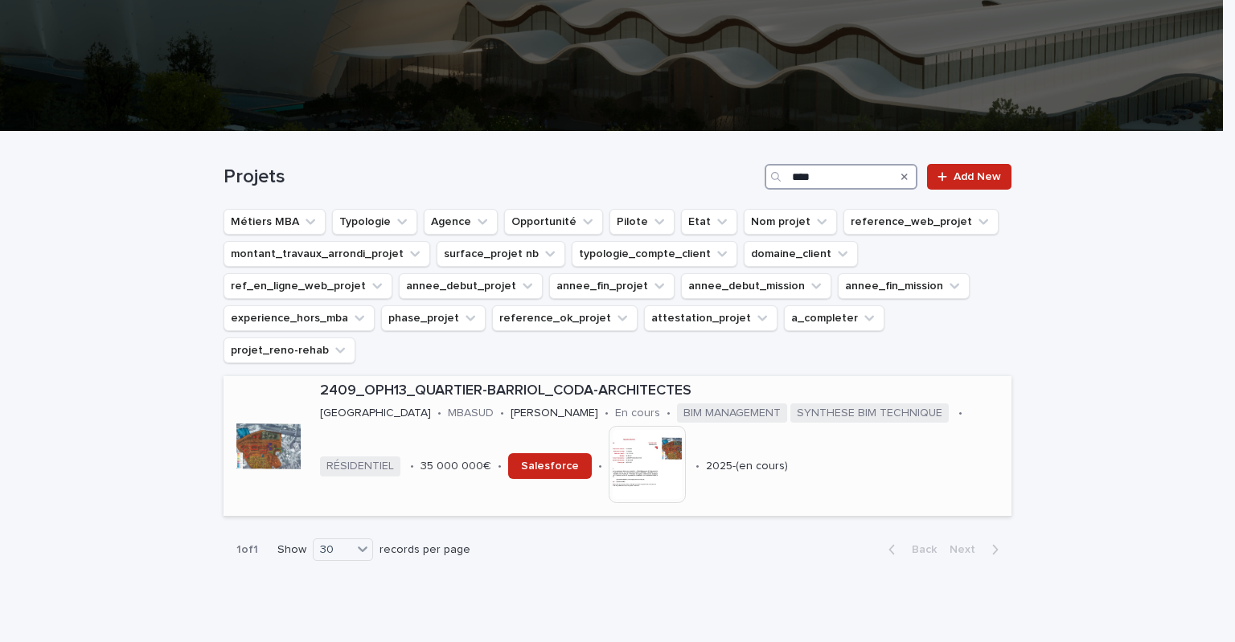
type input "****"
click at [502, 383] on p "2409_OPH13_QUARTIER-BARRIOL_CODA-ARCHITECTES" at bounding box center [662, 392] width 685 height 18
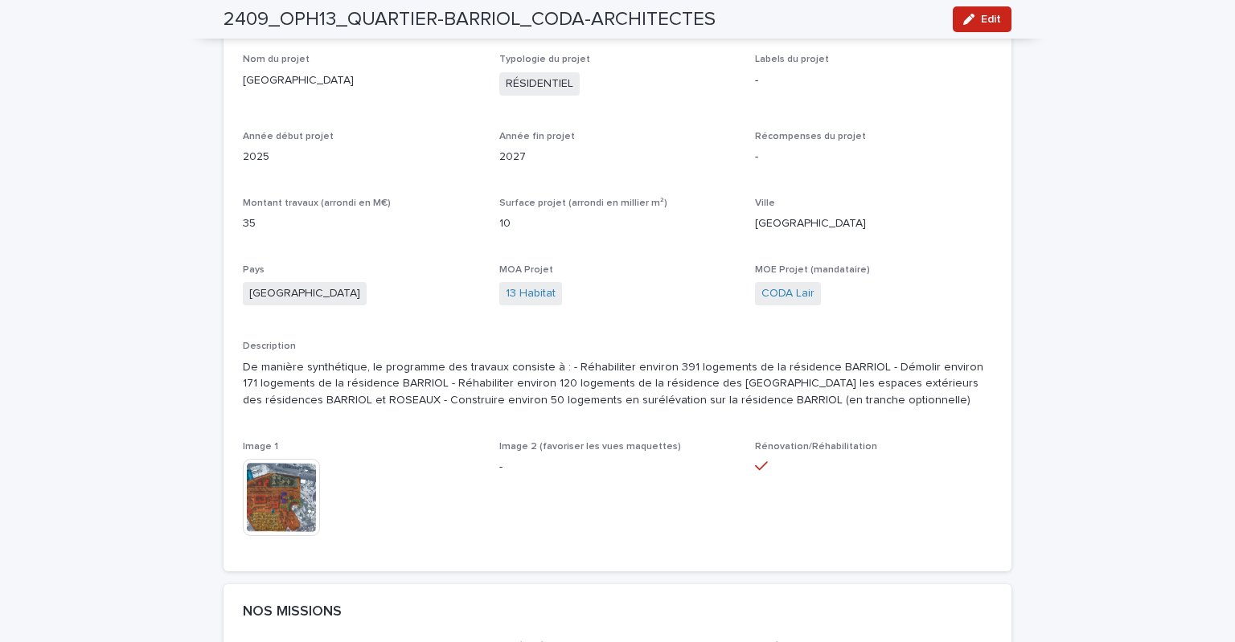
scroll to position [402, 0]
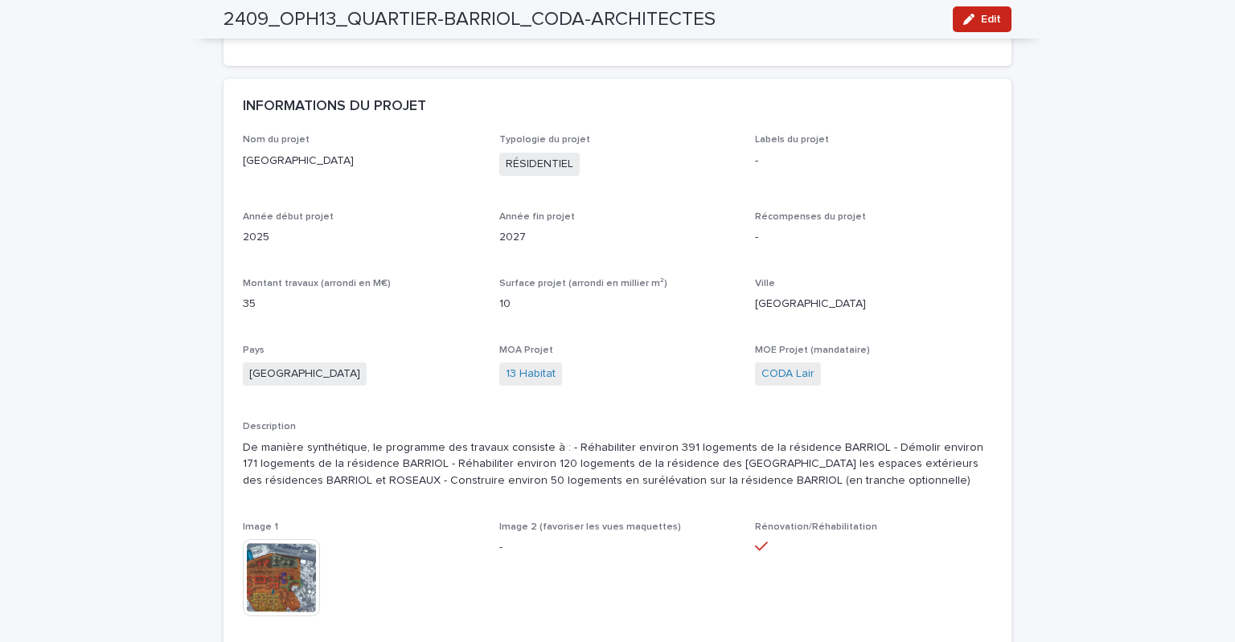
click at [963, 18] on icon "button" at bounding box center [968, 19] width 11 height 11
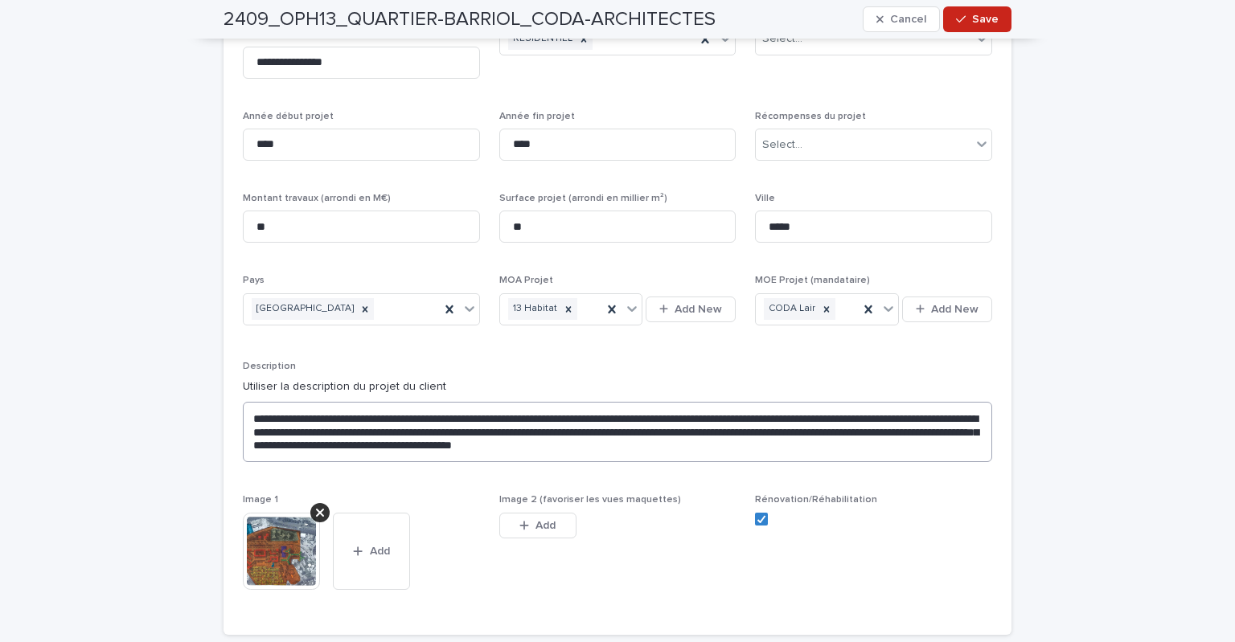
scroll to position [643, 0]
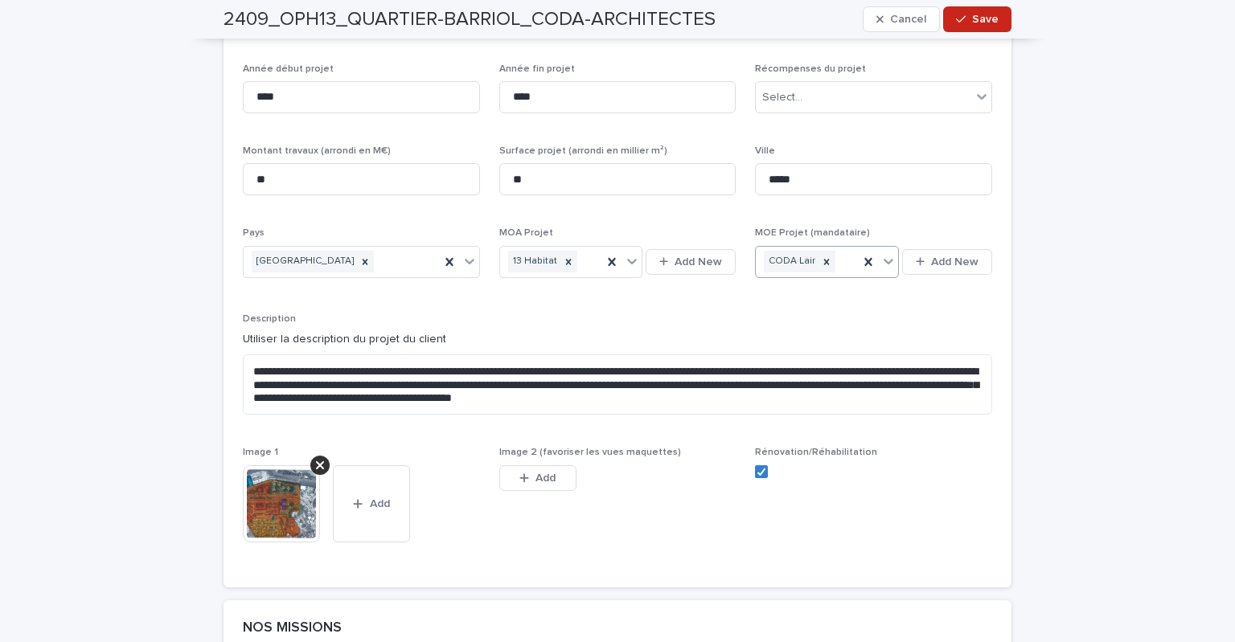
click at [839, 258] on div "CODA Lair" at bounding box center [807, 262] width 102 height 28
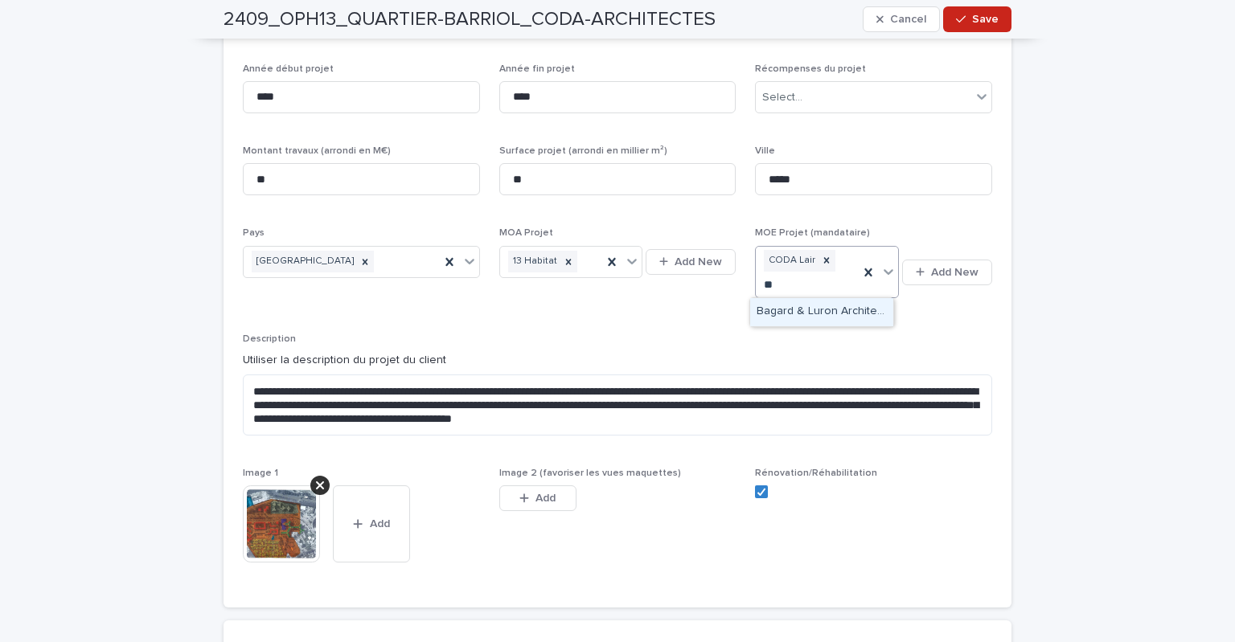
type input "*"
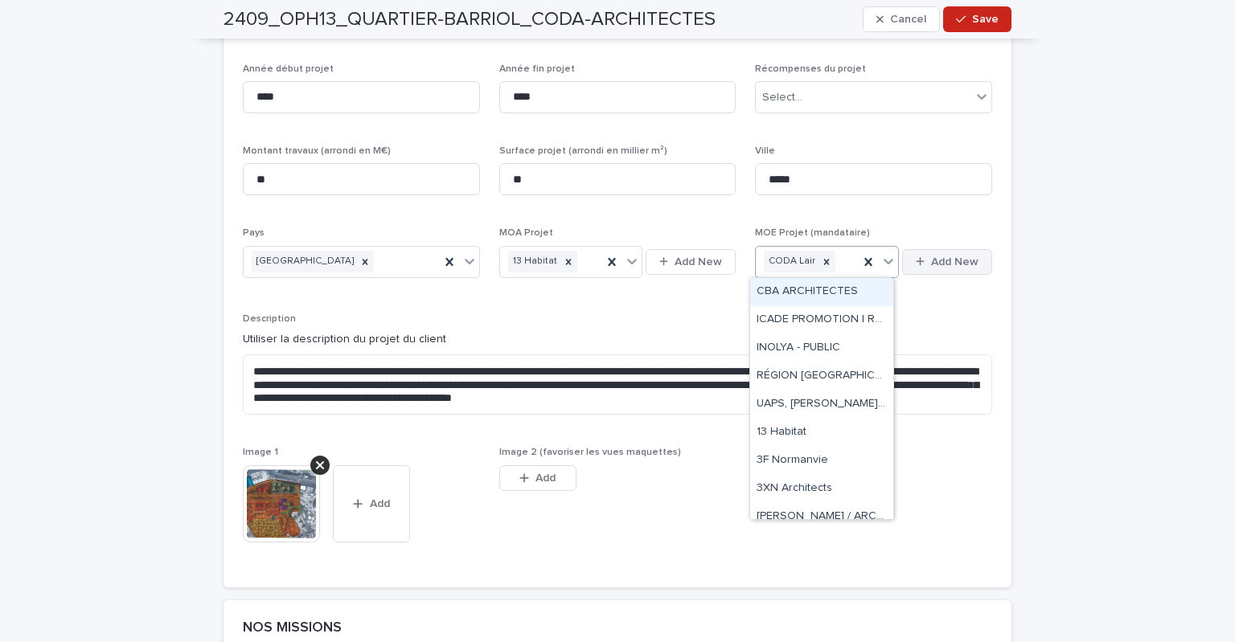
click at [941, 260] on span "Add New" at bounding box center [954, 261] width 47 height 11
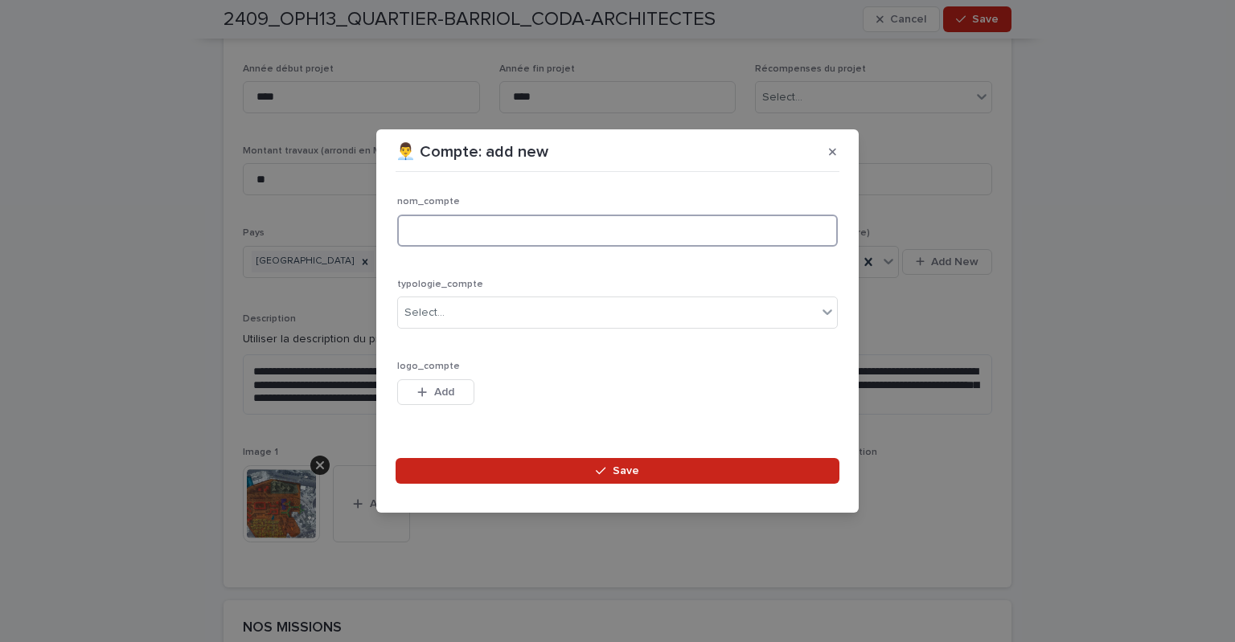
click at [486, 229] on input at bounding box center [617, 231] width 441 height 32
type input "********"
click at [499, 311] on div "Select..." at bounding box center [607, 313] width 419 height 27
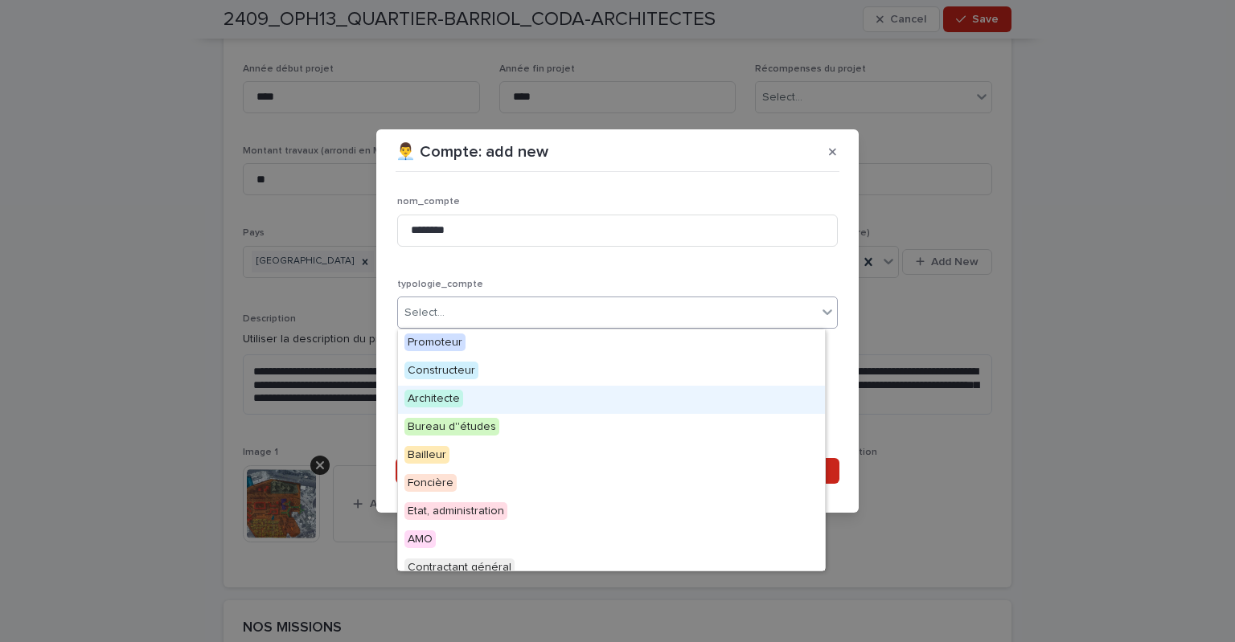
click at [476, 388] on div "Architecte" at bounding box center [611, 400] width 427 height 28
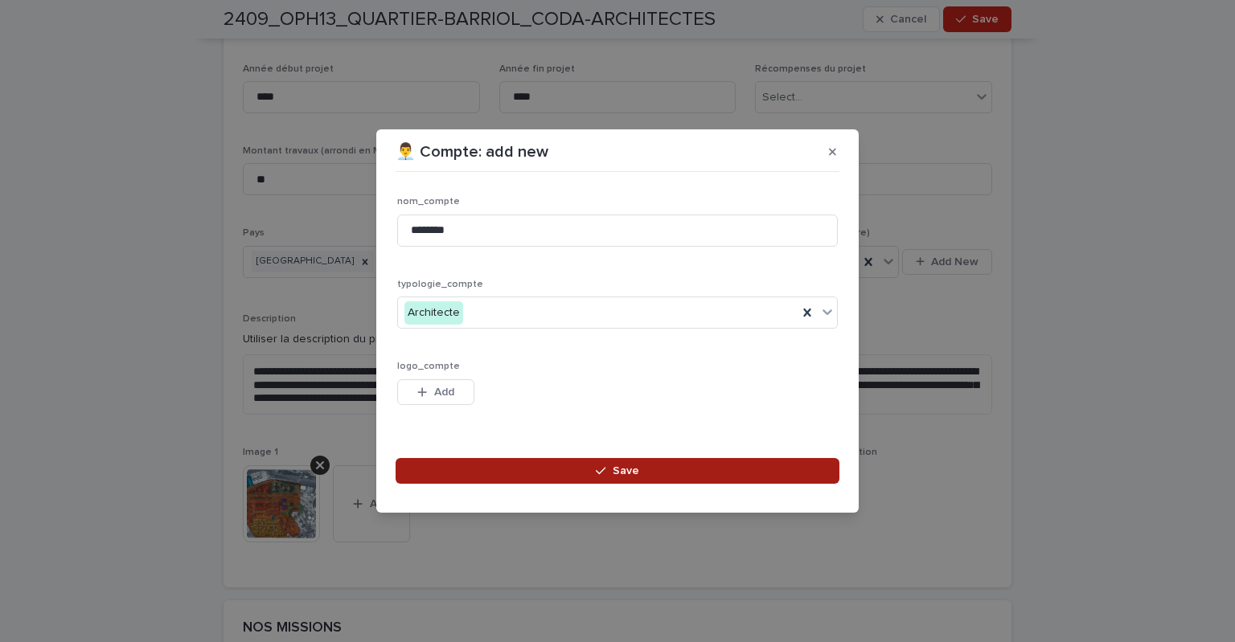
click at [614, 468] on span "Save" at bounding box center [626, 470] width 27 height 11
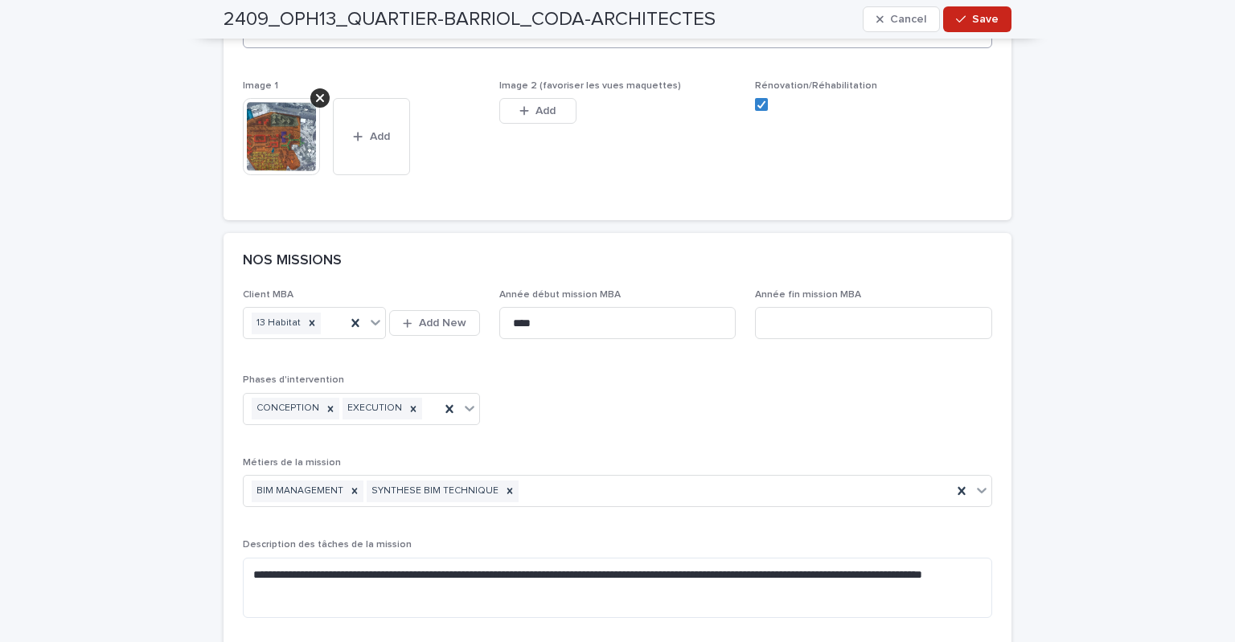
scroll to position [1045, 0]
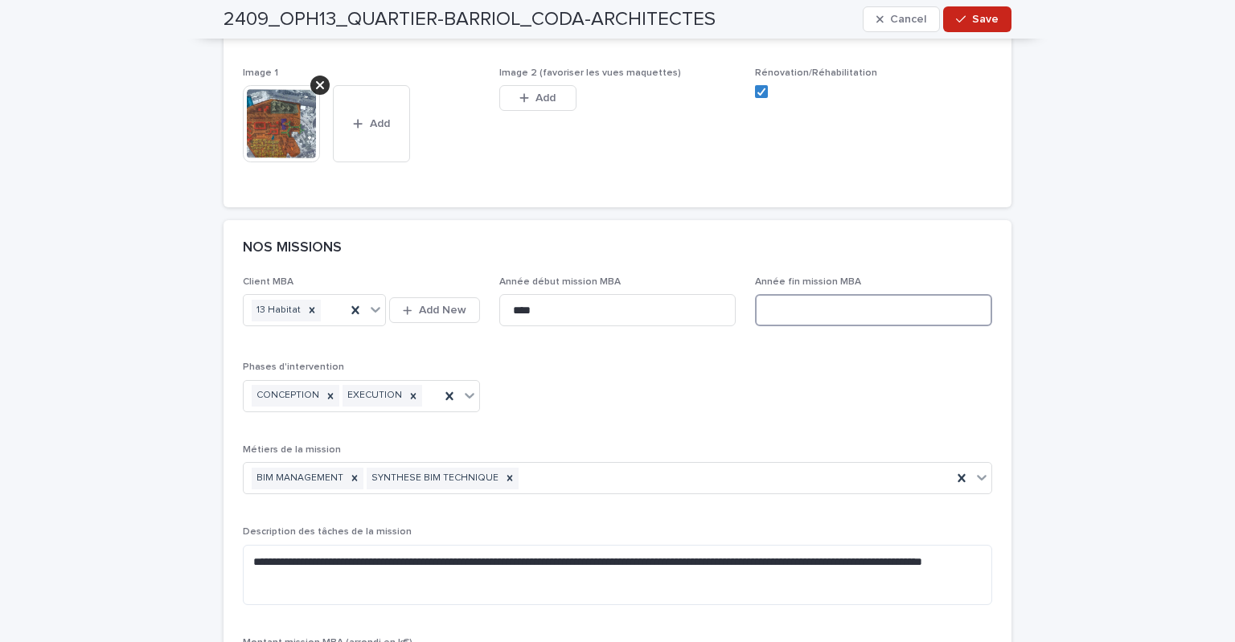
click at [843, 314] on input at bounding box center [873, 310] width 237 height 32
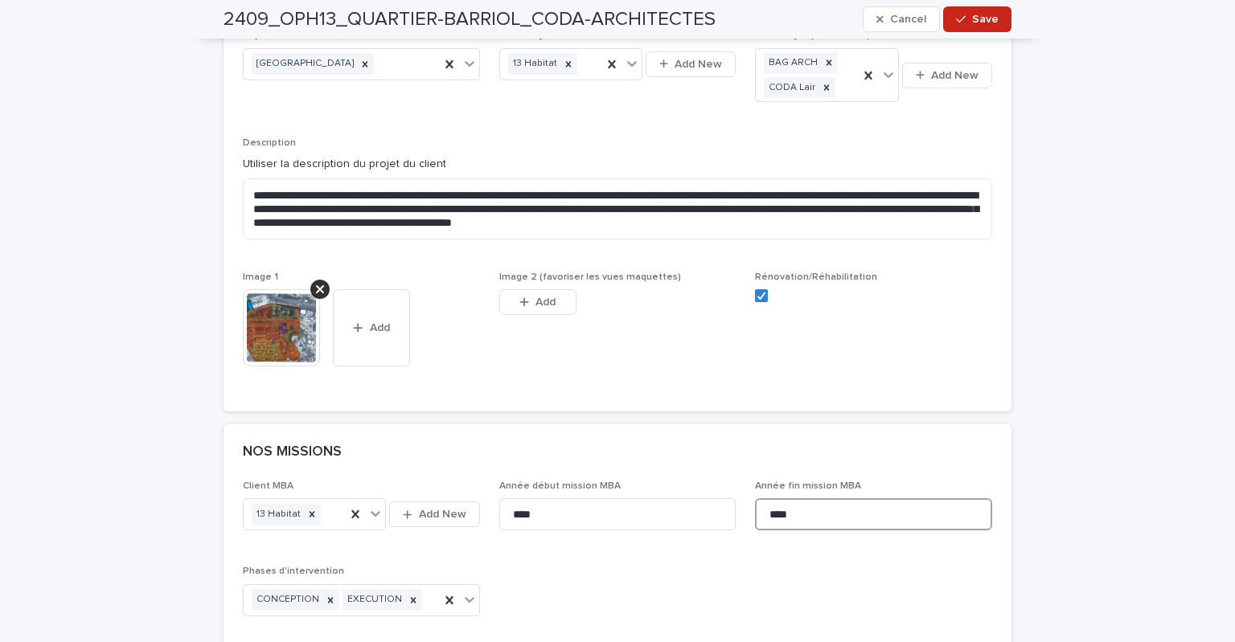
scroll to position [724, 0]
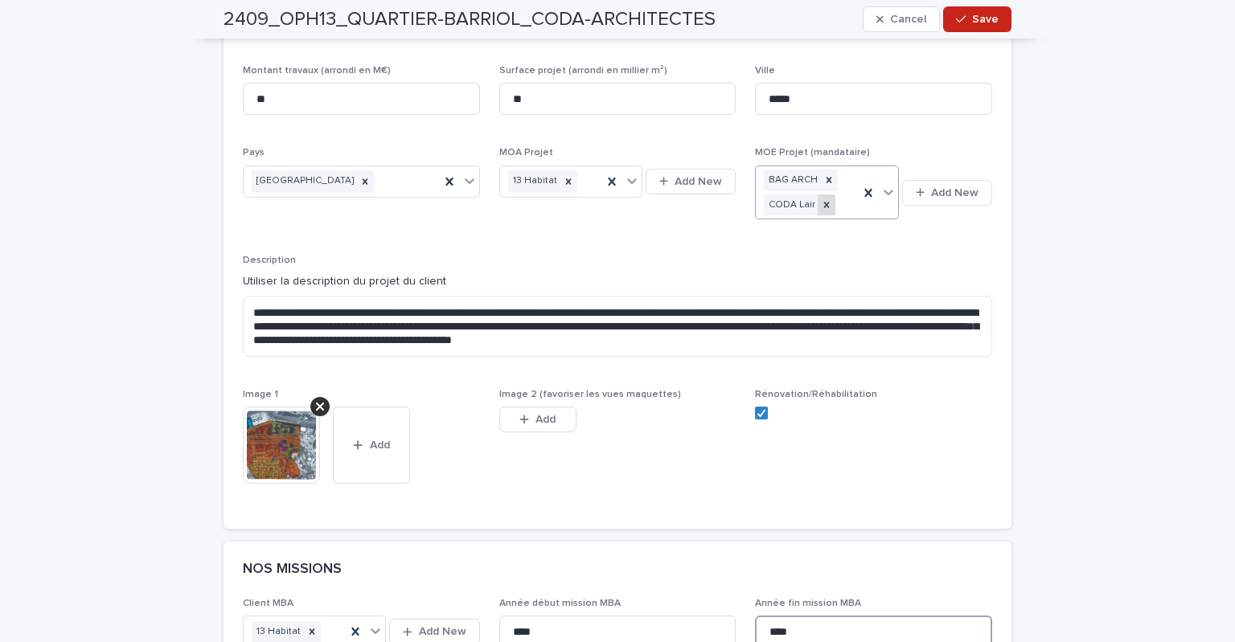
click at [821, 199] on icon at bounding box center [826, 204] width 11 height 11
type input "****"
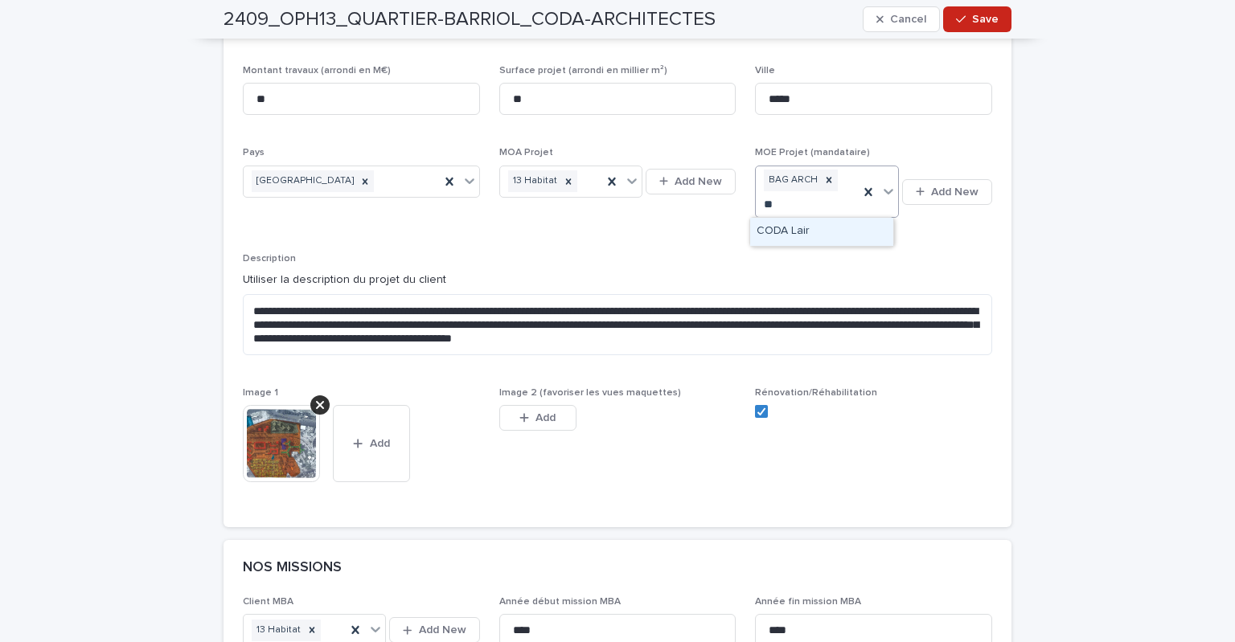
type input "*"
type input "****"
click at [808, 230] on div "CODA Lair" at bounding box center [821, 232] width 143 height 28
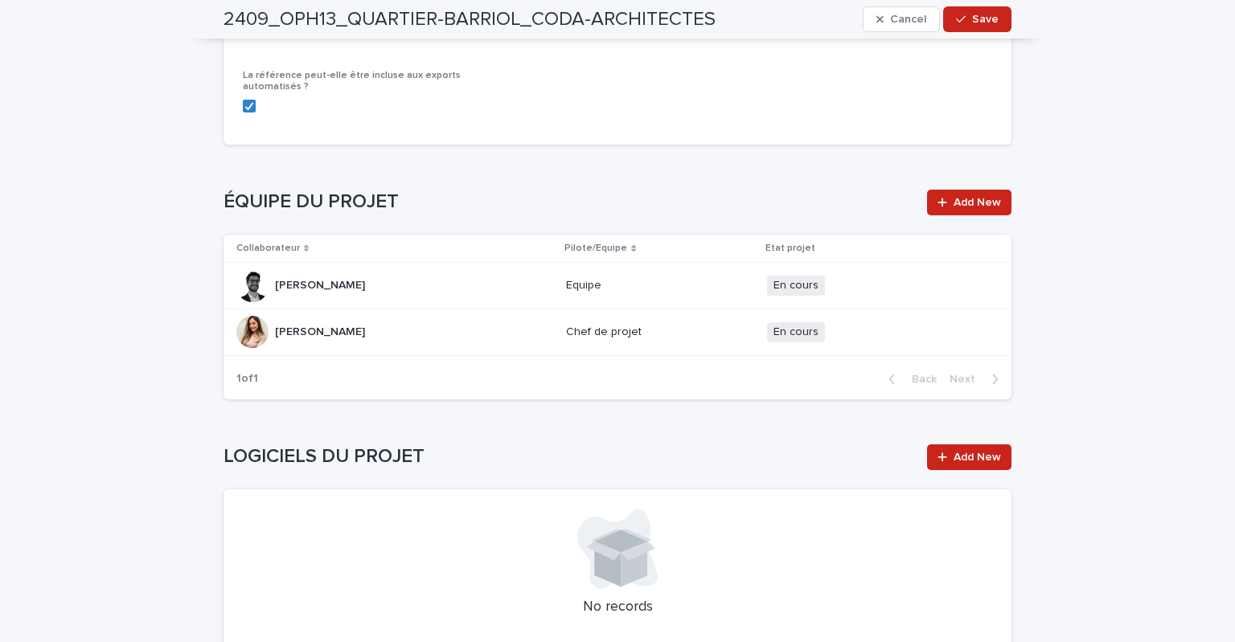
scroll to position [2171, 0]
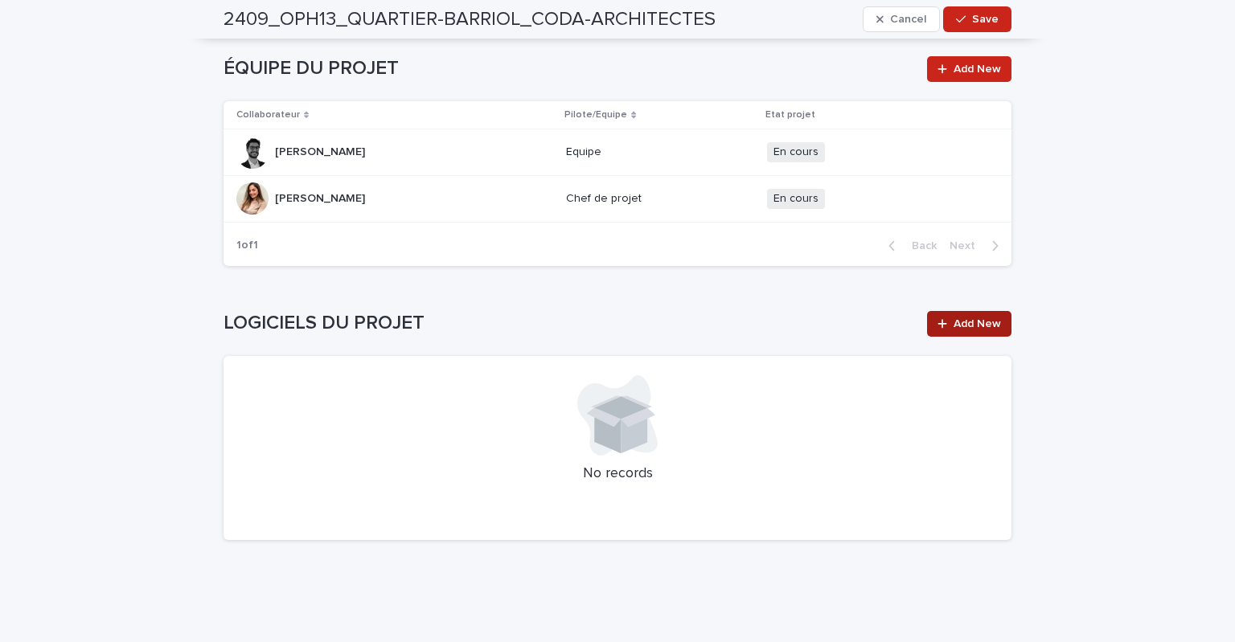
click at [958, 324] on span "Add New" at bounding box center [976, 323] width 47 height 11
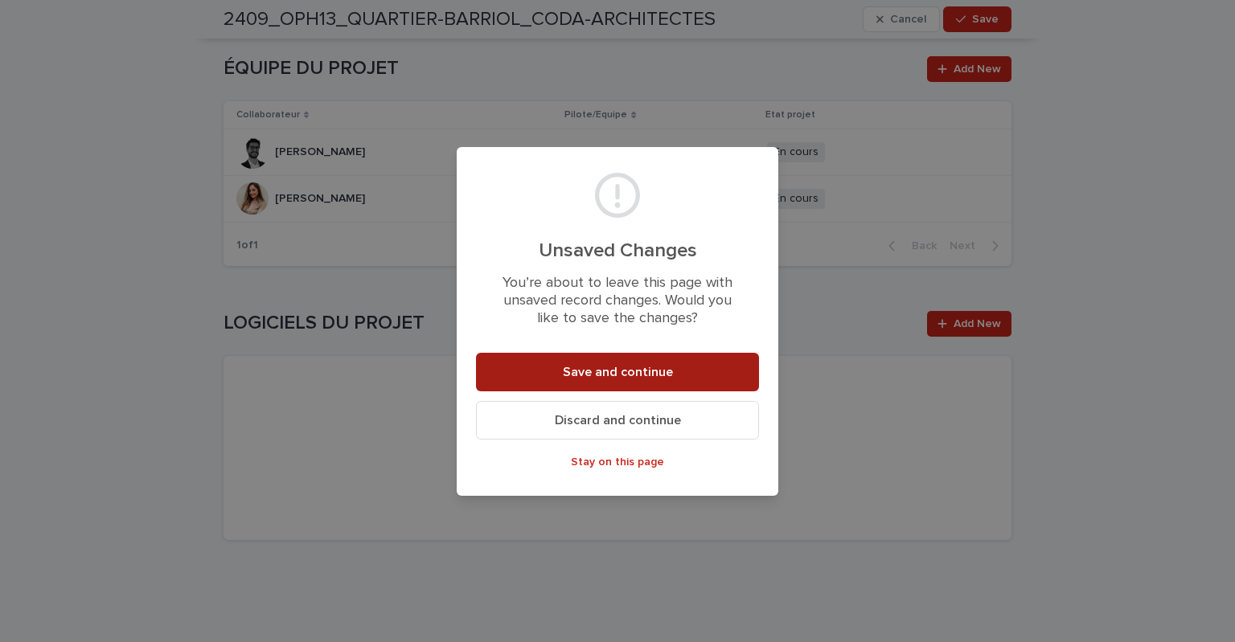
click at [666, 370] on span "Save and continue" at bounding box center [618, 372] width 110 height 13
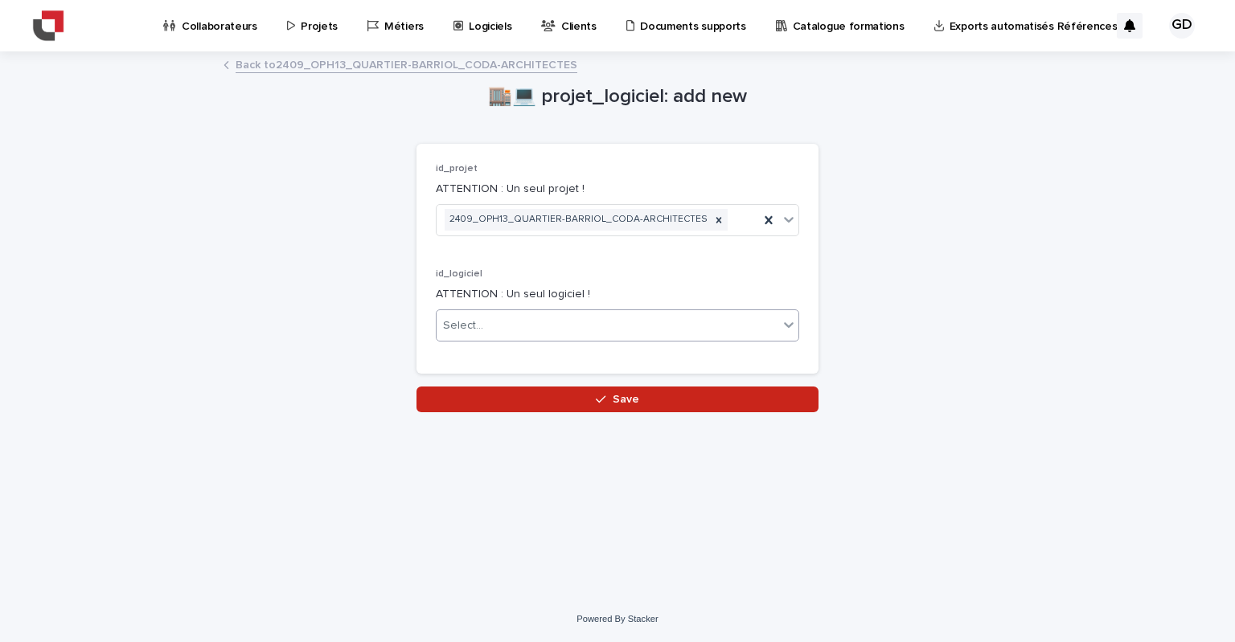
click at [487, 318] on div "Select..." at bounding box center [608, 326] width 342 height 27
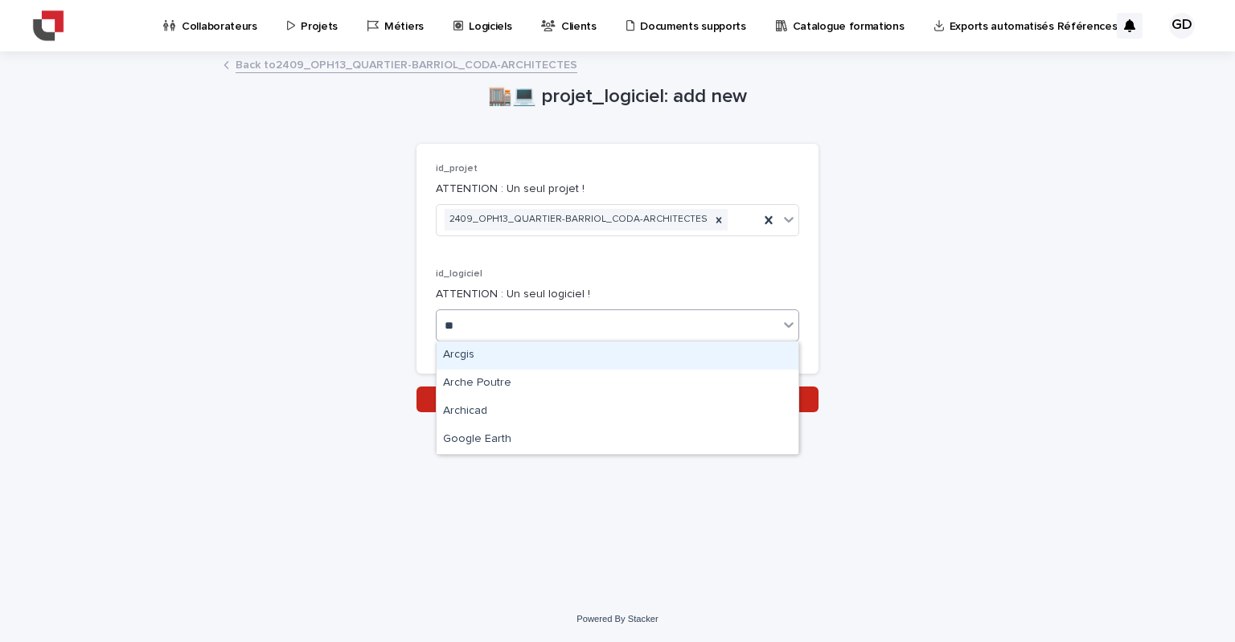
type input "***"
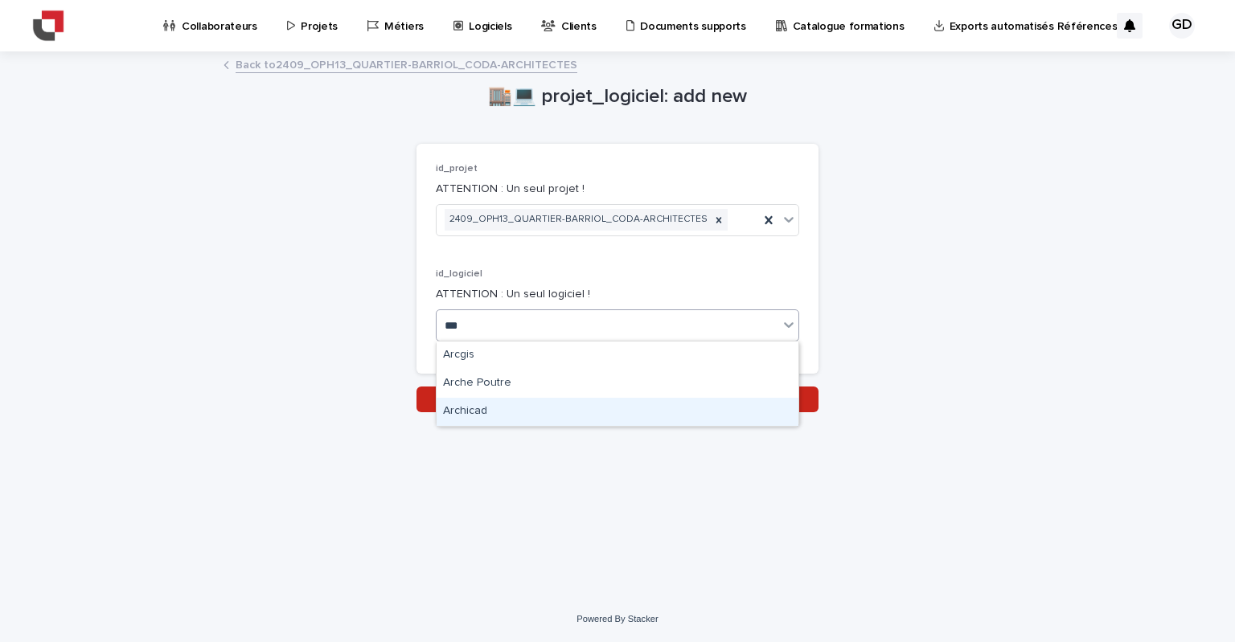
click at [497, 414] on div "Archicad" at bounding box center [618, 412] width 362 height 28
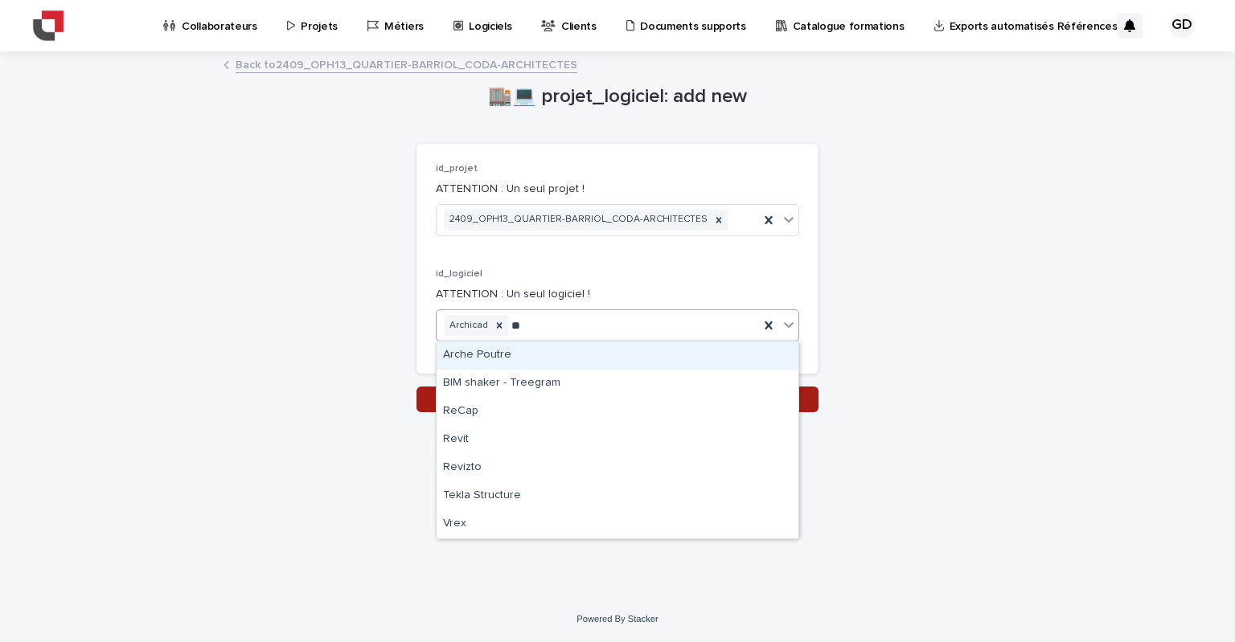
type input "***"
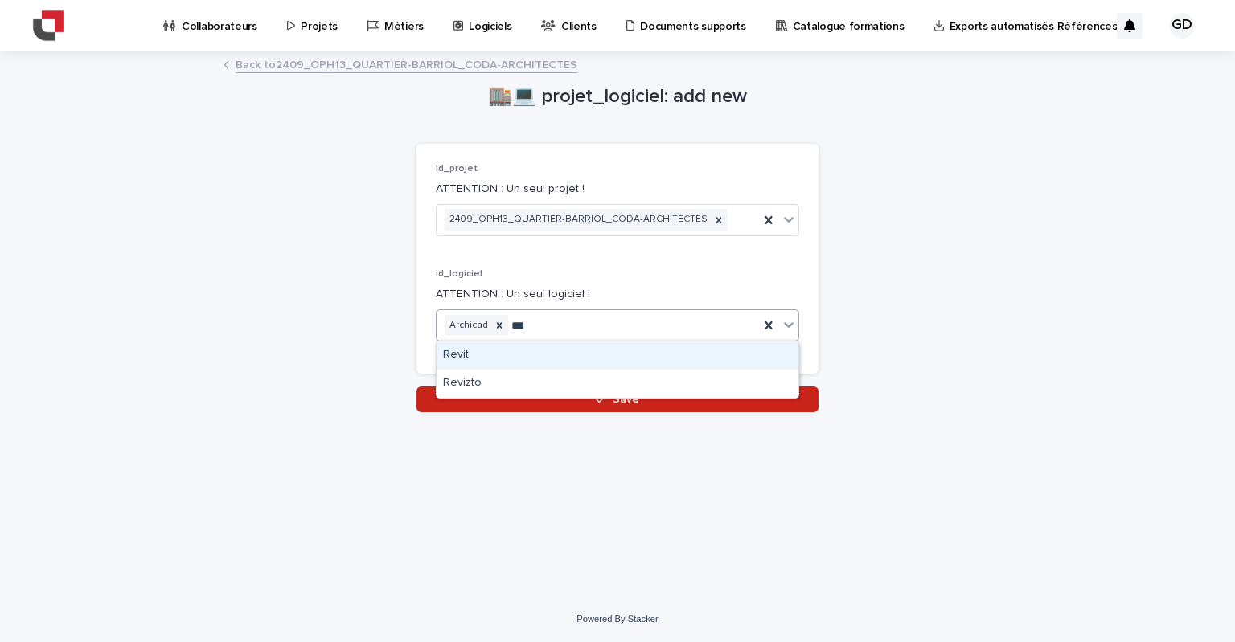
click at [485, 359] on div "Revit" at bounding box center [618, 356] width 362 height 28
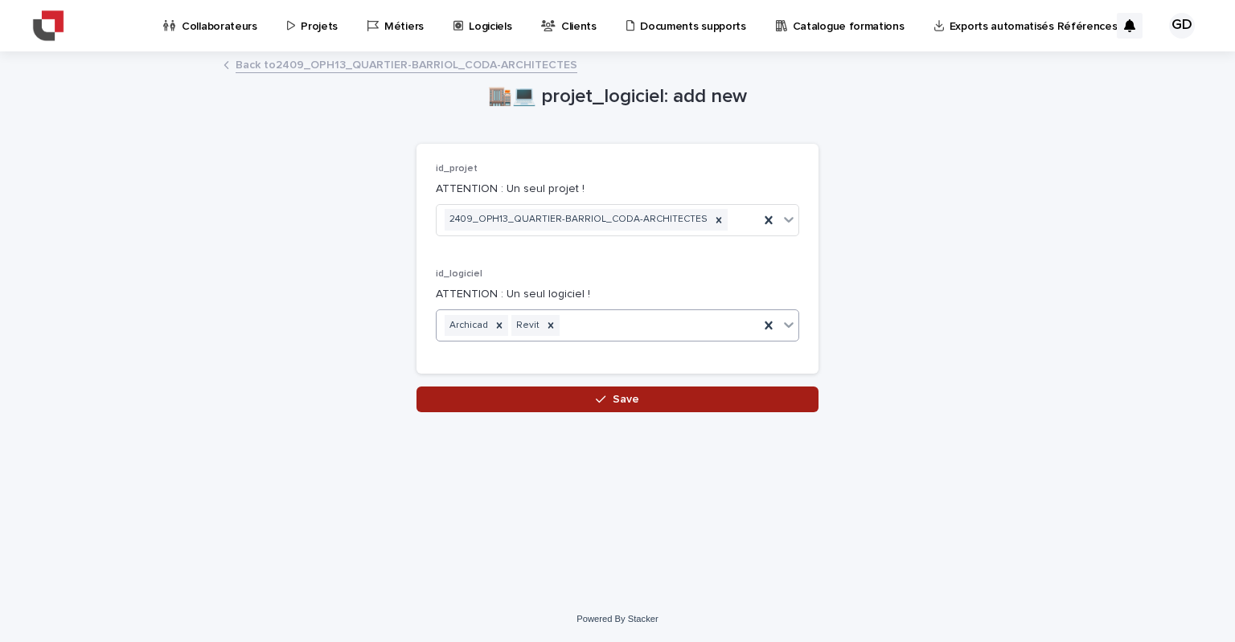
click at [646, 395] on button "Save" at bounding box center [617, 400] width 402 height 26
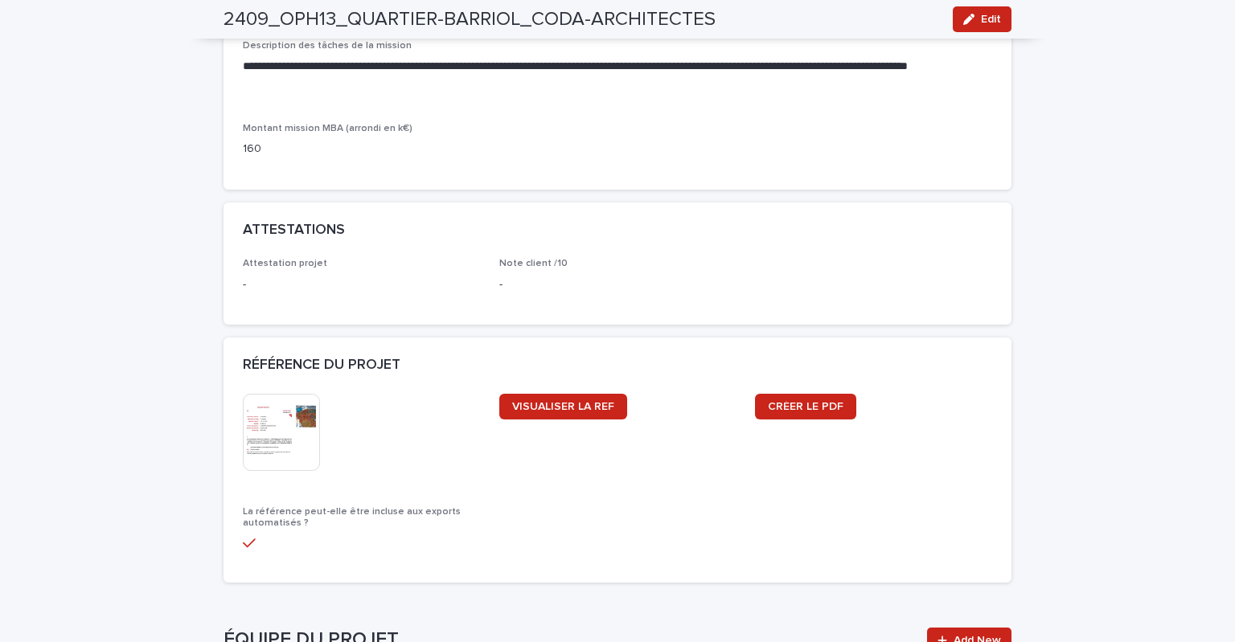
scroll to position [1347, 0]
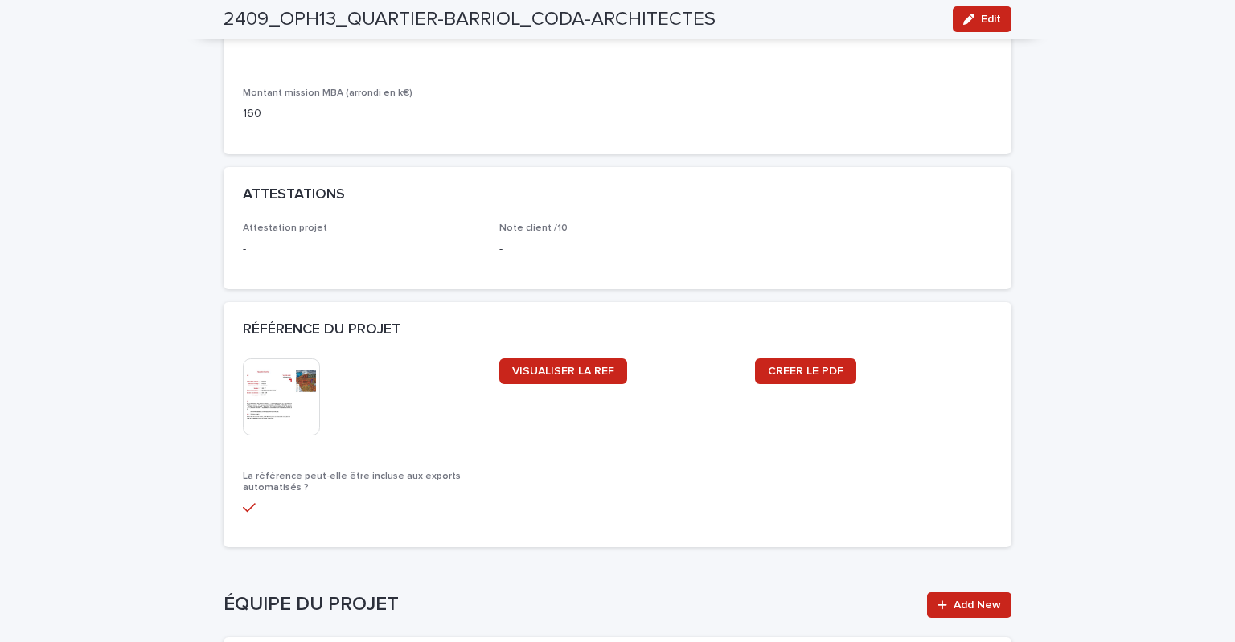
click at [278, 404] on img at bounding box center [281, 397] width 77 height 77
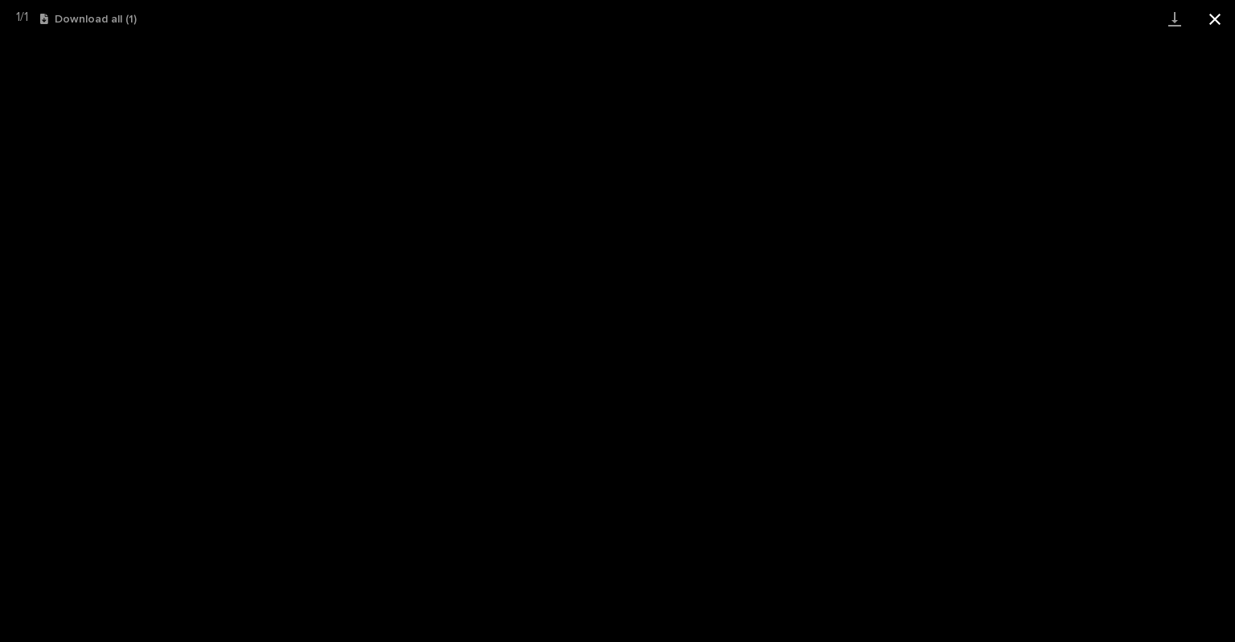
click at [1212, 18] on button "Close gallery" at bounding box center [1215, 19] width 40 height 38
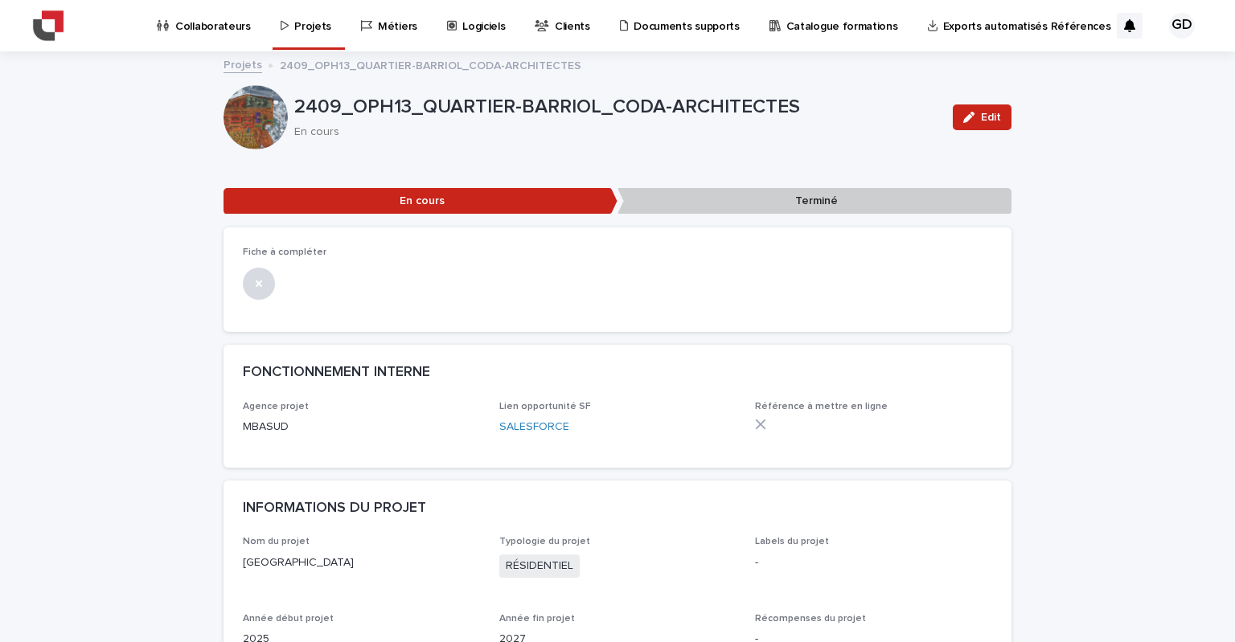
scroll to position [80, 0]
click at [294, 28] on p "Projets" at bounding box center [312, 17] width 37 height 34
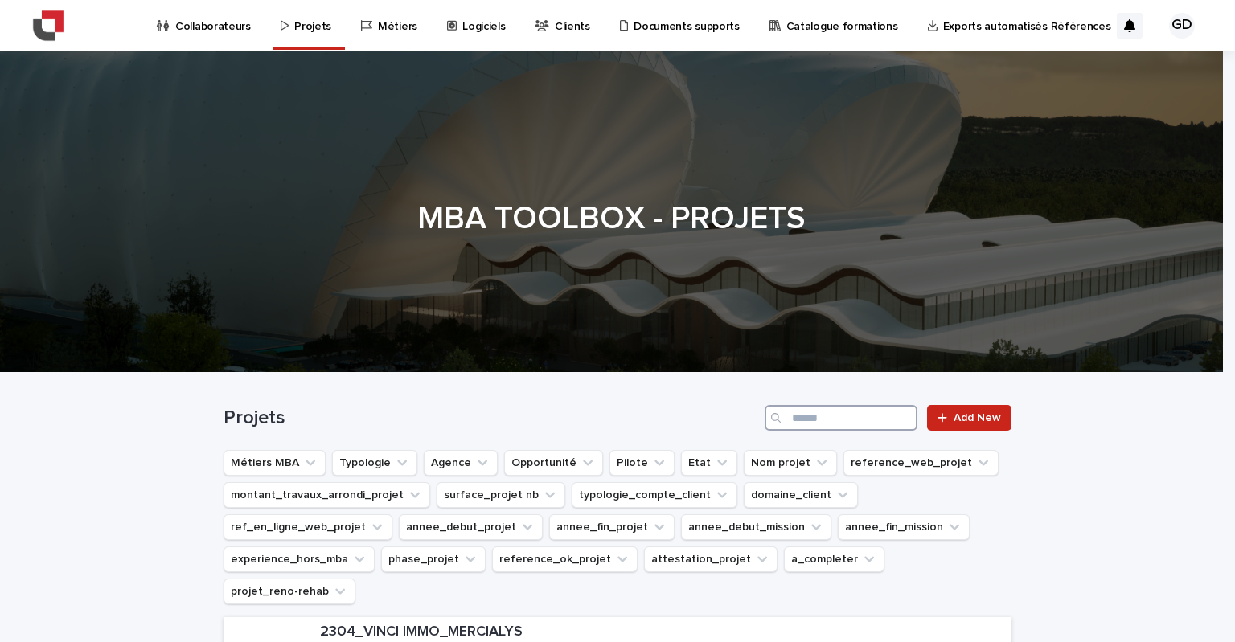
click at [808, 416] on input "Search" at bounding box center [841, 418] width 153 height 26
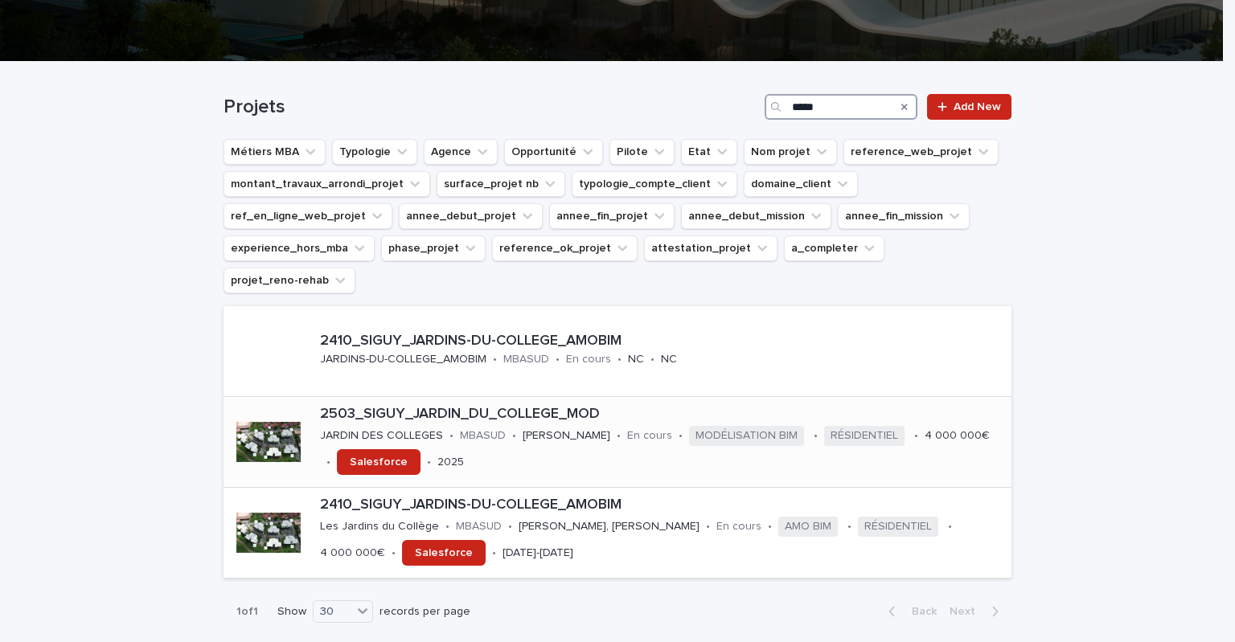
scroll to position [322, 0]
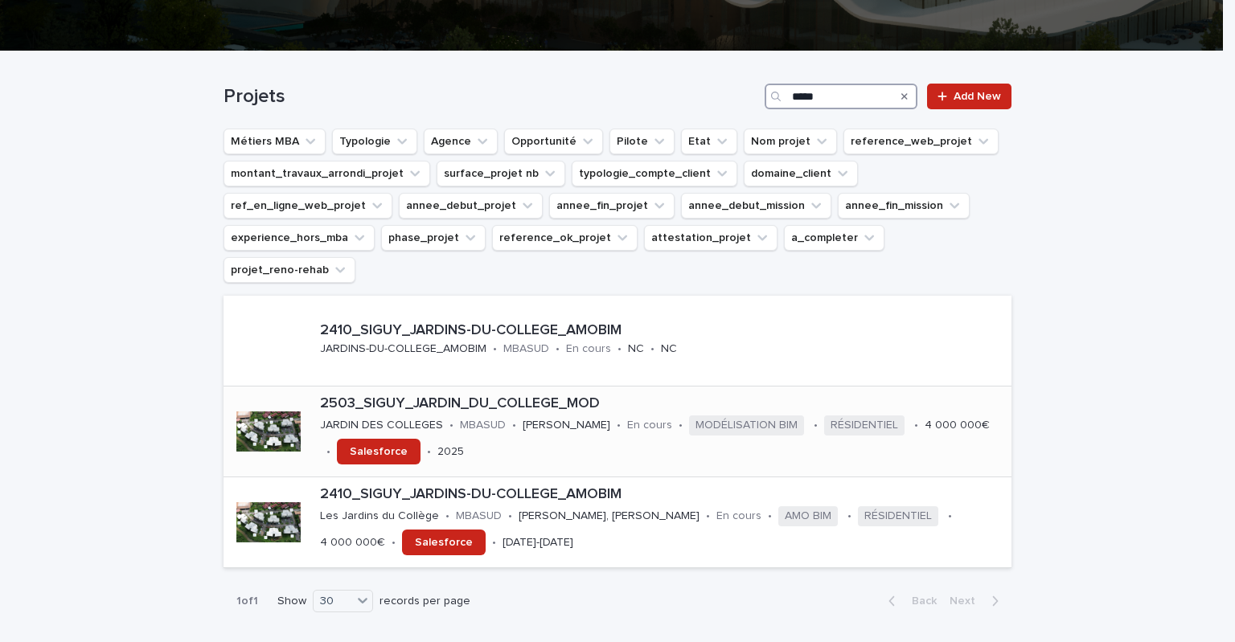
type input "*****"
click at [540, 396] on p "2503_SIGUY_JARDIN_DU_COLLEGE_MOD" at bounding box center [662, 405] width 685 height 18
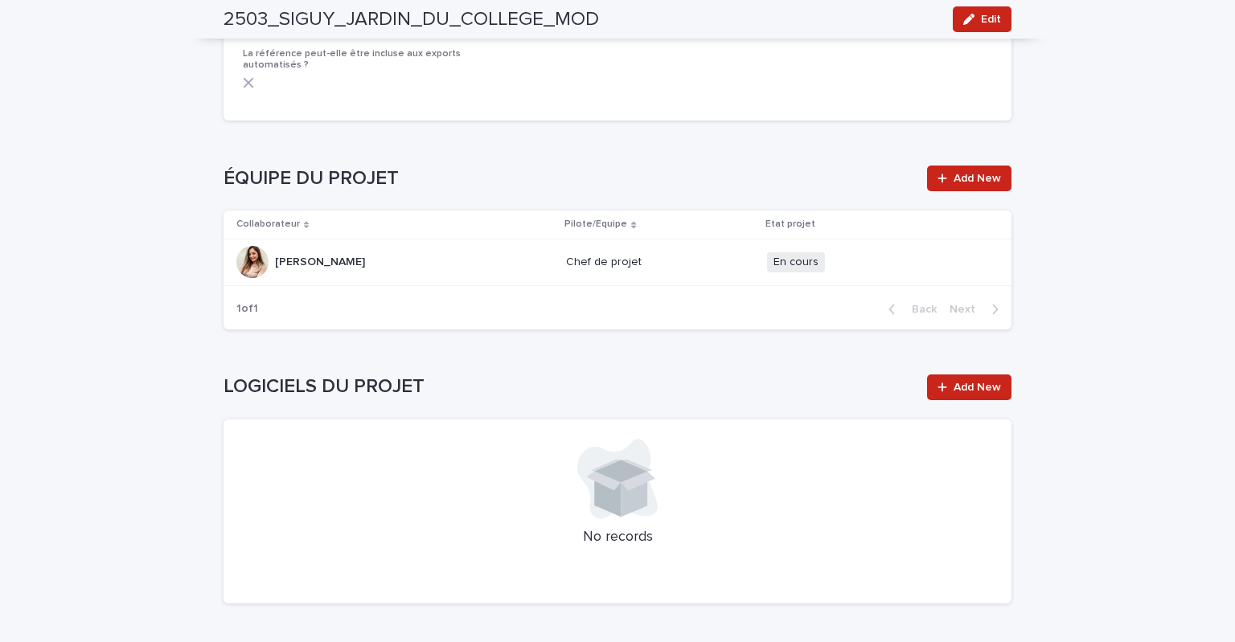
scroll to position [1766, 0]
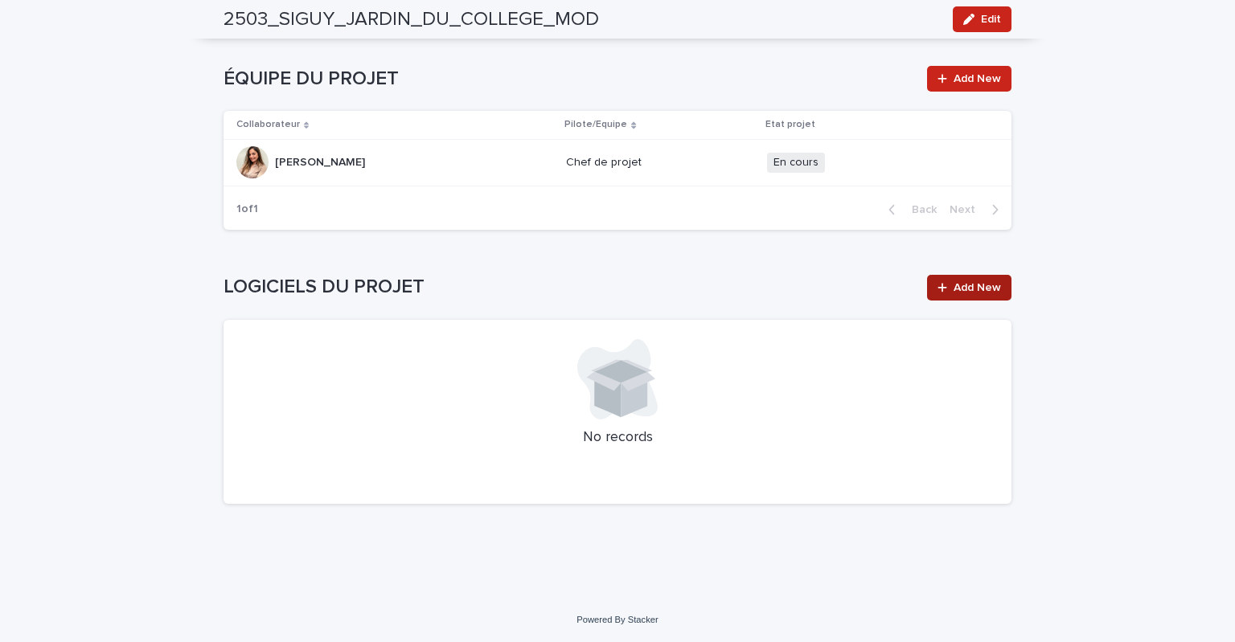
click at [986, 287] on span "Add New" at bounding box center [976, 287] width 47 height 11
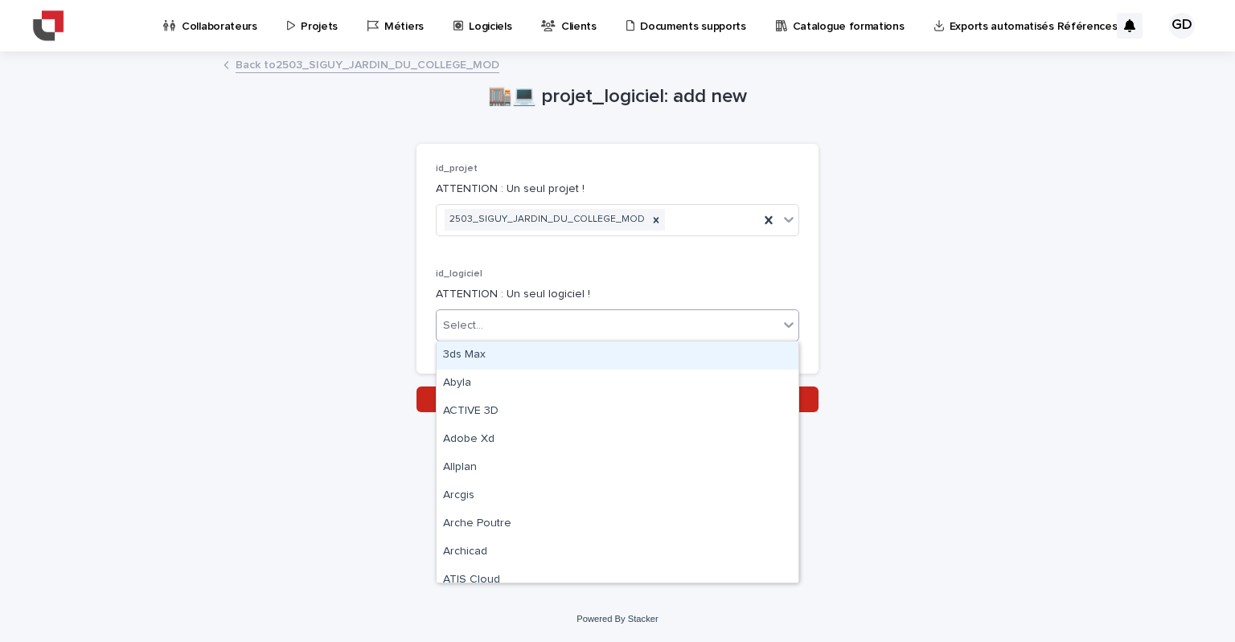
click at [602, 316] on div "Select..." at bounding box center [608, 326] width 342 height 27
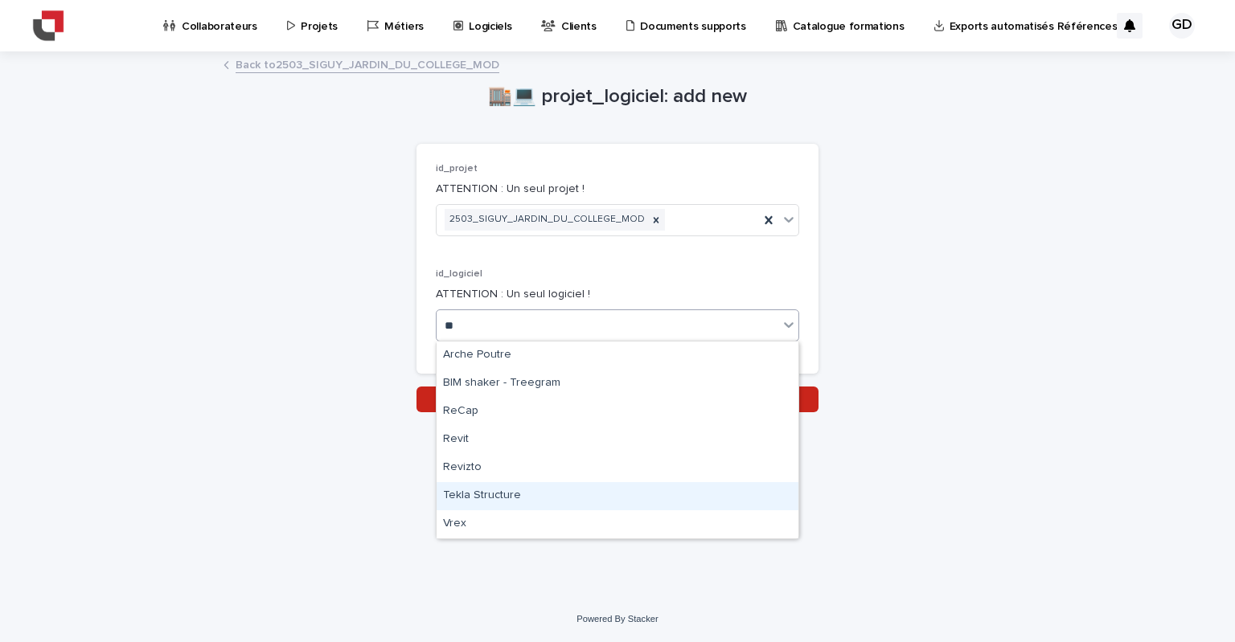
type input "***"
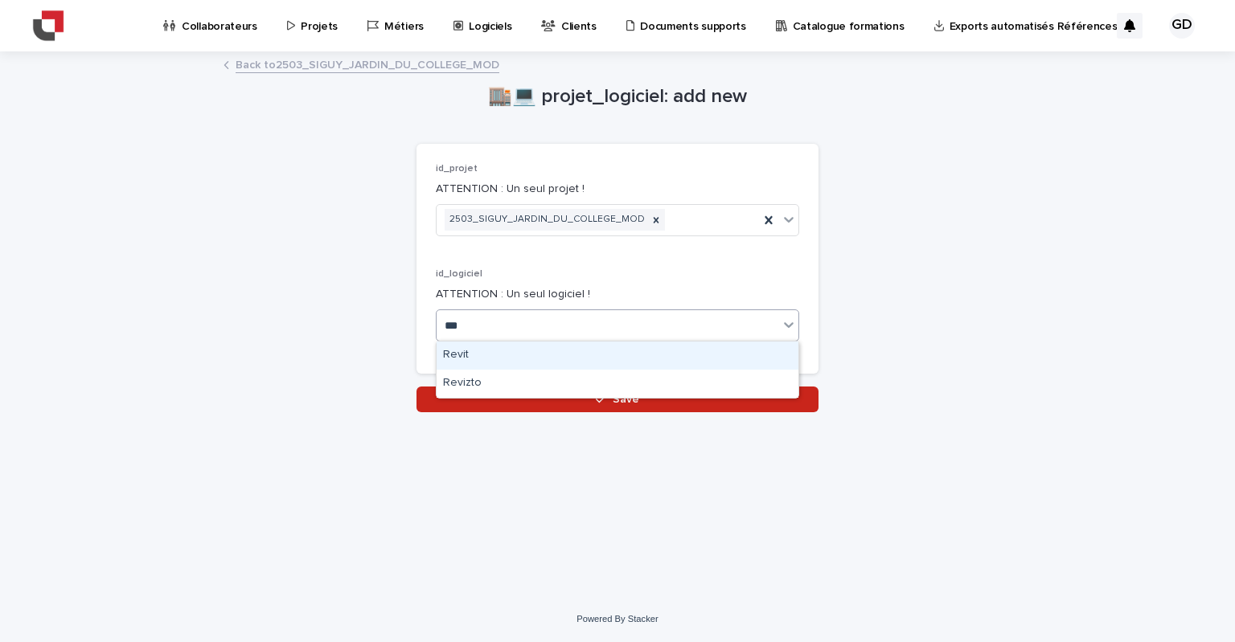
click at [474, 359] on div "Revit" at bounding box center [618, 356] width 362 height 28
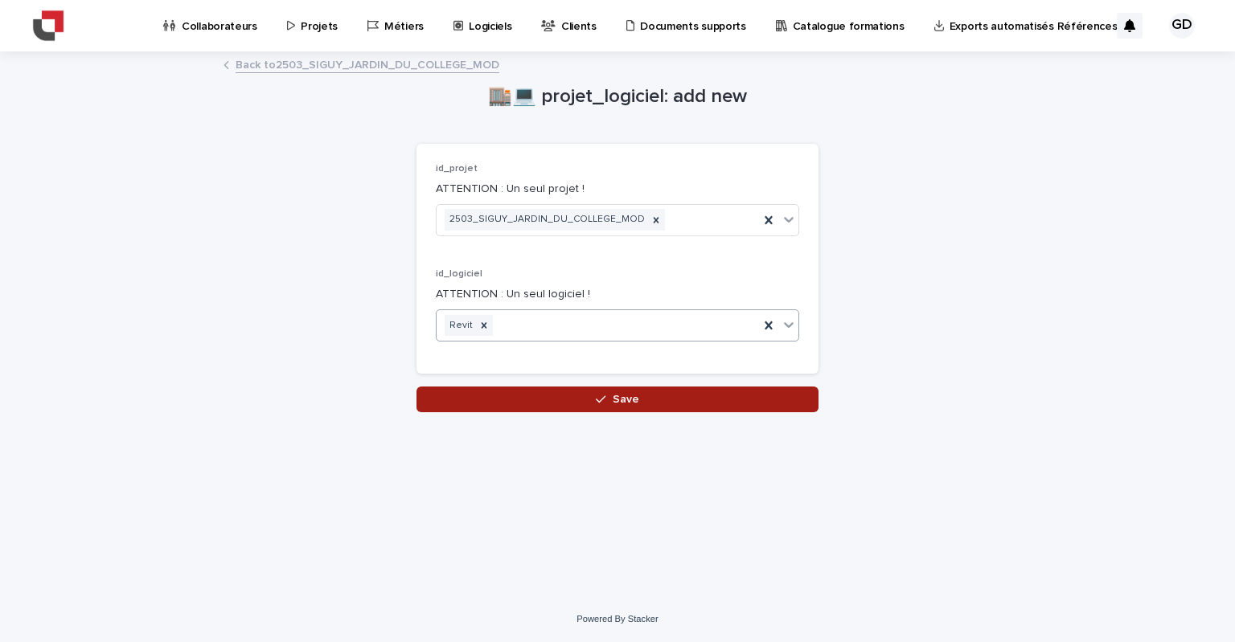
click at [653, 406] on button "Save" at bounding box center [617, 400] width 402 height 26
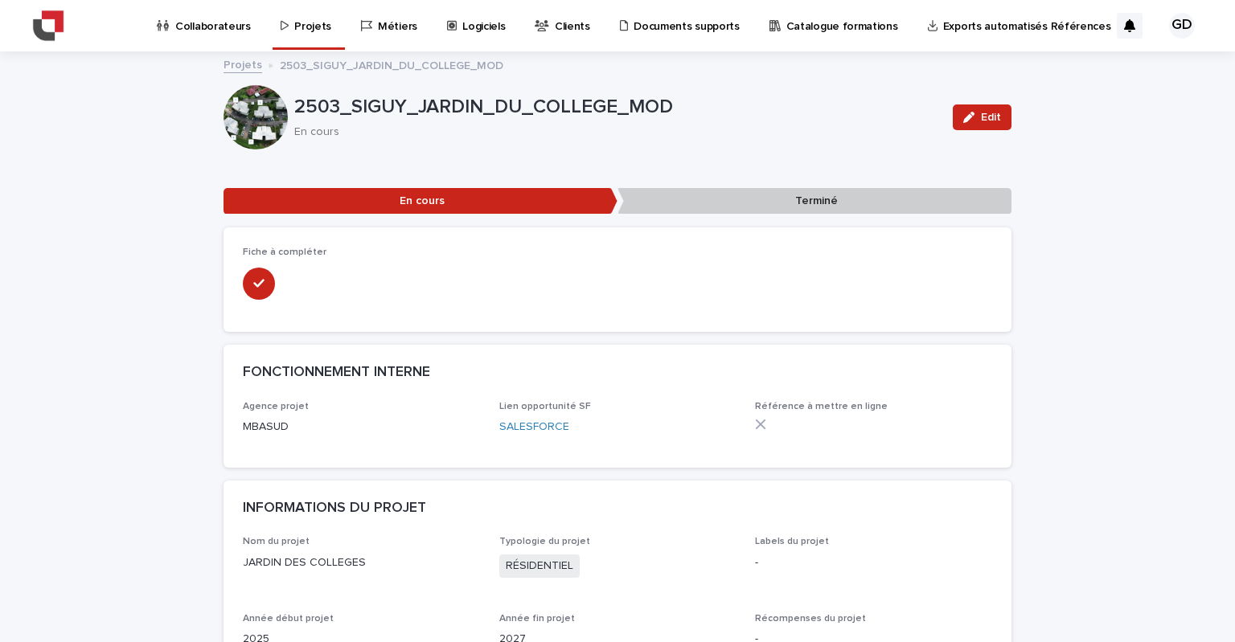
click at [303, 26] on p "Projets" at bounding box center [312, 17] width 37 height 34
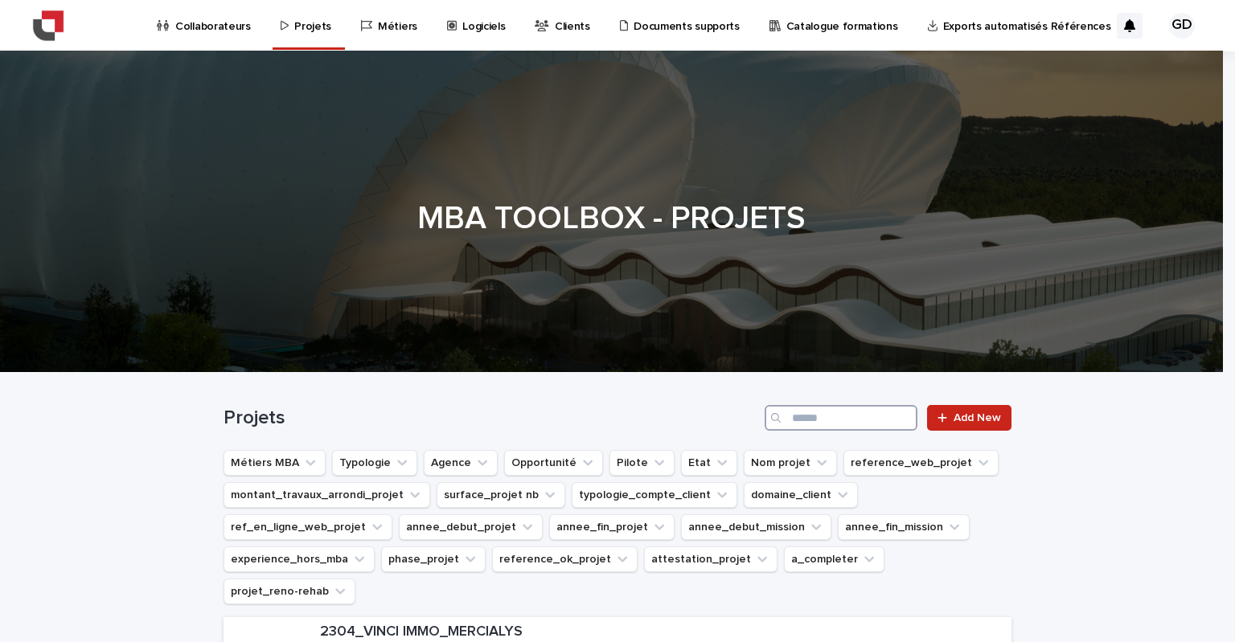
click at [803, 410] on input "Search" at bounding box center [841, 418] width 153 height 26
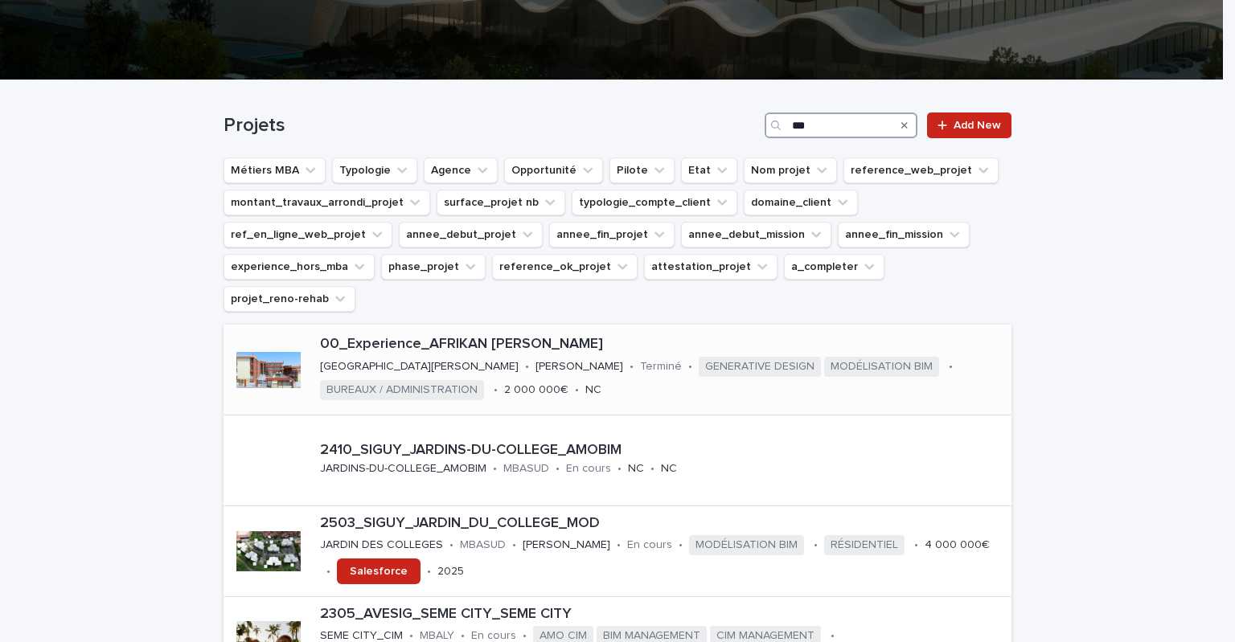
scroll to position [322, 0]
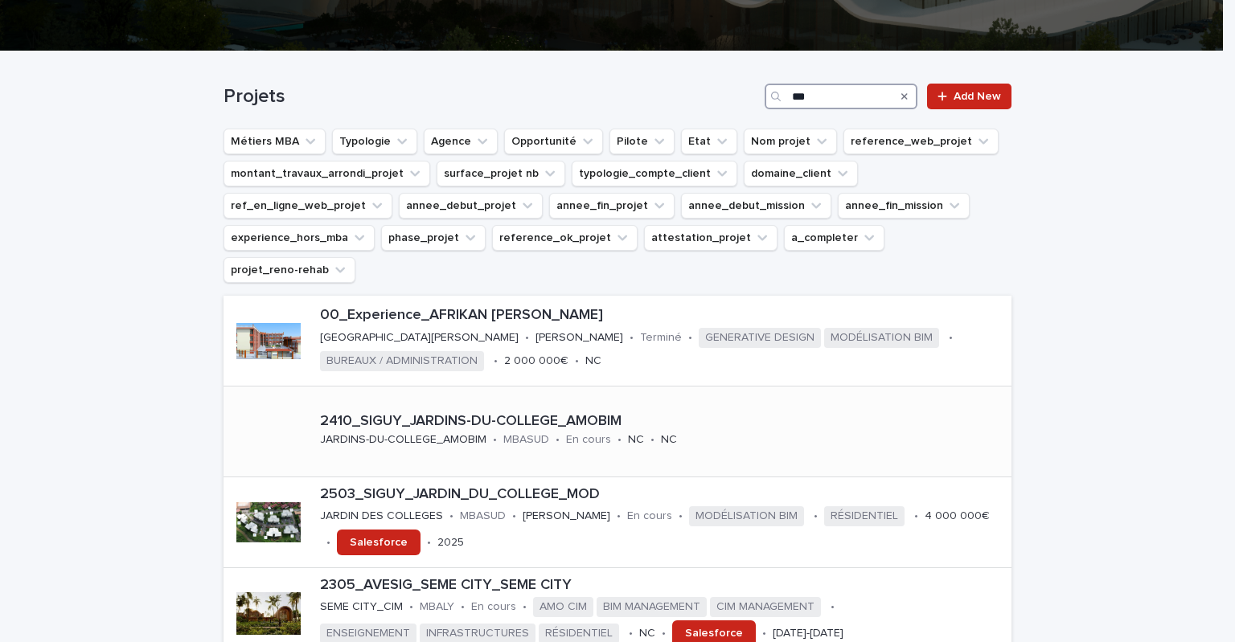
type input "***"
click at [521, 413] on p "2410_SIGUY_JARDINS-DU-COLLEGE_AMOBIM" at bounding box center [649, 422] width 658 height 18
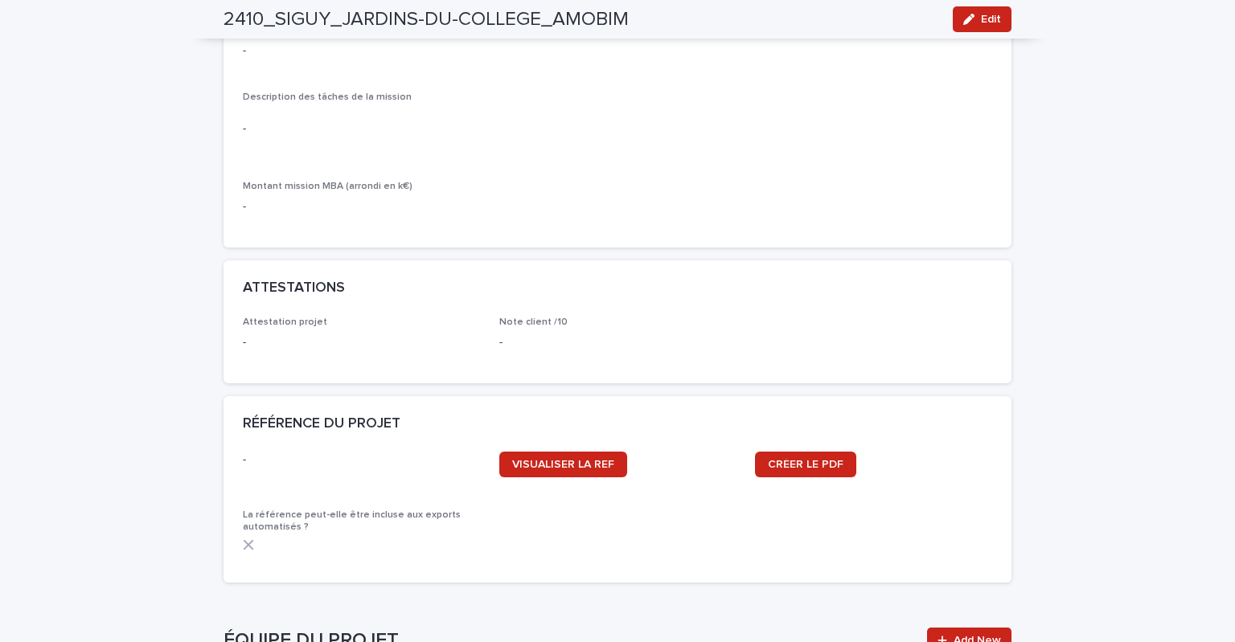
scroll to position [643, 0]
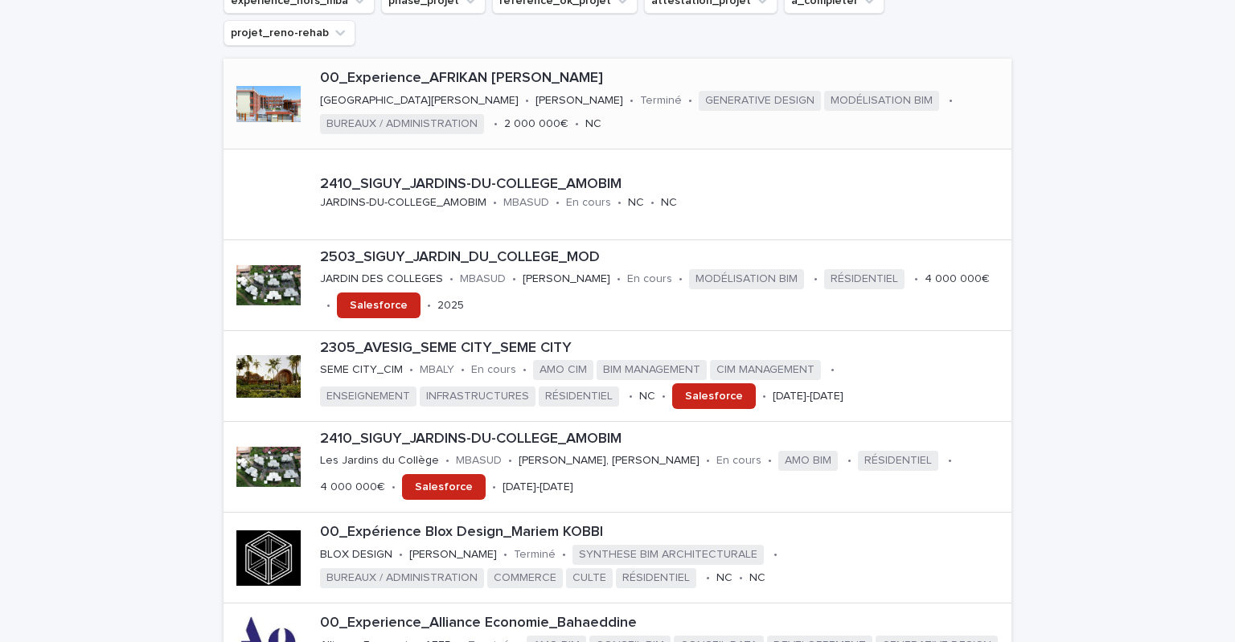
scroll to position [563, 0]
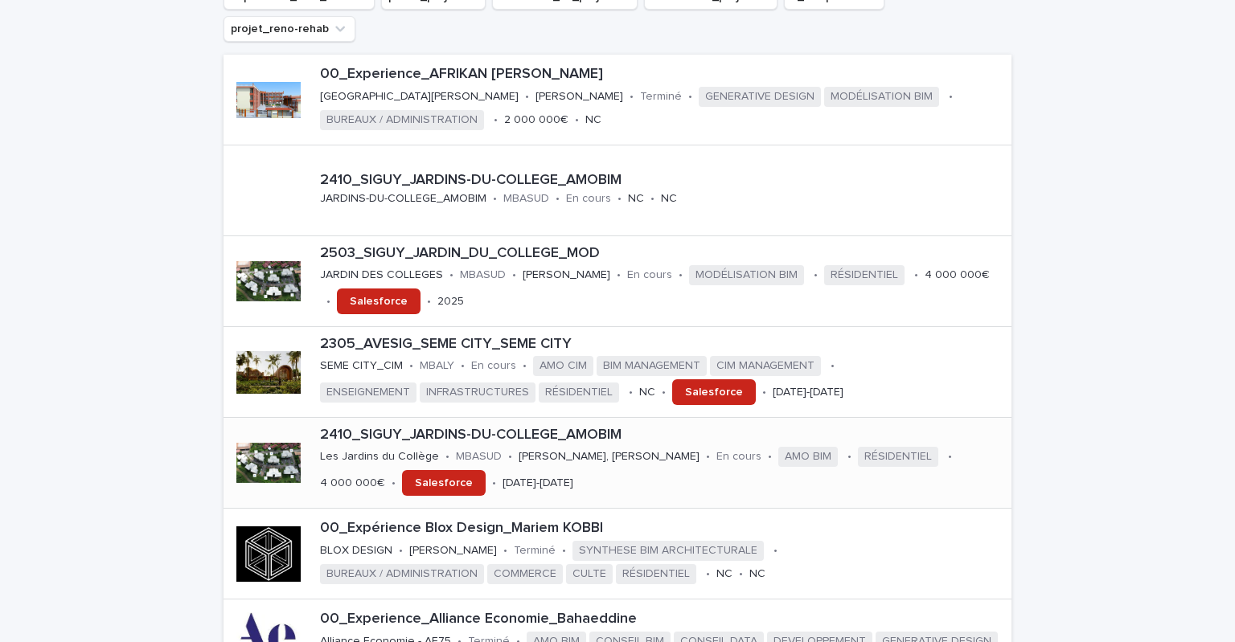
click at [566, 427] on p "2410_SIGUY_JARDINS-DU-COLLEGE_AMOBIM" at bounding box center [662, 436] width 685 height 18
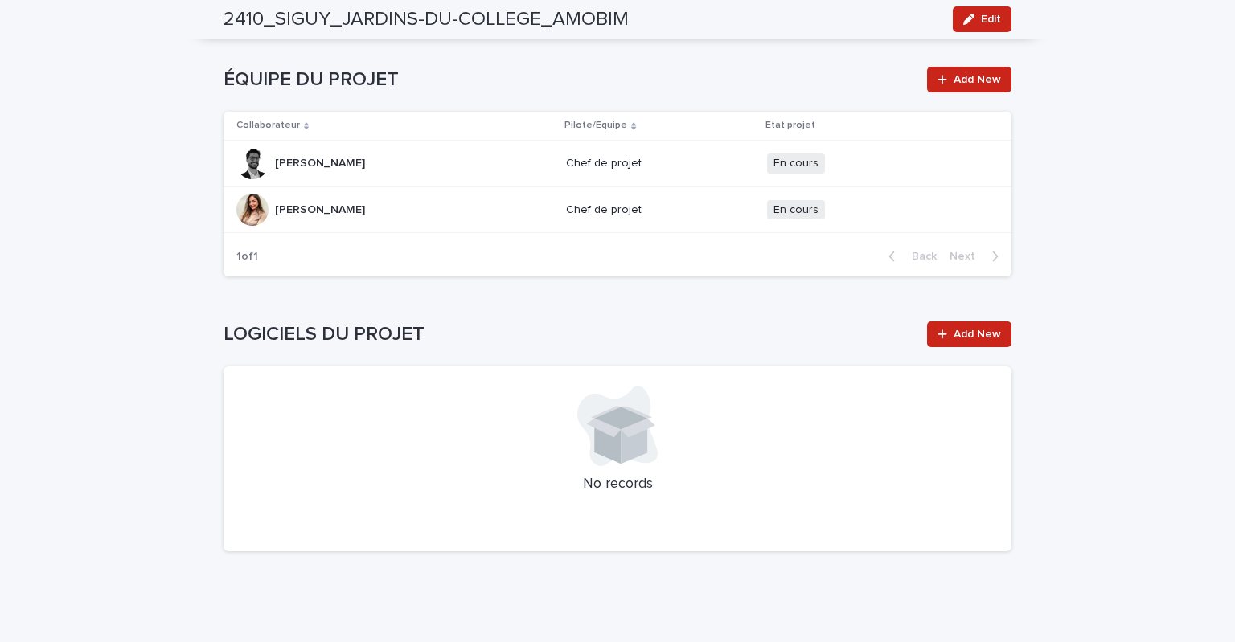
scroll to position [1909, 0]
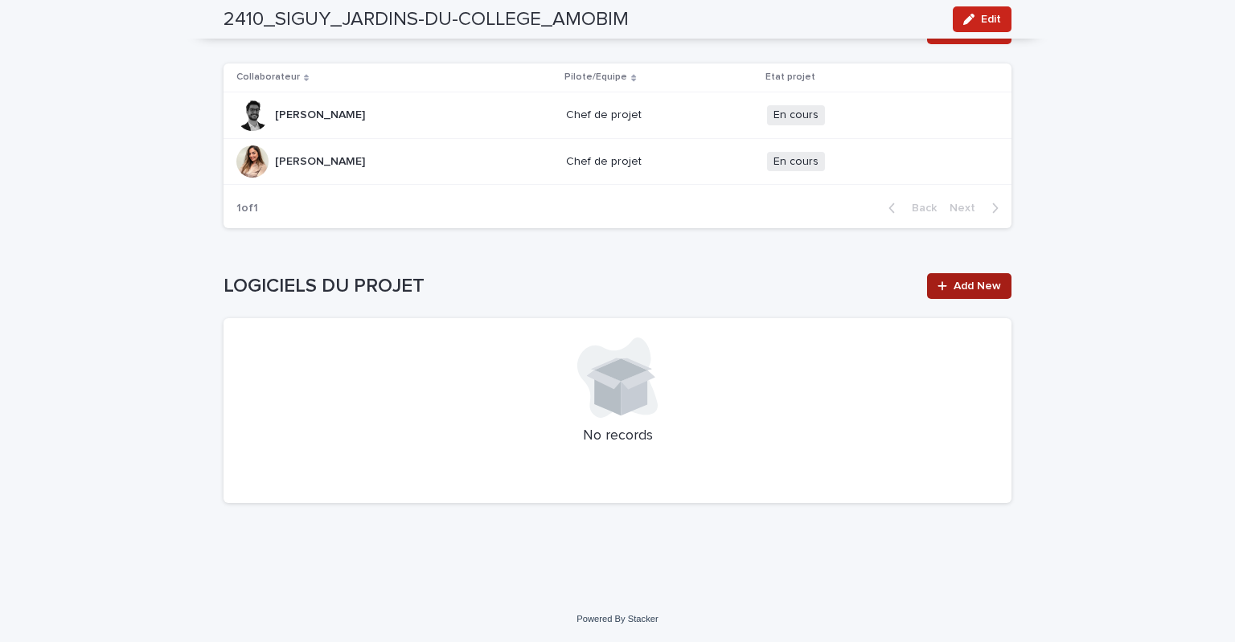
click at [955, 285] on span "Add New" at bounding box center [976, 286] width 47 height 11
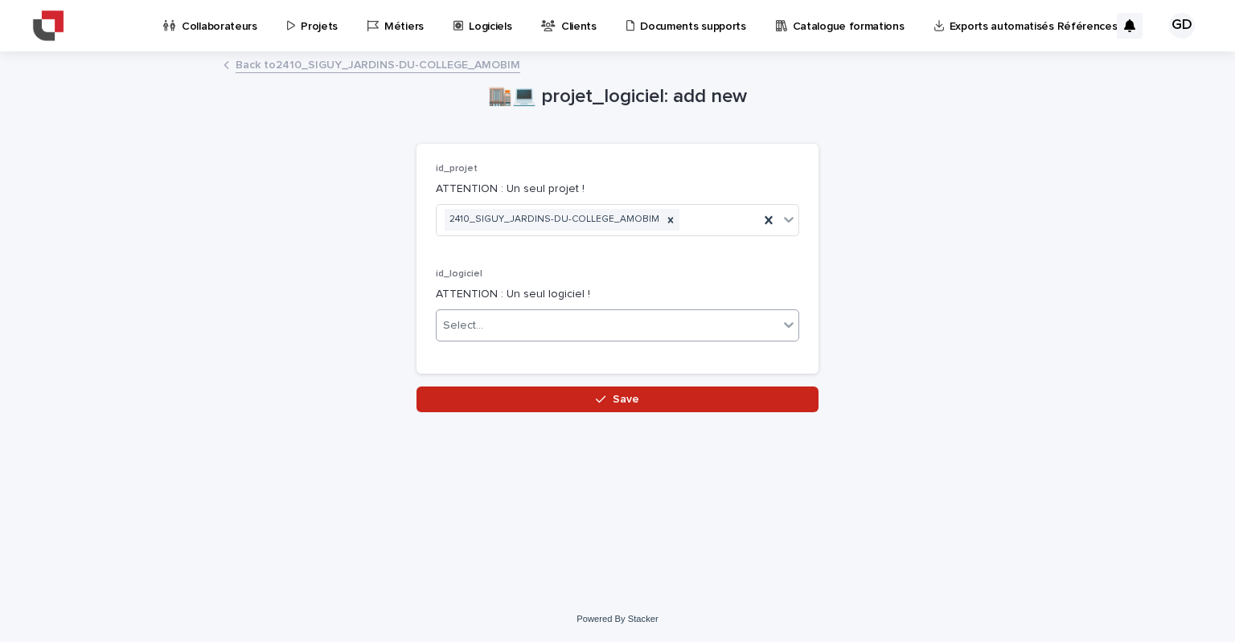
click at [494, 318] on div "Select..." at bounding box center [608, 326] width 342 height 27
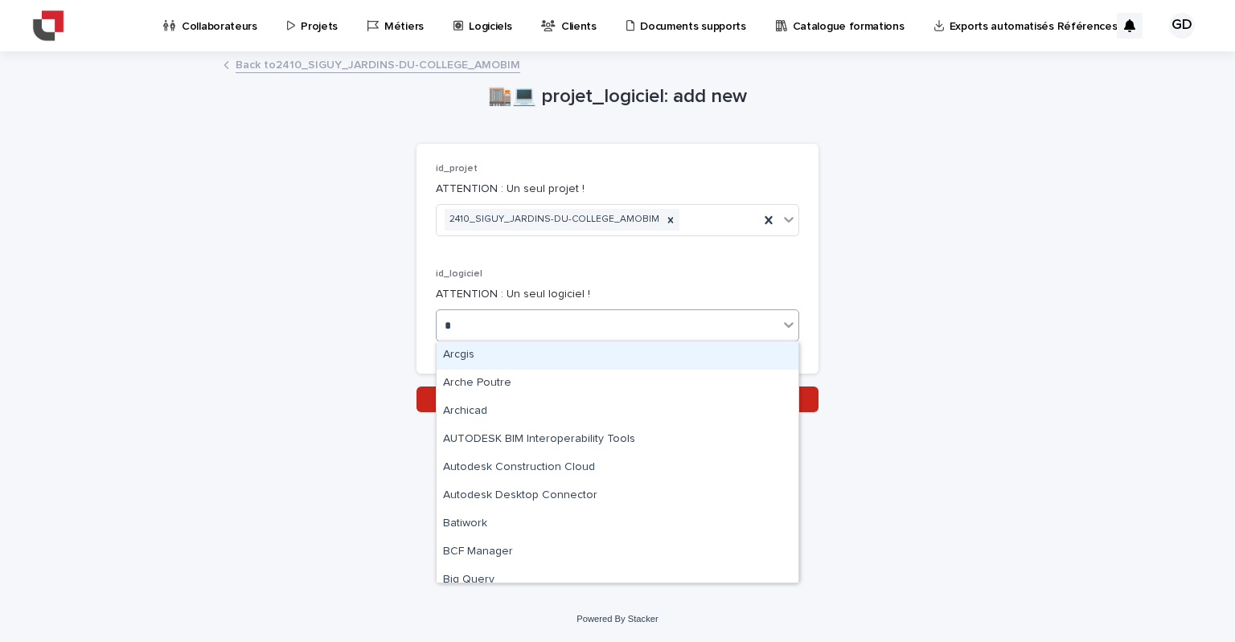
type input "**"
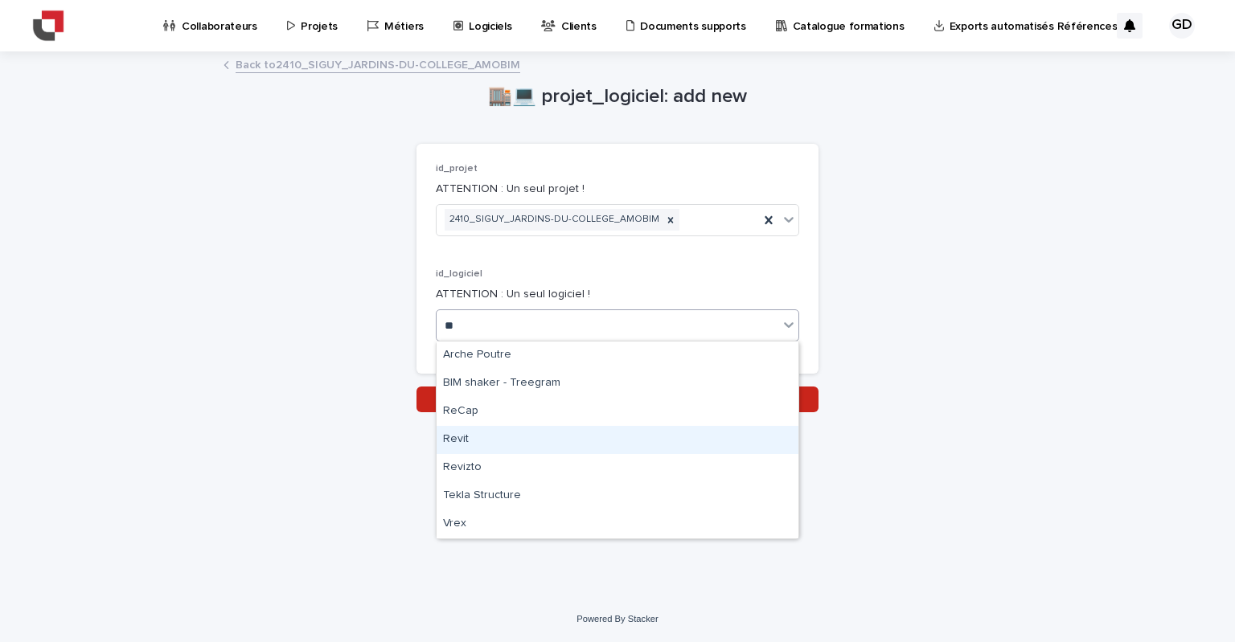
click at [465, 437] on div "Revit" at bounding box center [618, 440] width 362 height 28
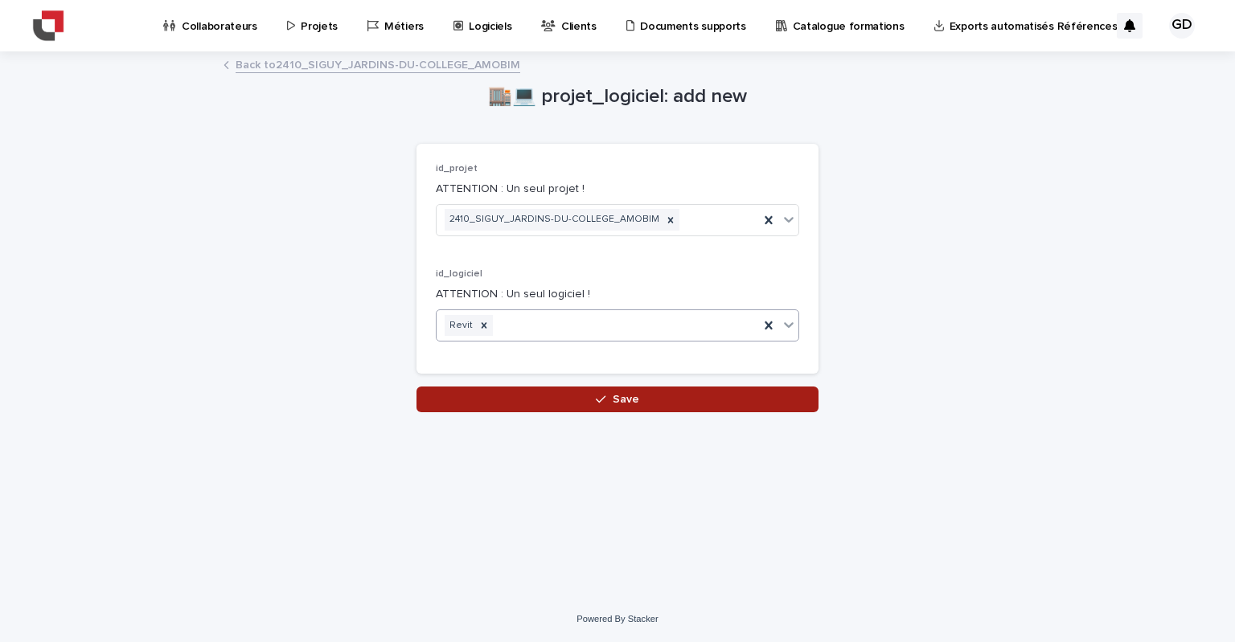
click at [569, 398] on button "Save" at bounding box center [617, 400] width 402 height 26
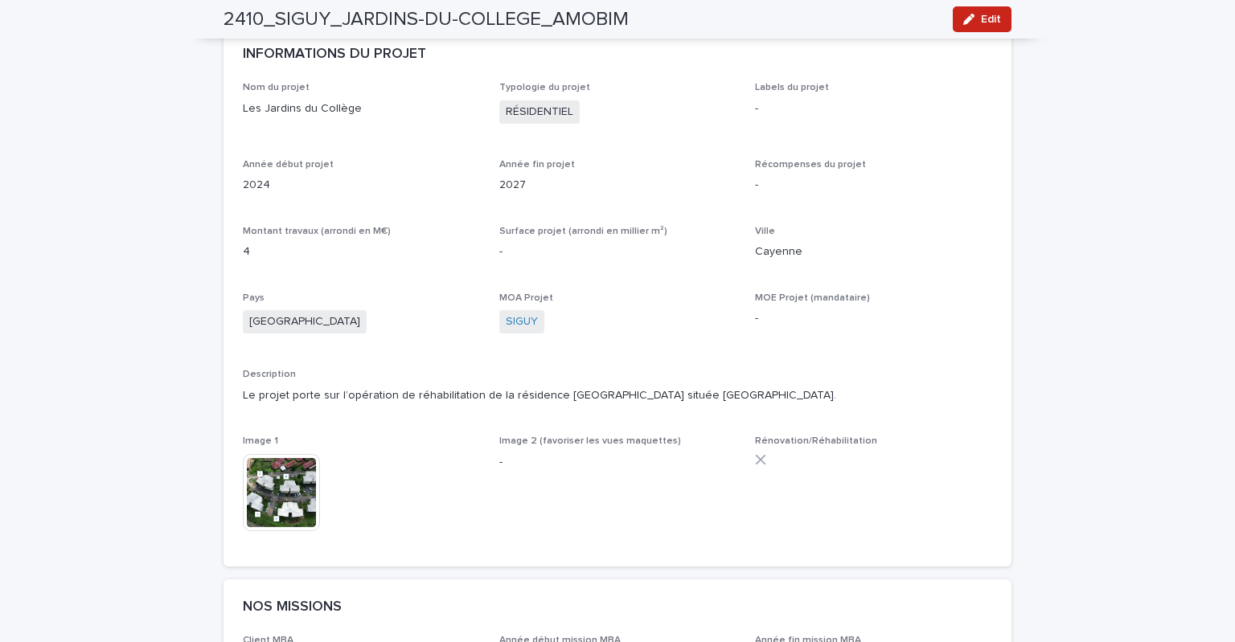
scroll to position [482, 0]
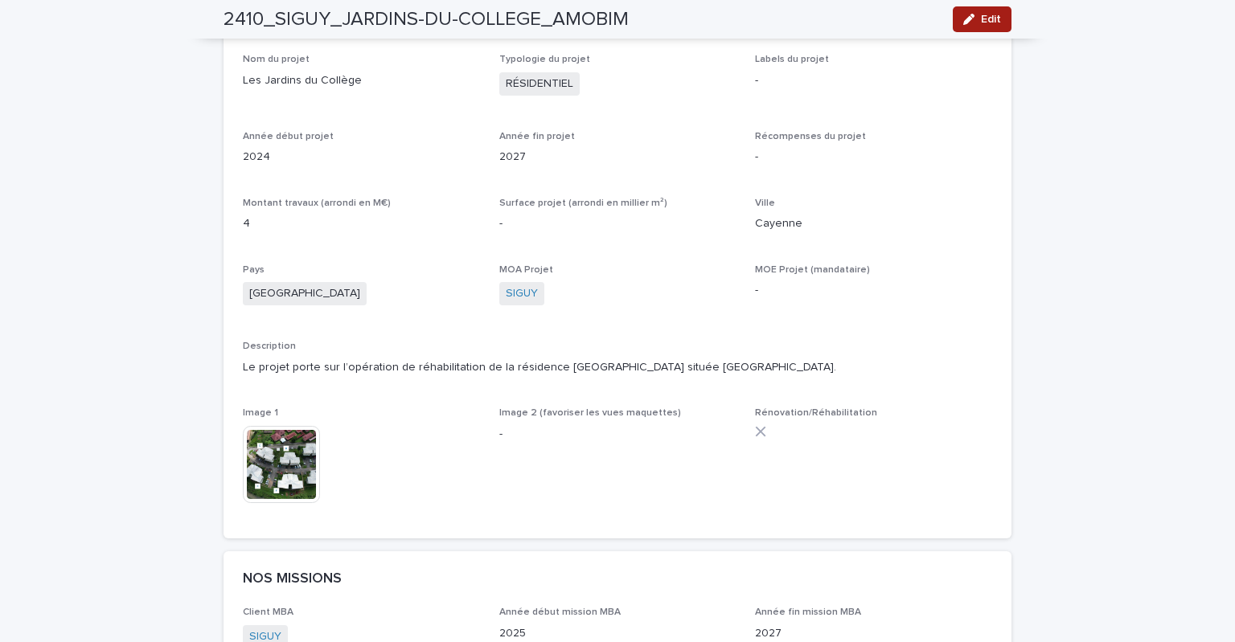
click at [963, 23] on icon "button" at bounding box center [968, 19] width 11 height 11
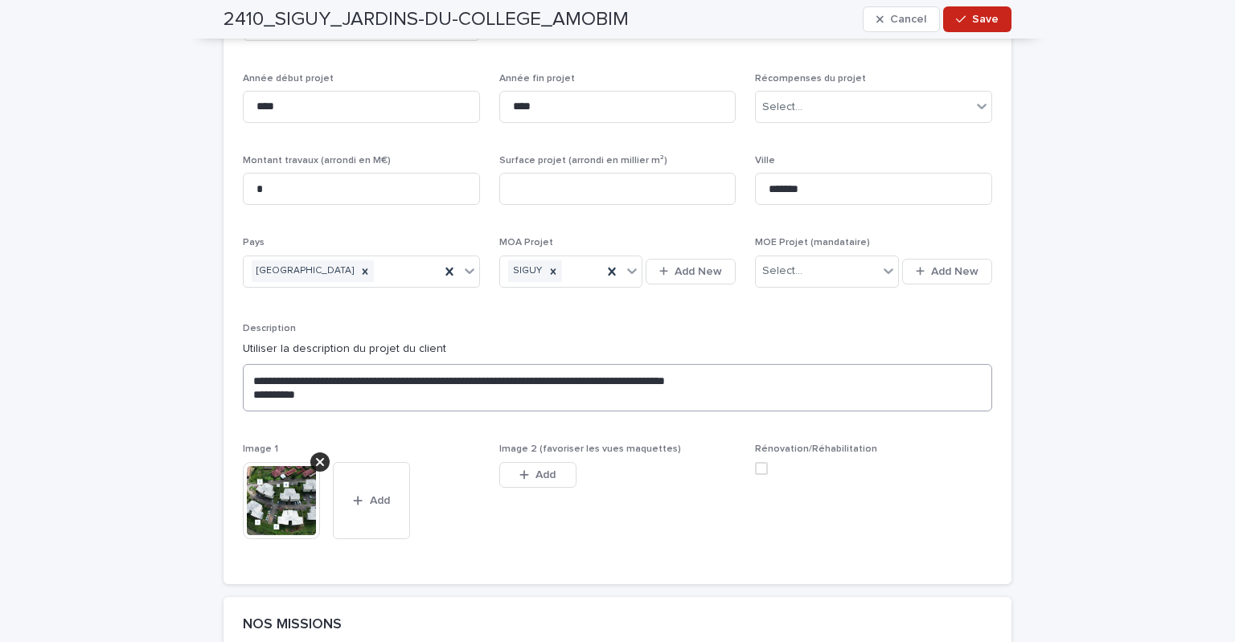
scroll to position [643, 0]
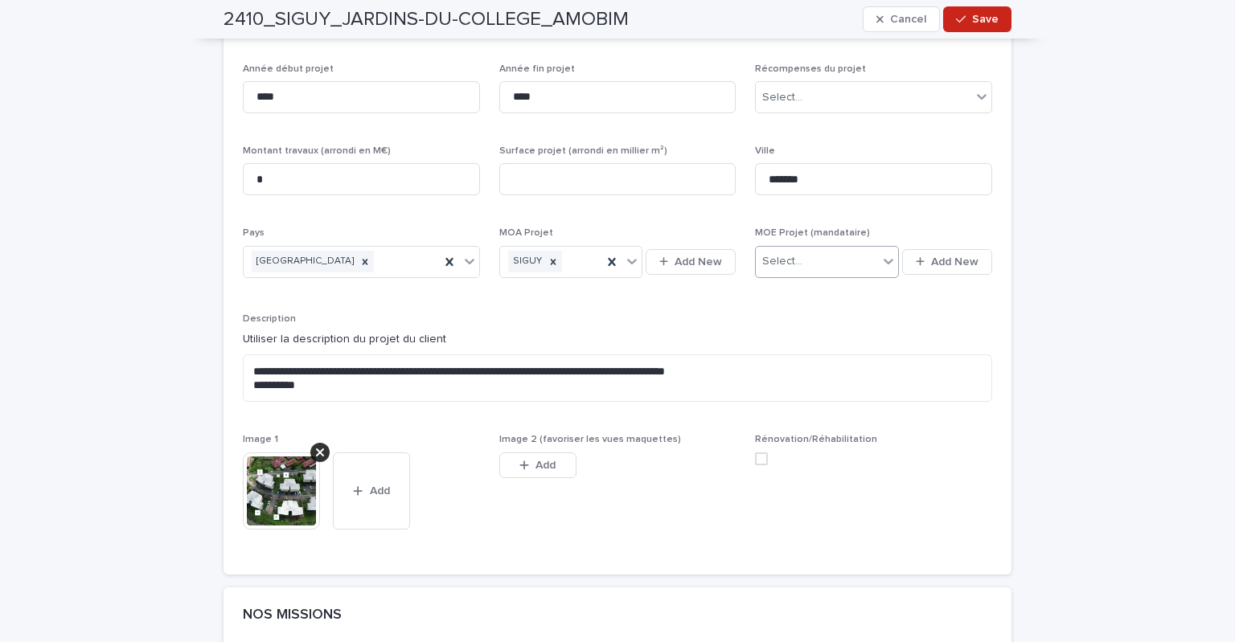
click at [786, 262] on div "Select..." at bounding box center [782, 261] width 40 height 17
type input "*"
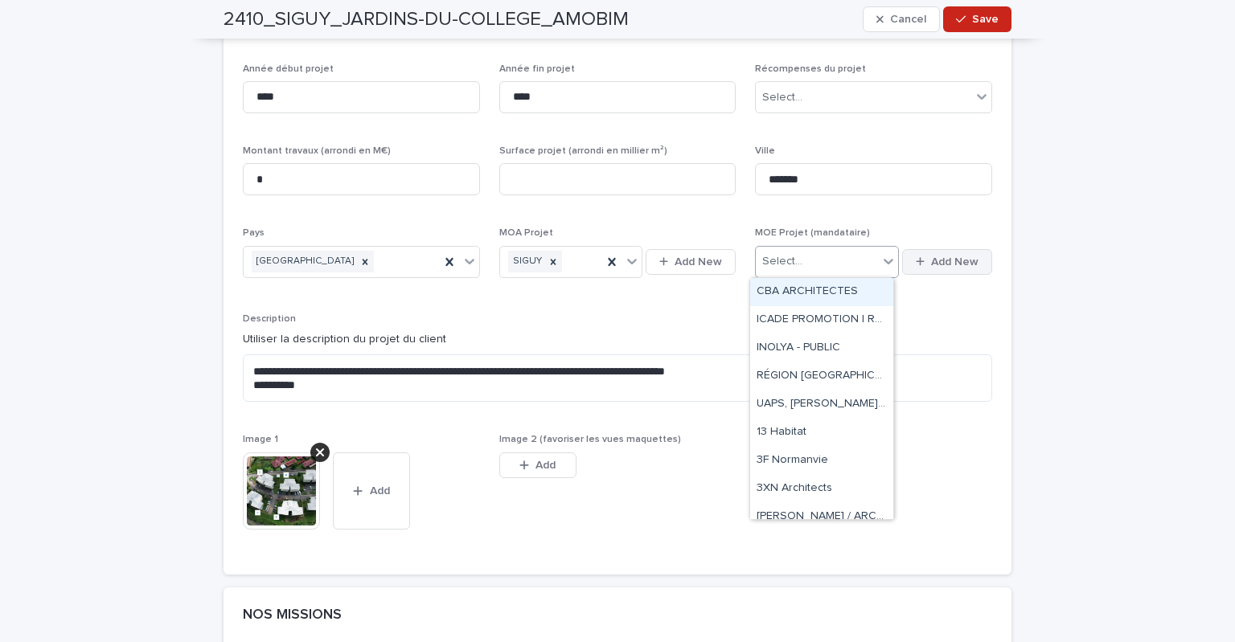
click at [916, 258] on icon "button" at bounding box center [920, 261] width 9 height 9
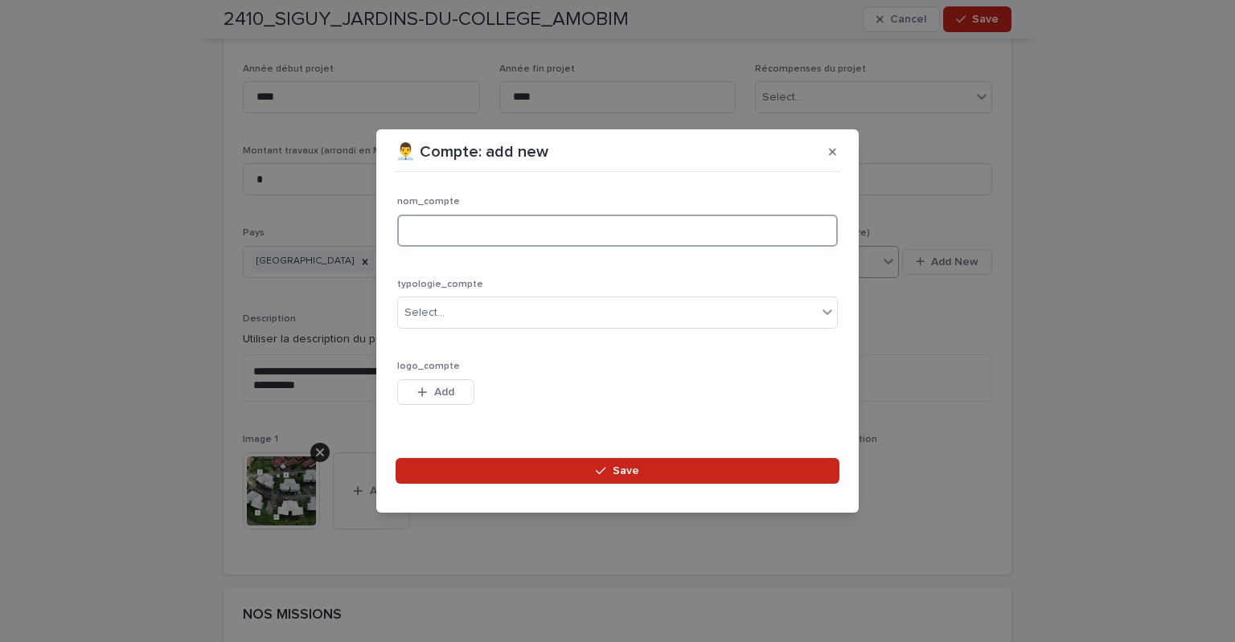
click at [568, 242] on input at bounding box center [617, 231] width 441 height 32
type input "********"
click at [510, 318] on div "Select..." at bounding box center [607, 313] width 419 height 27
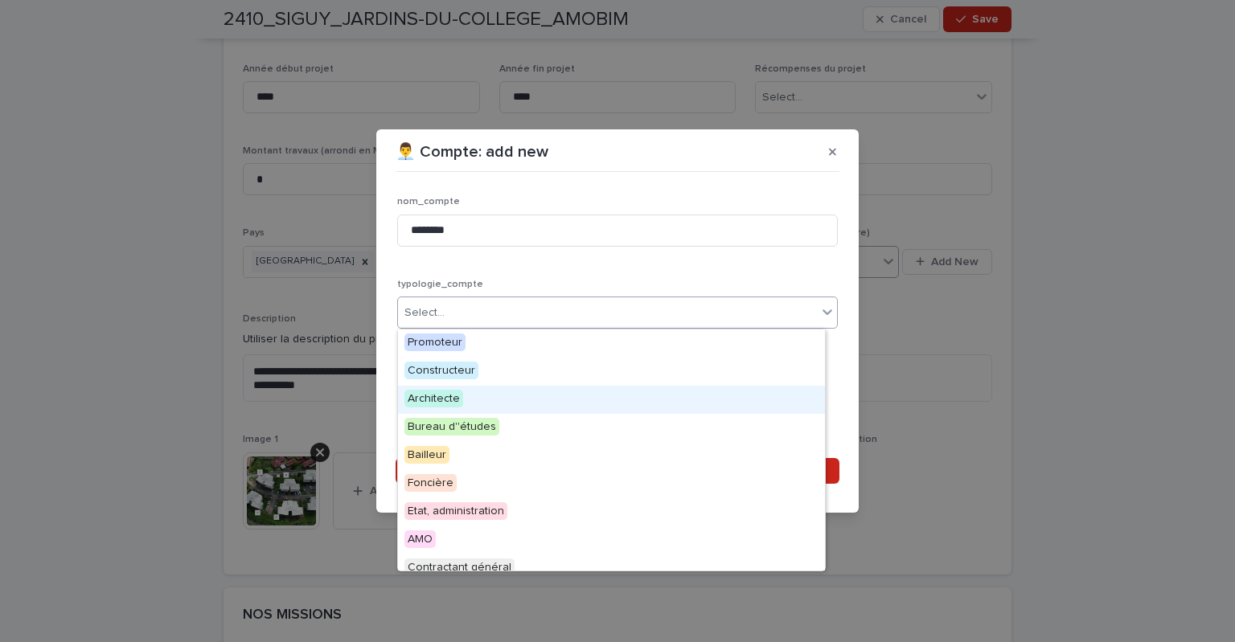
drag, startPoint x: 481, startPoint y: 388, endPoint x: 482, endPoint y: 404, distance: 16.2
click at [480, 388] on div "Architecte" at bounding box center [611, 400] width 427 height 28
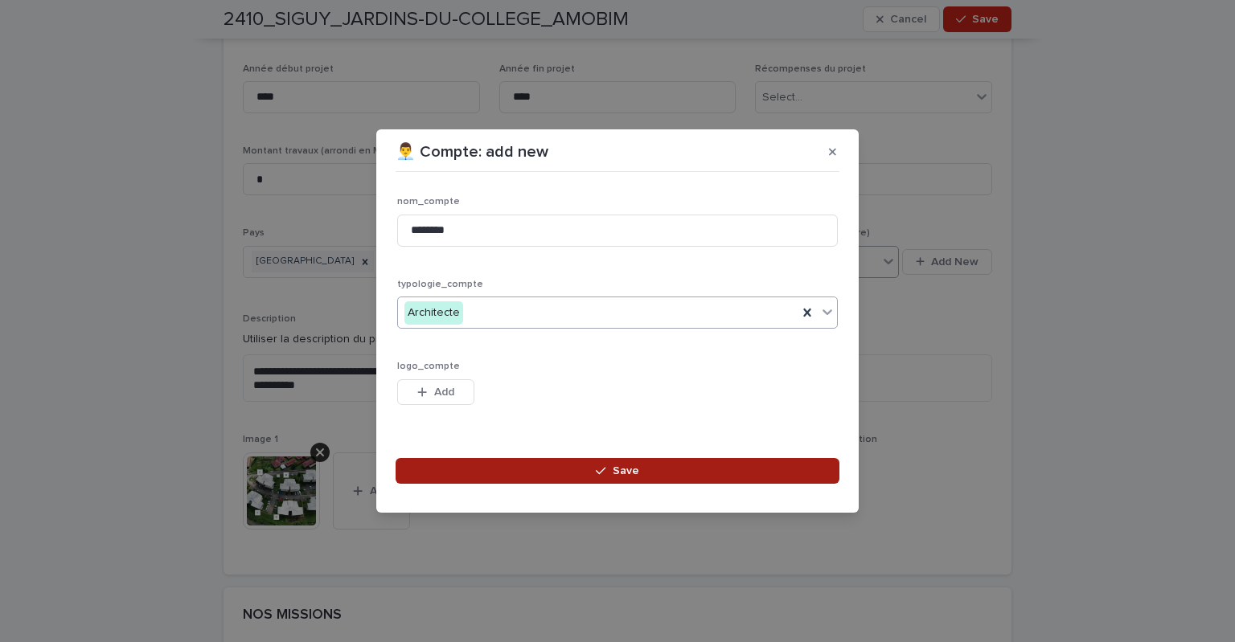
click at [537, 469] on button "Save" at bounding box center [618, 471] width 444 height 26
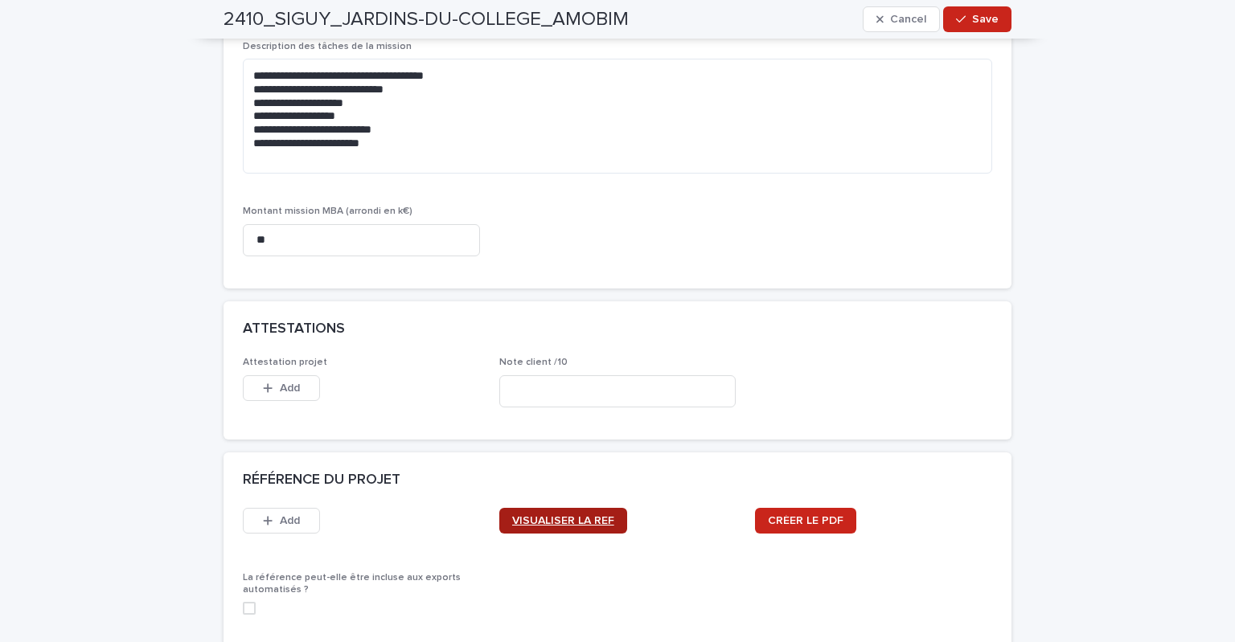
scroll to position [1688, 0]
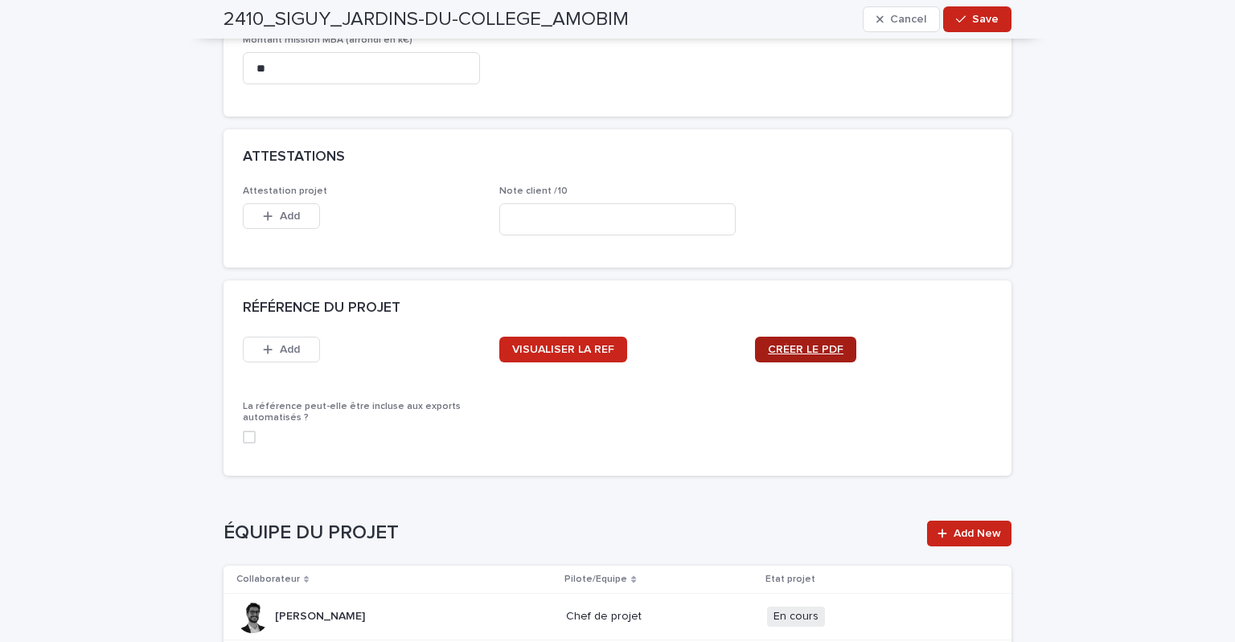
click at [793, 344] on span "CRÉER LE PDF" at bounding box center [806, 349] width 76 height 11
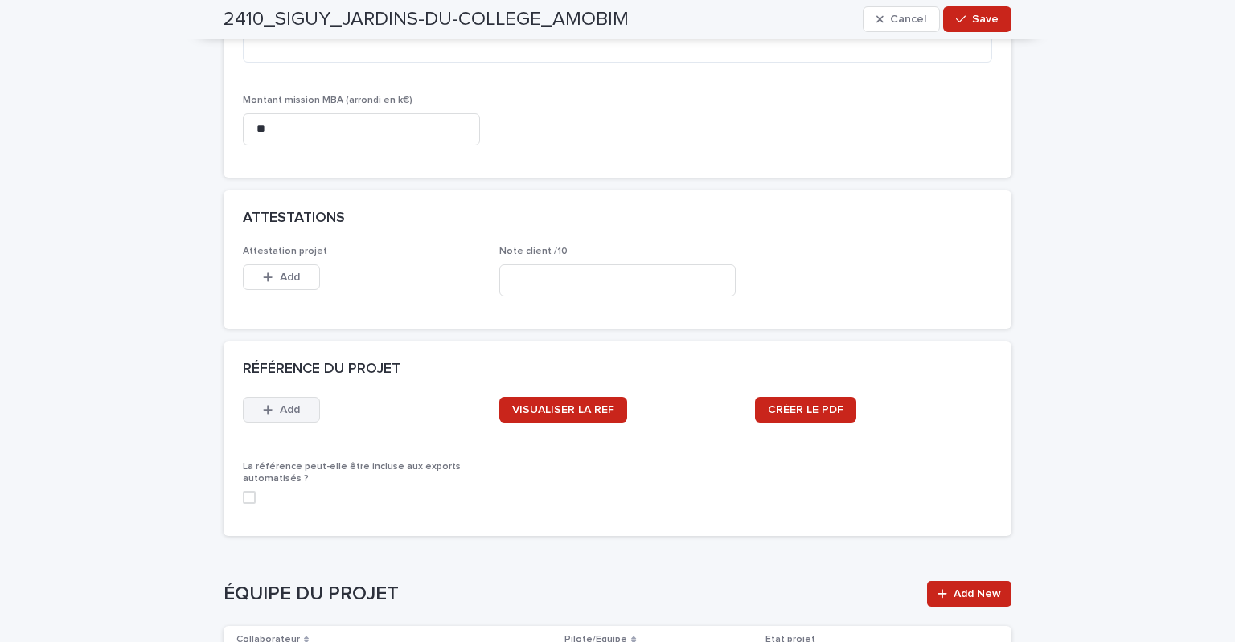
click at [267, 417] on button "Add" at bounding box center [281, 410] width 77 height 26
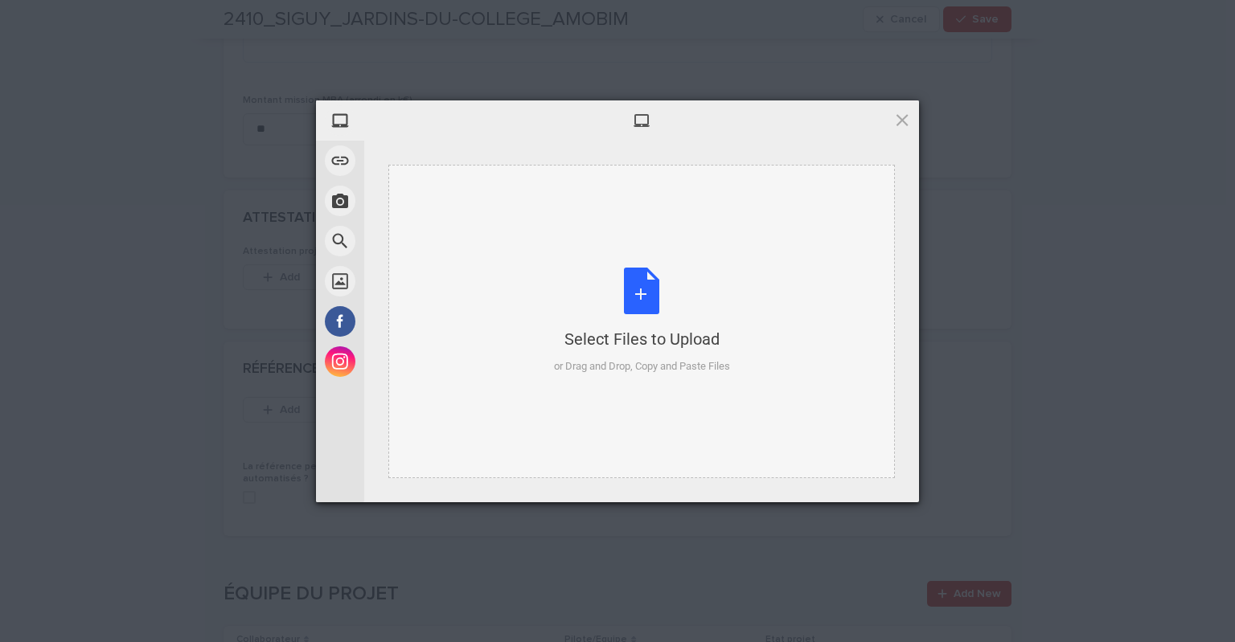
click at [618, 289] on div "Select Files to Upload or Drag and Drop, Copy and Paste Files" at bounding box center [642, 321] width 176 height 107
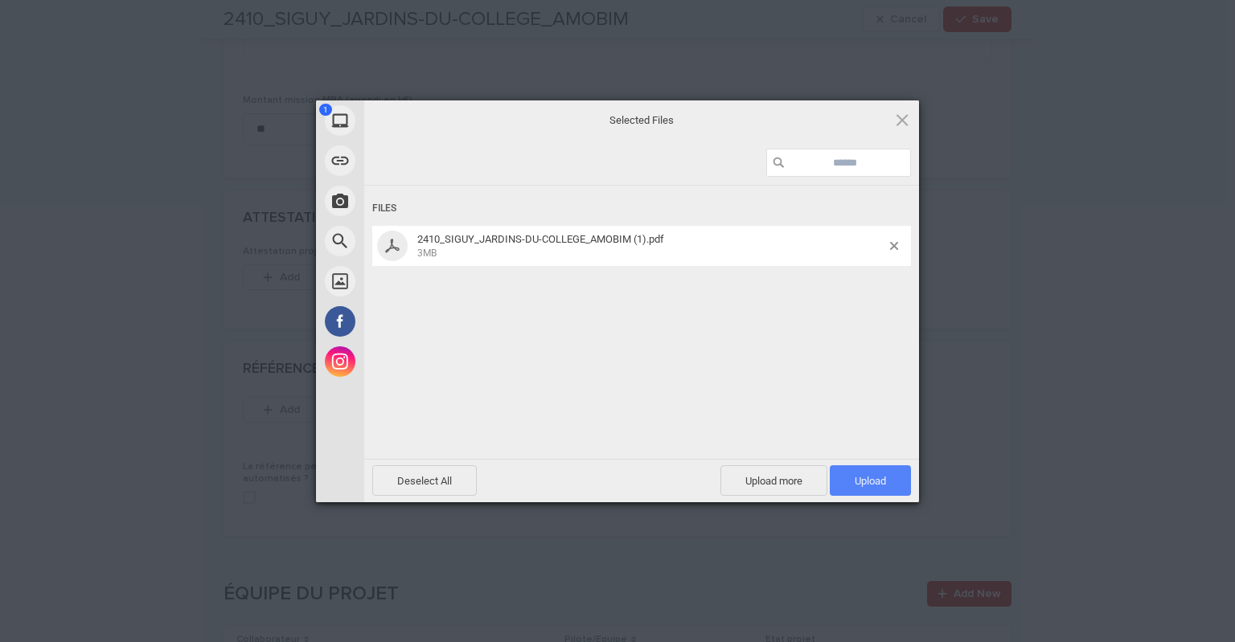
click at [865, 483] on span "Upload 1" at bounding box center [870, 481] width 31 height 12
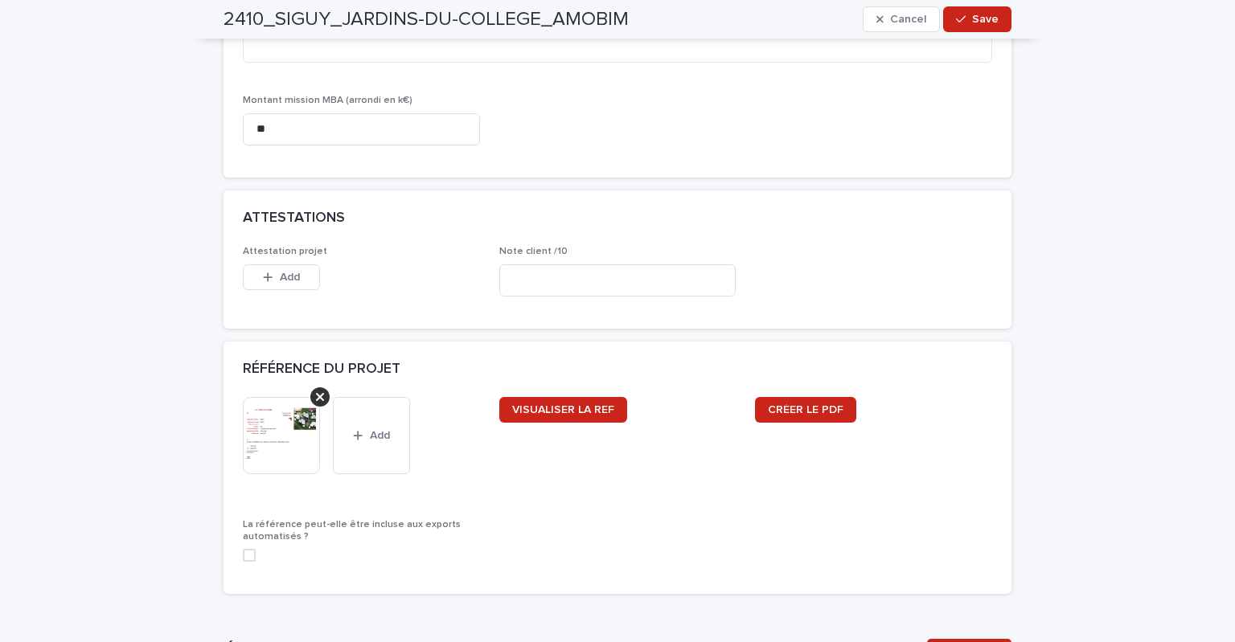
click at [243, 556] on span at bounding box center [249, 555] width 13 height 13
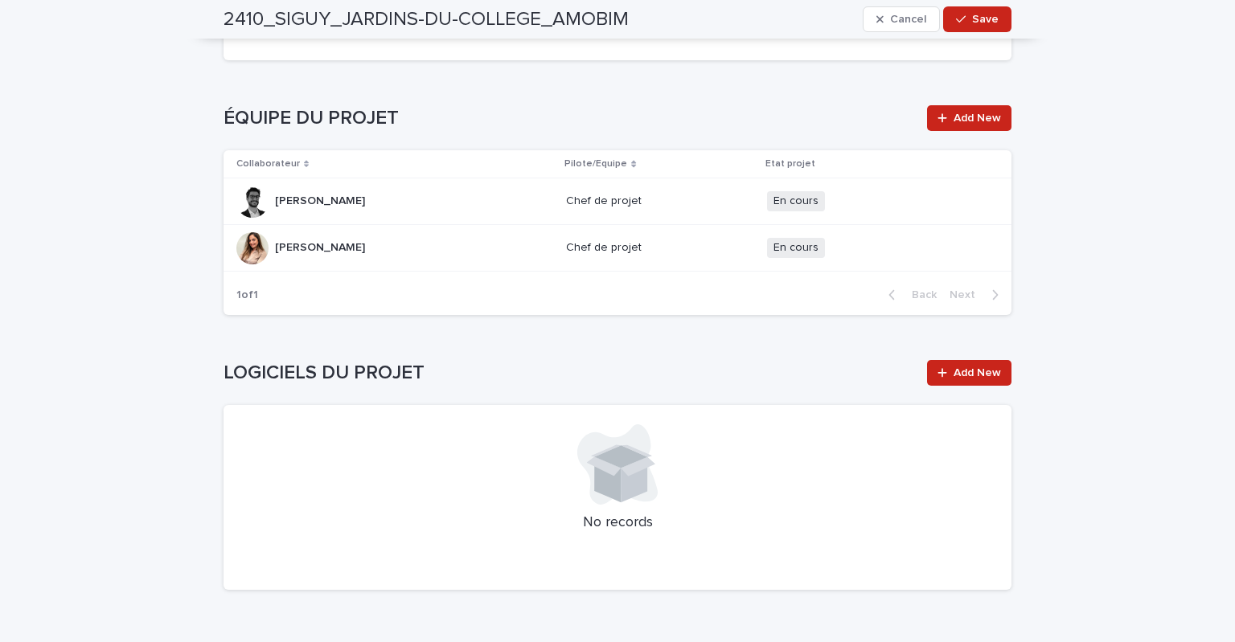
scroll to position [2306, 0]
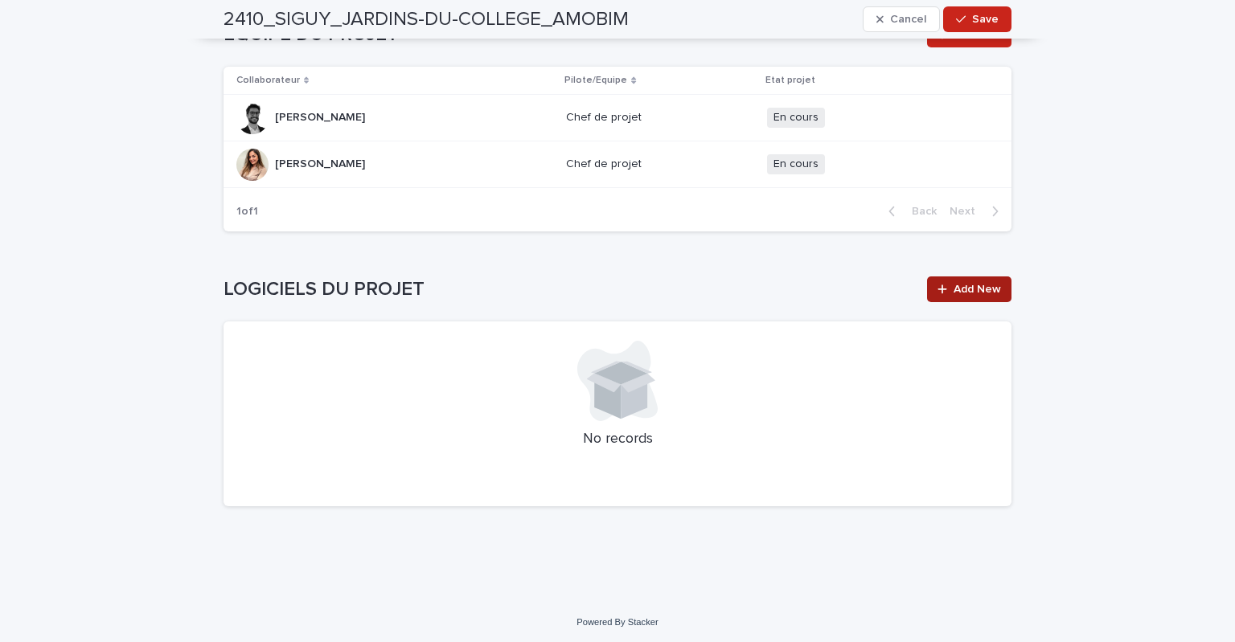
click at [956, 284] on span "Add New" at bounding box center [976, 289] width 47 height 11
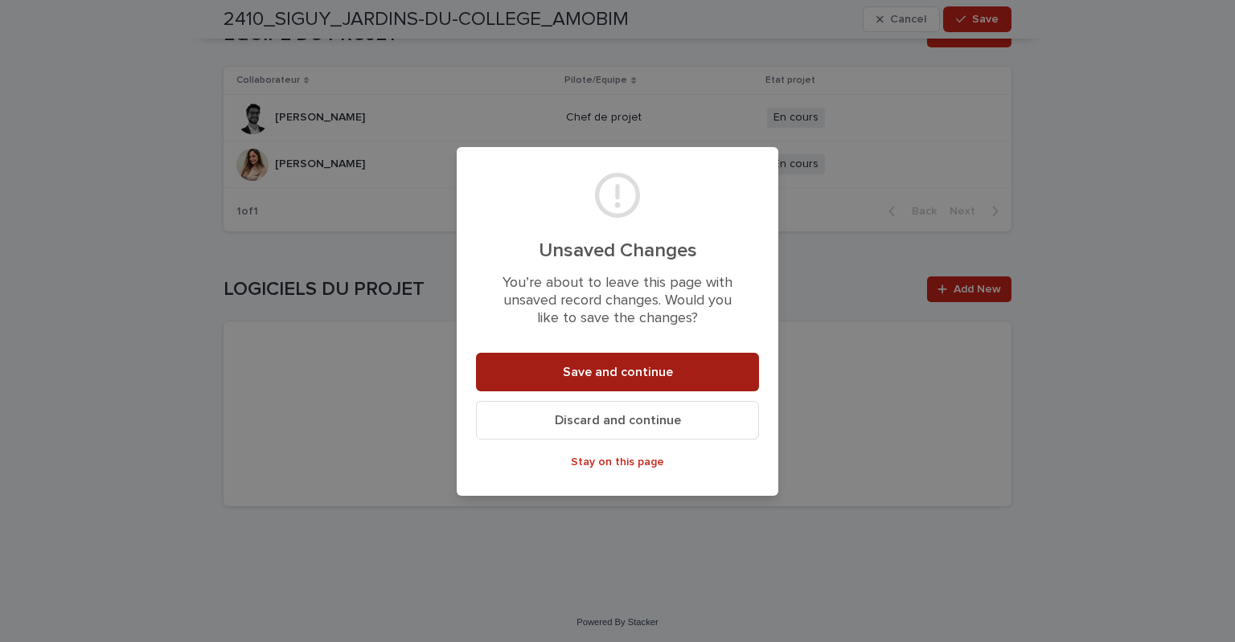
click at [634, 372] on span "Save and continue" at bounding box center [618, 372] width 110 height 13
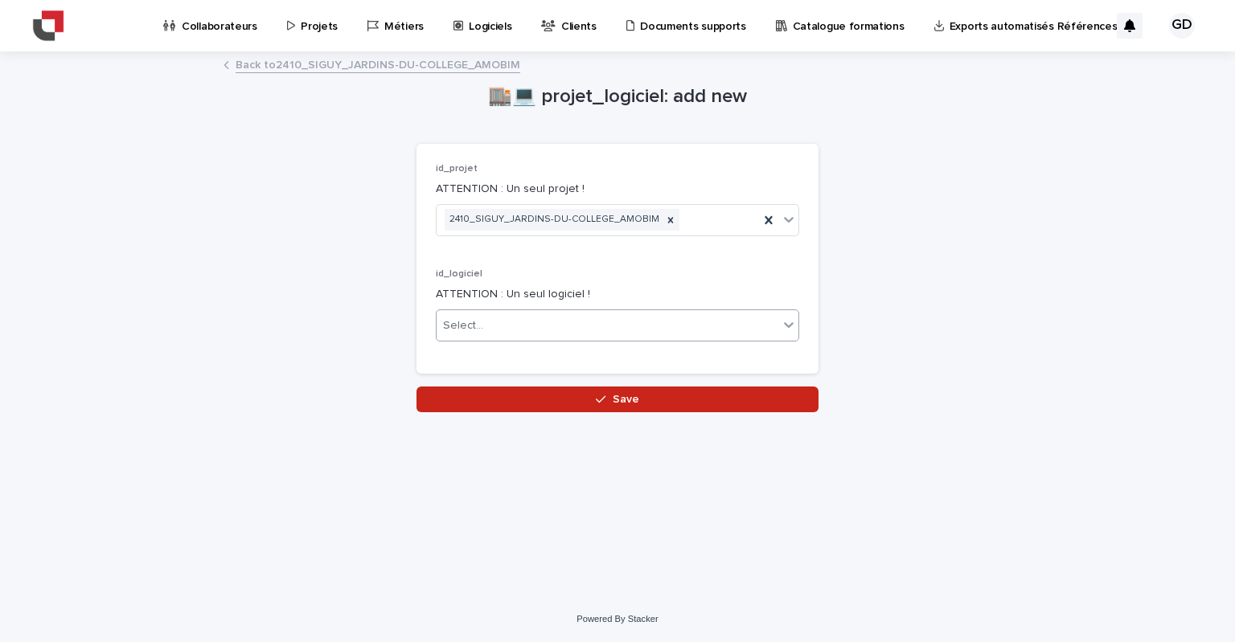
click at [472, 324] on div "Select..." at bounding box center [463, 326] width 40 height 17
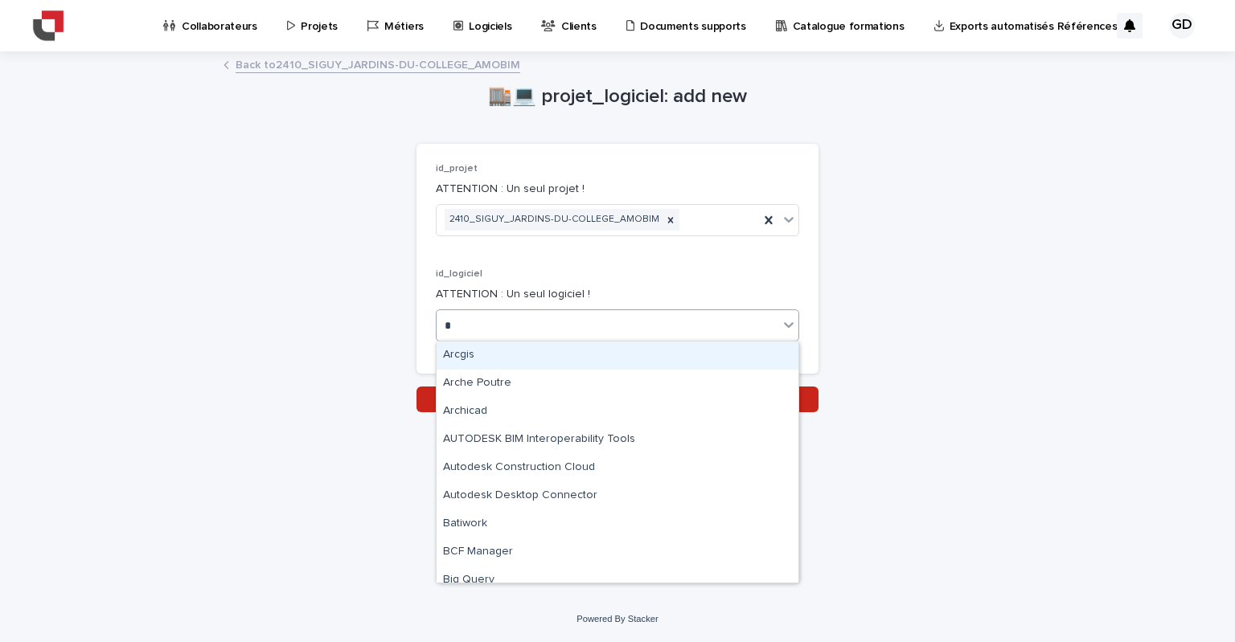
type input "**"
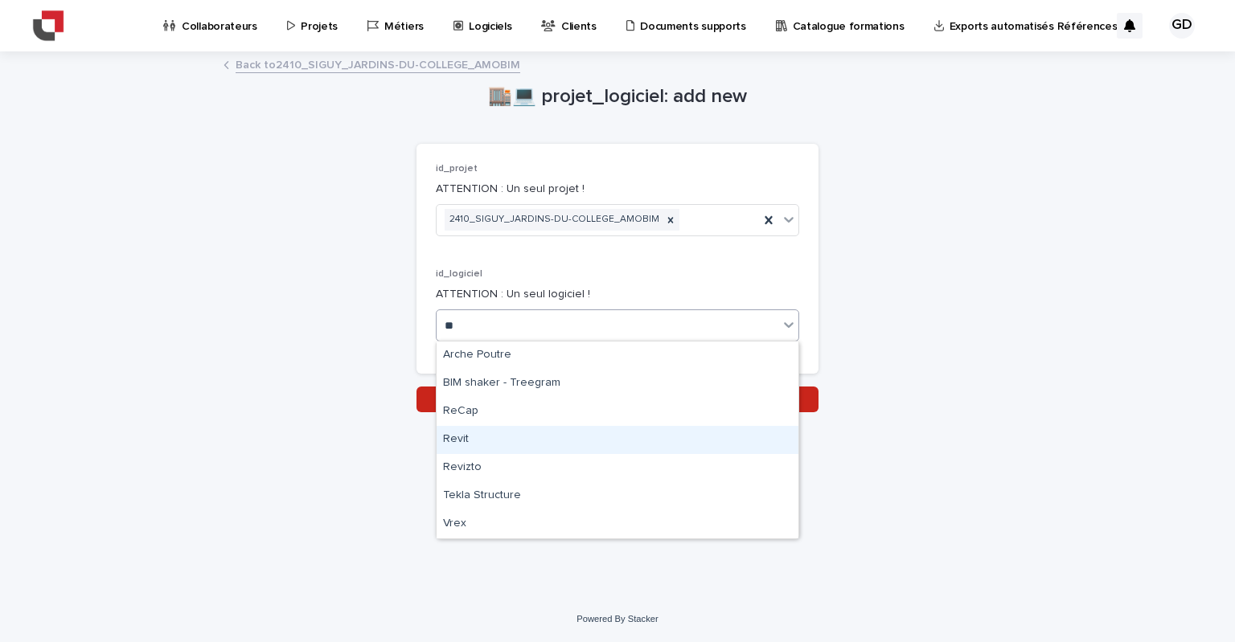
click at [464, 449] on div "Revit" at bounding box center [618, 440] width 362 height 28
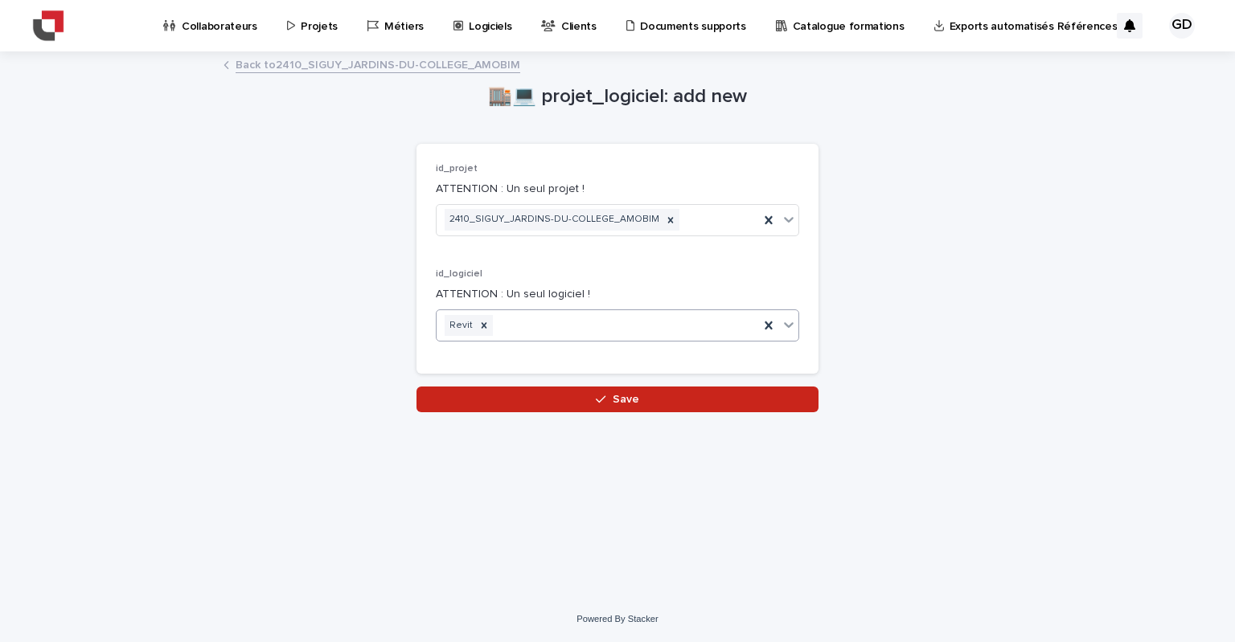
click at [556, 413] on div "Loading... Saving… Loading... Saving… 🏬💻 projet_logiciel: add new Loading... Sa…" at bounding box center [617, 304] width 804 height 503
click at [556, 405] on button "Save" at bounding box center [617, 400] width 402 height 26
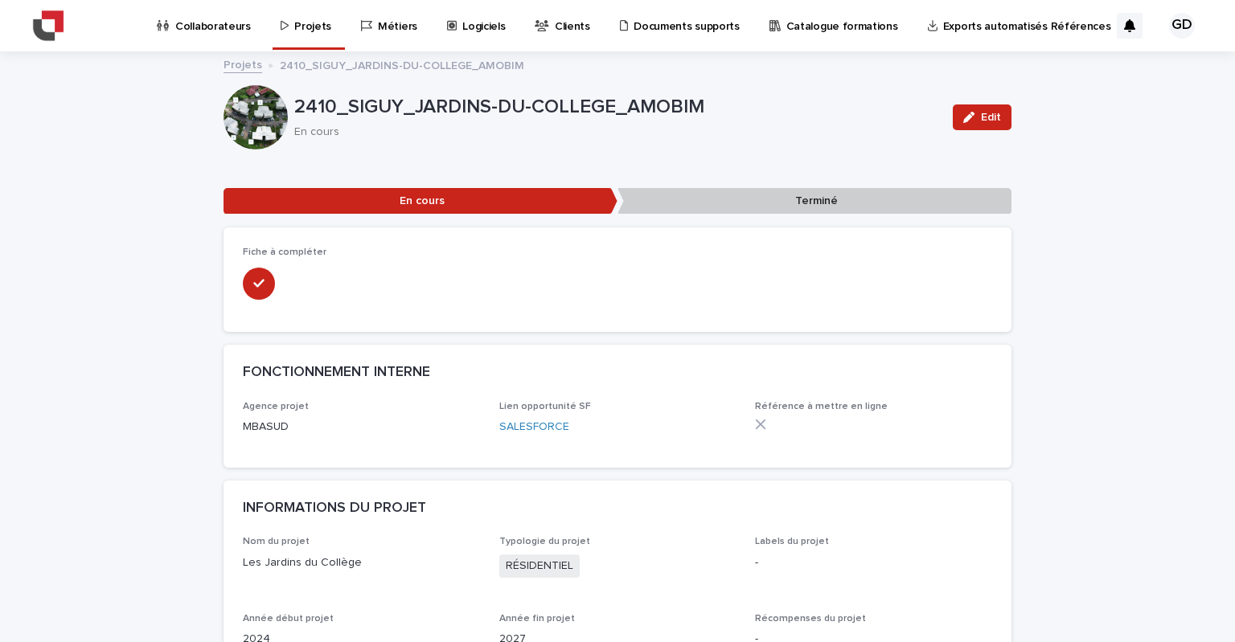
click at [306, 30] on p "Projets" at bounding box center [312, 17] width 37 height 34
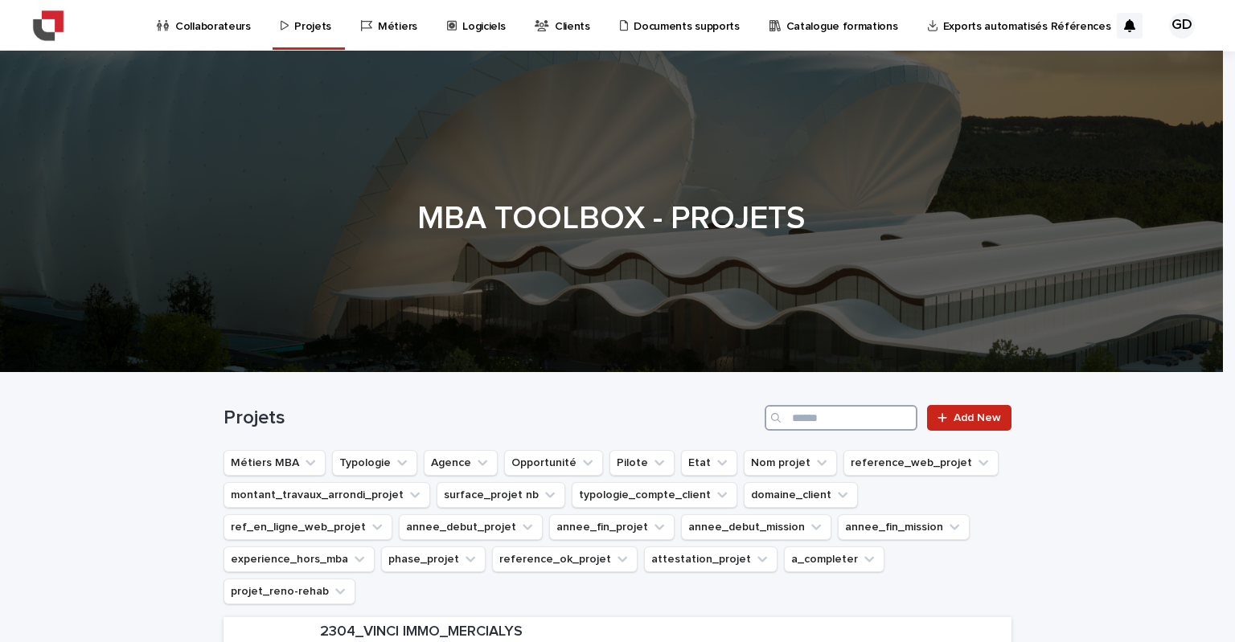
click at [797, 416] on input "Search" at bounding box center [841, 418] width 153 height 26
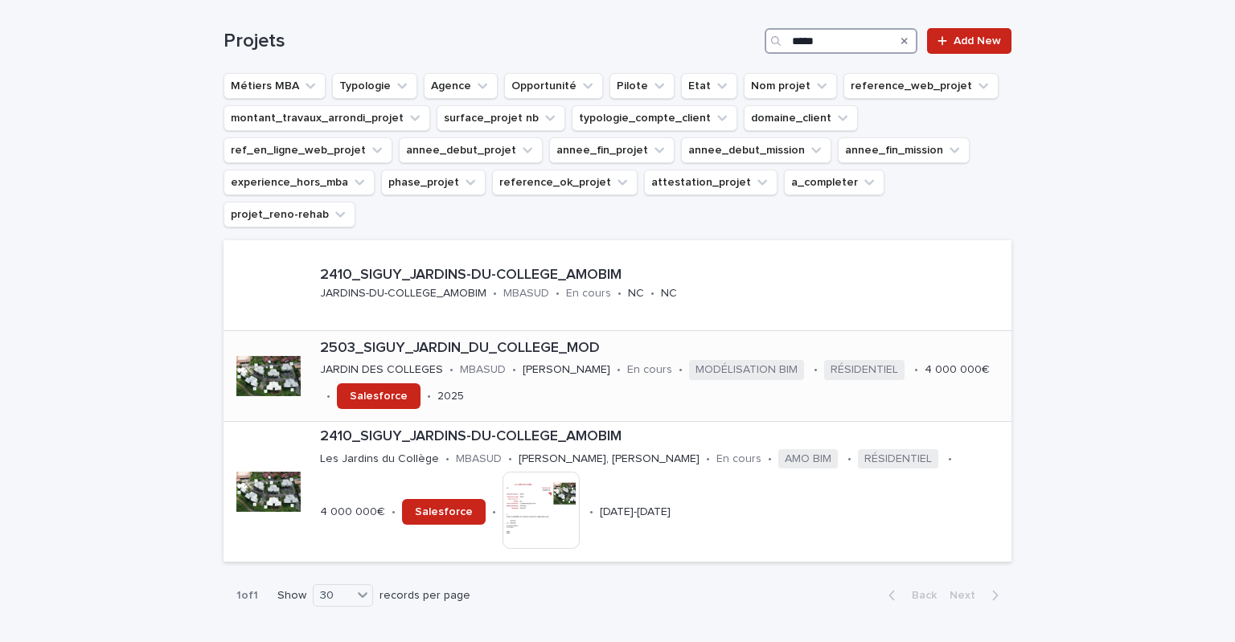
scroll to position [443, 0]
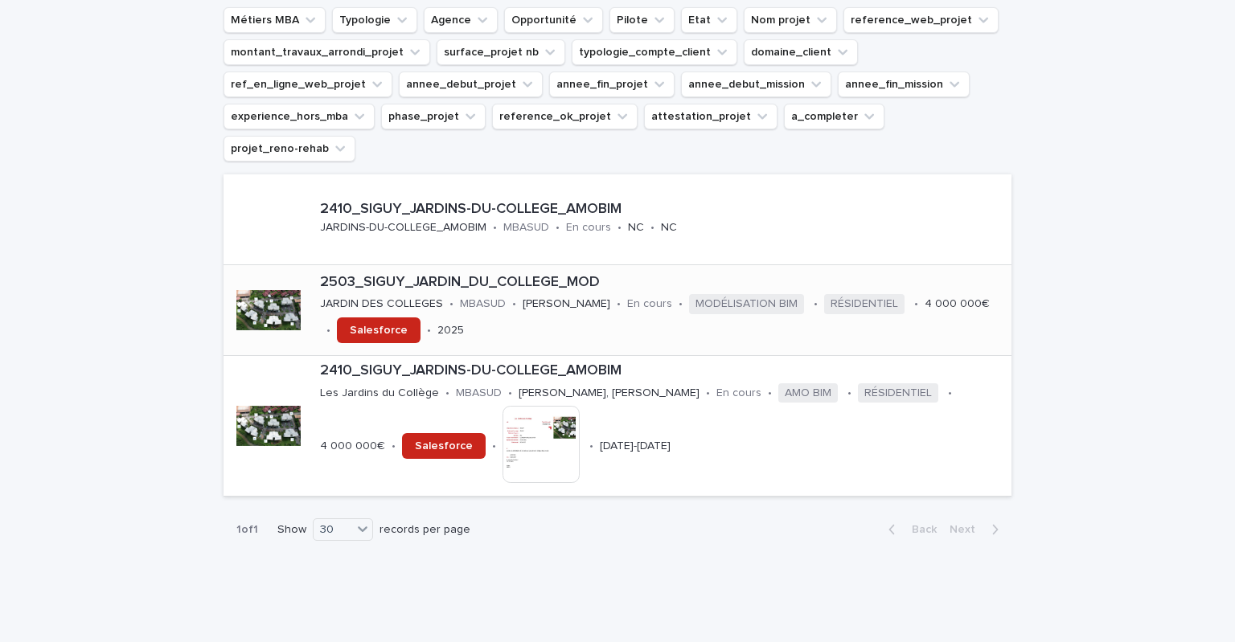
type input "*****"
click at [558, 274] on p "2503_SIGUY_JARDIN_DU_COLLEGE_MOD" at bounding box center [662, 283] width 685 height 18
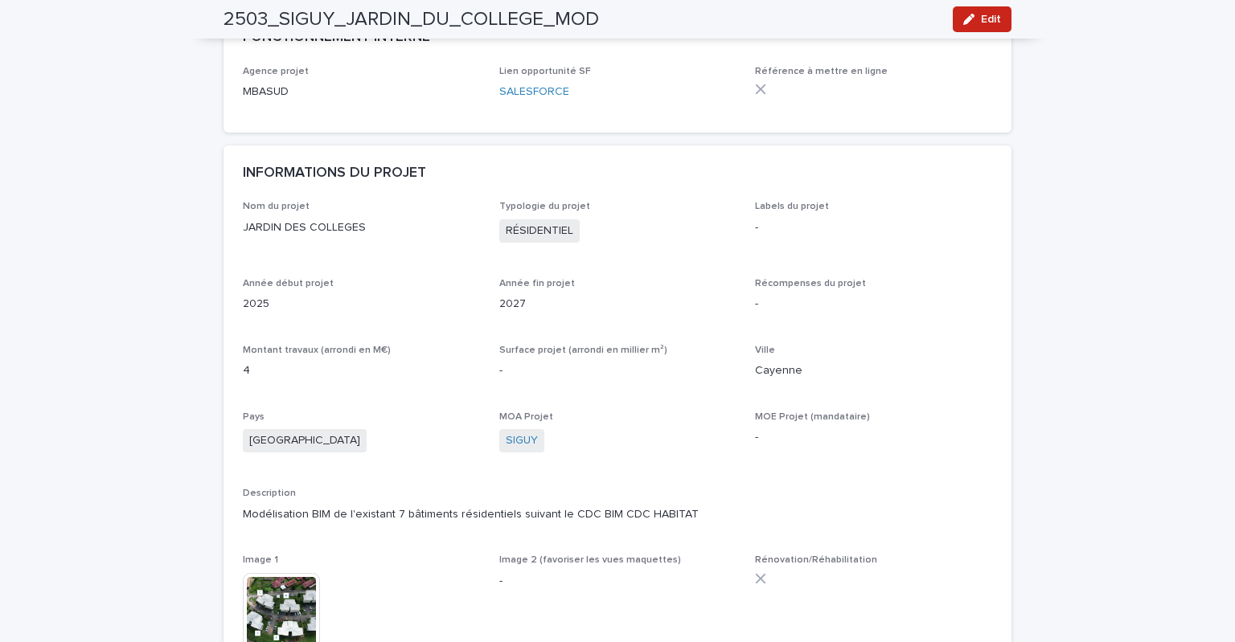
scroll to position [241, 0]
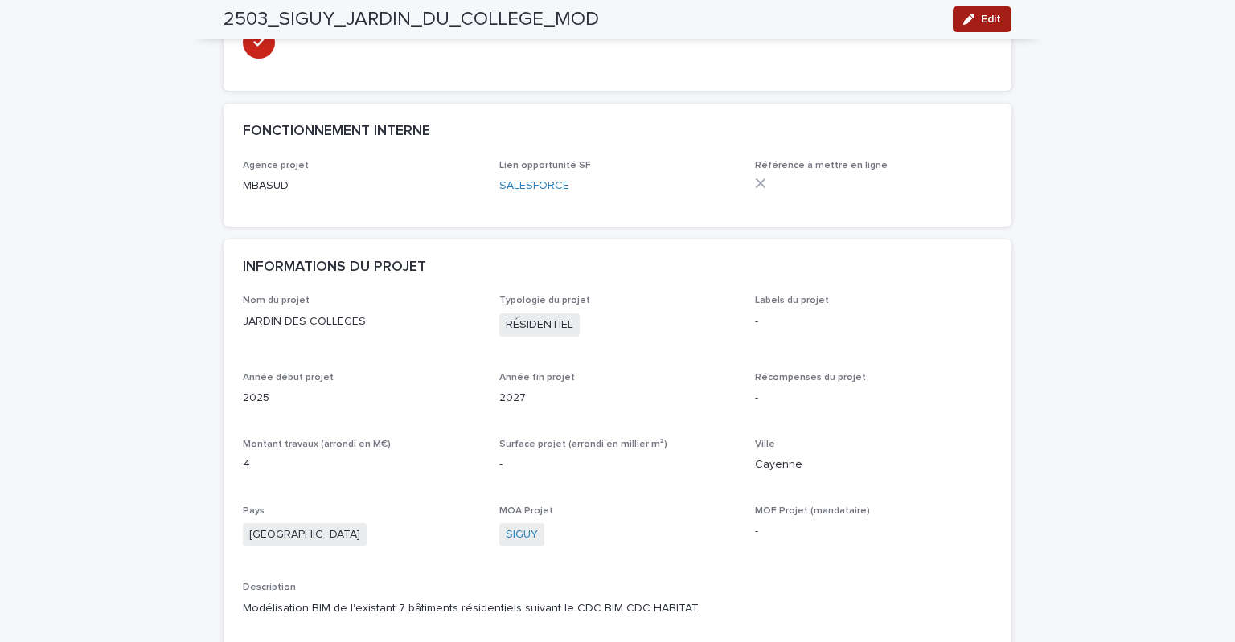
click at [984, 25] on button "Edit" at bounding box center [982, 19] width 59 height 26
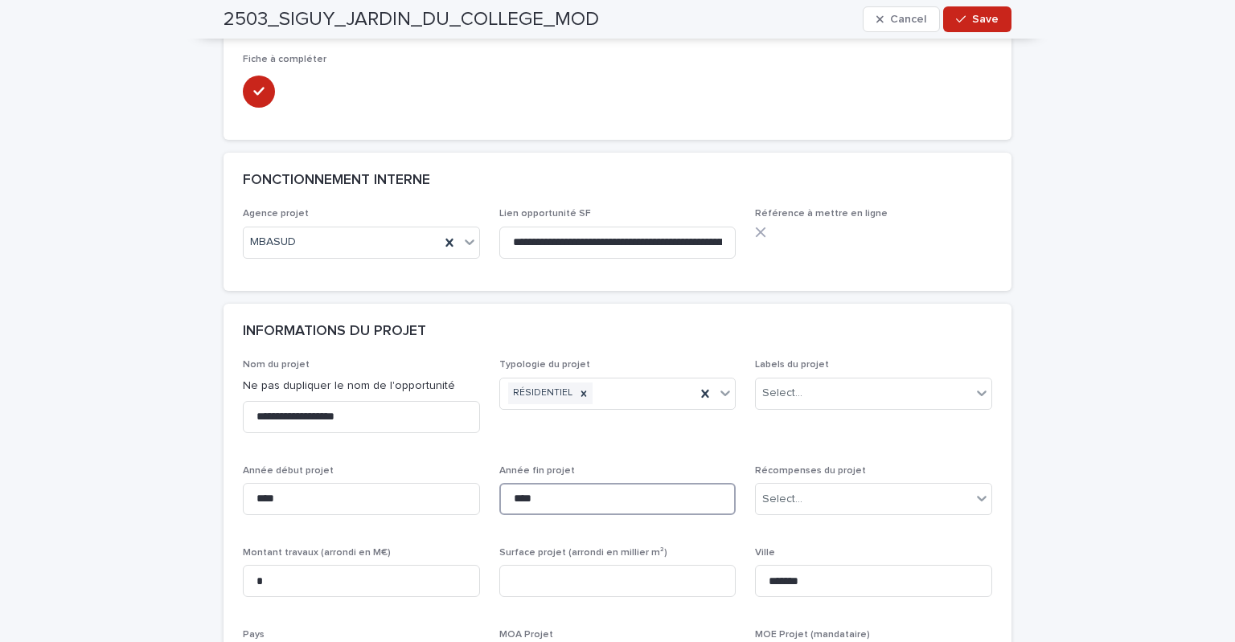
click at [547, 502] on input "****" at bounding box center [617, 499] width 237 height 32
drag, startPoint x: 579, startPoint y: 501, endPoint x: 457, endPoint y: 495, distance: 122.3
click at [457, 495] on div "**********" at bounding box center [617, 651] width 749 height 584
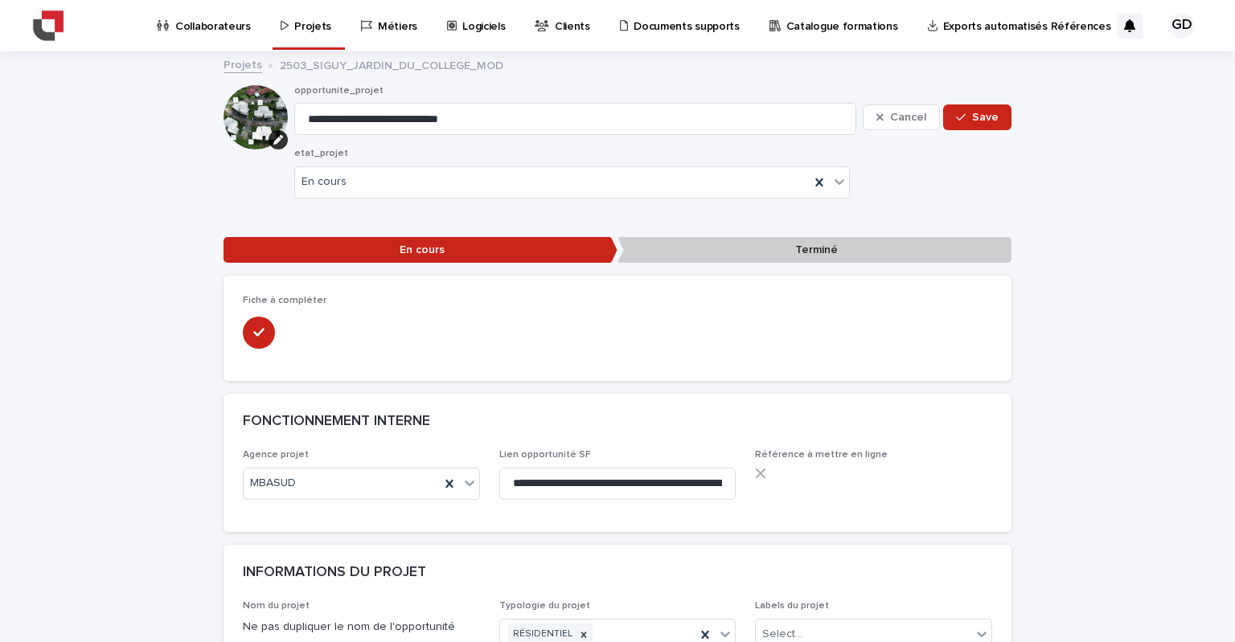
click at [809, 248] on p "Terminé" at bounding box center [814, 250] width 394 height 27
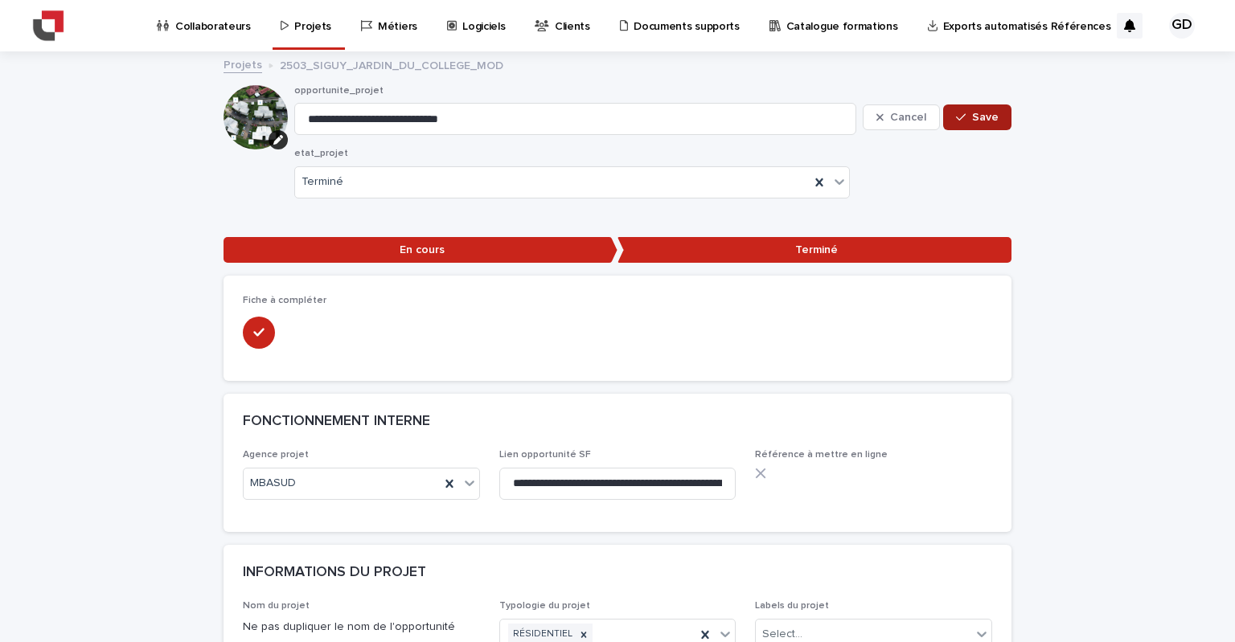
click at [965, 114] on div "button" at bounding box center [964, 117] width 16 height 11
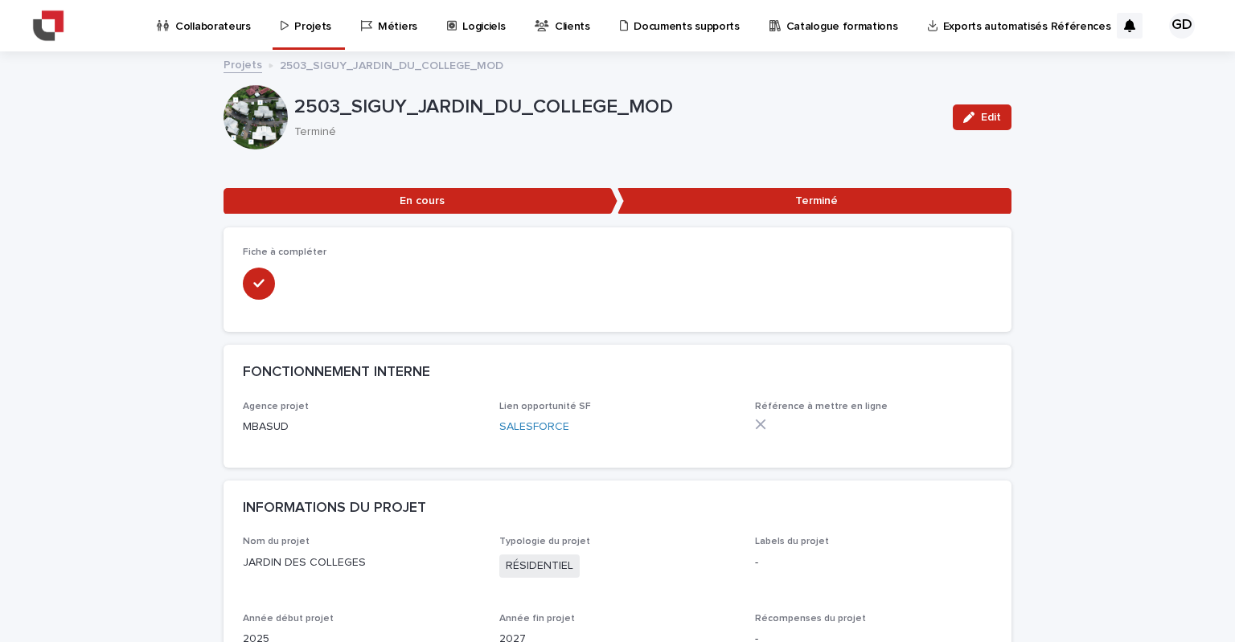
click at [314, 25] on p "Projets" at bounding box center [312, 17] width 37 height 34
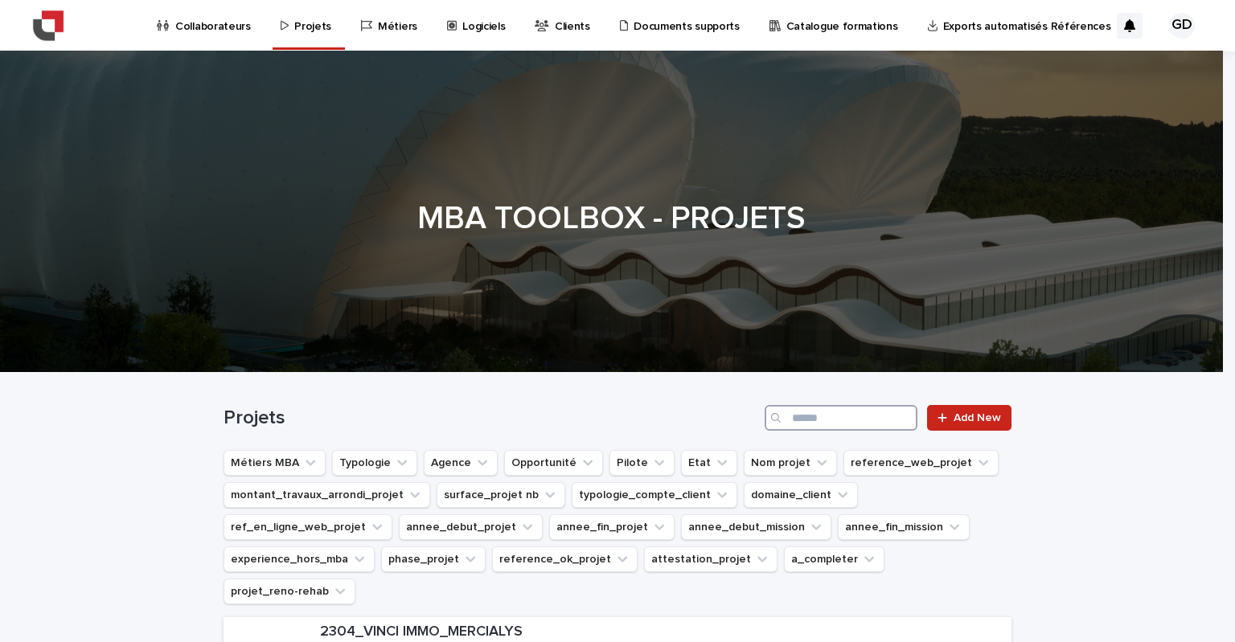
click at [815, 423] on input "Search" at bounding box center [841, 418] width 153 height 26
type input "*"
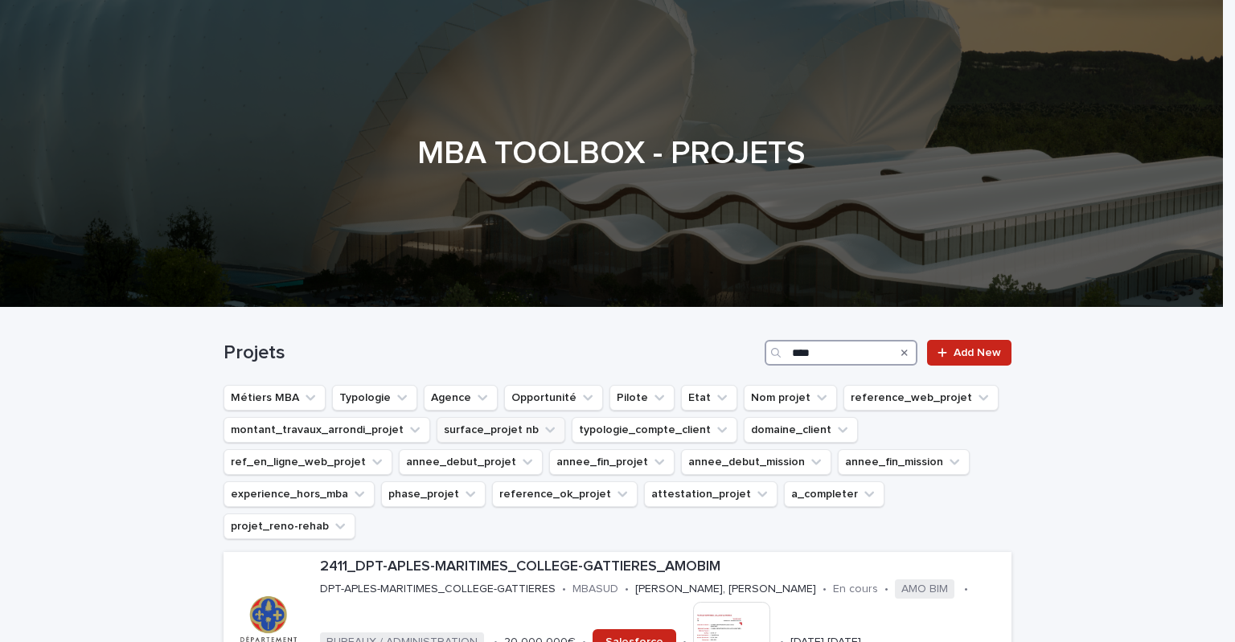
scroll to position [241, 0]
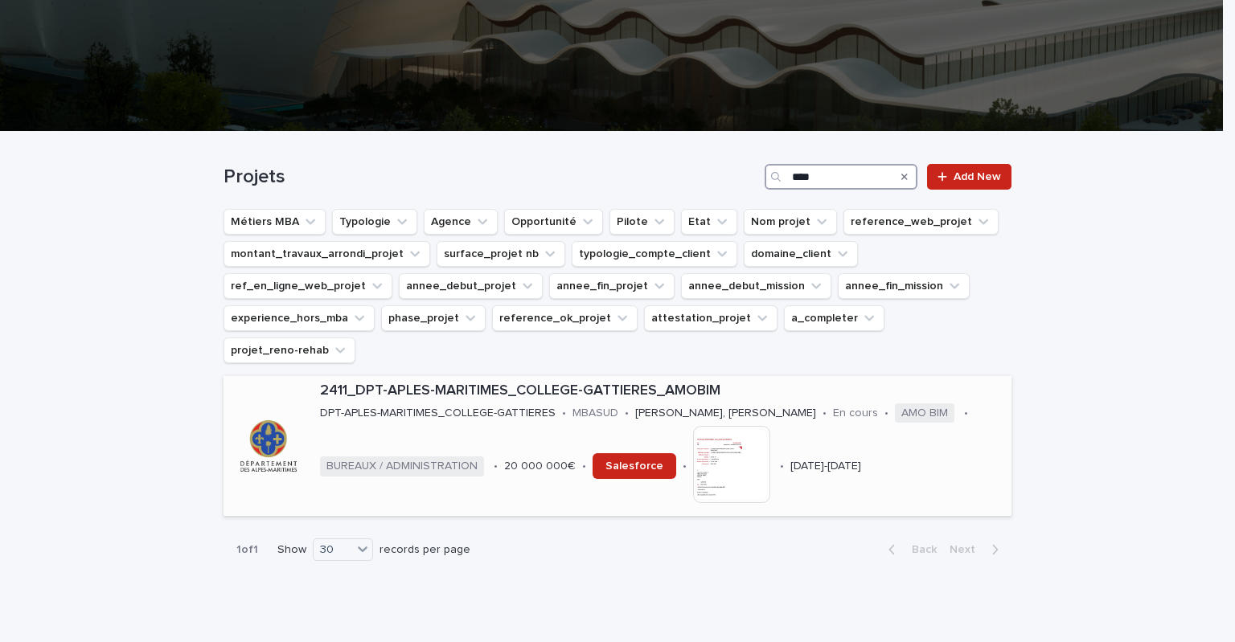
type input "****"
click at [560, 383] on p "2411_DPT-APLES-MARITIMES_COLLEGE-GATTIERES_AMOBIM" at bounding box center [662, 392] width 685 height 18
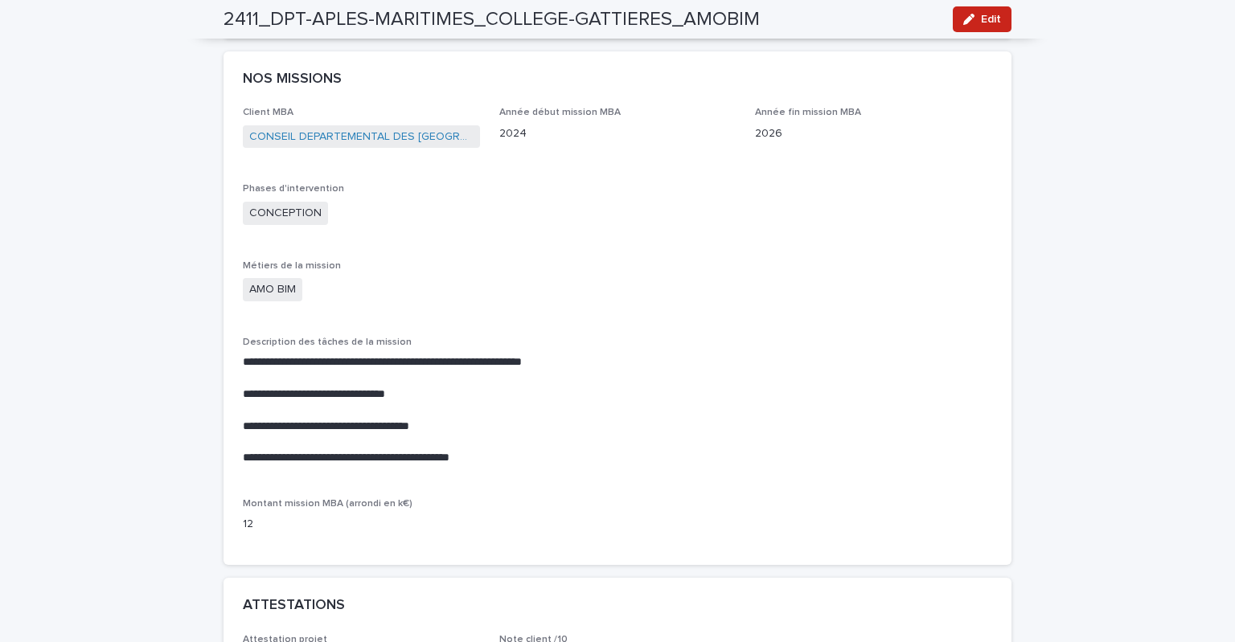
scroll to position [1126, 0]
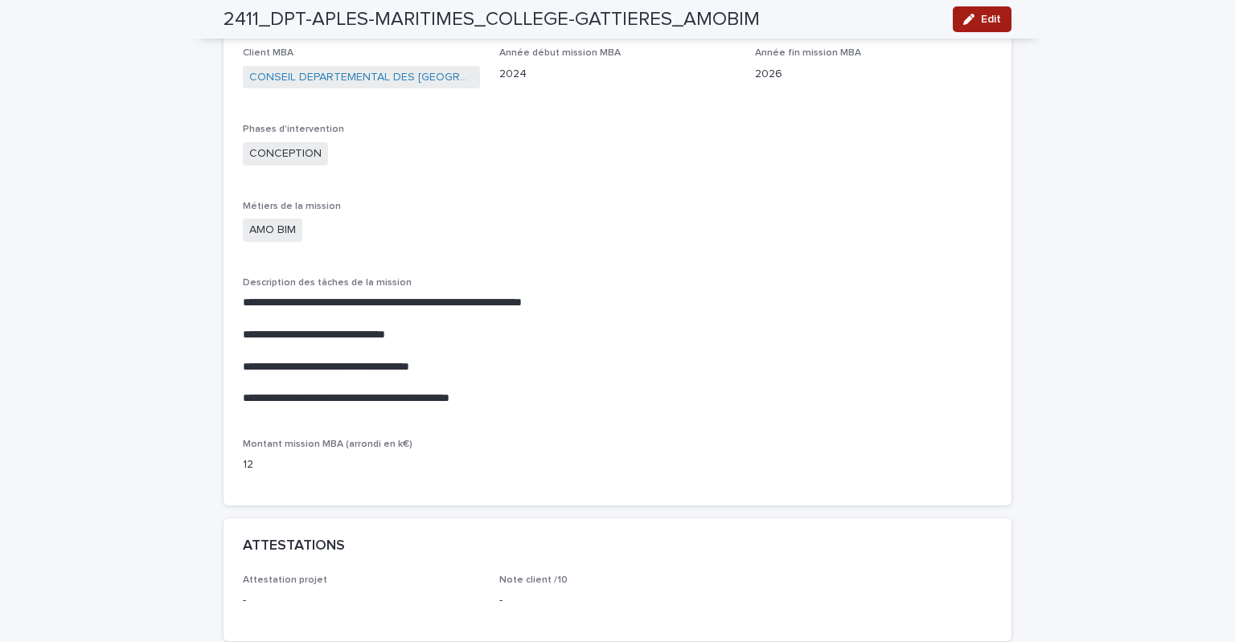
click at [982, 29] on button "Edit" at bounding box center [982, 19] width 59 height 26
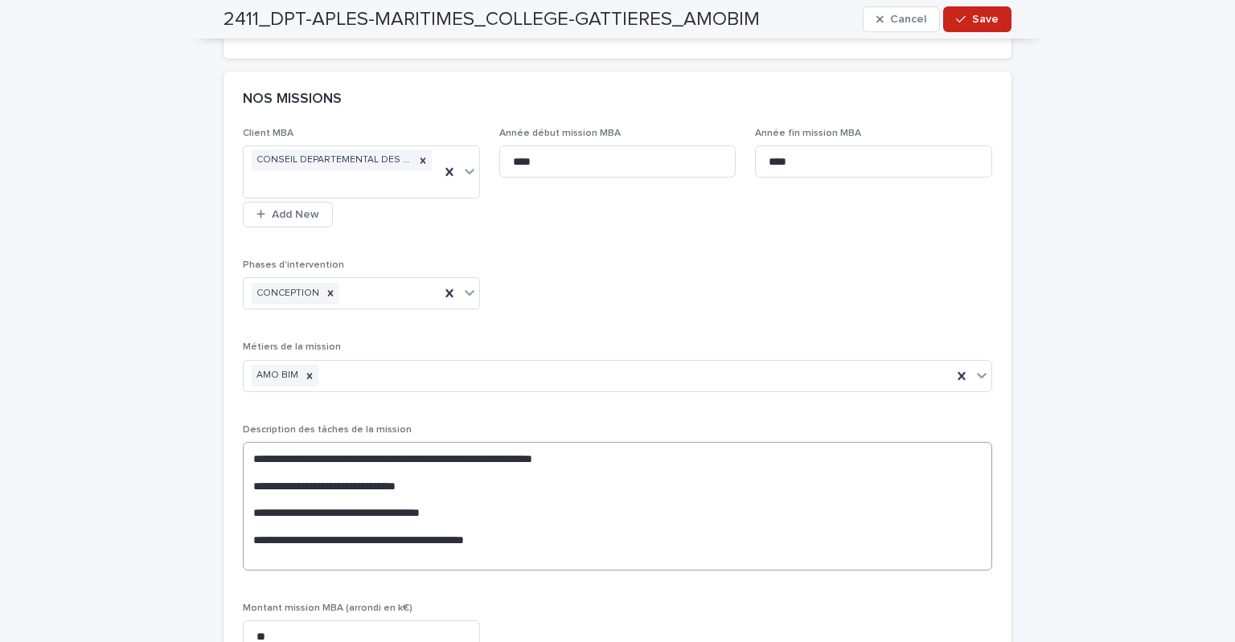
scroll to position [1374, 0]
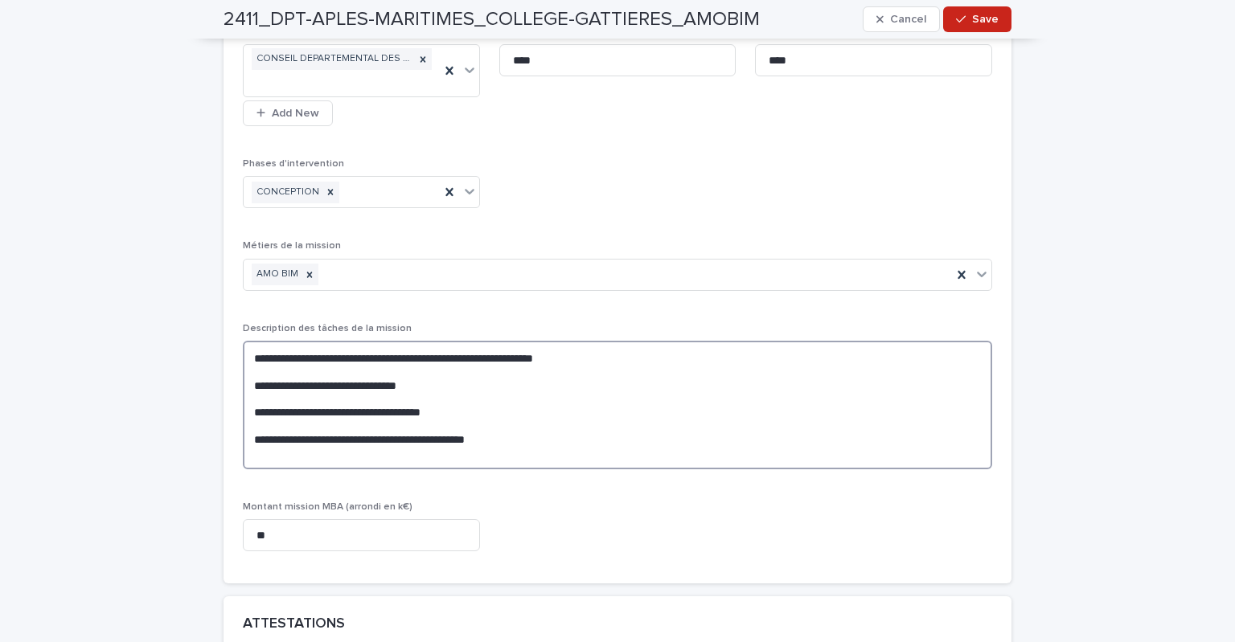
click at [257, 424] on textarea "**********" at bounding box center [617, 405] width 749 height 129
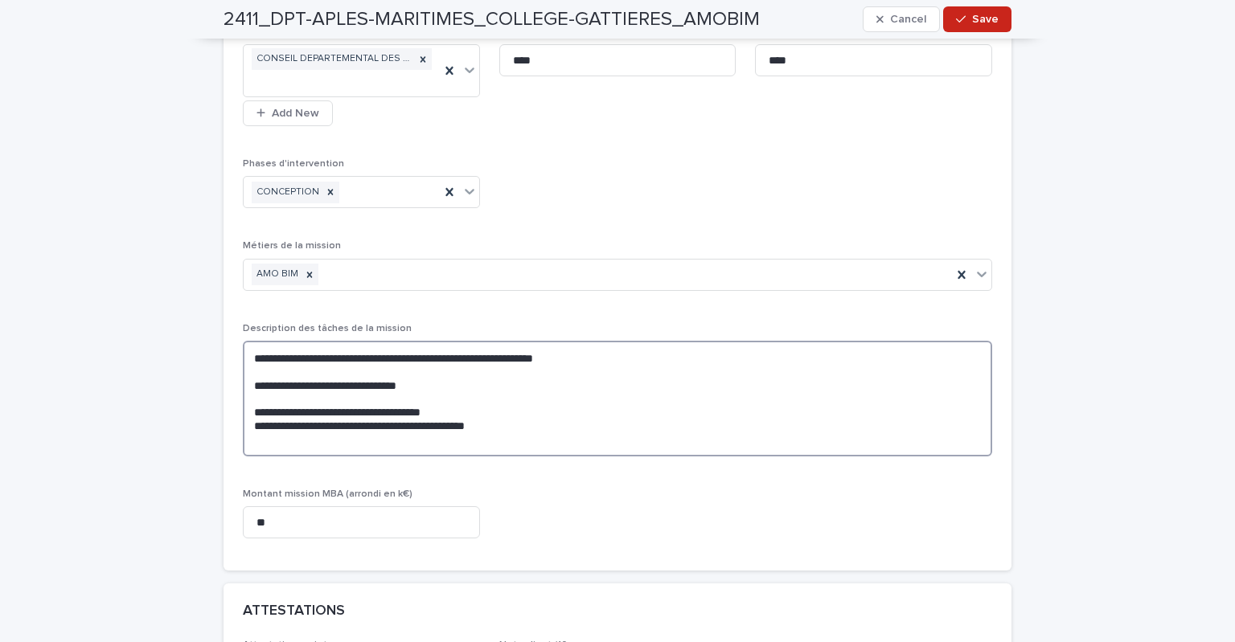
click at [255, 397] on textarea "**********" at bounding box center [617, 399] width 749 height 116
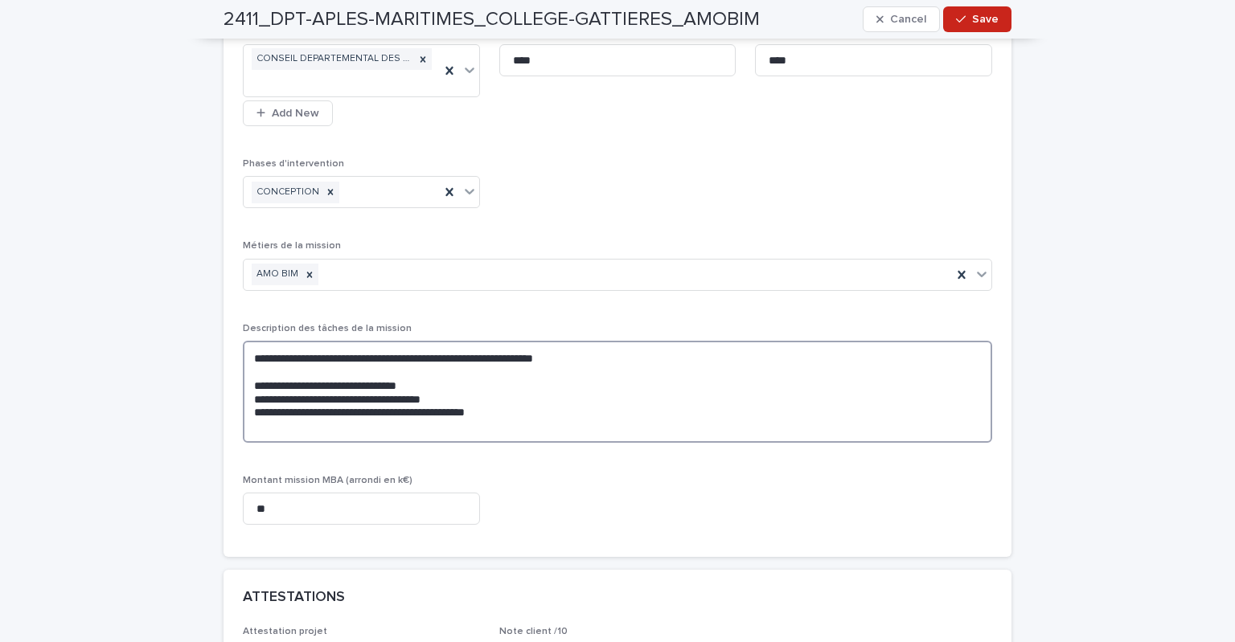
click at [267, 363] on textarea "**********" at bounding box center [617, 392] width 749 height 102
click at [253, 366] on textarea "**********" at bounding box center [617, 392] width 749 height 102
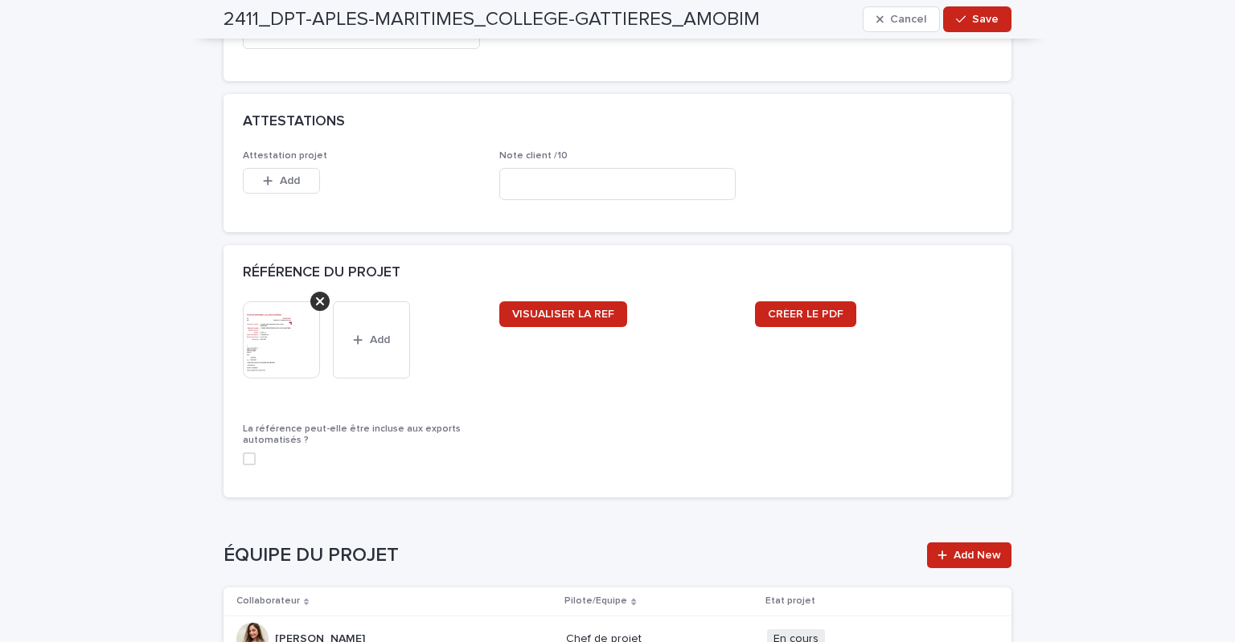
scroll to position [1856, 0]
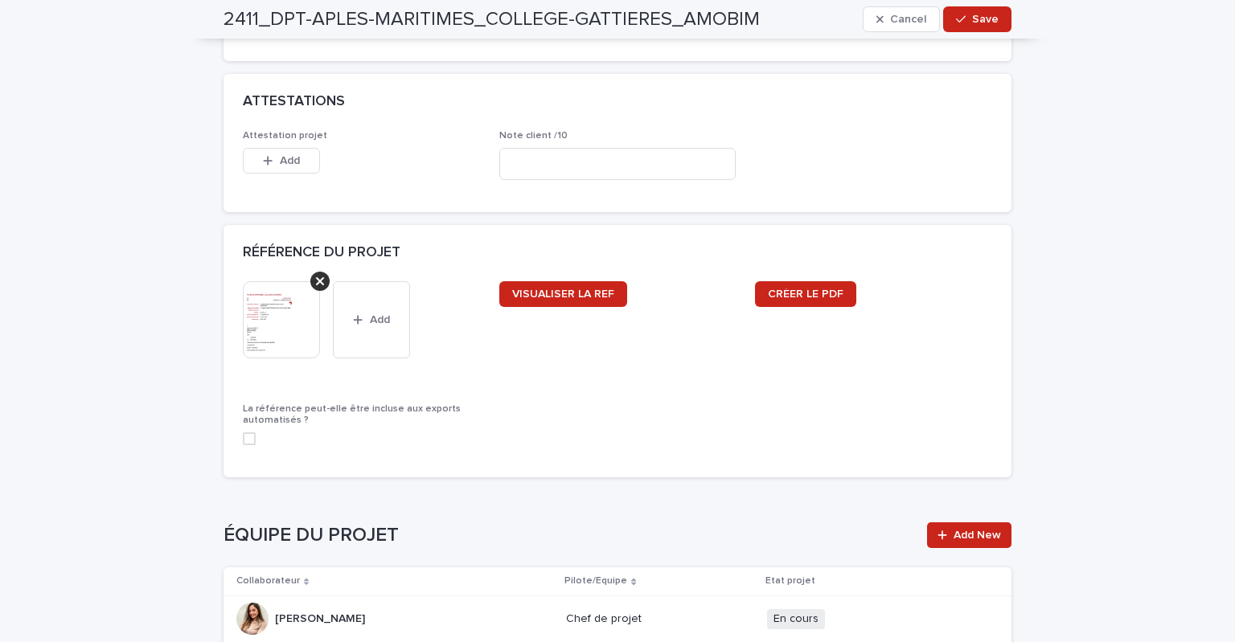
click at [244, 437] on span at bounding box center [249, 439] width 13 height 13
type textarea "**********"
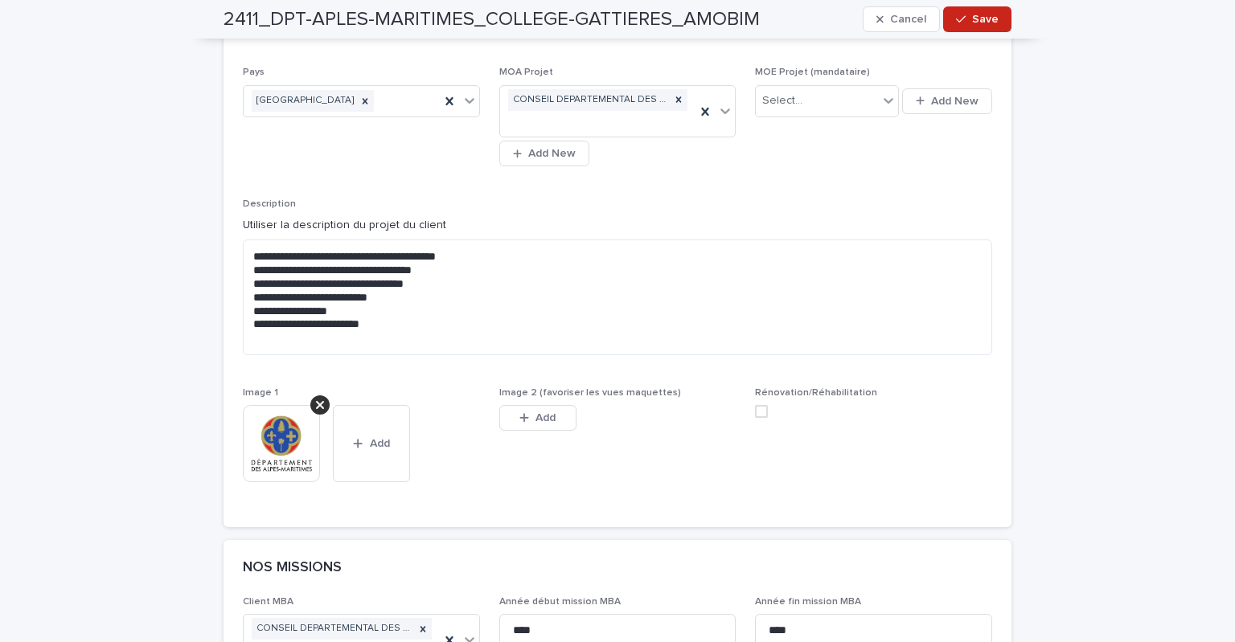
scroll to position [1126, 0]
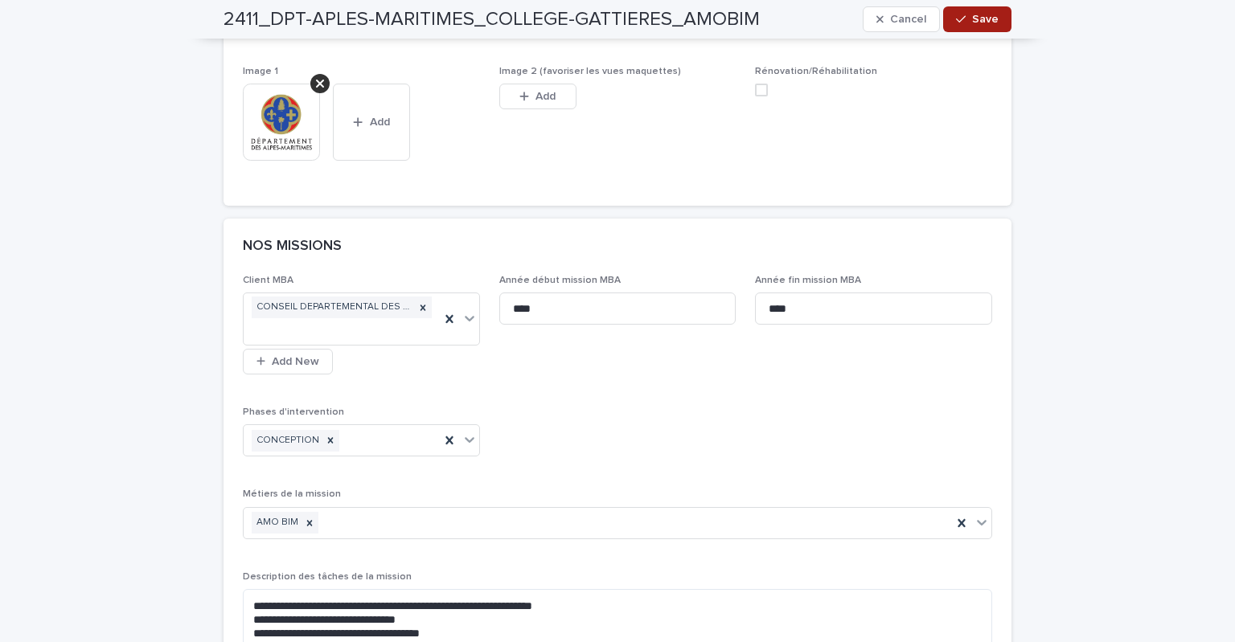
click at [980, 18] on span "Save" at bounding box center [985, 19] width 27 height 11
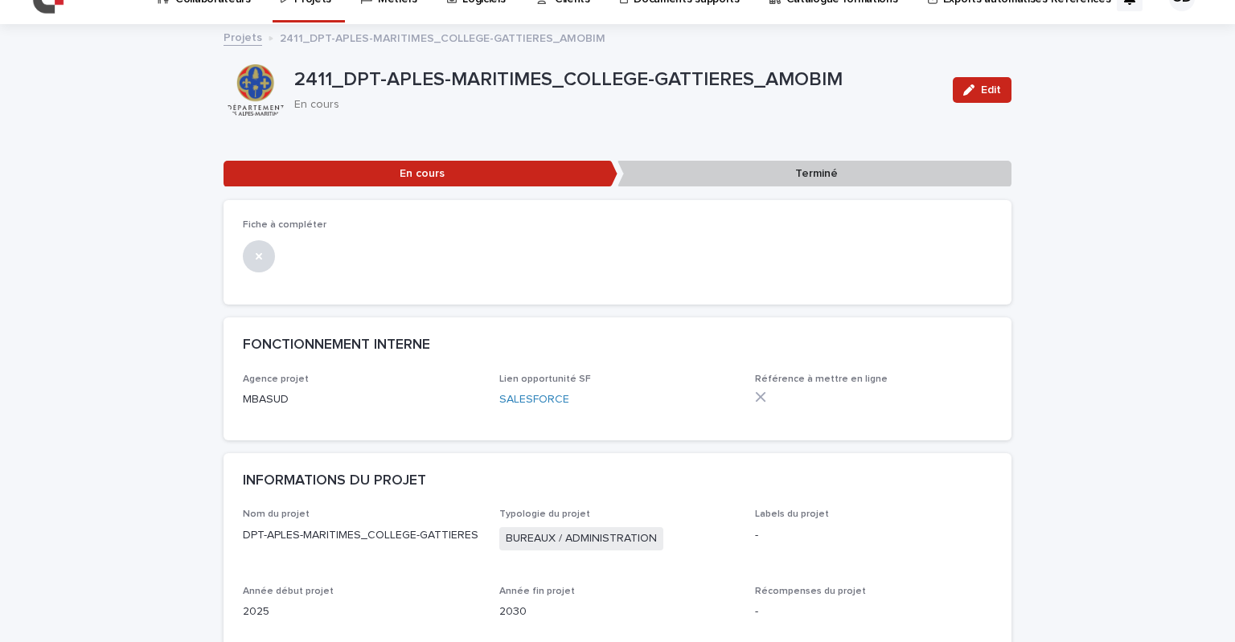
scroll to position [0, 0]
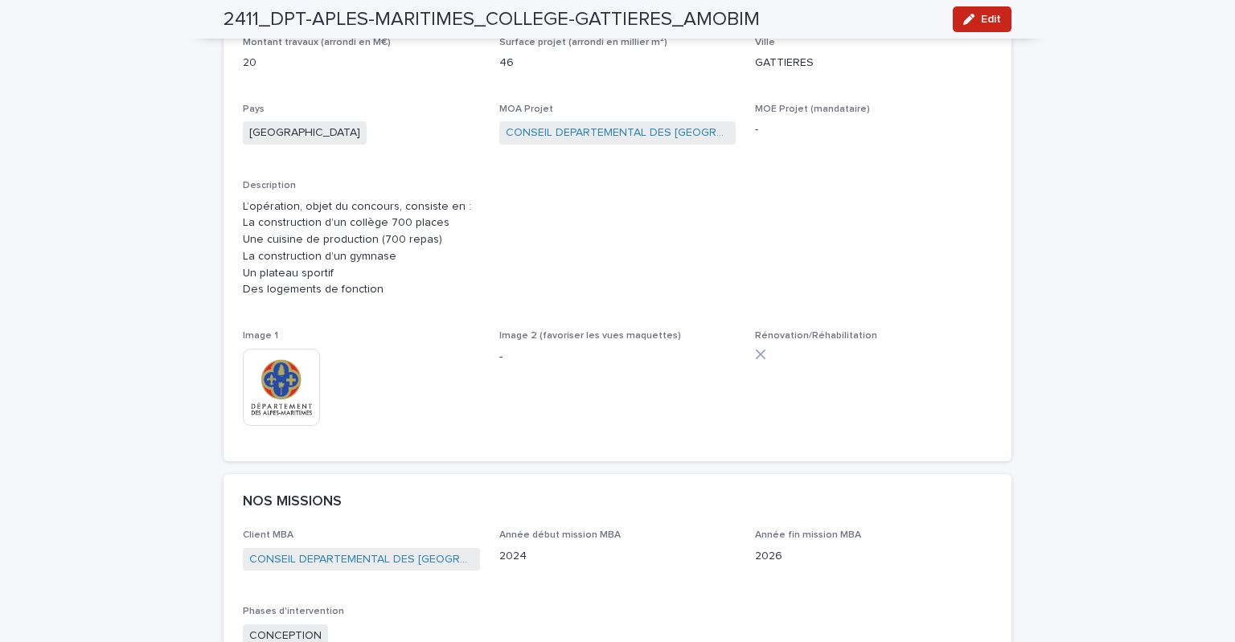
scroll to position [80, 0]
